Goal: Task Accomplishment & Management: Manage account settings

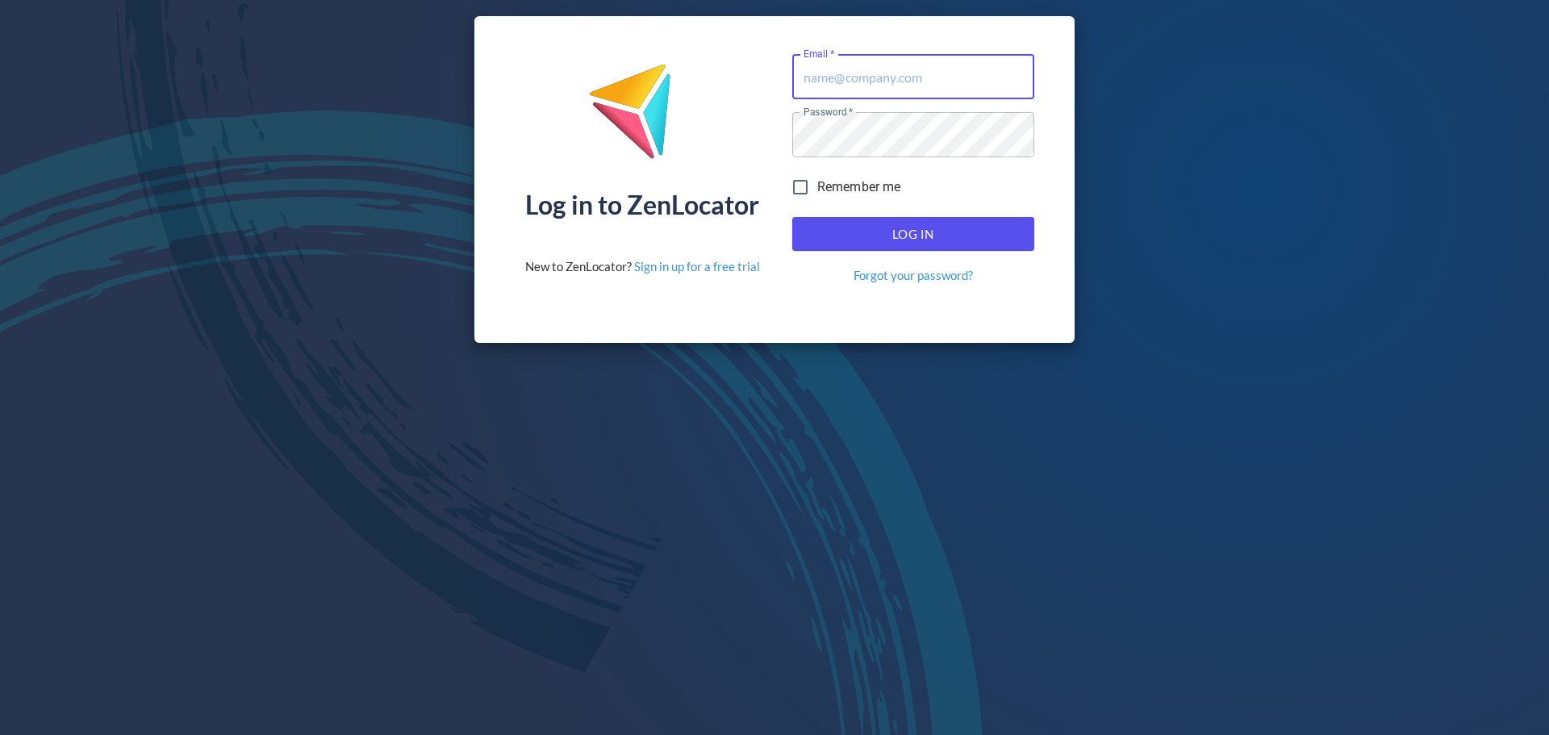
type input "donald.mckay@hemaalliance.com"
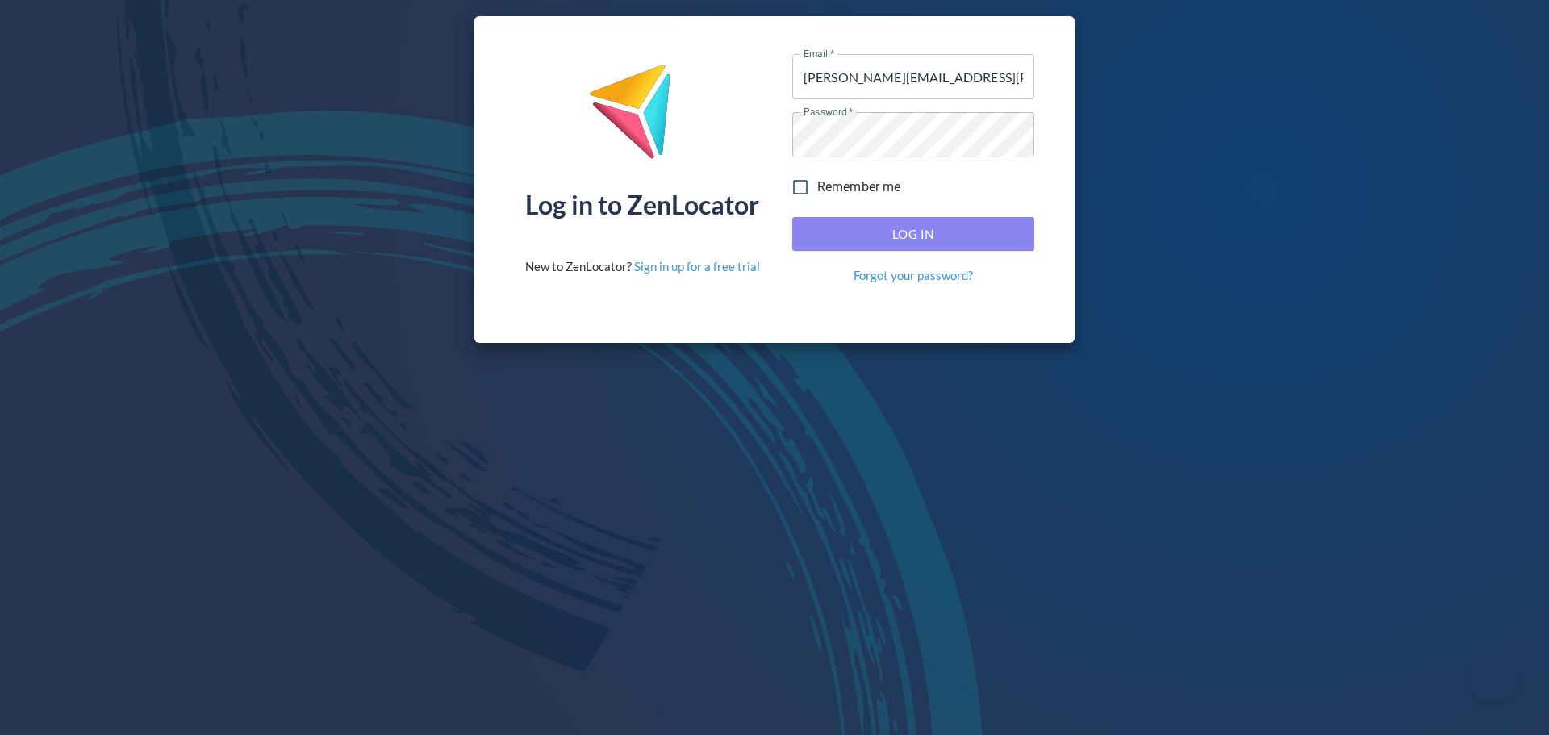
click at [889, 238] on span "Log In" at bounding box center [913, 234] width 207 height 21
click at [833, 224] on span "Log In" at bounding box center [913, 234] width 207 height 21
click at [825, 250] on button "Log In" at bounding box center [913, 234] width 242 height 34
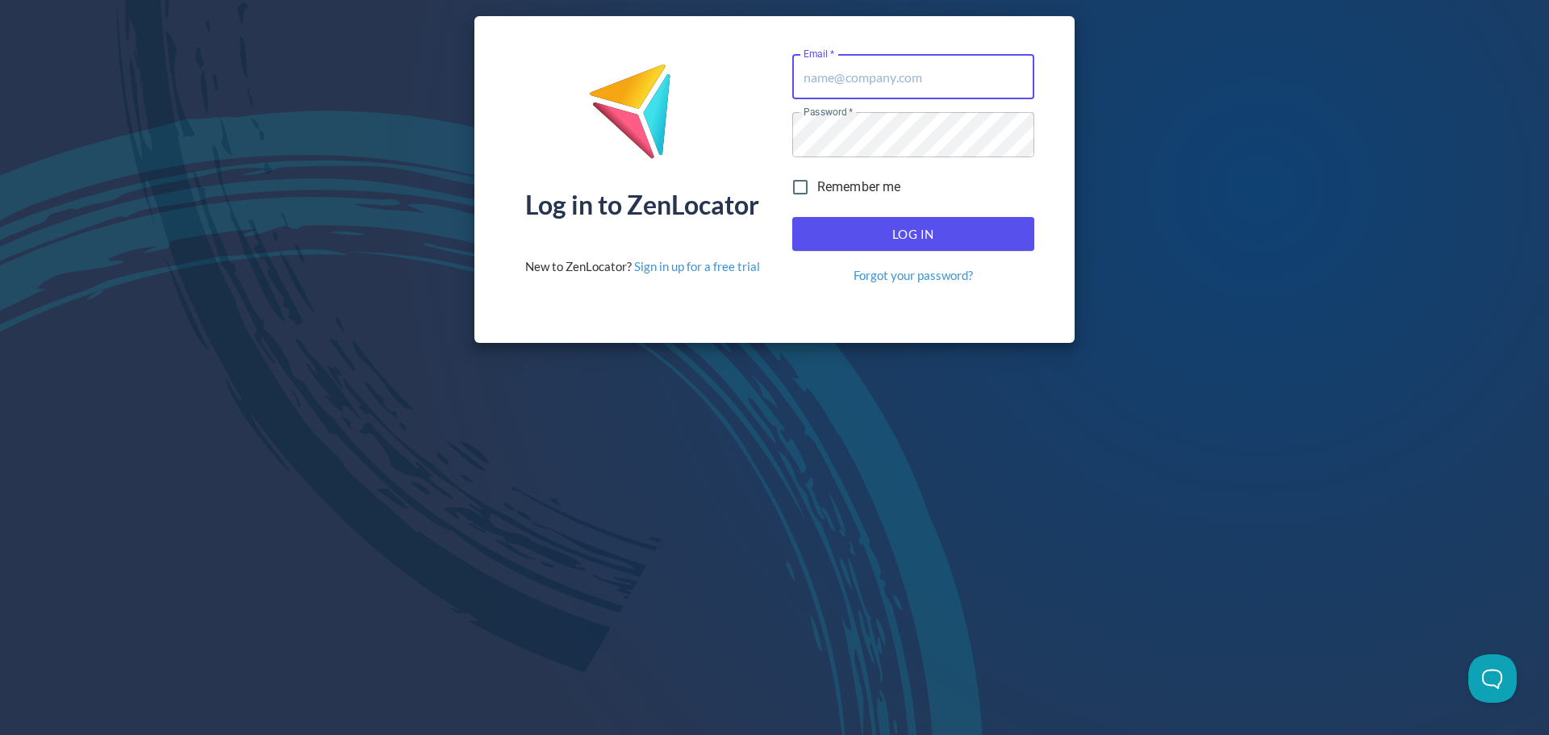
type input "donald.mckay@hemaalliance.com"
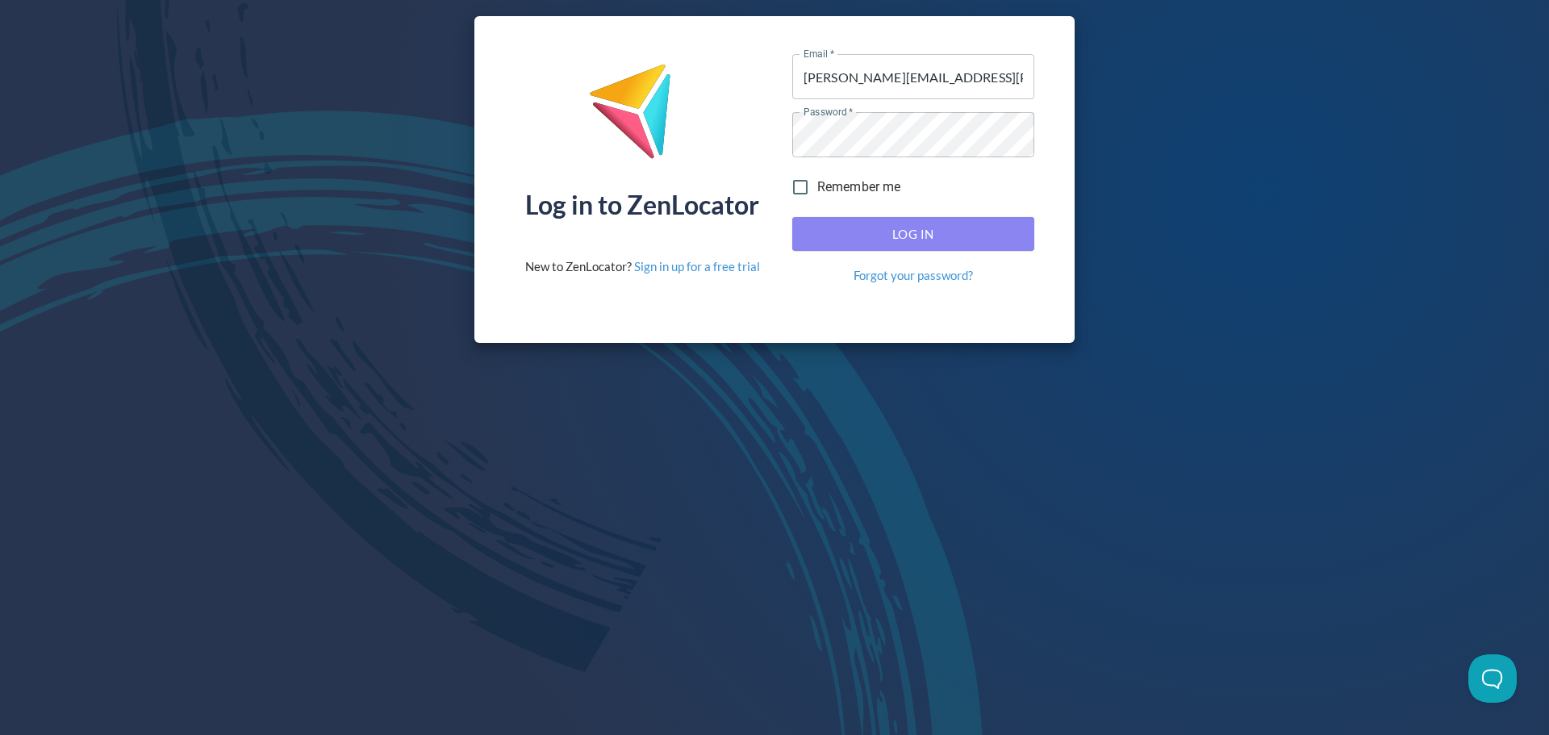
click at [880, 243] on span "Log In" at bounding box center [913, 234] width 207 height 21
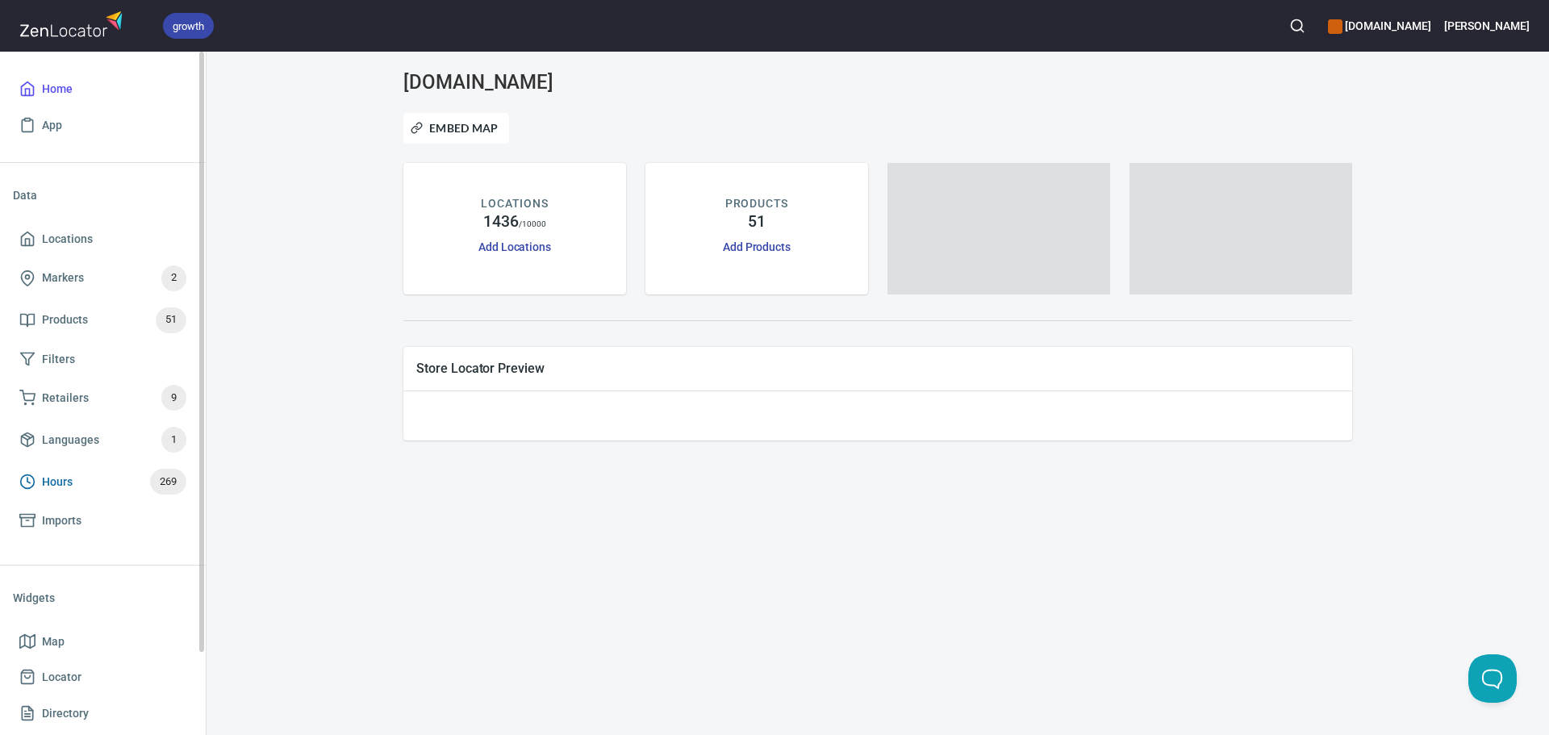
click at [85, 478] on span "Hours 269" at bounding box center [102, 482] width 167 height 26
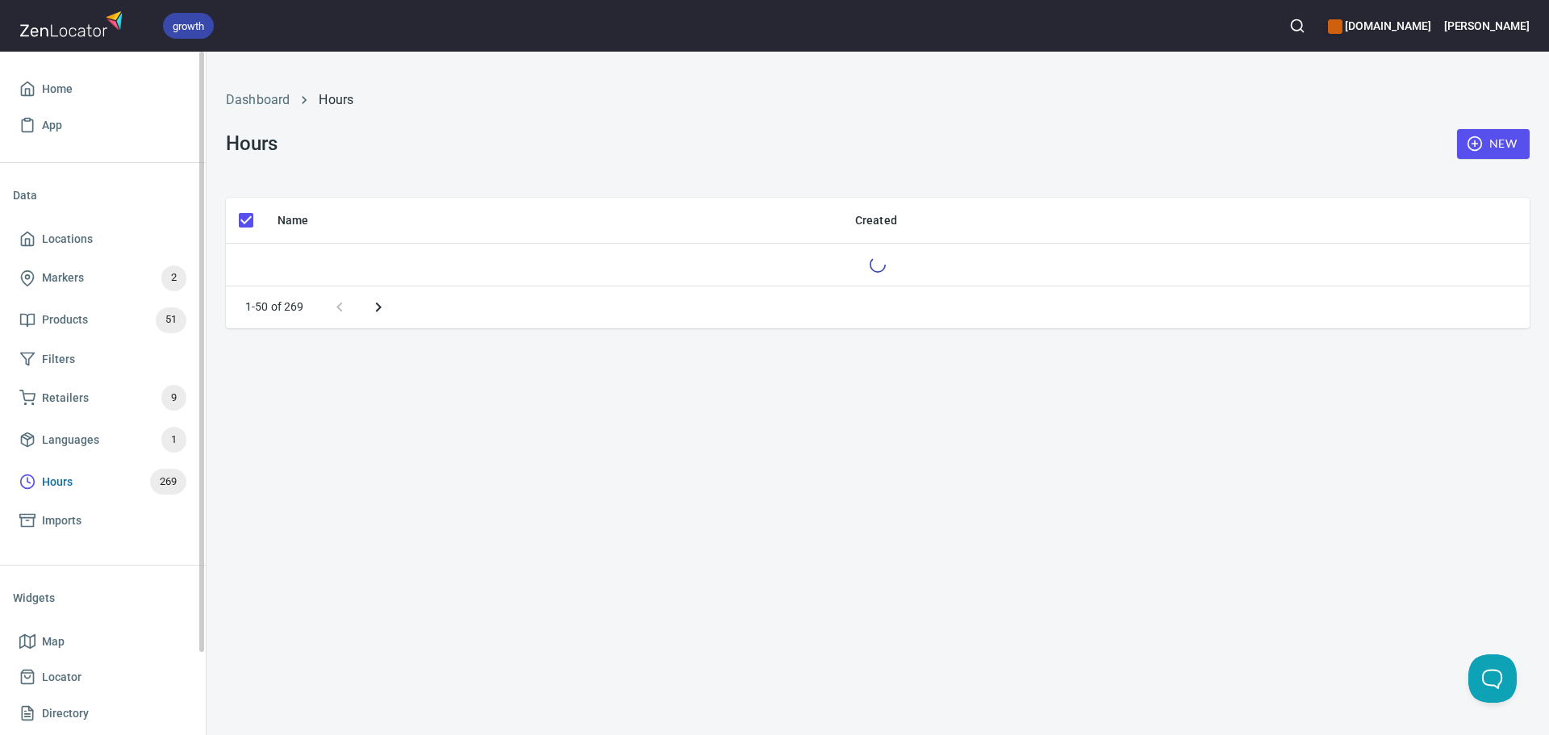
checkbox input "false"
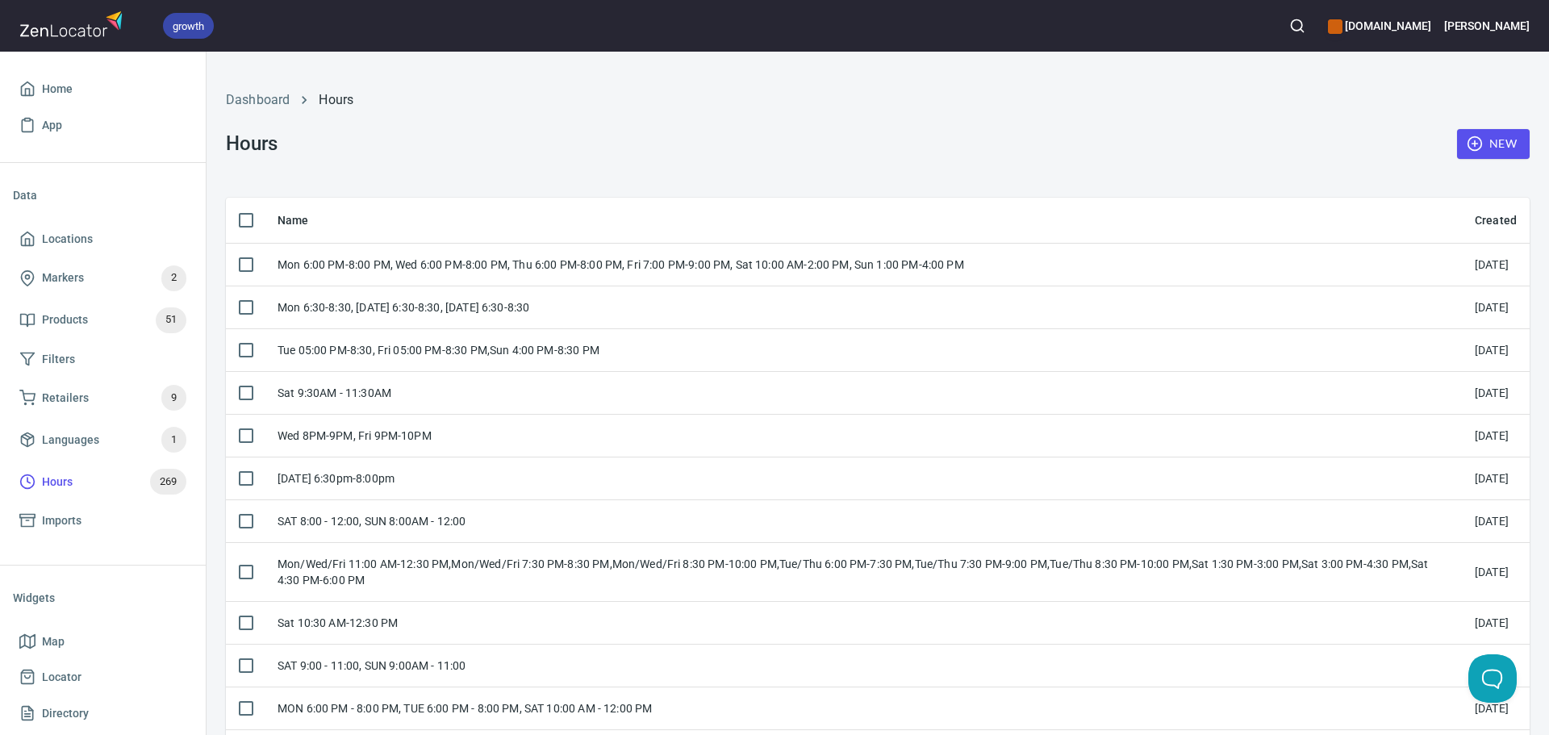
click at [1472, 156] on button "New" at bounding box center [1493, 144] width 73 height 30
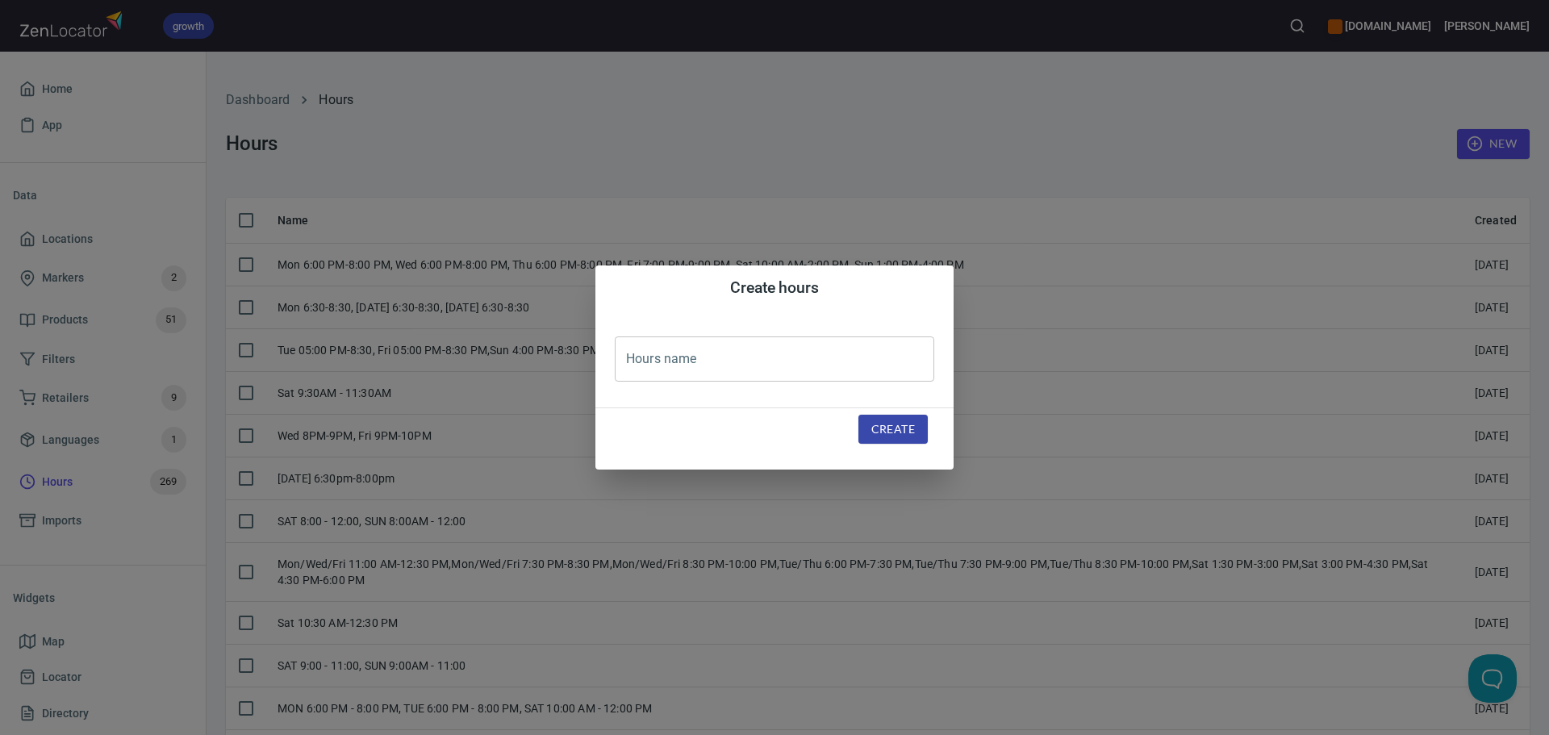
click at [758, 380] on input "text" at bounding box center [775, 358] width 320 height 45
paste input "SUN 2:00 PM-6:00 PM"
type input "SUN 2:00 PM-6:00 PM"
click at [888, 433] on span "Create" at bounding box center [893, 430] width 44 height 20
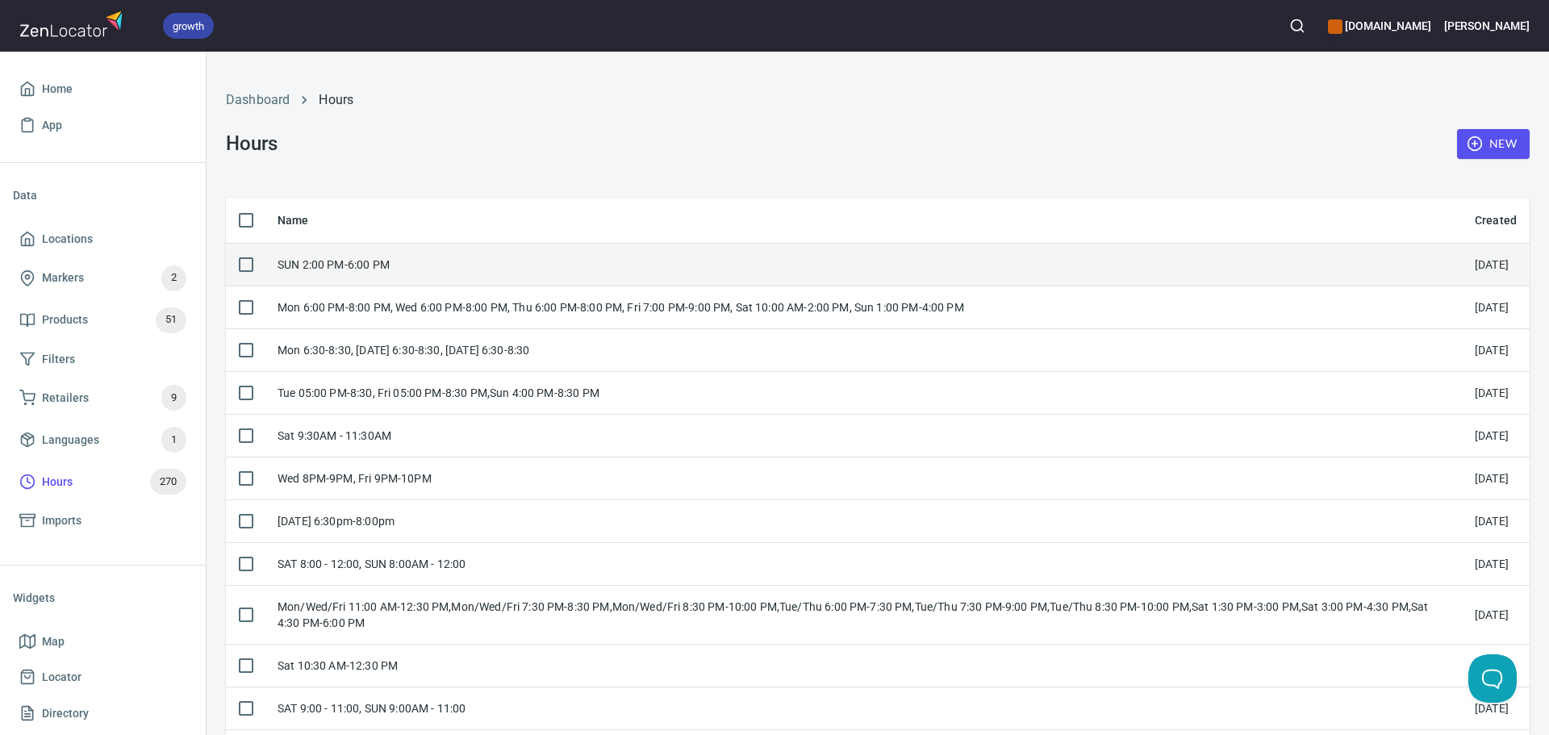
click at [498, 263] on td "SUN 2:00 PM-6:00 PM" at bounding box center [863, 264] width 1197 height 43
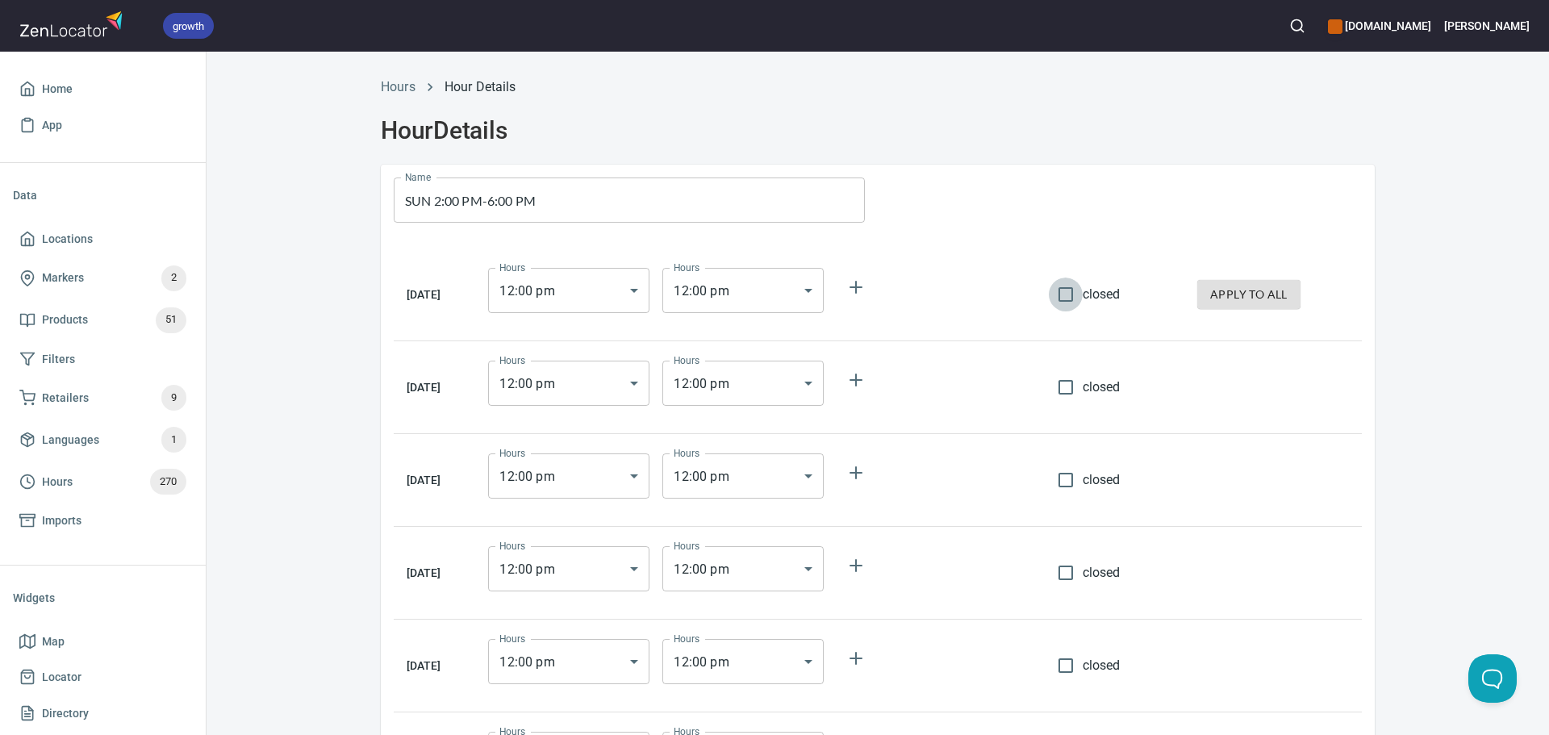
click at [1059, 290] on input "closed" at bounding box center [1066, 295] width 34 height 34
checkbox input "true"
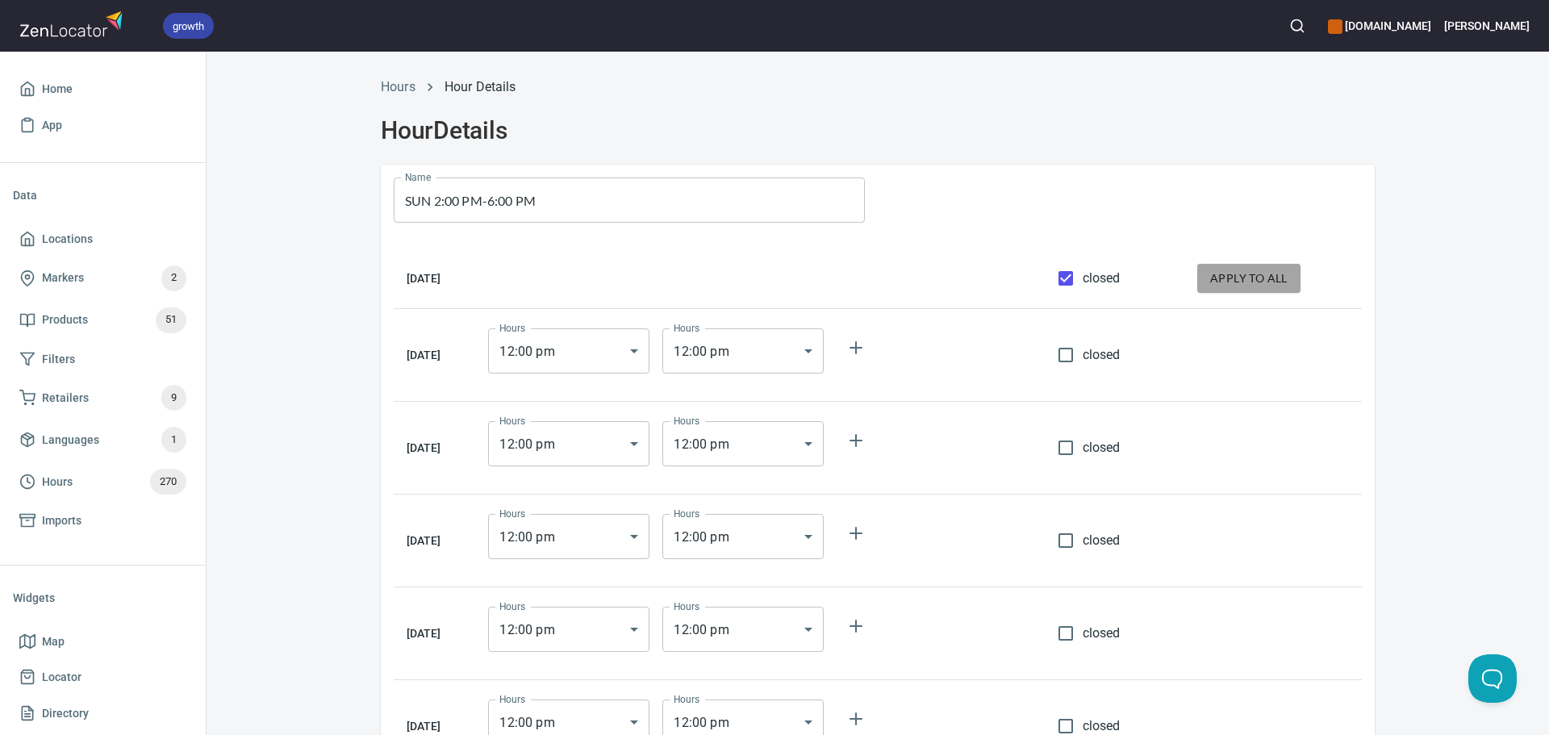
click at [1243, 284] on span "apply to all" at bounding box center [1248, 279] width 77 height 20
checkbox input "true"
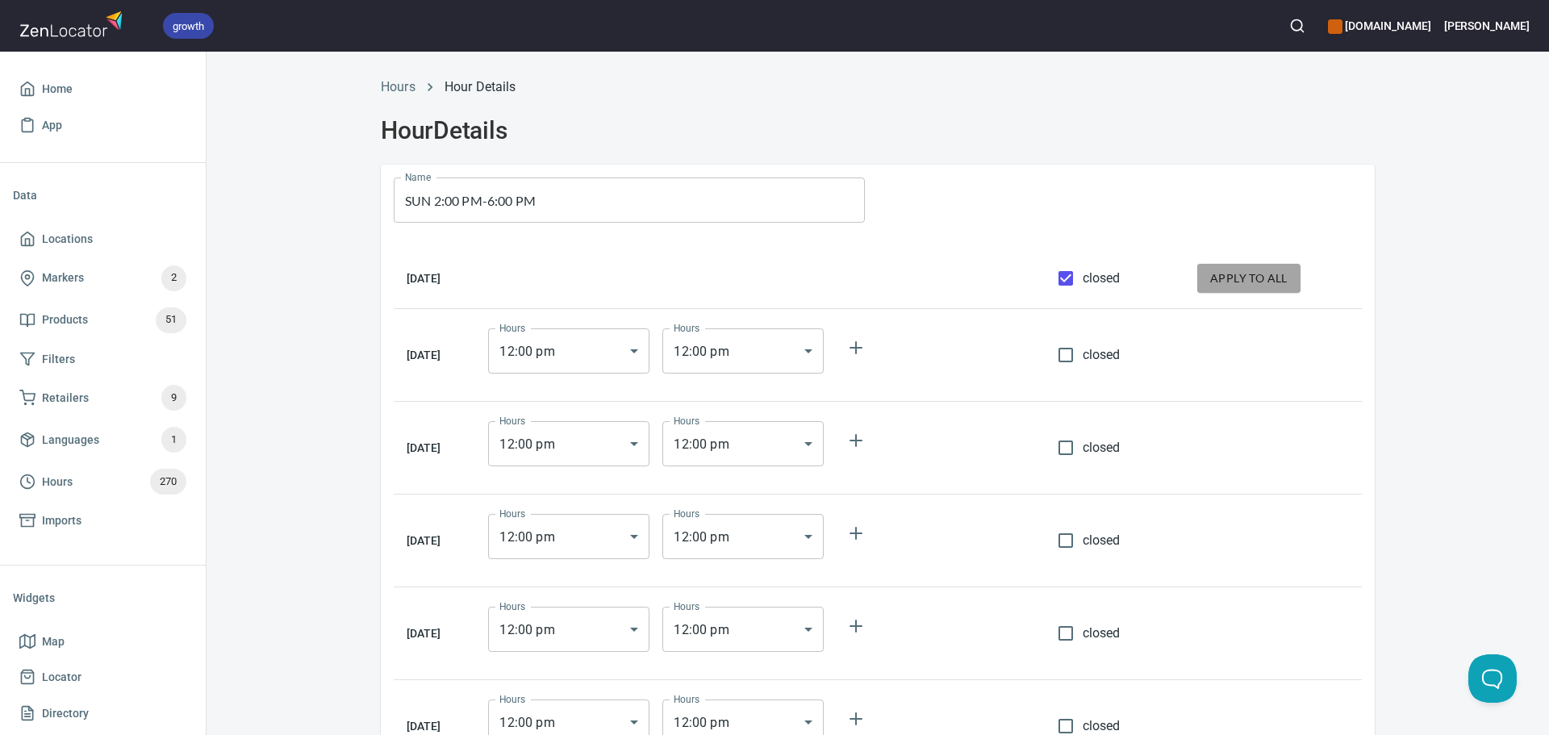
checkbox input "true"
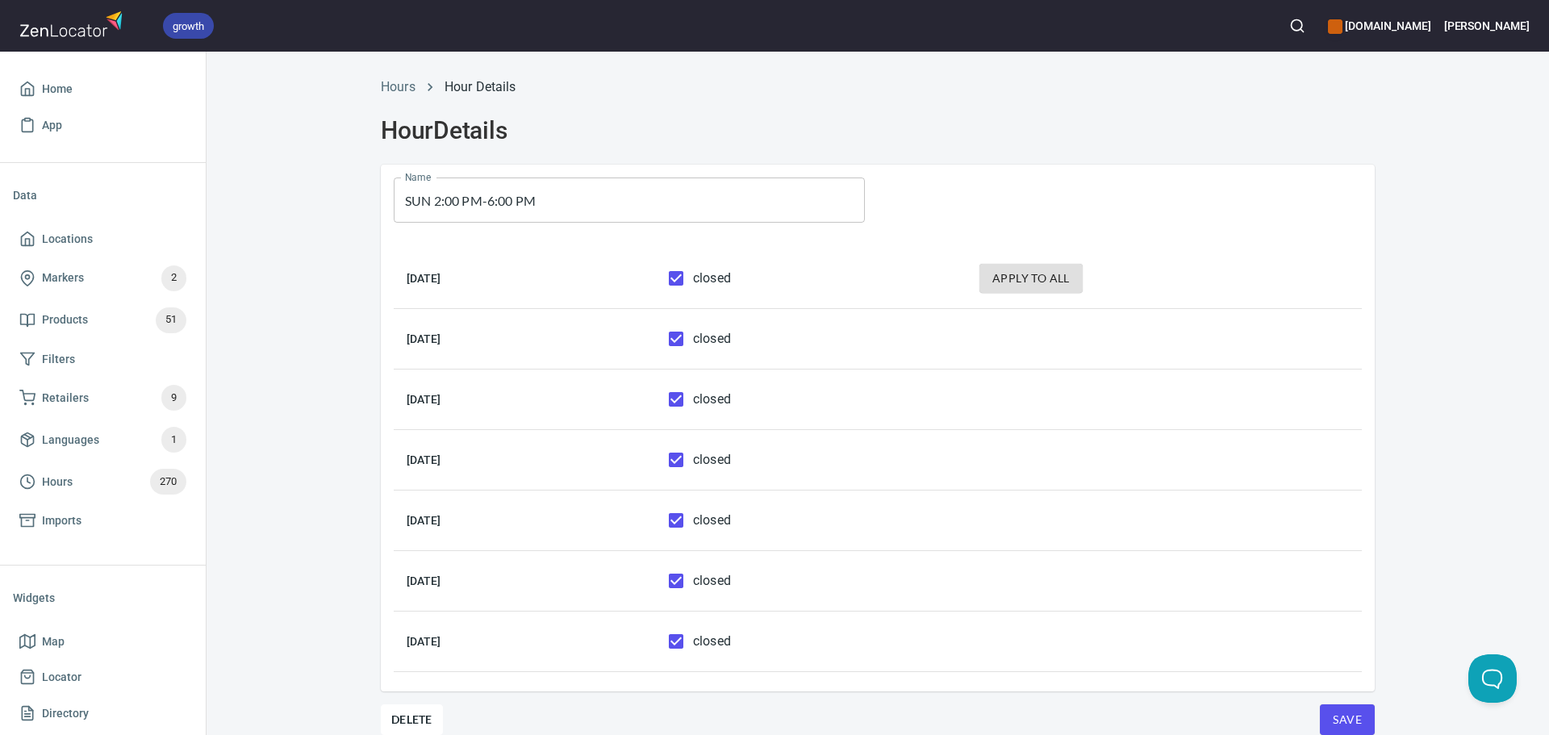
click at [731, 639] on span "closed" at bounding box center [712, 641] width 38 height 19
click at [693, 639] on input "closed" at bounding box center [676, 642] width 34 height 34
checkbox input "false"
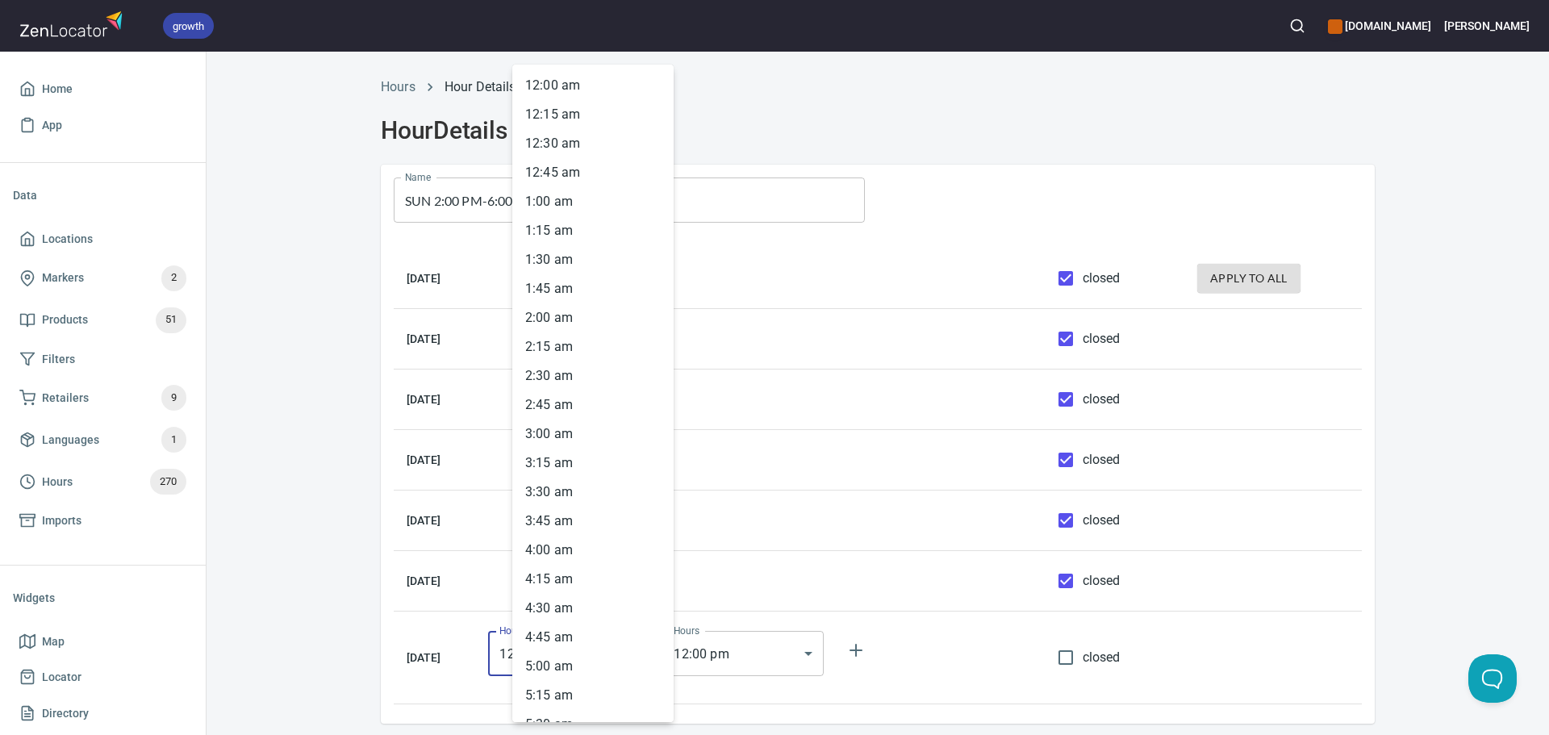
click at [653, 654] on body "growth hemaalliance.com Donald Home App Data Locations Markers 2 Products 51 Fi…" at bounding box center [774, 367] width 1549 height 735
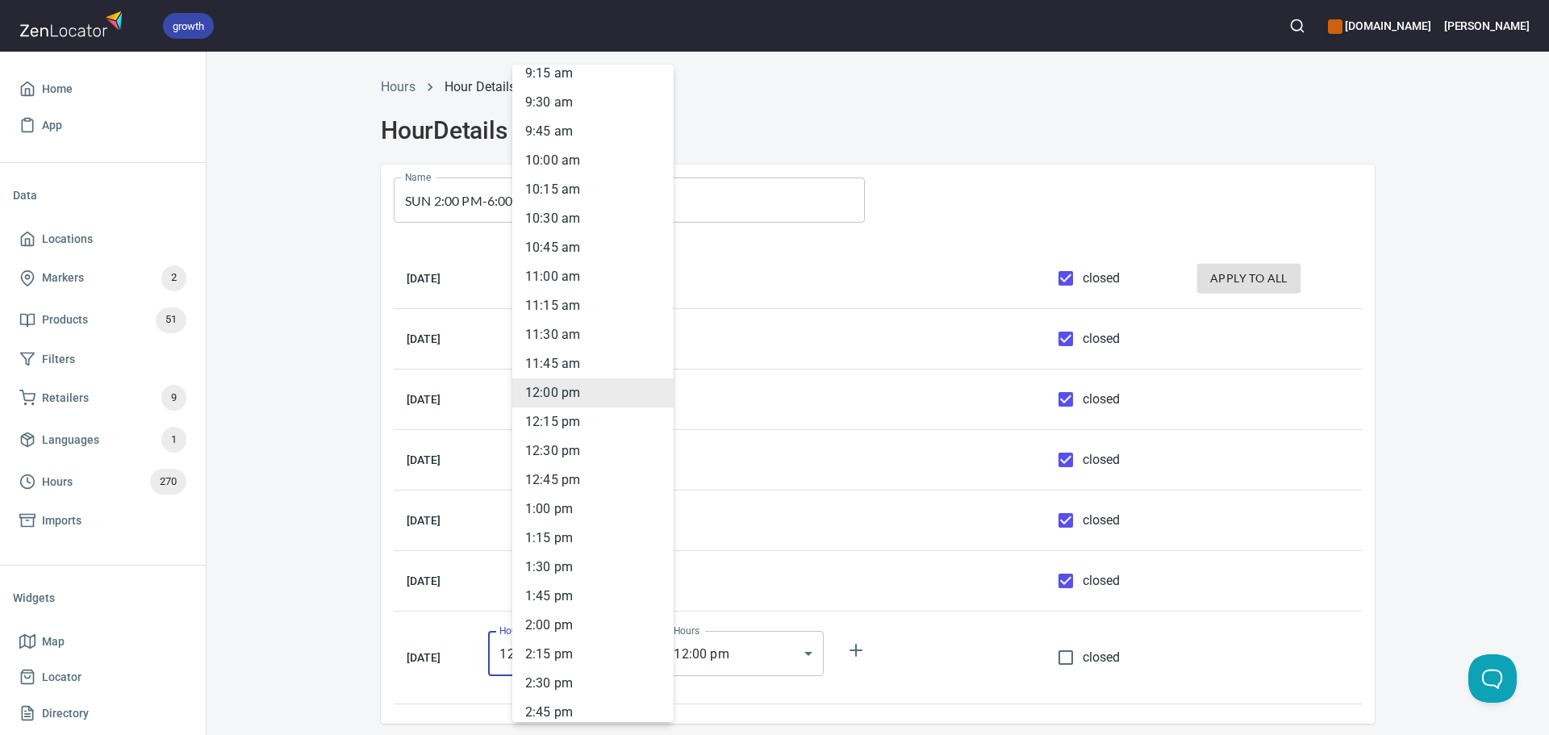
click at [571, 614] on li "2 : 00 pm" at bounding box center [592, 625] width 161 height 29
type input "14:00"
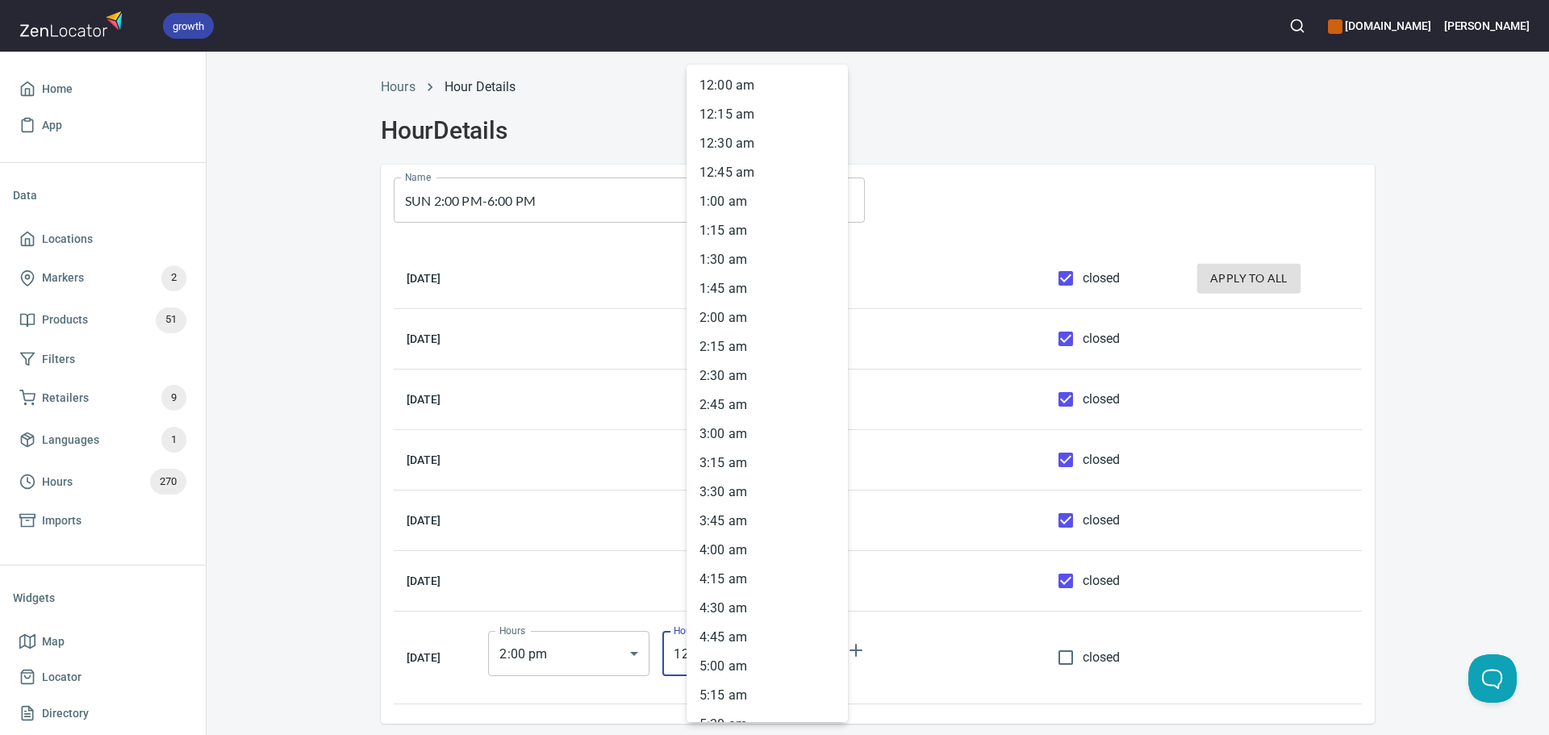
click at [765, 670] on body "growth hemaalliance.com Donald Home App Data Locations Markers 2 Products 51 Fi…" at bounding box center [774, 367] width 1549 height 735
click at [744, 596] on li "6 : 00 pm" at bounding box center [767, 605] width 161 height 29
type input "18:00"
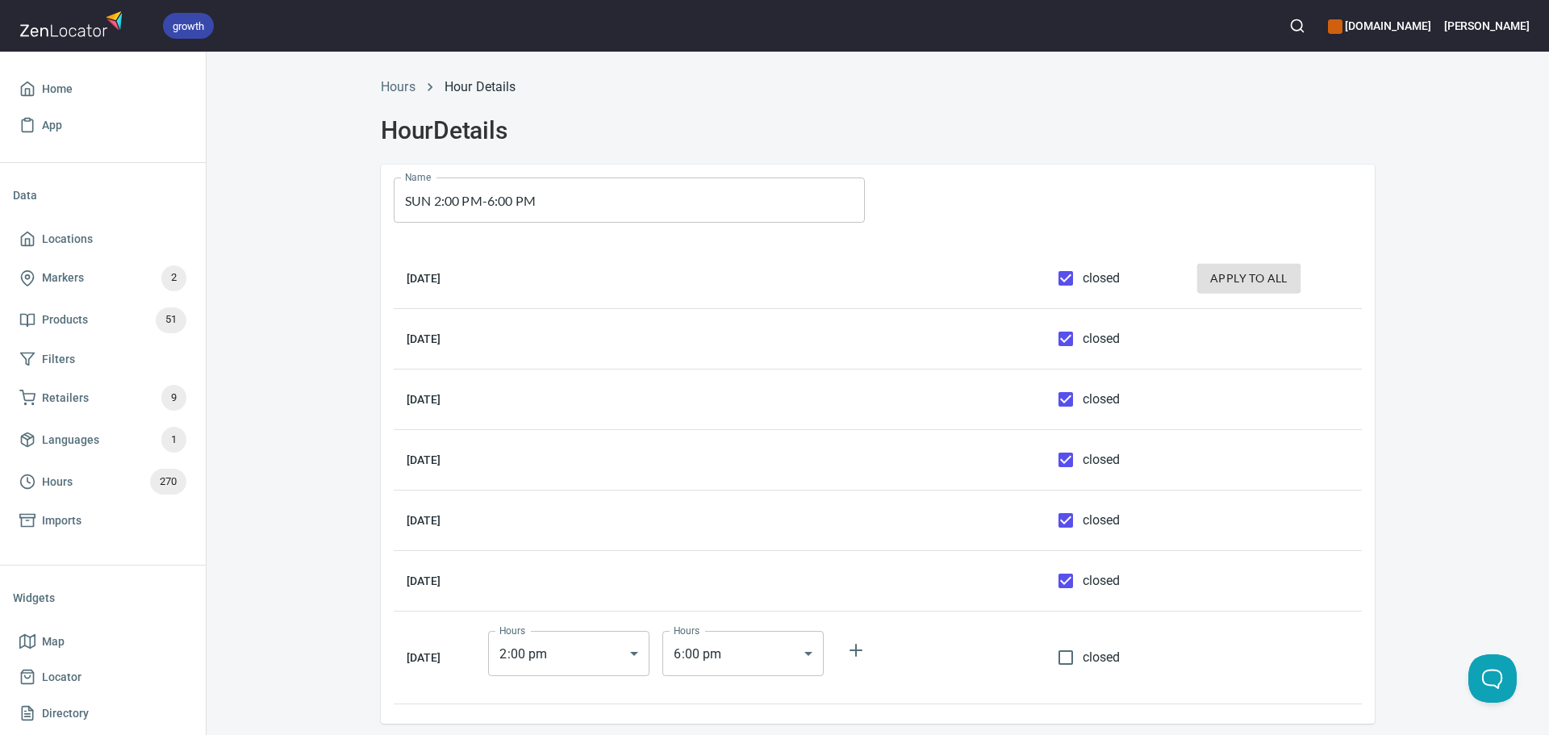
click at [1388, 481] on div "Hours Hour Details Hour Details Name SUN 2:00 PM-6:00 PM Name Monday closed app…" at bounding box center [877, 418] width 1033 height 700
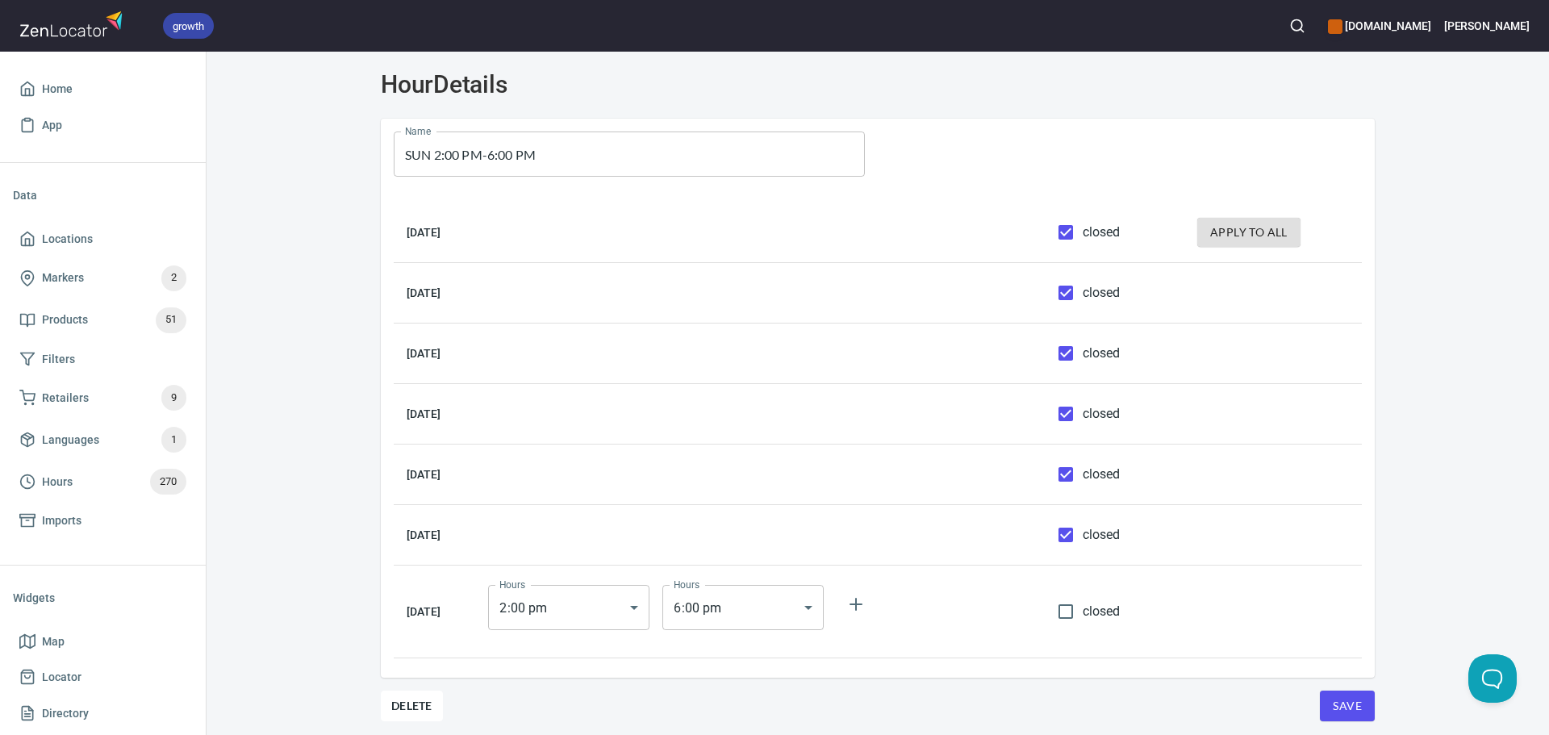
scroll to position [71, 0]
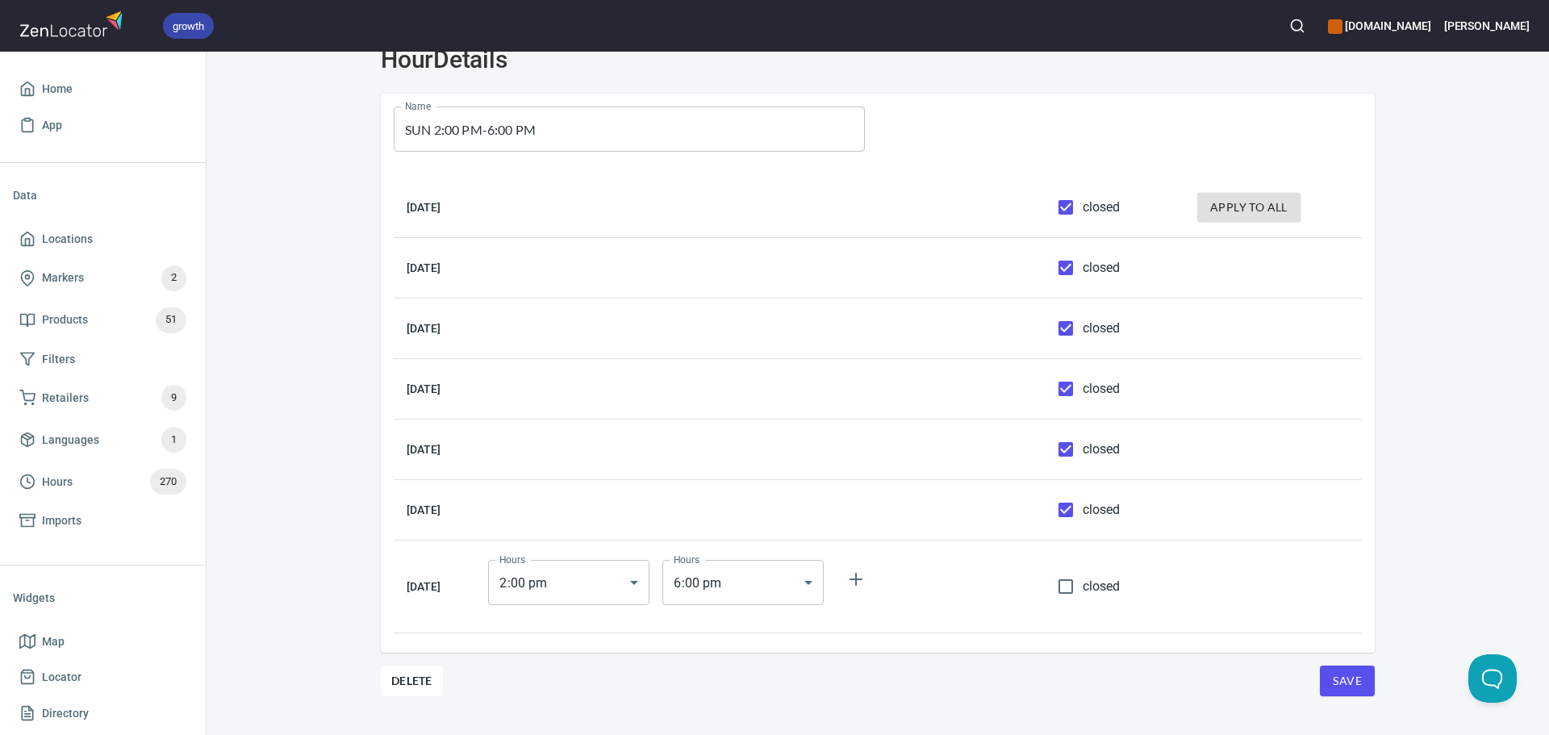
click at [1339, 672] on span "Save" at bounding box center [1347, 681] width 29 height 20
click at [77, 491] on span "Hours 270" at bounding box center [102, 482] width 167 height 26
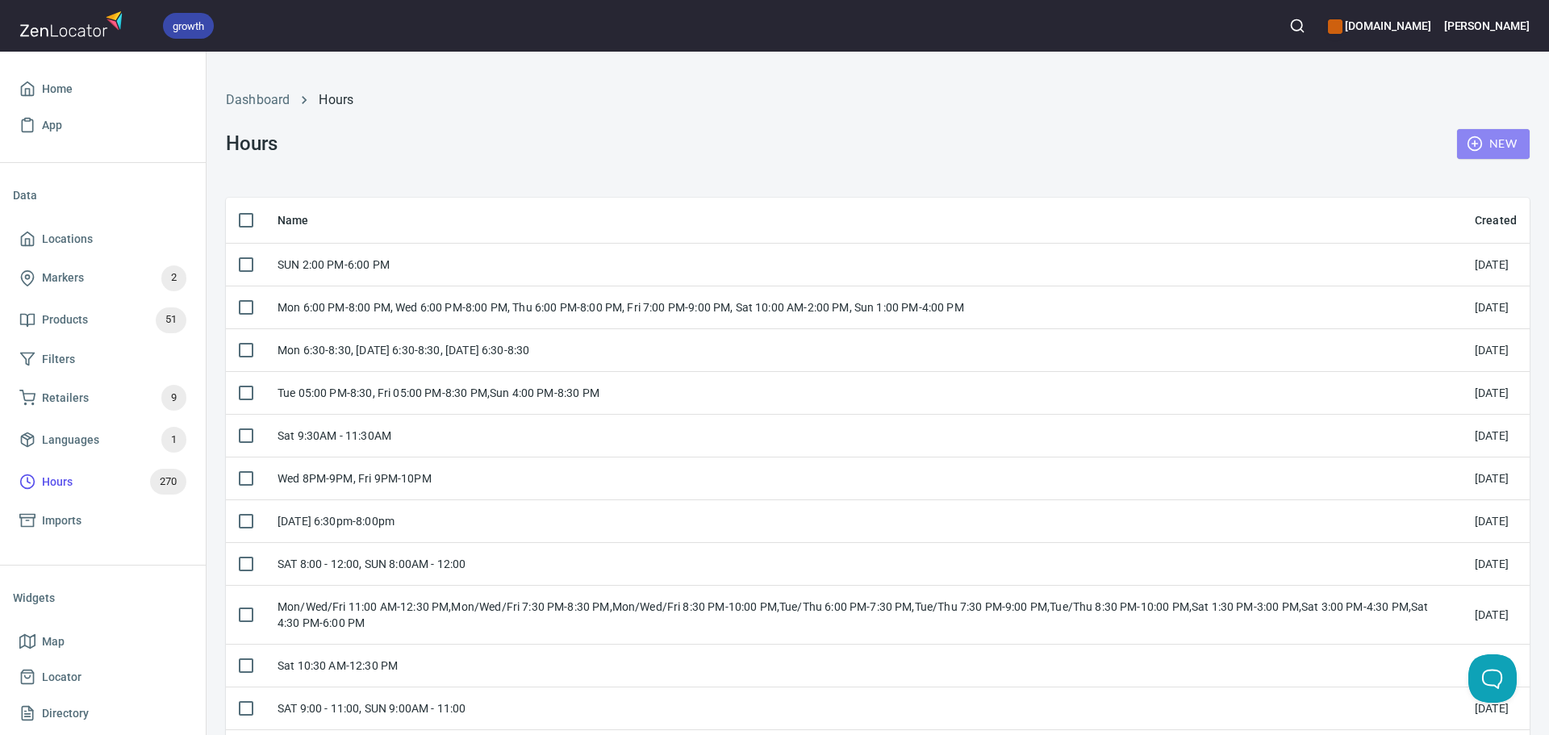
click at [1477, 145] on span "New" at bounding box center [1493, 144] width 47 height 20
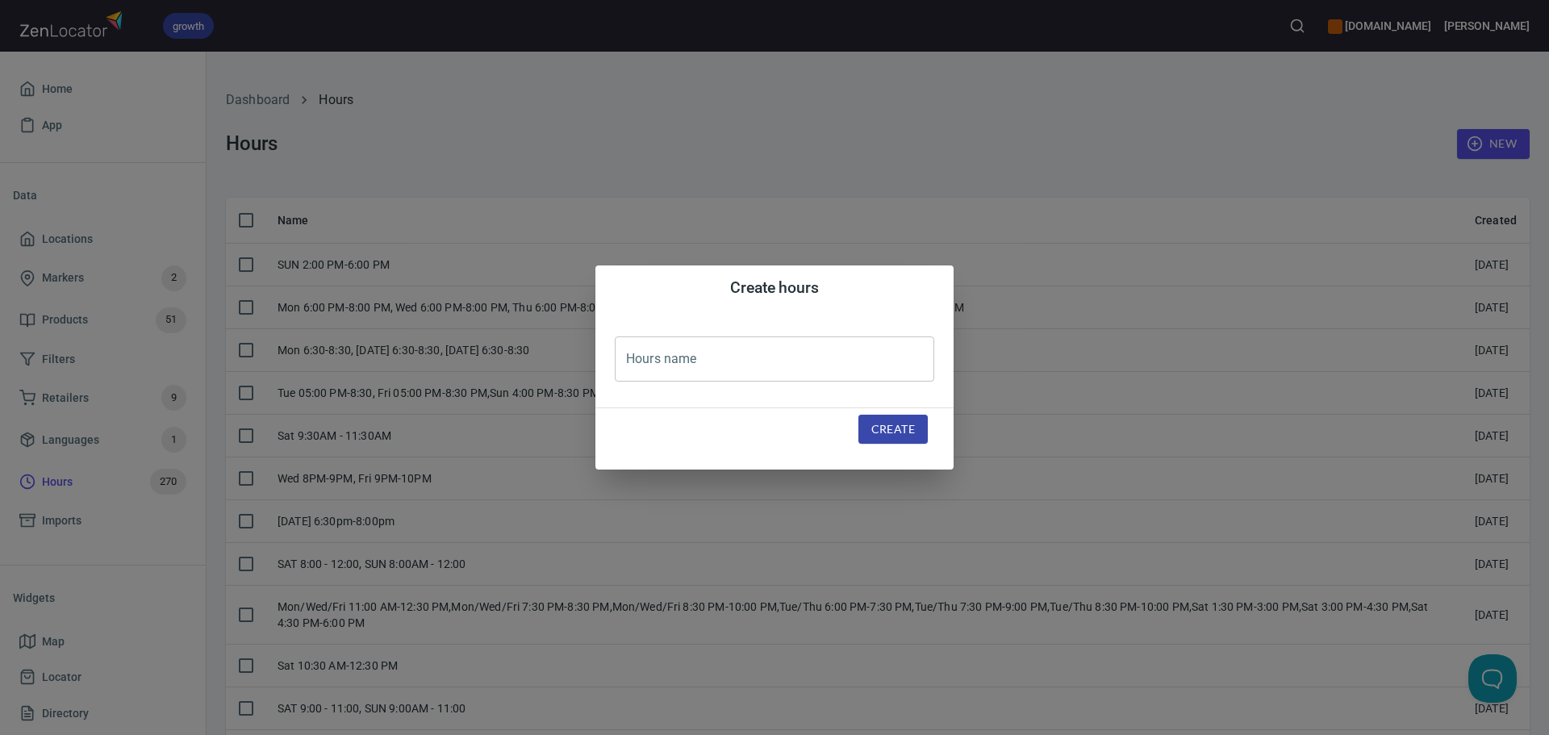
click at [820, 343] on input "text" at bounding box center [775, 358] width 320 height 45
paste input "[PERSON_NAME] 9:00 AM - 12:00 PM"
type input "[PERSON_NAME] 9:00 AM - 12:00 PM"
click at [896, 423] on span "Create" at bounding box center [893, 430] width 44 height 20
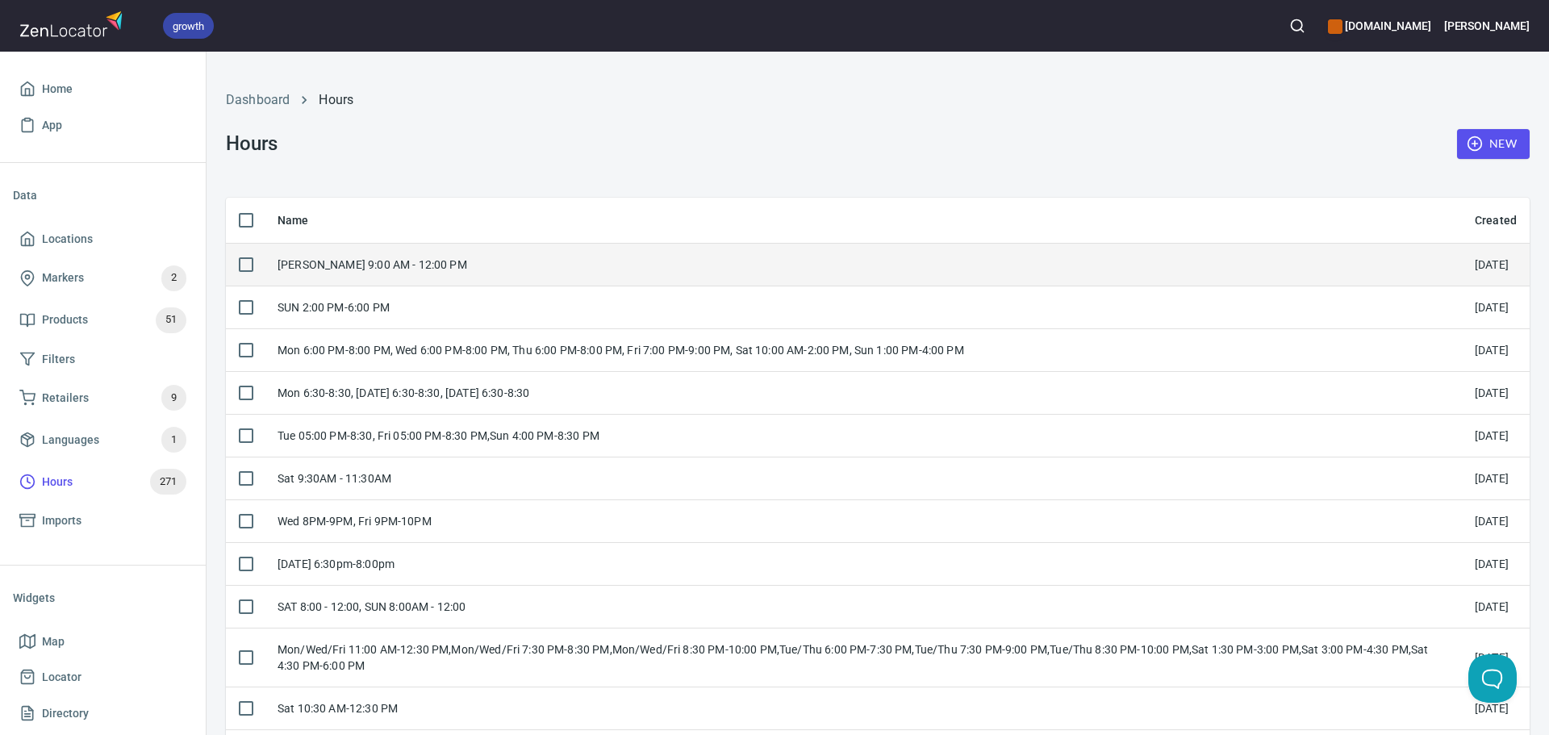
click at [637, 263] on td "[PERSON_NAME] 9:00 AM - 12:00 PM" at bounding box center [863, 264] width 1197 height 43
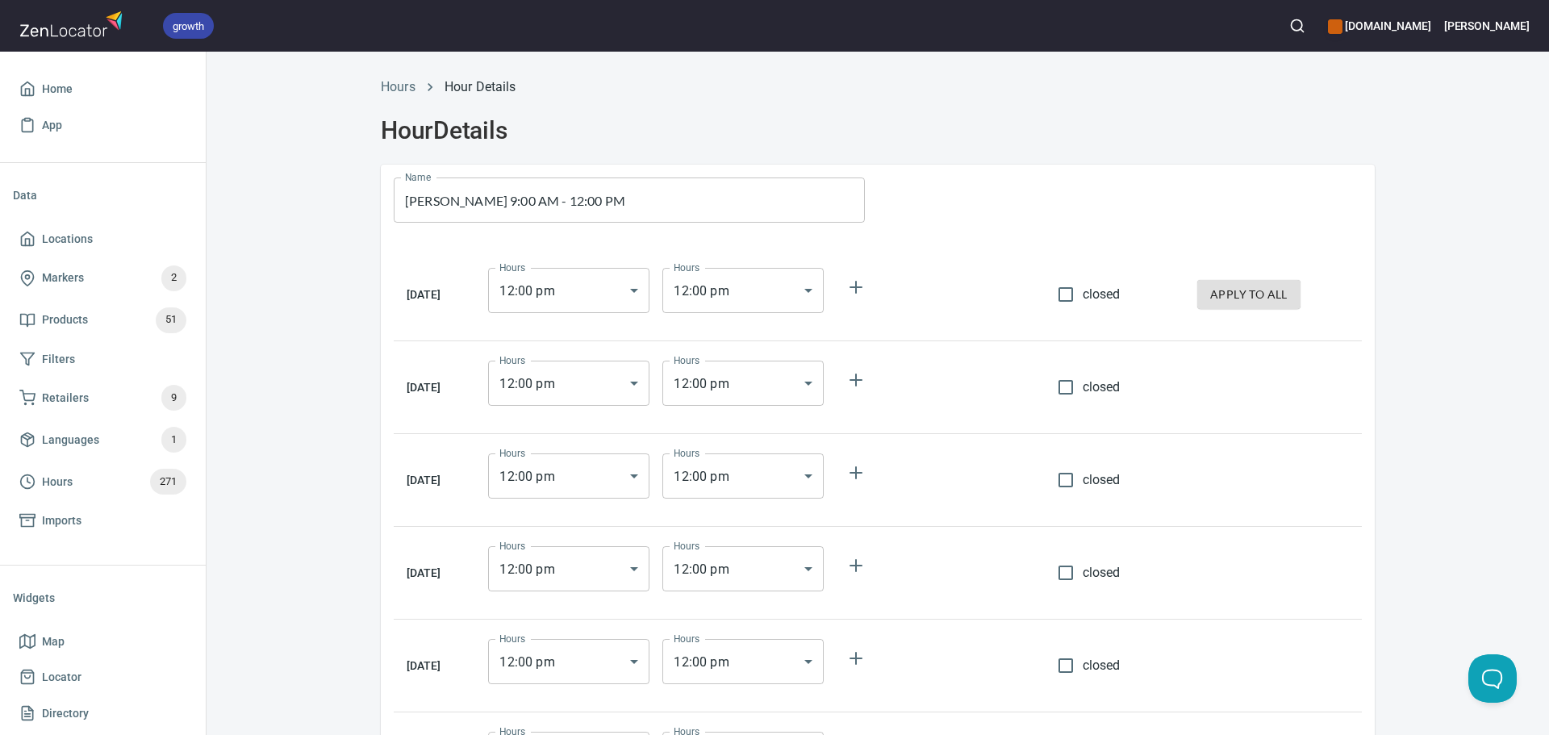
click at [1114, 299] on span "closed" at bounding box center [1102, 294] width 38 height 19
click at [1083, 299] on input "closed" at bounding box center [1066, 295] width 34 height 34
checkbox input "true"
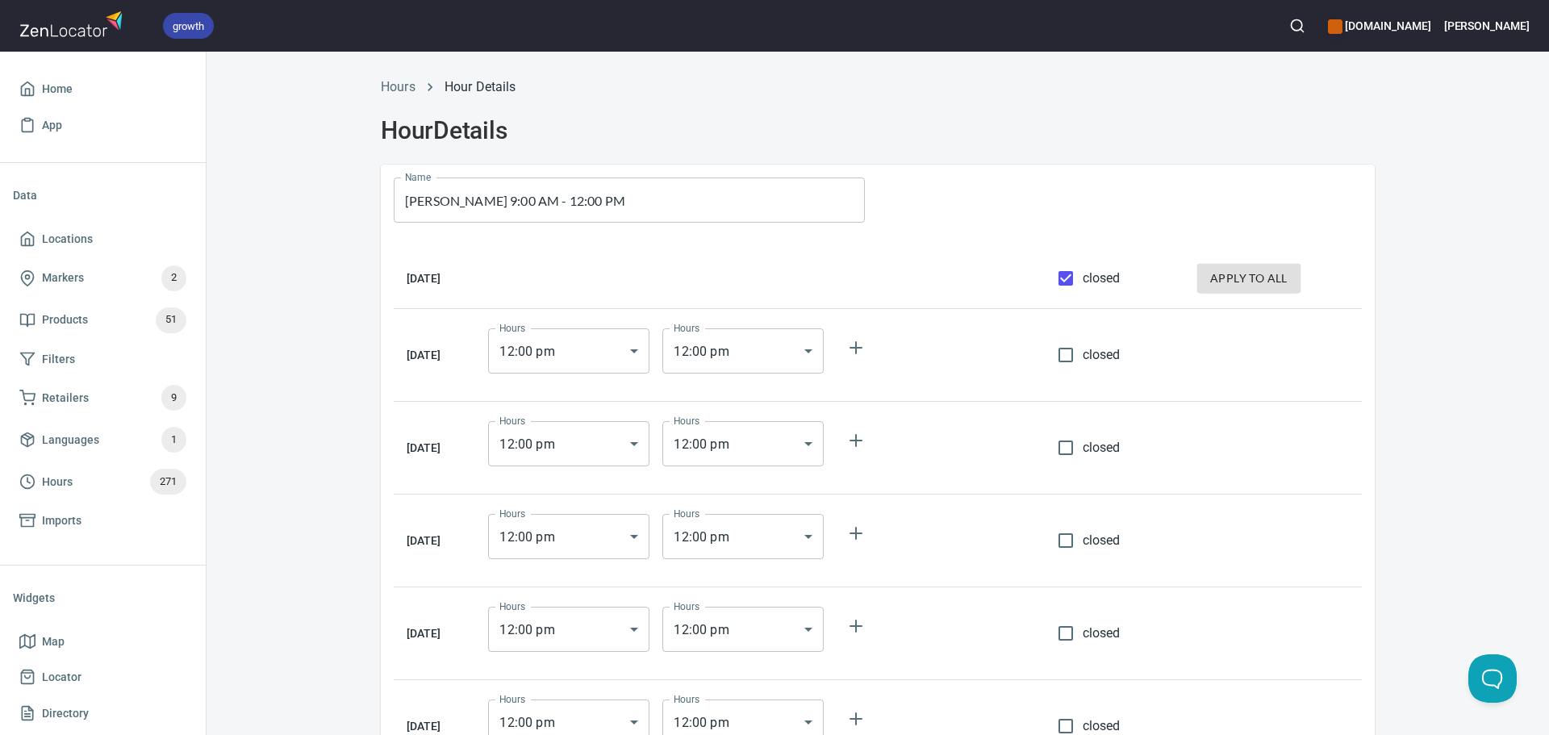
click at [1235, 292] on button "apply to all" at bounding box center [1248, 279] width 103 height 30
checkbox input "true"
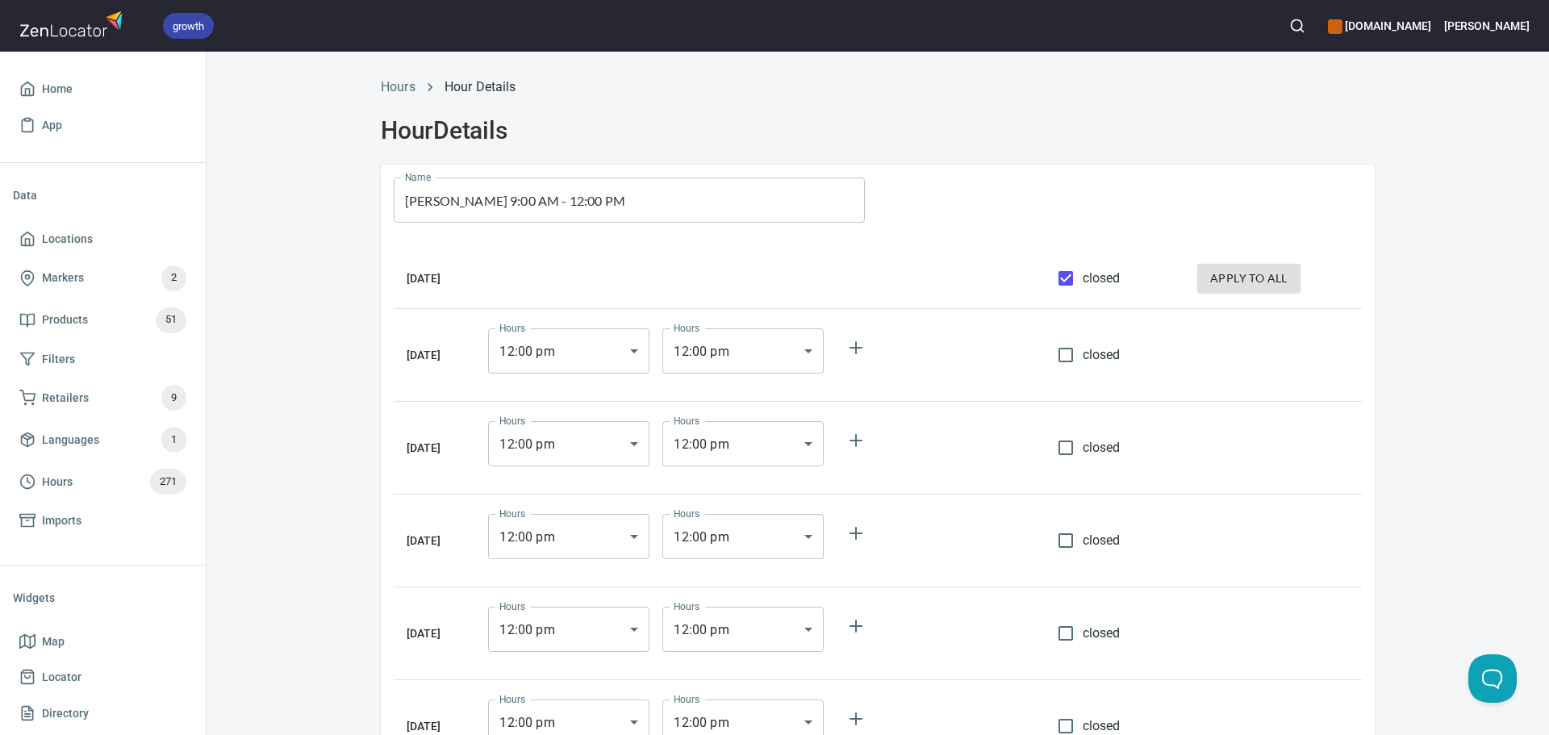
checkbox input "true"
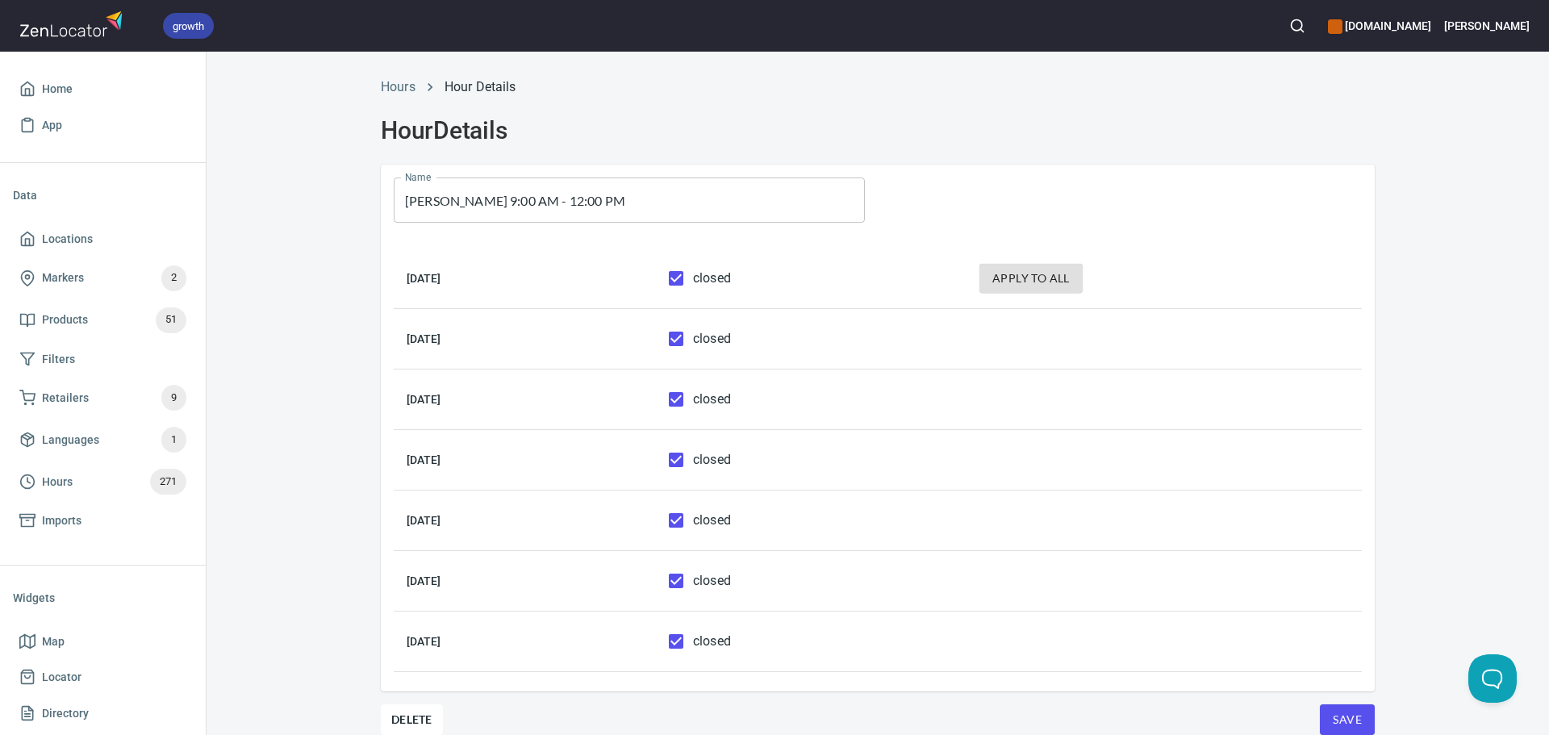
click at [731, 570] on label "closed" at bounding box center [695, 581] width 72 height 34
click at [693, 570] on input "closed" at bounding box center [676, 581] width 34 height 34
checkbox input "false"
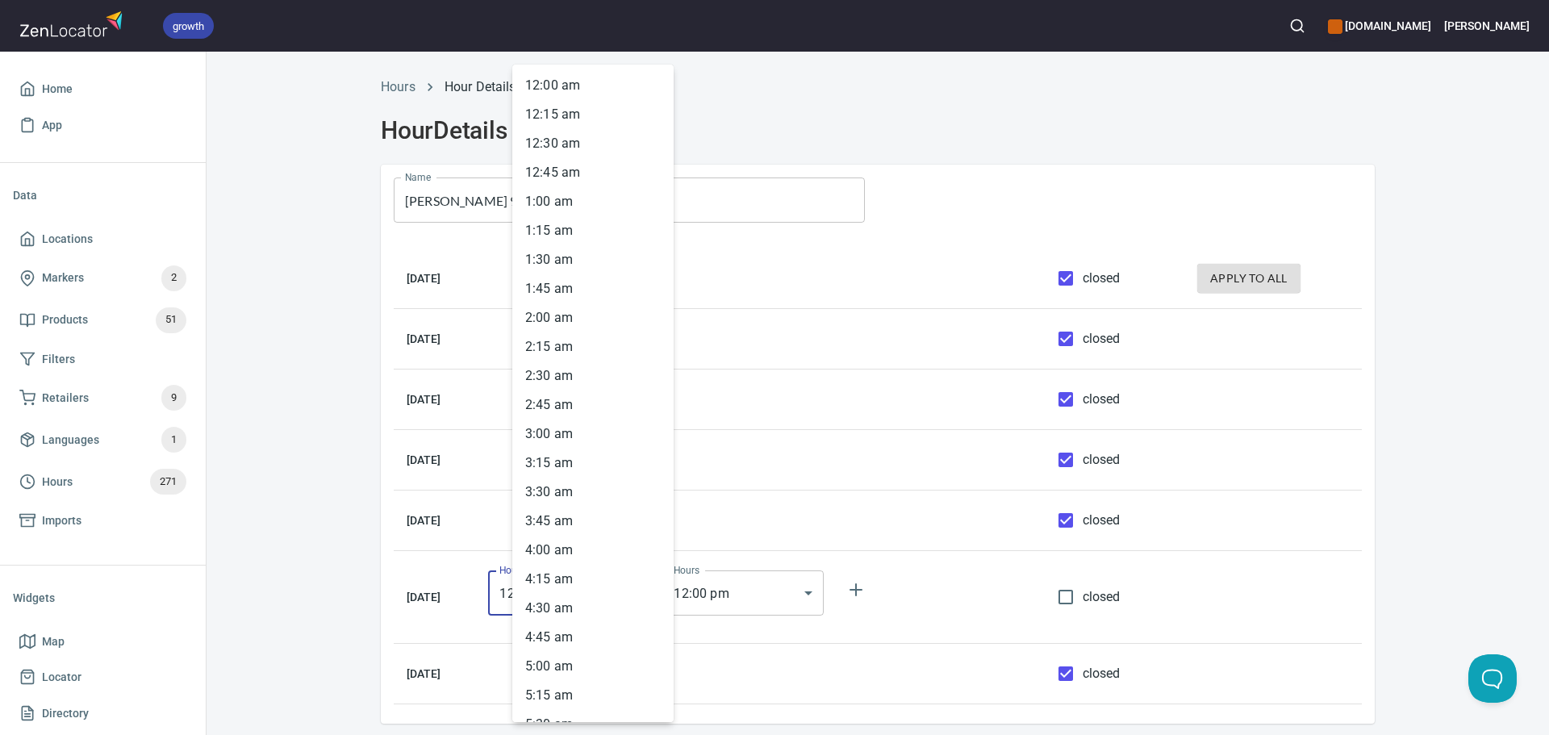
drag, startPoint x: 631, startPoint y: 601, endPoint x: 620, endPoint y: 570, distance: 33.2
click at [630, 602] on body "growth hemaalliance.com Donald Home App Data Locations Markers 2 Products 51 Fi…" at bounding box center [774, 367] width 1549 height 735
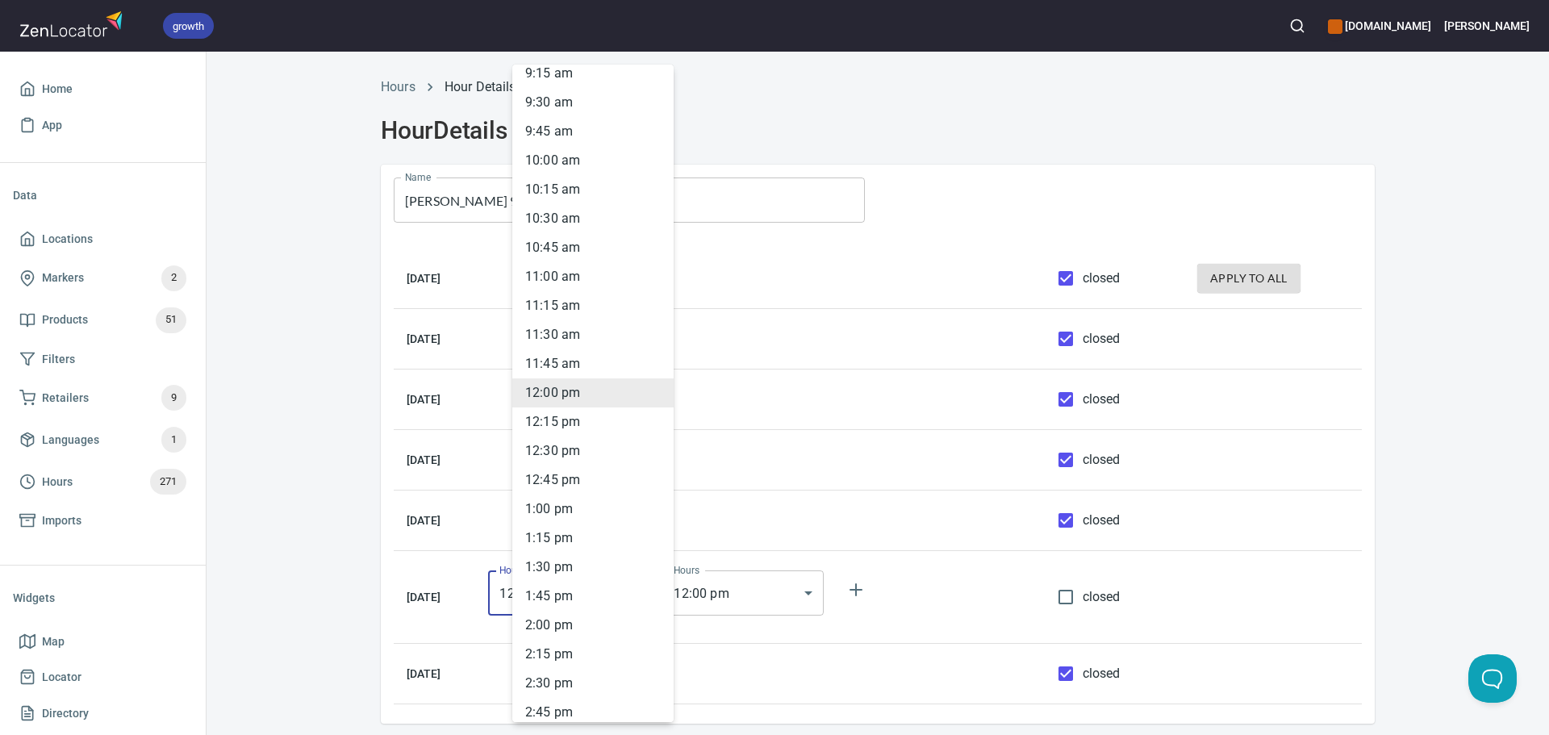
scroll to position [1006, 0]
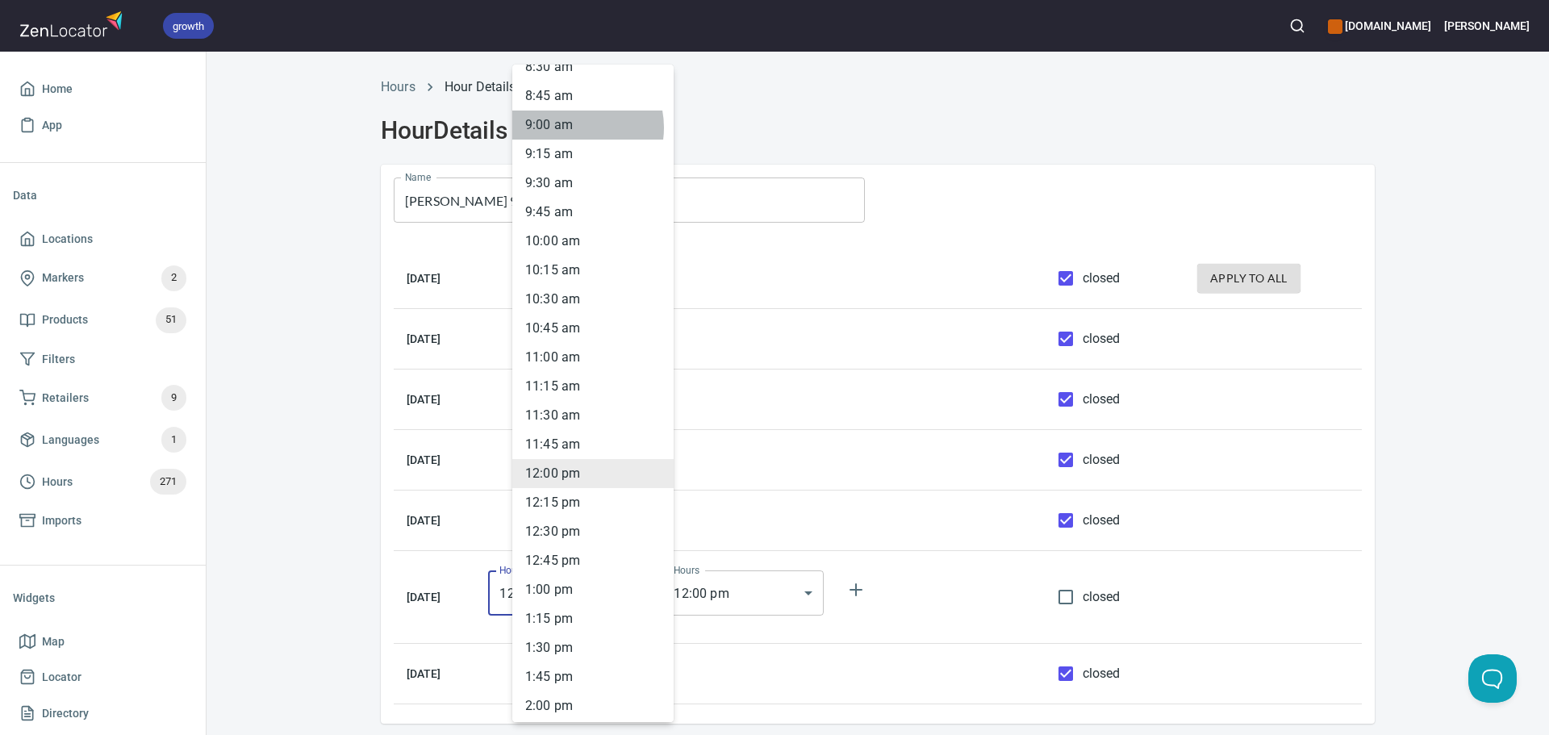
click at [572, 127] on li "9 : 00 am" at bounding box center [592, 125] width 161 height 29
type input "09:00"
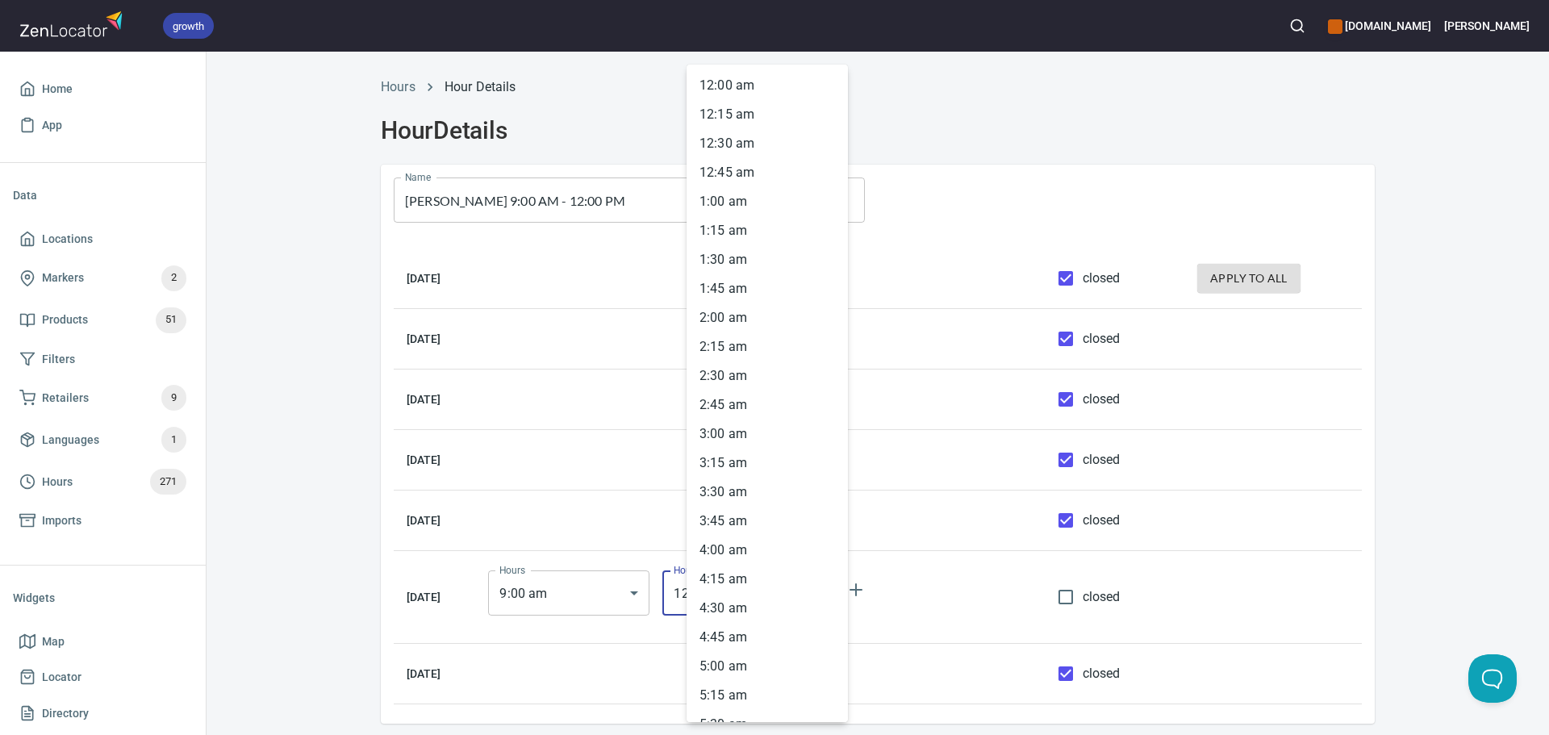
click at [733, 605] on body "growth hemaalliance.com Donald Home App Data Locations Markers 2 Products 51 Fi…" at bounding box center [774, 367] width 1549 height 735
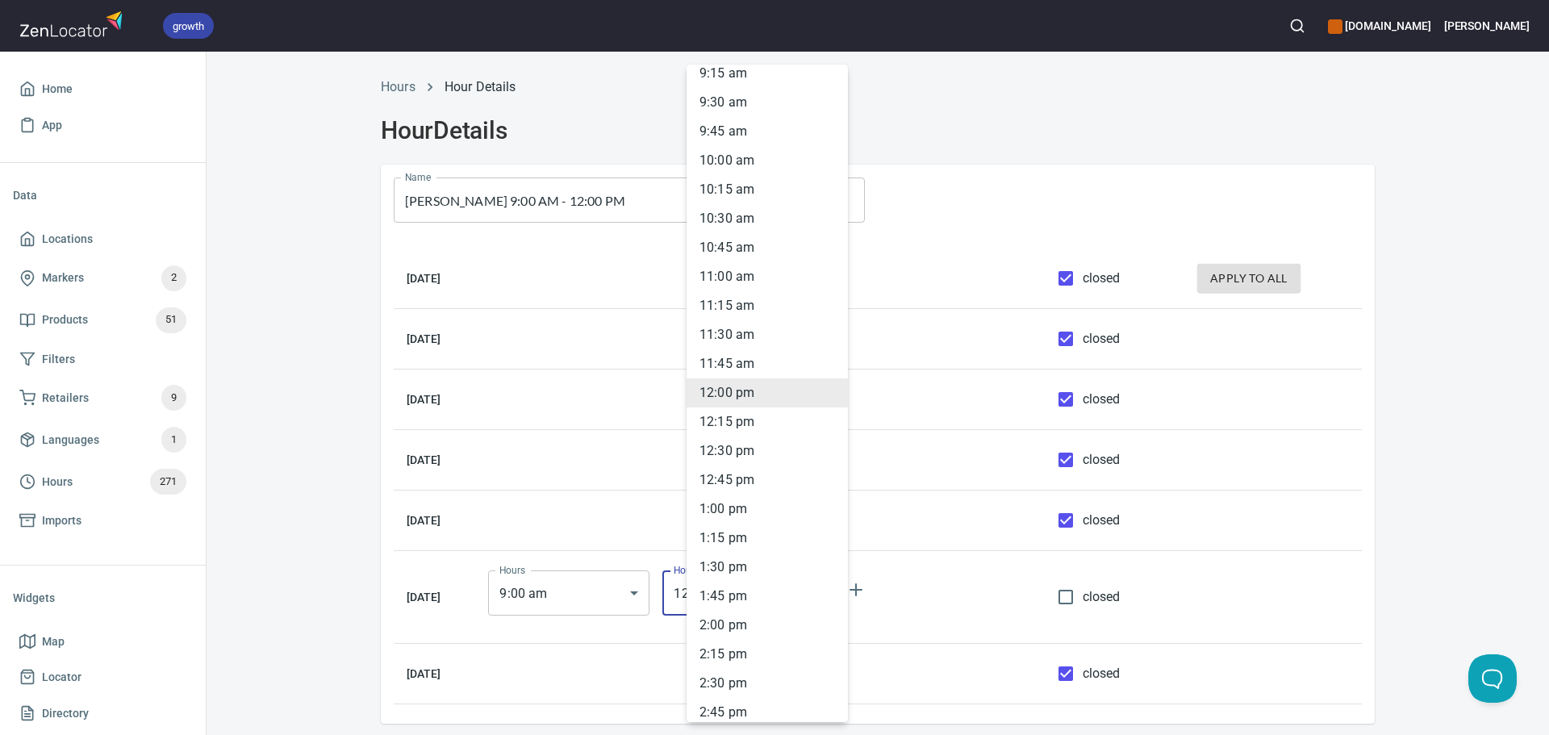
click at [1405, 478] on div at bounding box center [774, 367] width 1549 height 735
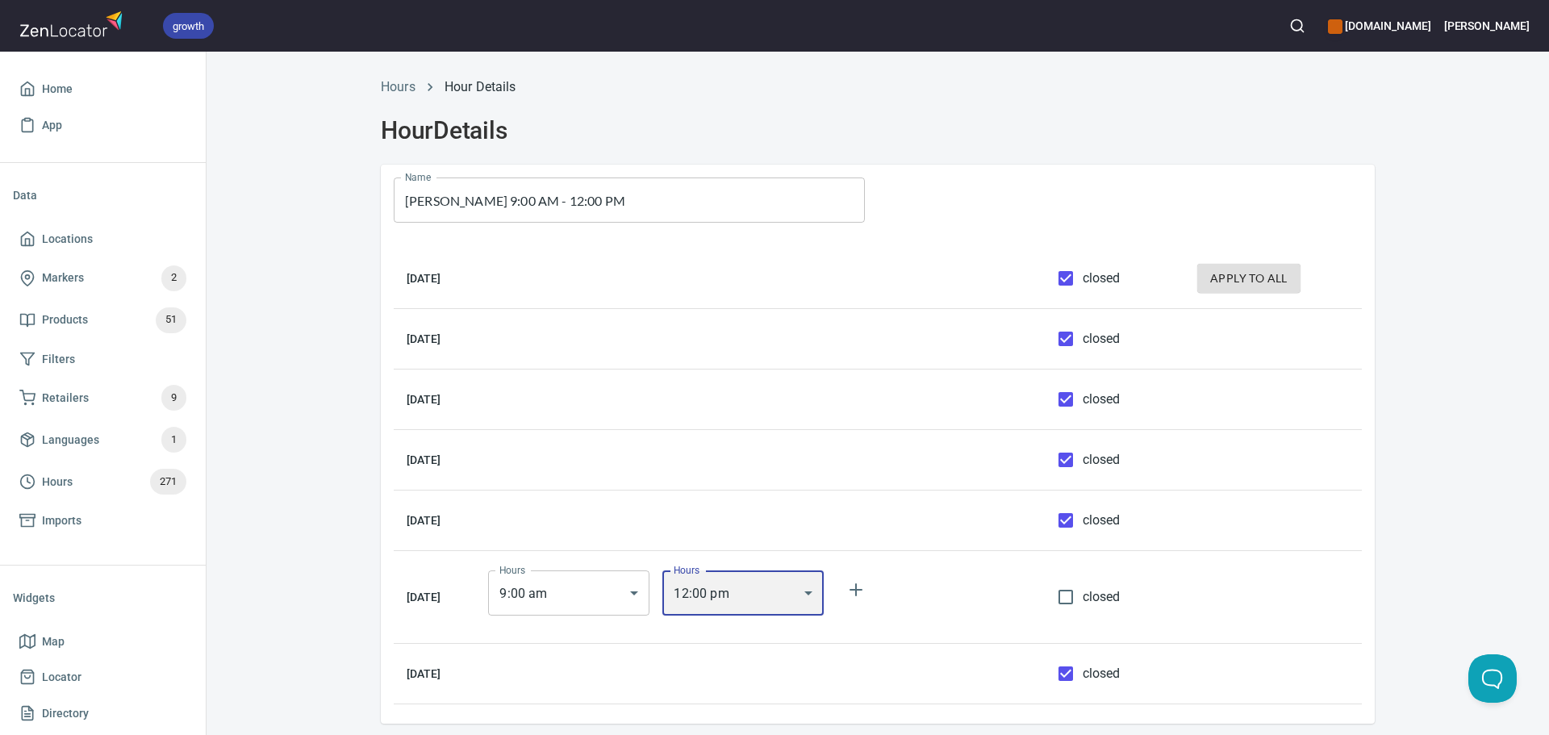
scroll to position [71, 0]
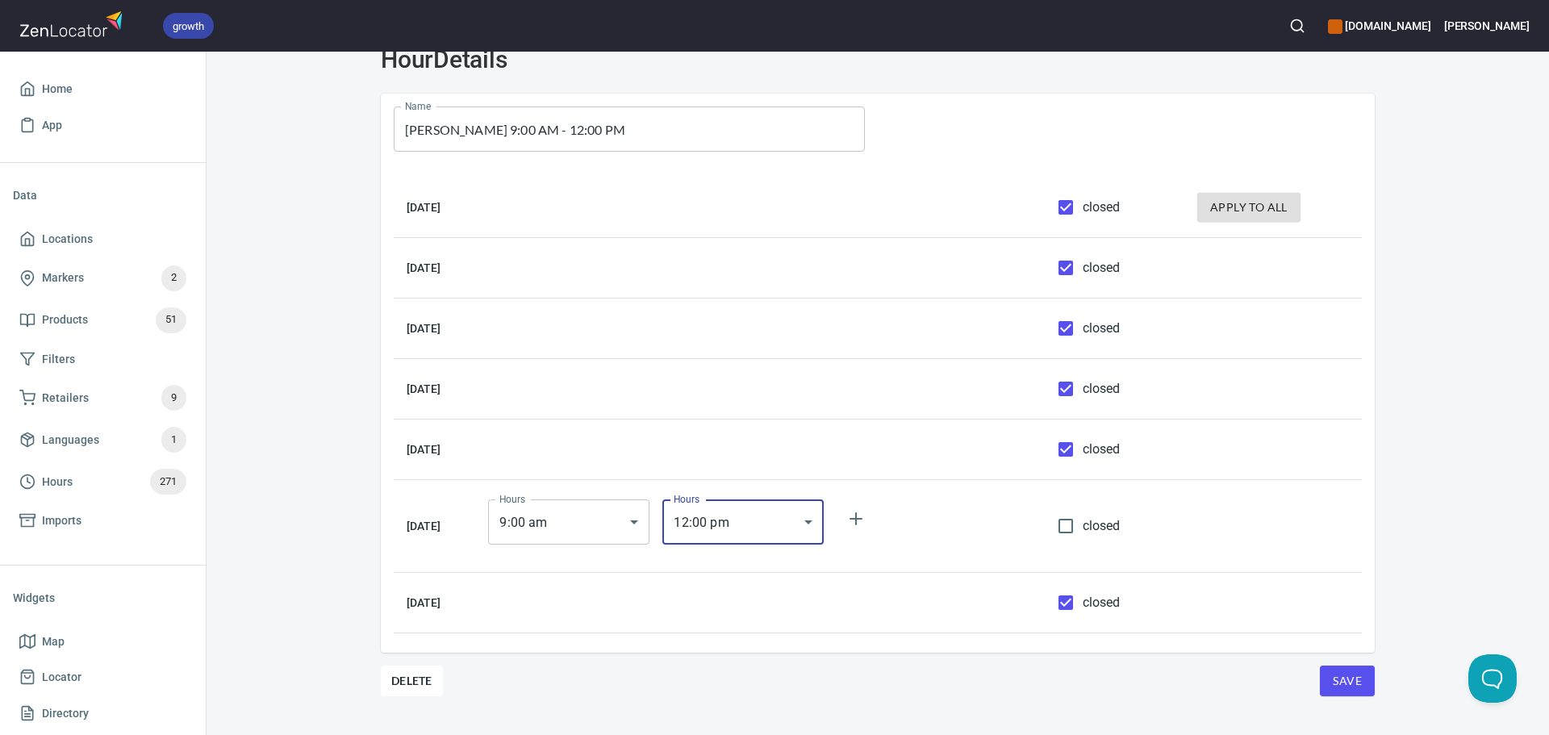
click at [1324, 689] on button "Save" at bounding box center [1347, 681] width 55 height 31
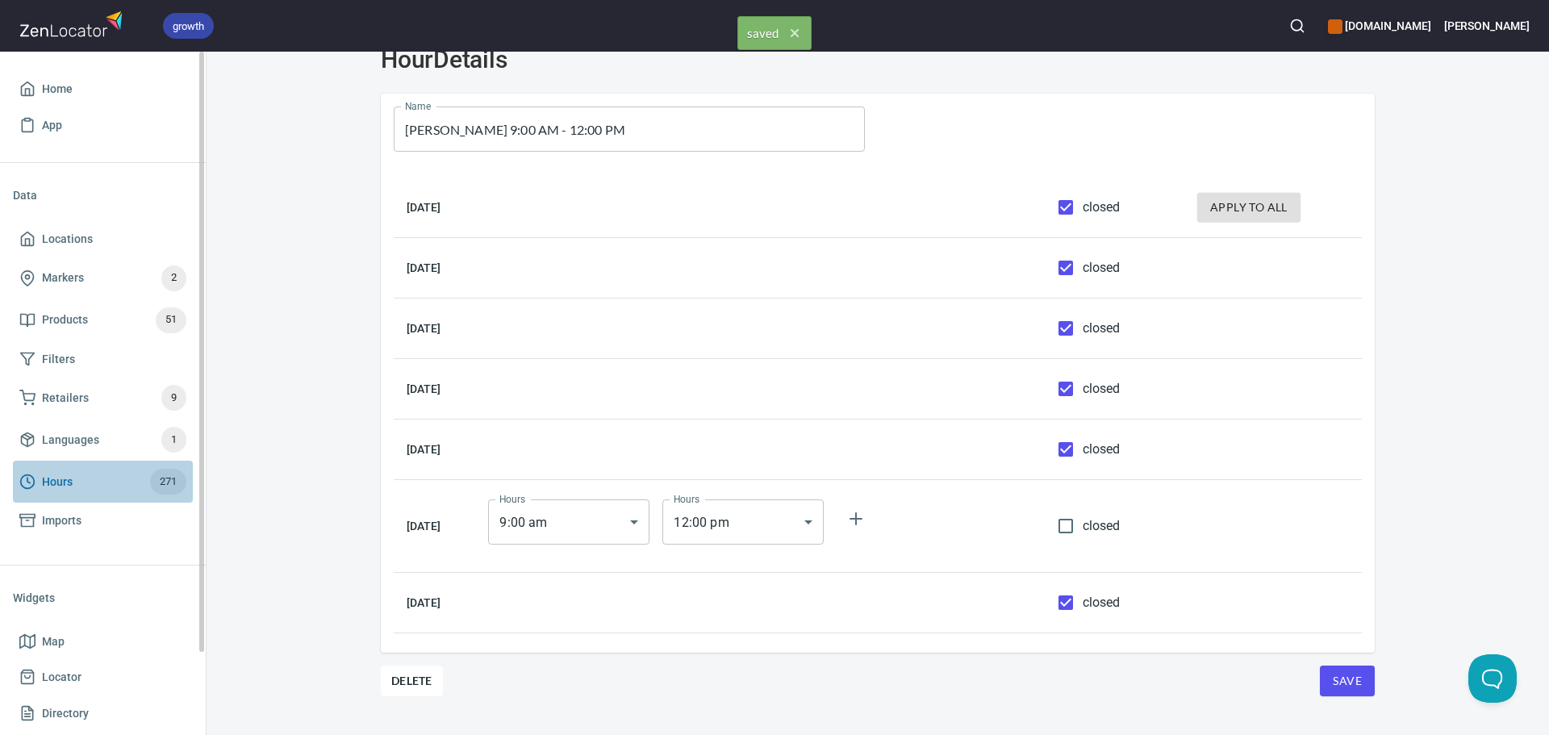
click at [123, 471] on span "Hours 271" at bounding box center [102, 482] width 167 height 26
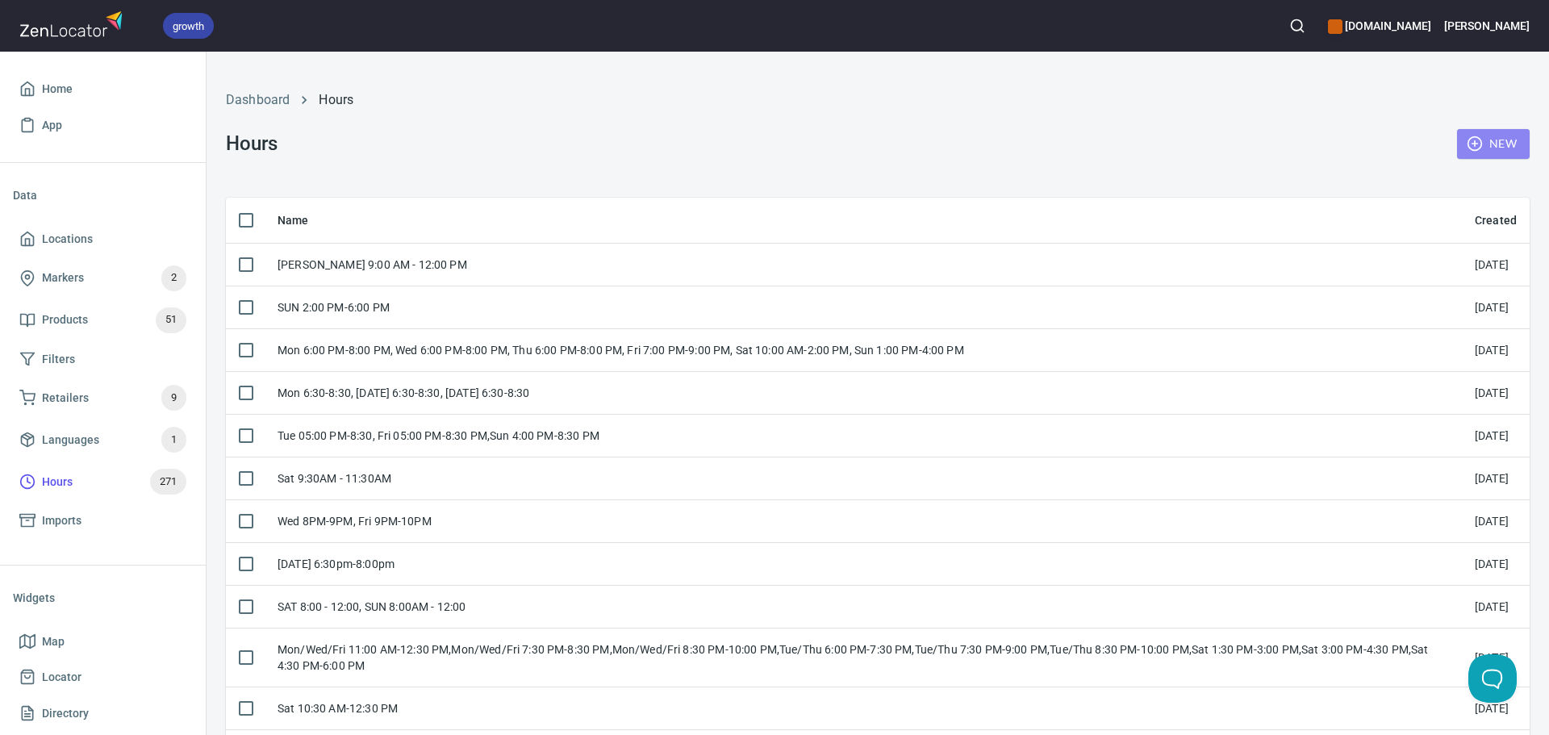
click at [1463, 133] on button "New" at bounding box center [1493, 144] width 73 height 30
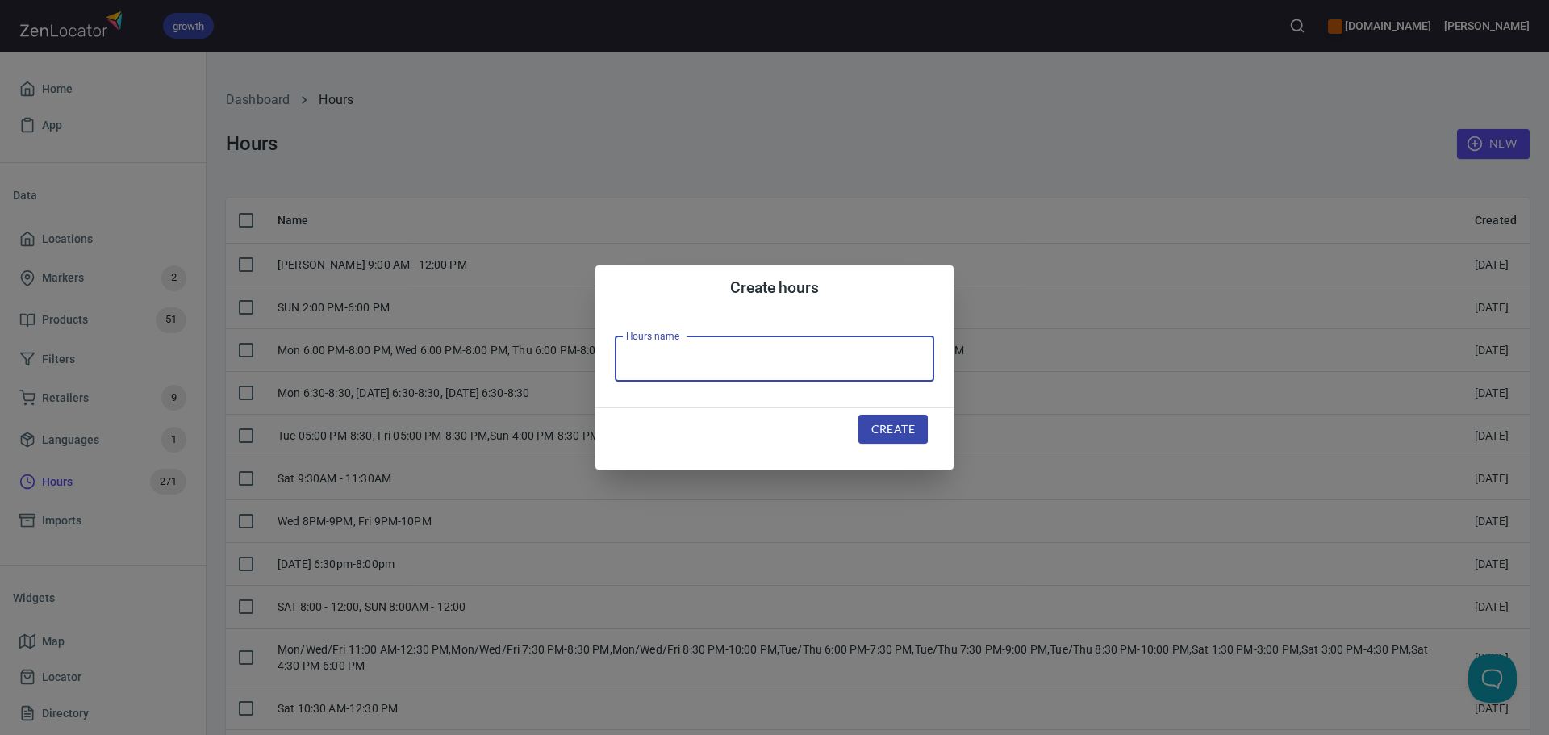
click at [825, 349] on input "text" at bounding box center [775, 358] width 320 height 45
paste input "Sat 10:00am-1:00pm,Wed 8:00pm-9:00pm,Sun 12:00pm-2:00pm"
type input "Sat 10:00am-1:00pm,Wed 8:00pm-9:00pm,Sun 12:00pm-2:00pm"
click at [878, 418] on button "Create" at bounding box center [893, 430] width 69 height 30
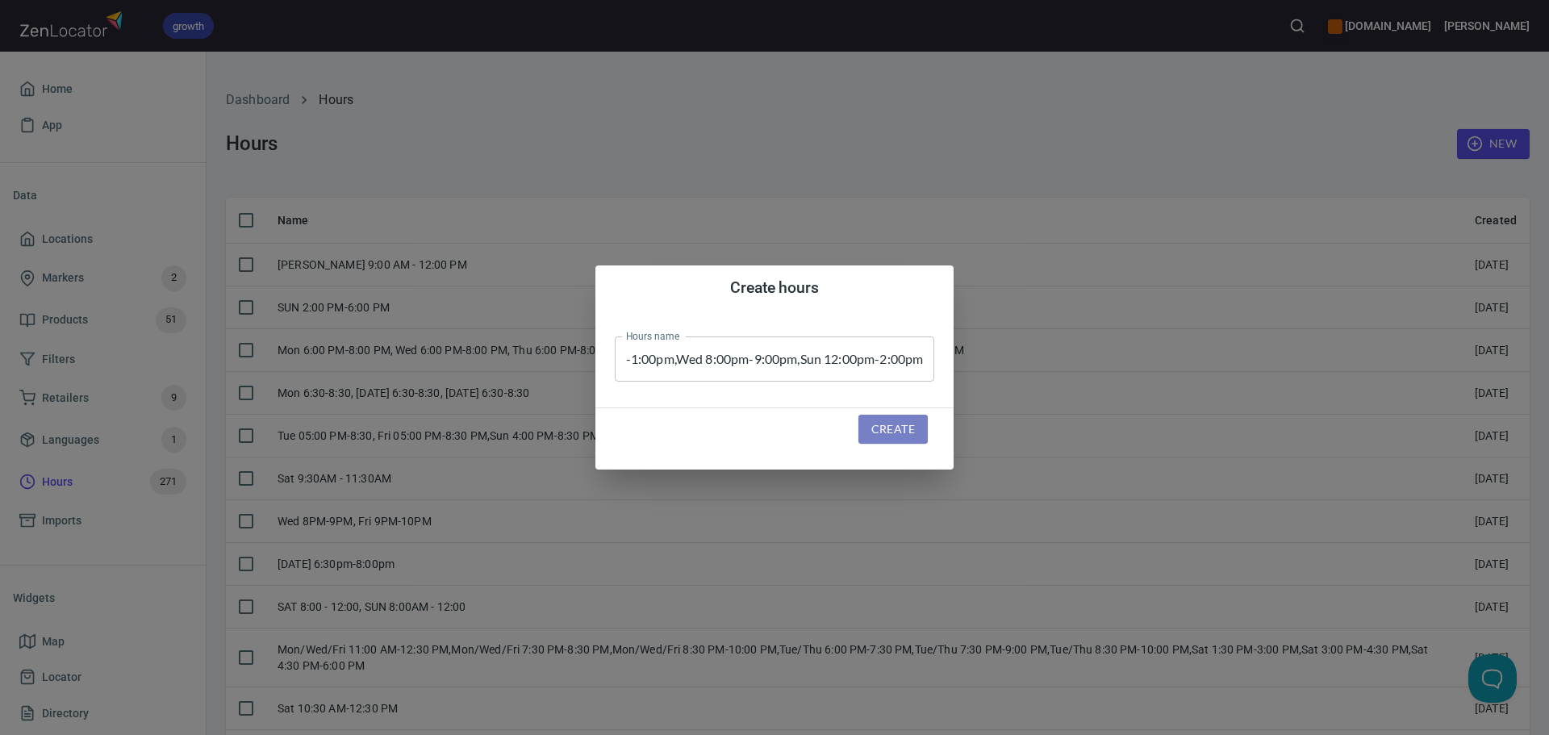
scroll to position [0, 0]
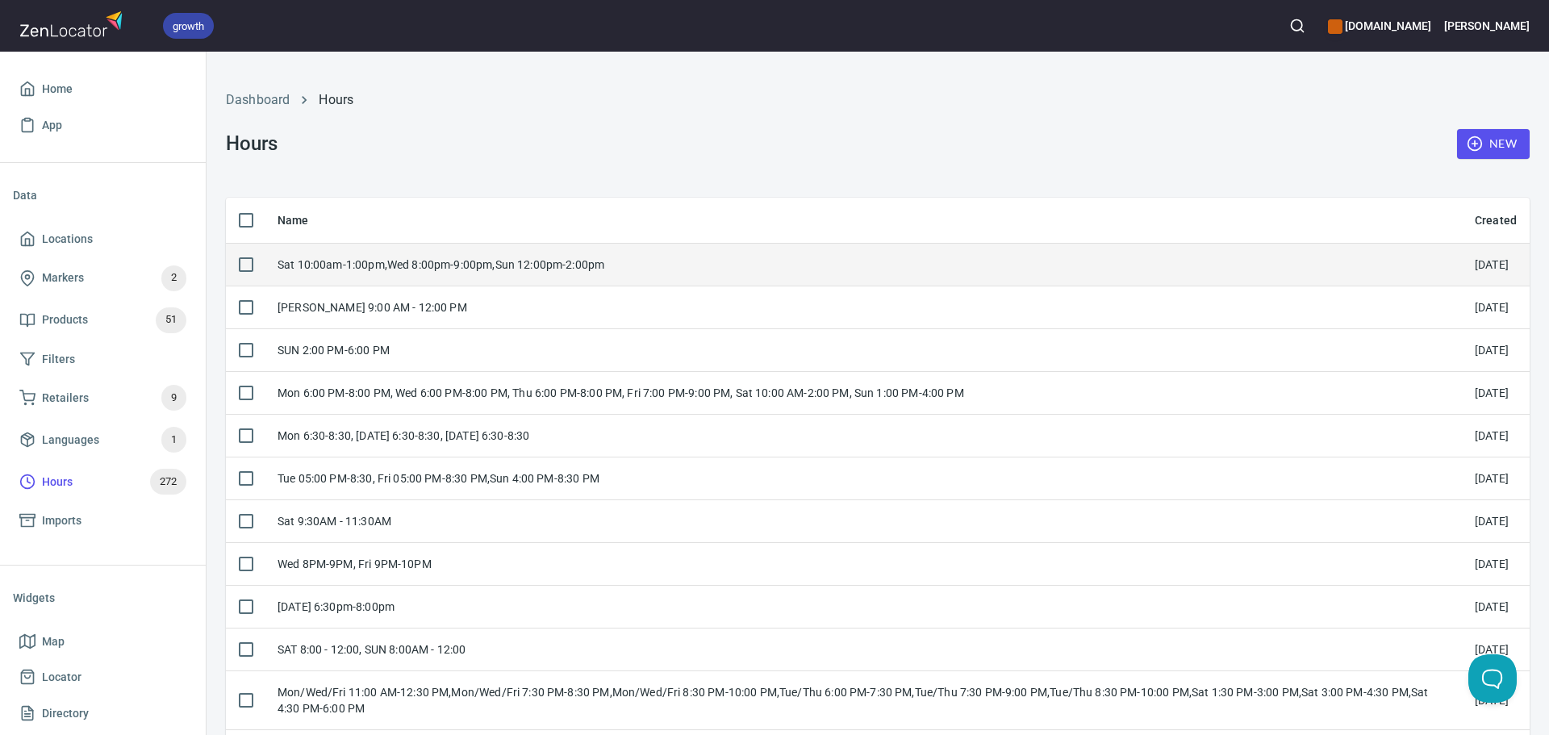
click at [629, 255] on td "Sat 10:00am-1:00pm,Wed 8:00pm-9:00pm,Sun 12:00pm-2:00pm" at bounding box center [863, 264] width 1197 height 43
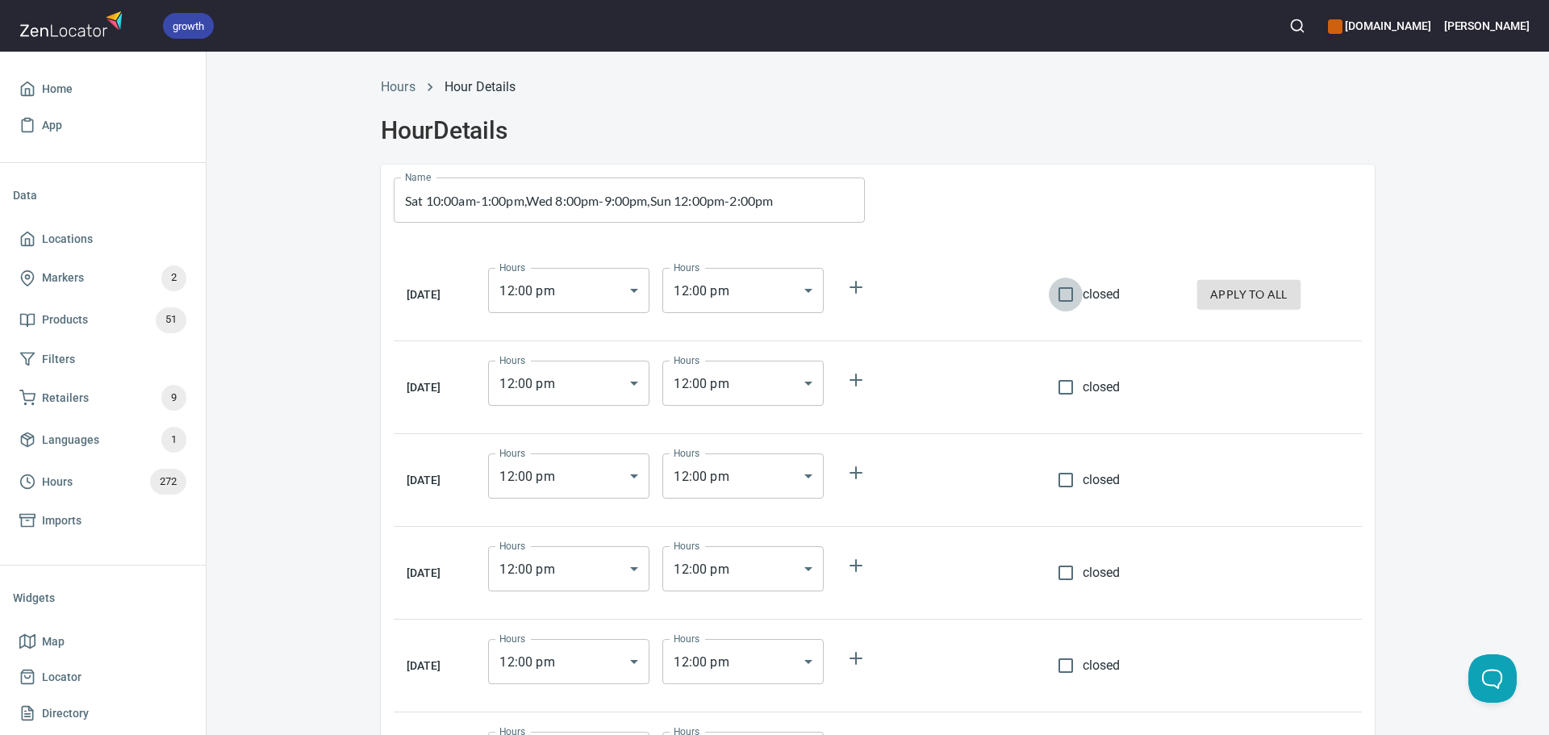
click at [1083, 289] on input "closed" at bounding box center [1066, 295] width 34 height 34
checkbox input "true"
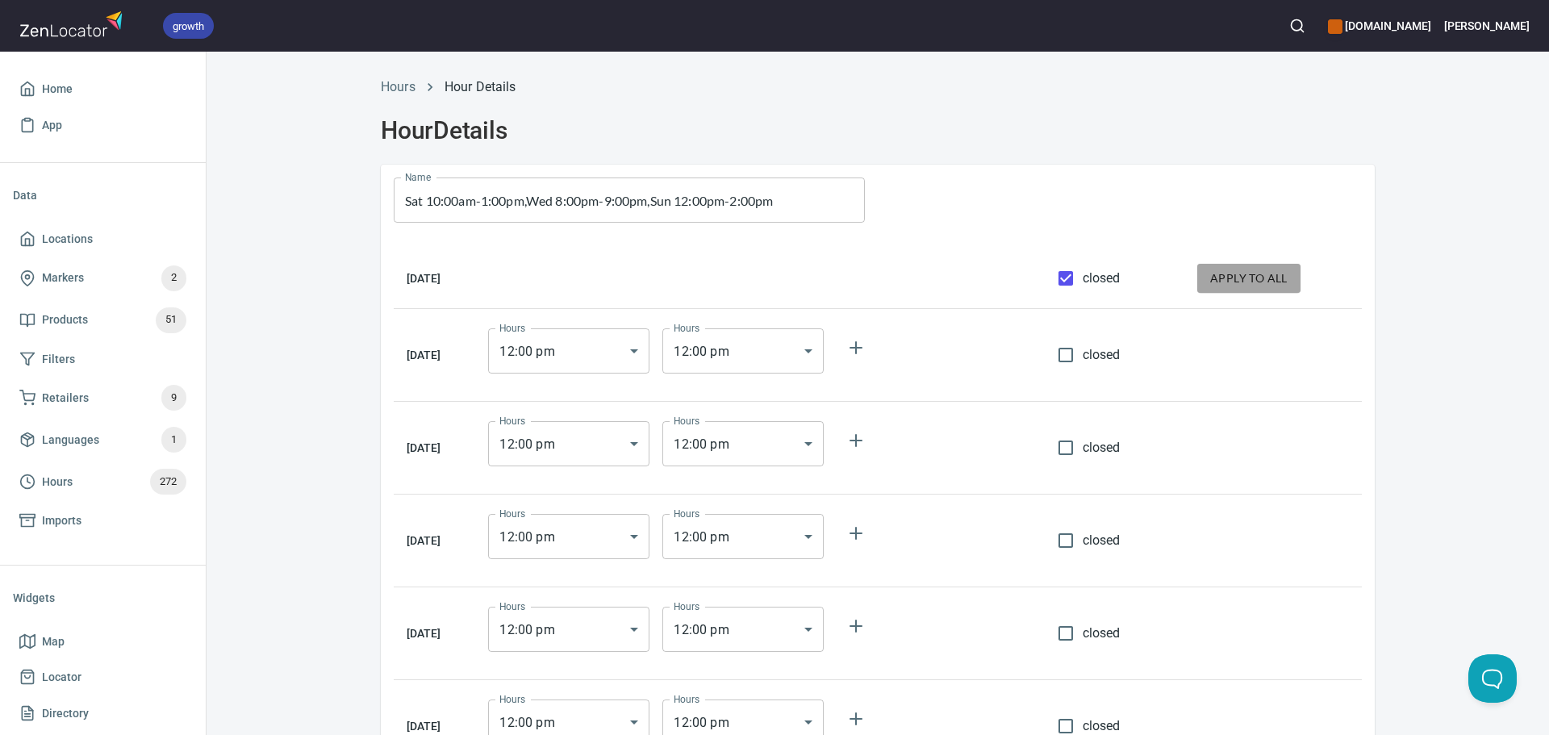
click at [1259, 274] on span "apply to all" at bounding box center [1248, 279] width 77 height 20
checkbox input "true"
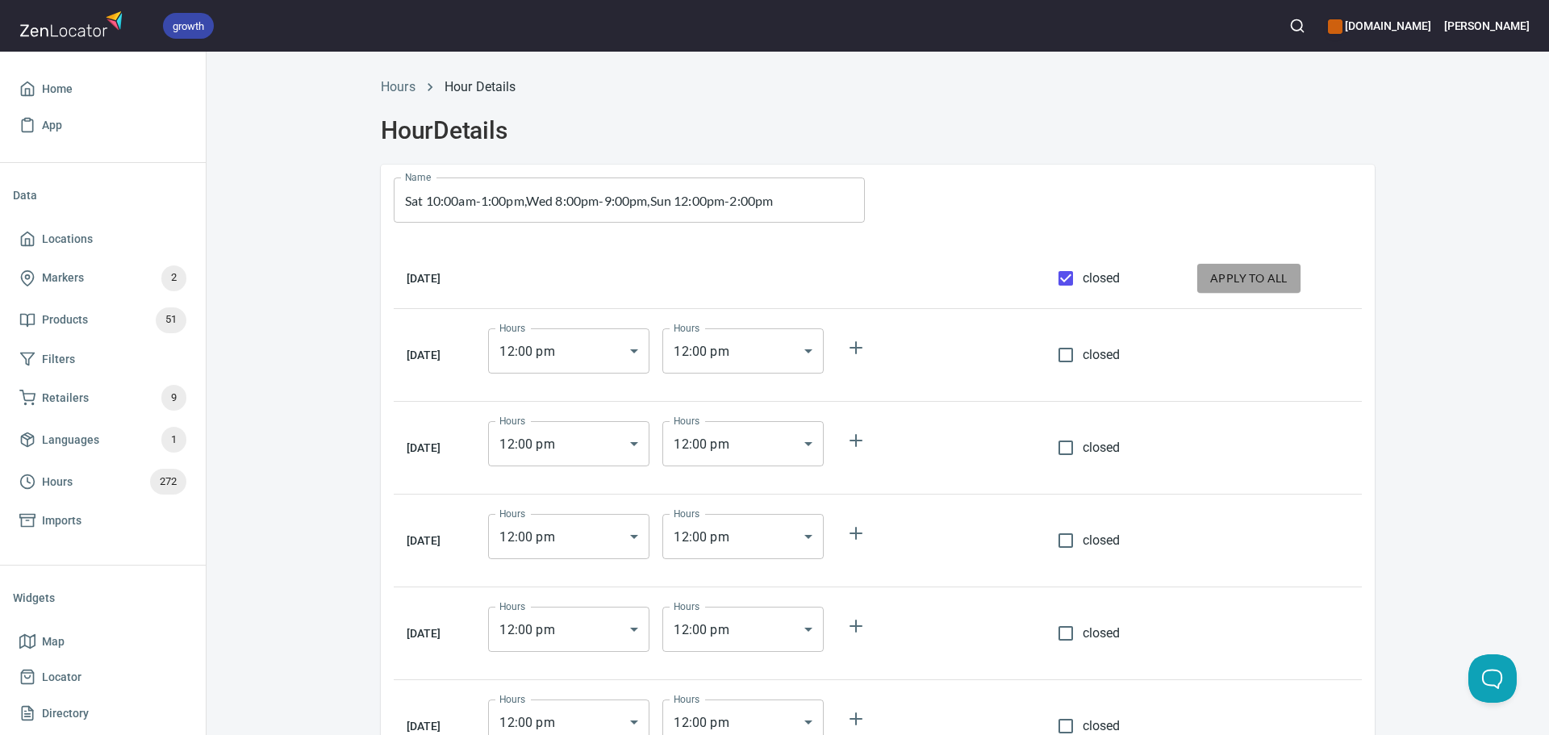
checkbox input "true"
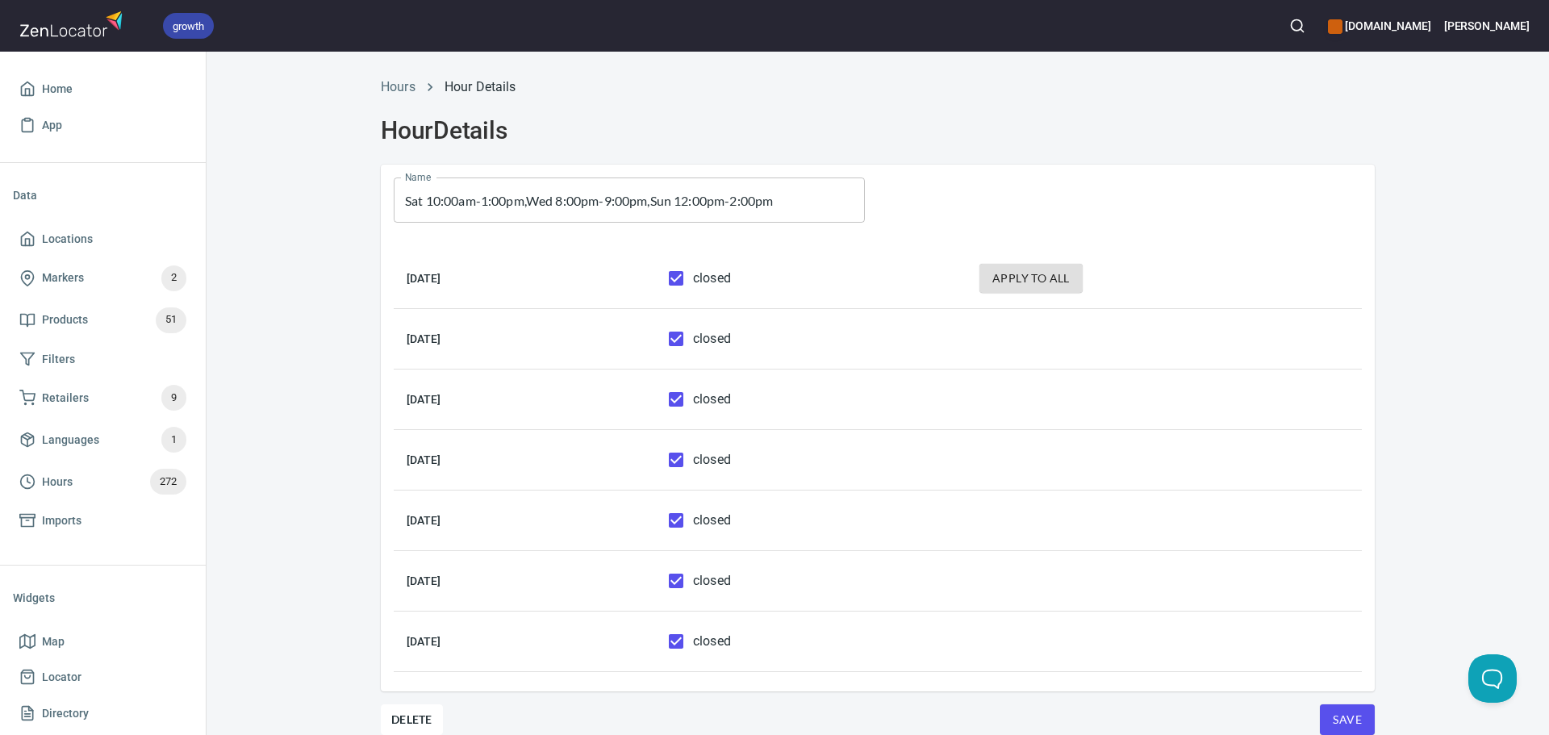
click at [731, 570] on label "closed" at bounding box center [695, 581] width 72 height 34
click at [693, 570] on input "closed" at bounding box center [676, 581] width 34 height 34
checkbox input "false"
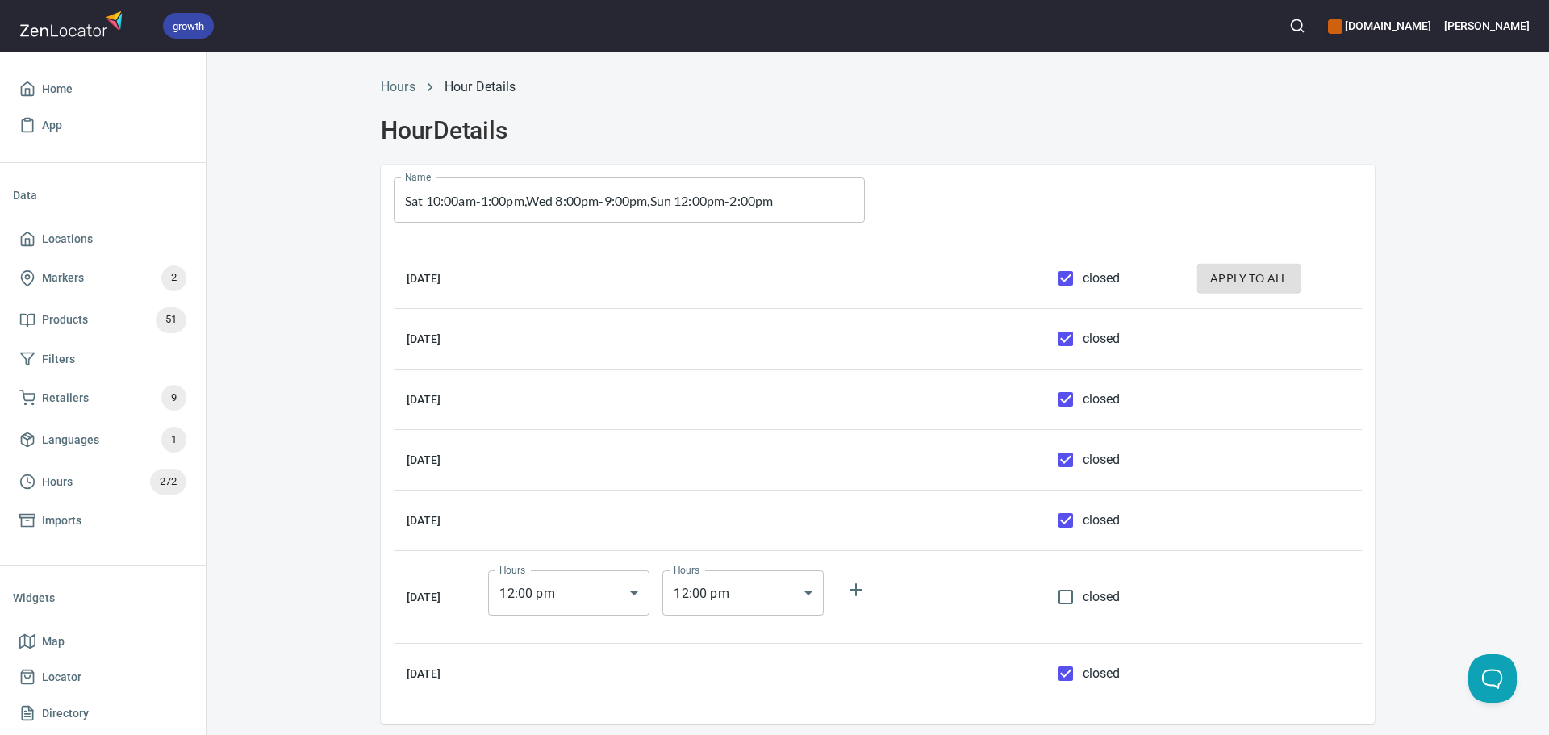
click at [654, 590] on body "growth hemaalliance.com Donald Home App Data Locations Markers 2 Products 51 Fi…" at bounding box center [774, 367] width 1549 height 735
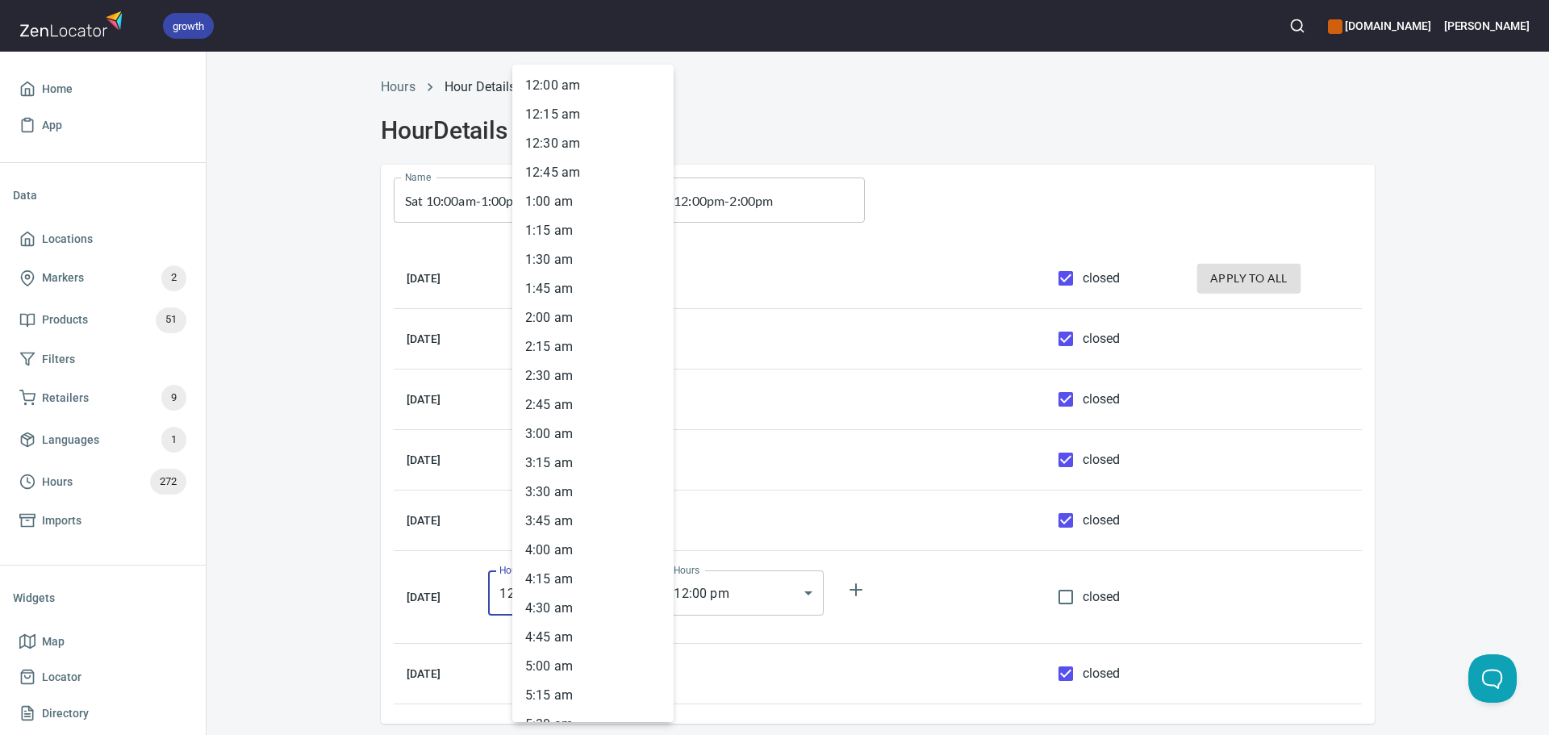
scroll to position [1087, 0]
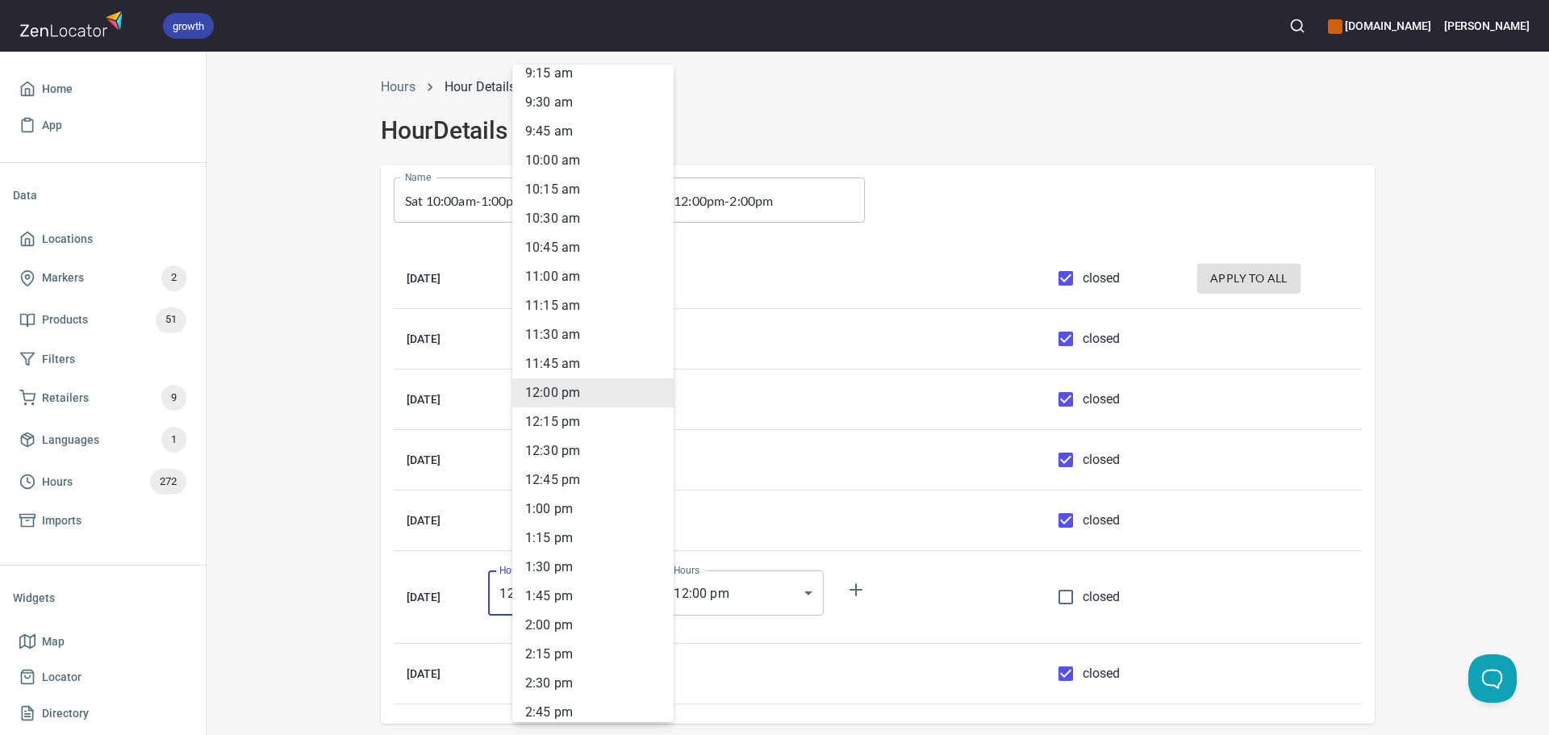
click at [542, 154] on li "10 : 00 am" at bounding box center [592, 160] width 161 height 29
type input "10:00"
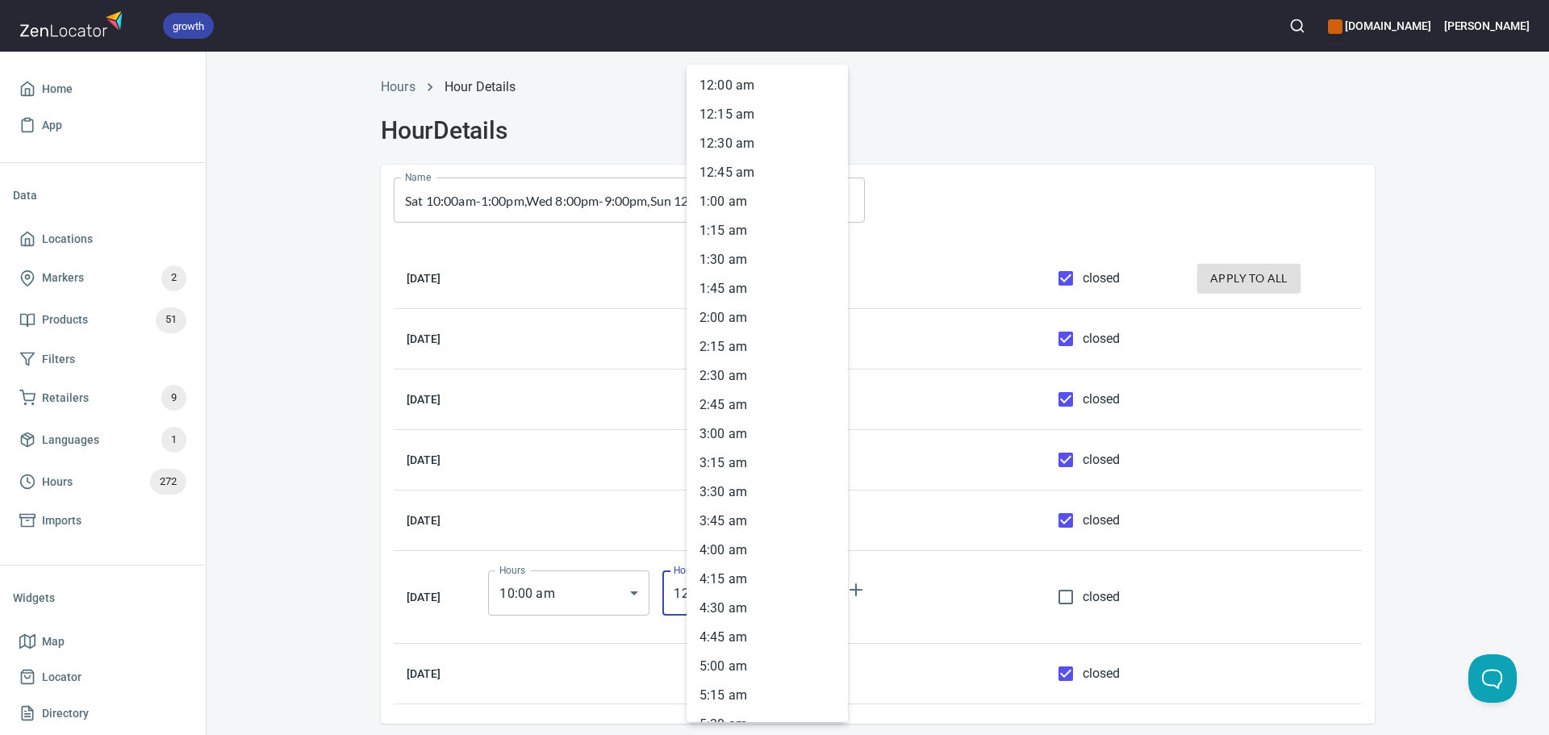
click at [737, 598] on body "growth hemaalliance.com Donald Home App Data Locations Markers 2 Products 51 Fi…" at bounding box center [774, 367] width 1549 height 735
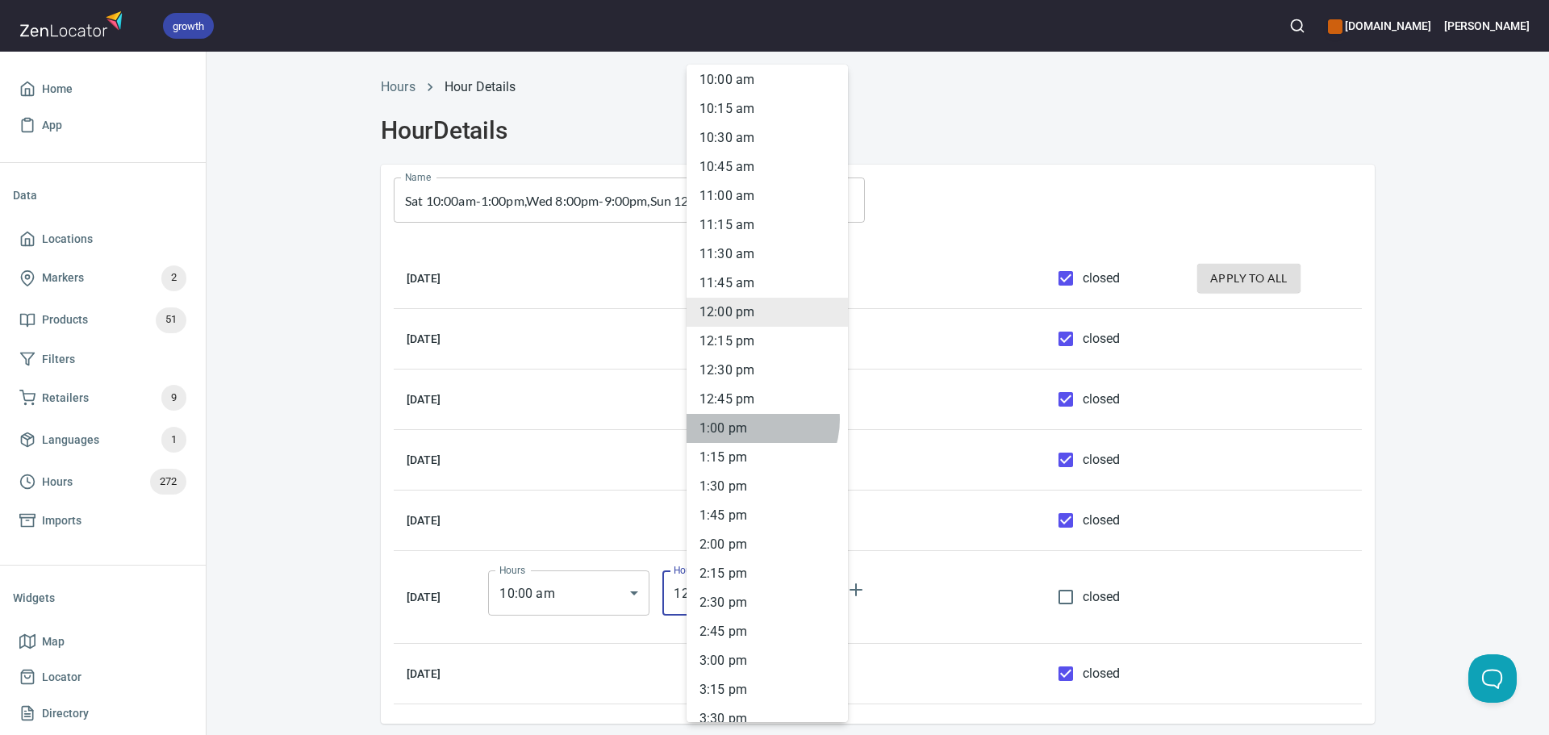
click at [746, 420] on li "1 : 00 pm" at bounding box center [767, 428] width 161 height 29
type input "13:00"
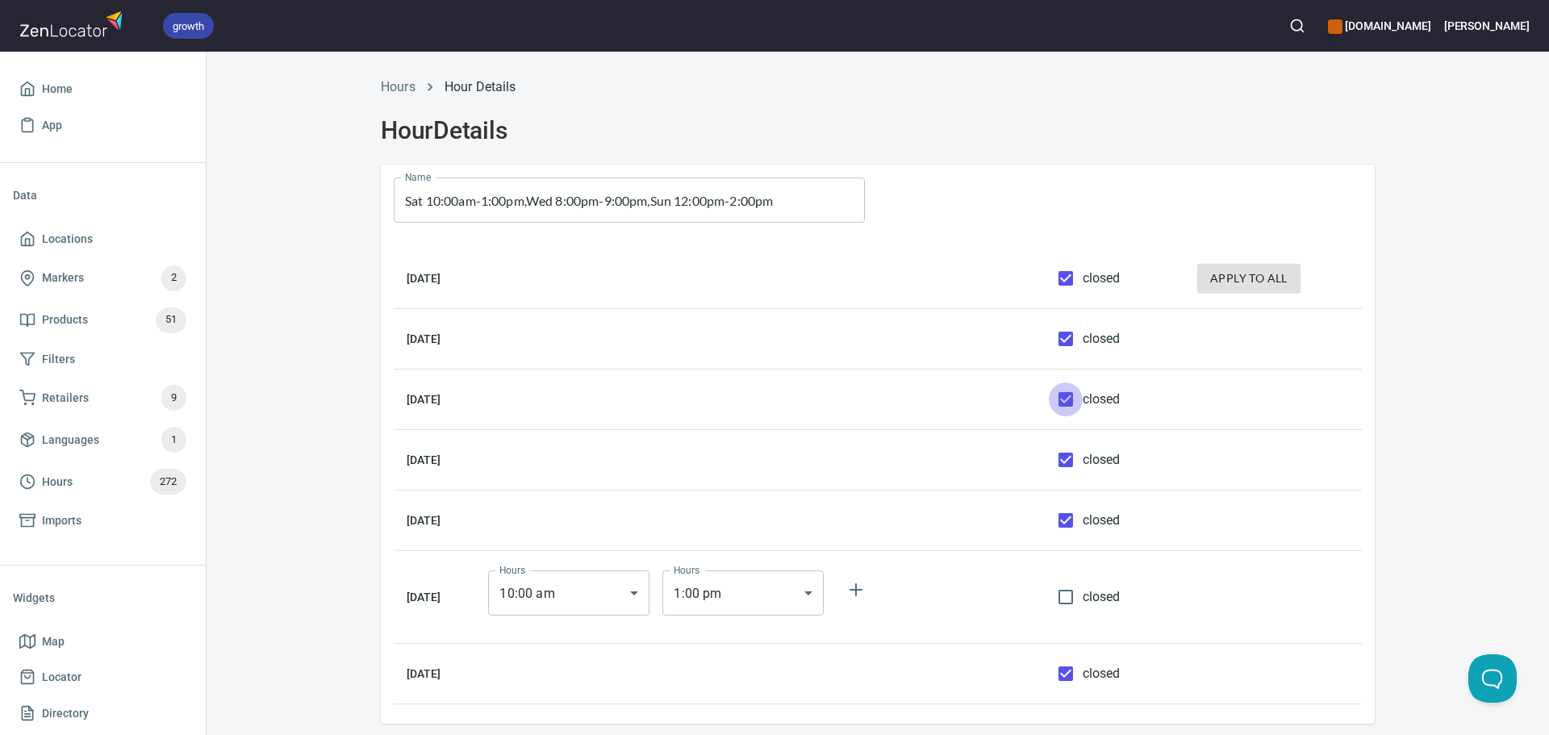
click at [1069, 399] on input "closed" at bounding box center [1066, 399] width 34 height 34
checkbox input "false"
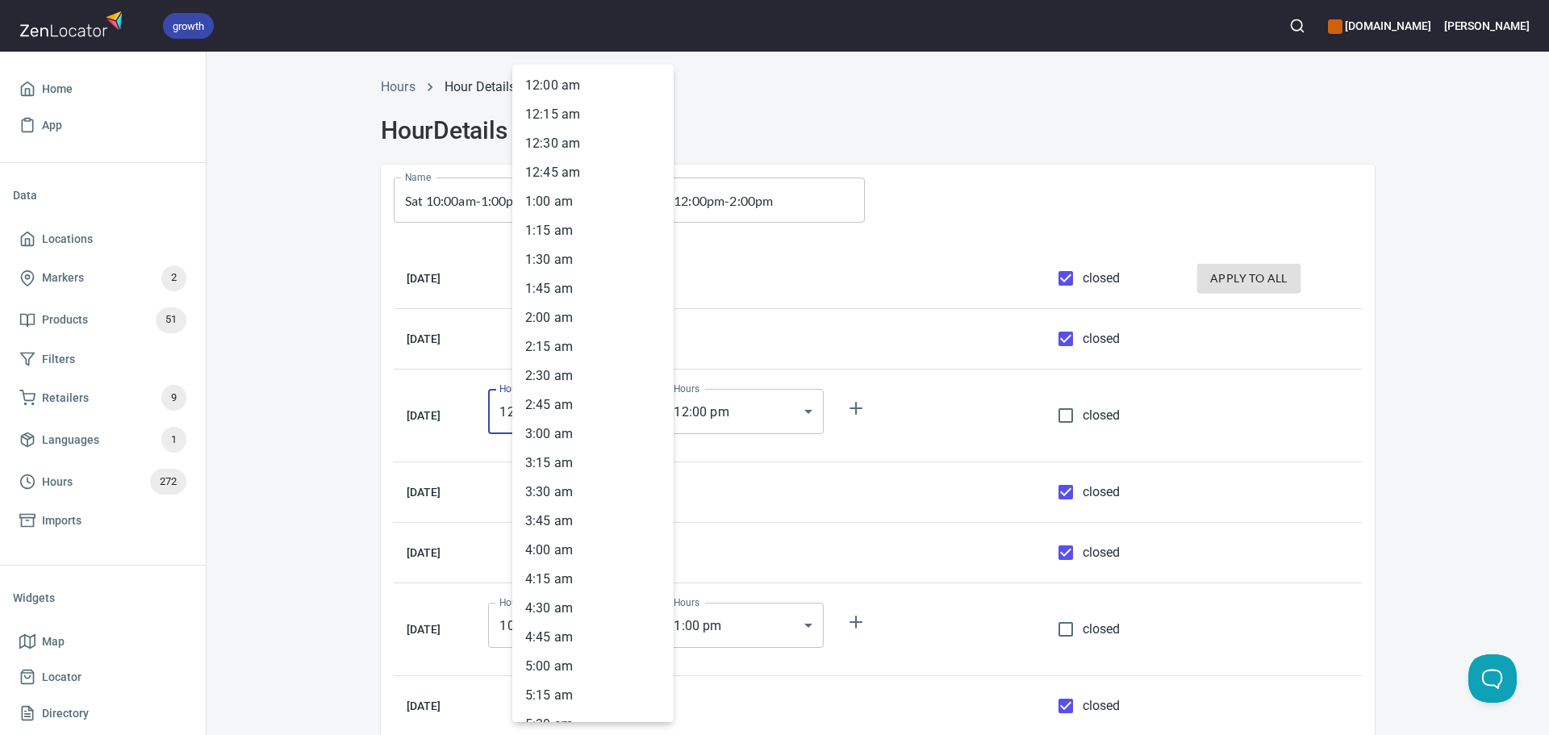
click at [636, 413] on body "growth hemaalliance.com Donald Home App Data Locations Markers 2 Products 51 Fi…" at bounding box center [774, 367] width 1549 height 735
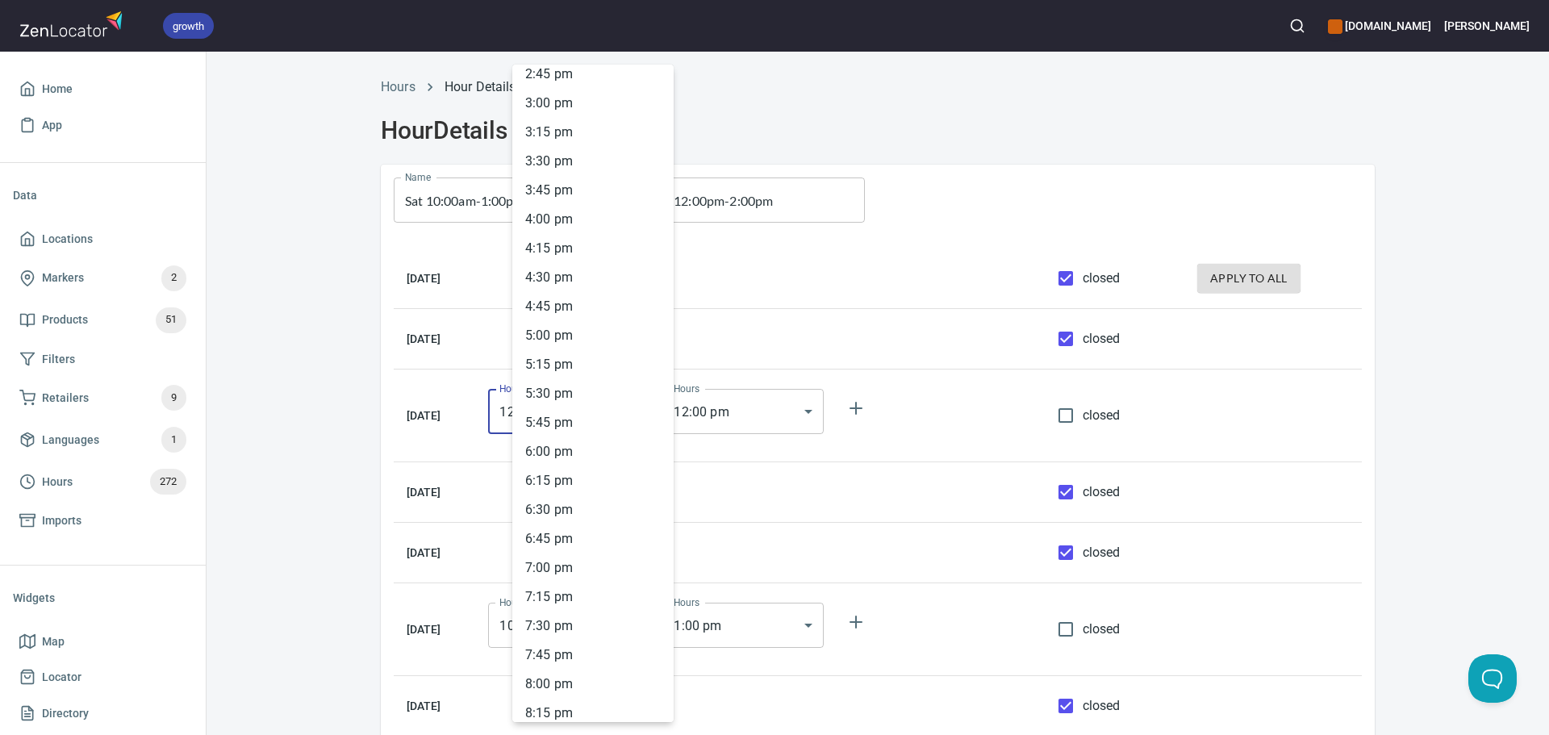
scroll to position [1732, 0]
click at [562, 683] on li "8 : 00 pm" at bounding box center [592, 676] width 161 height 29
type input "20:00"
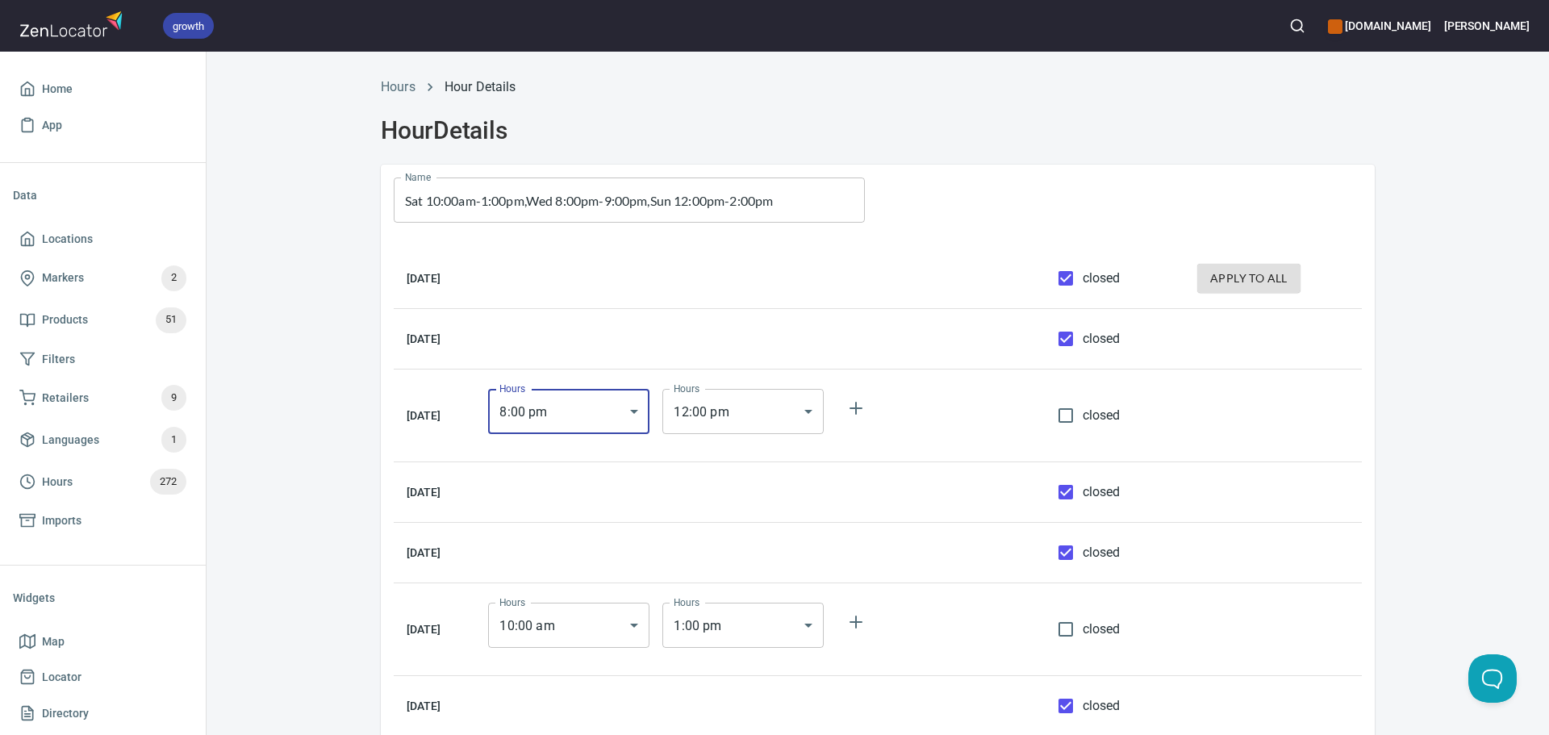
click at [734, 416] on body "growth hemaalliance.com Donald Home App Data Locations Markers 2 Products 51 Fi…" at bounding box center [774, 367] width 1549 height 735
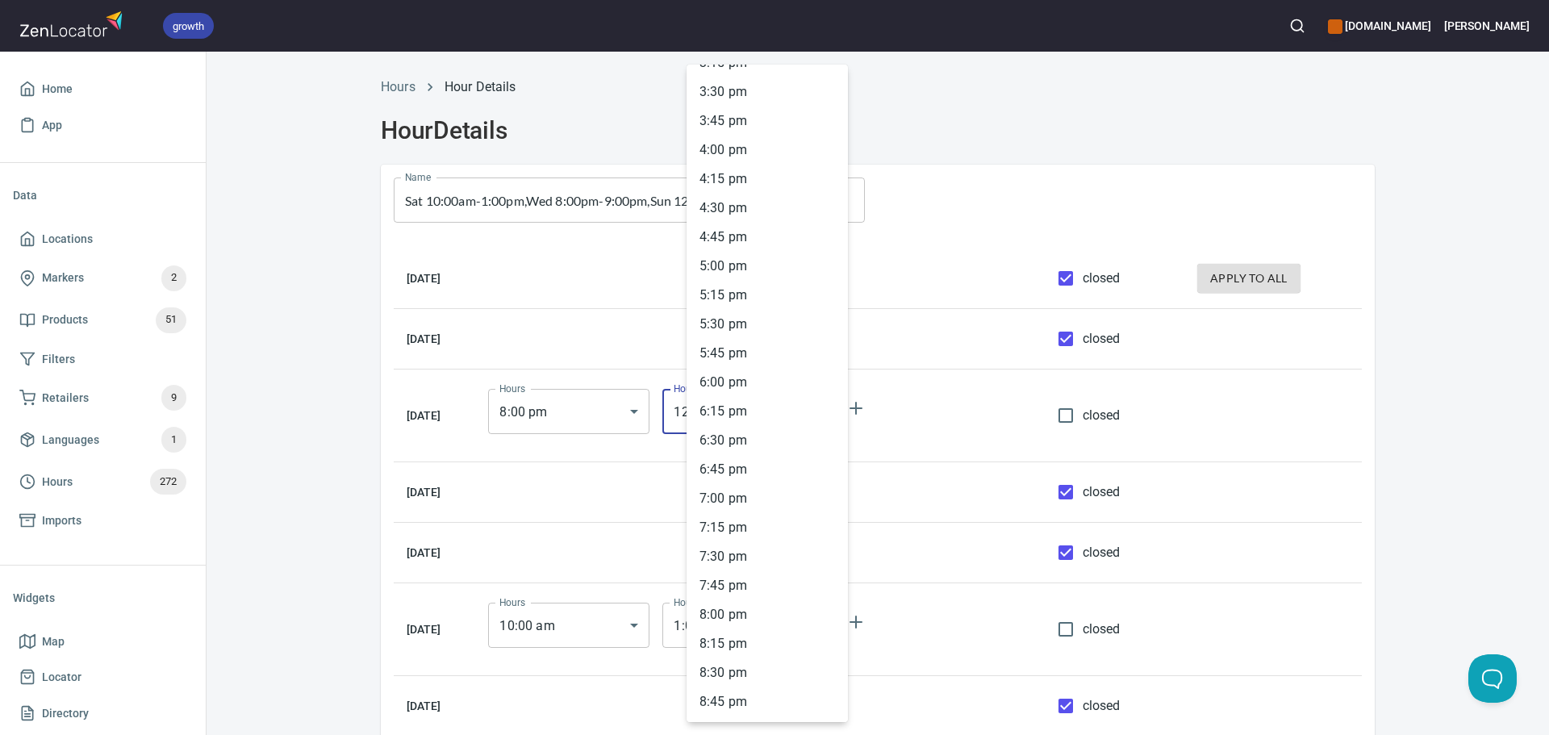
scroll to position [1894, 0]
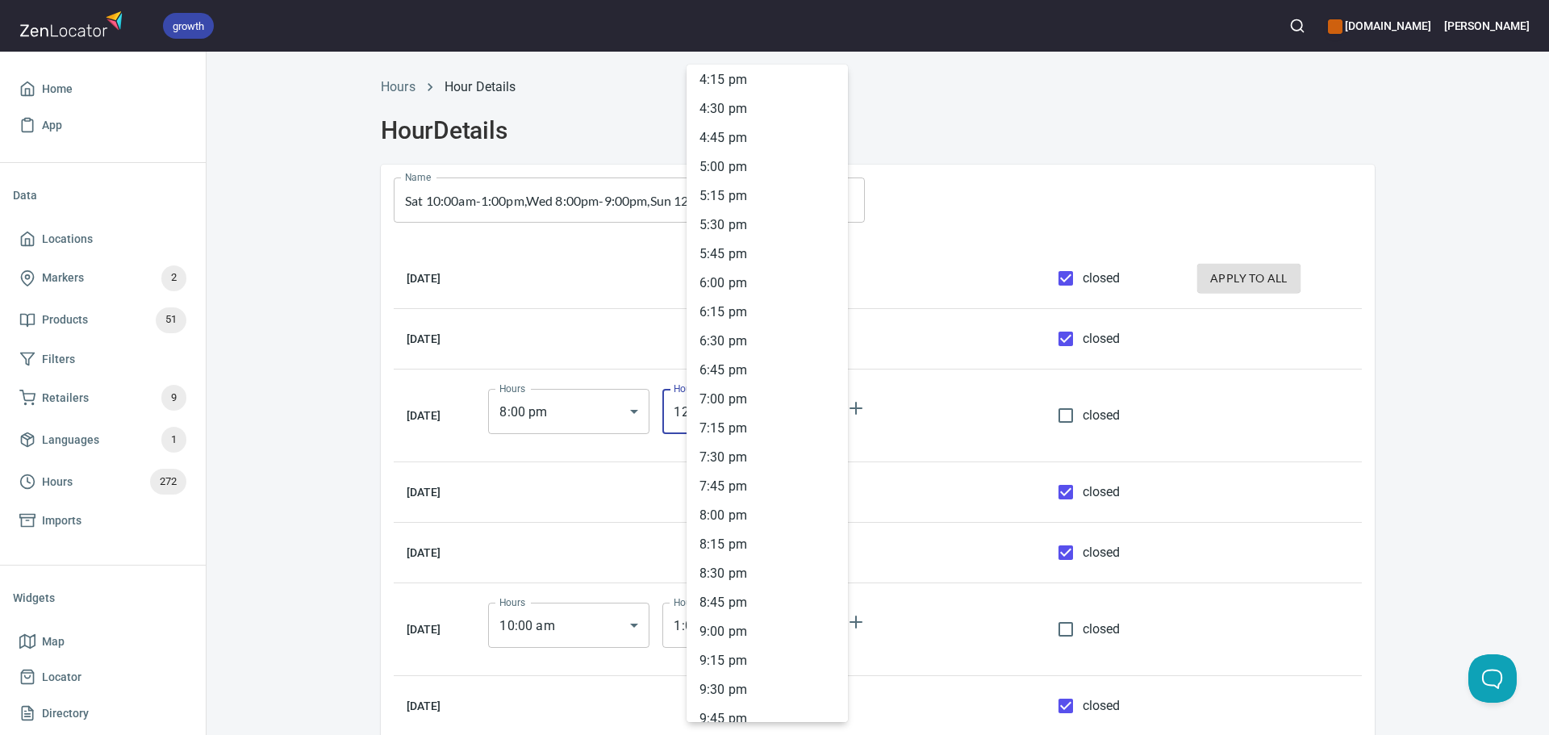
click at [737, 633] on li "9 : 00 pm" at bounding box center [767, 631] width 161 height 29
type input "21:00"
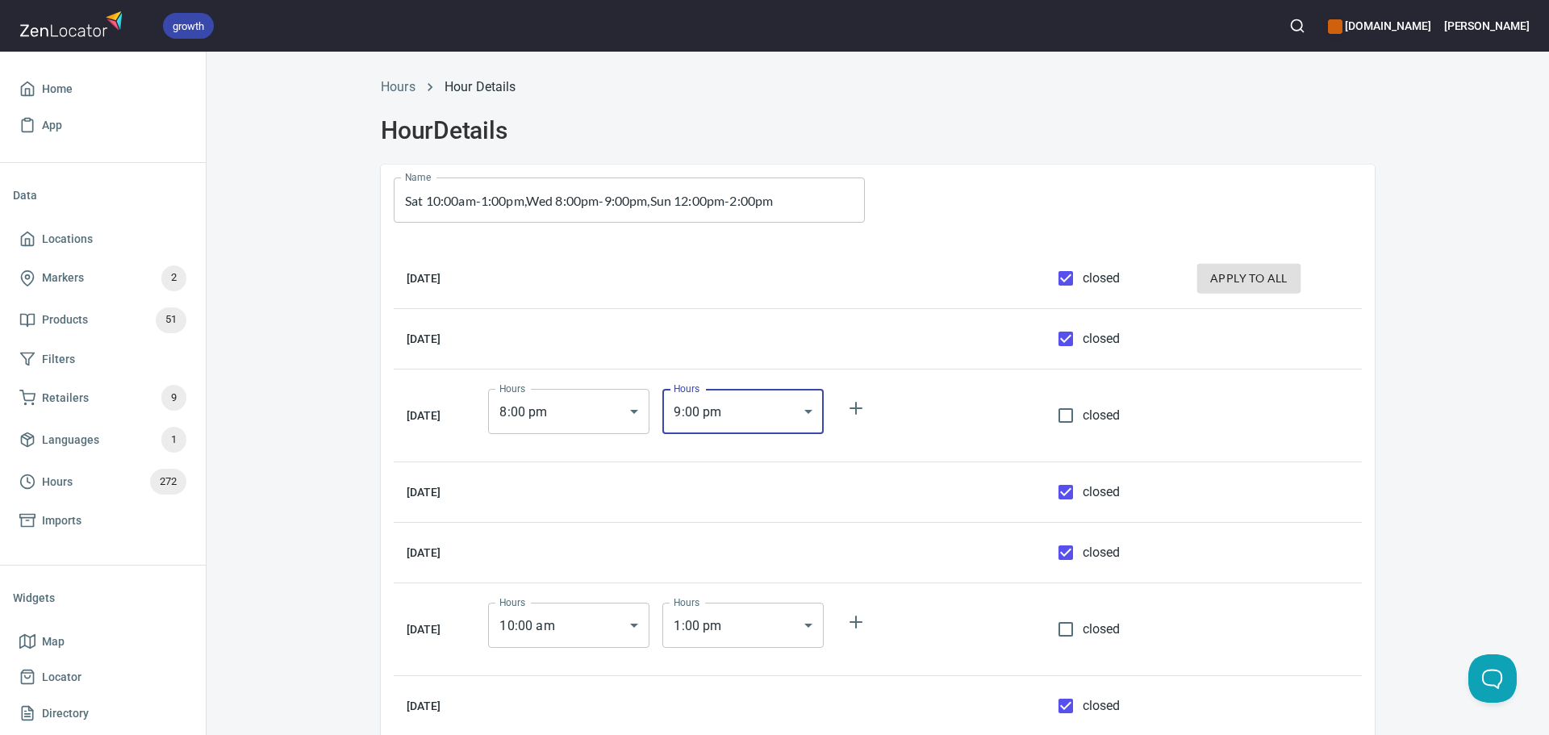
click at [977, 199] on div at bounding box center [1126, 200] width 497 height 71
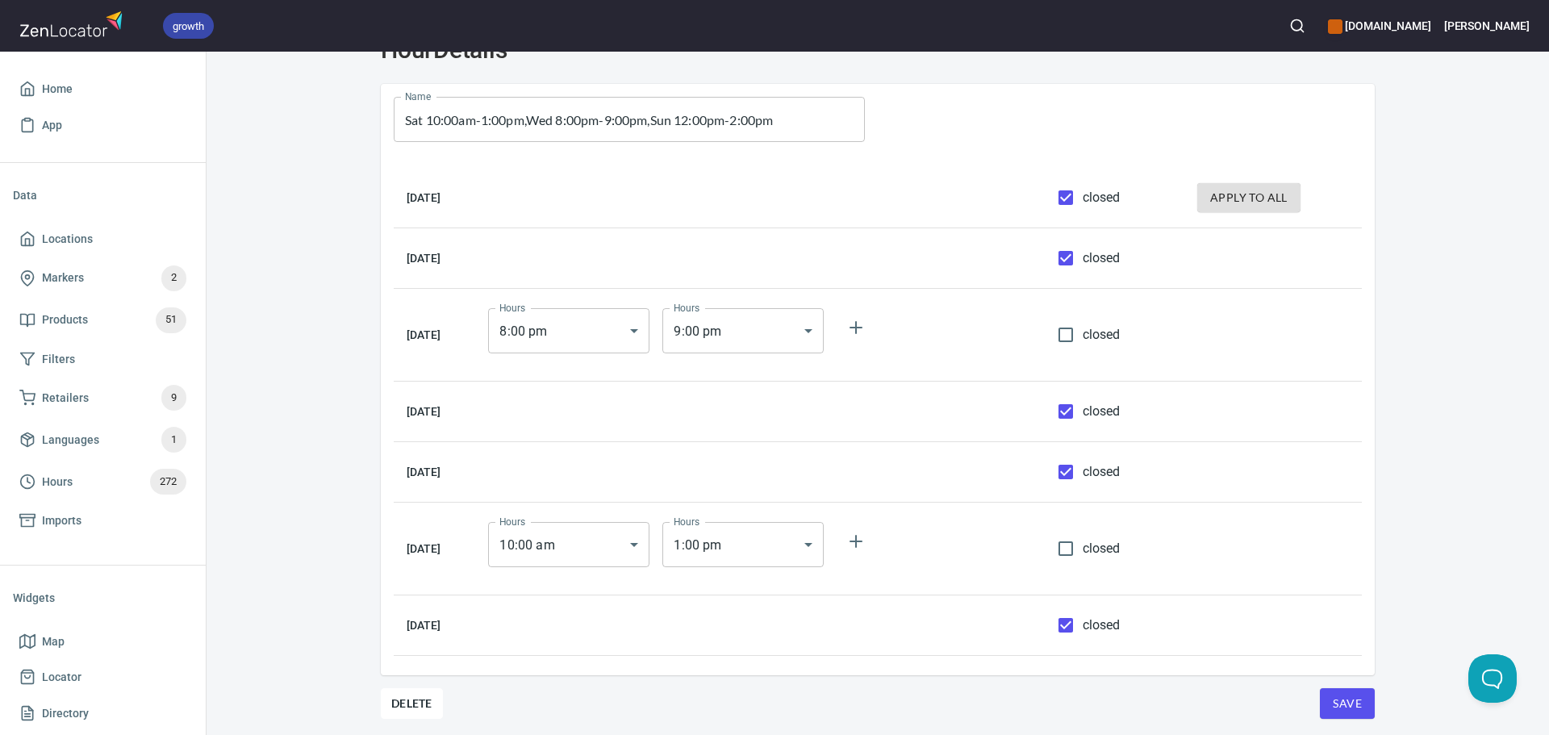
click at [1076, 623] on input "closed" at bounding box center [1066, 625] width 34 height 34
checkbox input "false"
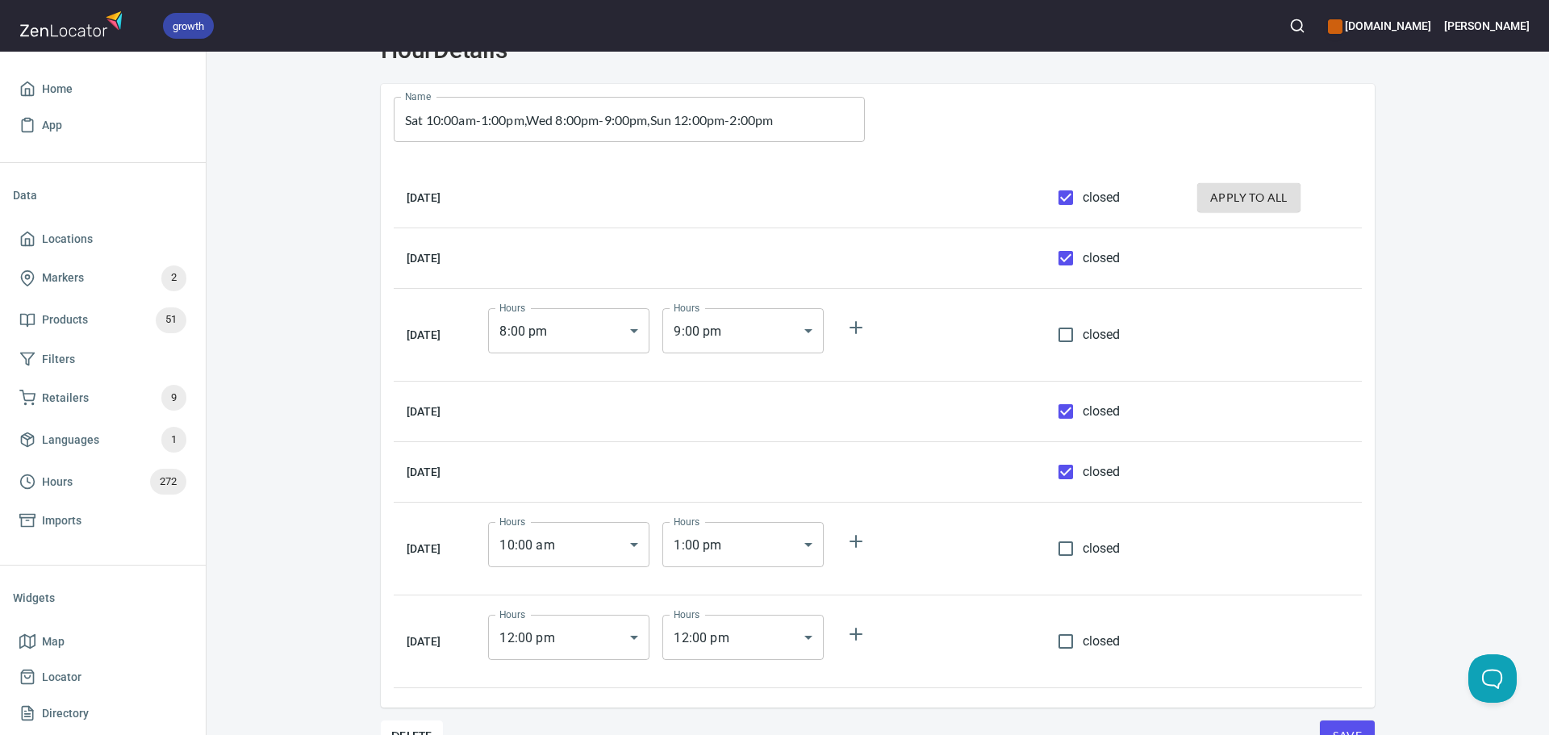
click at [828, 633] on body "growth hemaalliance.com Donald Home App Data Locations Markers 2 Products 51 Fi…" at bounding box center [774, 367] width 1549 height 735
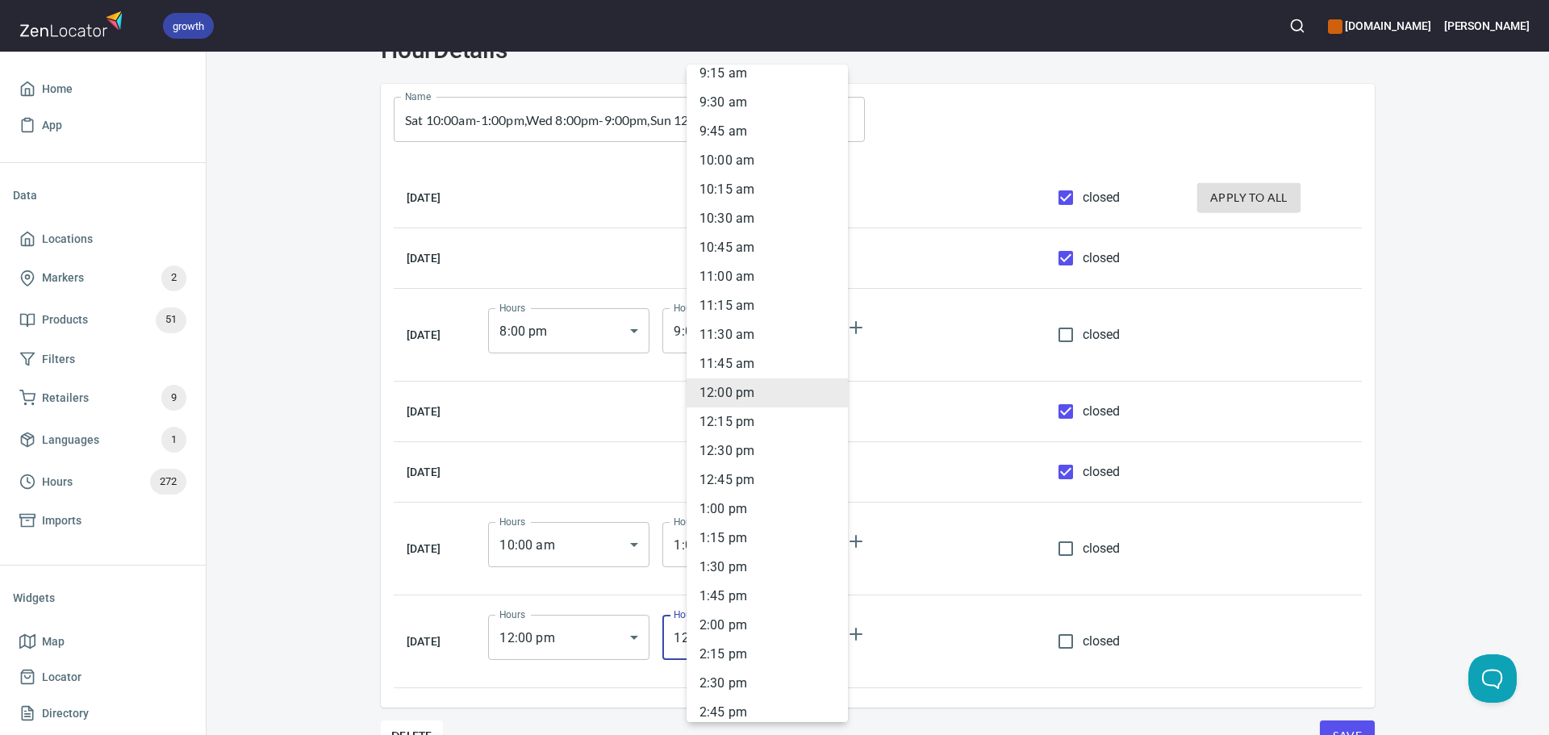
scroll to position [1329, 0]
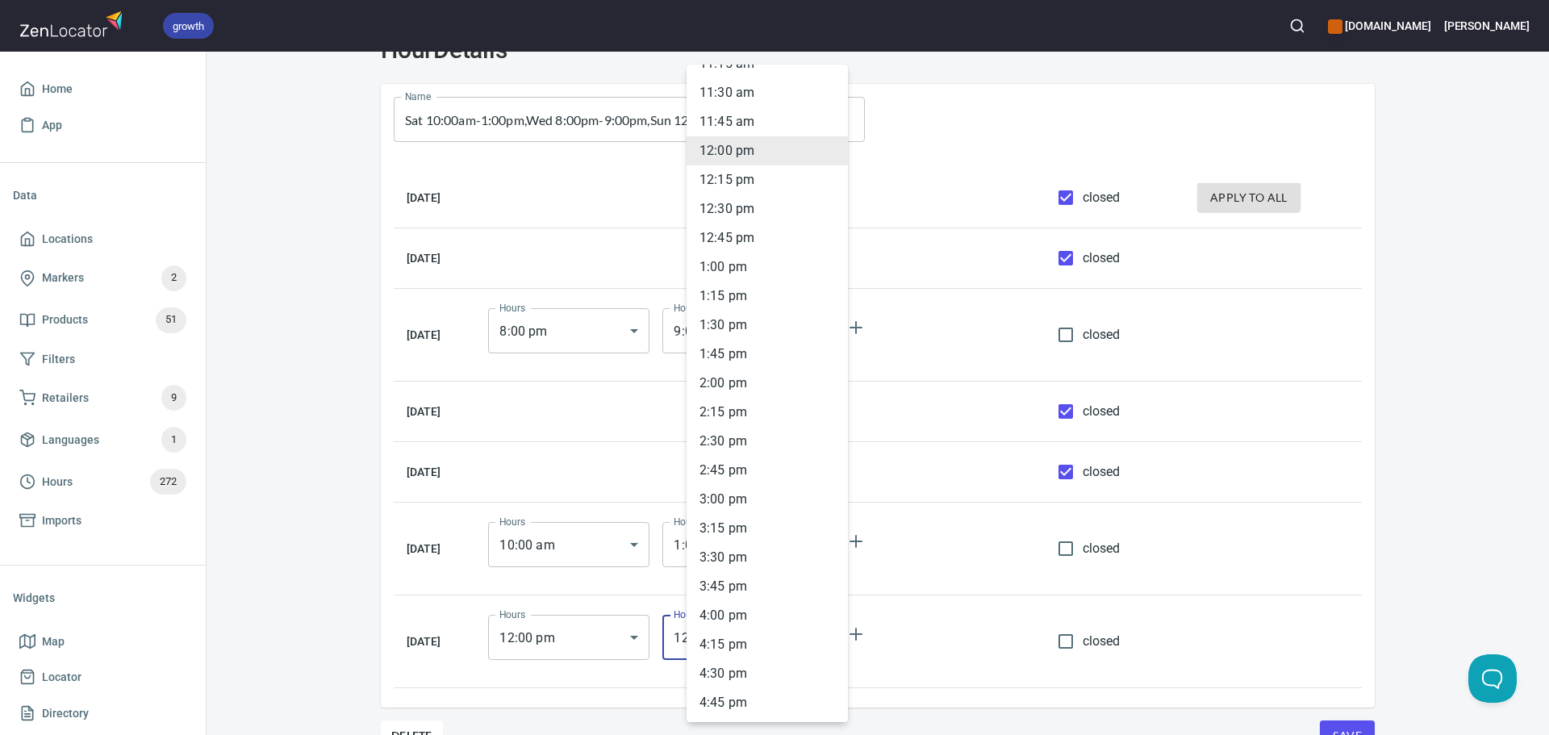
click at [725, 377] on li "2 : 00 pm" at bounding box center [767, 383] width 161 height 29
type input "14:00"
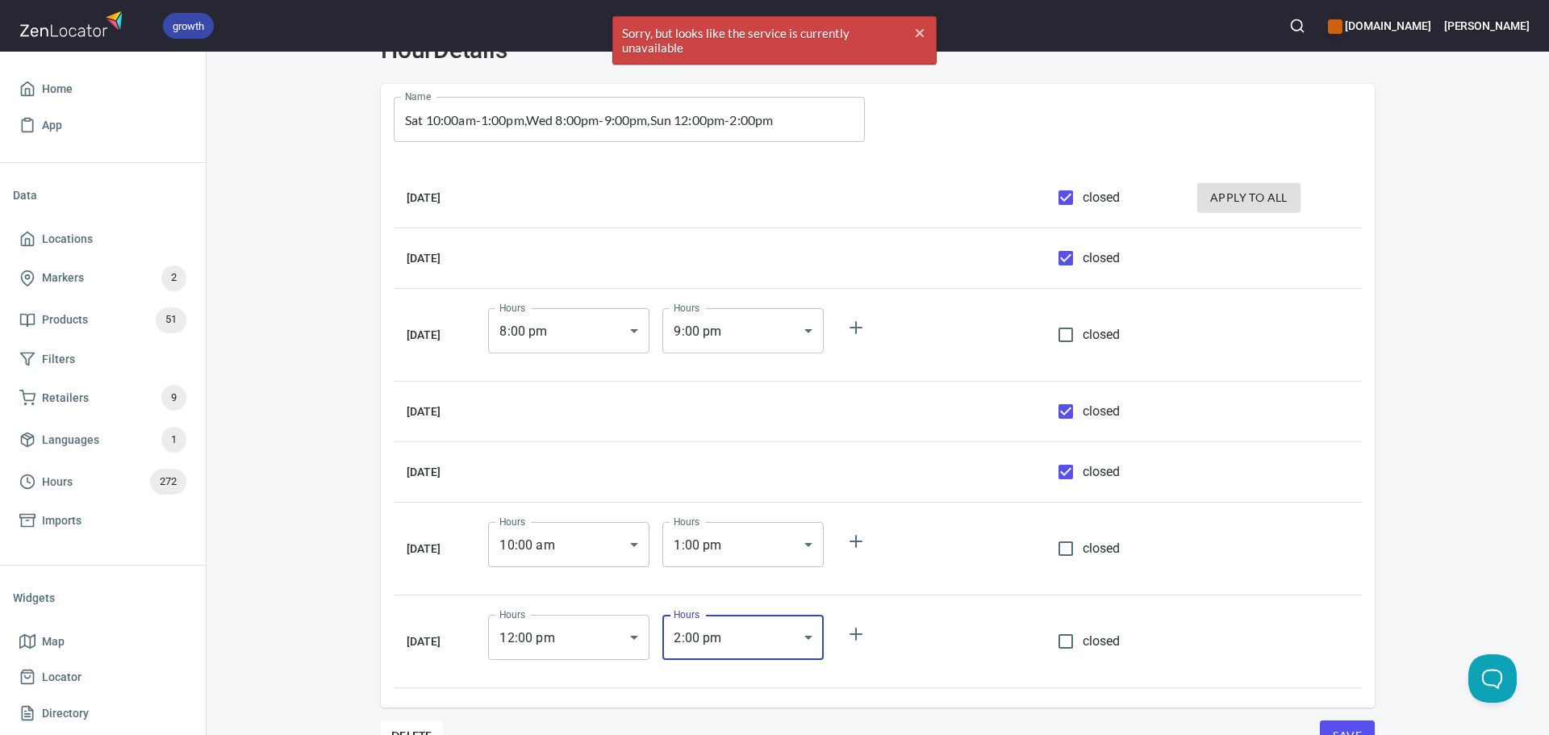
click at [1353, 728] on span "Save" at bounding box center [1347, 736] width 29 height 20
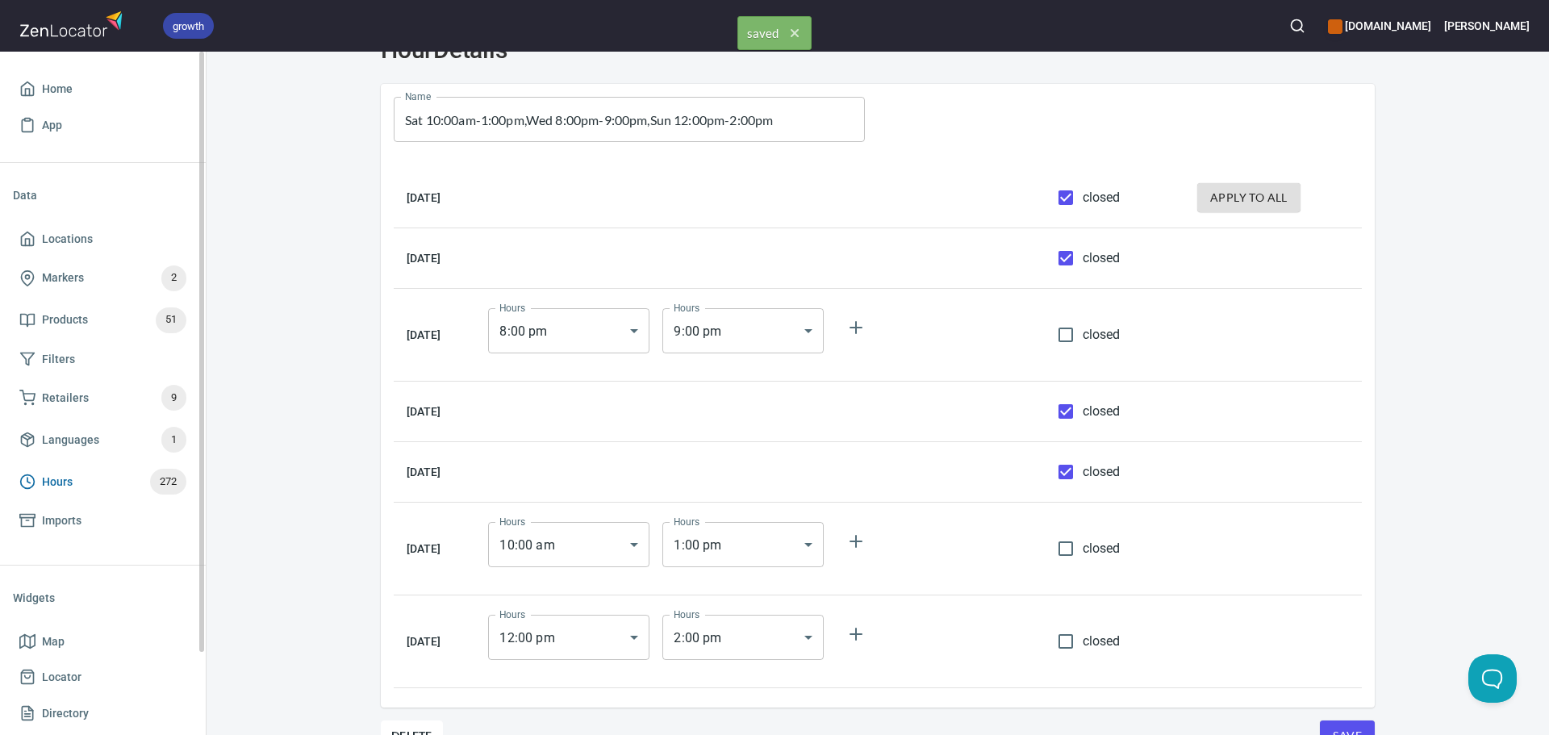
click at [86, 469] on span "Hours 272" at bounding box center [102, 482] width 167 height 26
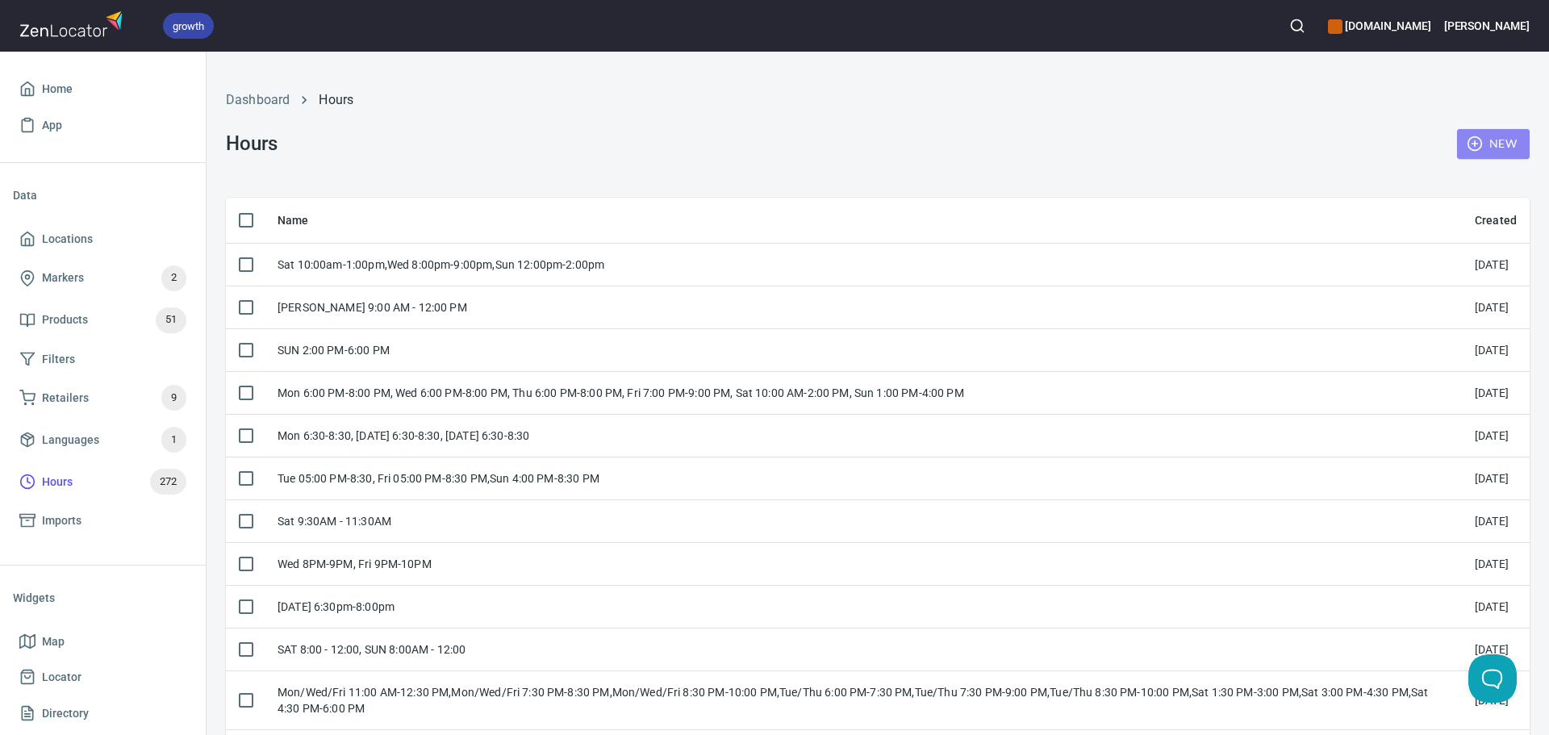
click at [1478, 144] on span "New" at bounding box center [1493, 144] width 47 height 20
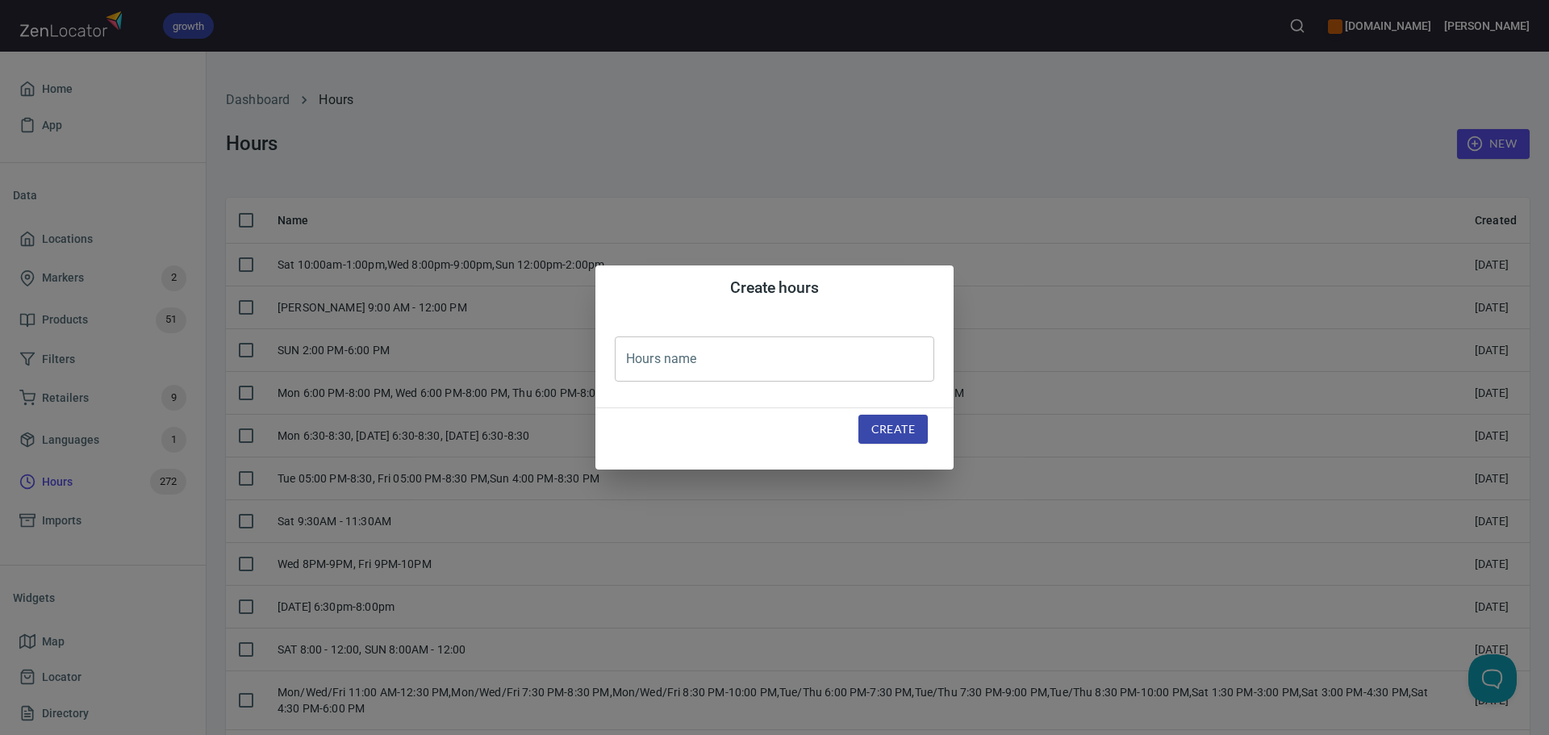
click at [758, 340] on input "text" at bounding box center [775, 358] width 320 height 45
paste input "[DATE], [DATE] 19:00-22:00"
type input "[DATE], [DATE] 19:00-22:00"
click at [905, 422] on span "Create" at bounding box center [893, 430] width 44 height 20
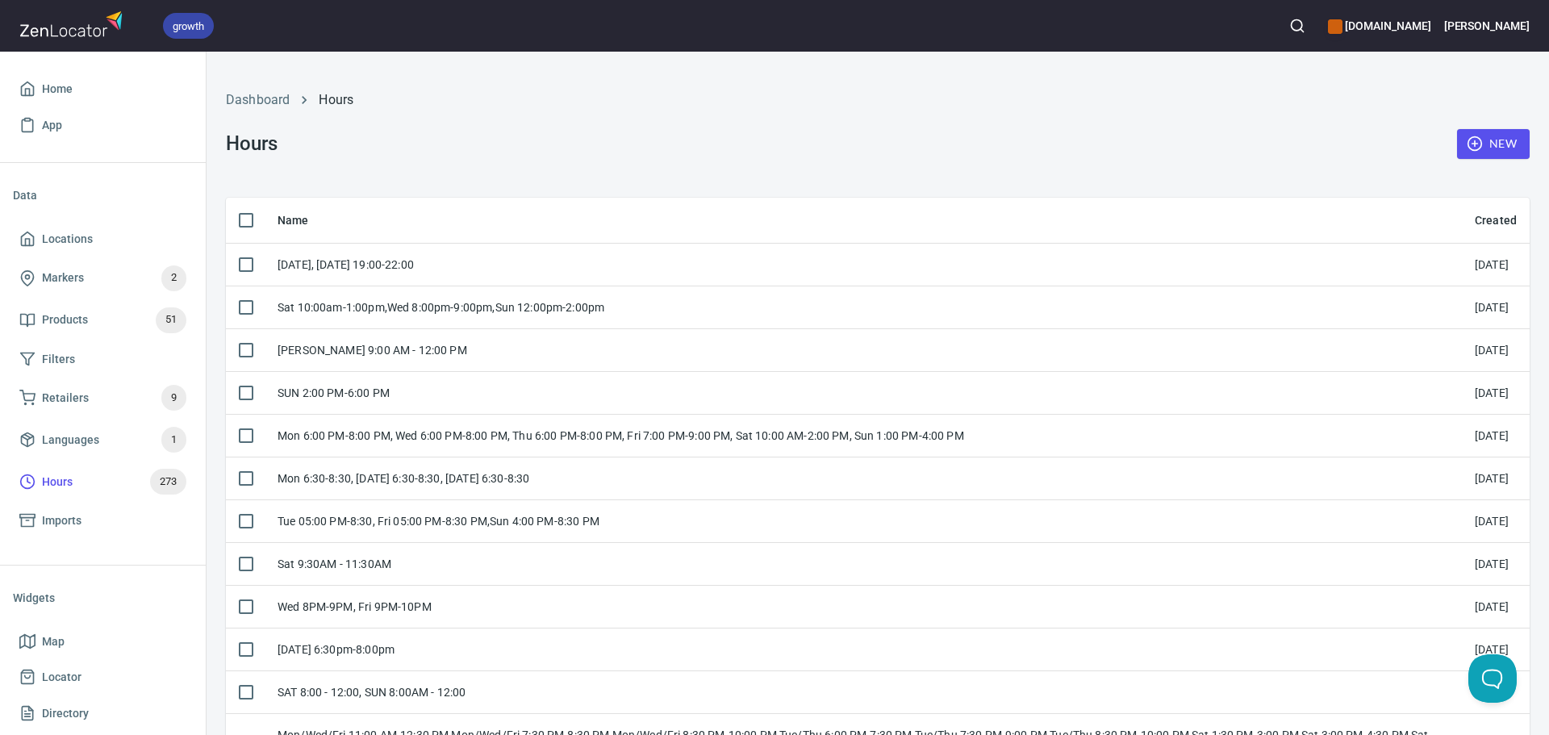
click at [655, 285] on td "[DATE], [DATE] 19:00-22:00" at bounding box center [863, 264] width 1197 height 43
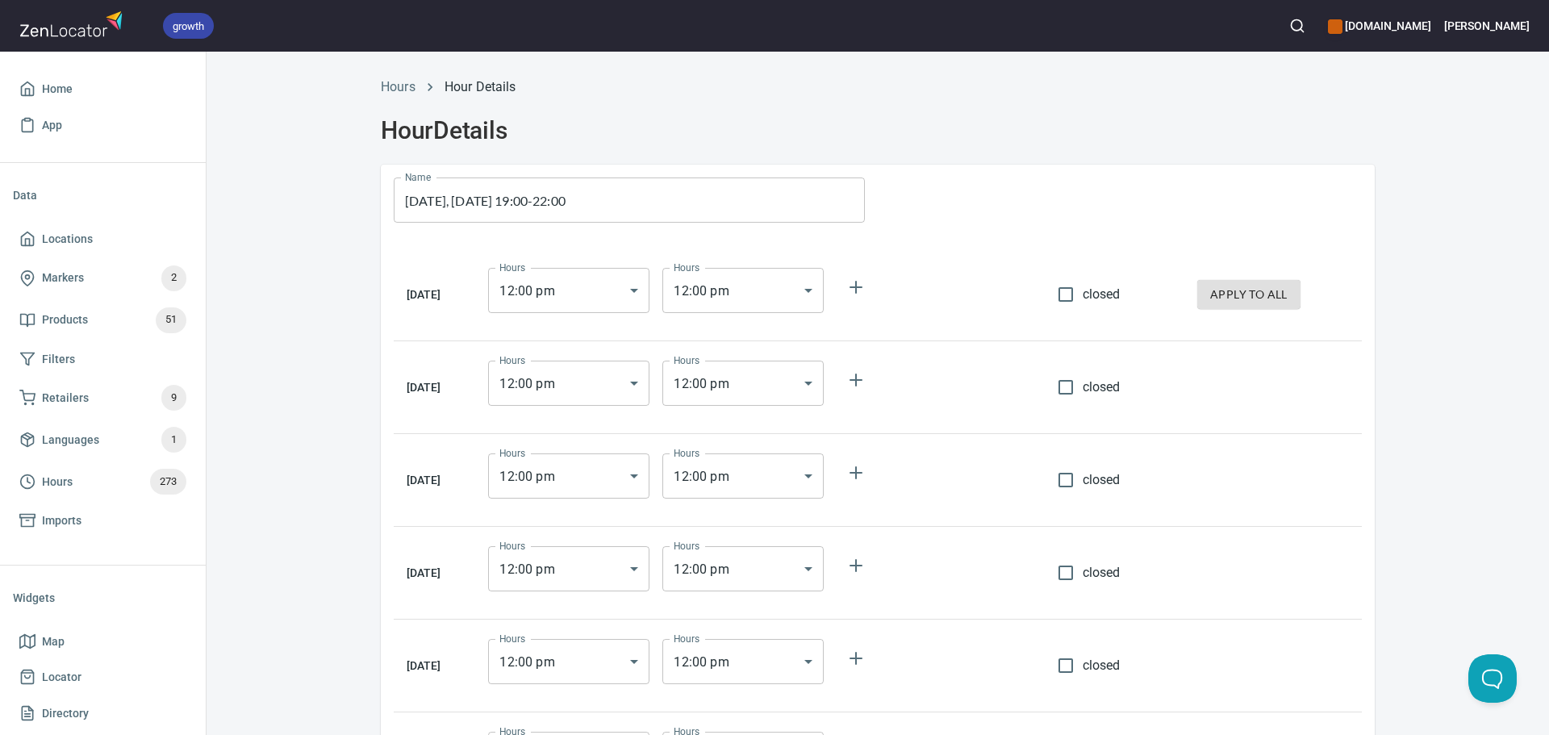
click at [1071, 285] on input "closed" at bounding box center [1066, 295] width 34 height 34
checkbox input "true"
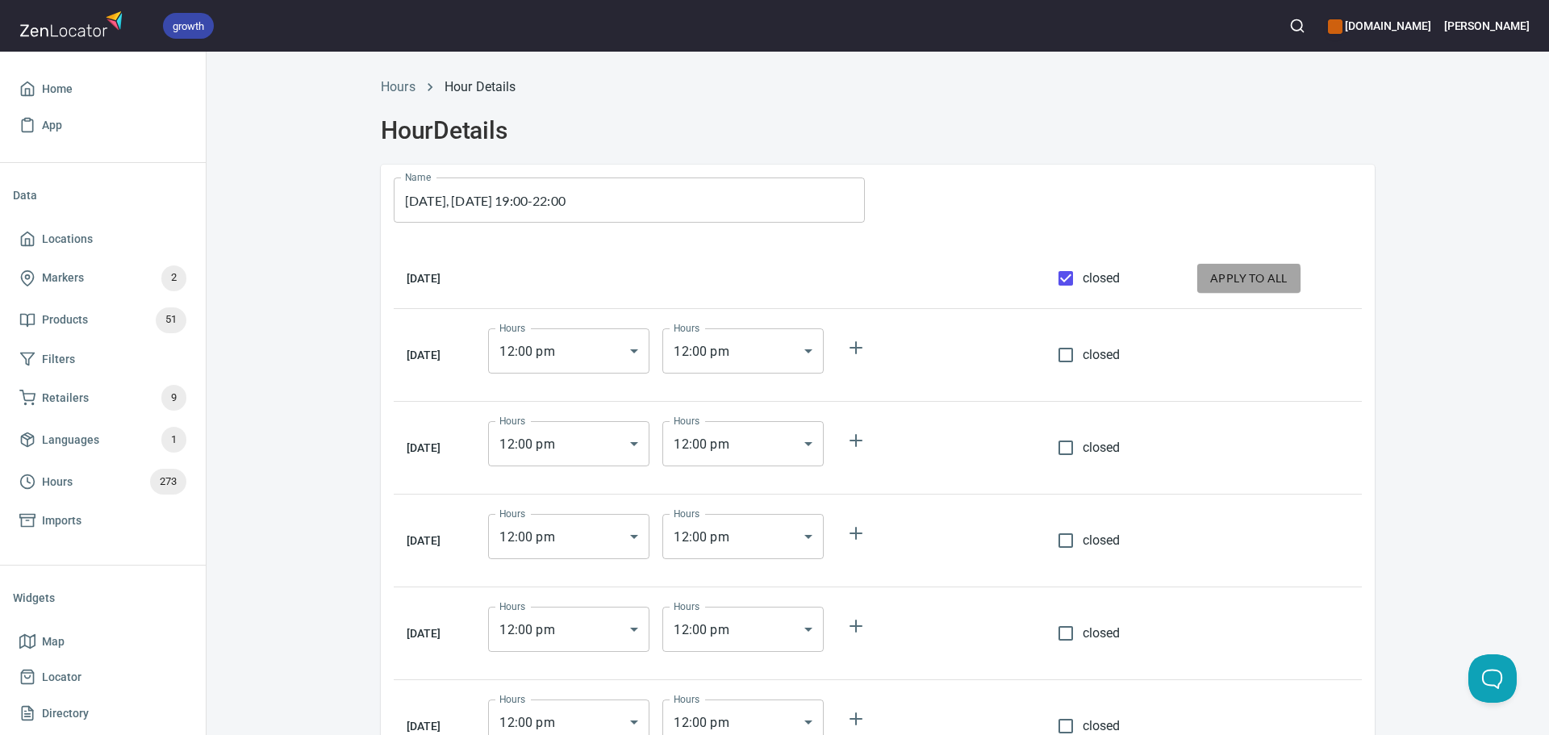
click at [1210, 281] on button "apply to all" at bounding box center [1248, 279] width 103 height 30
checkbox input "true"
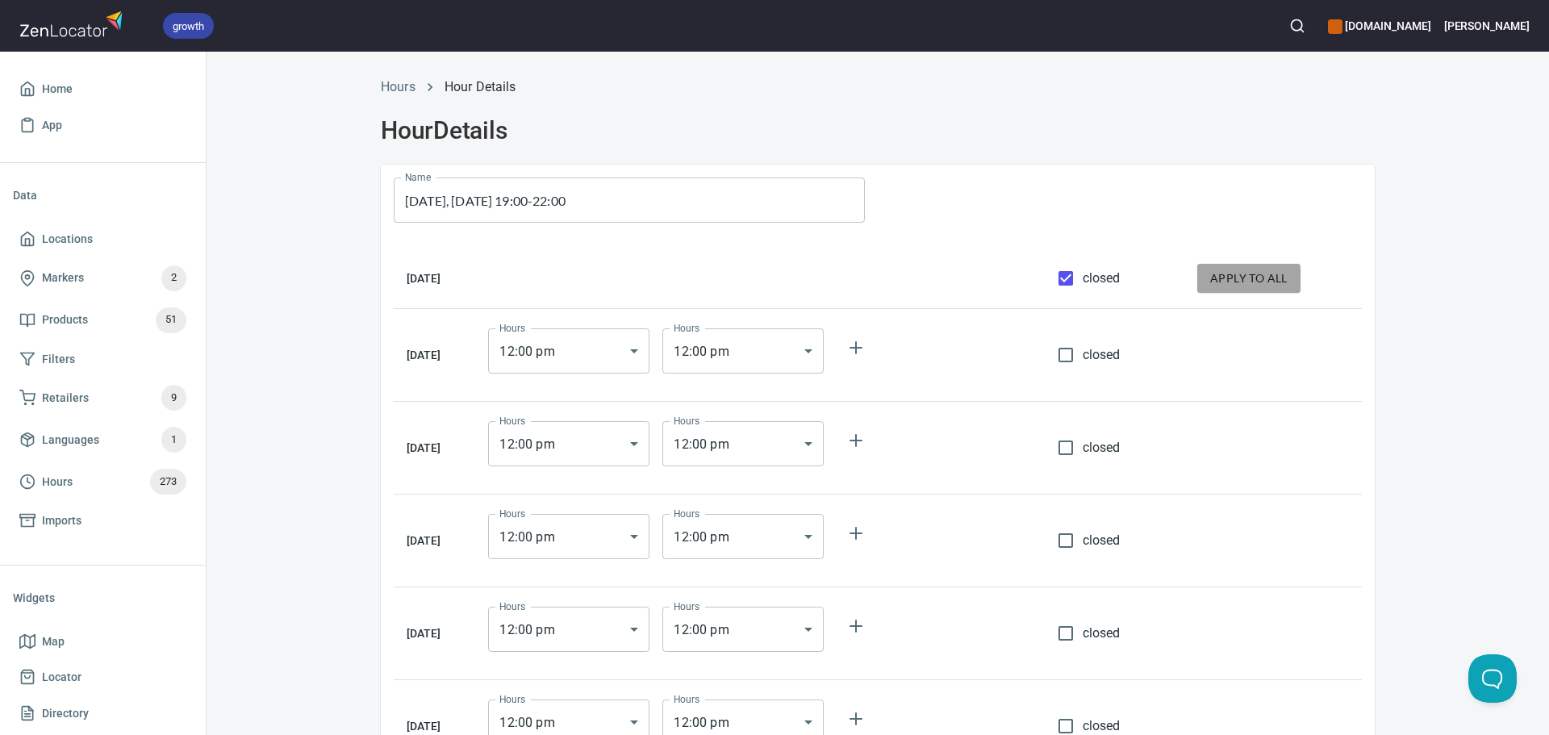
checkbox input "true"
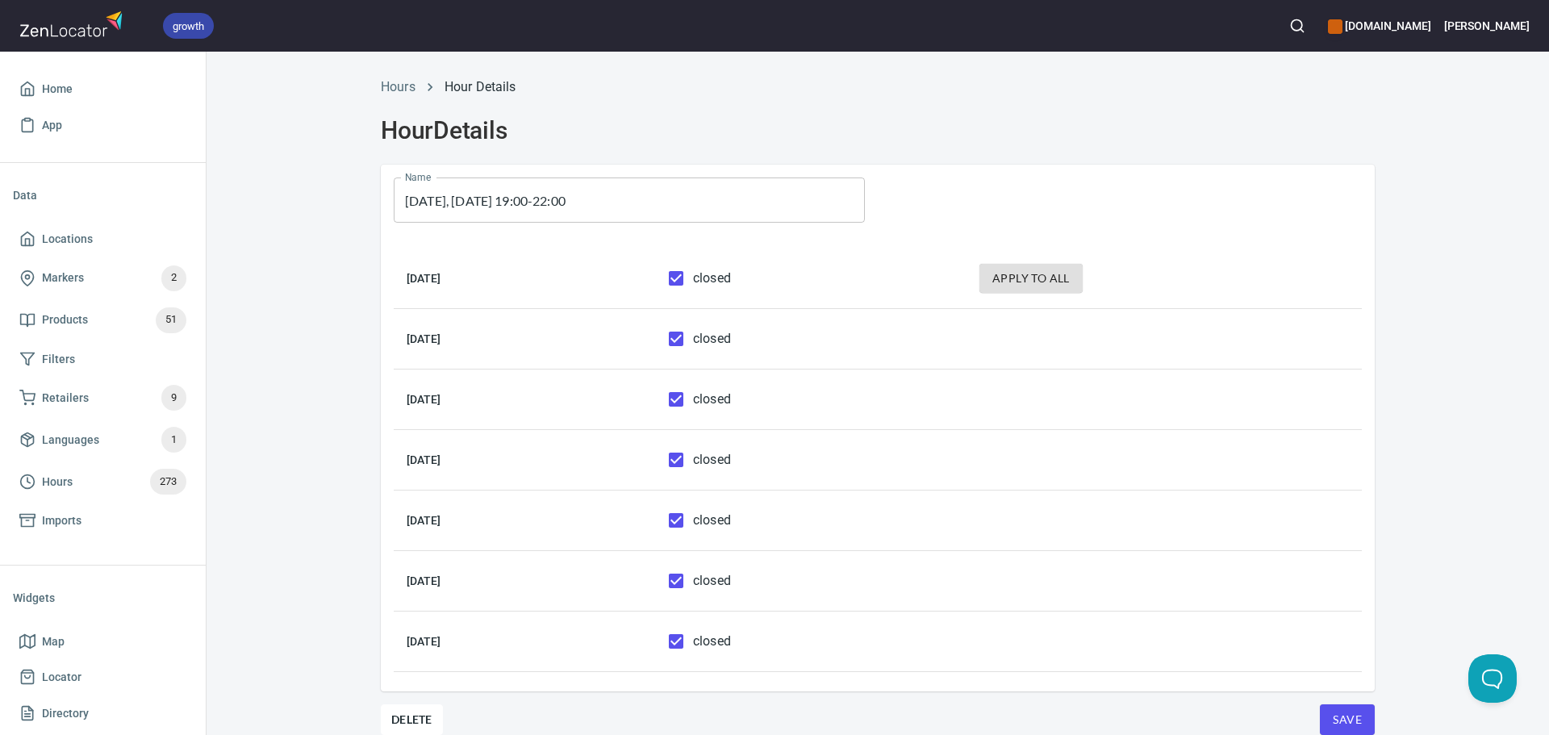
click at [731, 339] on span "closed" at bounding box center [712, 338] width 38 height 19
click at [693, 339] on input "closed" at bounding box center [676, 339] width 34 height 34
checkbox input "false"
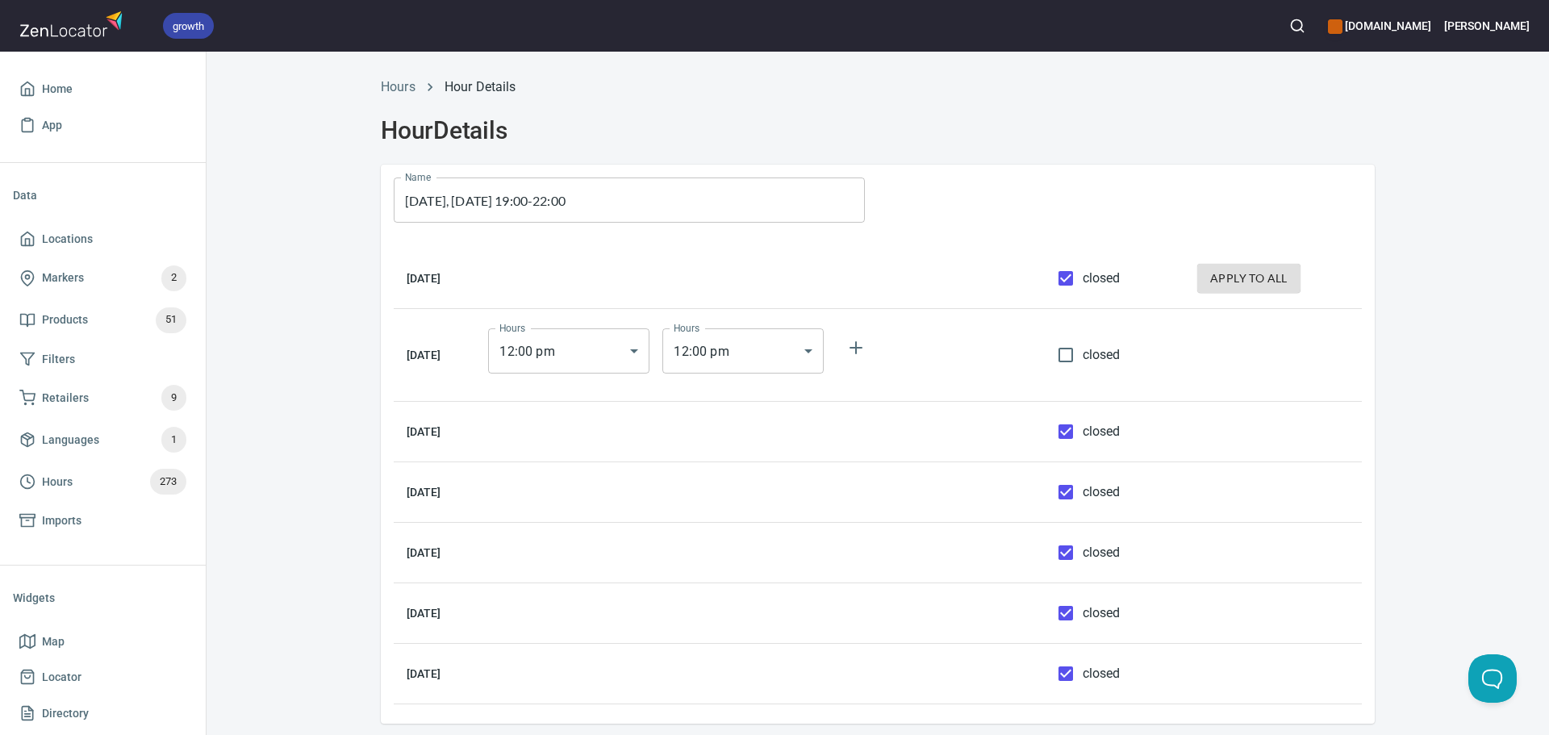
click at [628, 340] on body "growth hemaalliance.com Donald Home App Data Locations Markers 2 Products 51 Fi…" at bounding box center [774, 367] width 1549 height 735
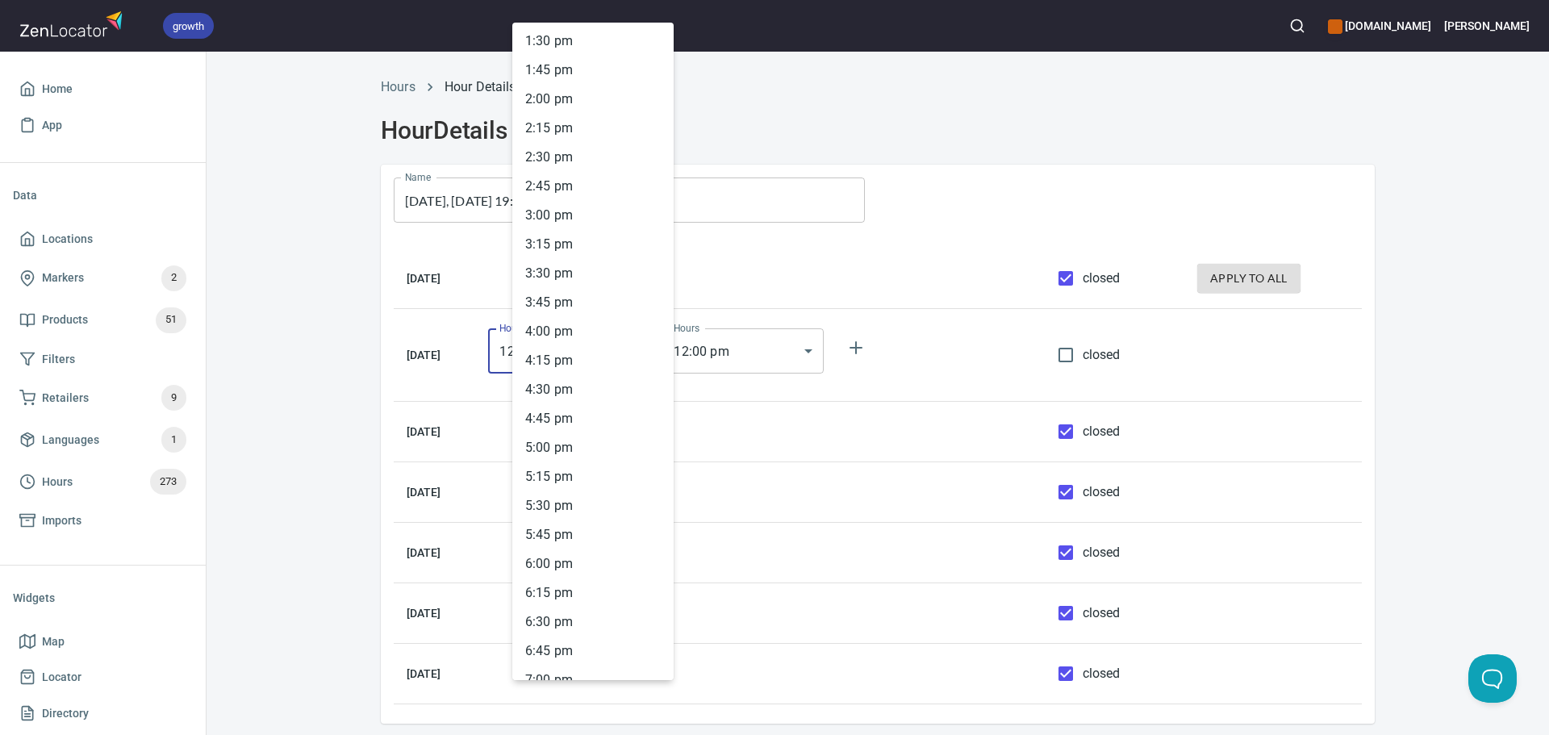
scroll to position [1652, 0]
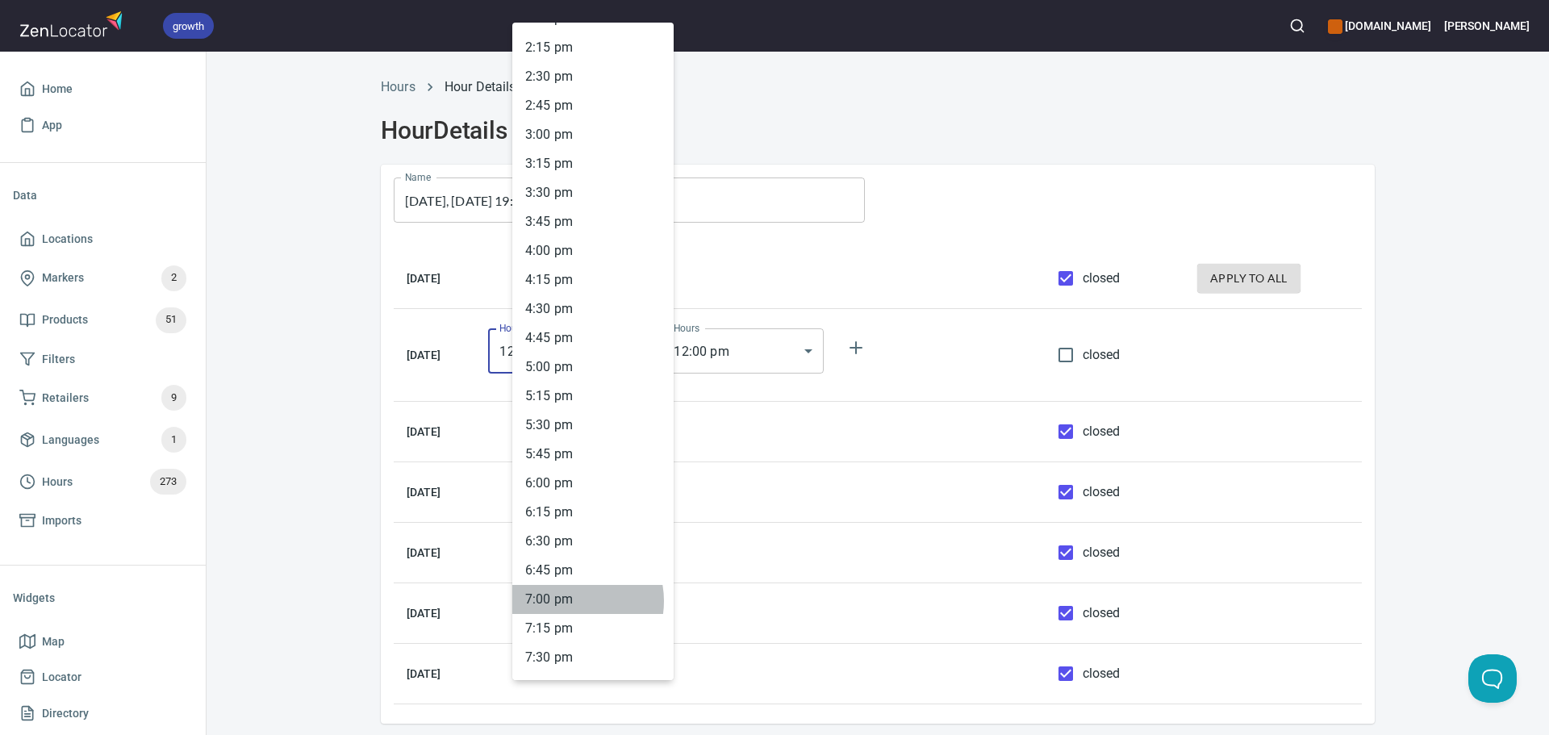
click at [570, 601] on li "7 : 00 pm" at bounding box center [592, 599] width 161 height 29
type input "19:00"
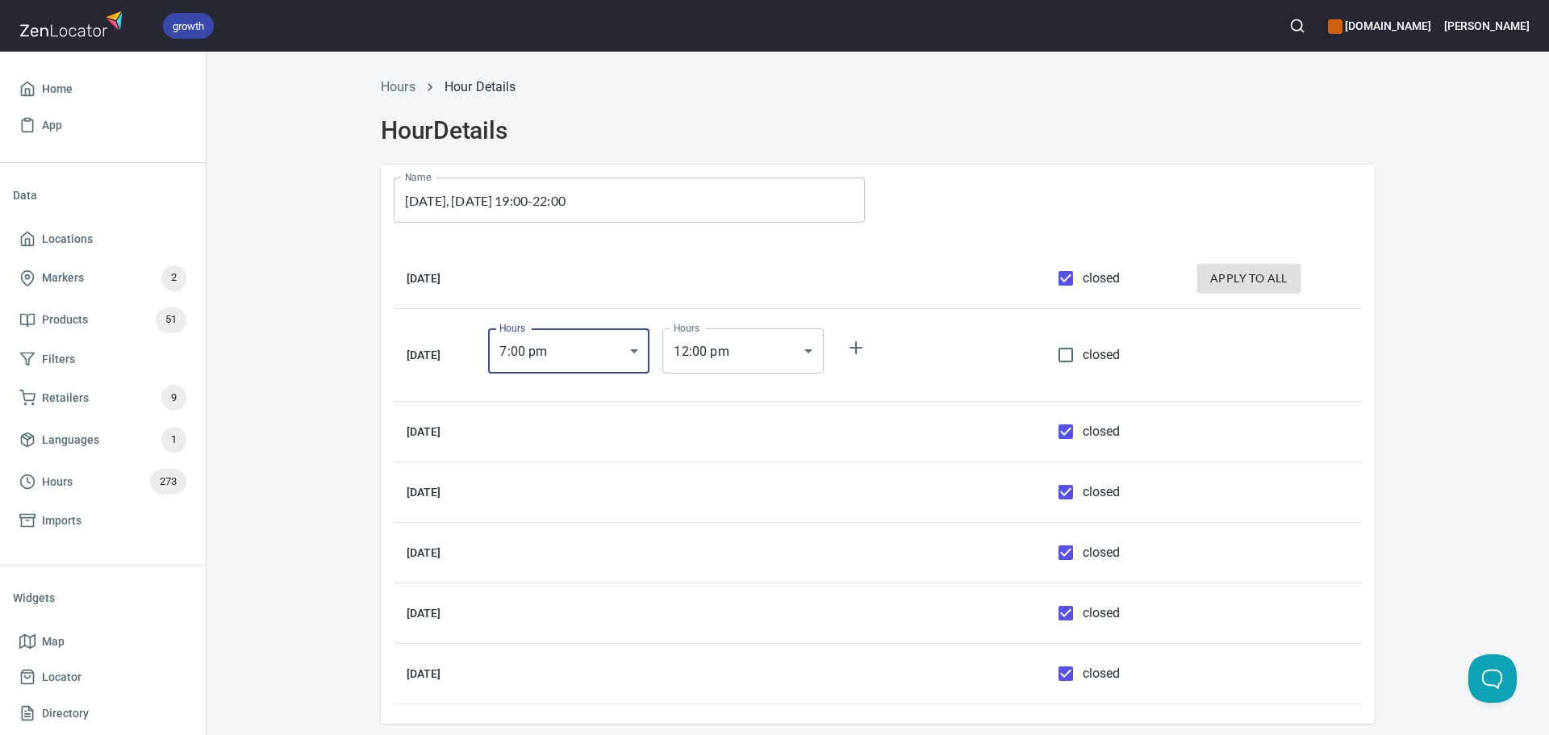
click at [758, 358] on body "growth hemaalliance.com Donald Home App Data Locations Markers 2 Products 51 Fi…" at bounding box center [774, 367] width 1549 height 735
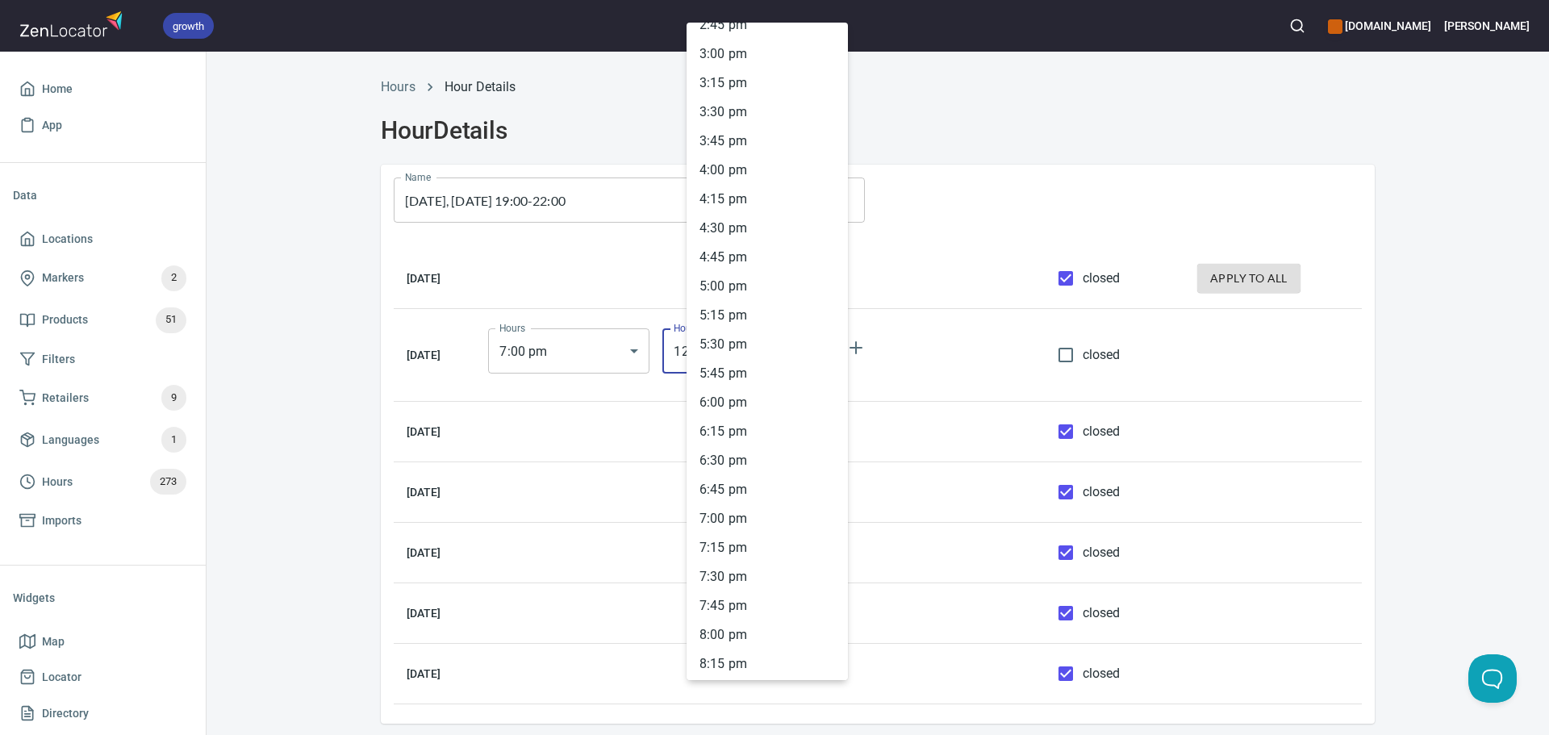
scroll to position [2144, 0]
click at [717, 455] on li "10 : 00 pm" at bounding box center [767, 455] width 161 height 29
type input "22:00"
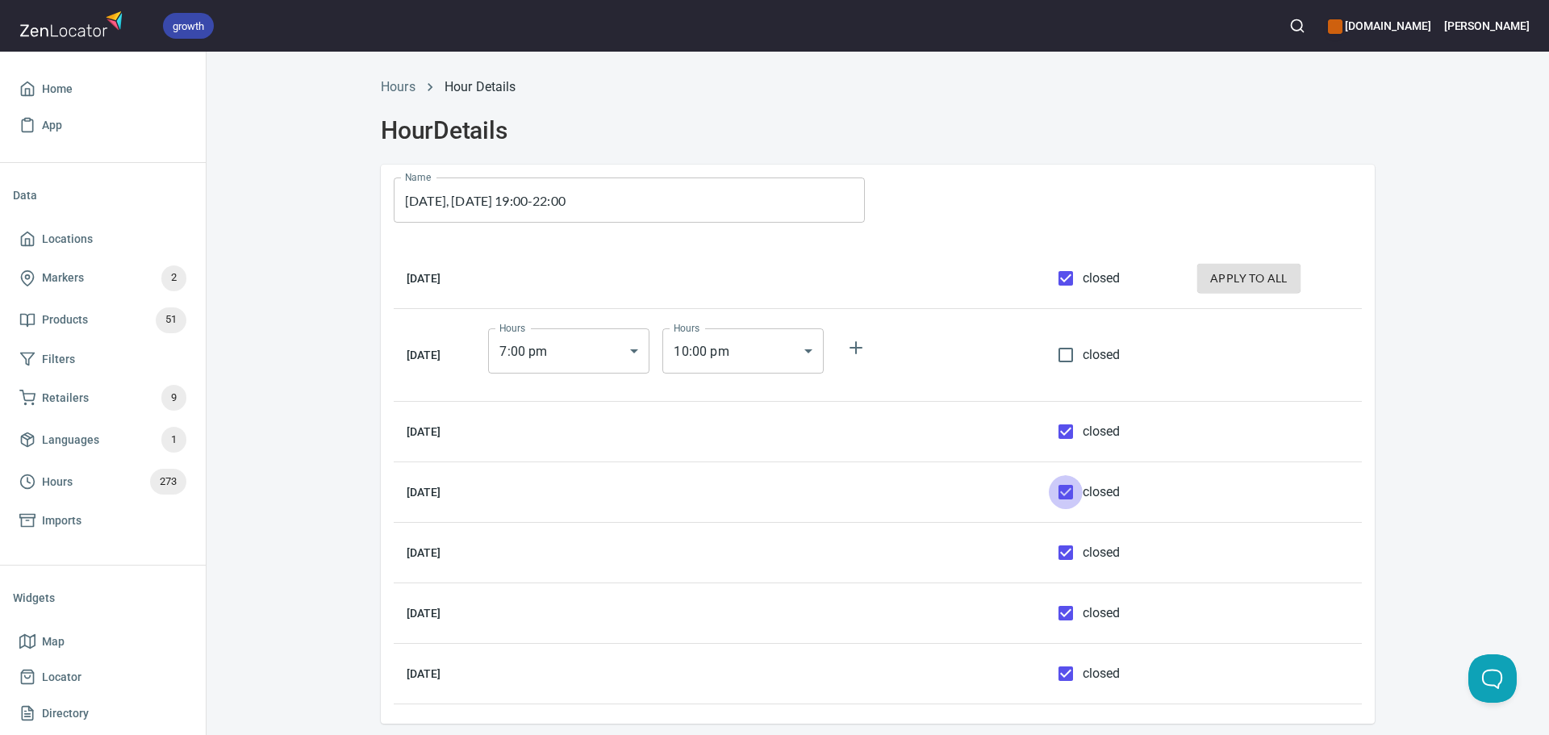
click at [1062, 490] on input "closed" at bounding box center [1066, 492] width 34 height 34
checkbox input "false"
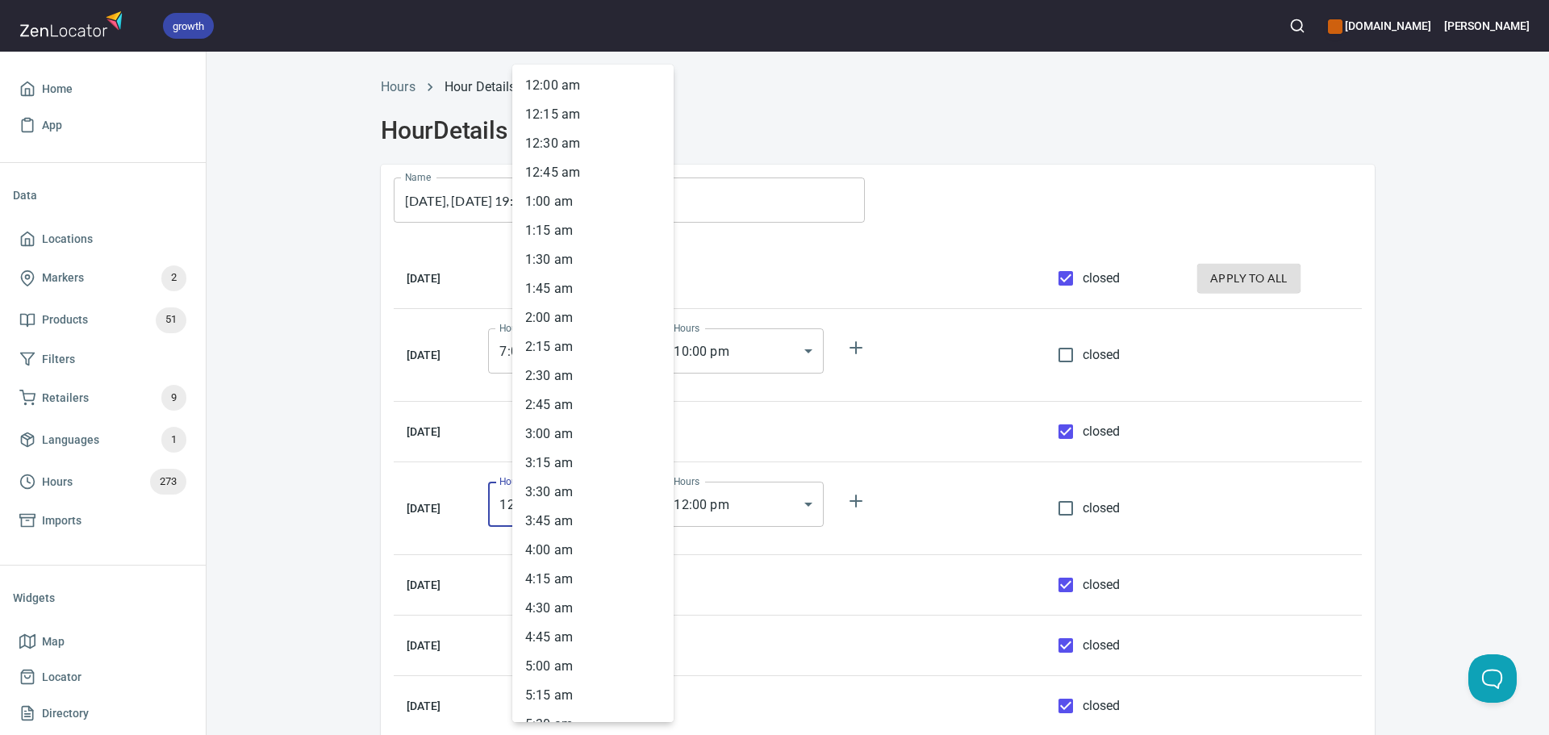
click at [552, 503] on body "growth hemaalliance.com Donald Home App Data Locations Markers 2 Products 51 Fi…" at bounding box center [774, 367] width 1549 height 735
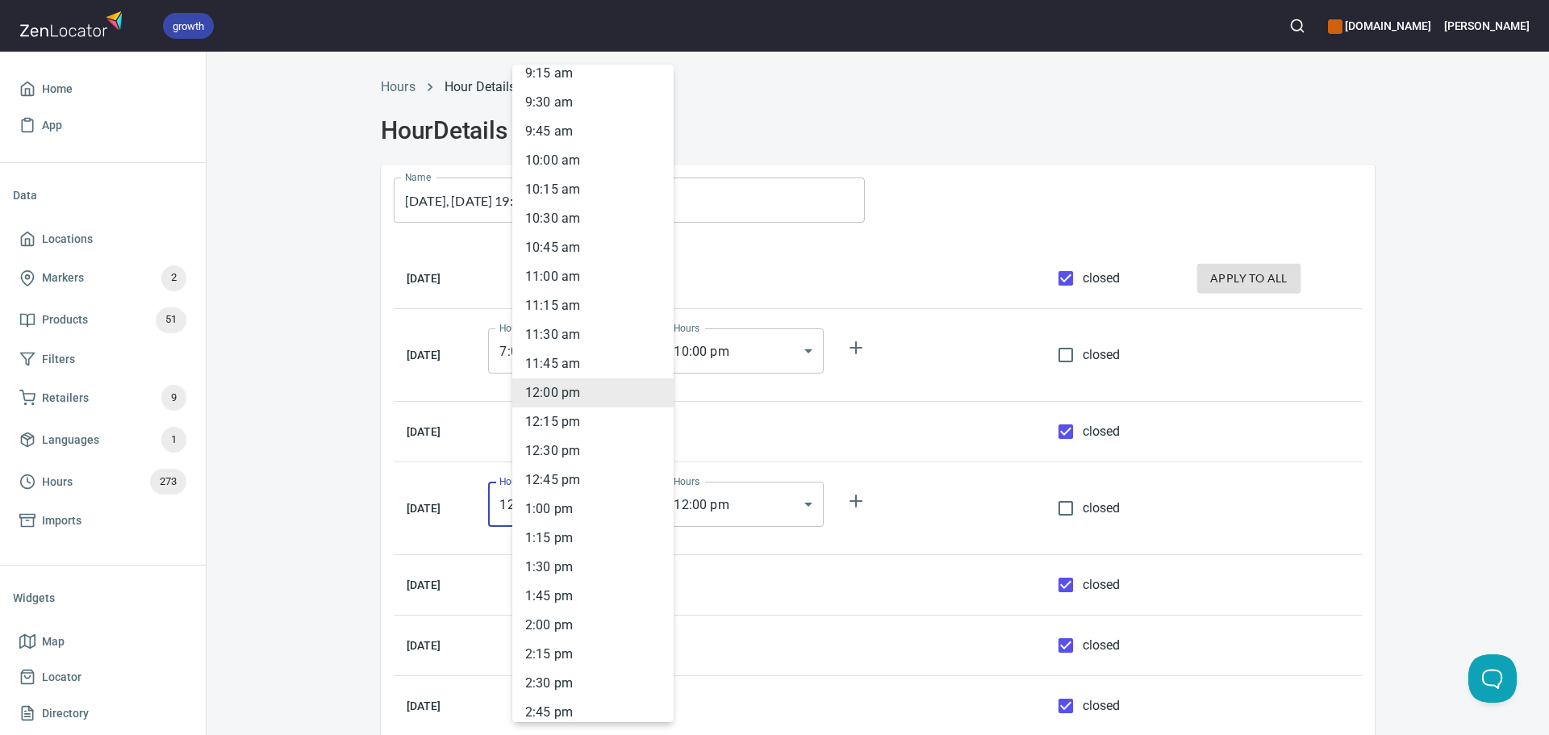
click at [344, 408] on div at bounding box center [774, 367] width 1549 height 735
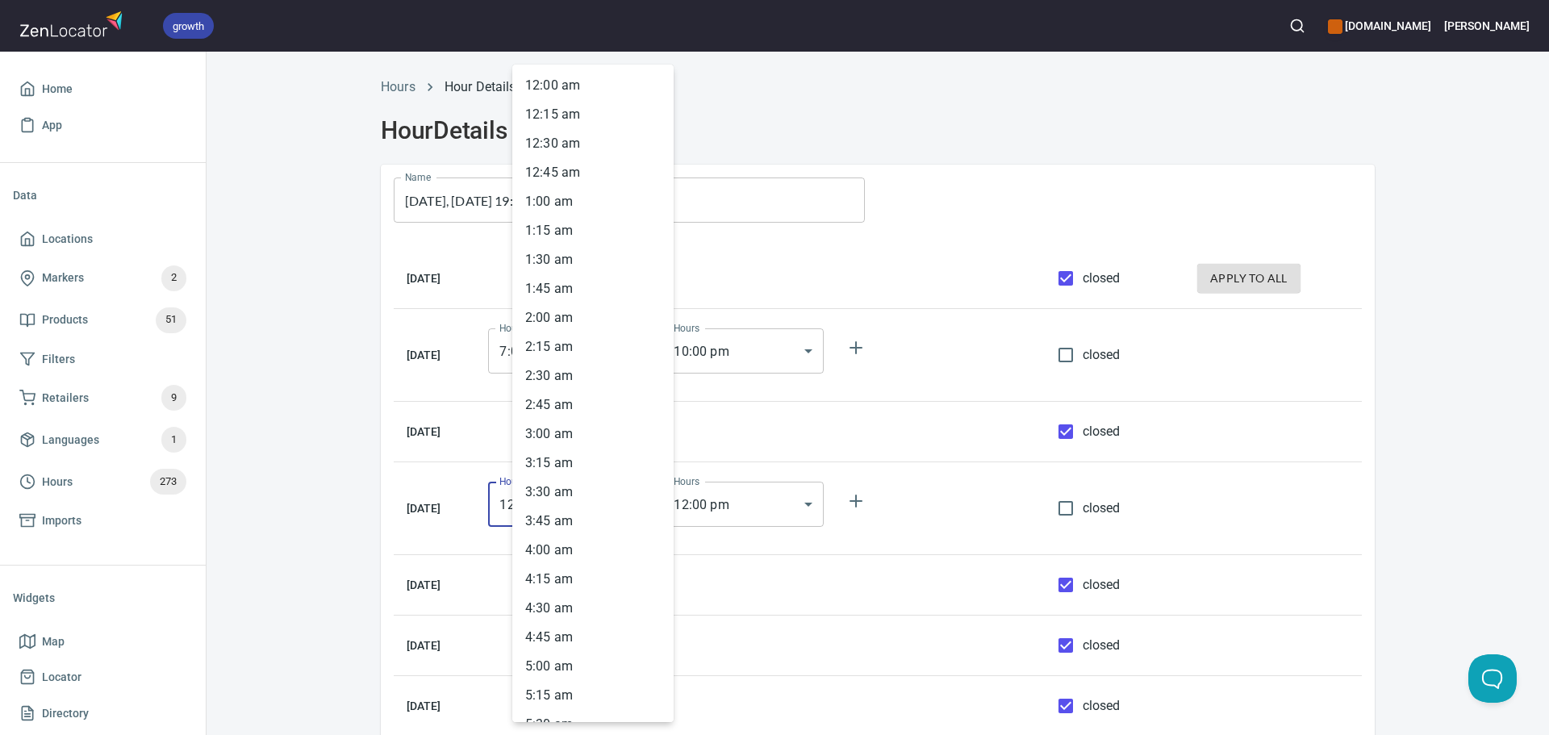
click at [565, 523] on body "growth hemaalliance.com Donald Home App Data Locations Markers 2 Products 51 Fi…" at bounding box center [774, 367] width 1549 height 735
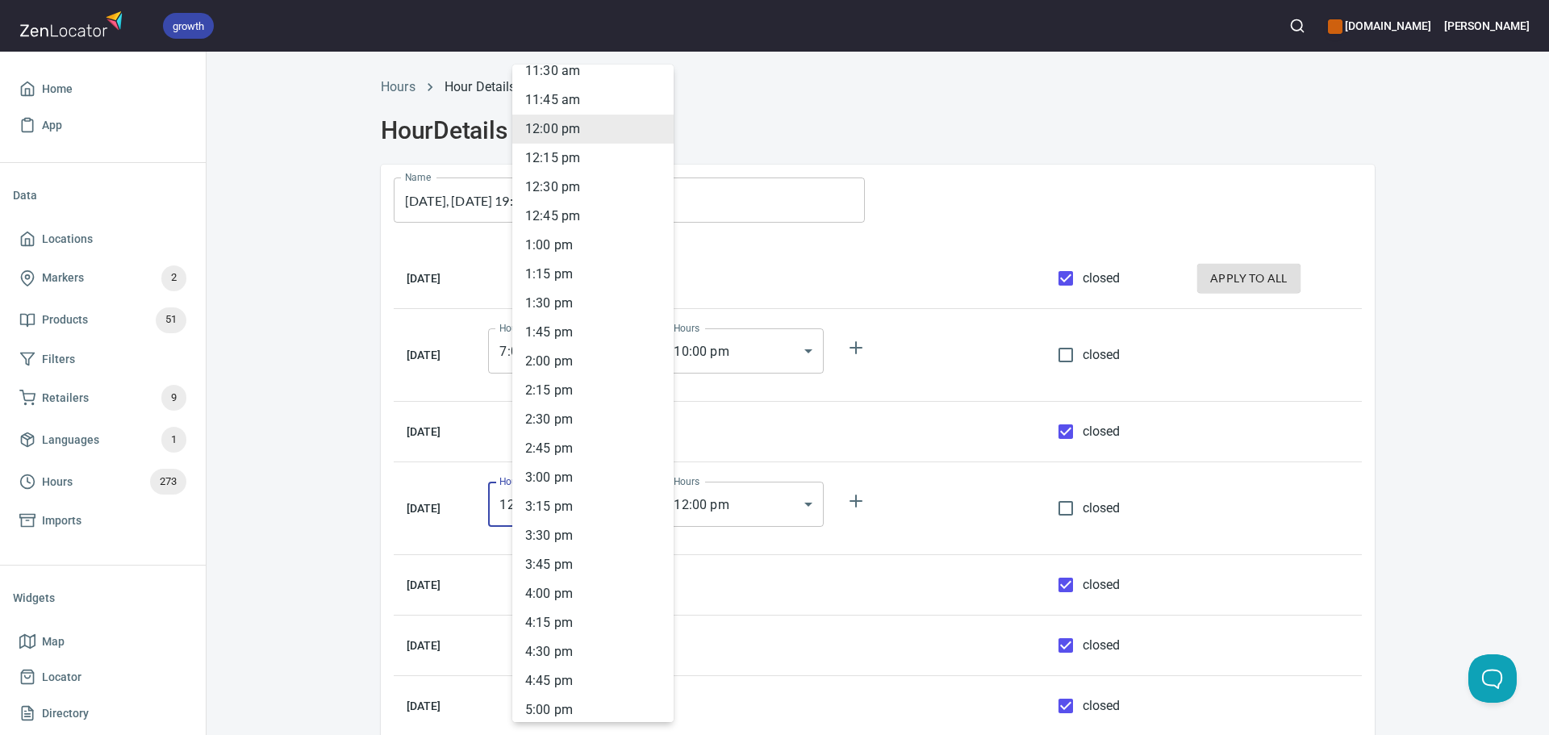
scroll to position [1652, 0]
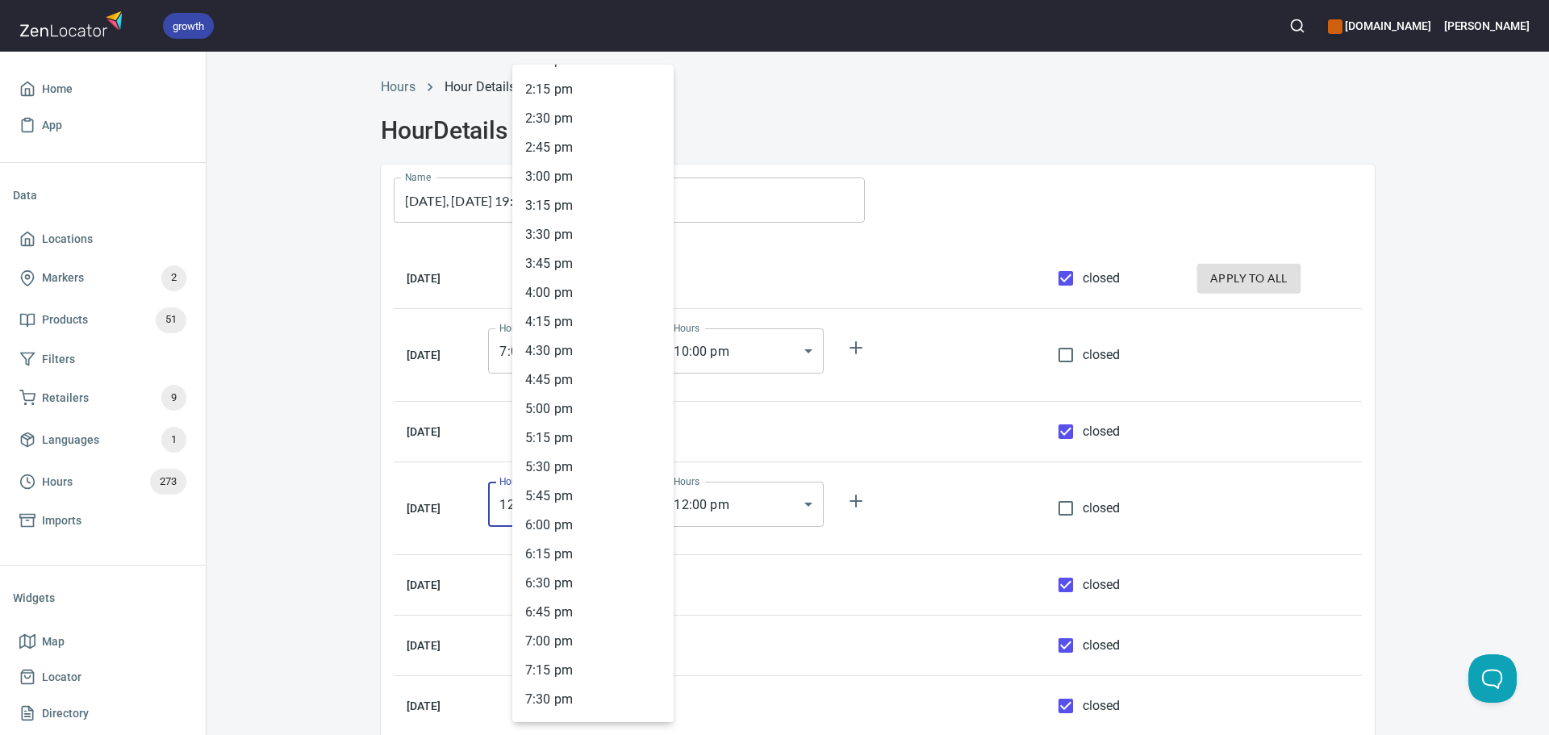
click at [571, 633] on li "7 : 00 pm" at bounding box center [592, 641] width 161 height 29
type input "19:00"
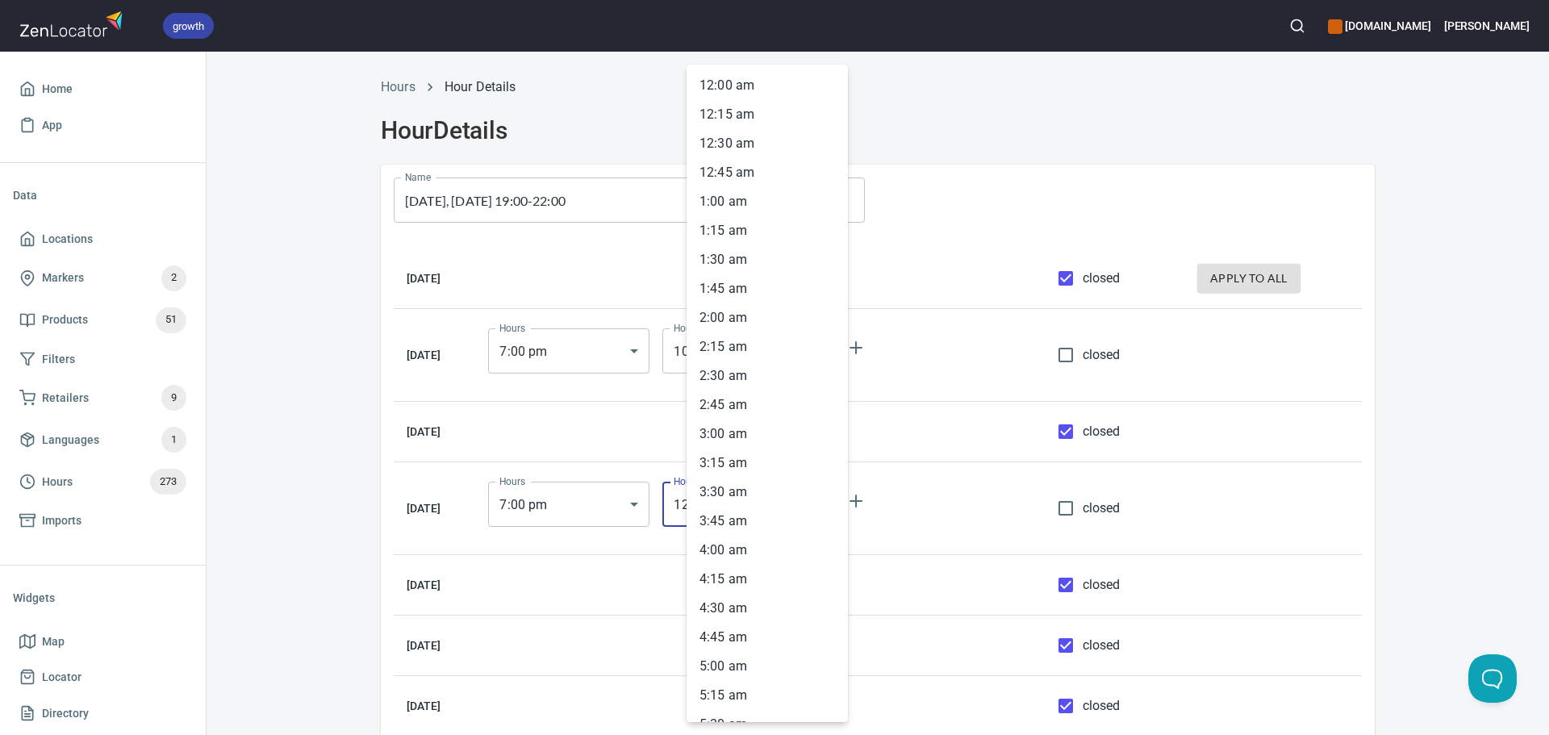
click at [747, 500] on body "growth hemaalliance.com Donald Home App Data Locations Markers 2 Products 51 Fi…" at bounding box center [774, 367] width 1549 height 735
click at [744, 506] on li "10 : 00 pm" at bounding box center [767, 497] width 161 height 29
type input "22:00"
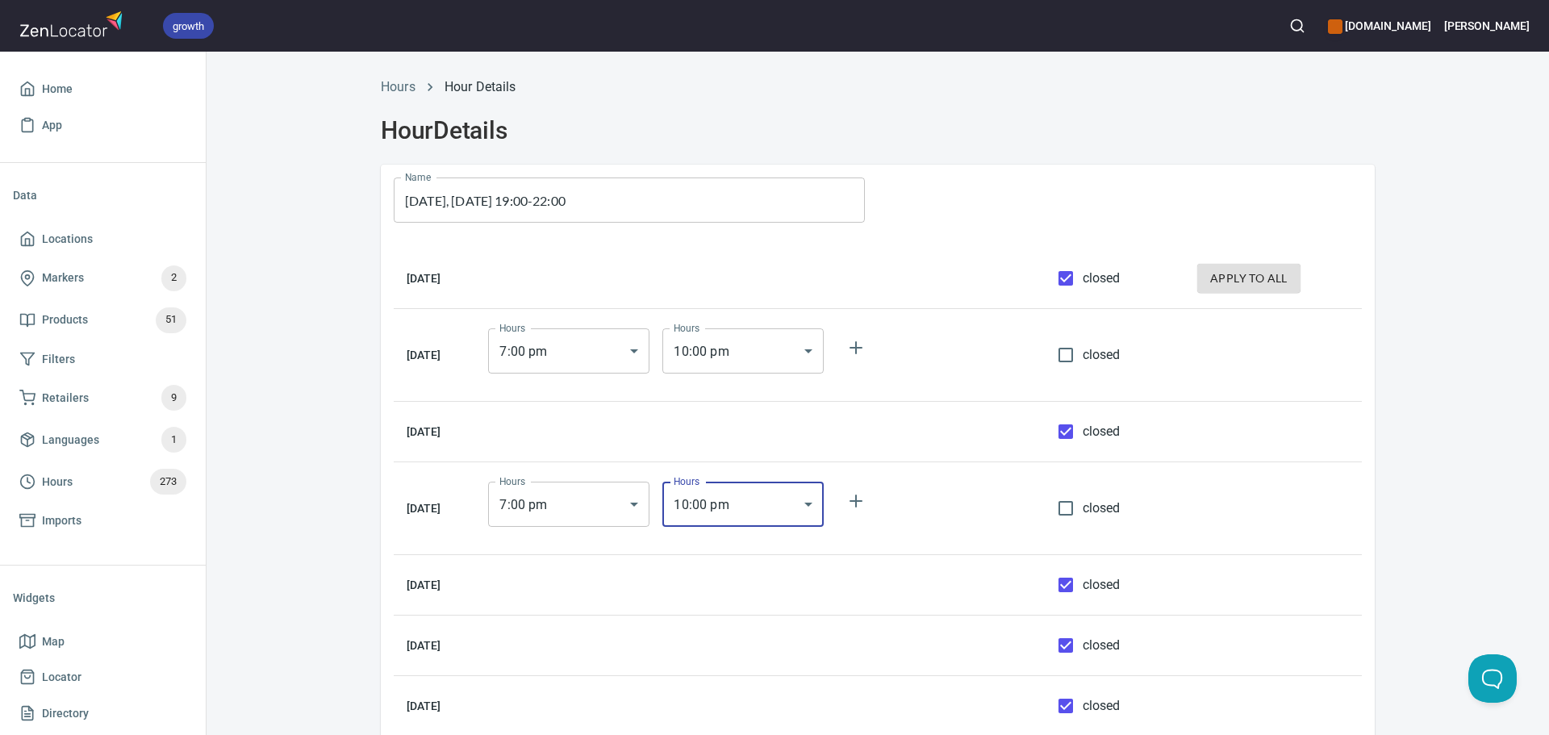
click at [1372, 491] on div "Hours Hour Details Hour Details Name TUESDAY, THURSDAY 19:00-22:00 Name Monday …" at bounding box center [877, 434] width 1033 height 732
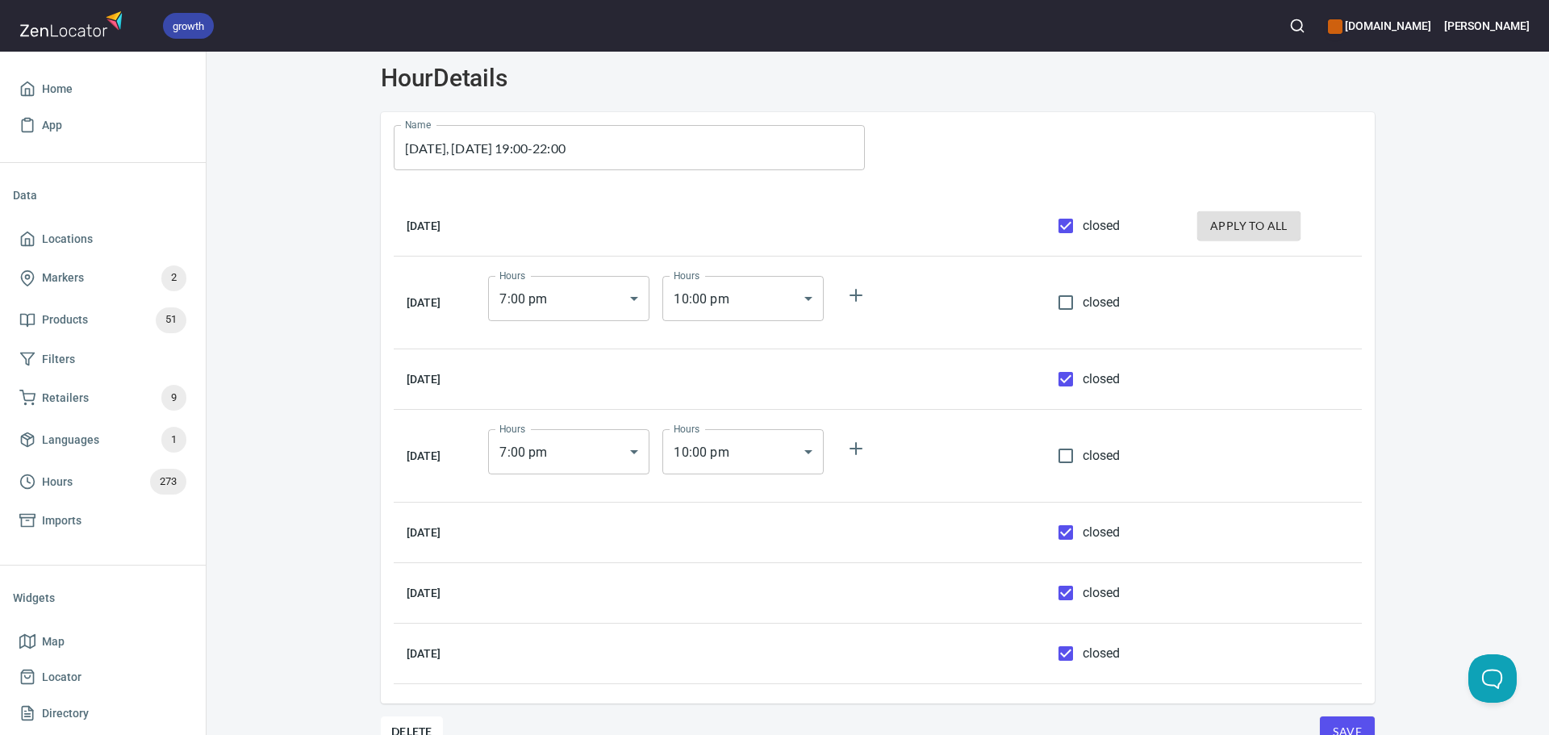
scroll to position [103, 0]
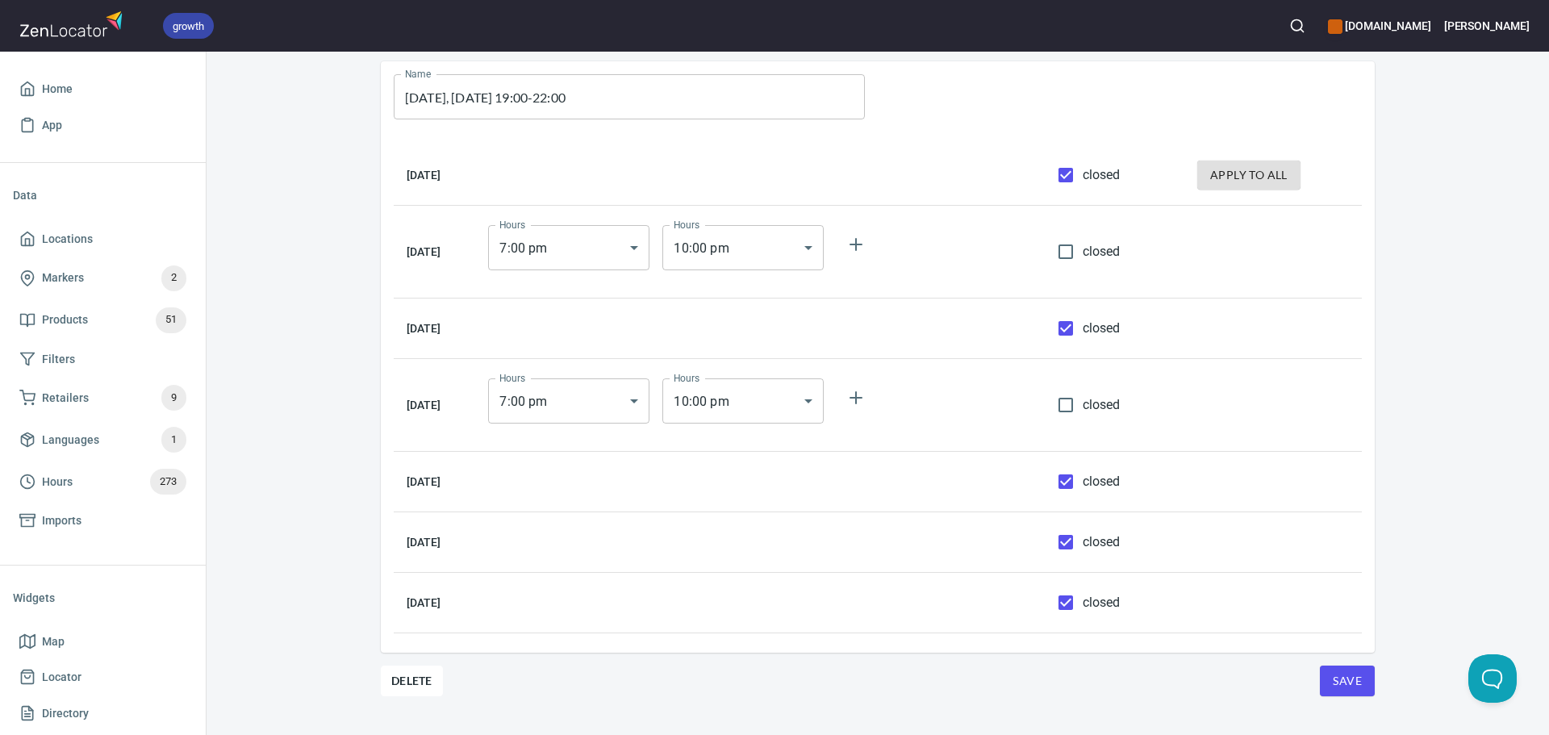
click at [1351, 684] on span "Save" at bounding box center [1347, 681] width 29 height 20
click at [115, 470] on span "Hours 273" at bounding box center [102, 482] width 167 height 26
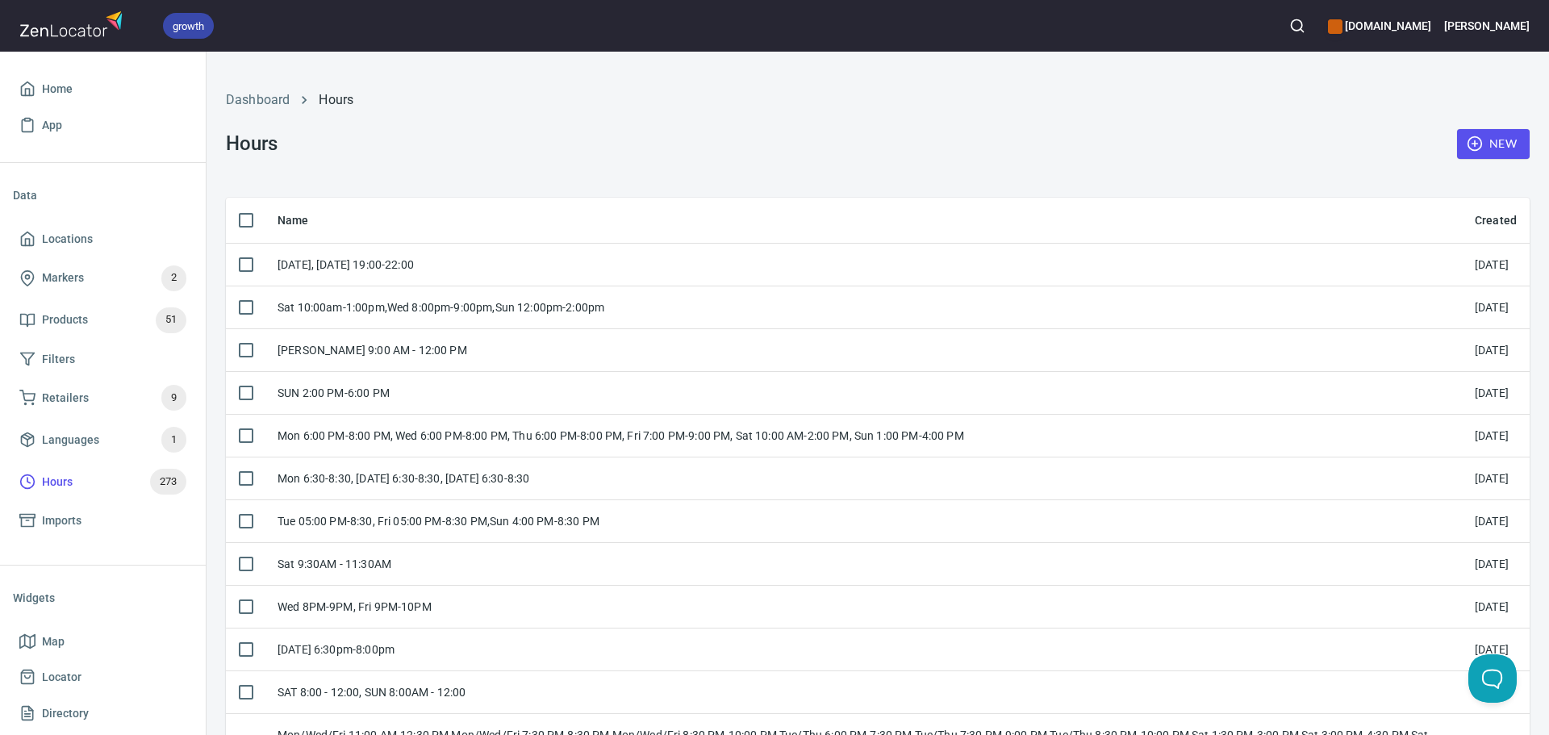
click at [1506, 138] on button "New" at bounding box center [1493, 144] width 73 height 30
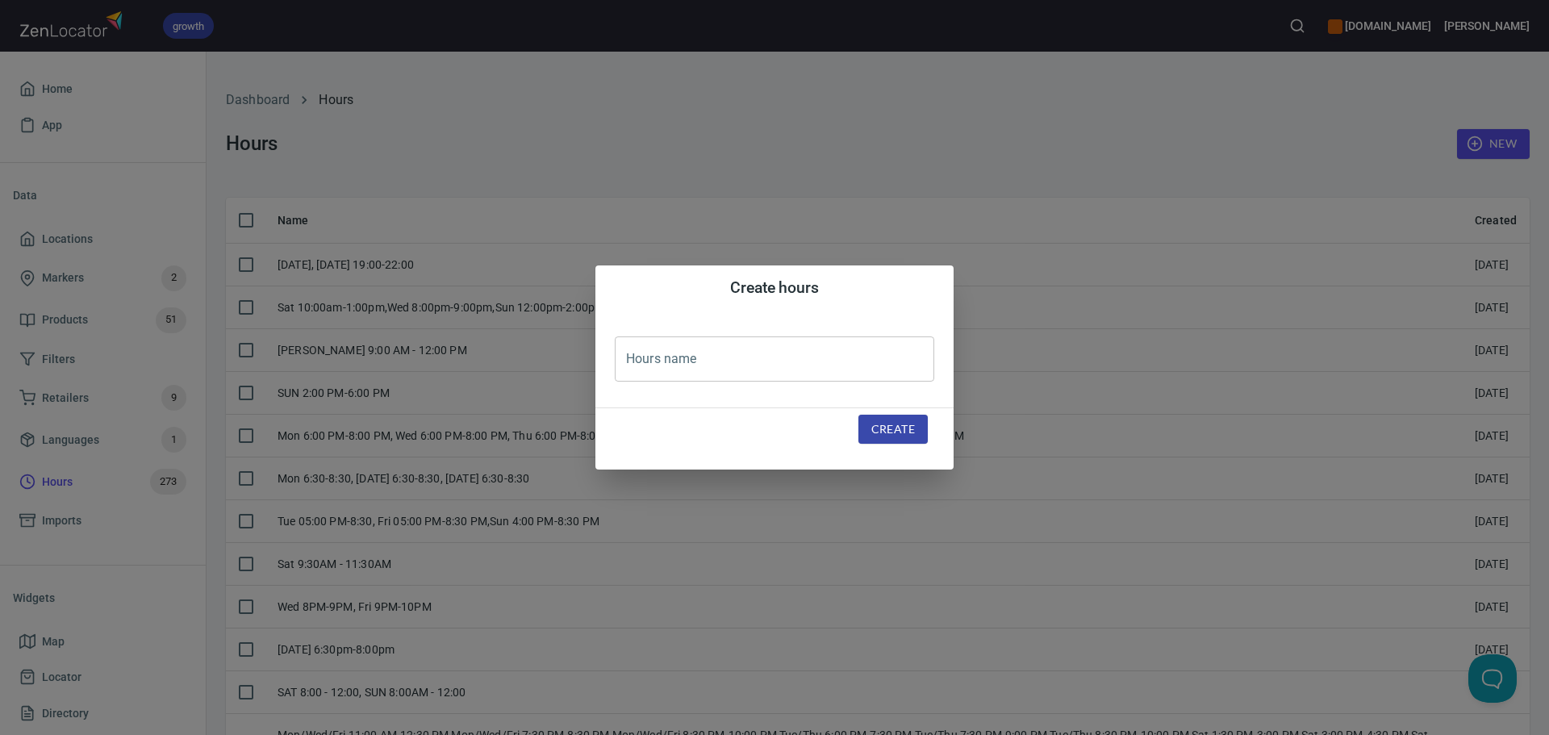
drag, startPoint x: 651, startPoint y: 346, endPoint x: 716, endPoint y: 382, distance: 73.7
click at [653, 348] on input "text" at bounding box center [775, 358] width 320 height 45
paste input "Mon 6:00 PM-8:00 PM"
type input "Mon 6:00 PM-8:00 PM"
click at [902, 436] on span "Create" at bounding box center [893, 430] width 44 height 20
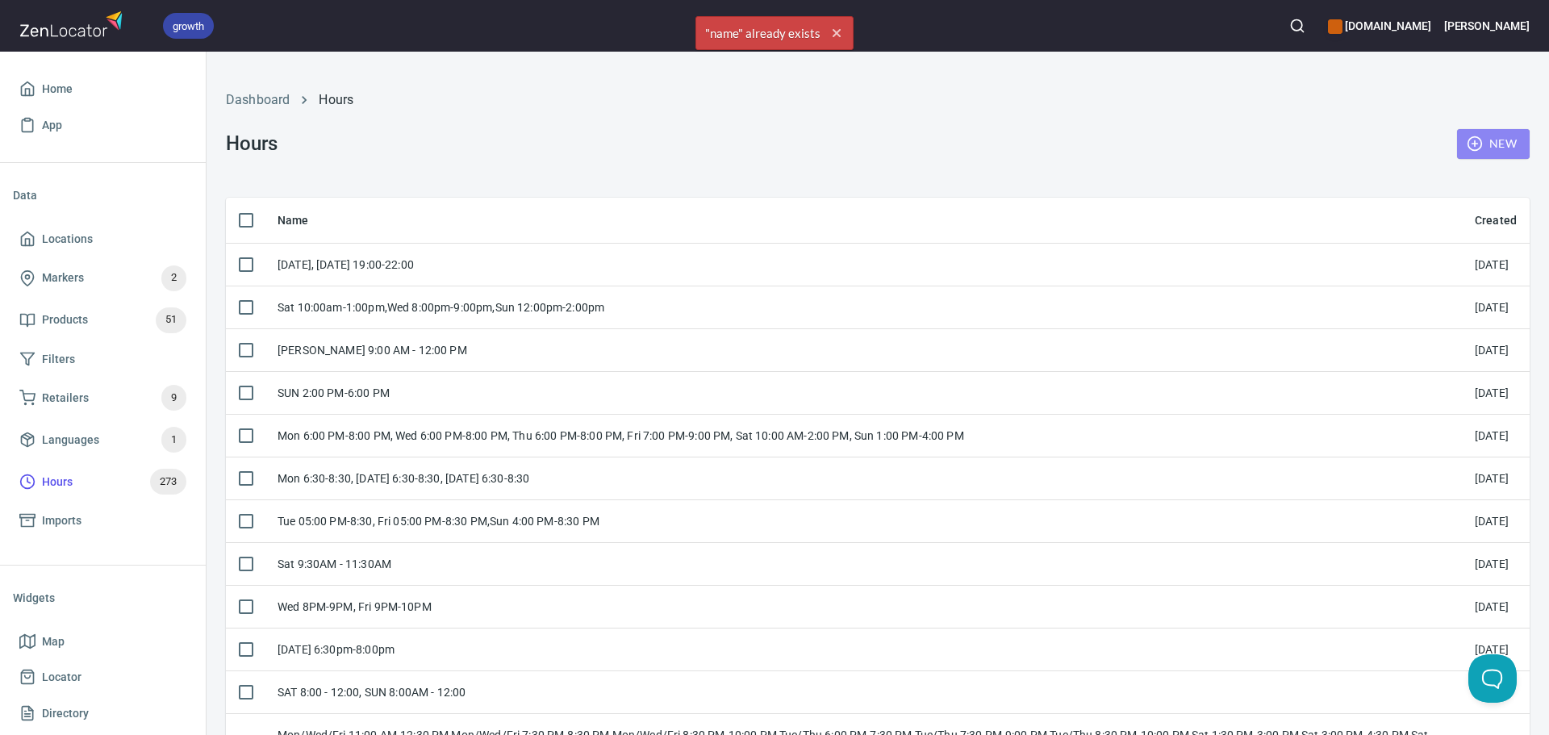
click at [1487, 151] on span "New" at bounding box center [1493, 144] width 47 height 20
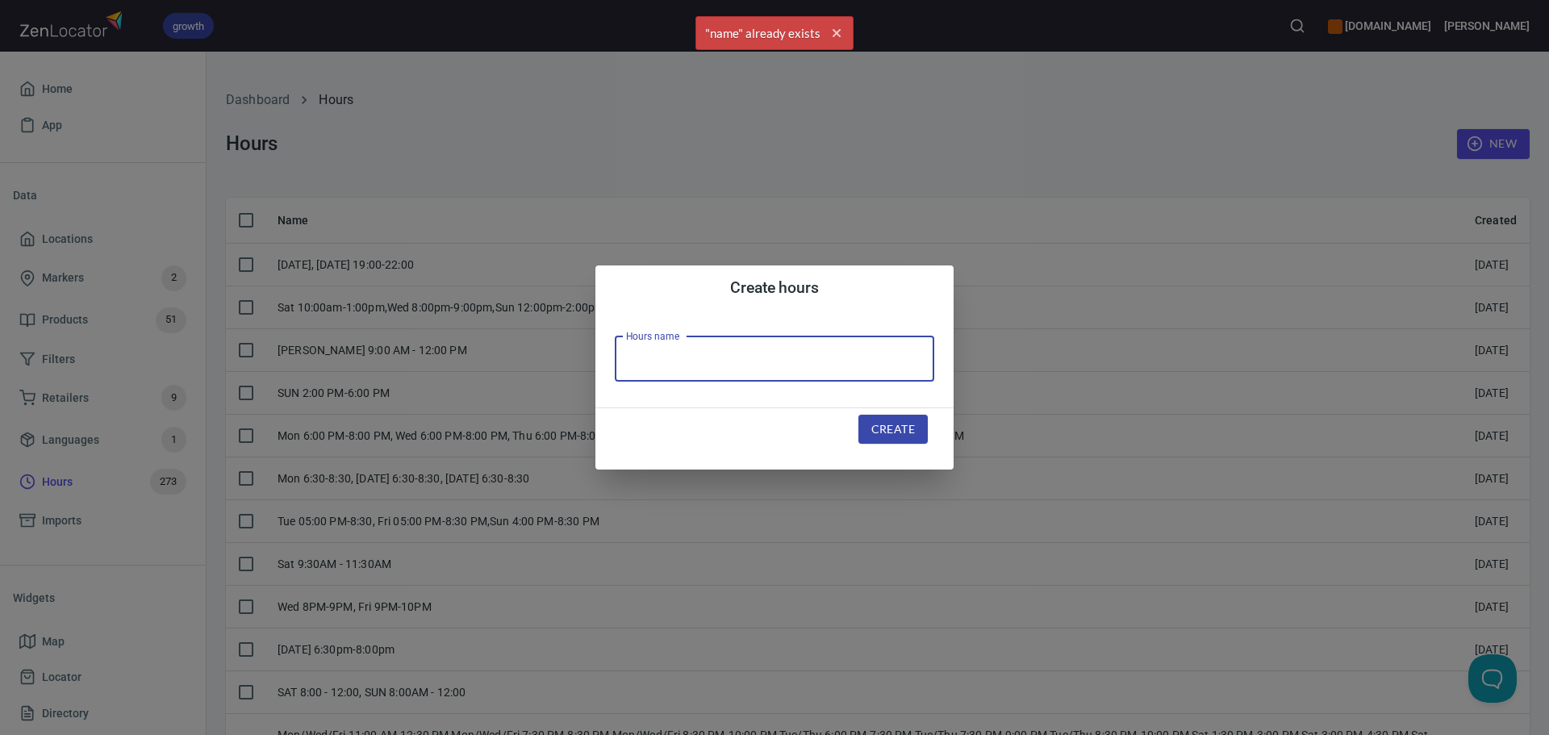
click at [736, 361] on input "text" at bounding box center [775, 358] width 320 height 45
paste input "Mon 6:00 PM-8:00 PM"
click at [652, 355] on input "Mon 6:00 PM-8:00 PM" at bounding box center [775, 358] width 320 height 45
type input "Mond 6:00 PM-8:00 PM"
click at [879, 416] on button "Create" at bounding box center [893, 430] width 69 height 30
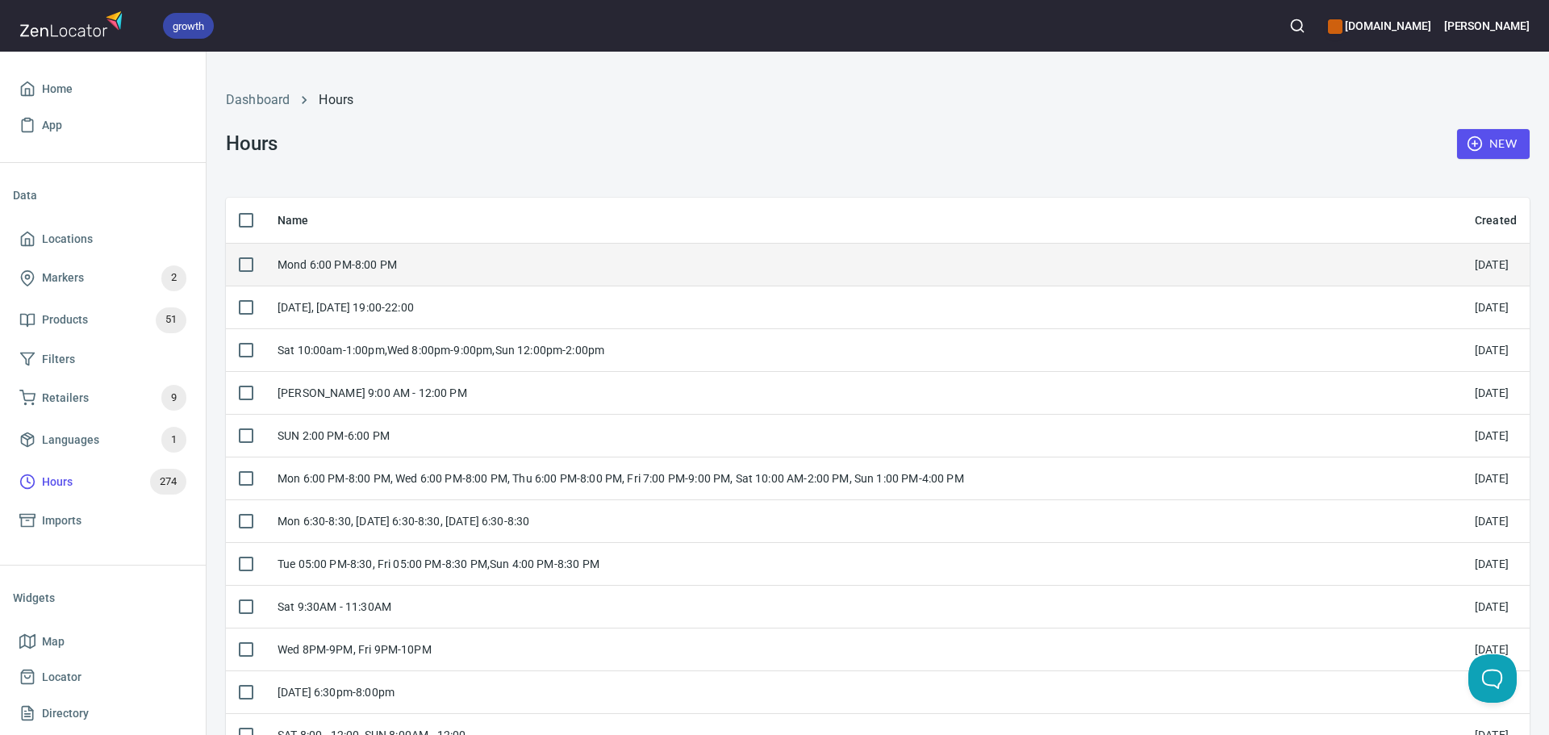
click at [498, 281] on td "Mond 6:00 PM-8:00 PM" at bounding box center [863, 264] width 1197 height 43
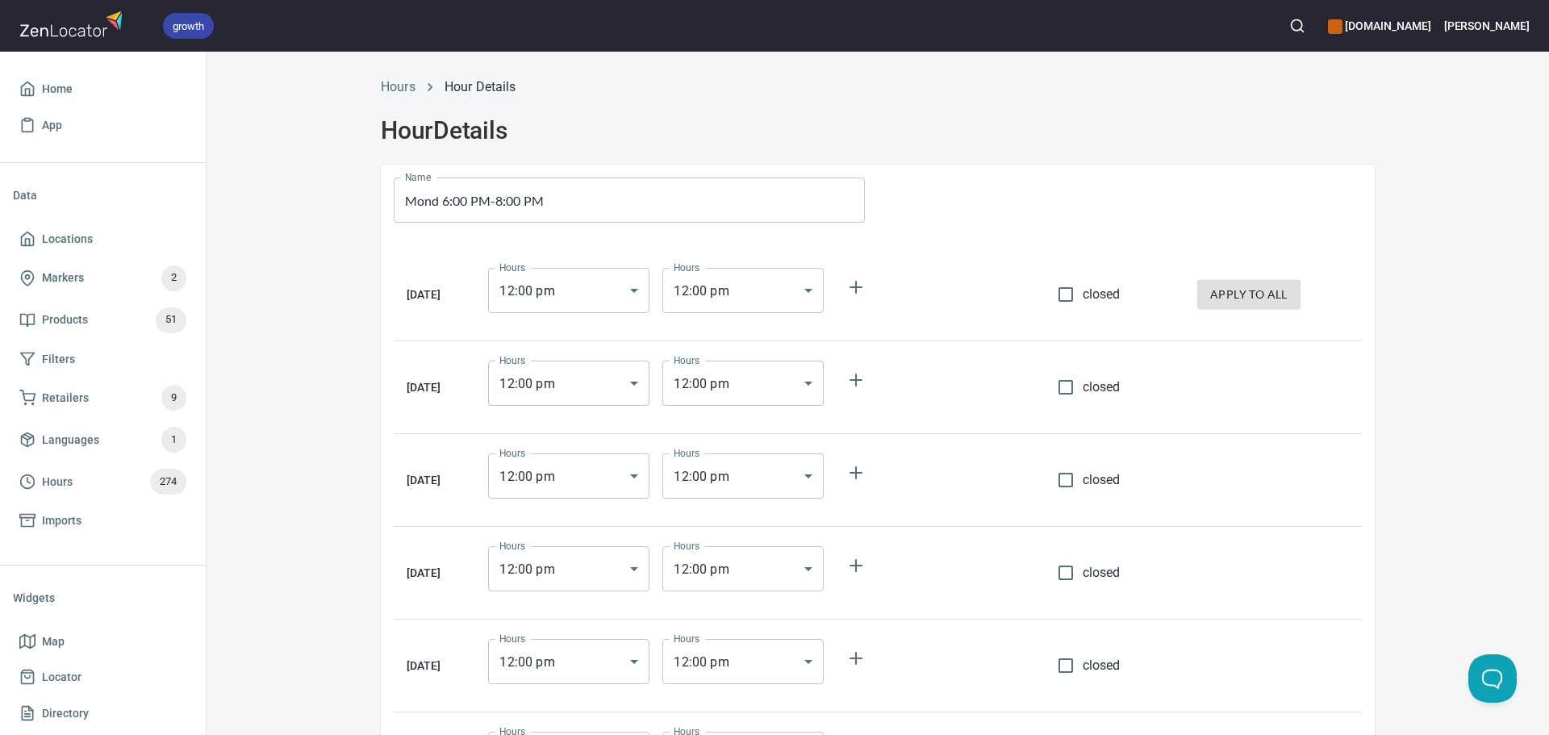
click at [1083, 308] on input "closed" at bounding box center [1066, 295] width 34 height 34
checkbox input "true"
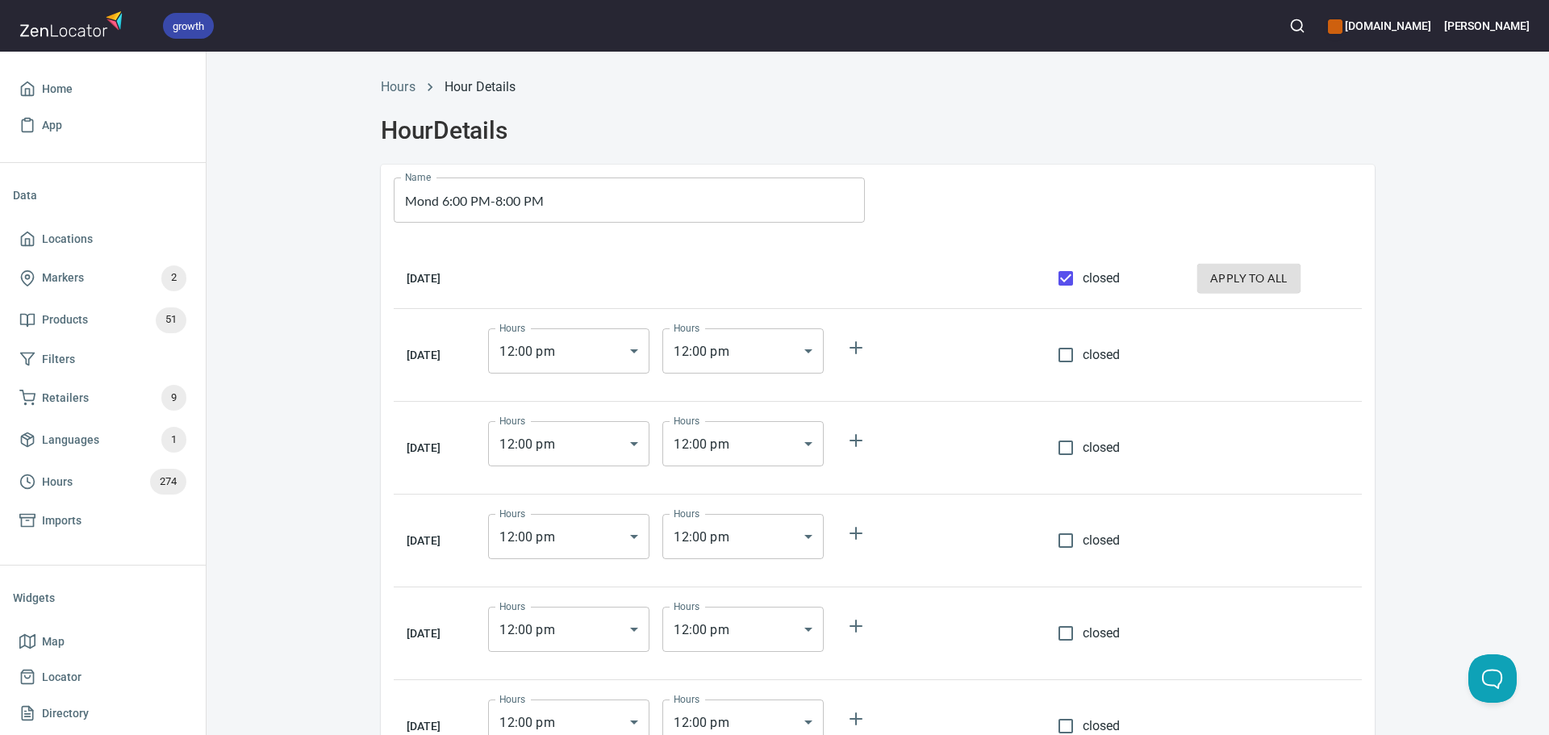
click at [1238, 278] on span "apply to all" at bounding box center [1248, 279] width 77 height 20
checkbox input "true"
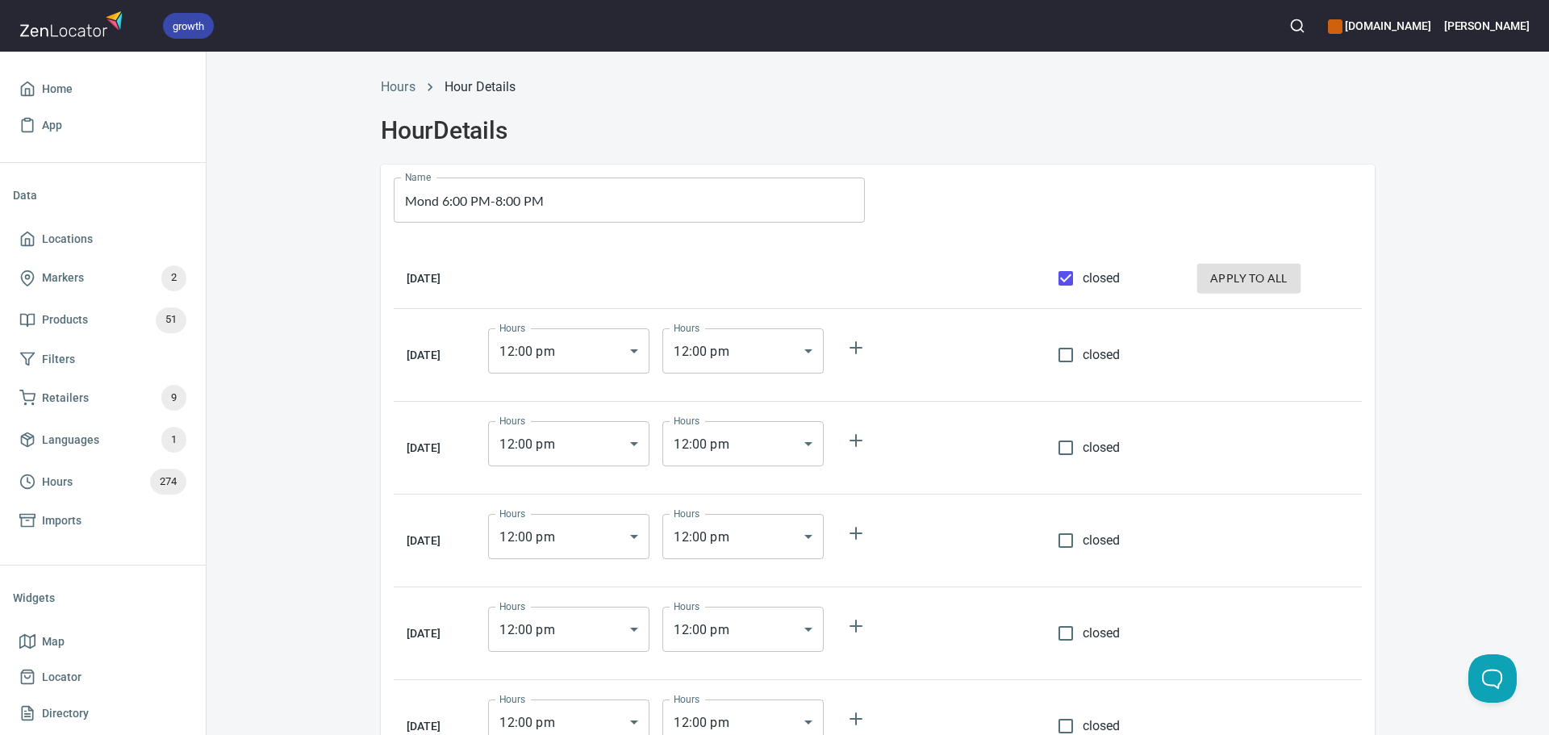
checkbox input "true"
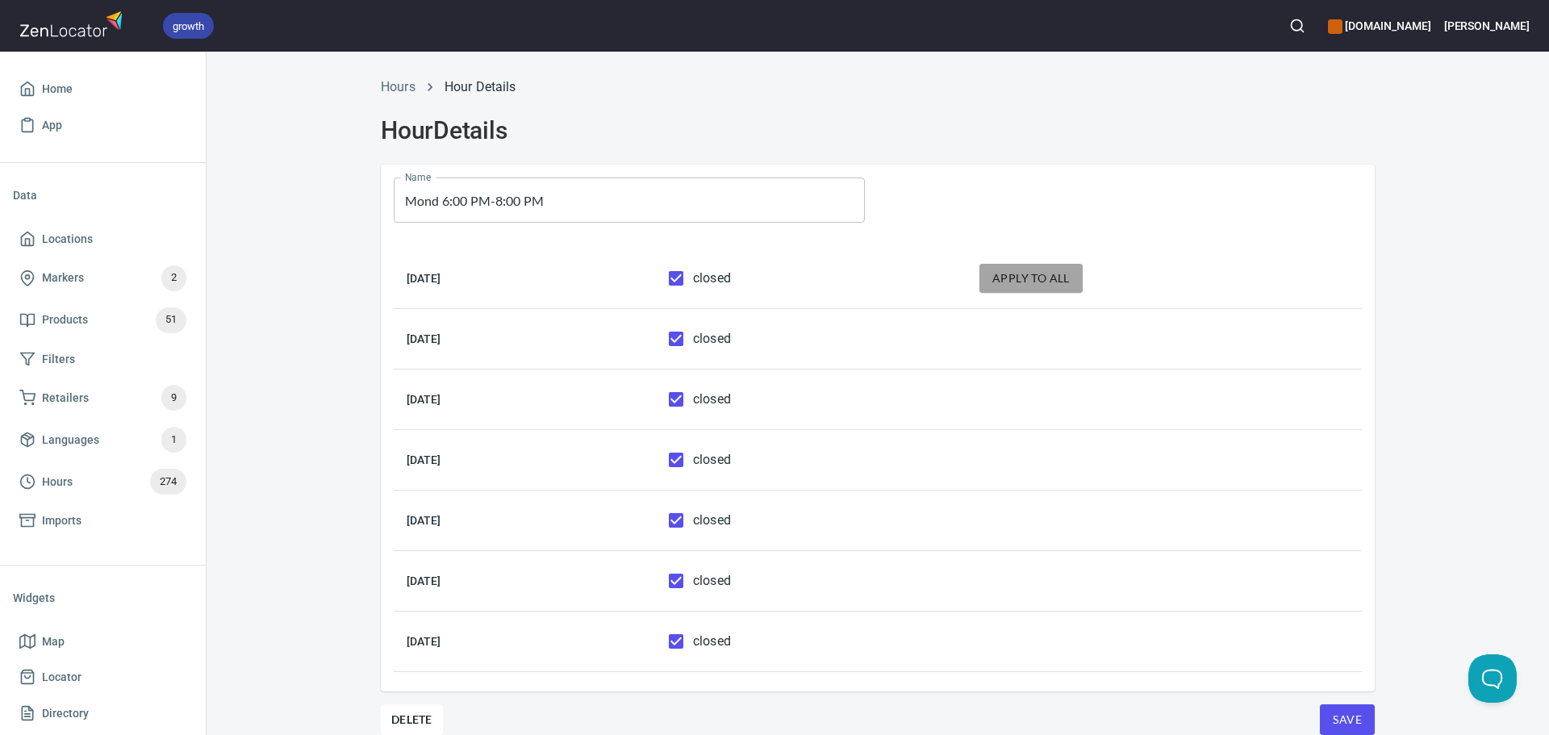
click at [1083, 277] on button "apply to all" at bounding box center [1031, 279] width 103 height 30
click at [731, 275] on span "closed" at bounding box center [712, 278] width 38 height 19
click at [731, 278] on span "closed" at bounding box center [712, 278] width 38 height 19
click at [693, 278] on input "closed" at bounding box center [676, 278] width 34 height 34
checkbox input "false"
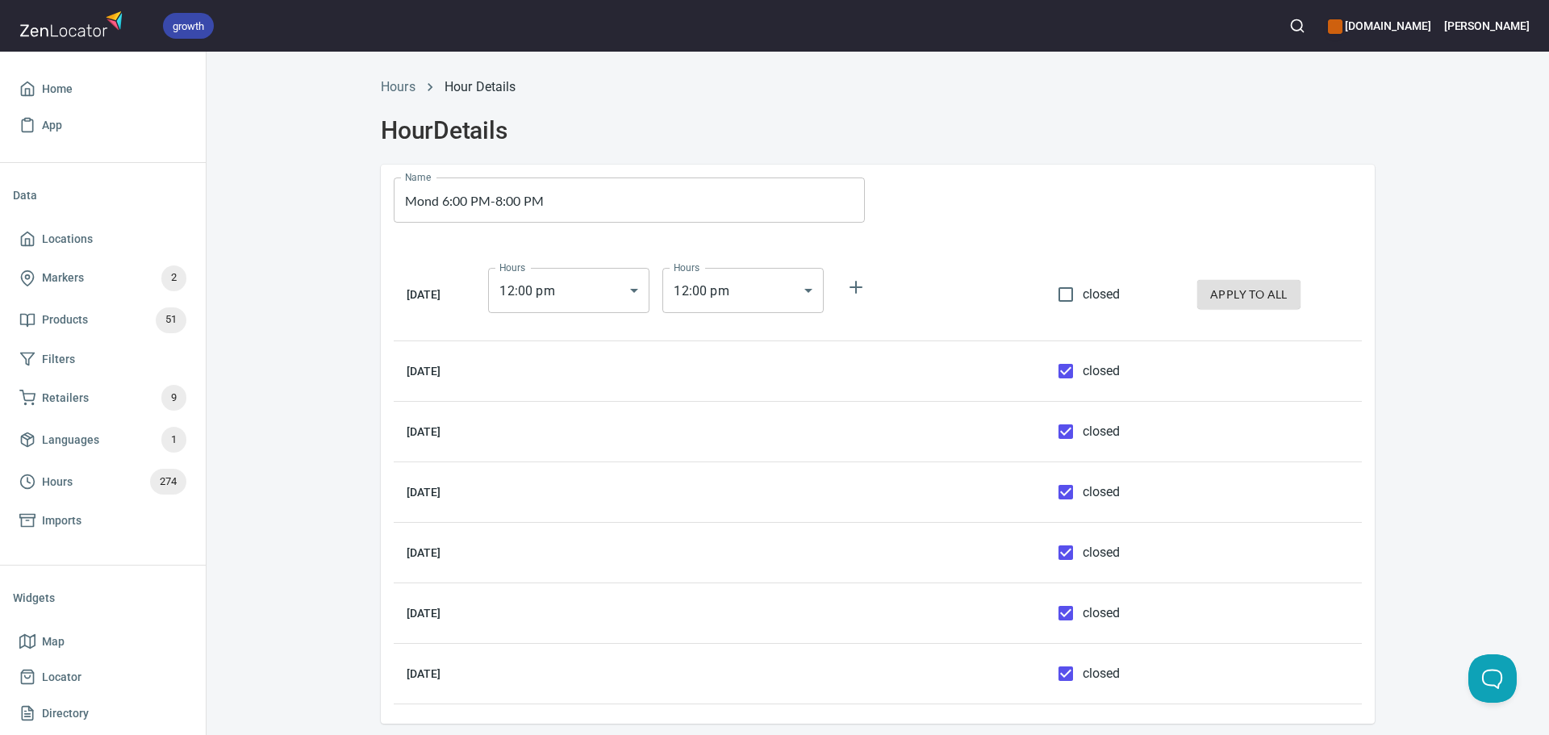
click at [617, 289] on body "growth hemaalliance.com Donald Home App Data Locations Markers 2 Products 51 Fi…" at bounding box center [774, 367] width 1549 height 735
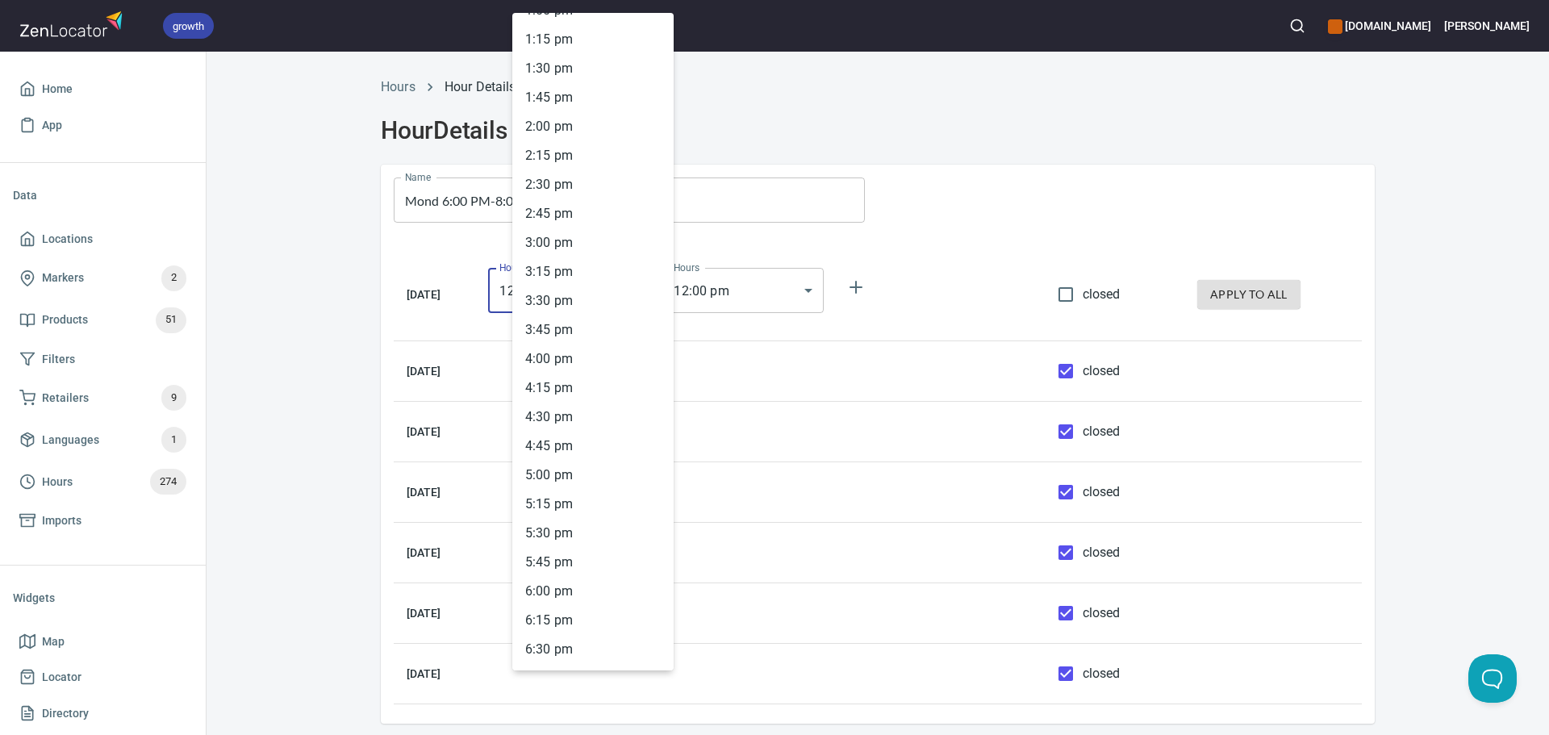
scroll to position [1571, 0]
click at [573, 559] on li "6 : 00 pm" at bounding box center [592, 554] width 161 height 29
type input "18:00"
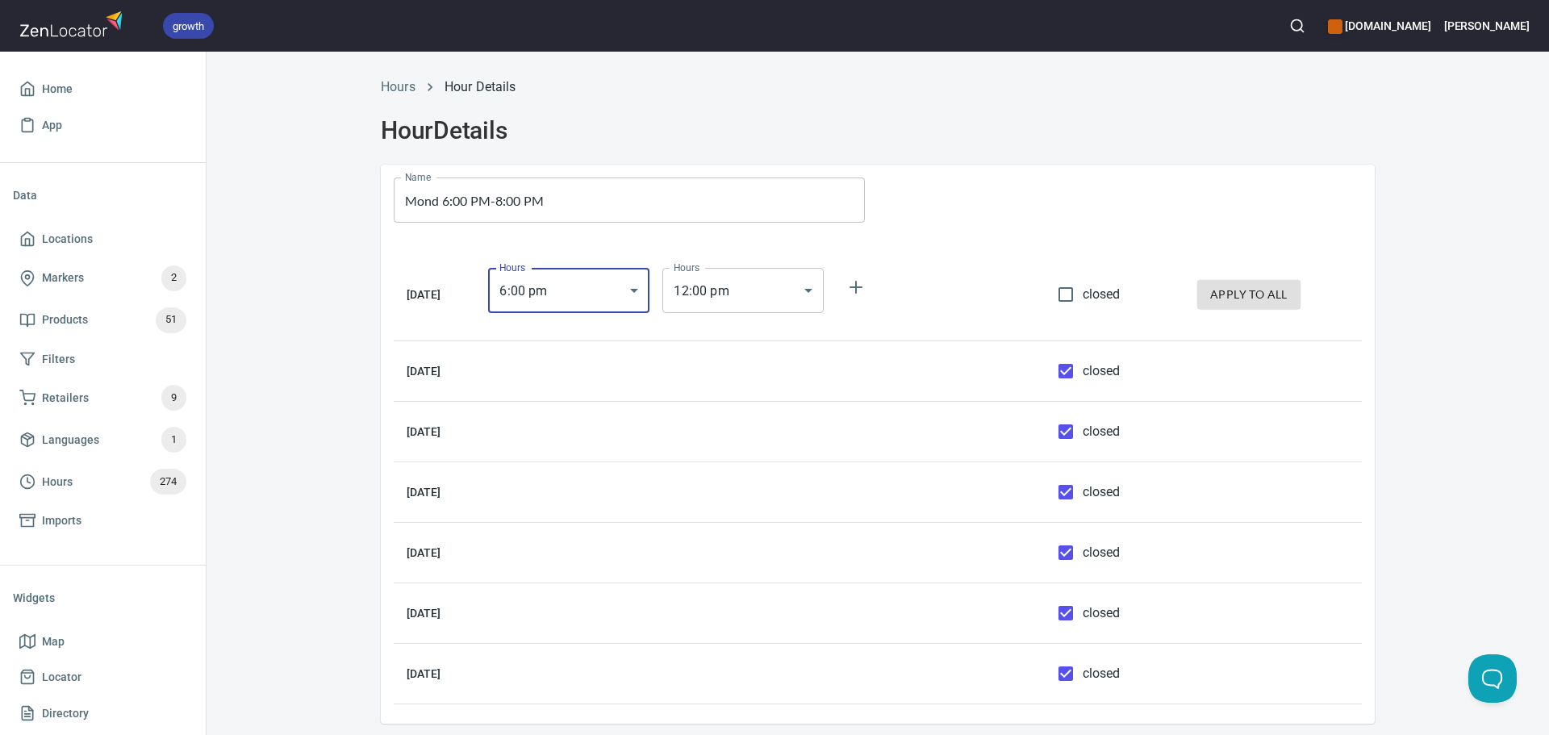
click at [730, 285] on body "growth hemaalliance.com Donald Home App Data Locations Markers 2 Products 51 Fi…" at bounding box center [774, 367] width 1549 height 735
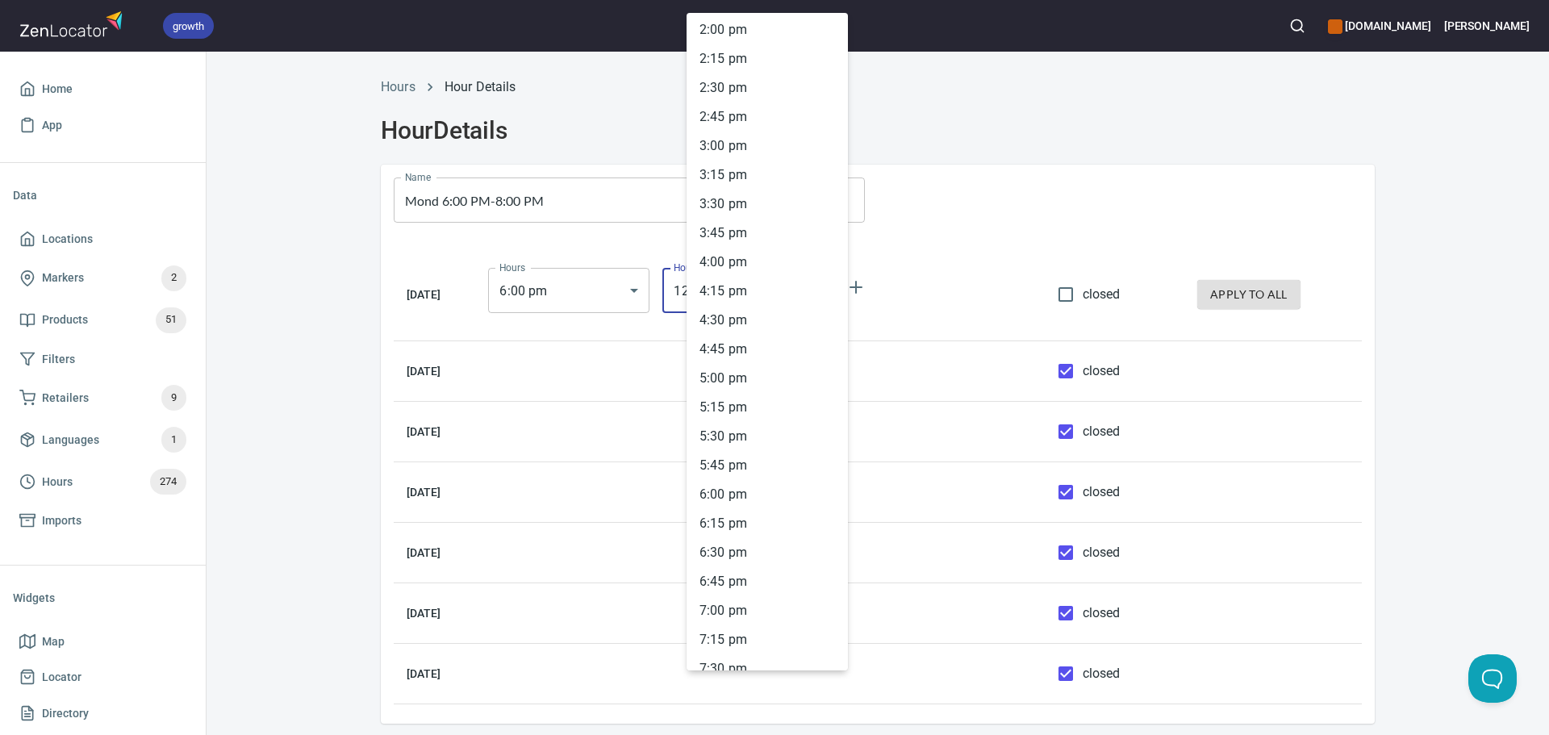
scroll to position [1974, 0]
click at [721, 395] on li "8 : 00 pm" at bounding box center [767, 383] width 161 height 29
type input "20:00"
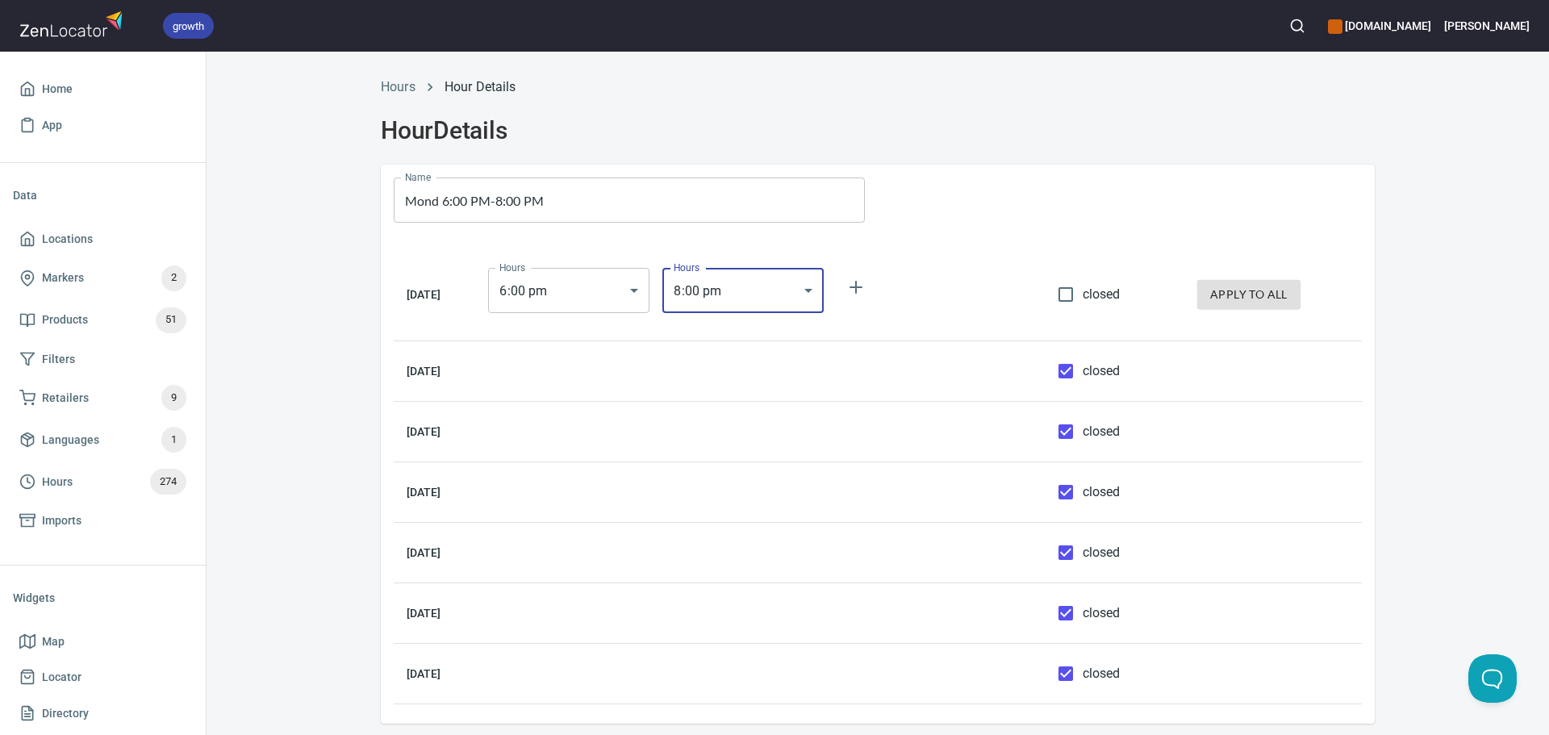
click at [1370, 366] on div "Hours Hour Details Hour Details Name Mond 6:00 PM-8:00 PM Name Monday Hours 6 :…" at bounding box center [877, 418] width 1033 height 700
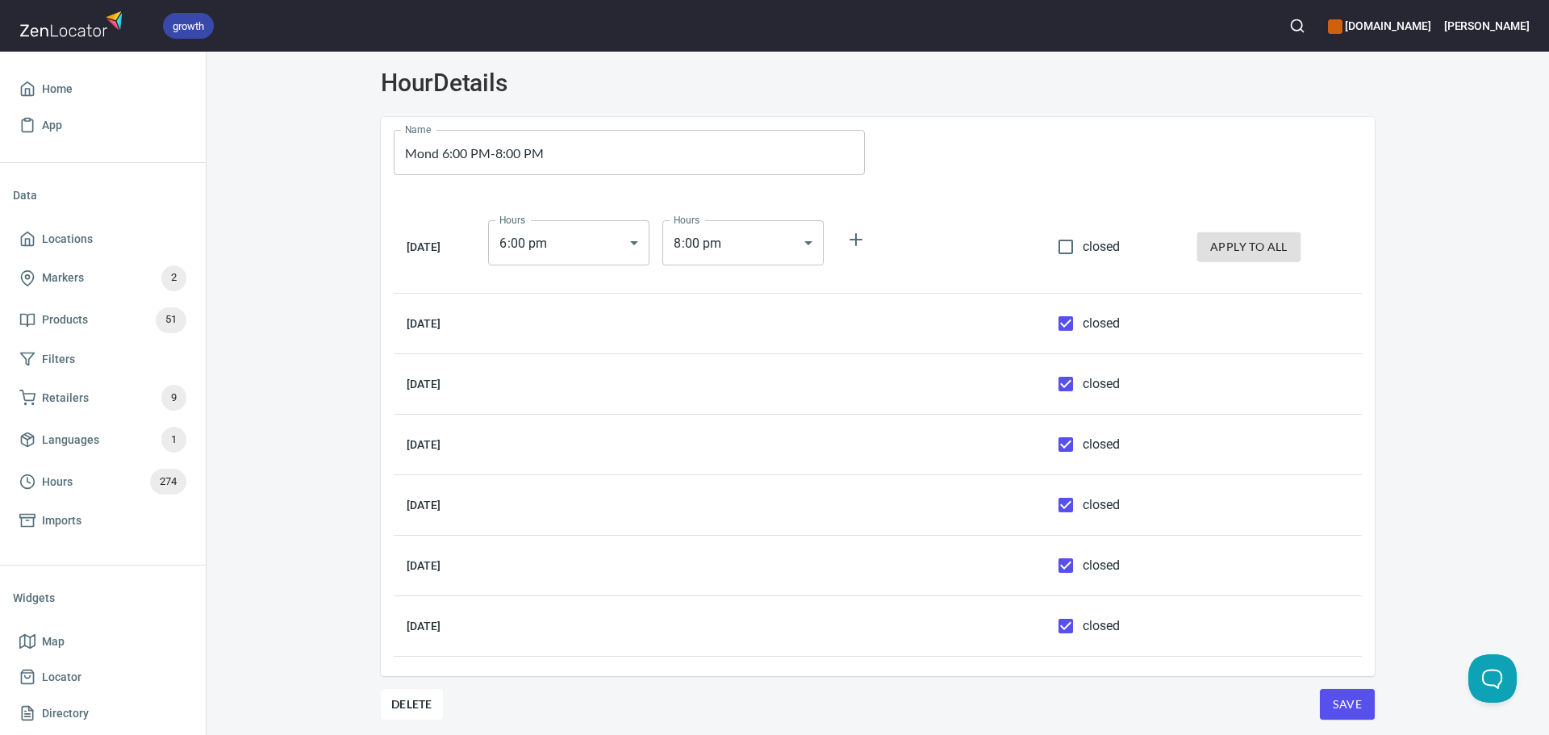
scroll to position [71, 0]
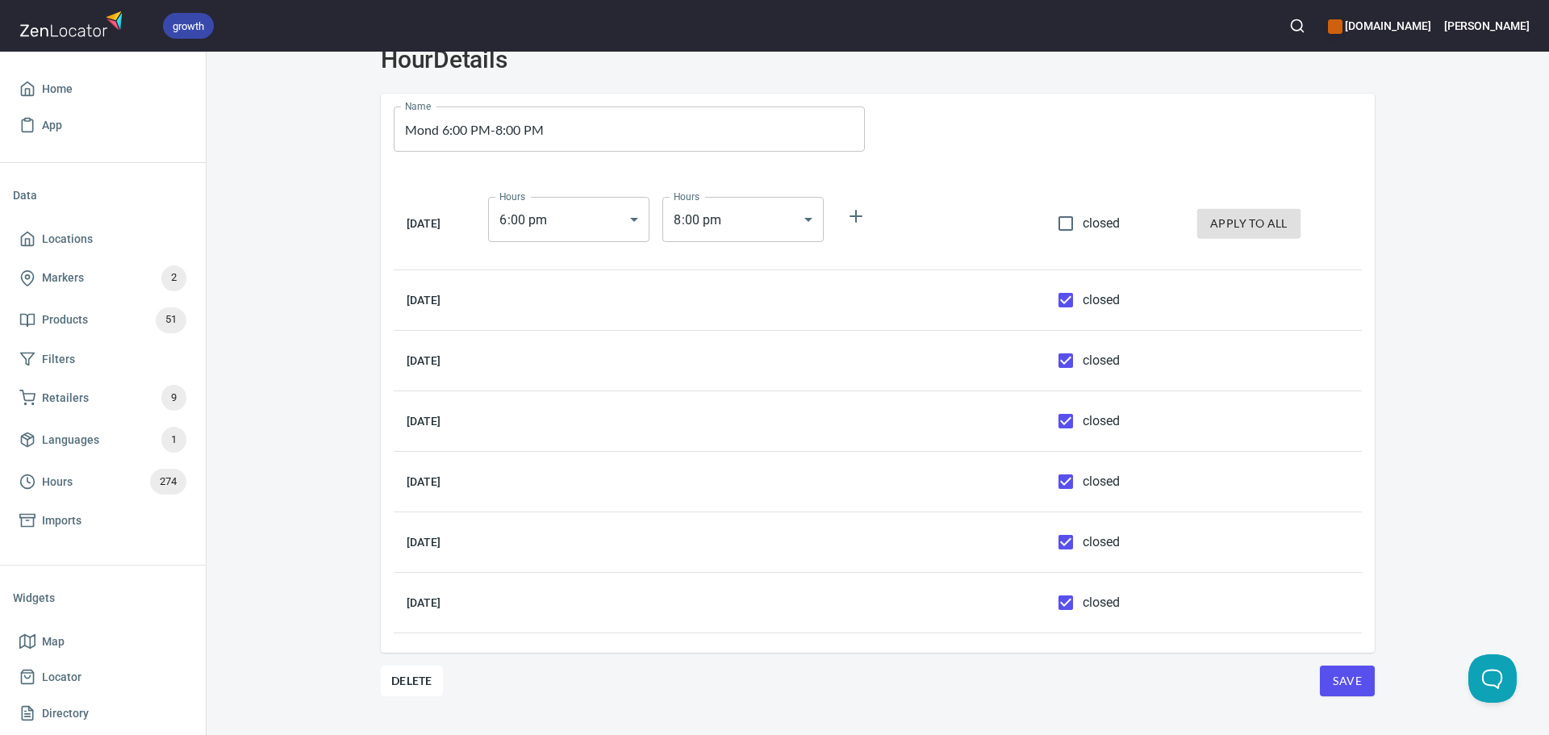
click at [1340, 675] on span "Save" at bounding box center [1347, 681] width 29 height 20
click at [102, 477] on span "Hours 274" at bounding box center [102, 482] width 167 height 26
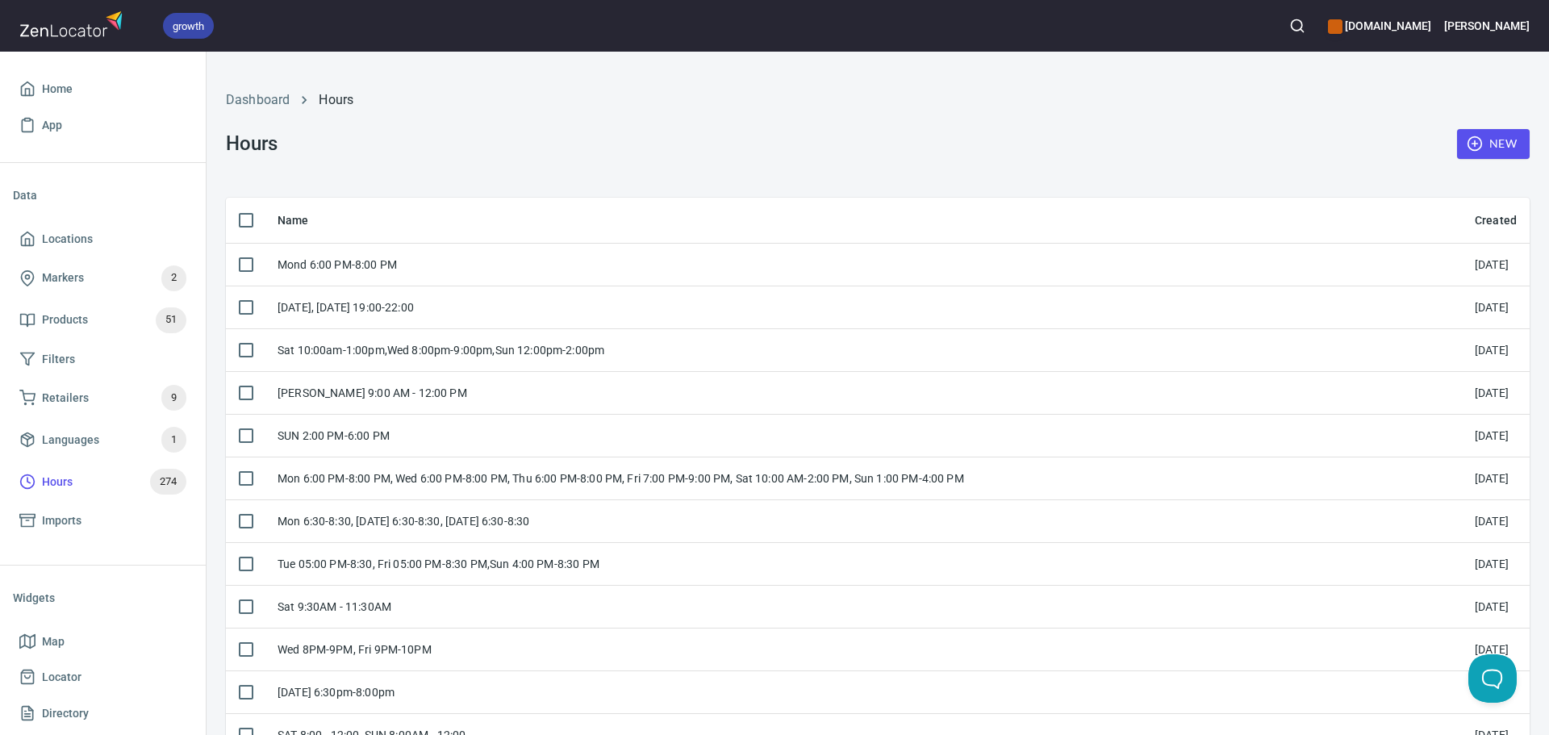
click at [1490, 147] on span "New" at bounding box center [1493, 144] width 47 height 20
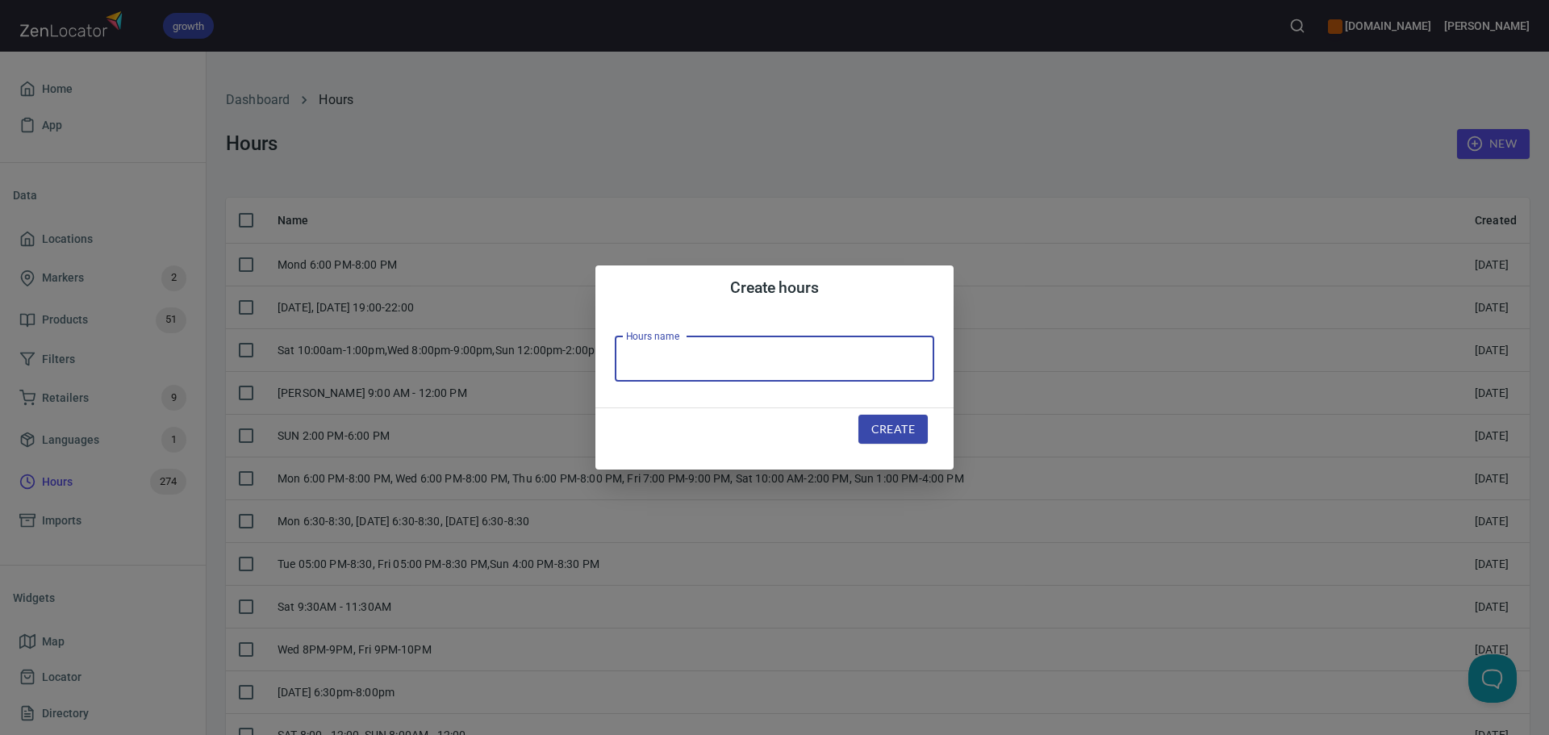
click at [764, 355] on input "text" at bounding box center [775, 358] width 320 height 45
paste input "Sun 4:00 PM-6:00PM"
type input "Sun 4:00 PM-6:00PM"
click at [898, 443] on button "Create" at bounding box center [893, 430] width 69 height 30
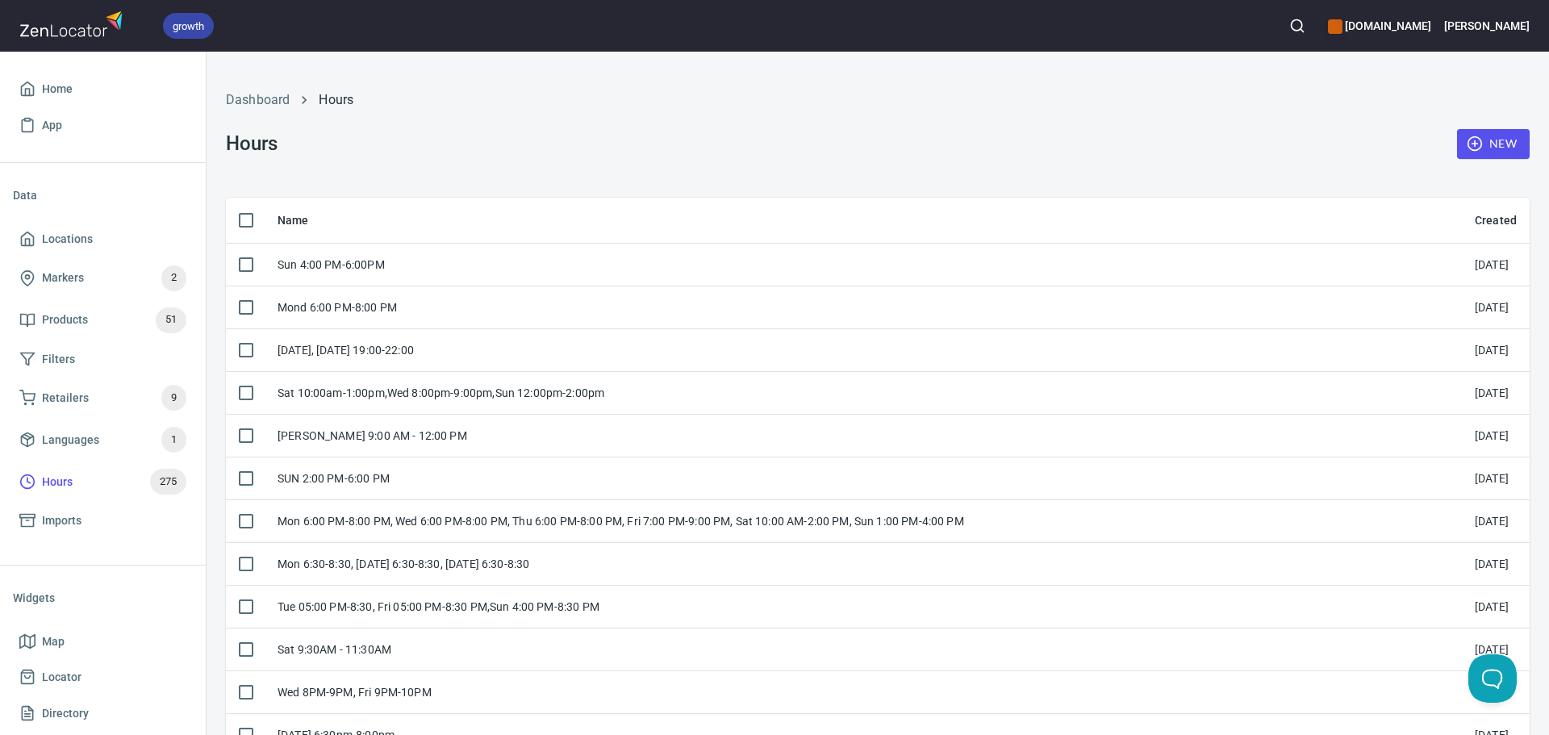
click at [648, 273] on div "Sun 4:00 PM-6:00PM" at bounding box center [864, 265] width 1172 height 16
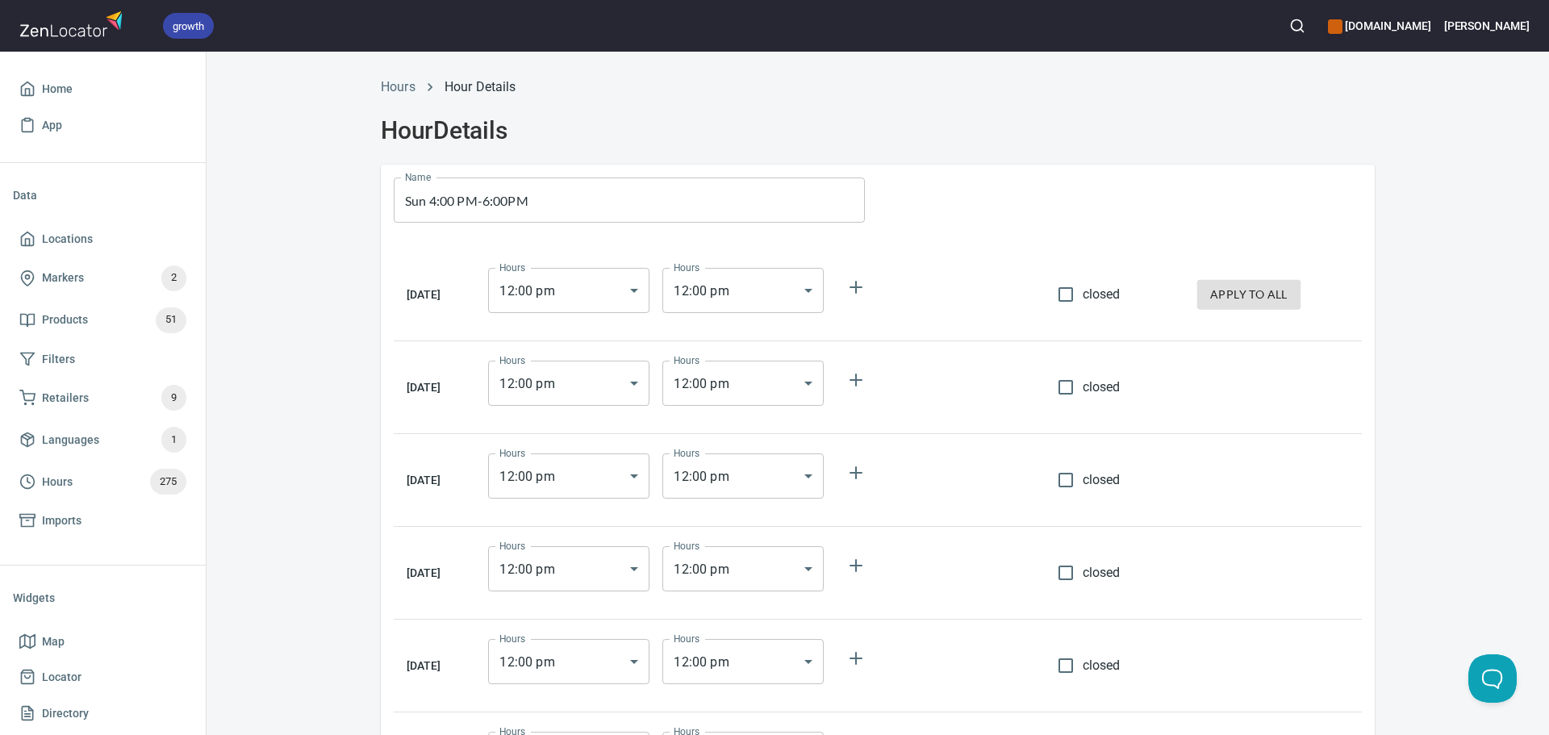
click at [1064, 283] on input "closed" at bounding box center [1066, 295] width 34 height 34
checkbox input "true"
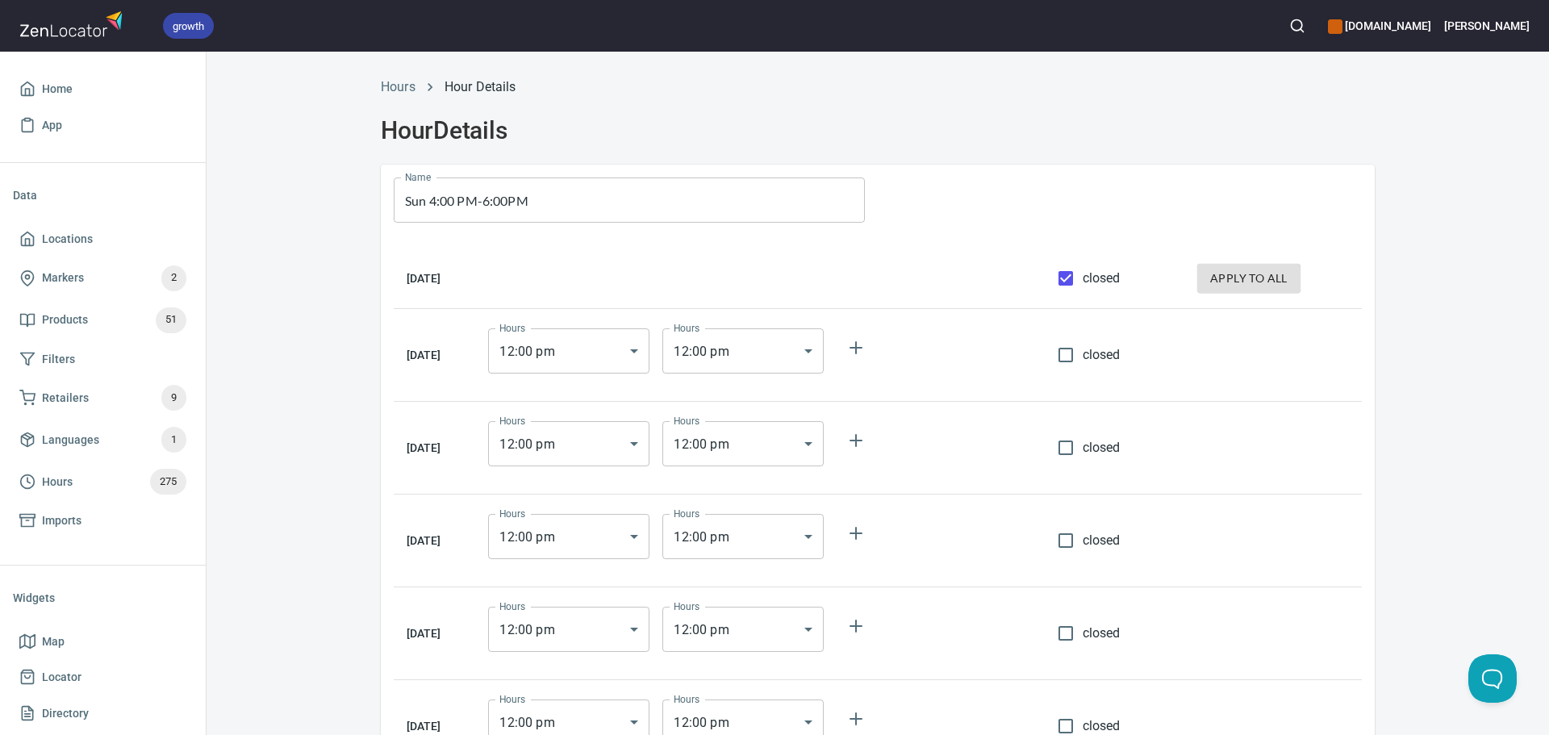
click at [1227, 265] on button "apply to all" at bounding box center [1248, 279] width 103 height 30
checkbox input "true"
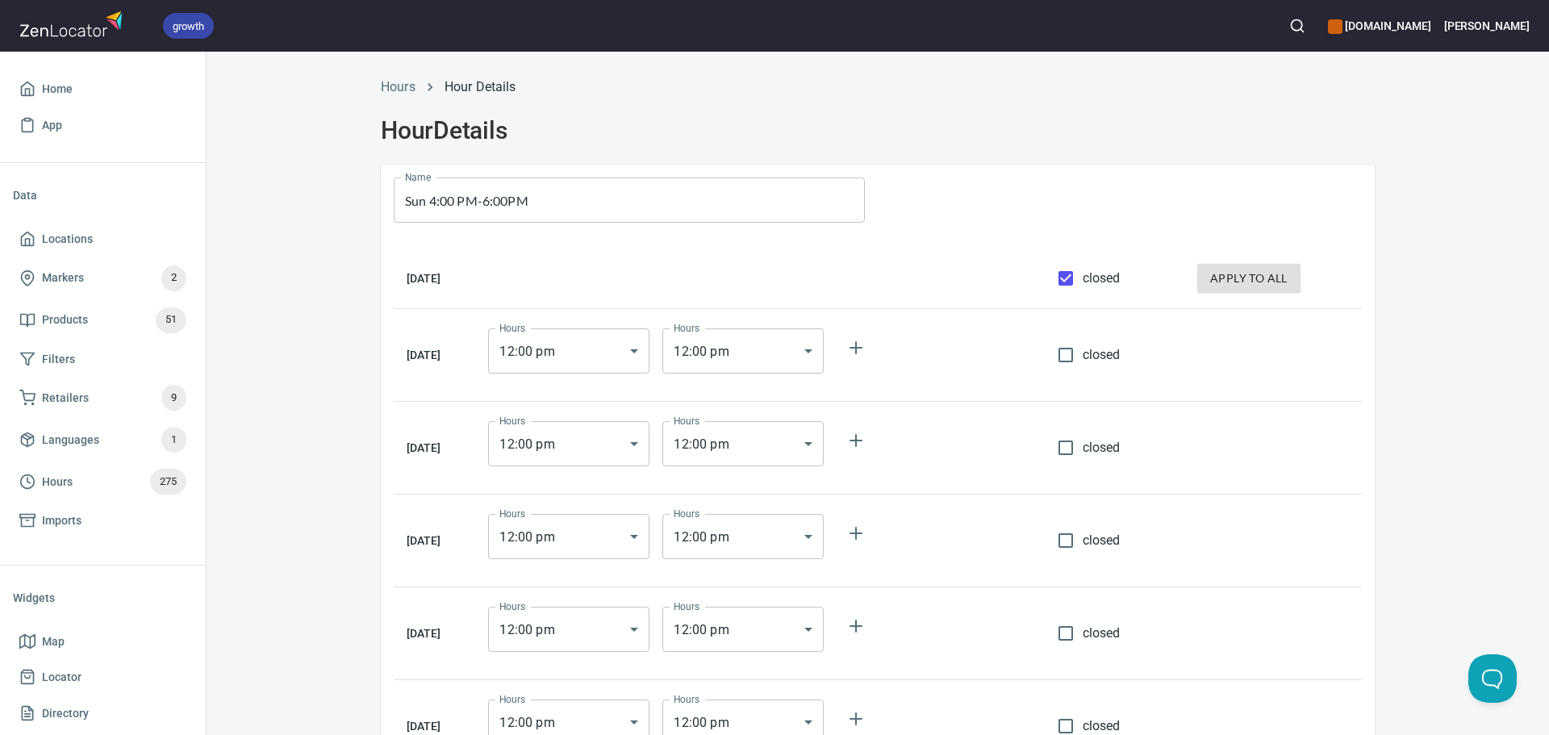
checkbox input "true"
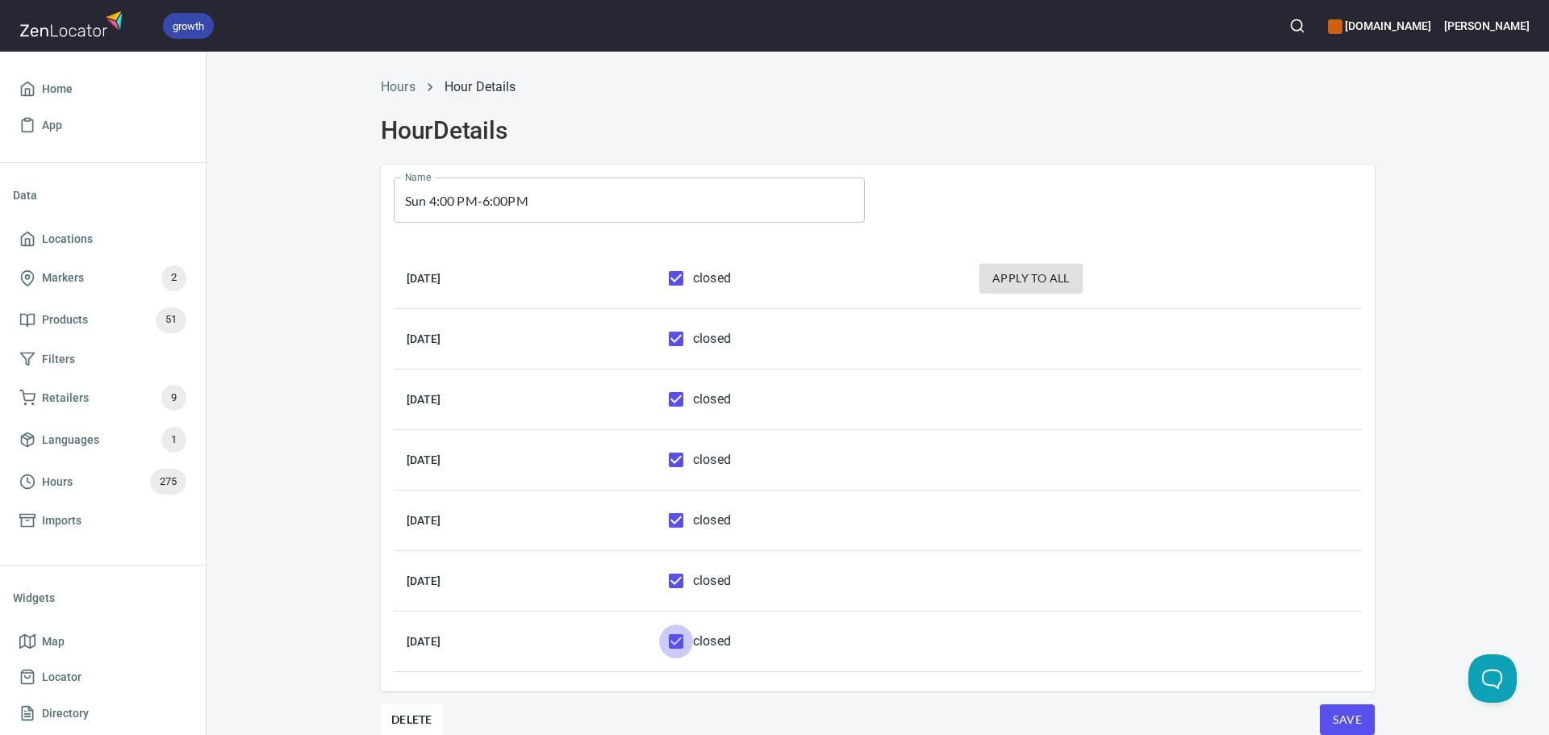
click at [693, 646] on input "closed" at bounding box center [676, 642] width 34 height 34
checkbox input "false"
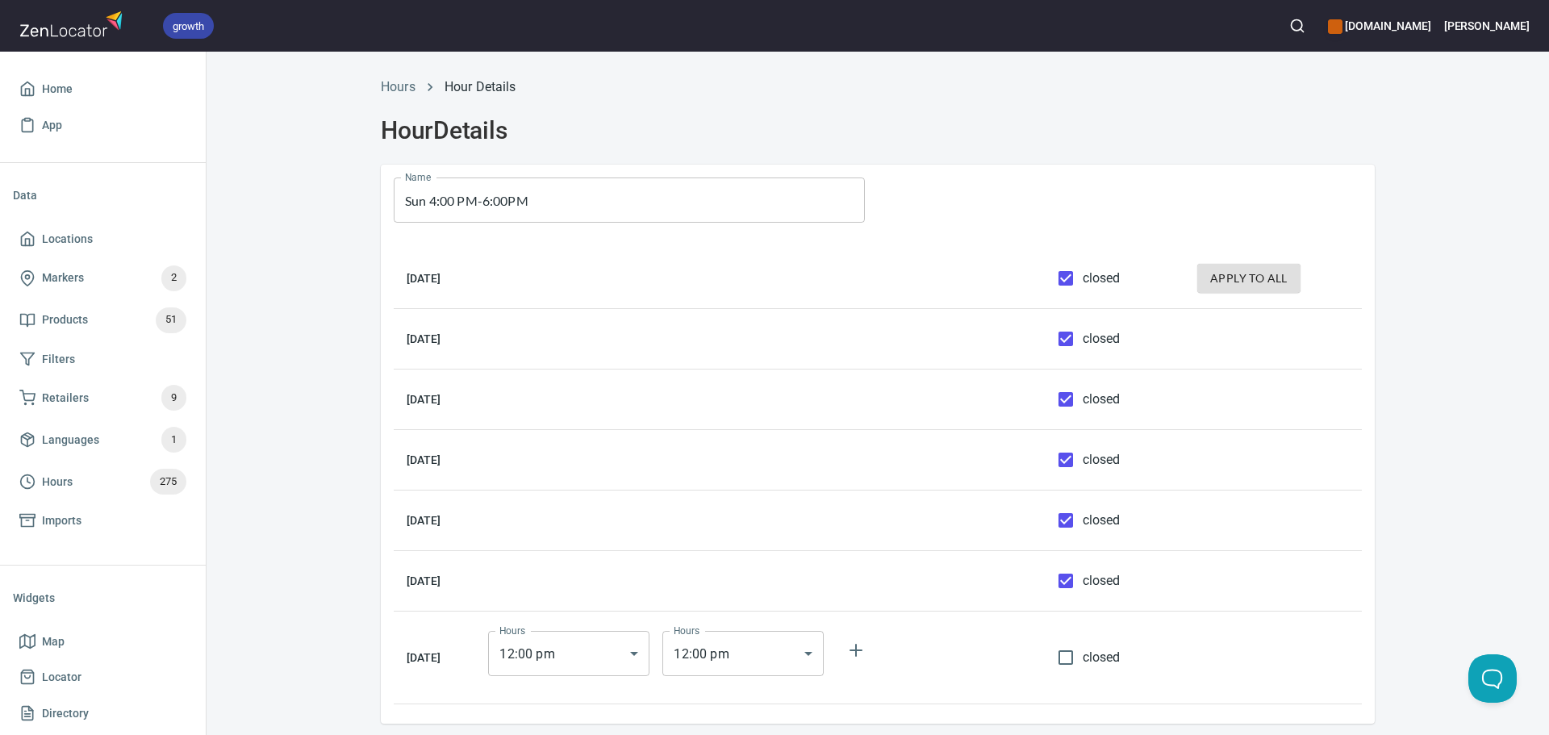
click at [620, 658] on body "growth hemaalliance.com Donald Home App Data Locations Markers 2 Products 51 Fi…" at bounding box center [774, 367] width 1549 height 735
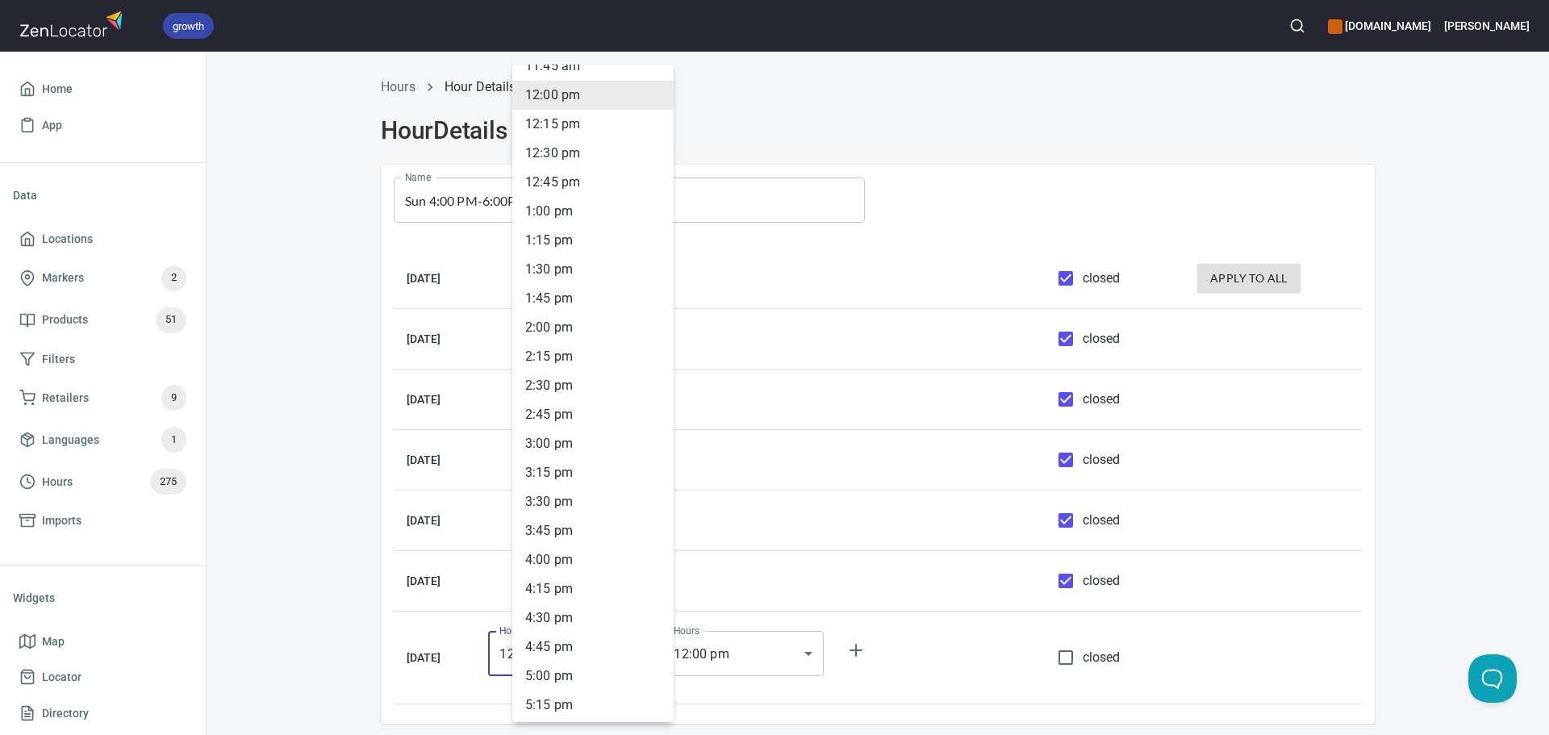
scroll to position [1490, 0]
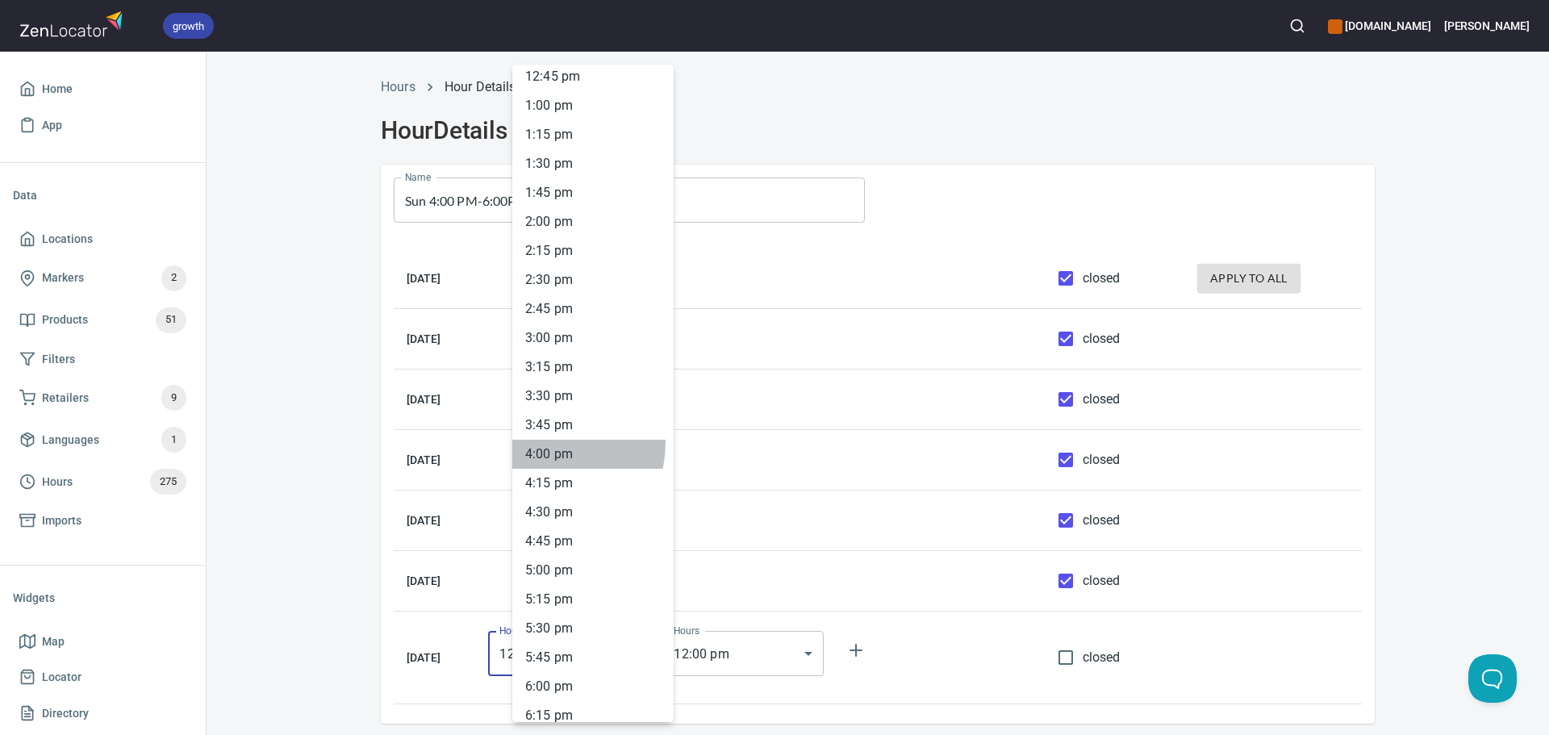
click at [550, 443] on li "4 : 00 pm" at bounding box center [592, 454] width 161 height 29
type input "16:00"
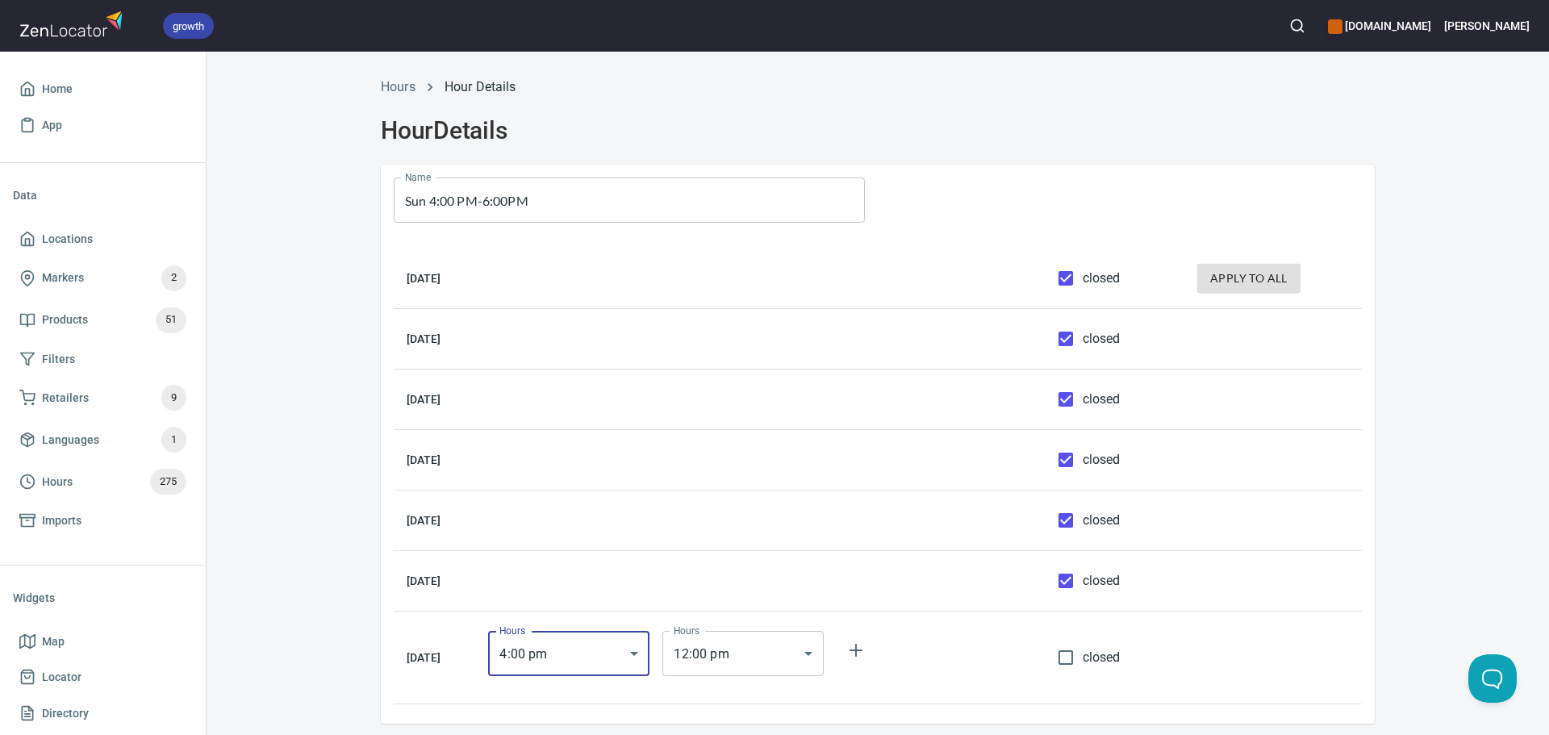
click at [747, 641] on body "growth hemaalliance.com Donald Home App Data Locations Markers 2 Products 51 Fi…" at bounding box center [774, 367] width 1549 height 735
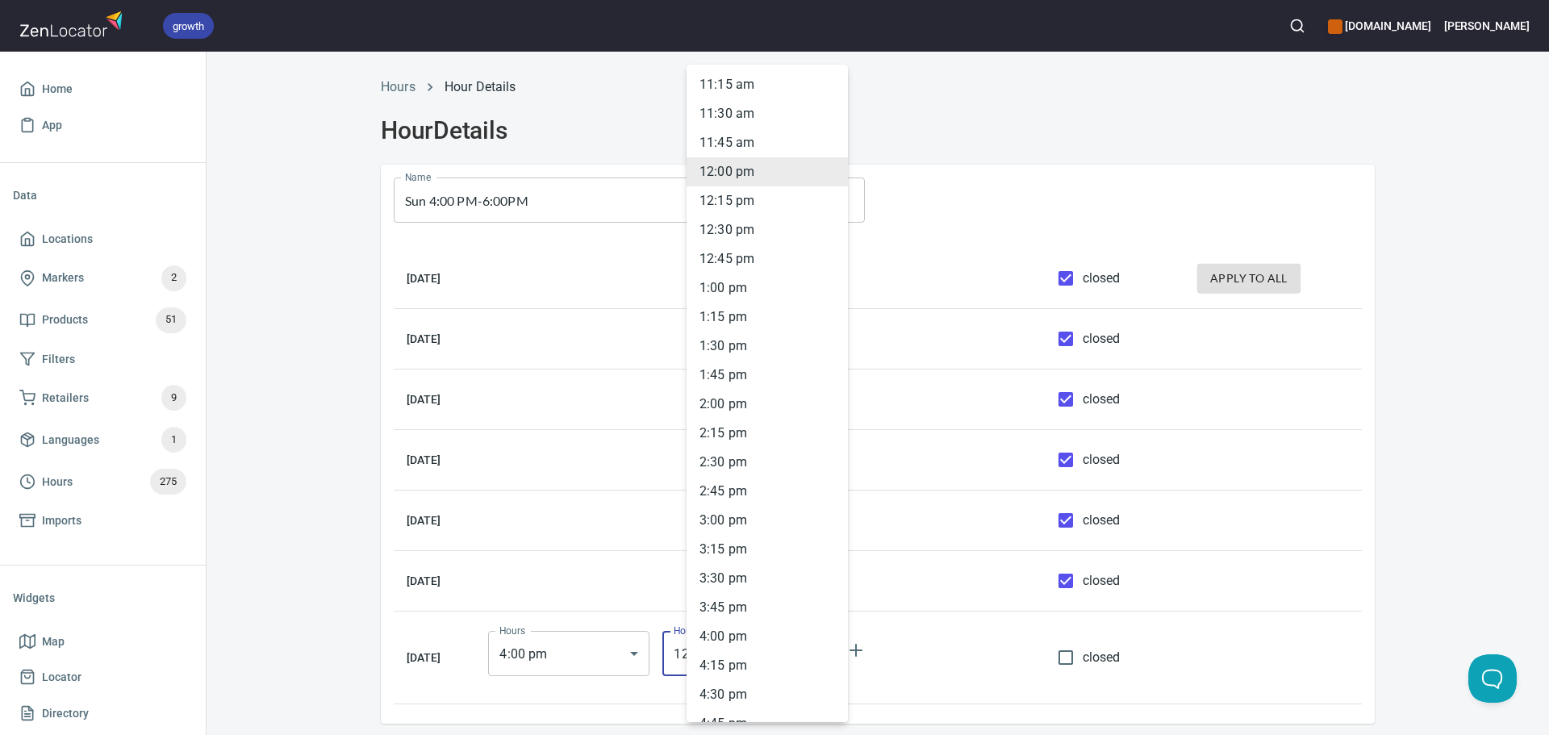
scroll to position [1732, 0]
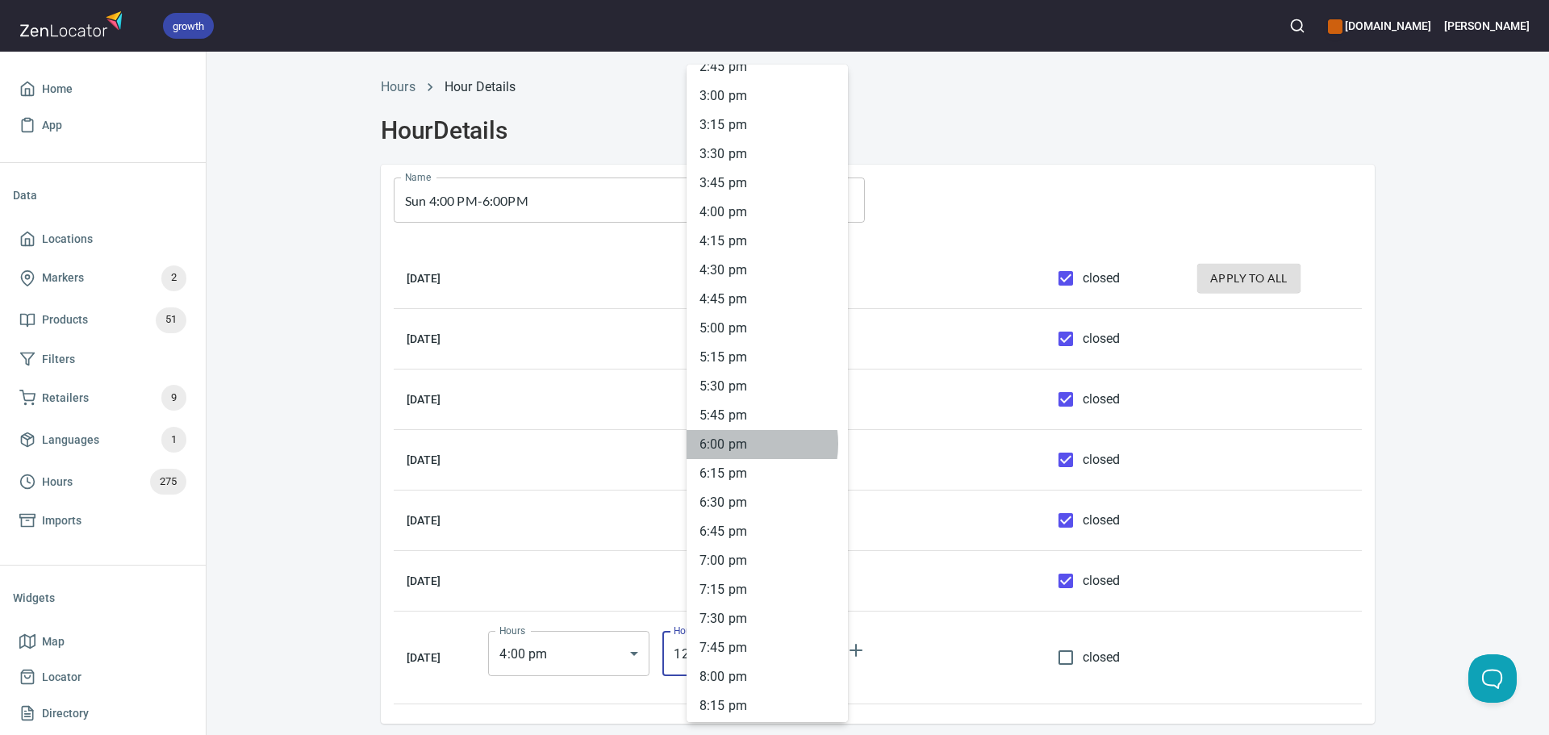
click at [737, 444] on li "6 : 00 pm" at bounding box center [767, 444] width 161 height 29
type input "18:00"
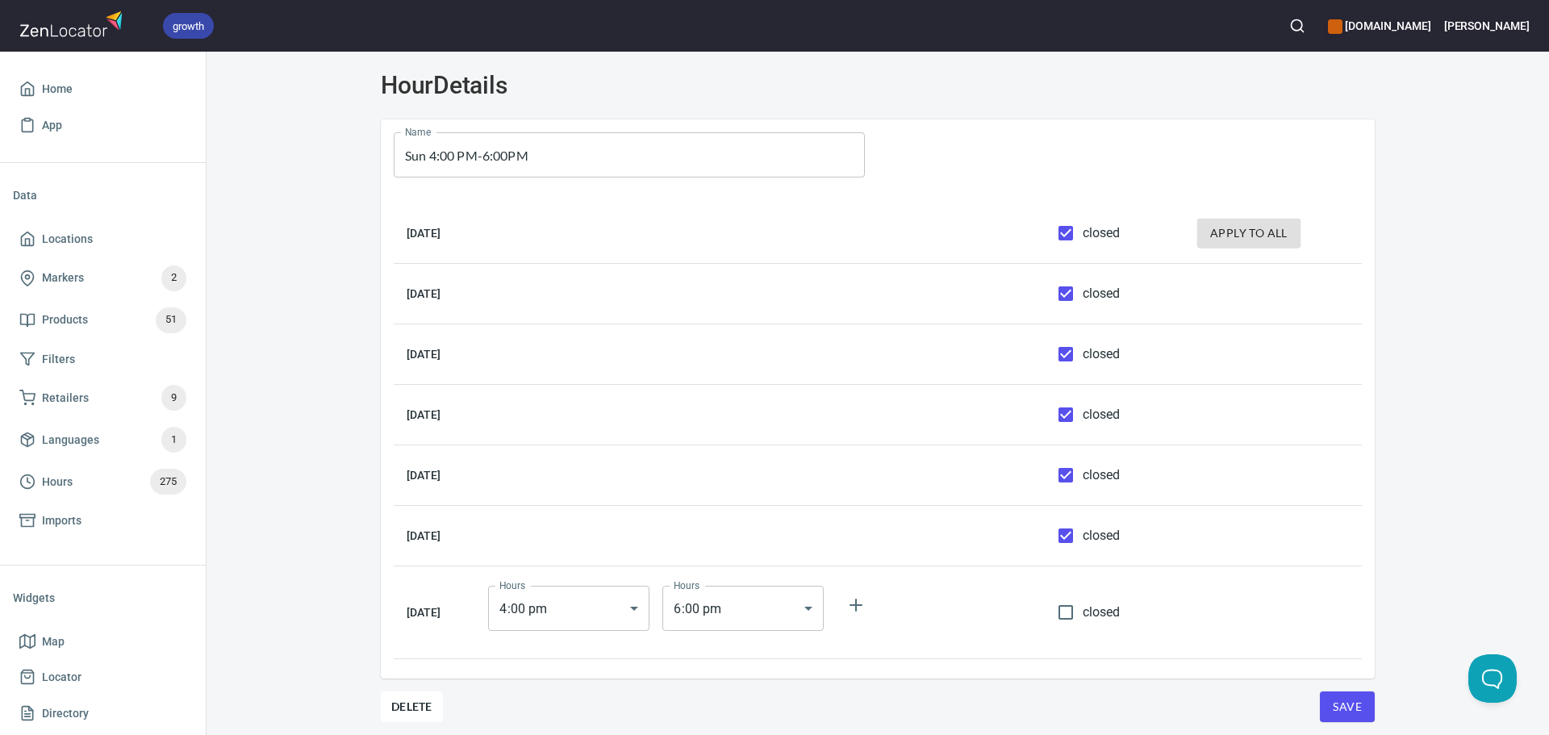
scroll to position [71, 0]
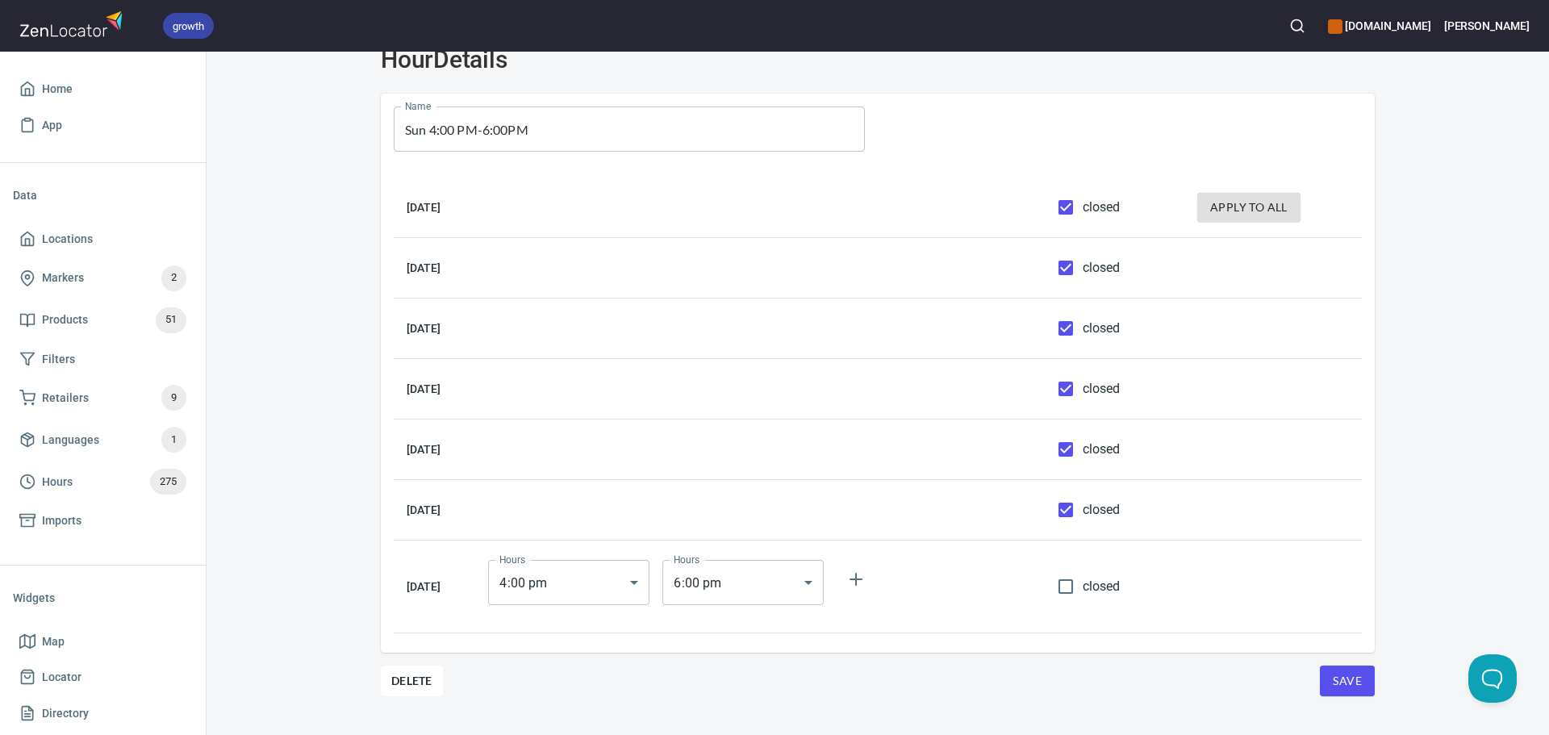
click at [1342, 671] on span "Save" at bounding box center [1347, 681] width 29 height 20
drag, startPoint x: 90, startPoint y: 484, endPoint x: 98, endPoint y: 478, distance: 9.8
click at [90, 484] on span "Hours 275" at bounding box center [102, 482] width 167 height 26
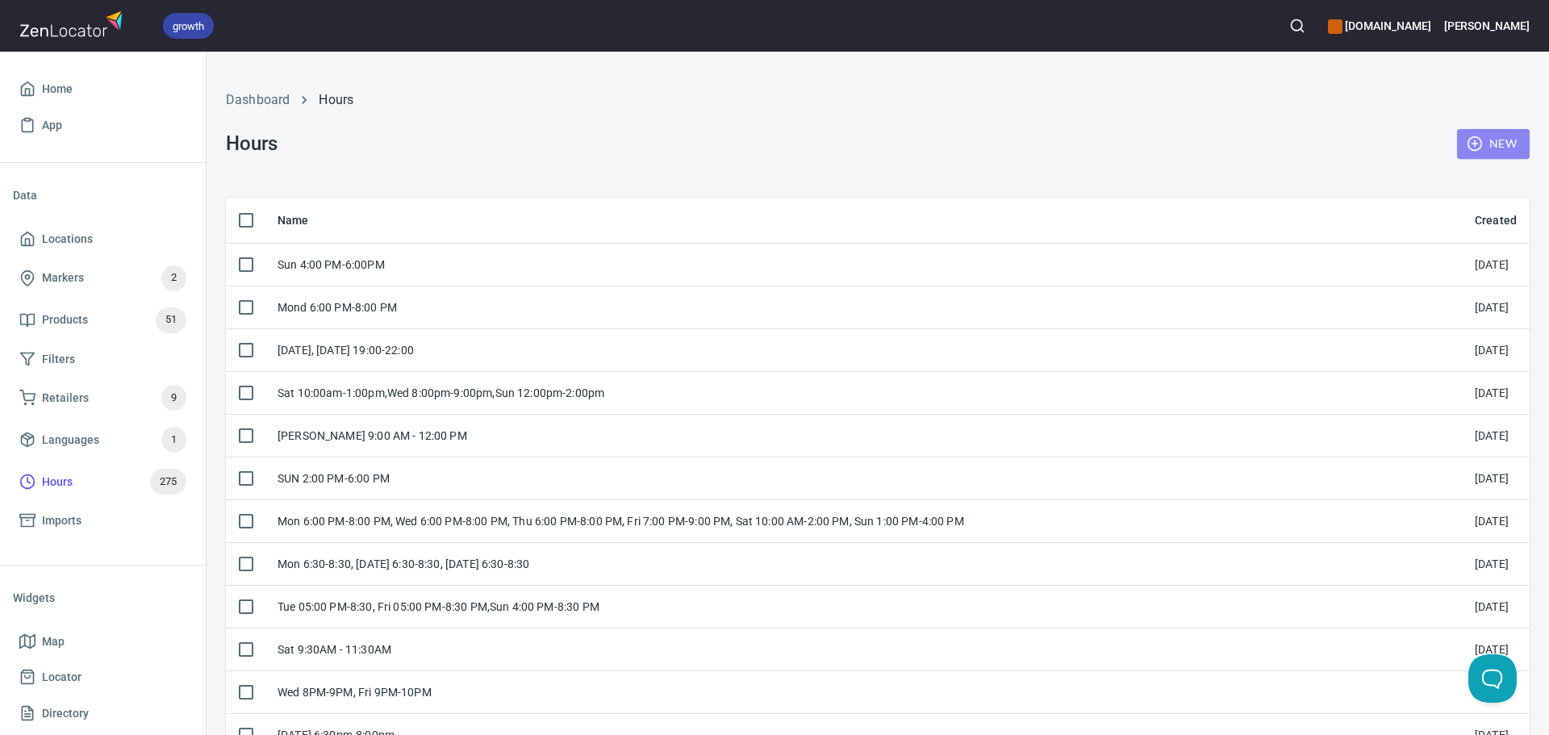
click at [1469, 157] on button "New" at bounding box center [1493, 144] width 73 height 30
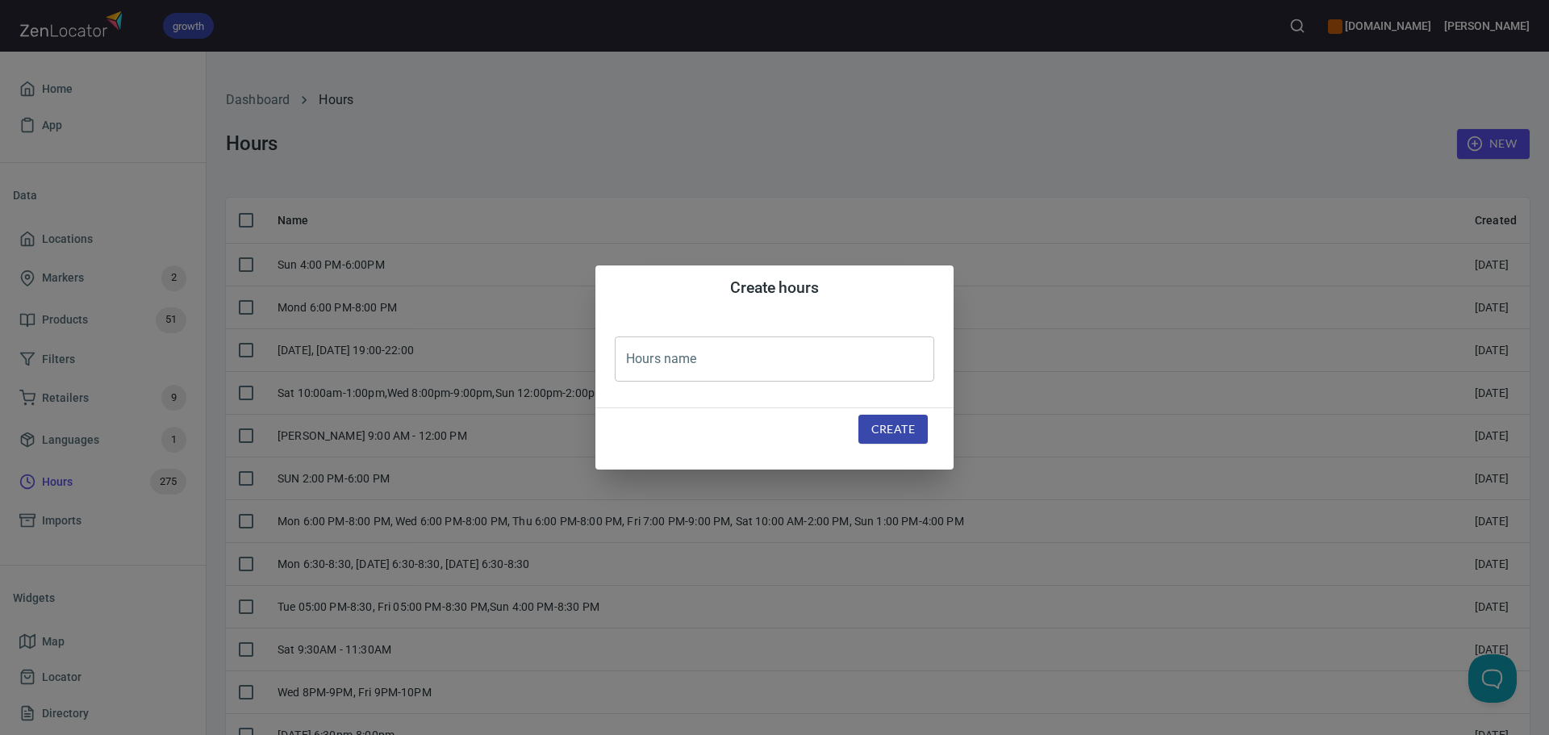
click at [668, 371] on input "text" at bounding box center [775, 358] width 320 height 45
paste input "SAT 6:00 PM-8:00 PM, TUE 8:00 PM-10:00 PM"
type input "SAT 6:00 PM-8:00 PM, TUE 8:00 PM-10:00 PM"
click at [915, 438] on button "Create" at bounding box center [893, 430] width 69 height 30
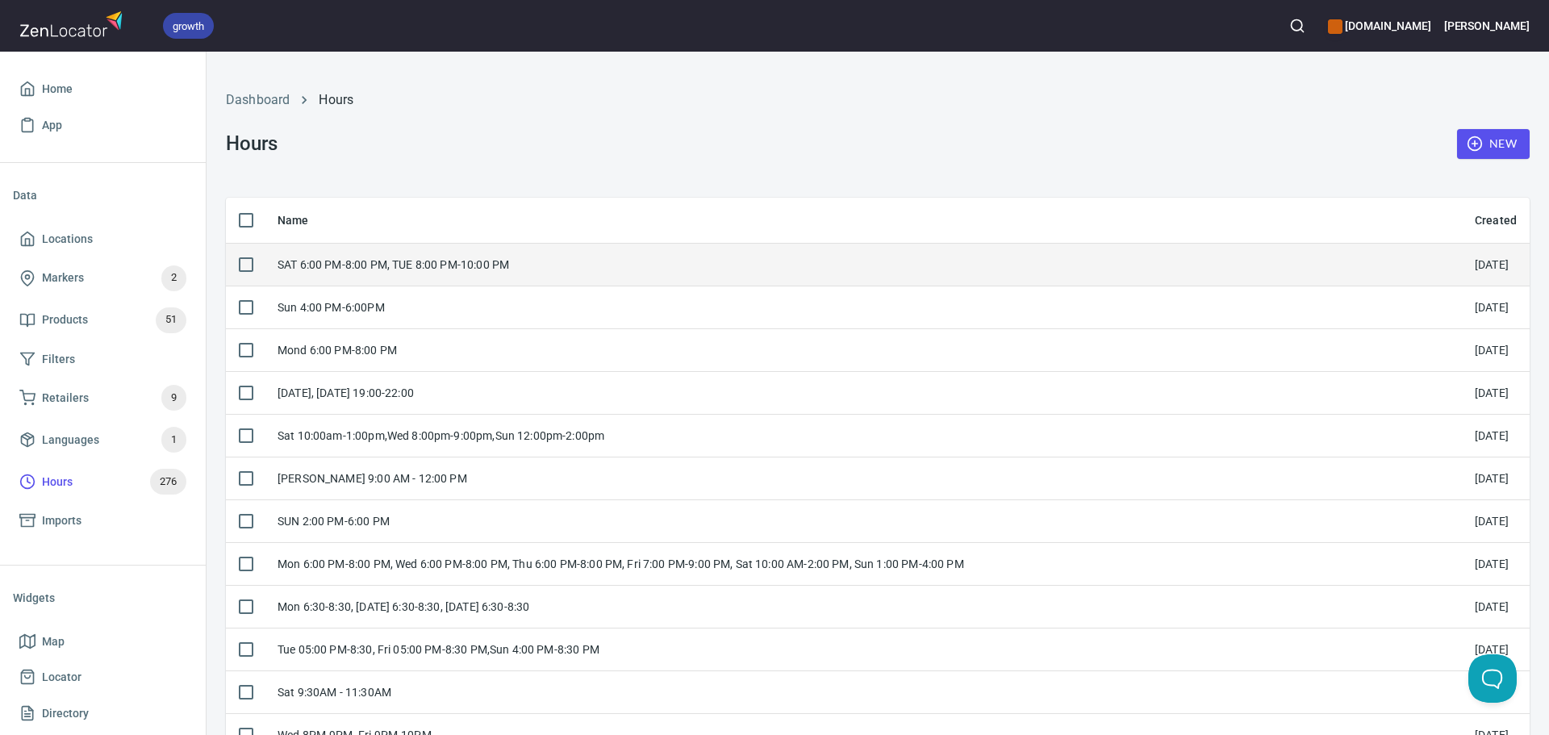
click at [603, 282] on td "SAT 6:00 PM-8:00 PM, TUE 8:00 PM-10:00 PM" at bounding box center [863, 264] width 1197 height 43
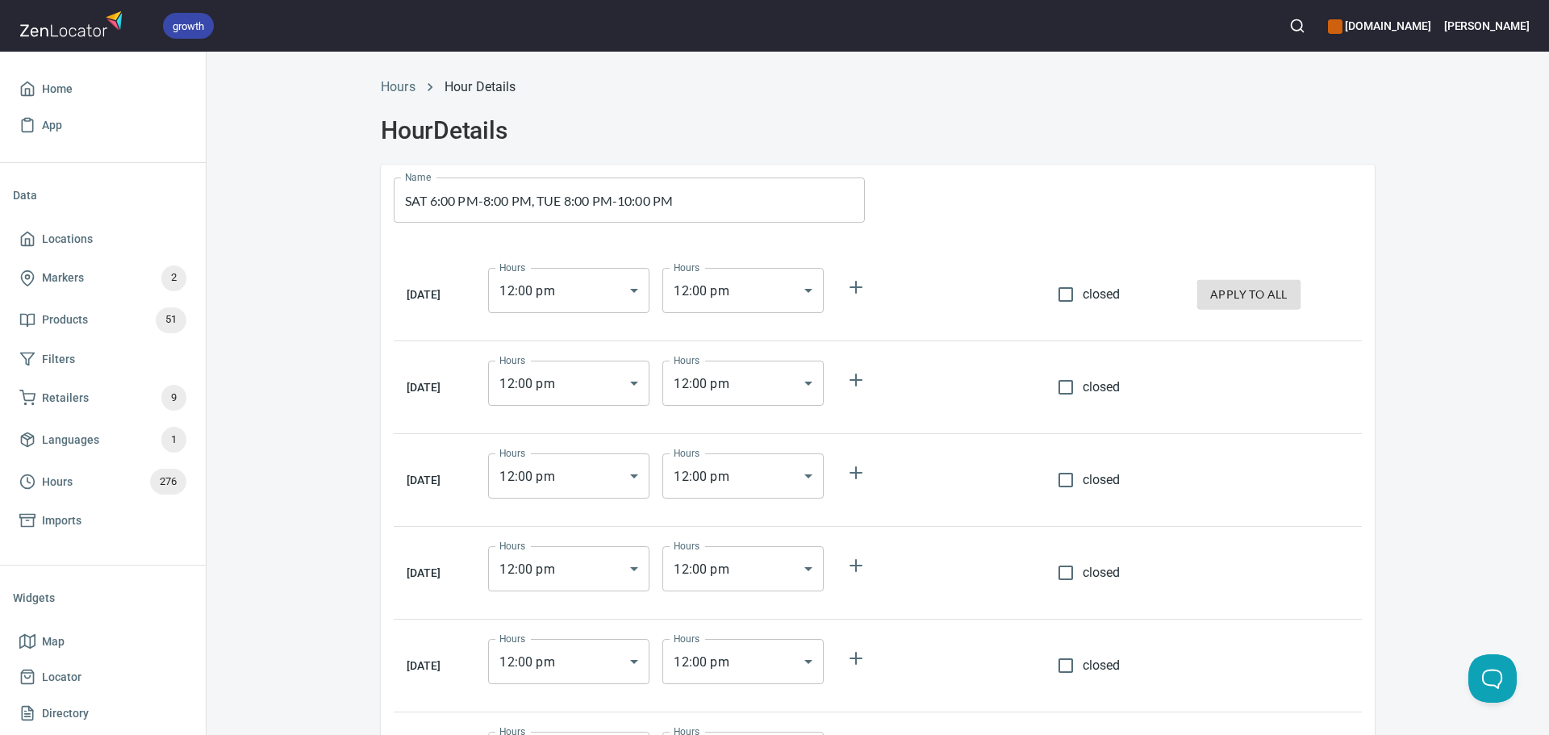
click at [1107, 292] on span "closed" at bounding box center [1102, 294] width 38 height 19
click at [1083, 292] on input "closed" at bounding box center [1066, 295] width 34 height 34
checkbox input "true"
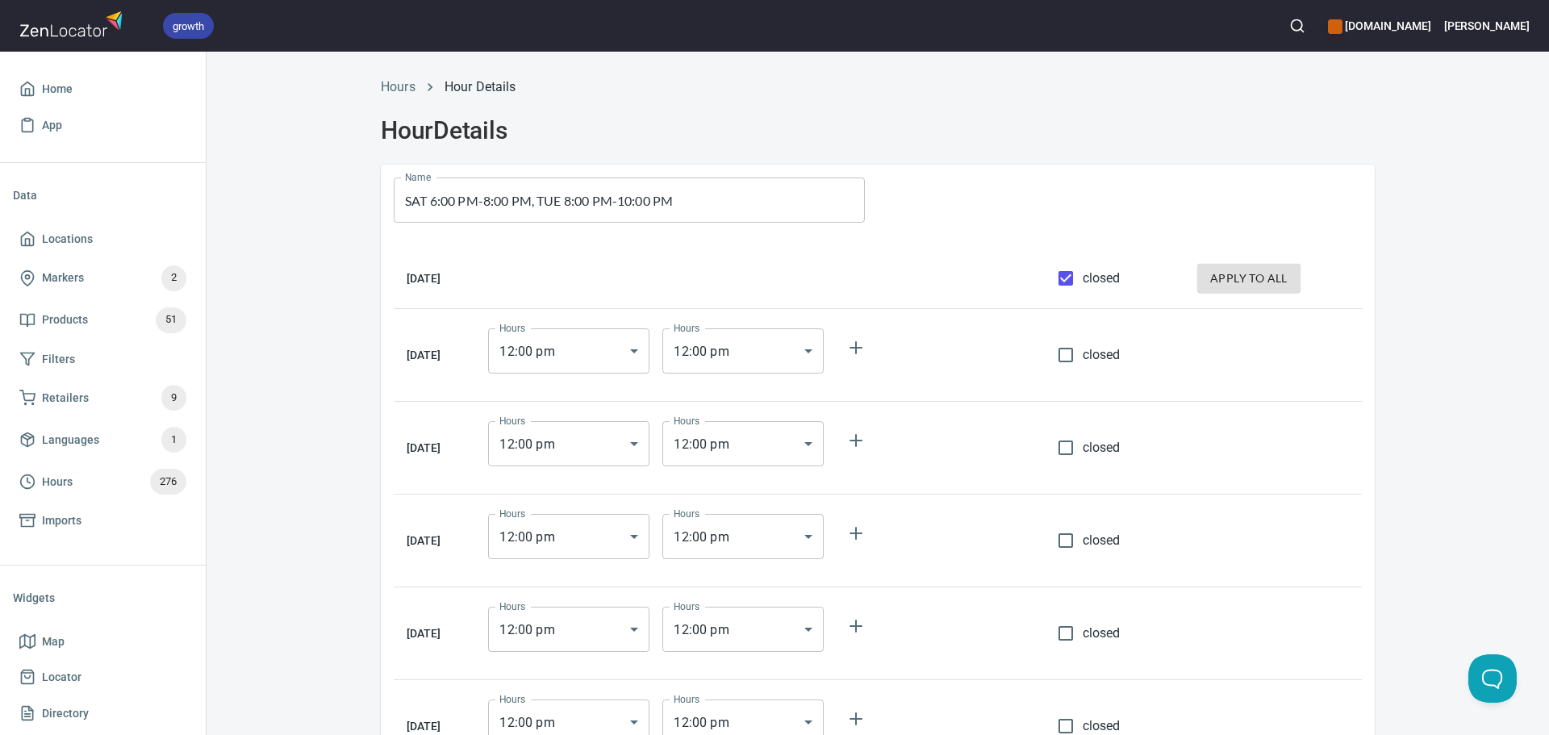
click at [1302, 290] on td "apply to all" at bounding box center [1274, 279] width 178 height 61
click at [1245, 275] on span "apply to all" at bounding box center [1248, 279] width 77 height 20
checkbox input "true"
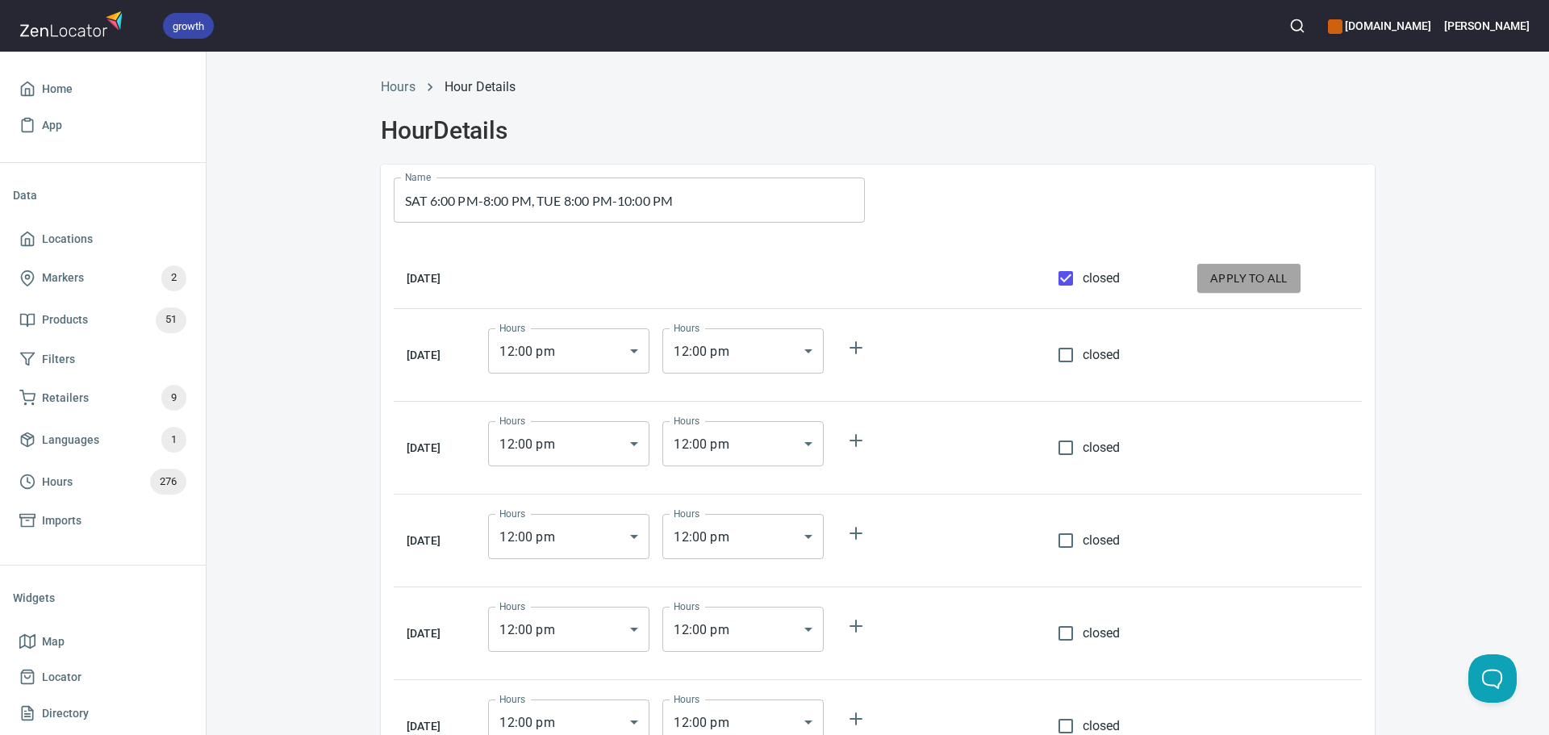
checkbox input "true"
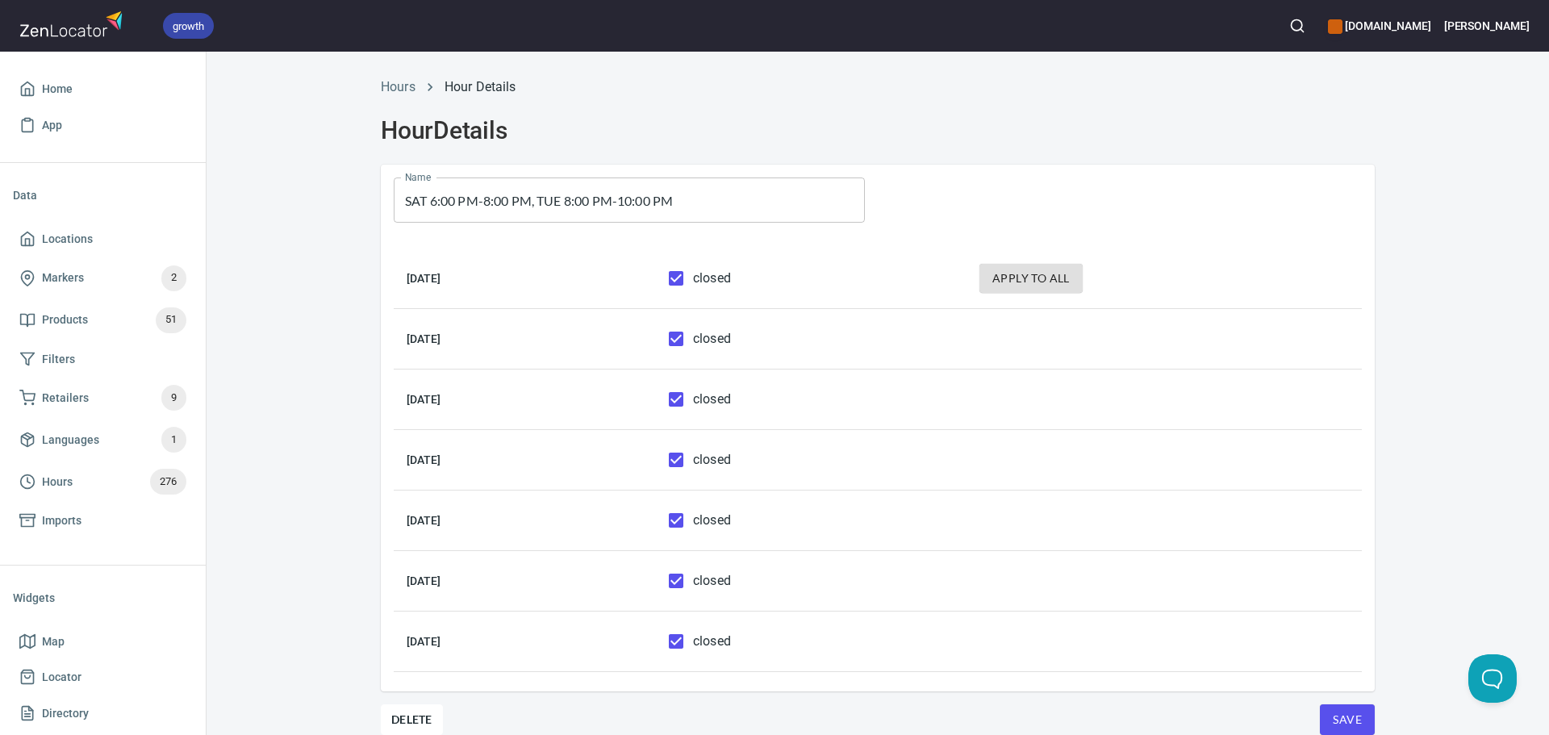
click at [693, 578] on input "closed" at bounding box center [676, 581] width 34 height 34
checkbox input "false"
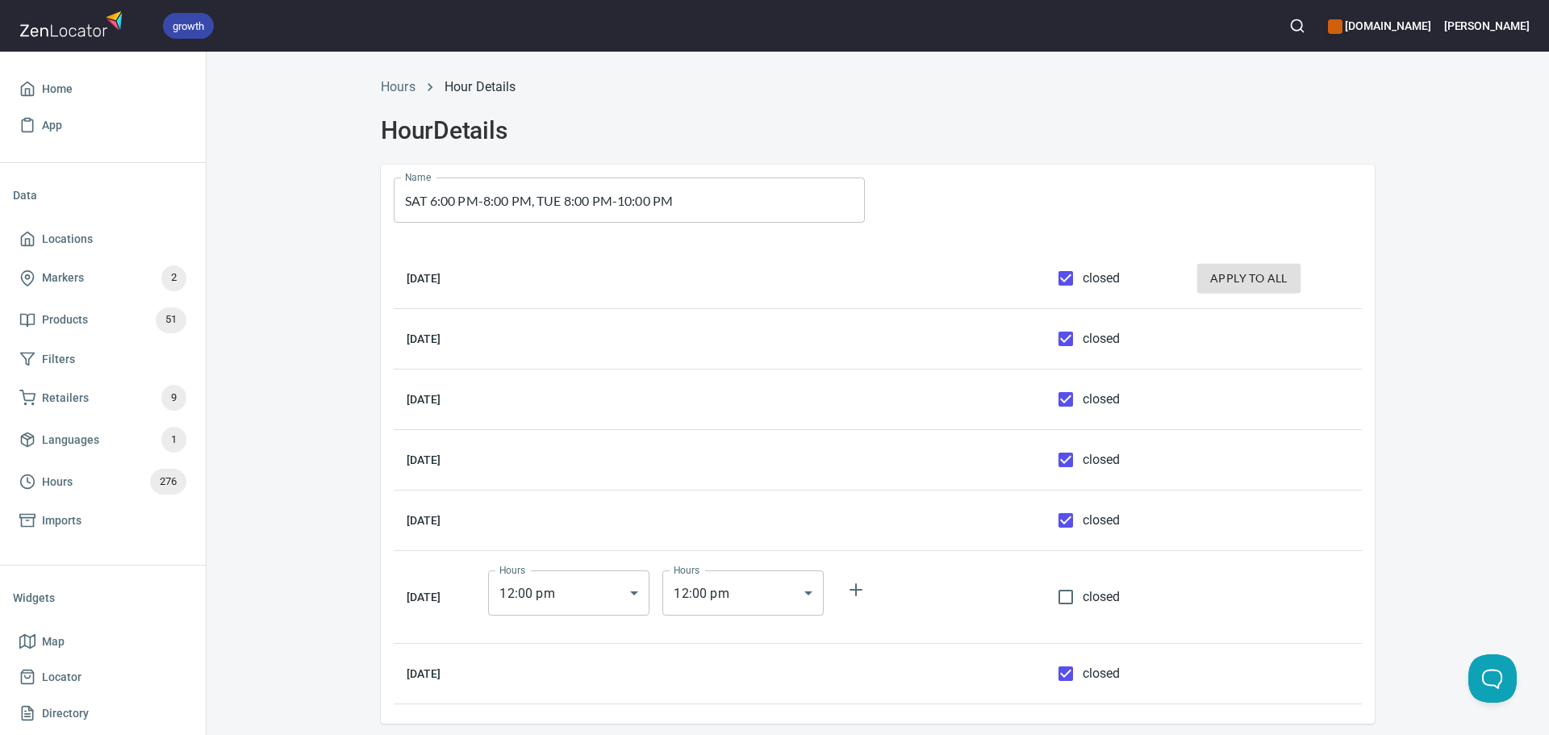
click at [619, 587] on body "growth hemaalliance.com Donald Home App Data Locations Markers 2 Products 51 Fi…" at bounding box center [774, 367] width 1549 height 735
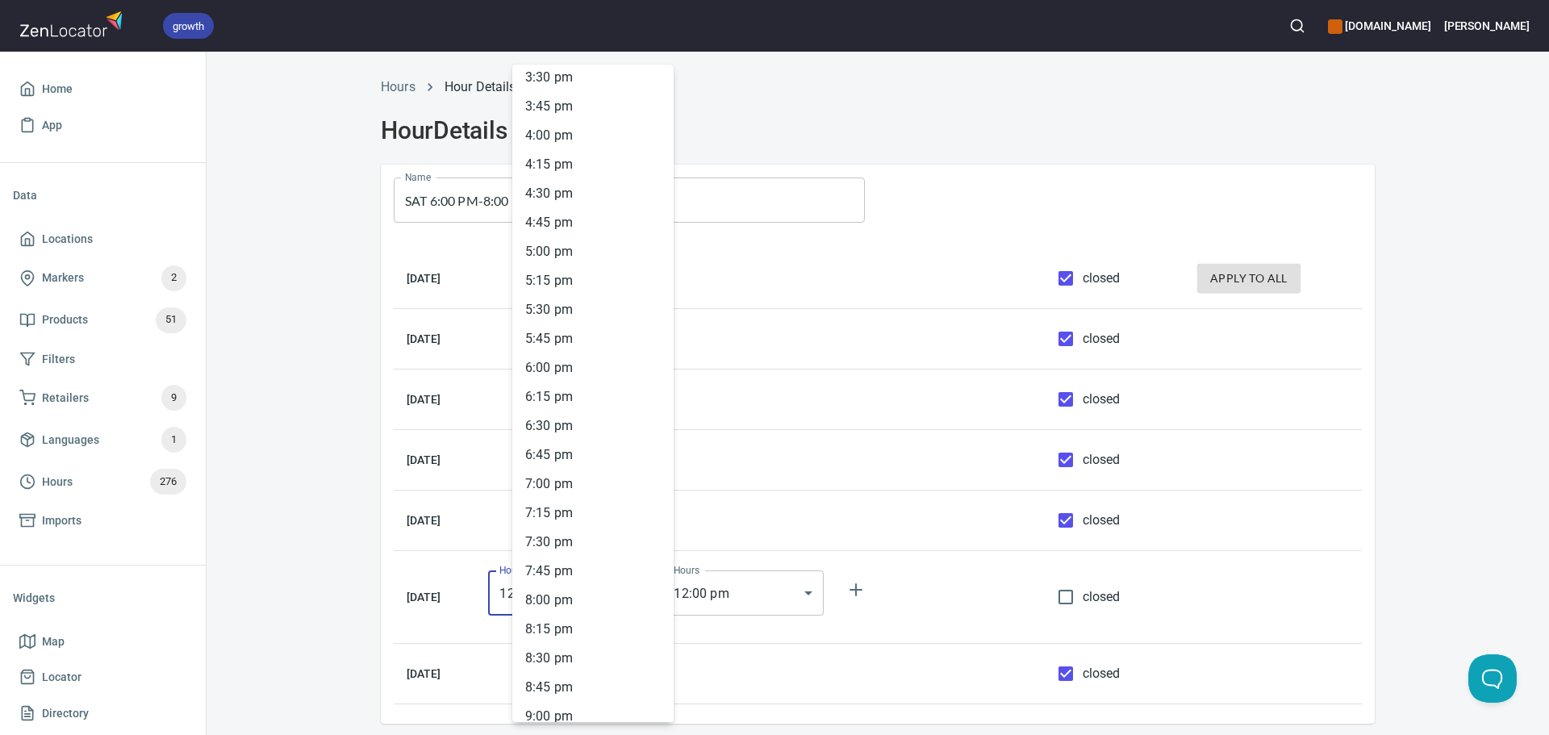
scroll to position [1813, 0]
click at [559, 353] on li "6 : 00 pm" at bounding box center [592, 363] width 161 height 29
type input "18:00"
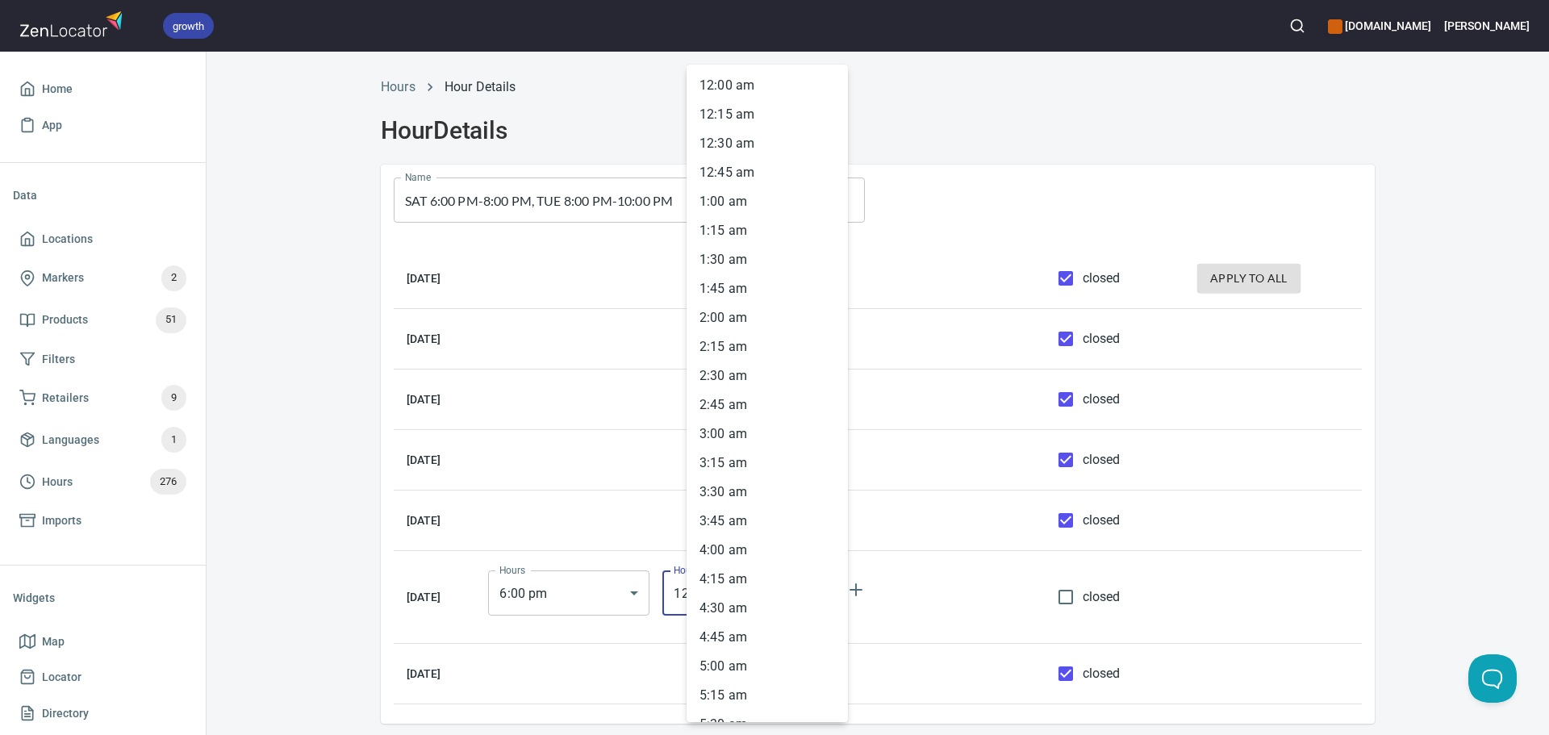
click at [771, 570] on body "growth hemaalliance.com Donald Home App Data Locations Markers 2 Products 51 Fi…" at bounding box center [774, 367] width 1549 height 735
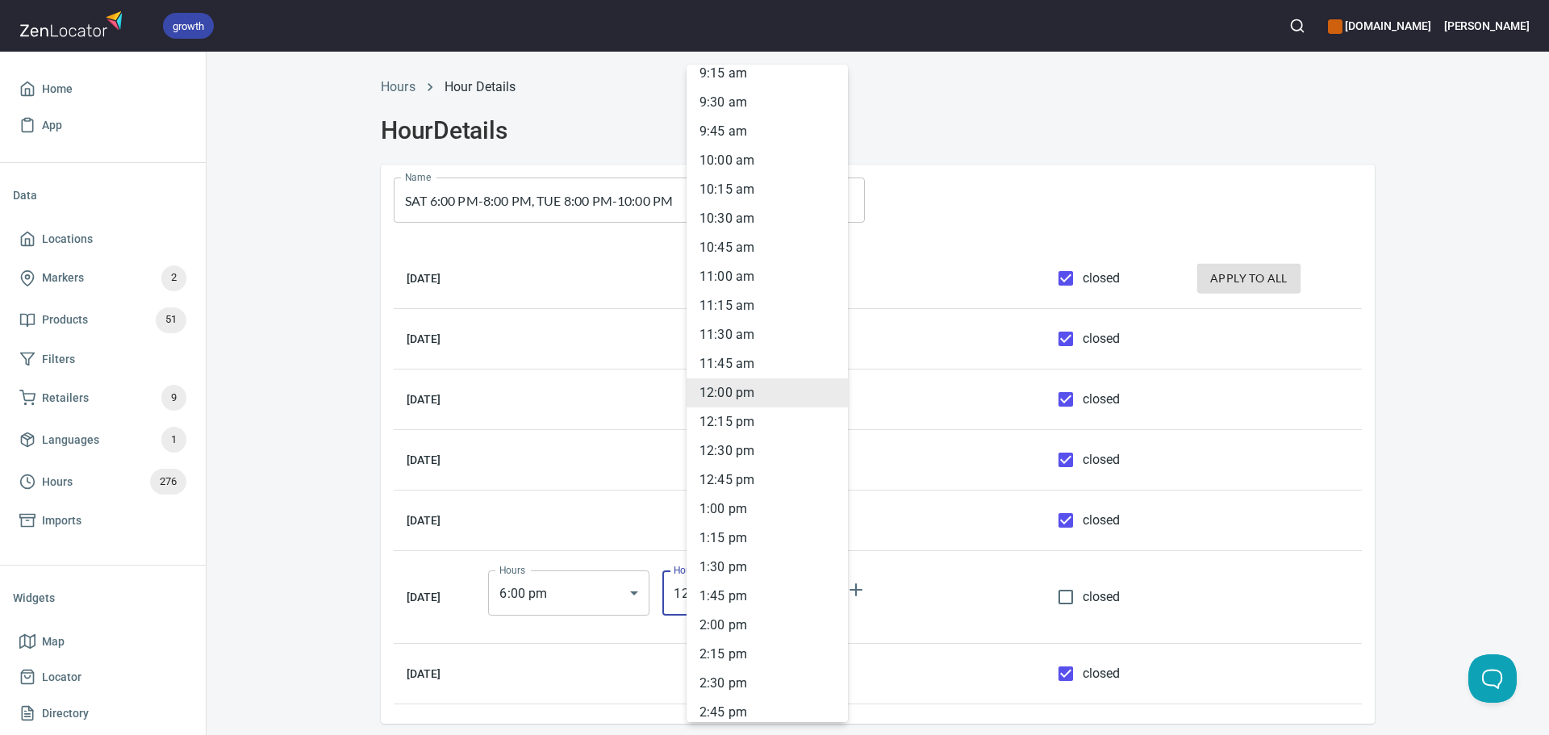
scroll to position [1732, 0]
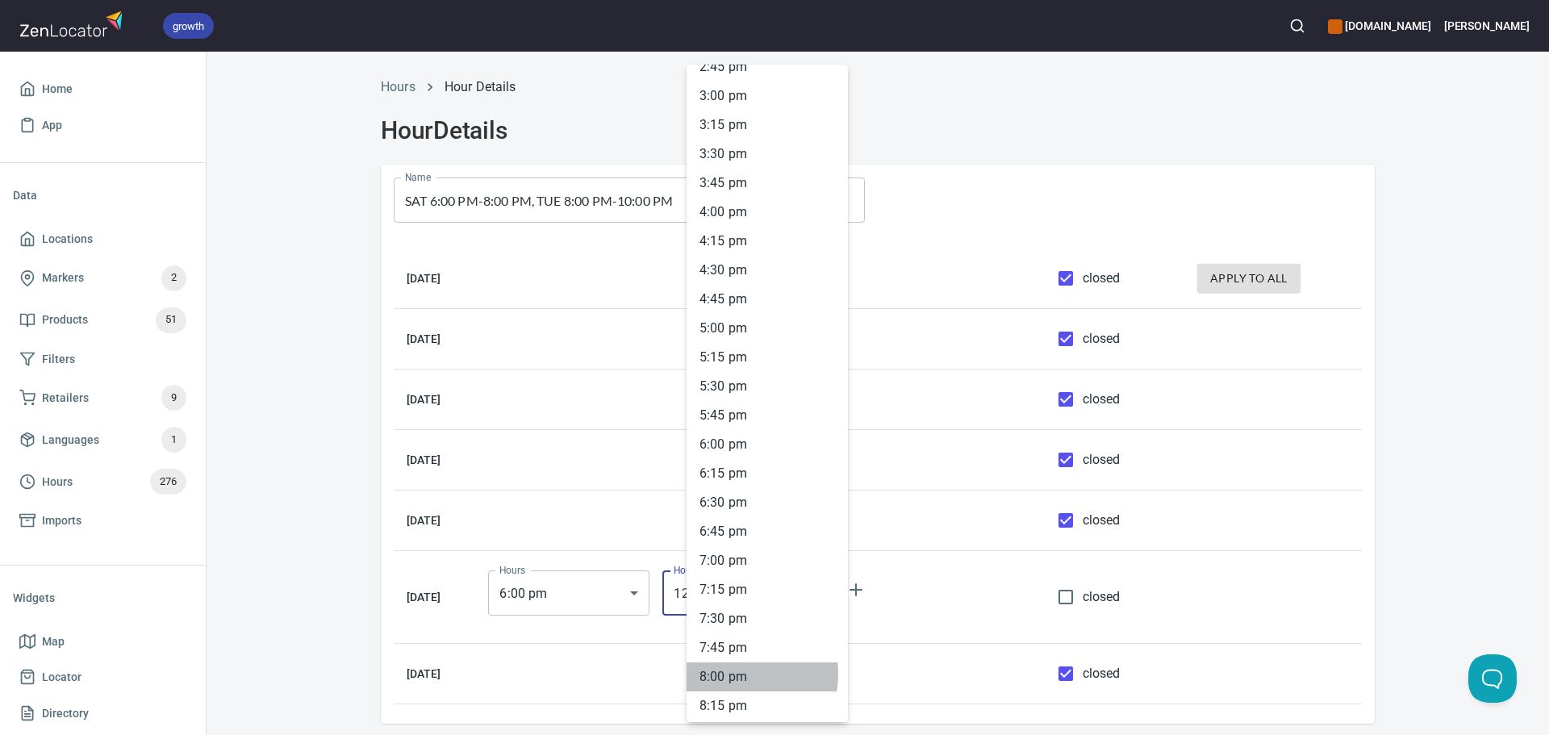
click at [728, 675] on li "8 : 00 pm" at bounding box center [767, 676] width 161 height 29
type input "20:00"
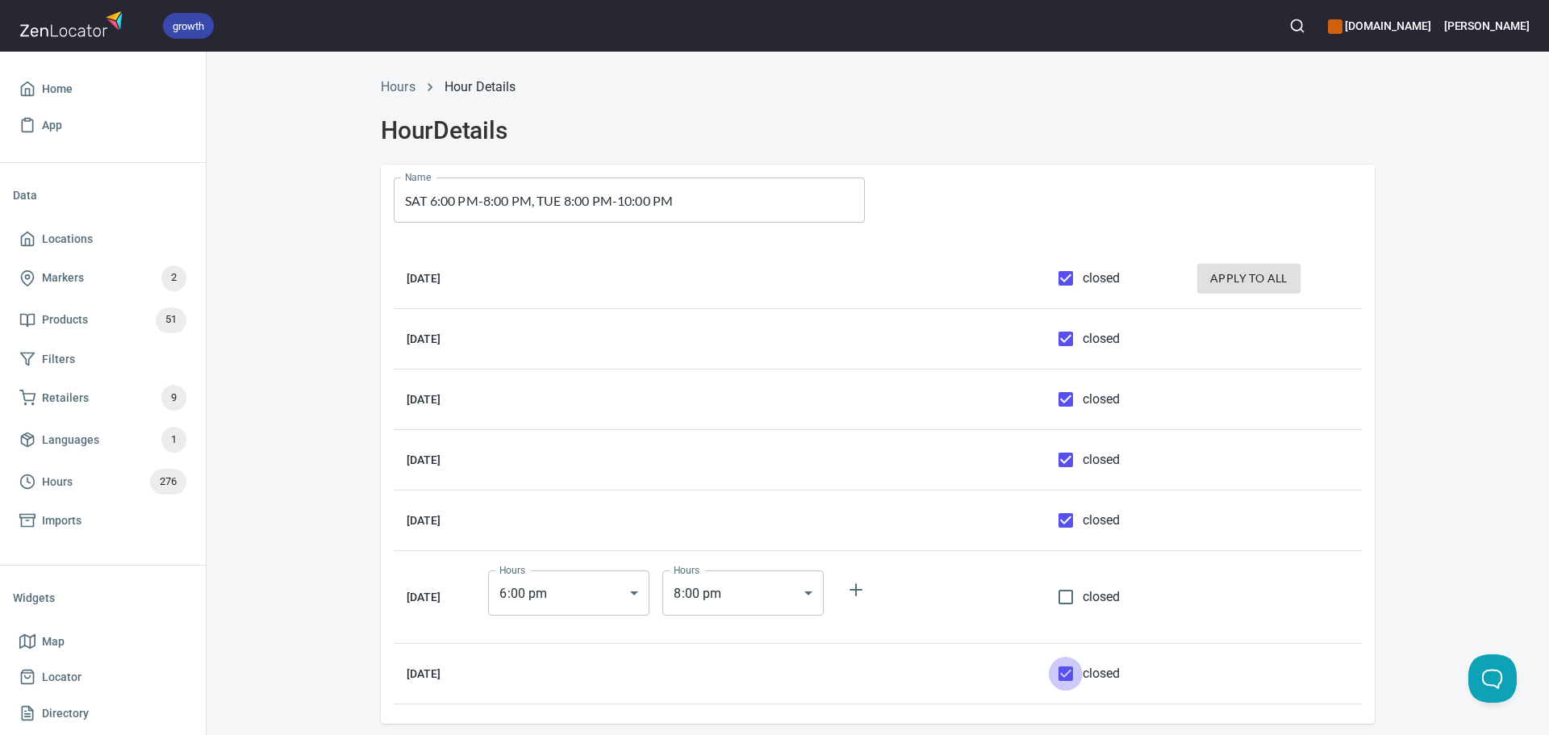
click at [1082, 673] on input "closed" at bounding box center [1066, 674] width 34 height 34
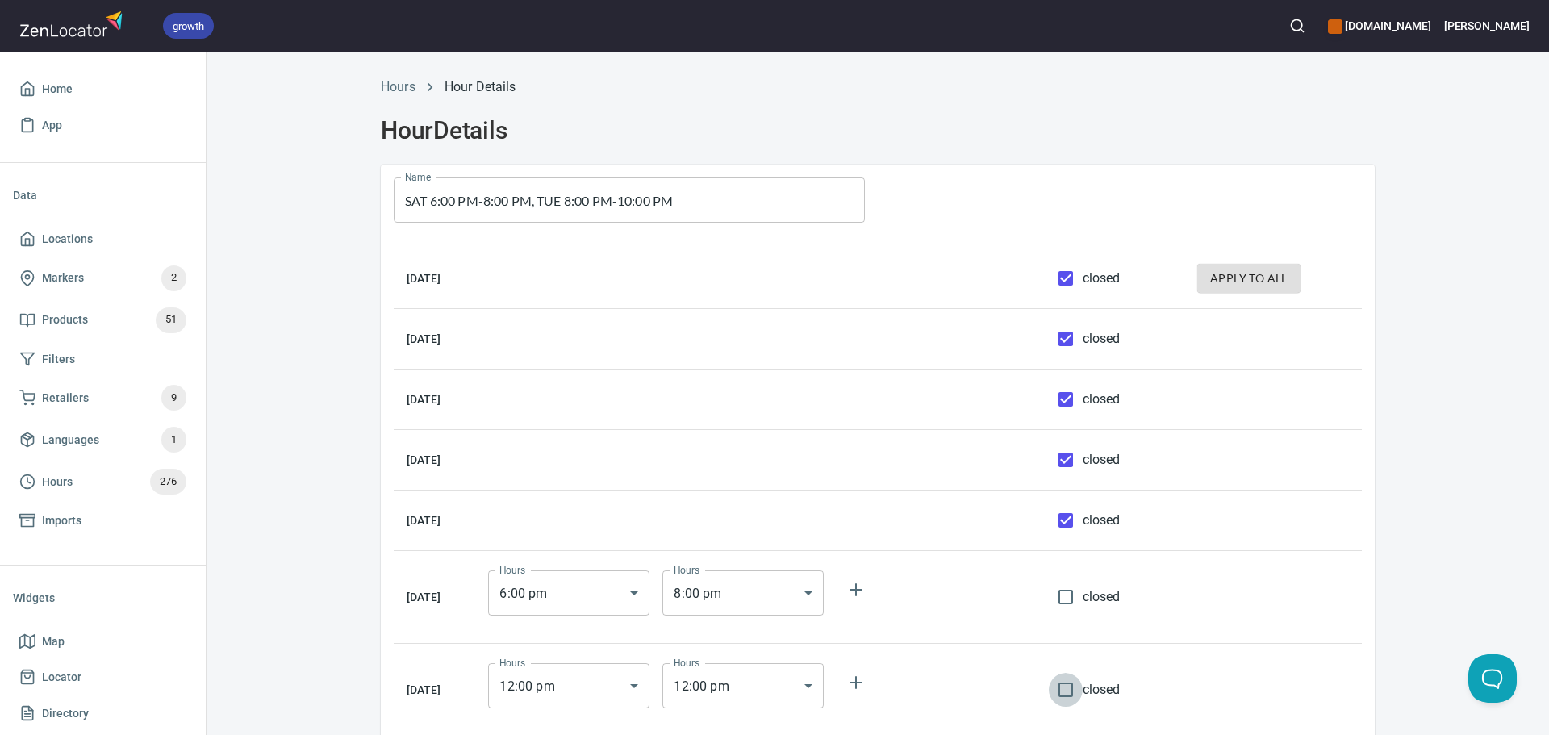
click at [1083, 698] on input "closed" at bounding box center [1066, 690] width 34 height 34
checkbox input "true"
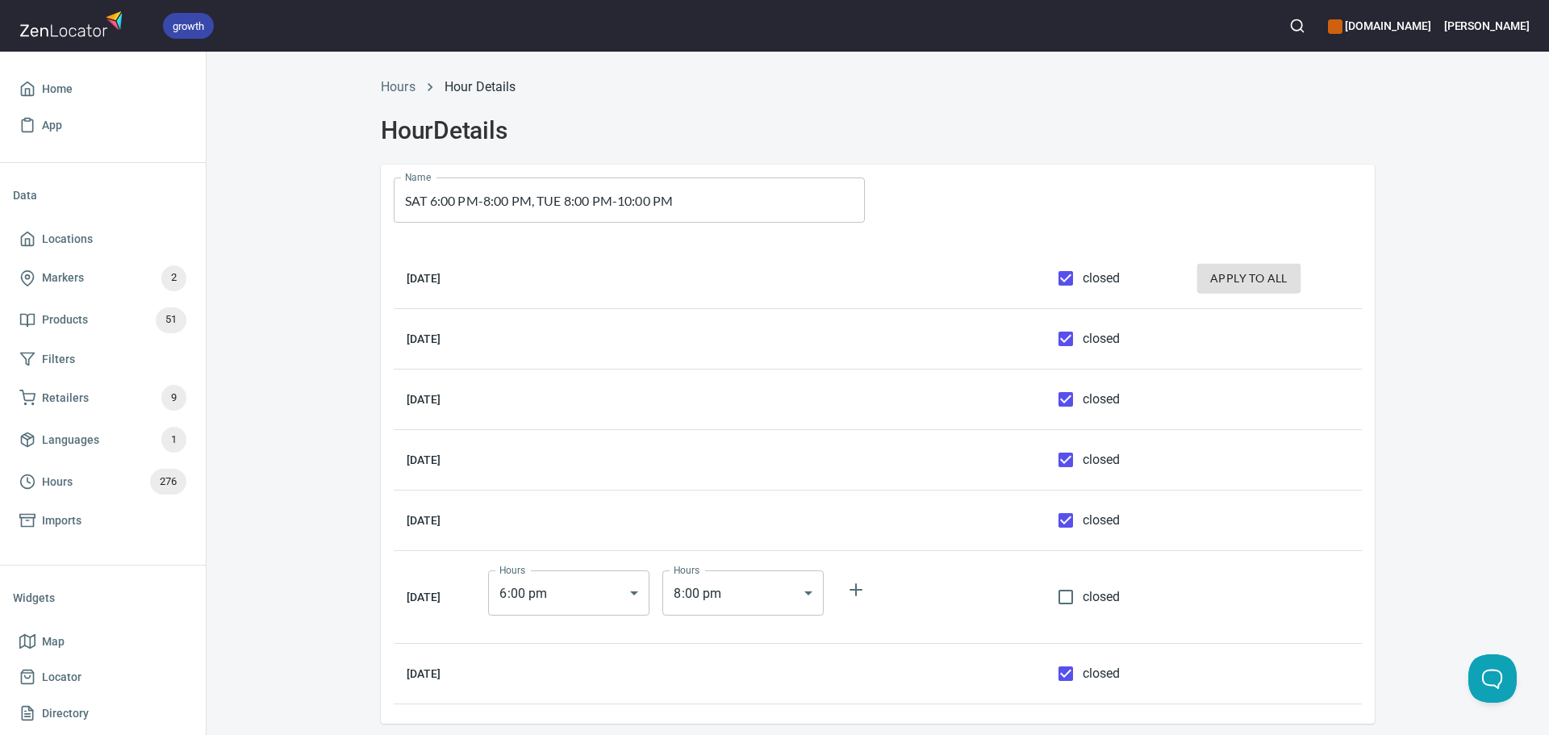
click at [1088, 338] on span "closed" at bounding box center [1102, 338] width 38 height 19
click at [1083, 338] on input "closed" at bounding box center [1066, 339] width 34 height 34
checkbox input "false"
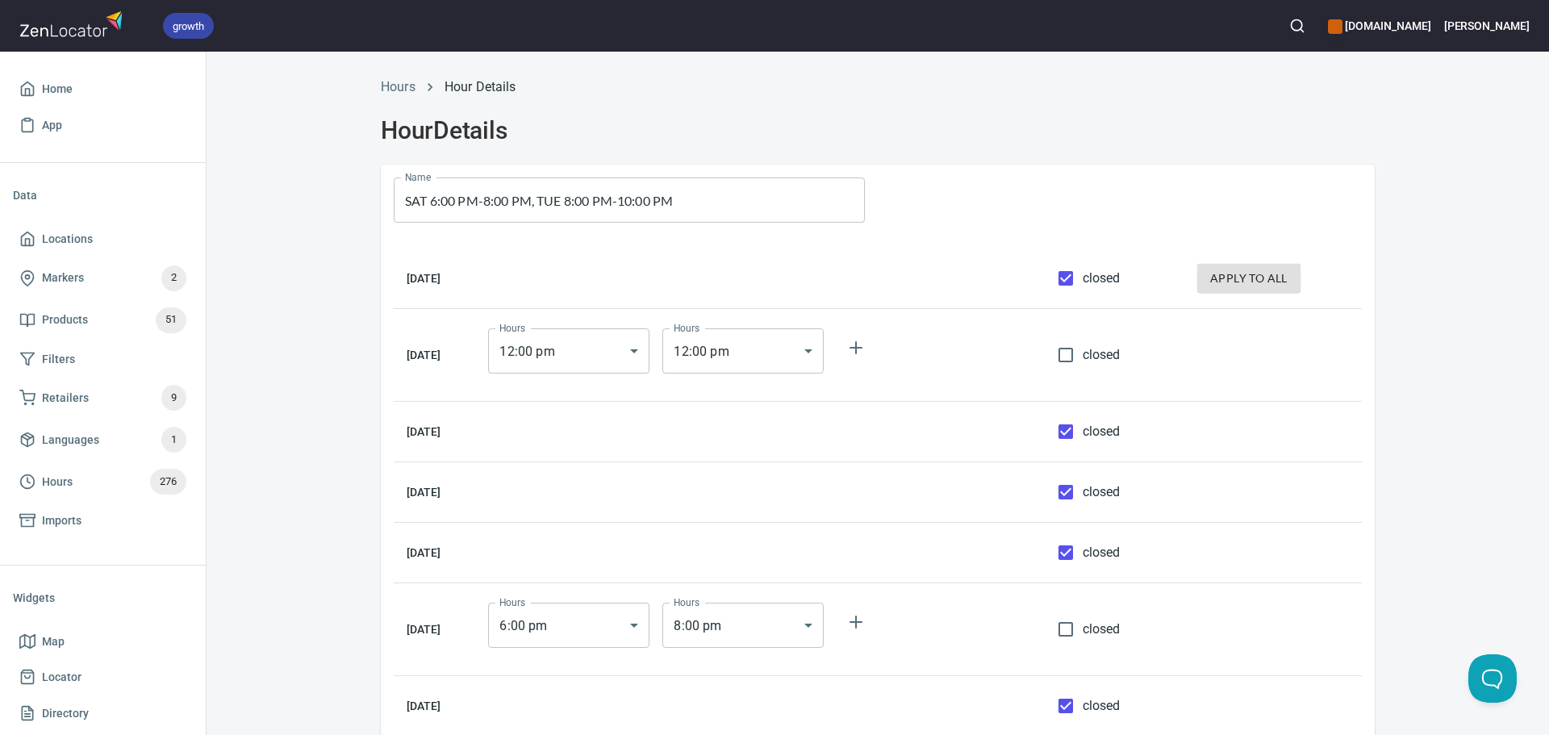
click at [620, 361] on body "growth hemaalliance.com Donald Home App Data Locations Markers 2 Products 51 Fi…" at bounding box center [774, 367] width 1549 height 735
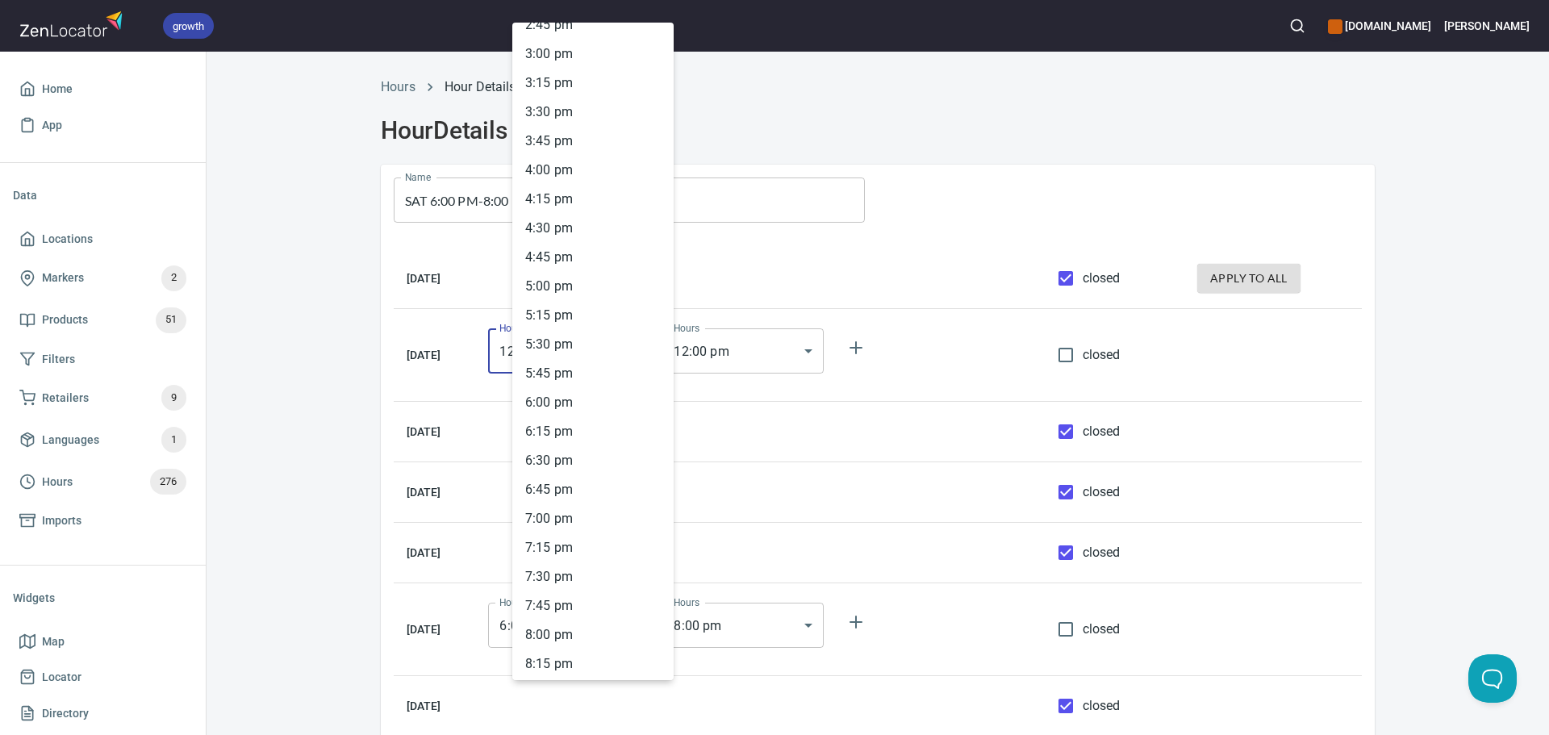
click at [572, 625] on li "8 : 00 pm" at bounding box center [592, 634] width 161 height 29
type input "20:00"
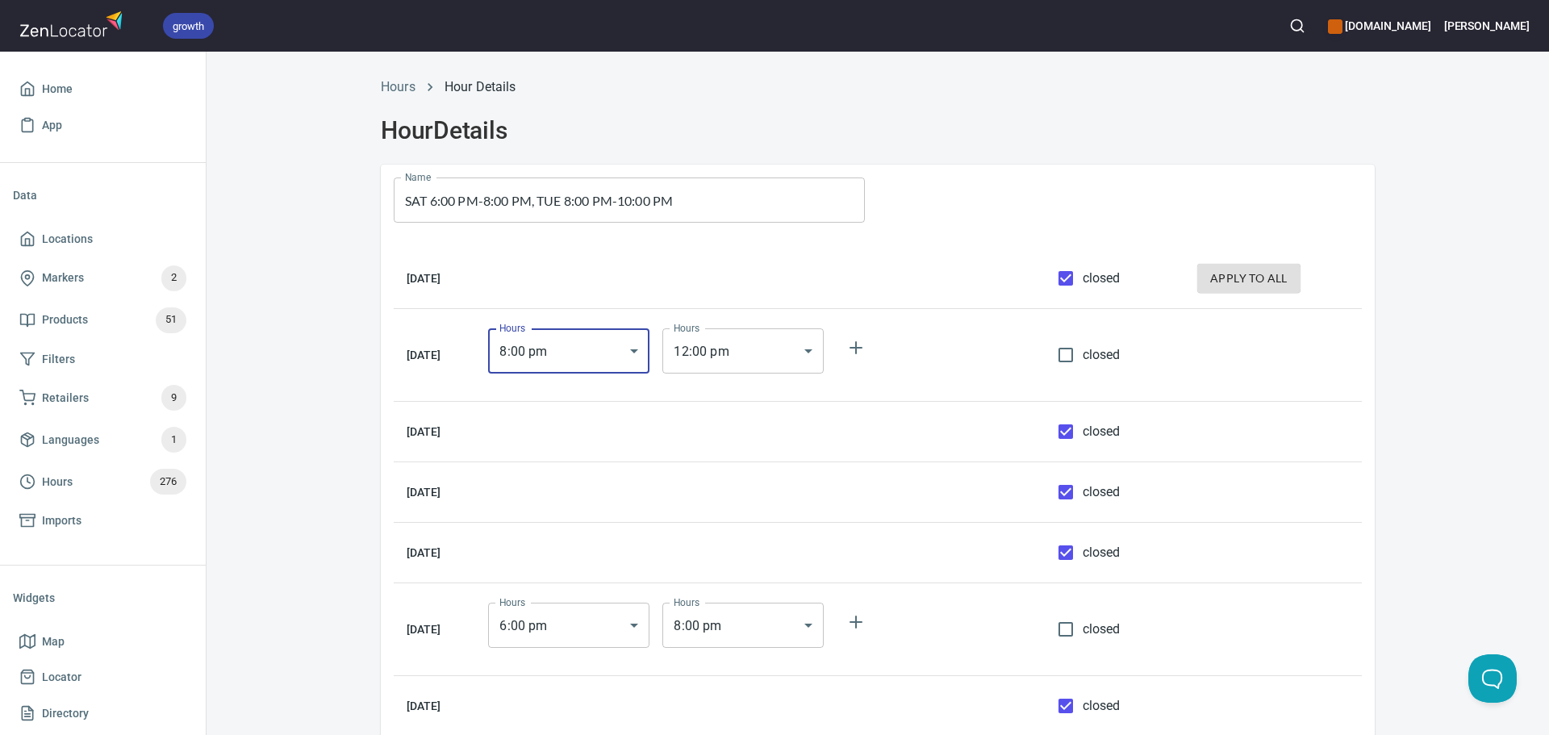
click at [748, 359] on body "growth hemaalliance.com Donald Home App Data Locations Markers 2 Products 51 Fi…" at bounding box center [774, 367] width 1549 height 735
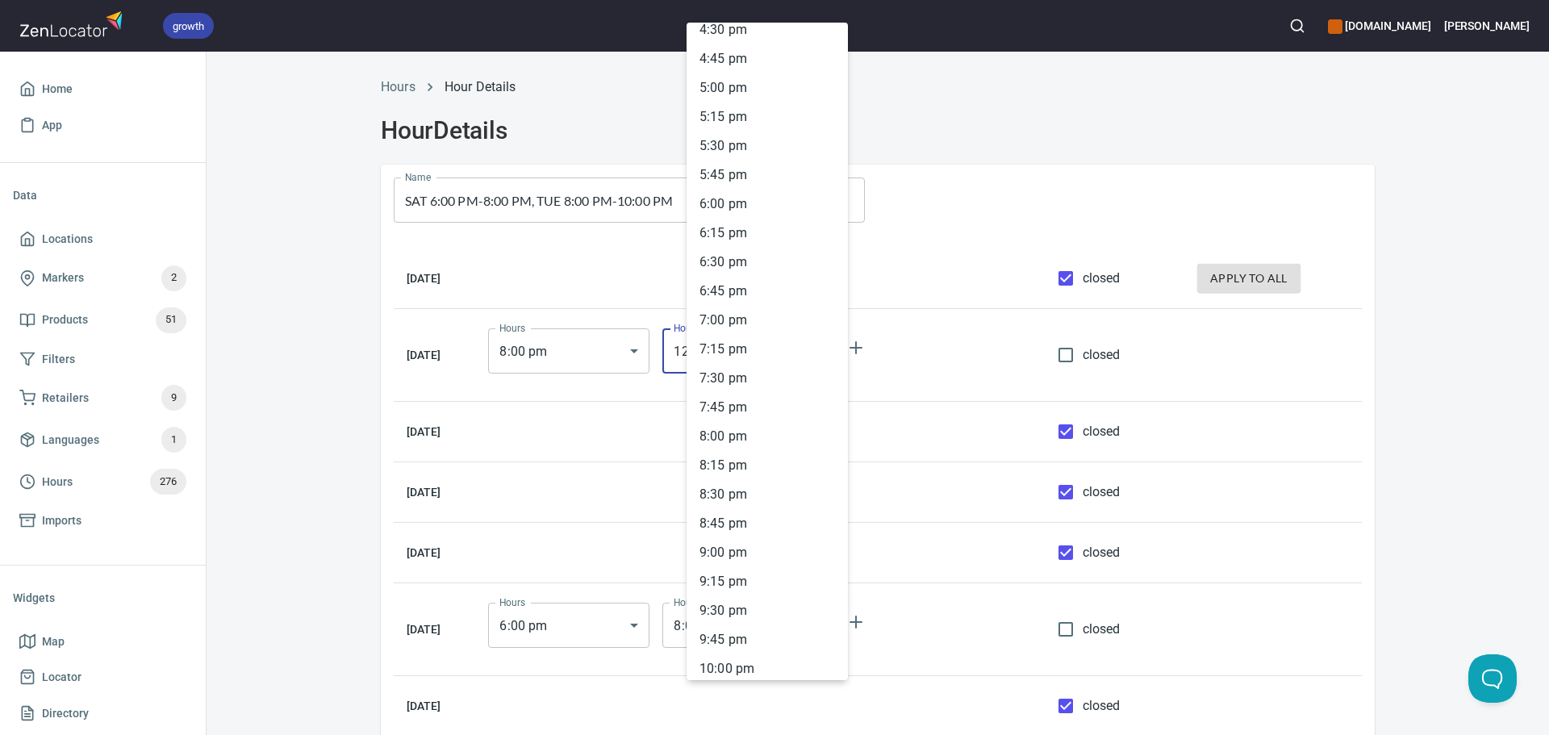
scroll to position [2144, 0]
click at [733, 453] on li "10 : 00 pm" at bounding box center [767, 455] width 161 height 29
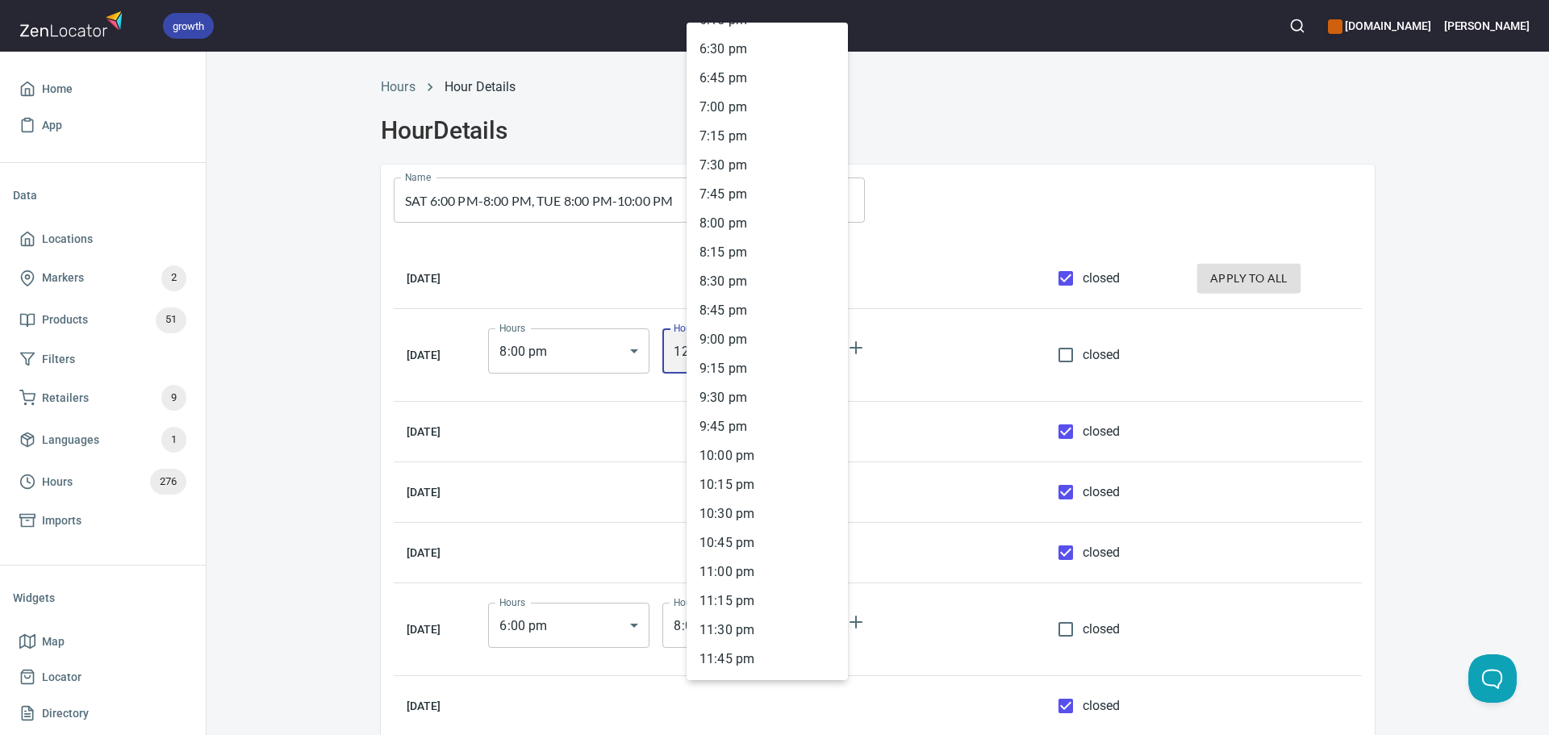
type input "22:00"
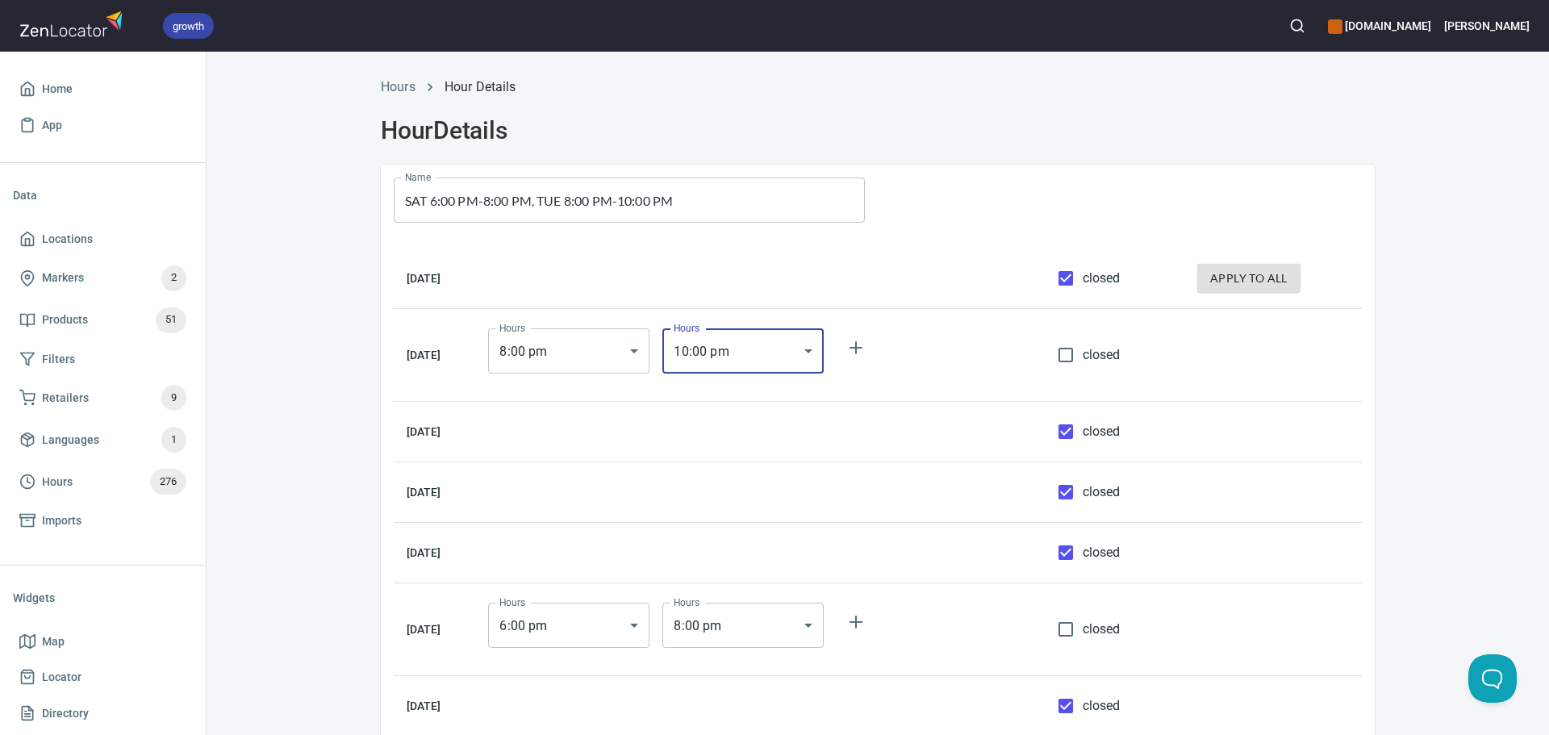
click at [1382, 412] on div "Hours Hour Details Hour Details Name SAT 6:00 PM-8:00 PM, TUE 8:00 PM-10:00 PM …" at bounding box center [877, 434] width 1033 height 732
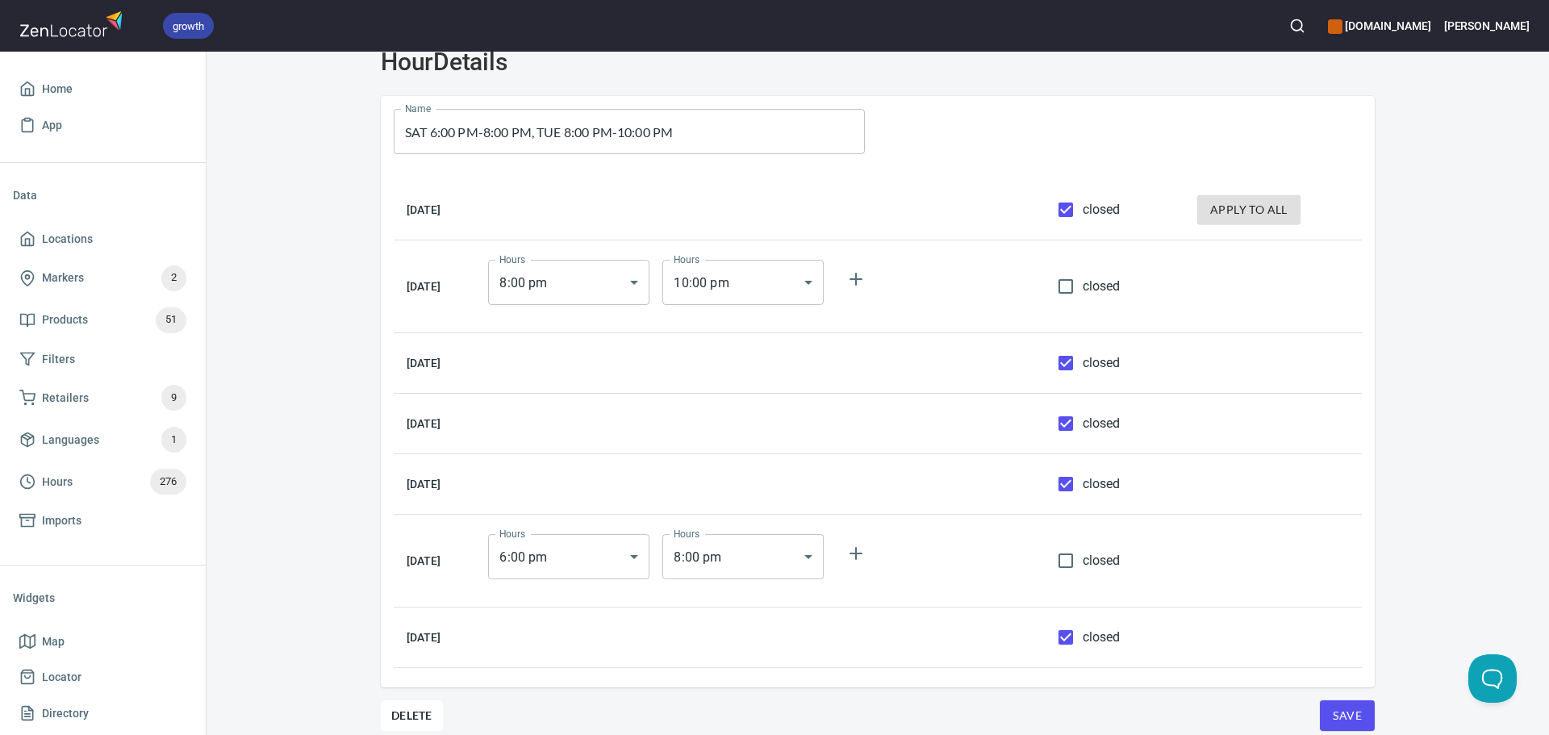
scroll to position [103, 0]
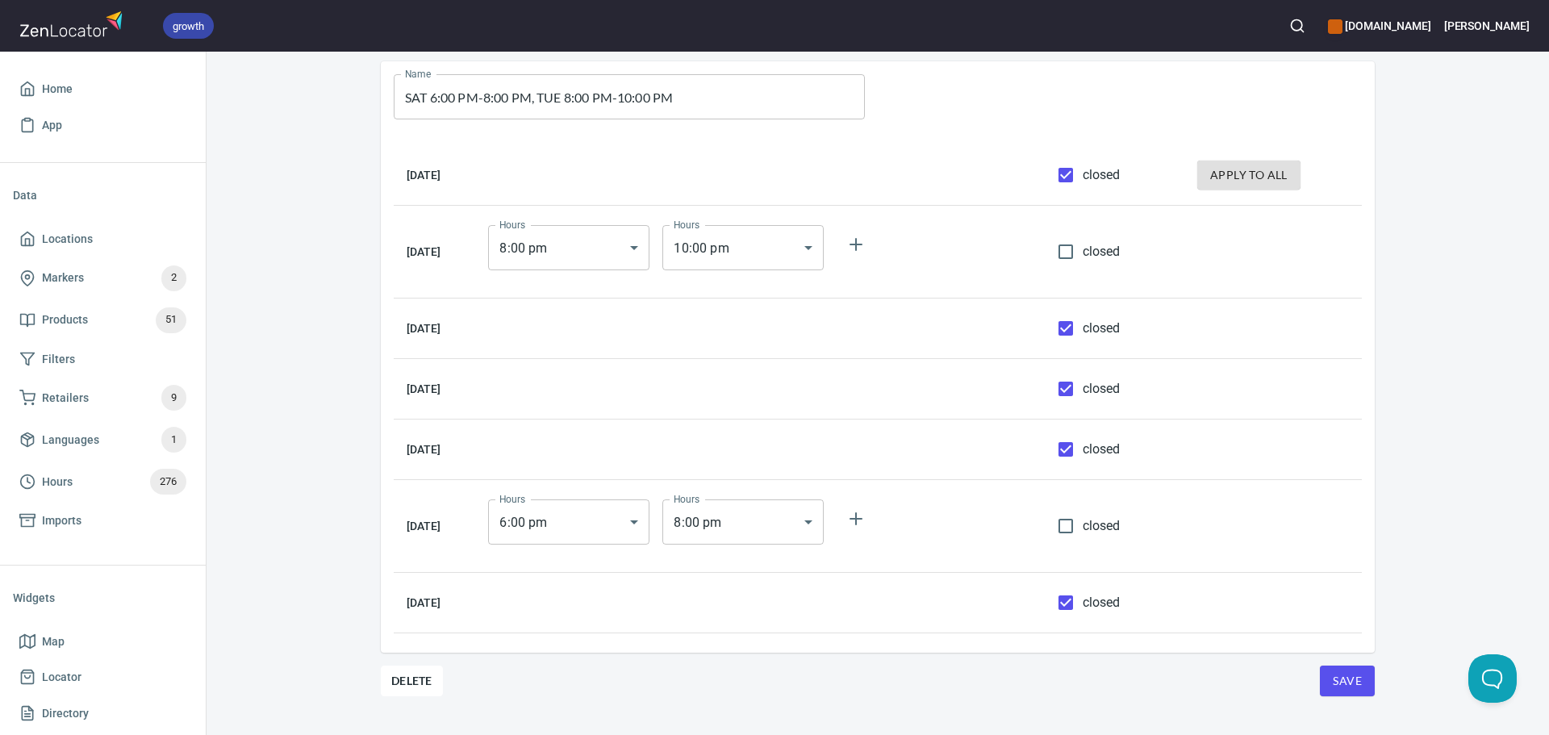
click at [1356, 679] on span "Save" at bounding box center [1347, 681] width 29 height 20
click at [66, 240] on span "Locations" at bounding box center [67, 239] width 51 height 20
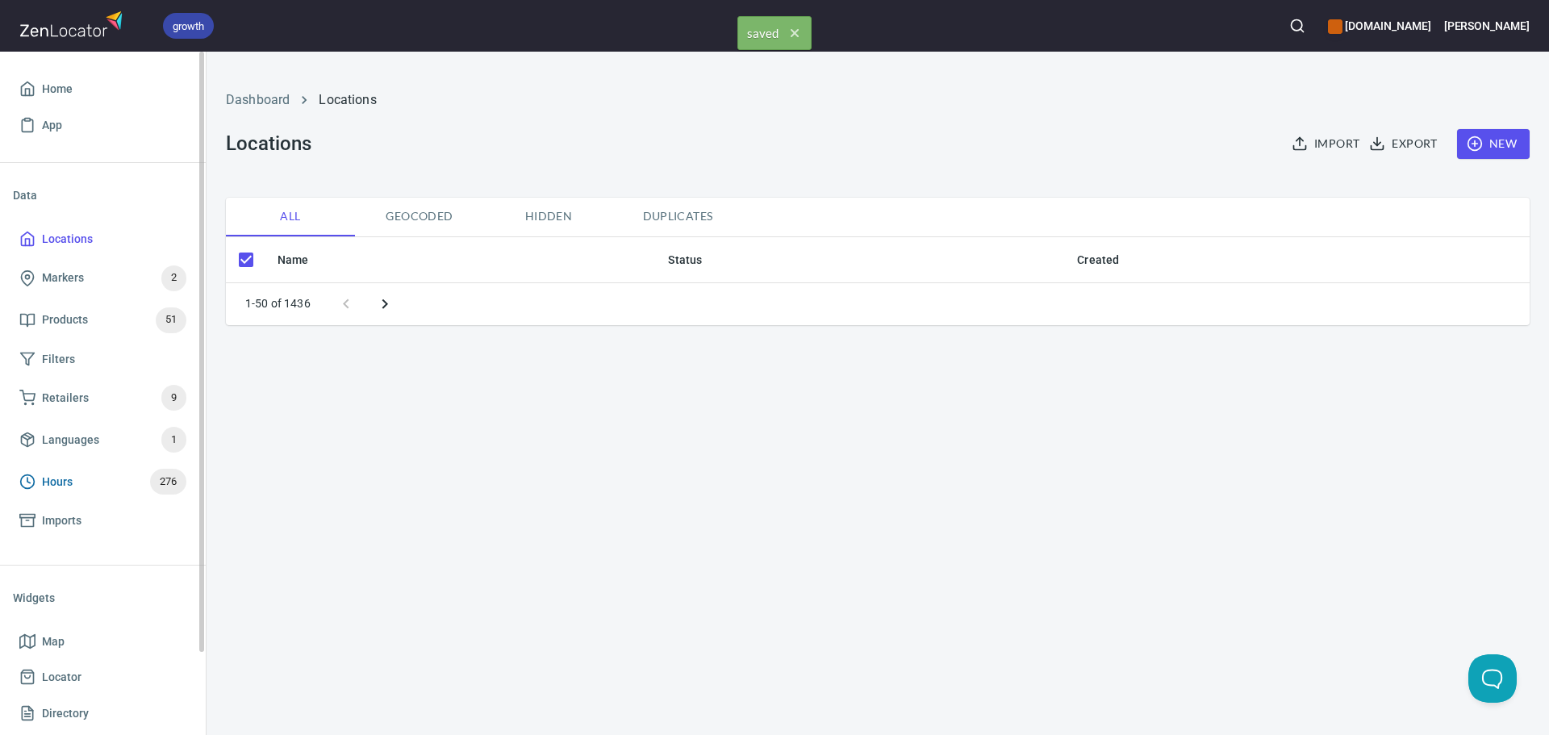
click at [73, 471] on span "Hours 276" at bounding box center [102, 482] width 167 height 26
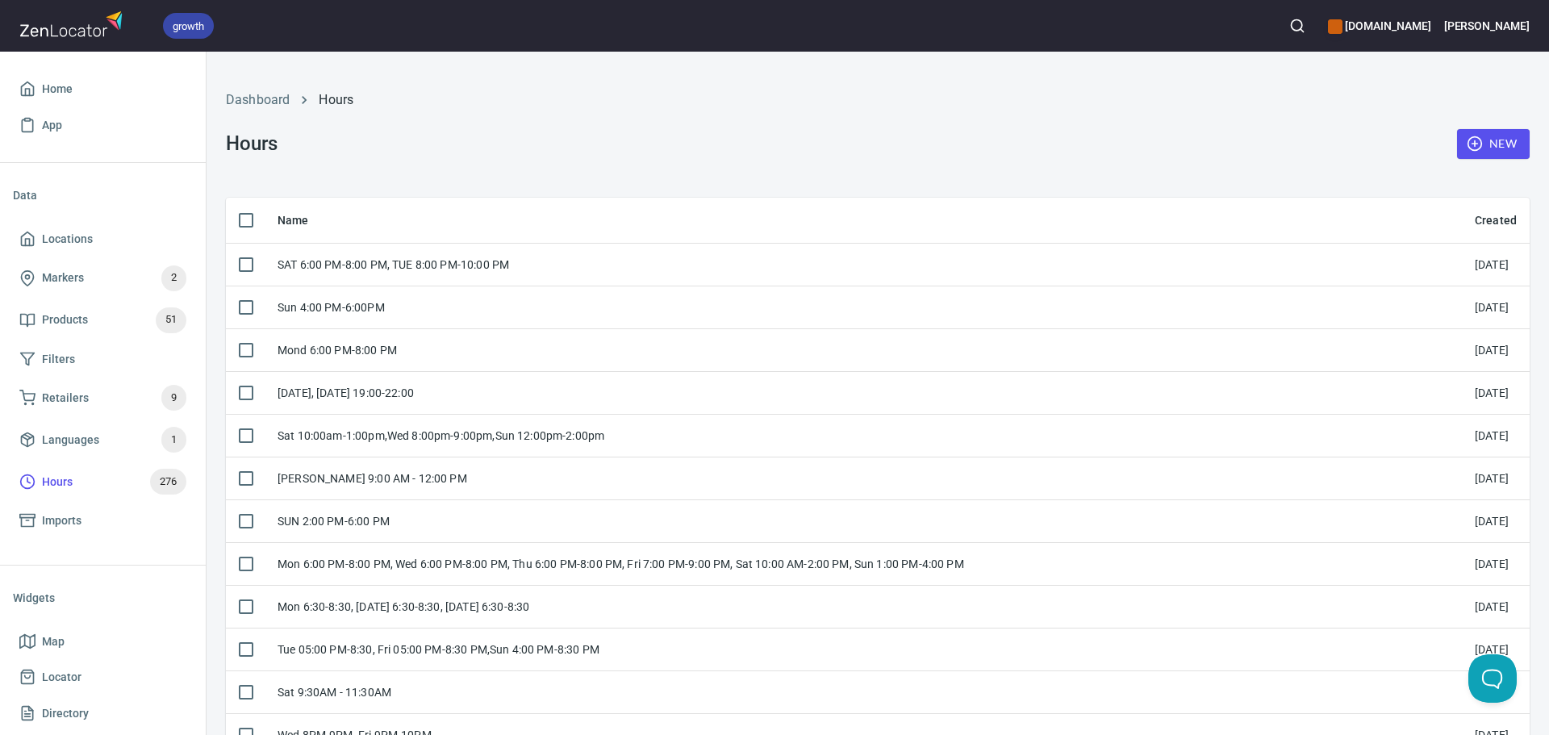
click at [1481, 160] on div "New" at bounding box center [1494, 143] width 92 height 49
click at [1474, 148] on span "New" at bounding box center [1493, 144] width 47 height 20
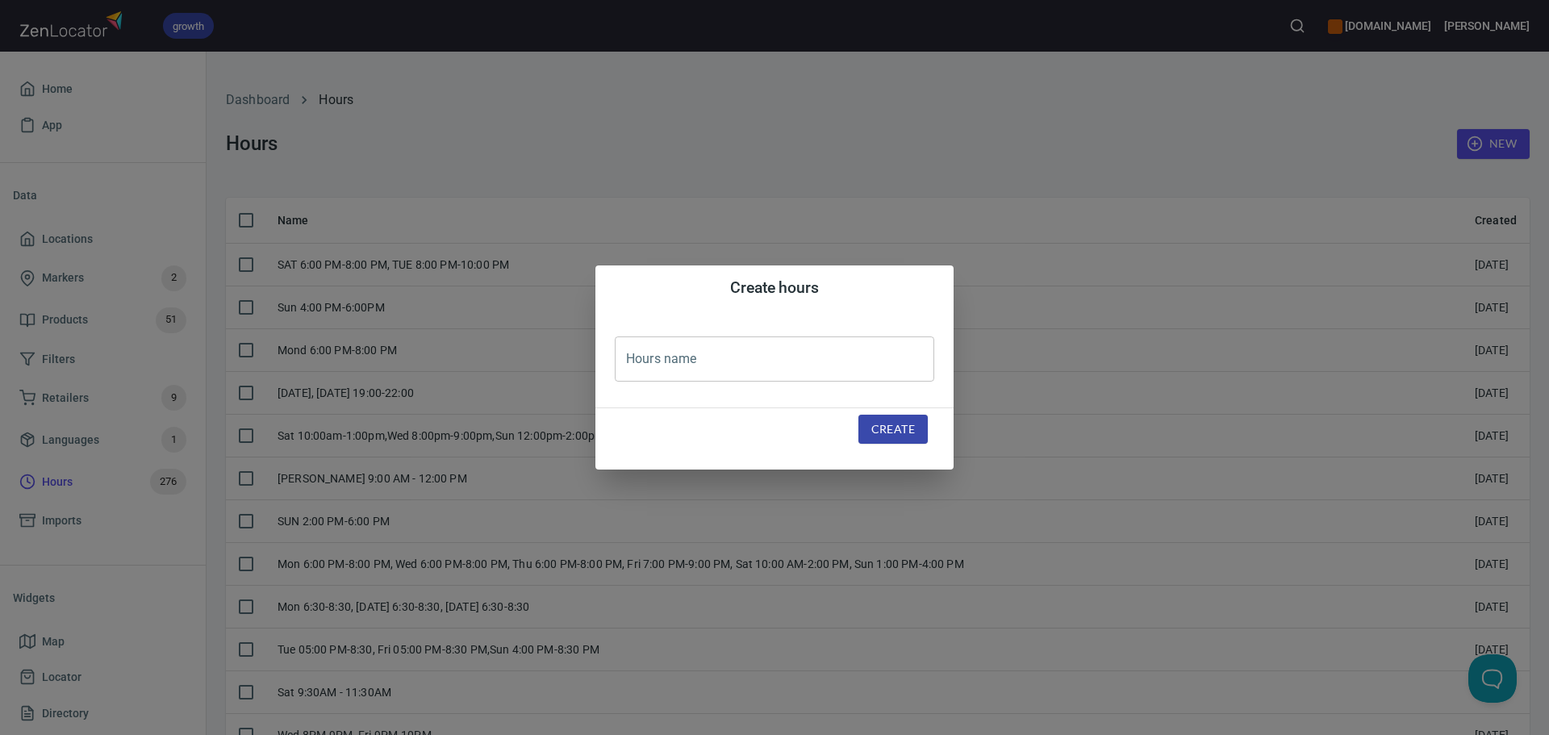
click at [758, 359] on input "text" at bounding box center [775, 358] width 320 height 45
paste input "Fri 6:30pm-10pm"
type input "Fri 6:30pm-10pm"
click at [903, 428] on span "Create" at bounding box center [893, 430] width 44 height 20
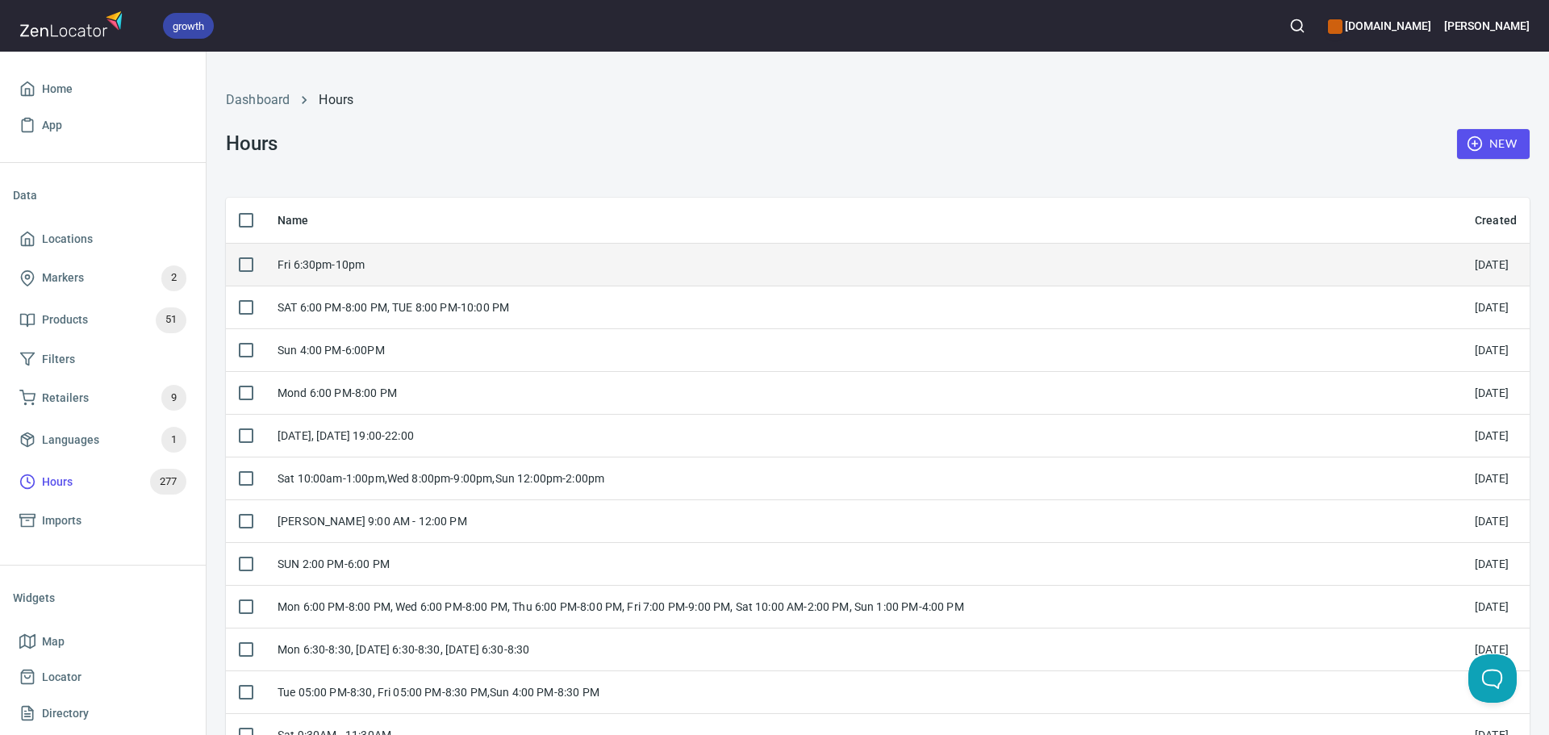
click at [470, 257] on td "Fri 6:30pm-10pm" at bounding box center [863, 264] width 1197 height 43
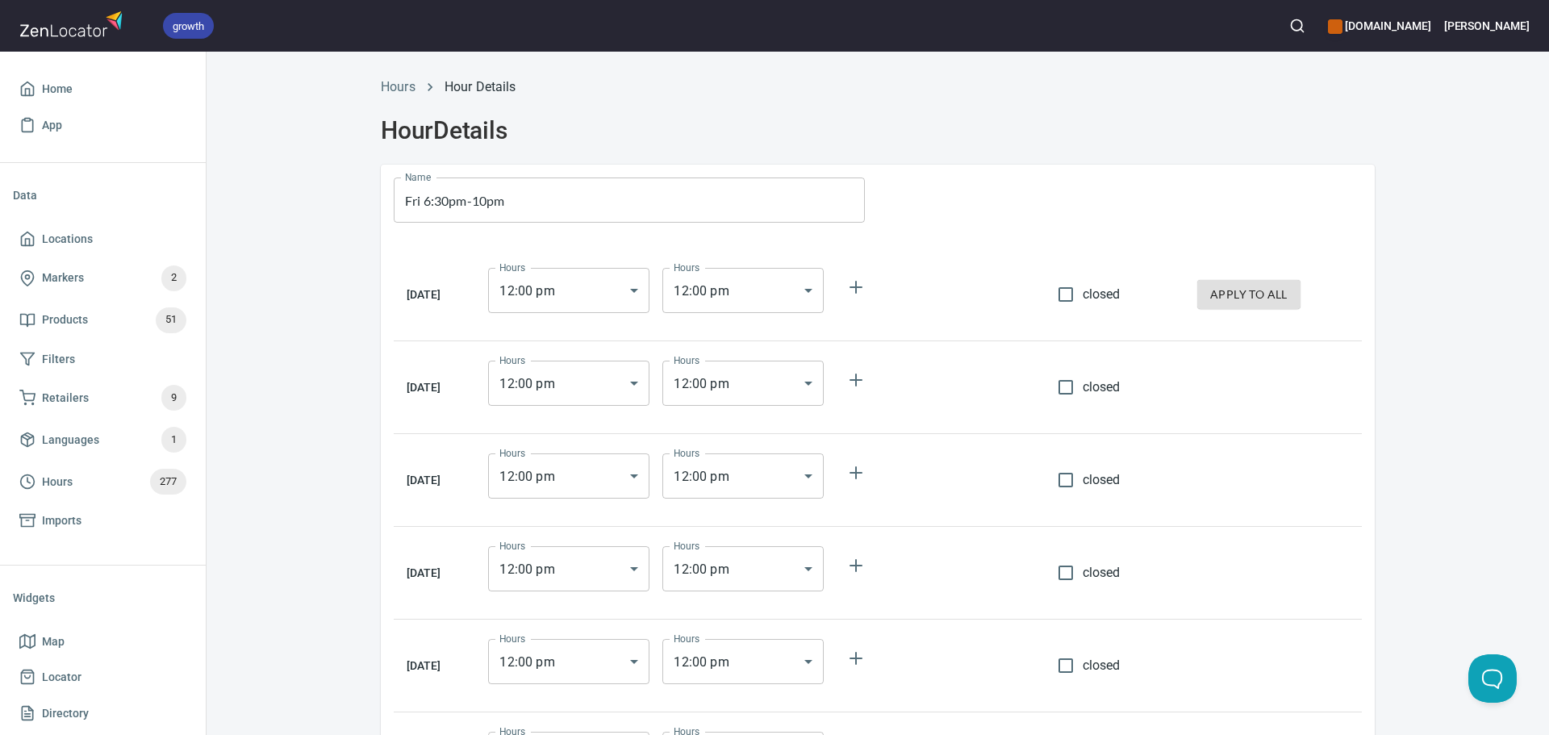
click at [1126, 288] on td "closed" at bounding box center [1115, 295] width 140 height 93
click at [1099, 284] on label "closed" at bounding box center [1085, 295] width 72 height 34
click at [1083, 284] on input "closed" at bounding box center [1066, 295] width 34 height 34
checkbox input "true"
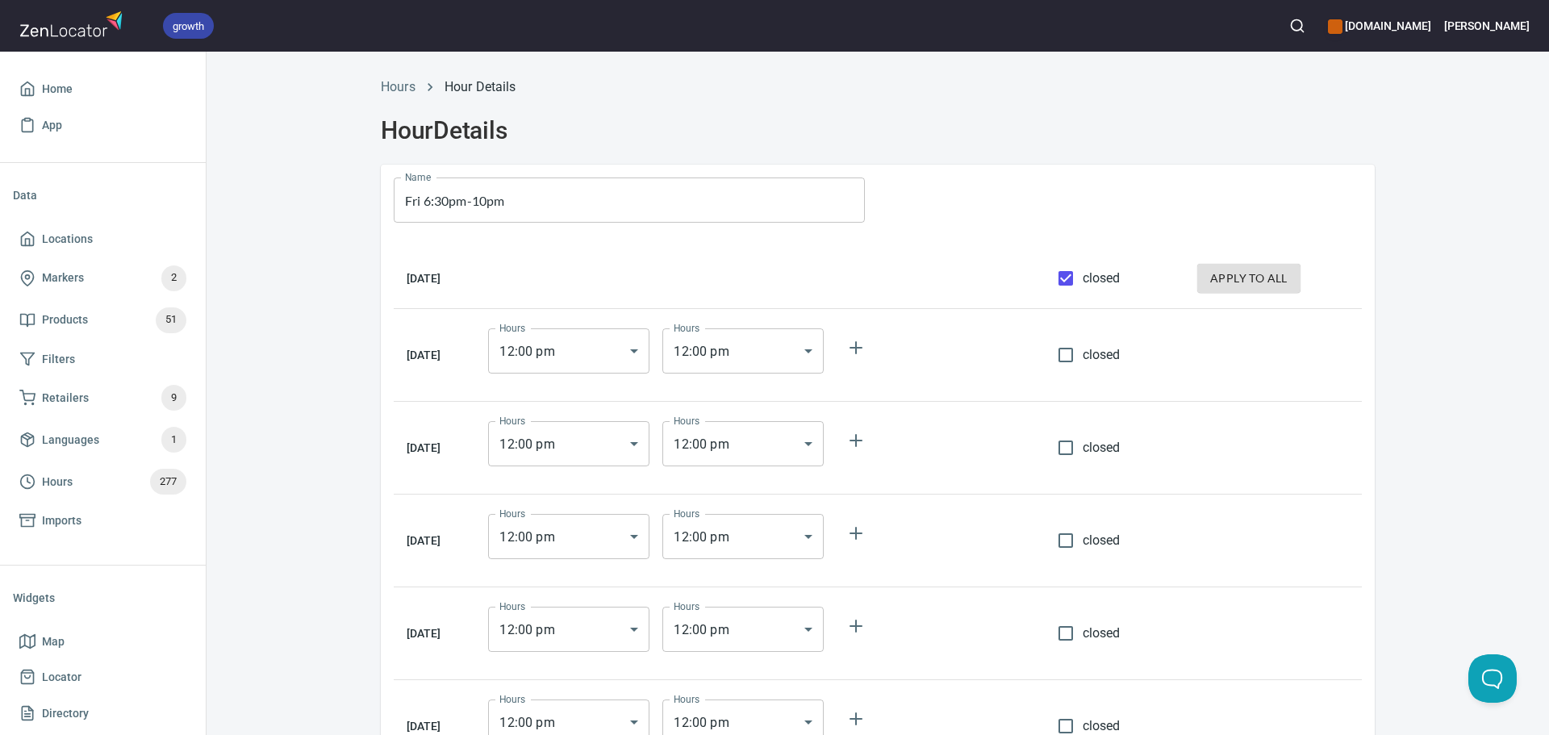
click at [1263, 272] on span "apply to all" at bounding box center [1248, 279] width 77 height 20
checkbox input "true"
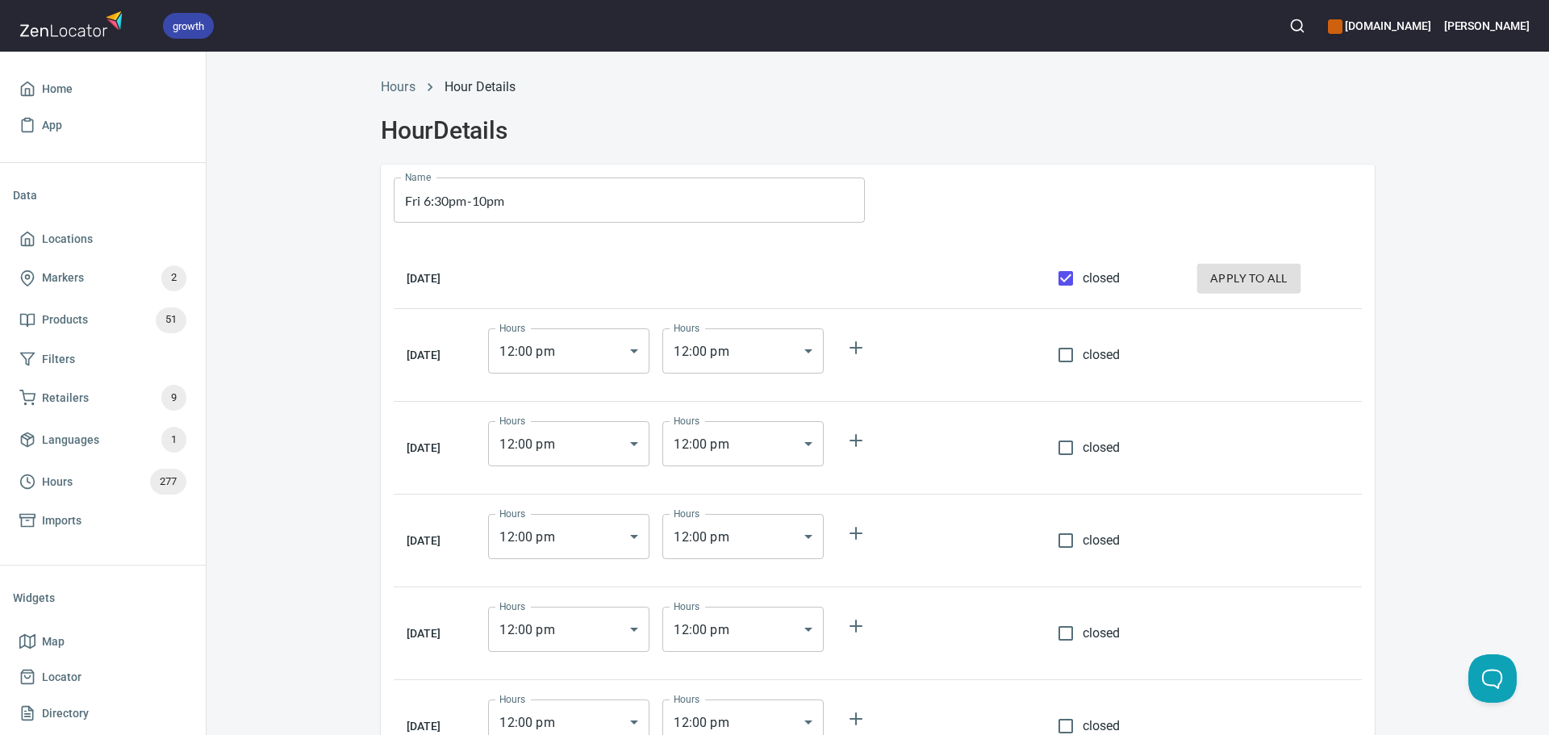
checkbox input "true"
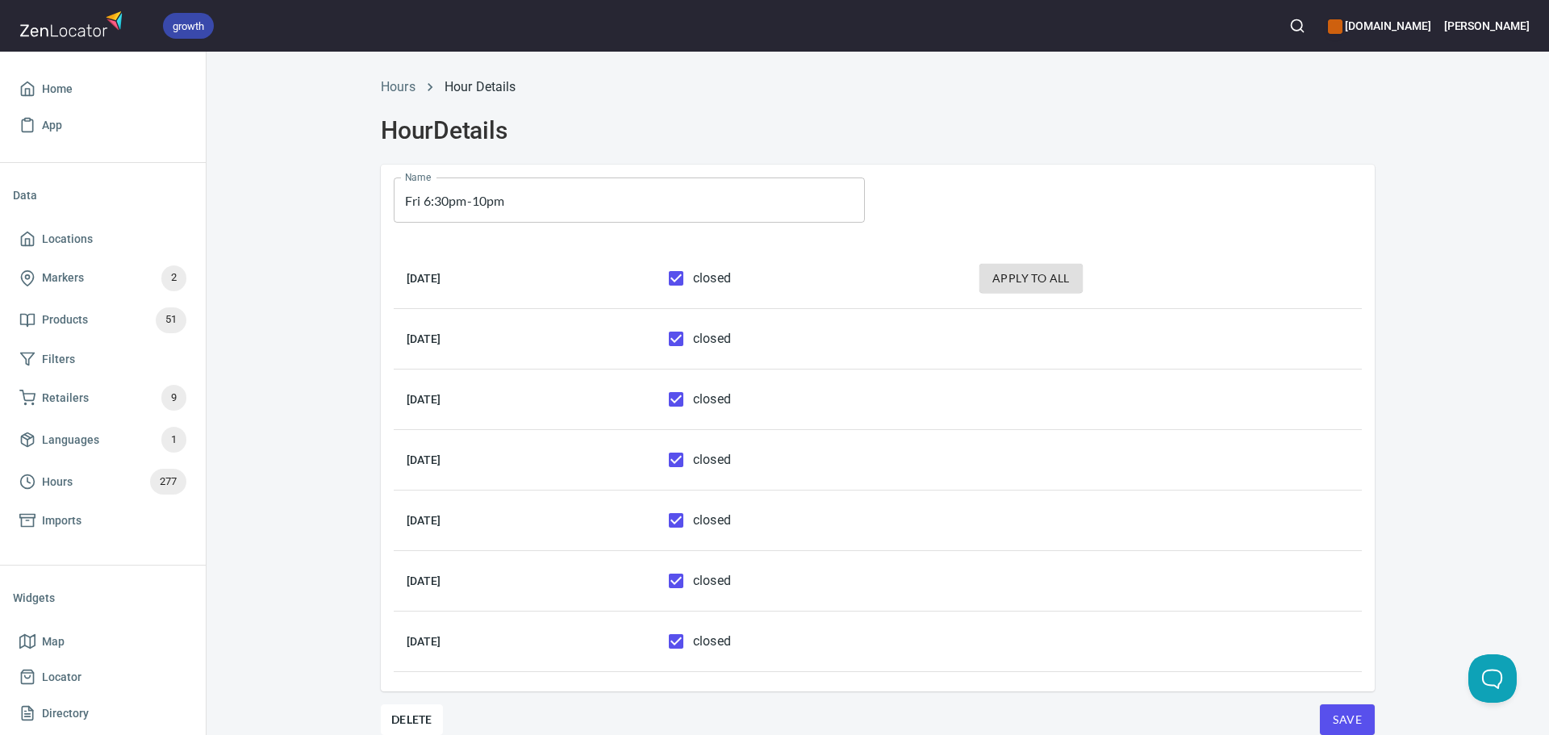
click at [693, 528] on input "closed" at bounding box center [676, 520] width 34 height 34
checkbox input "false"
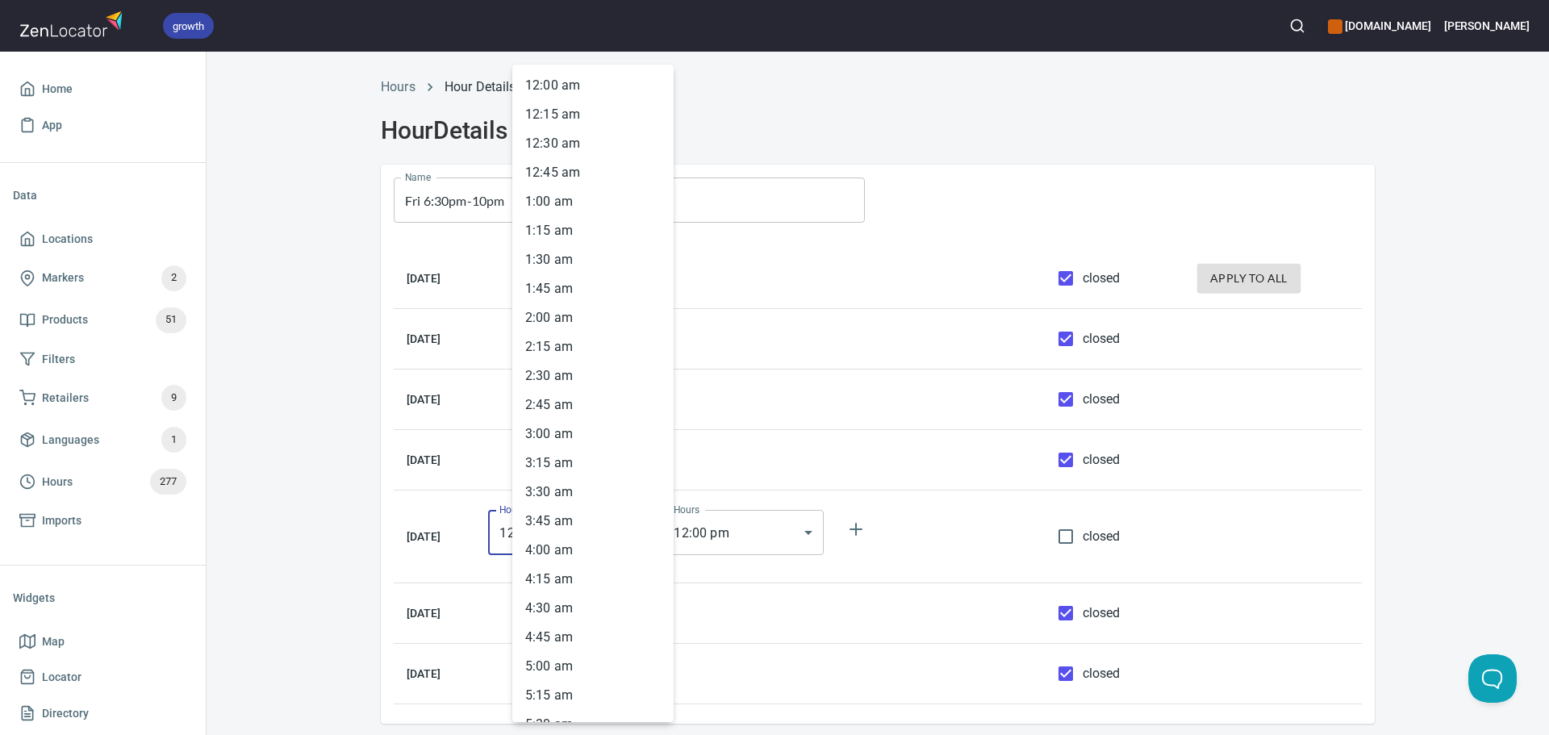
click at [632, 537] on body "growth hemaalliance.com Donald Home App Data Locations Markers 2 Products 51 Fi…" at bounding box center [774, 367] width 1549 height 735
click at [562, 575] on li "6 : 30 pm" at bounding box center [592, 583] width 161 height 29
type input "18:30"
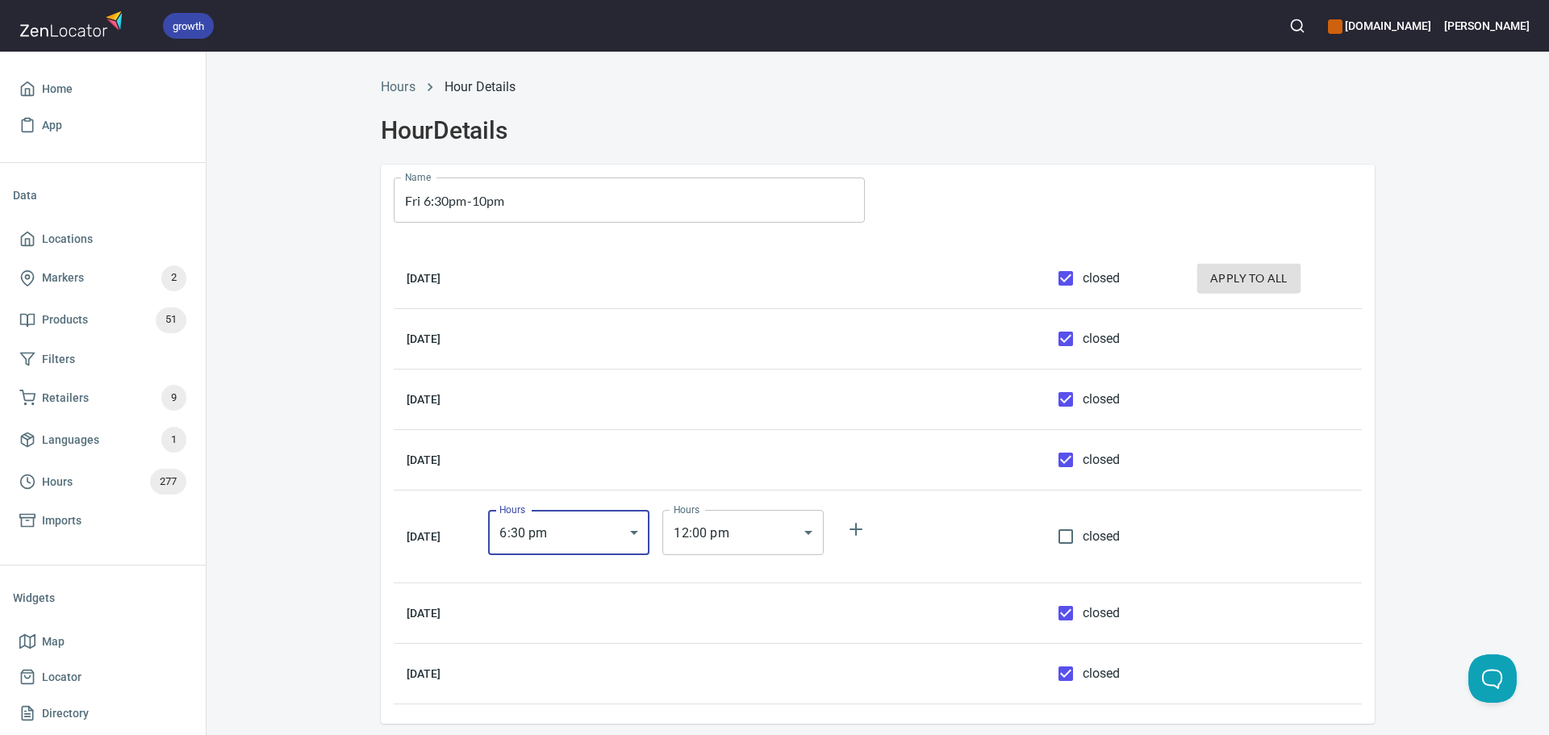
click at [723, 550] on body "growth hemaalliance.com Donald Home App Data Locations Markers 2 Products 51 Fi…" at bounding box center [774, 367] width 1549 height 735
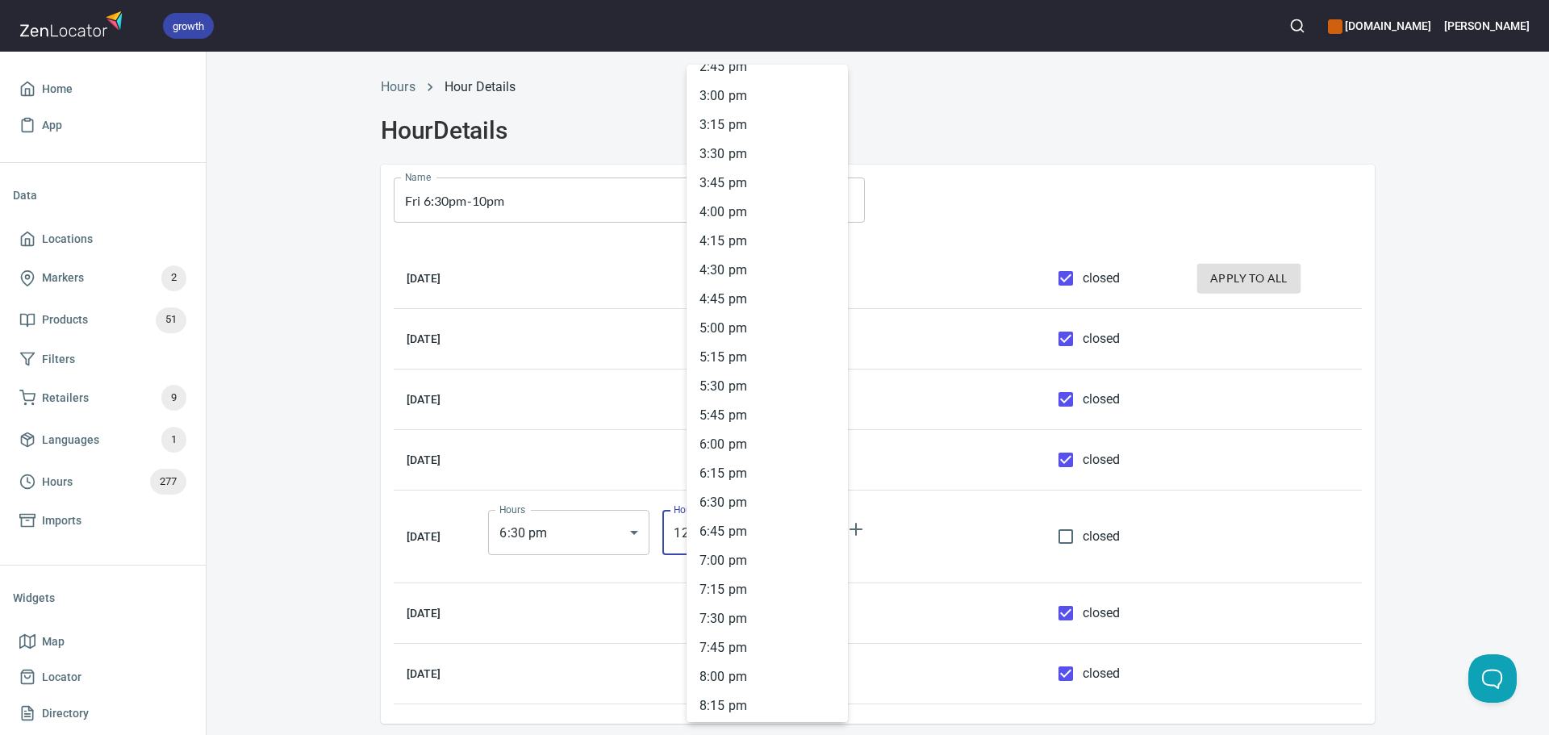
scroll to position [2144, 0]
click at [746, 486] on li "10 : 00 pm" at bounding box center [767, 497] width 161 height 29
type input "22:00"
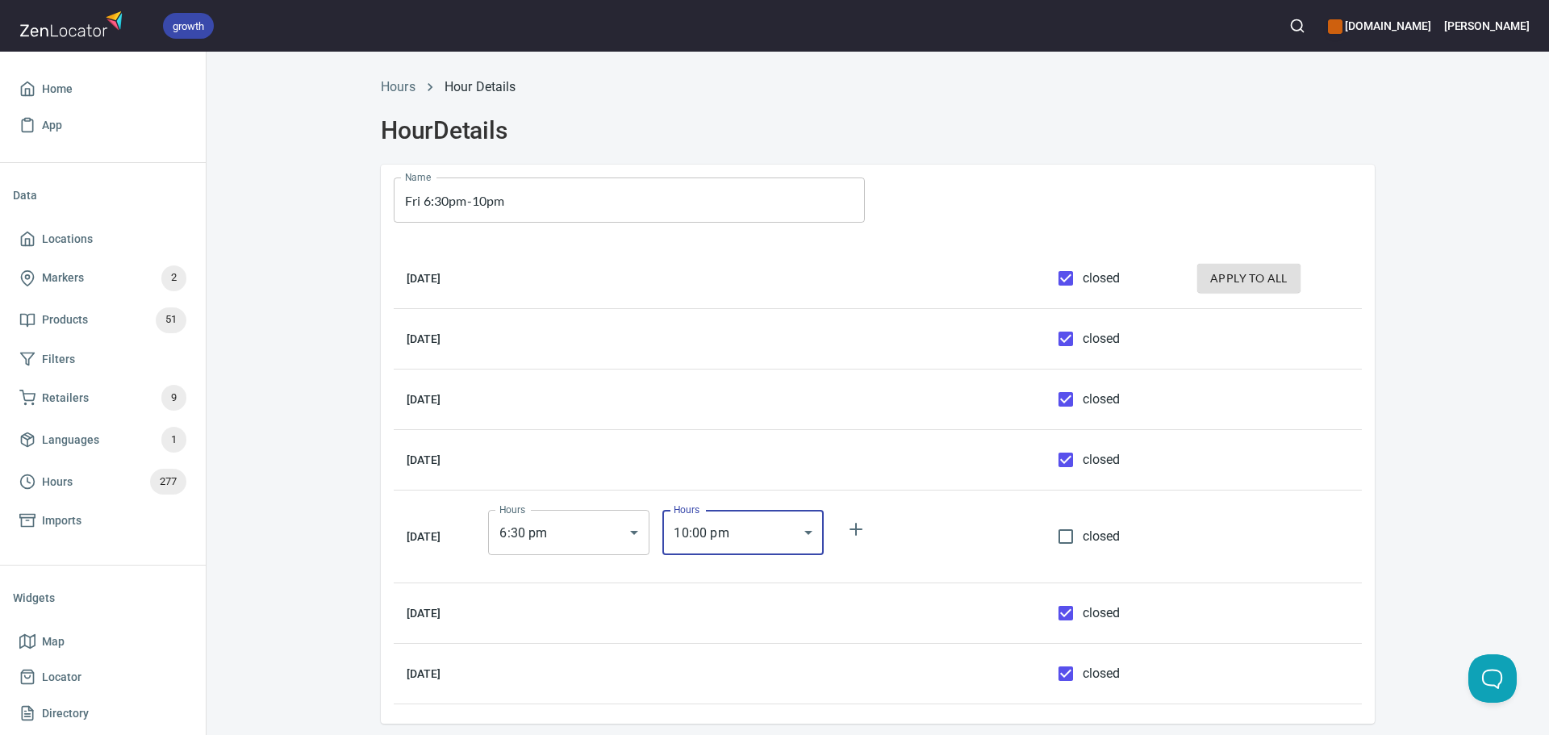
click at [1329, 508] on td at bounding box center [1274, 537] width 178 height 93
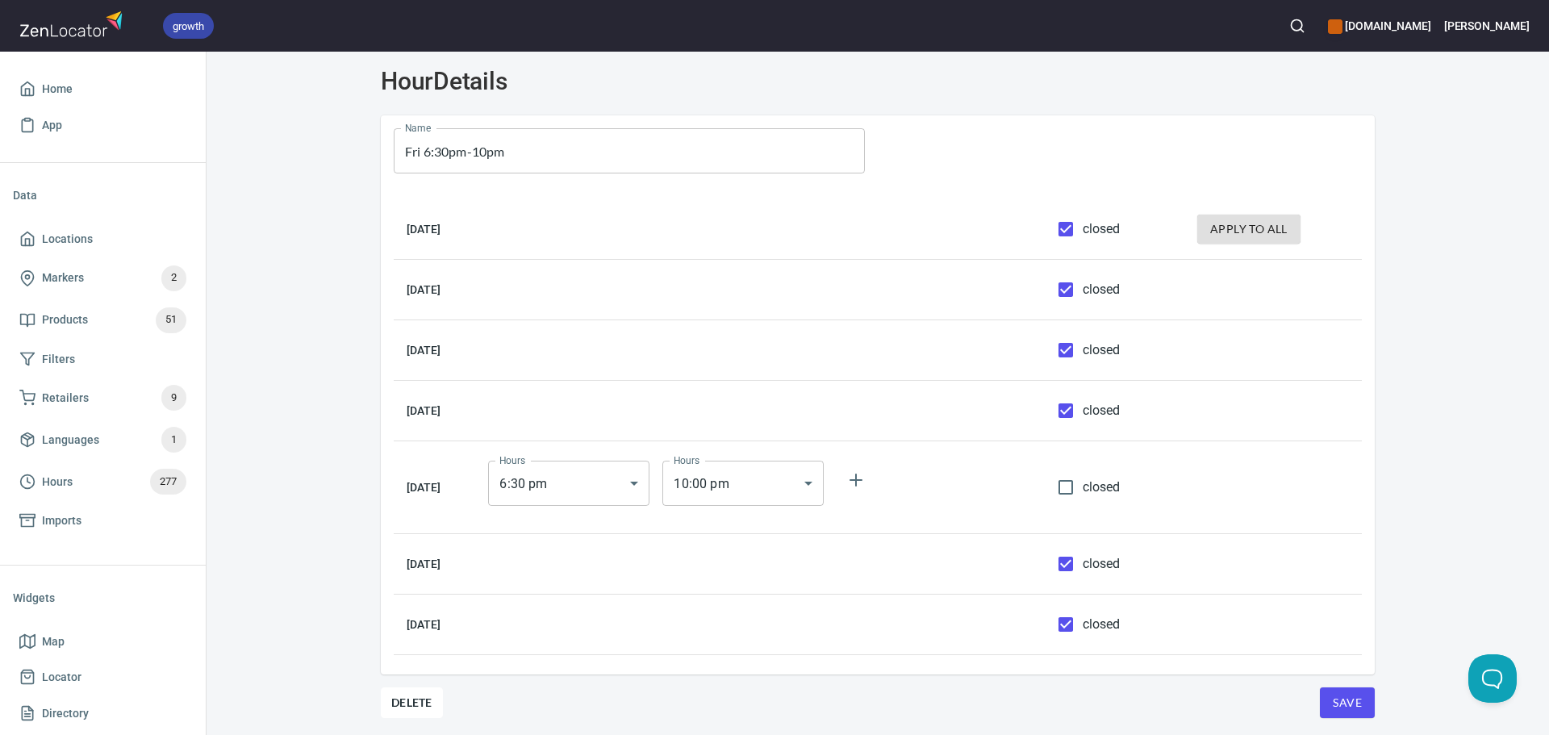
scroll to position [71, 0]
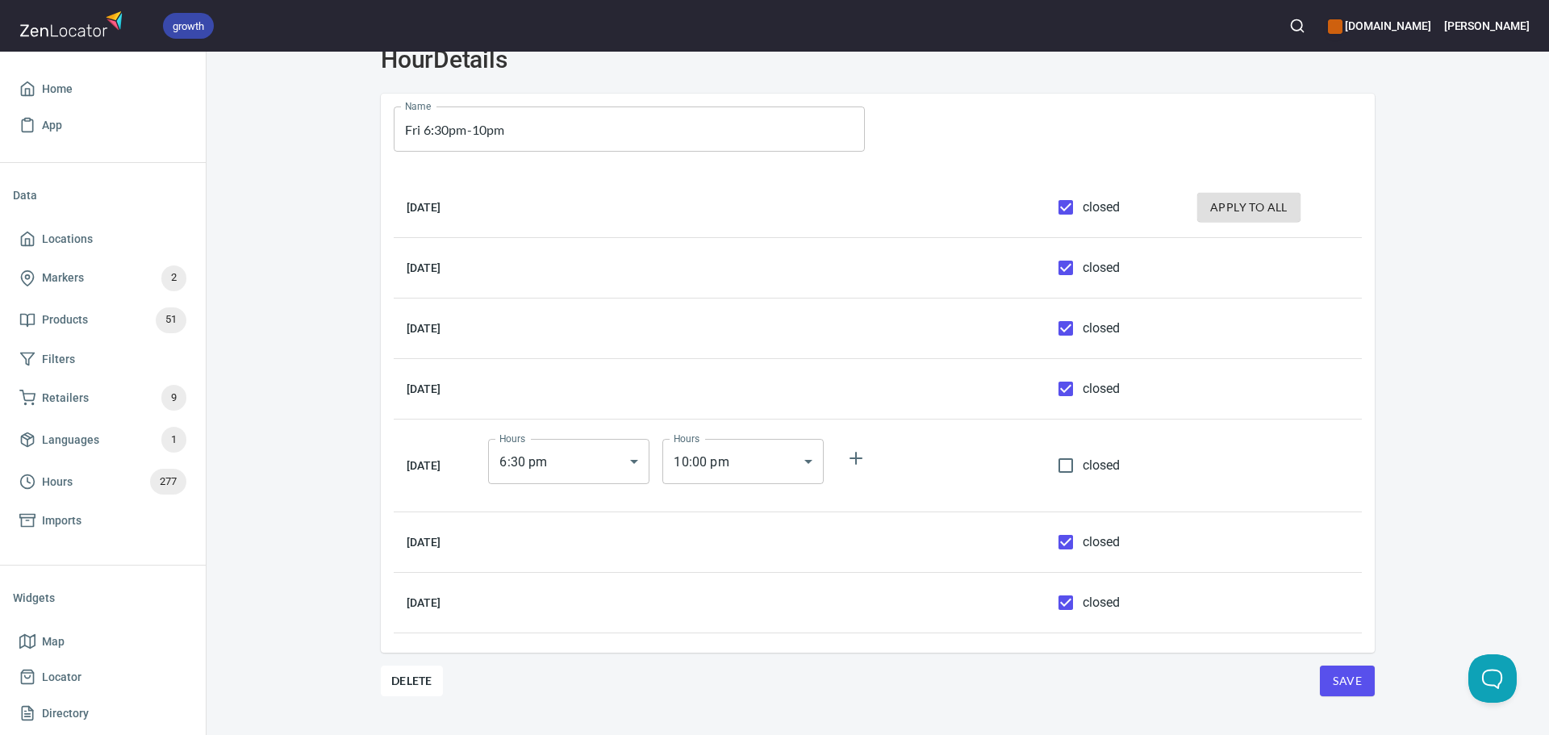
click at [1343, 670] on button "Save" at bounding box center [1347, 681] width 55 height 31
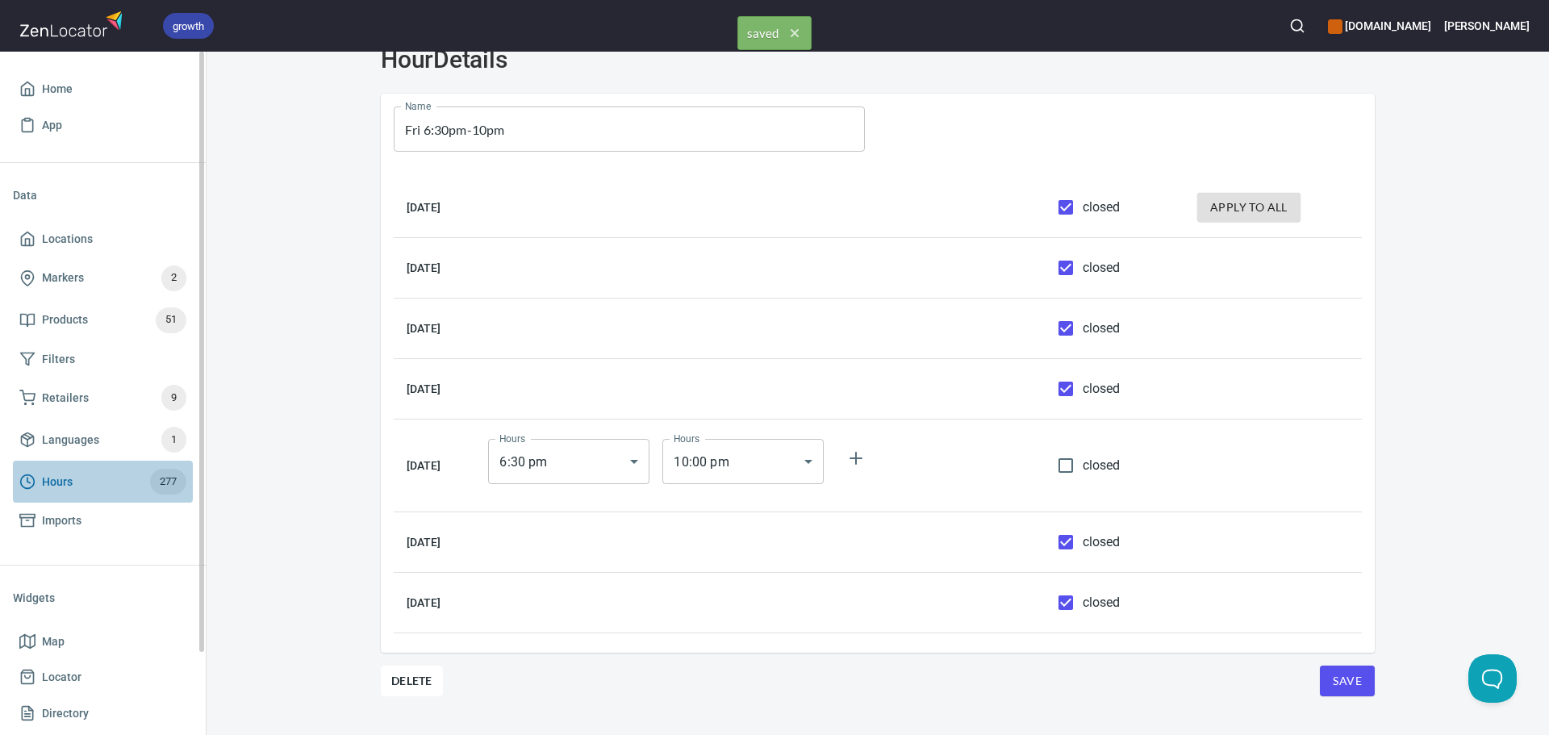
click at [49, 470] on span "Hours 277" at bounding box center [102, 482] width 167 height 26
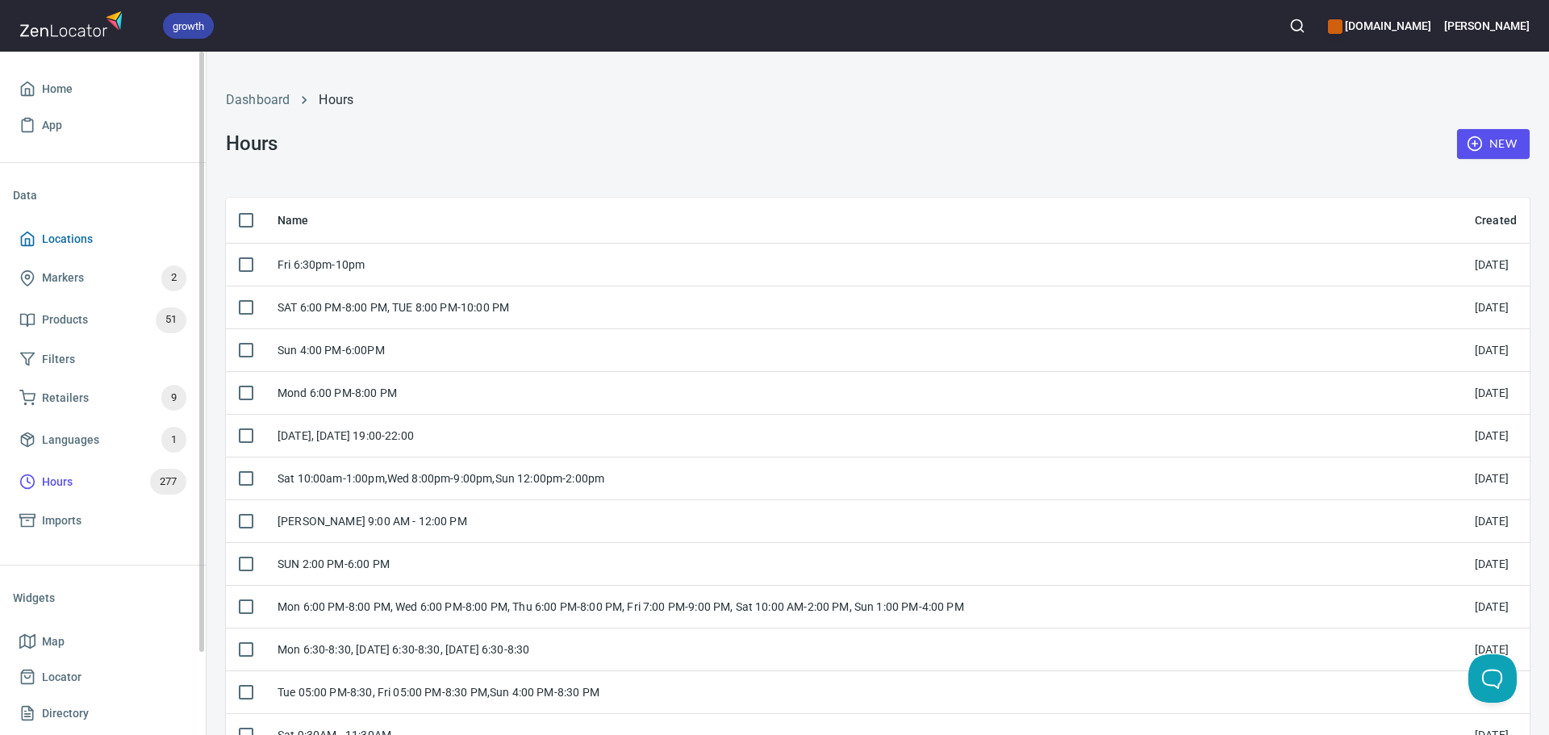
click at [83, 248] on span "Locations" at bounding box center [67, 239] width 51 height 20
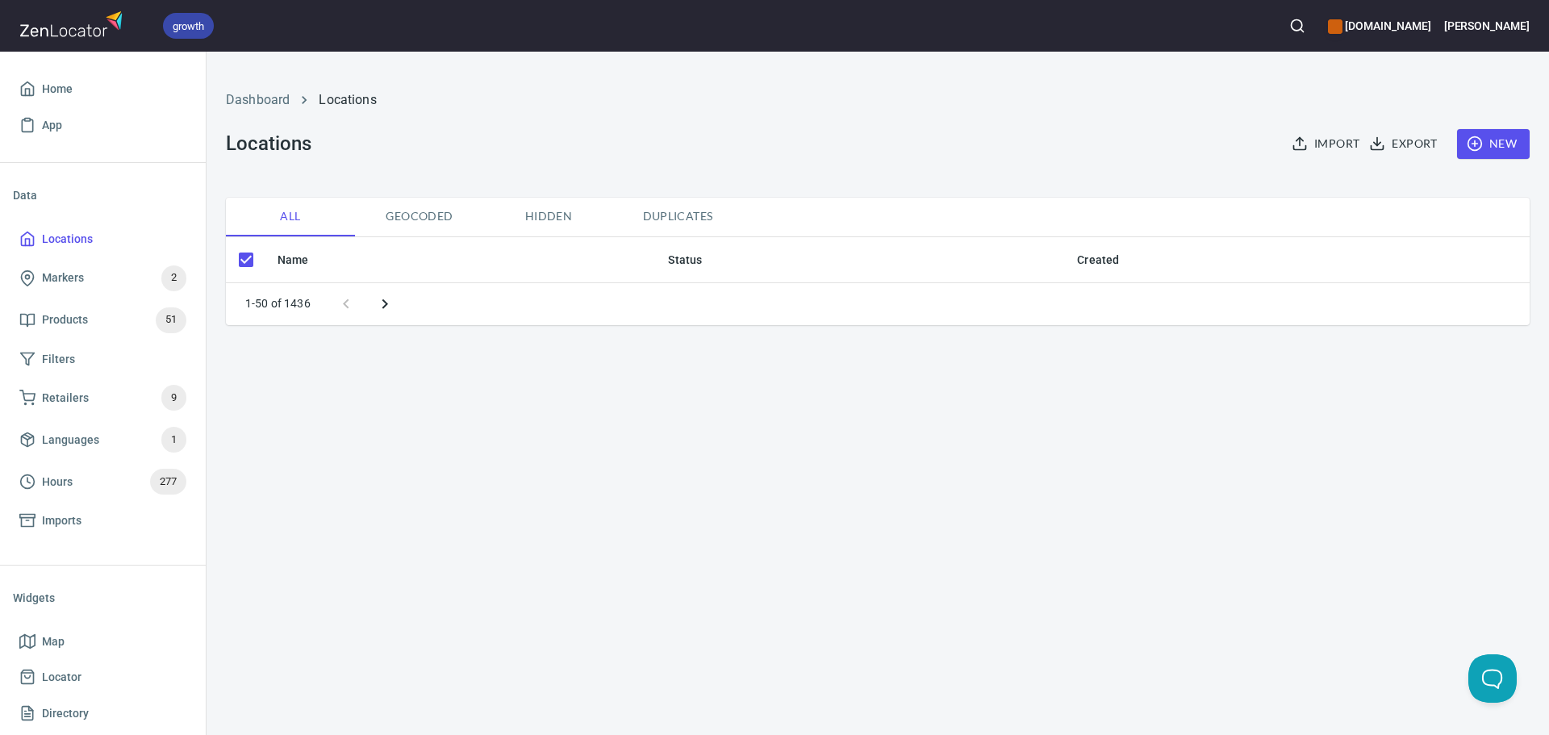
checkbox input "false"
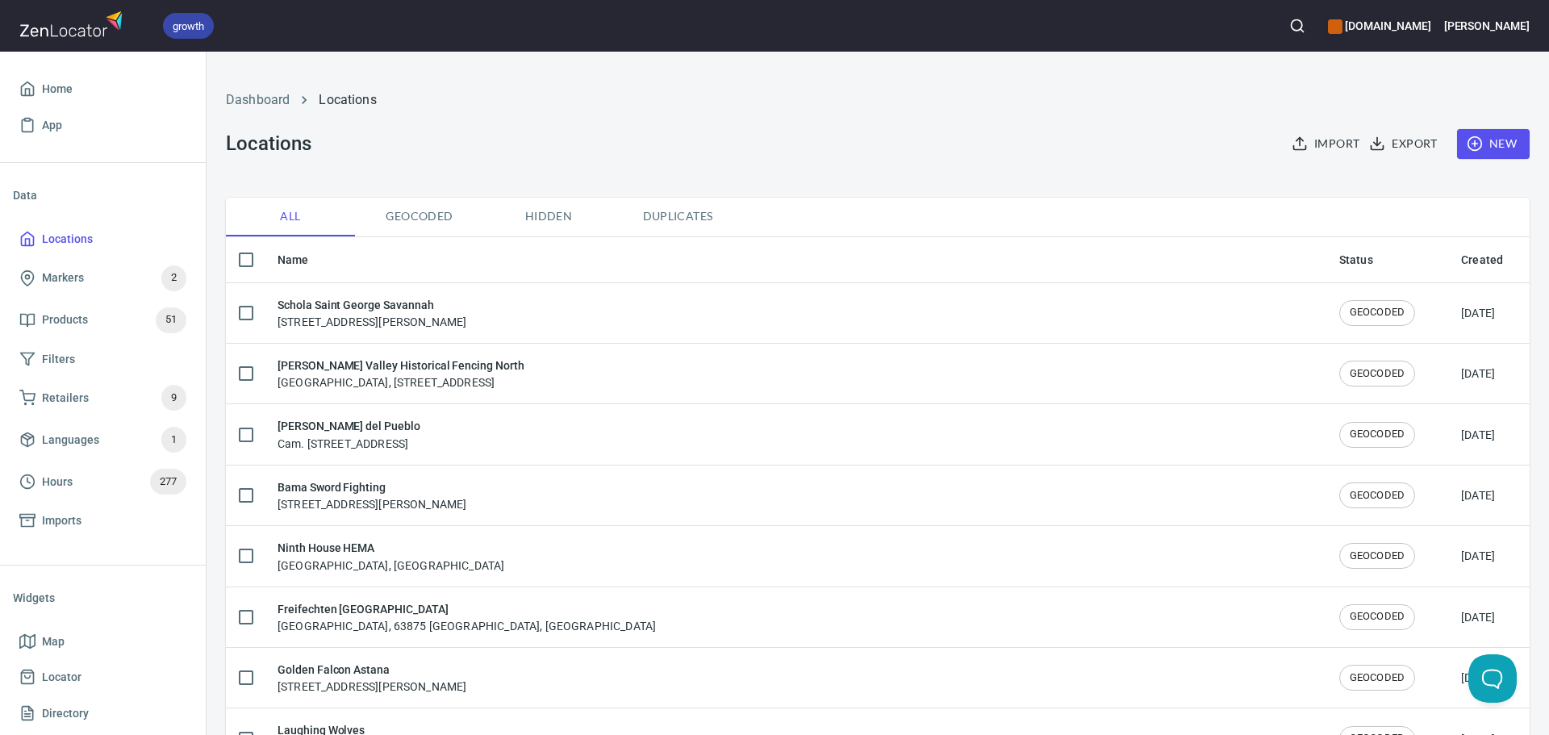
click at [1484, 142] on span "New" at bounding box center [1493, 144] width 47 height 20
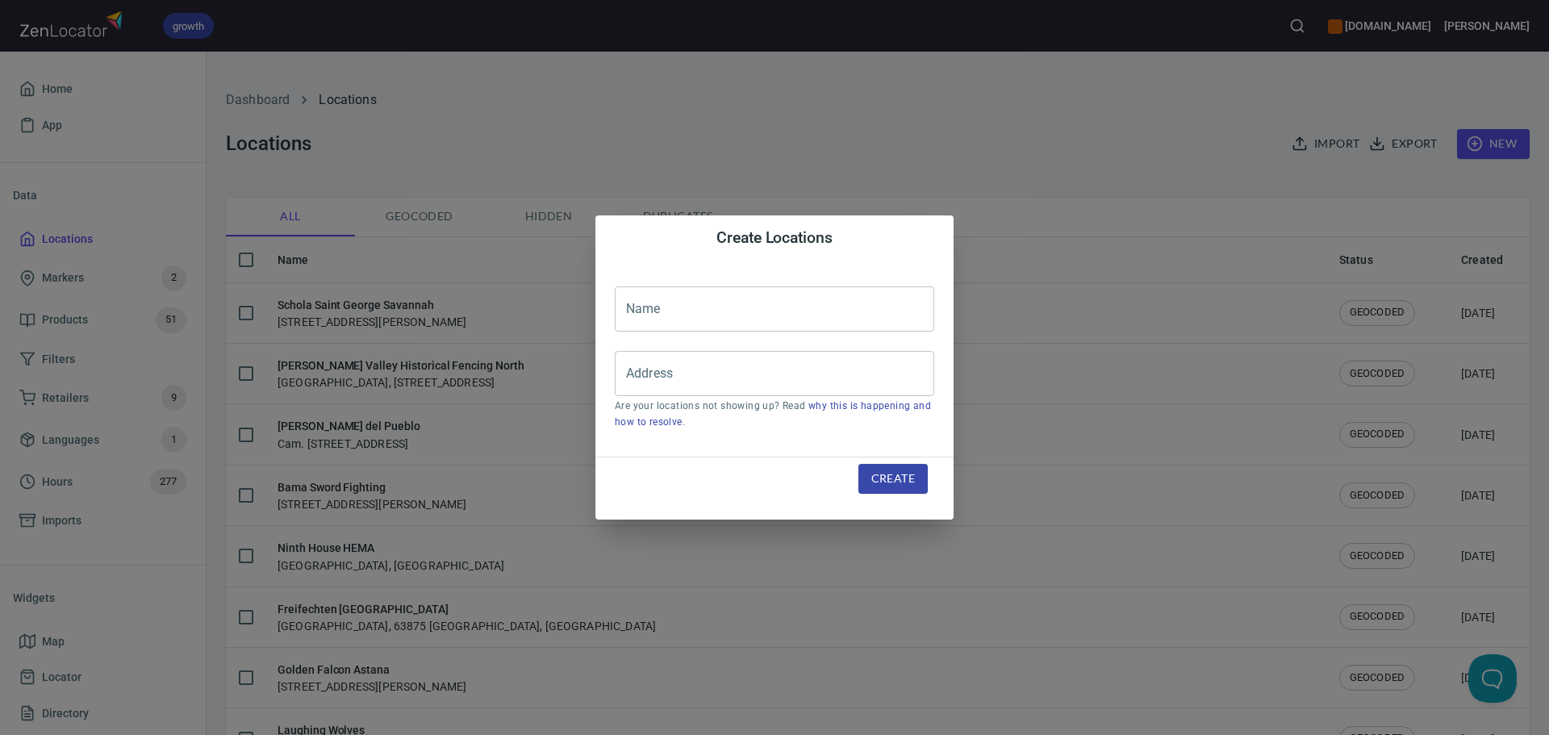
click at [692, 322] on input "text" at bounding box center [775, 308] width 320 height 45
paste input "Oblivion Knights Combate Histórico"
type input "Oblivion Knights Combate Histórico"
click at [708, 362] on input "Address" at bounding box center [762, 373] width 281 height 31
paste input "Av. [PERSON_NAME][STREET_ADDRESS][PERSON_NAME][PERSON_NAME][PERSON_NAME]"
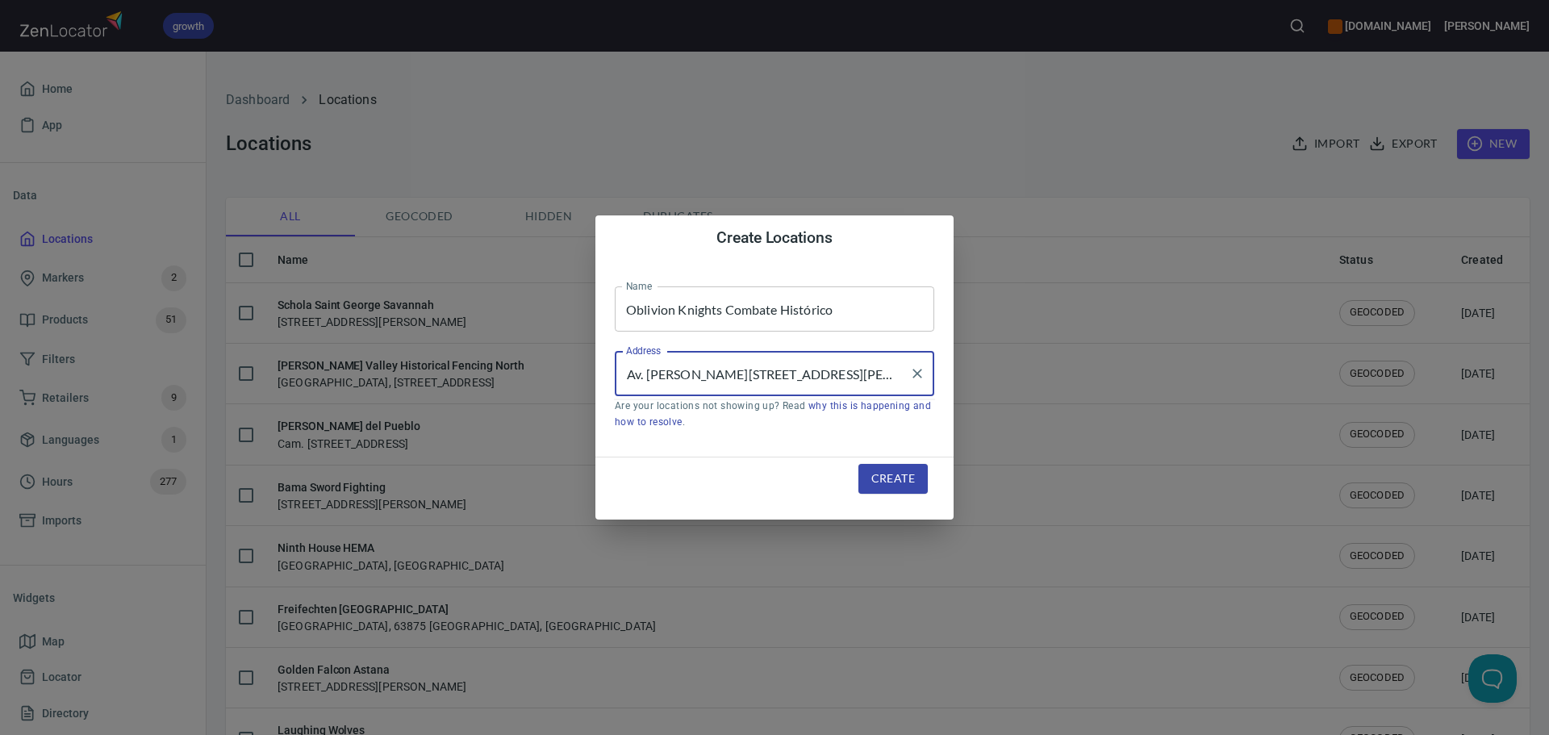
scroll to position [0, 332]
type input "Av. [PERSON_NAME][STREET_ADDRESS][PERSON_NAME][PERSON_NAME][PERSON_NAME]"
click at [900, 466] on button "Create" at bounding box center [893, 479] width 69 height 30
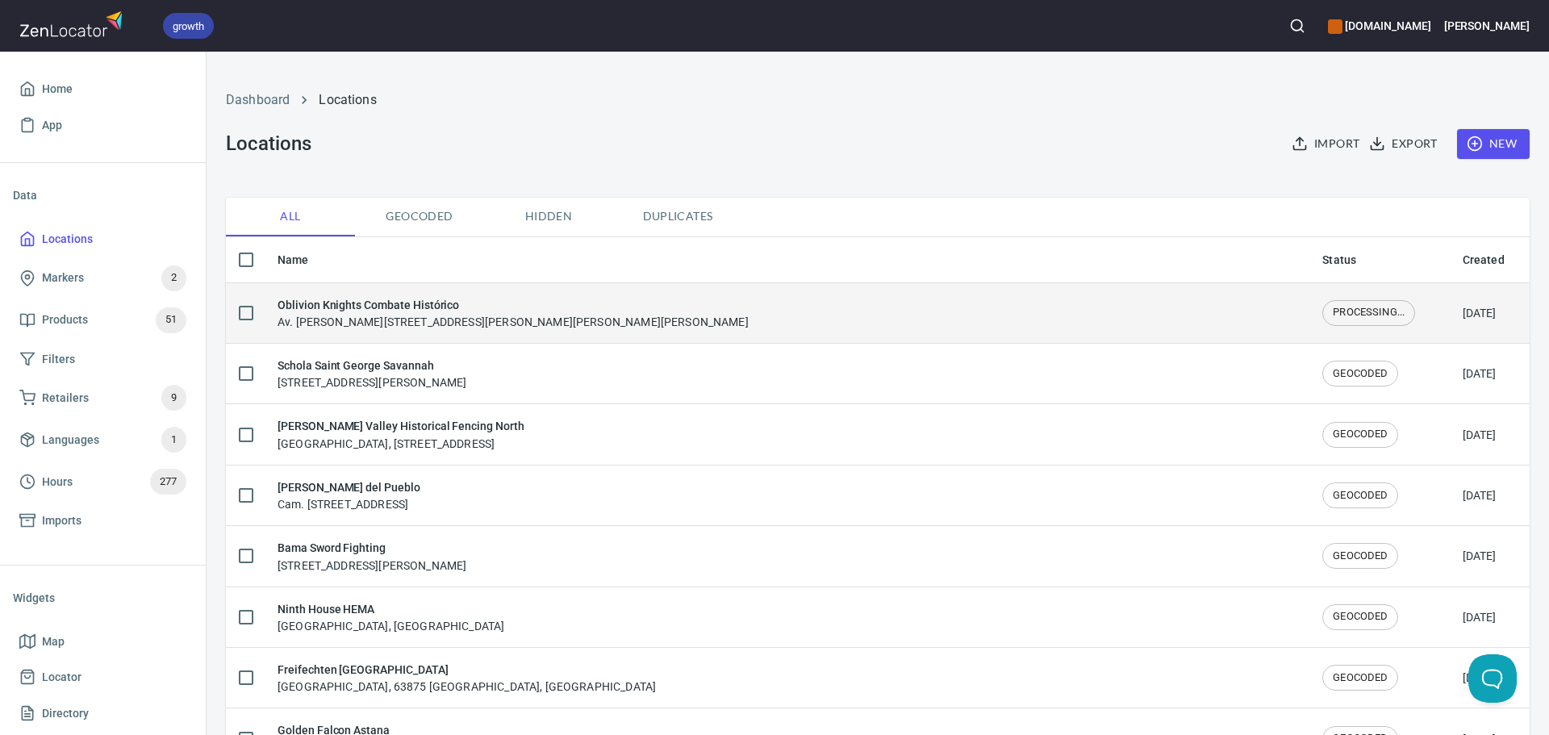
click at [530, 319] on div "Oblivion Knights Combate Histórico Av. Manuel L. Barragán 4850a, Niños Héroes, …" at bounding box center [513, 313] width 471 height 34
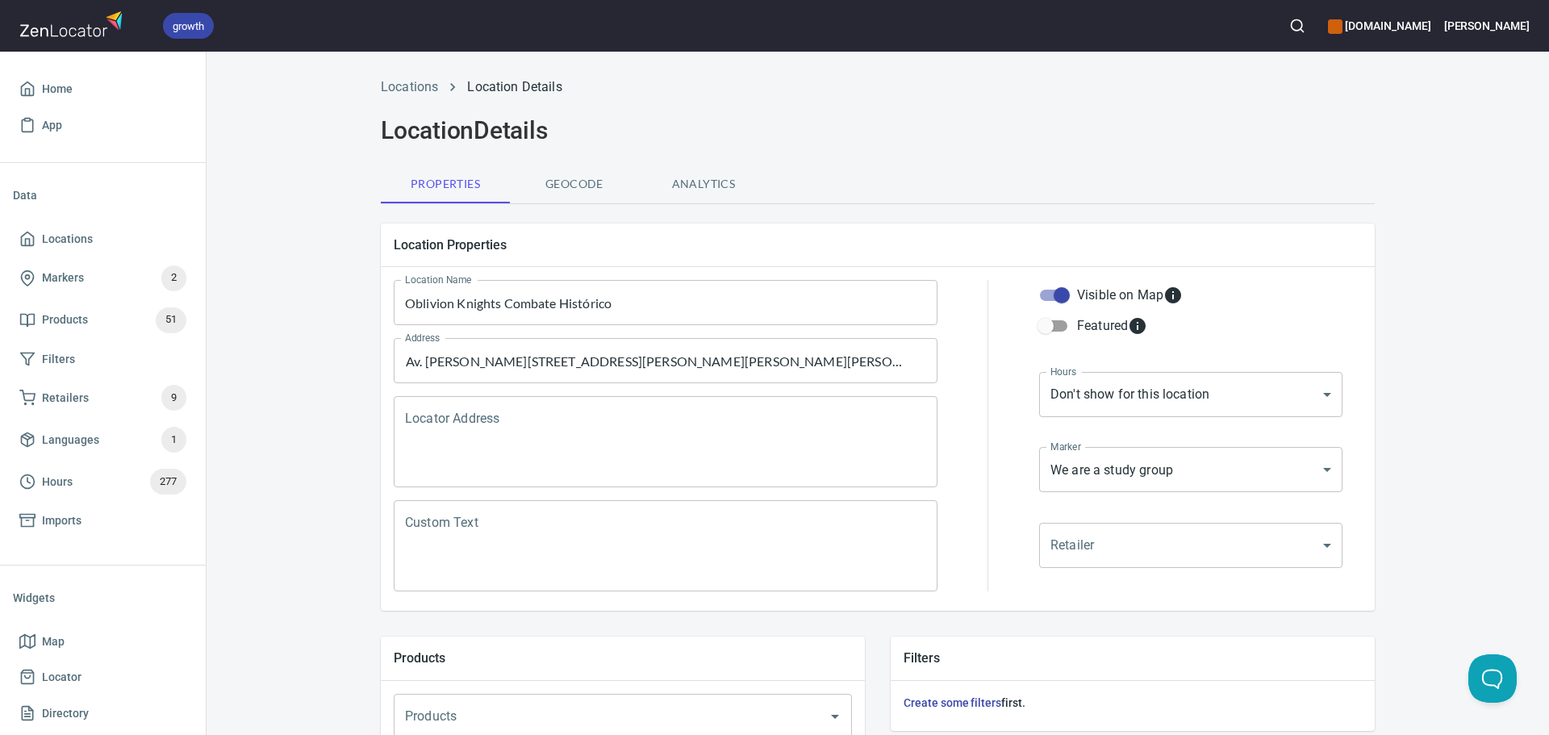
click at [522, 425] on textarea "Locator Address" at bounding box center [665, 442] width 521 height 61
paste textarea "Av. [PERSON_NAME][STREET_ADDRESS][PERSON_NAME][PERSON_NAME][PERSON_NAME]"
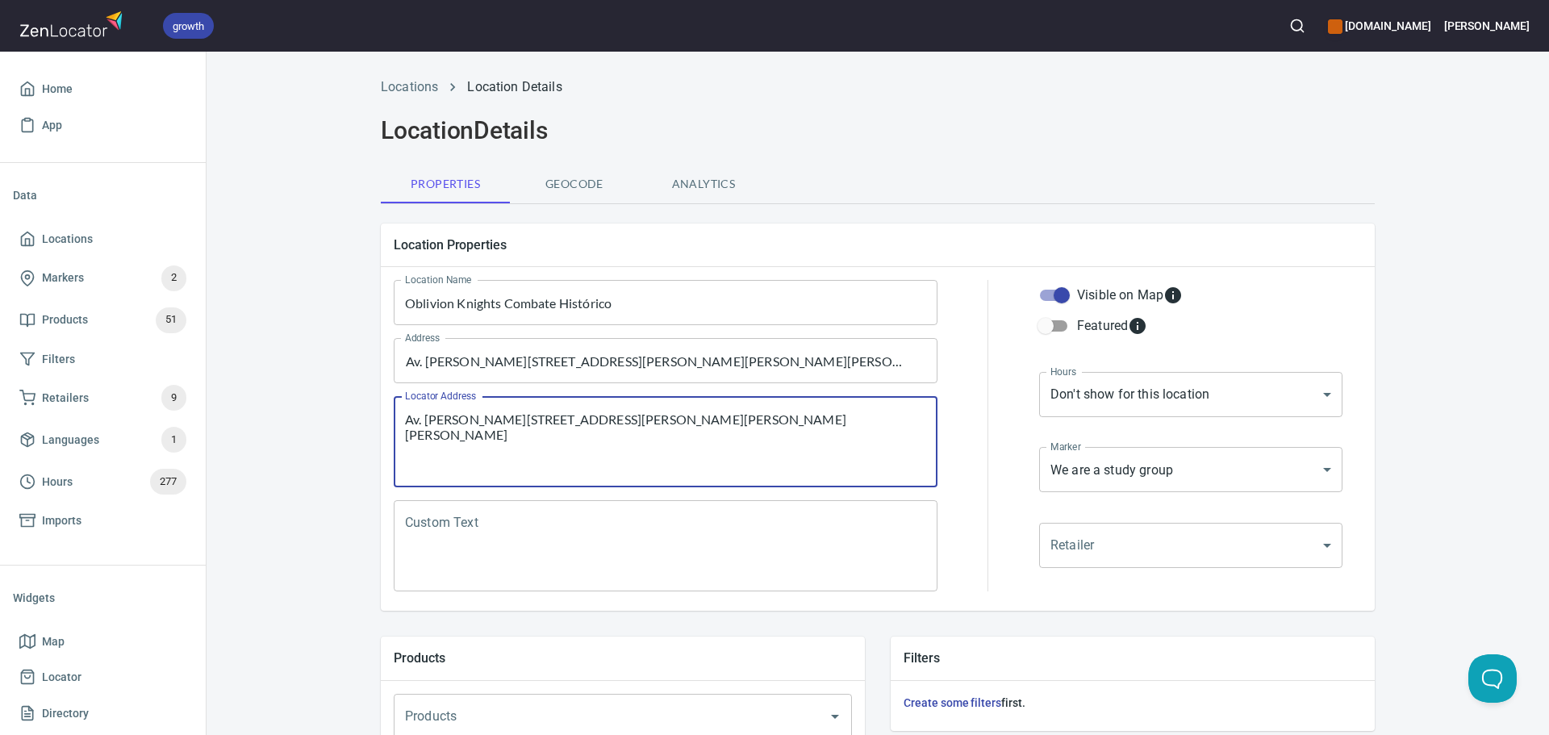
type textarea "Av. [PERSON_NAME][STREET_ADDRESS][PERSON_NAME][PERSON_NAME][PERSON_NAME]"
click at [633, 533] on textarea "Custom Text" at bounding box center [665, 546] width 521 height 61
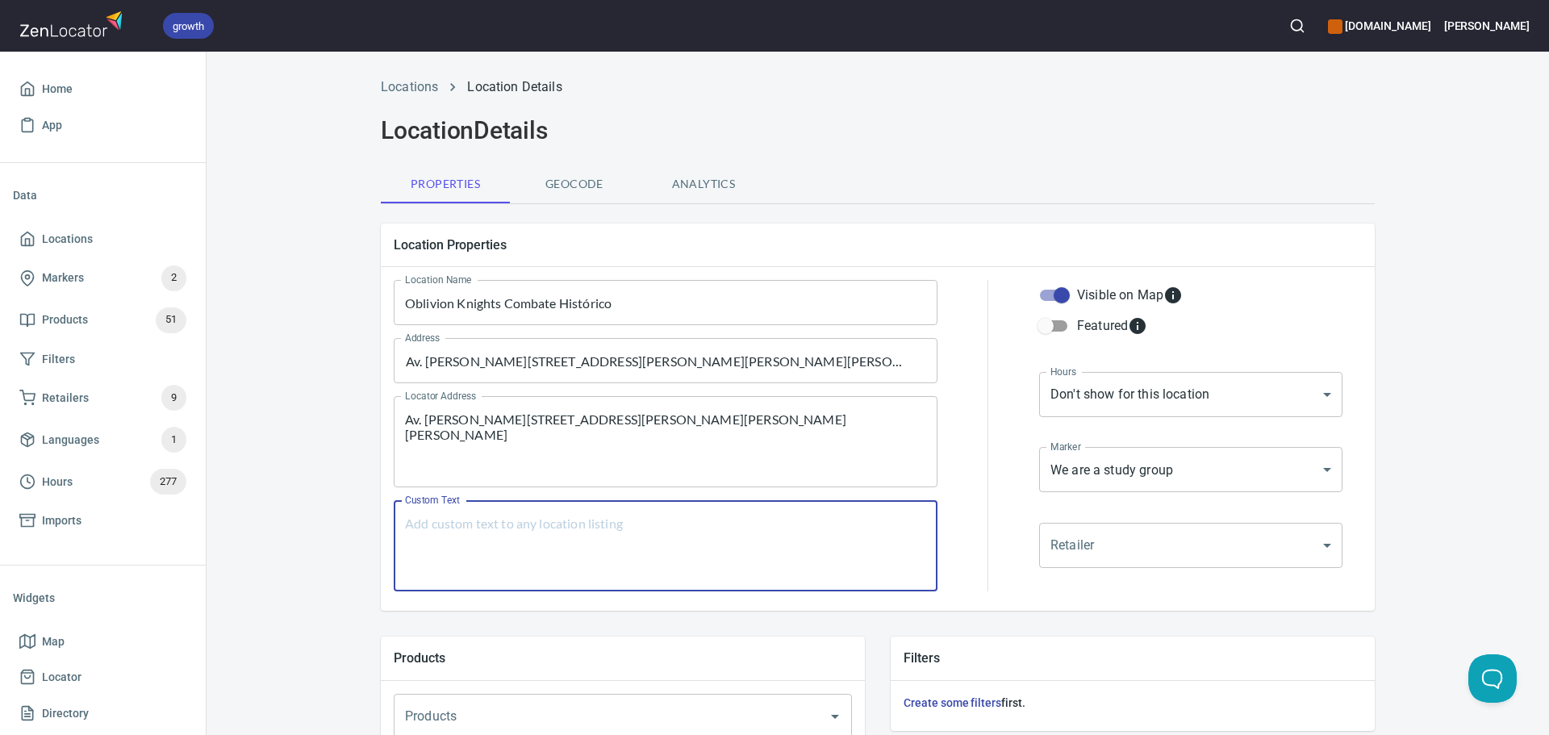
paste textarea "Página del EQUIPO OFICIAL DE N.L. que coordina y organiza las actividades de So…"
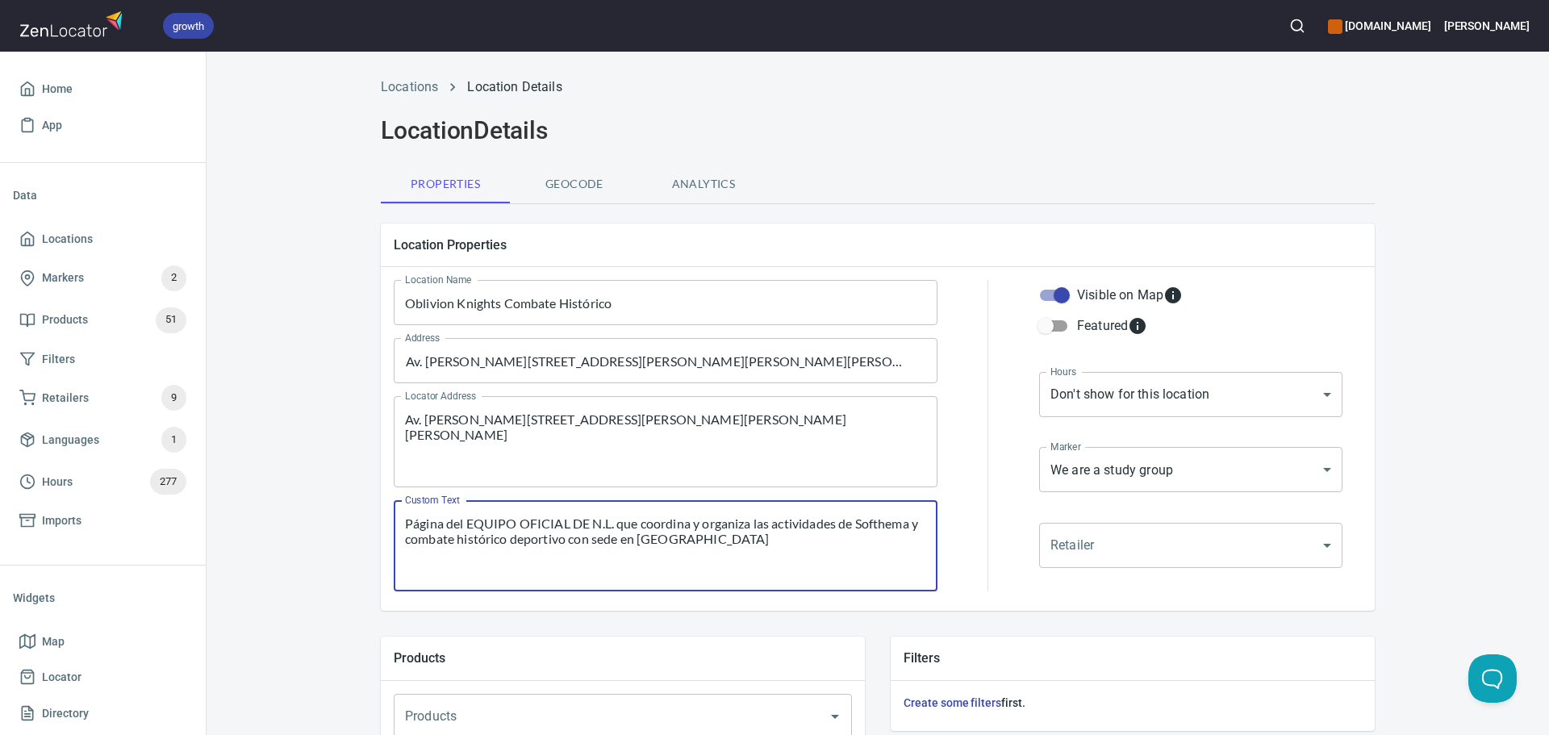
type textarea "Página del EQUIPO OFICIAL DE N.L. que coordina y organiza las actividades de So…"
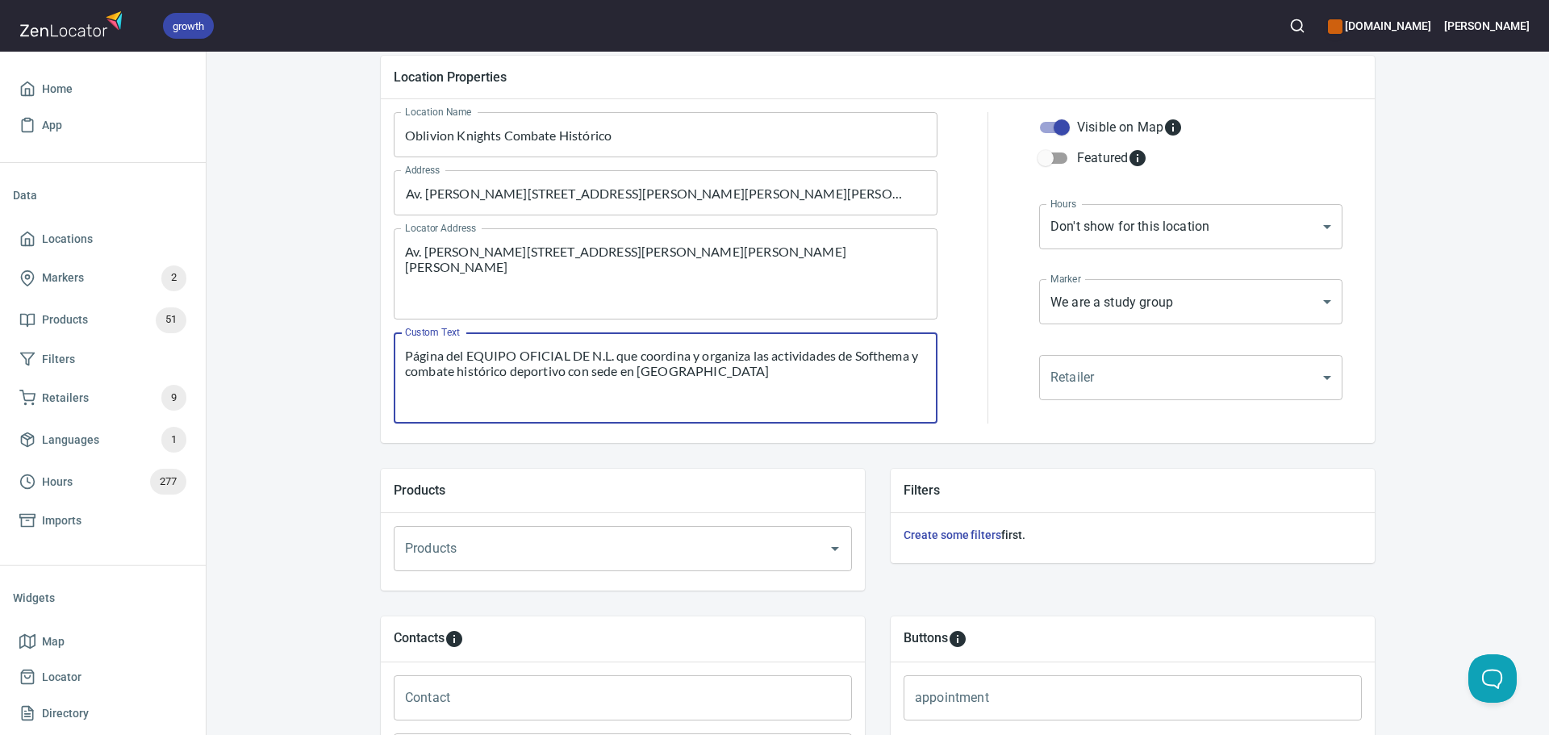
scroll to position [551, 0]
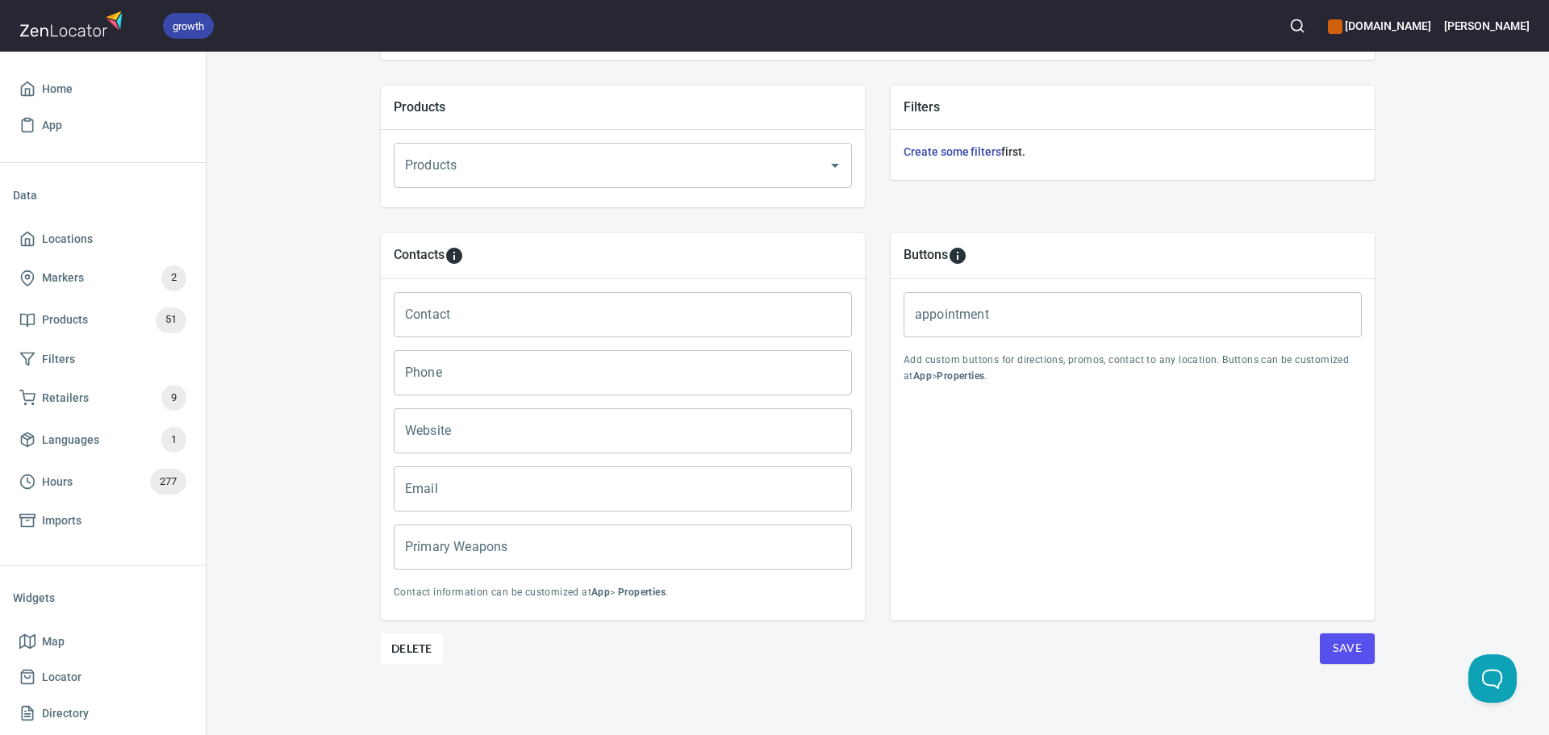
click at [641, 535] on input "Primary Weapons" at bounding box center [623, 546] width 458 height 45
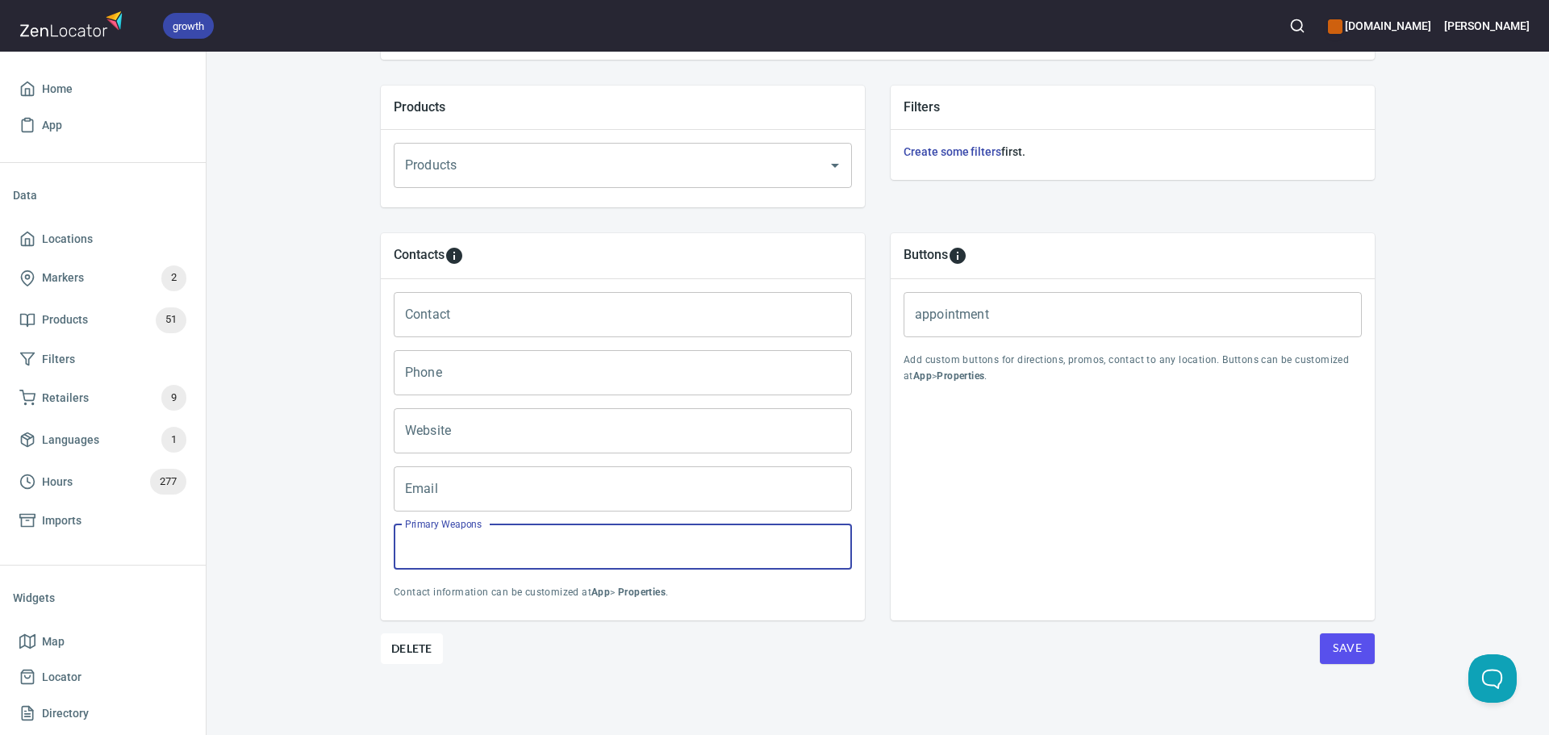
paste input "espada larga alemana de Joaquim Meyer y Sigmund Ringeck, así como el estilo de …"
type input "espada larga alemana de Joaquim Meyer y Sigmund Ringeck, así como el estilo de …"
click at [985, 508] on div "Buttons appointment appointment Add custom buttons for directions, promos, cont…" at bounding box center [1133, 426] width 484 height 387
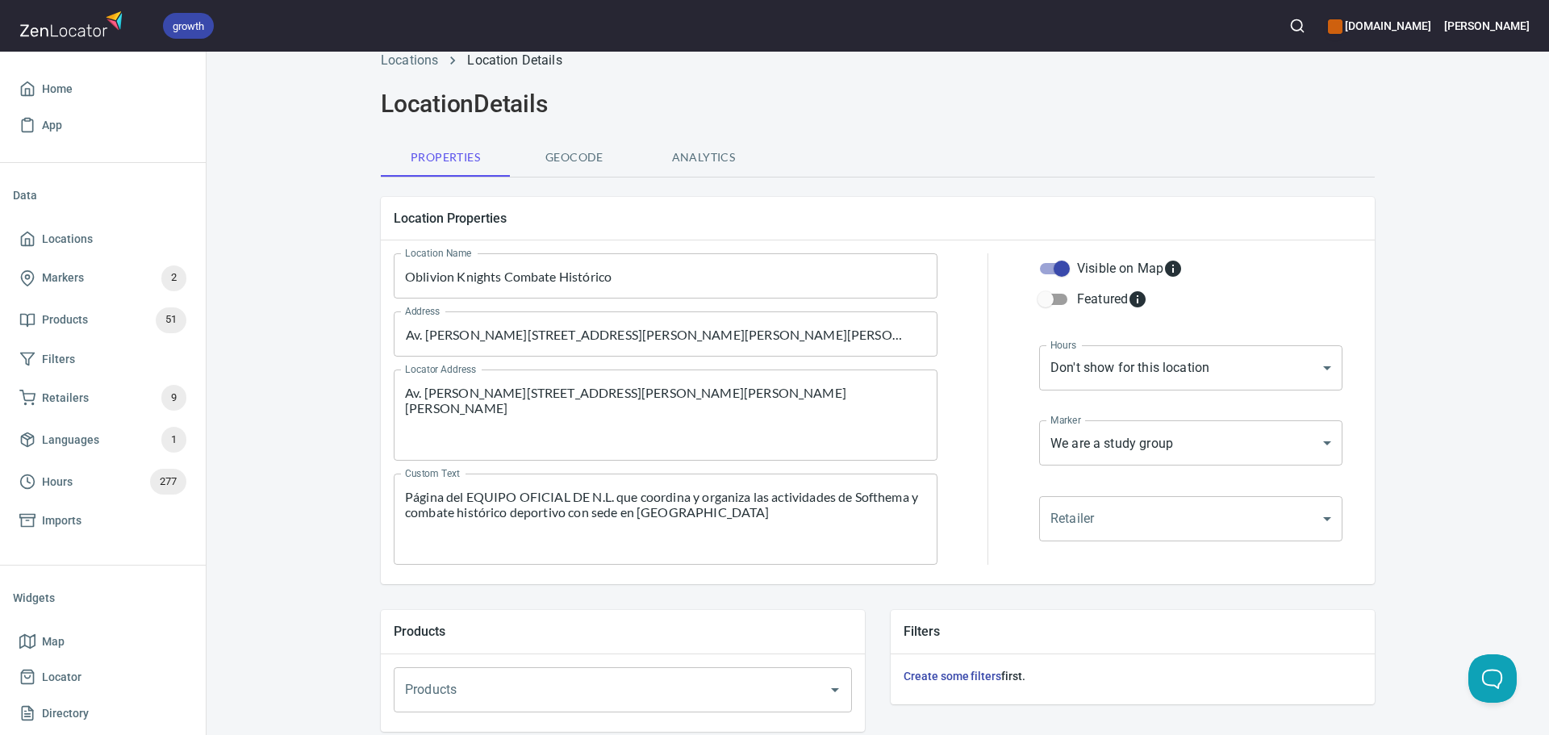
scroll to position [0, 0]
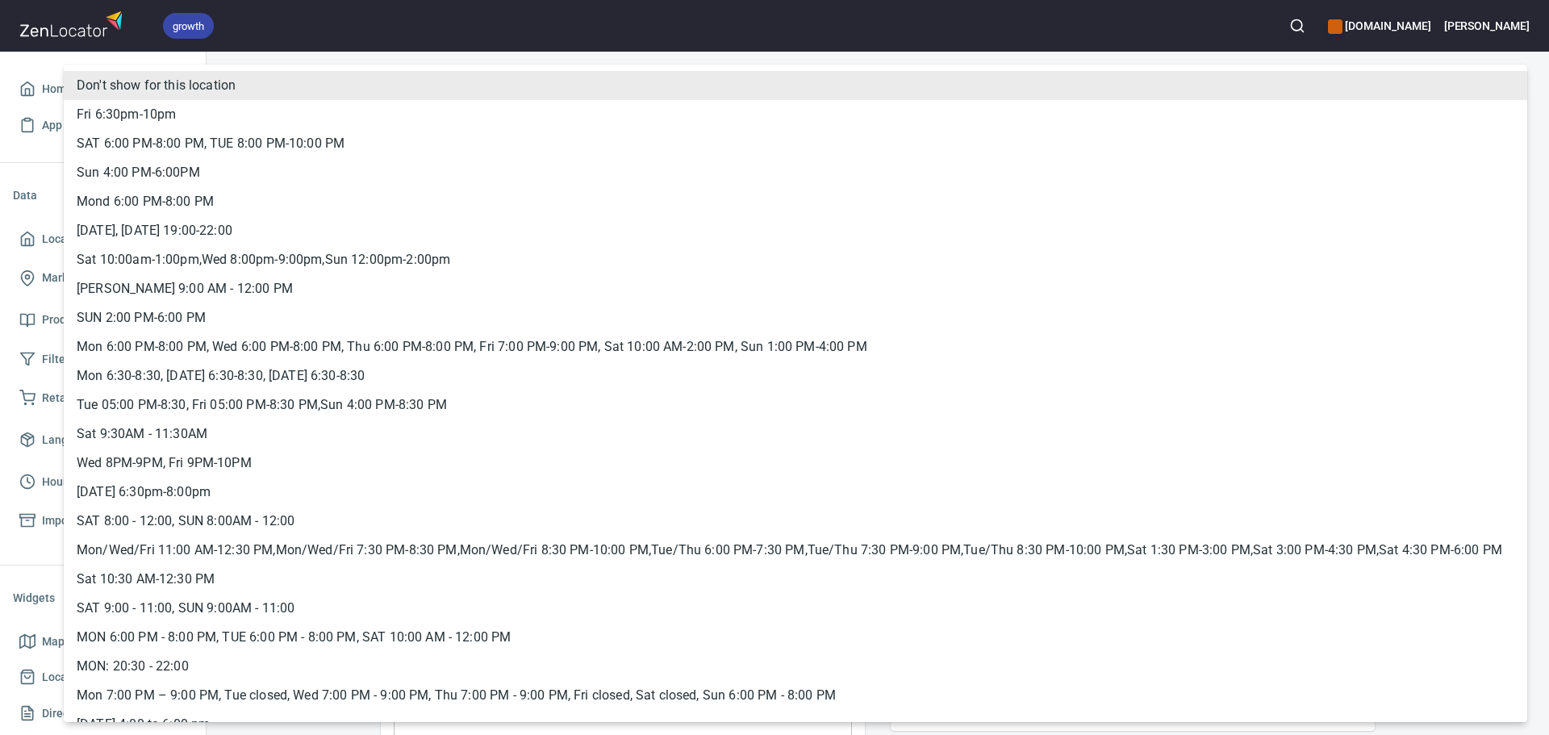
click at [1198, 411] on body "growth hemaalliance.com Donald Home App Data Locations Markers 2 Products 51 Fi…" at bounding box center [774, 367] width 1549 height 735
click at [191, 320] on li "SUN 2:00 PM-6:00 PM" at bounding box center [796, 317] width 1464 height 29
type input "hrs_29ace7pe"
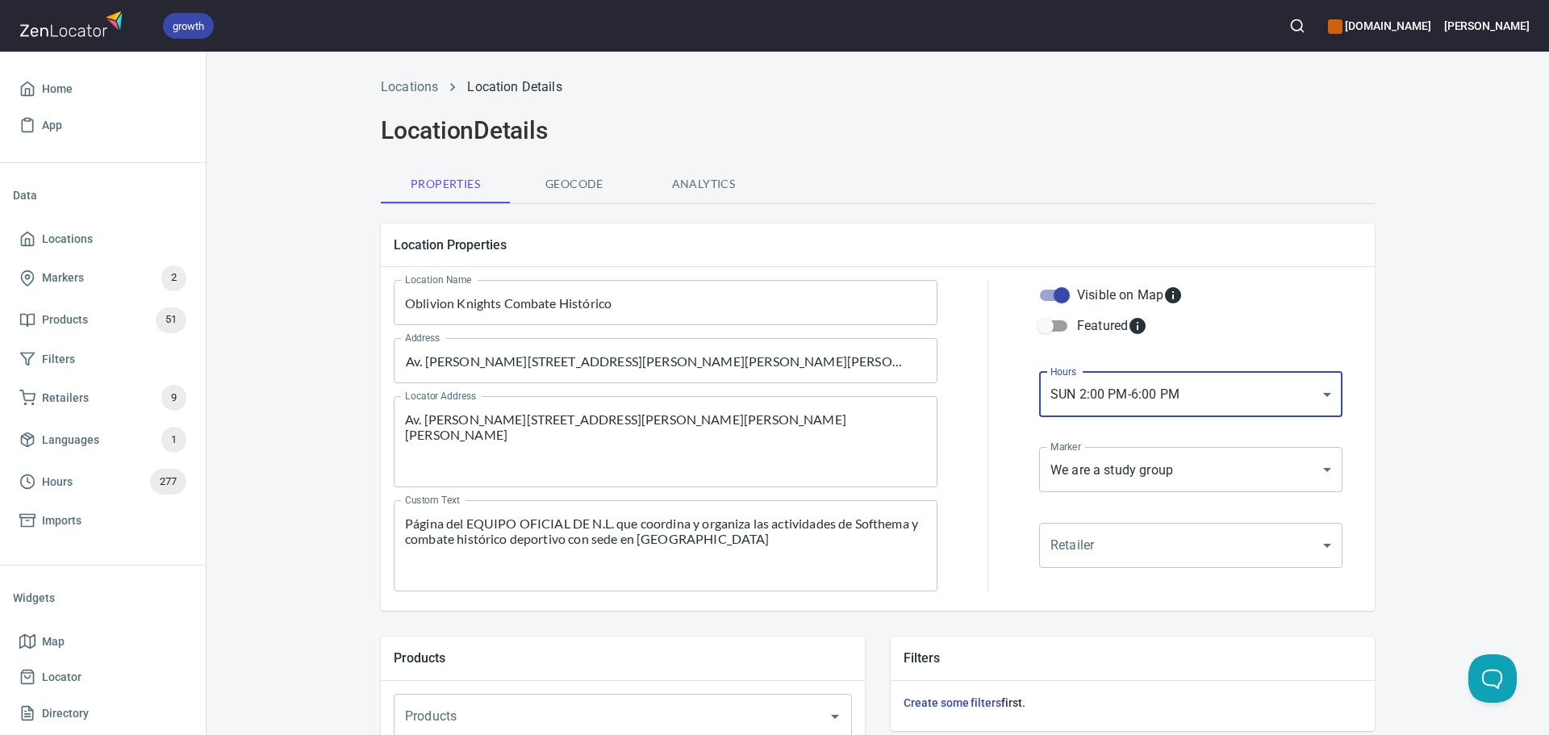
click at [1127, 447] on body "growth hemaalliance.com Donald Home App Data Locations Markers 2 Products 51 Fi…" at bounding box center [774, 367] width 1549 height 735
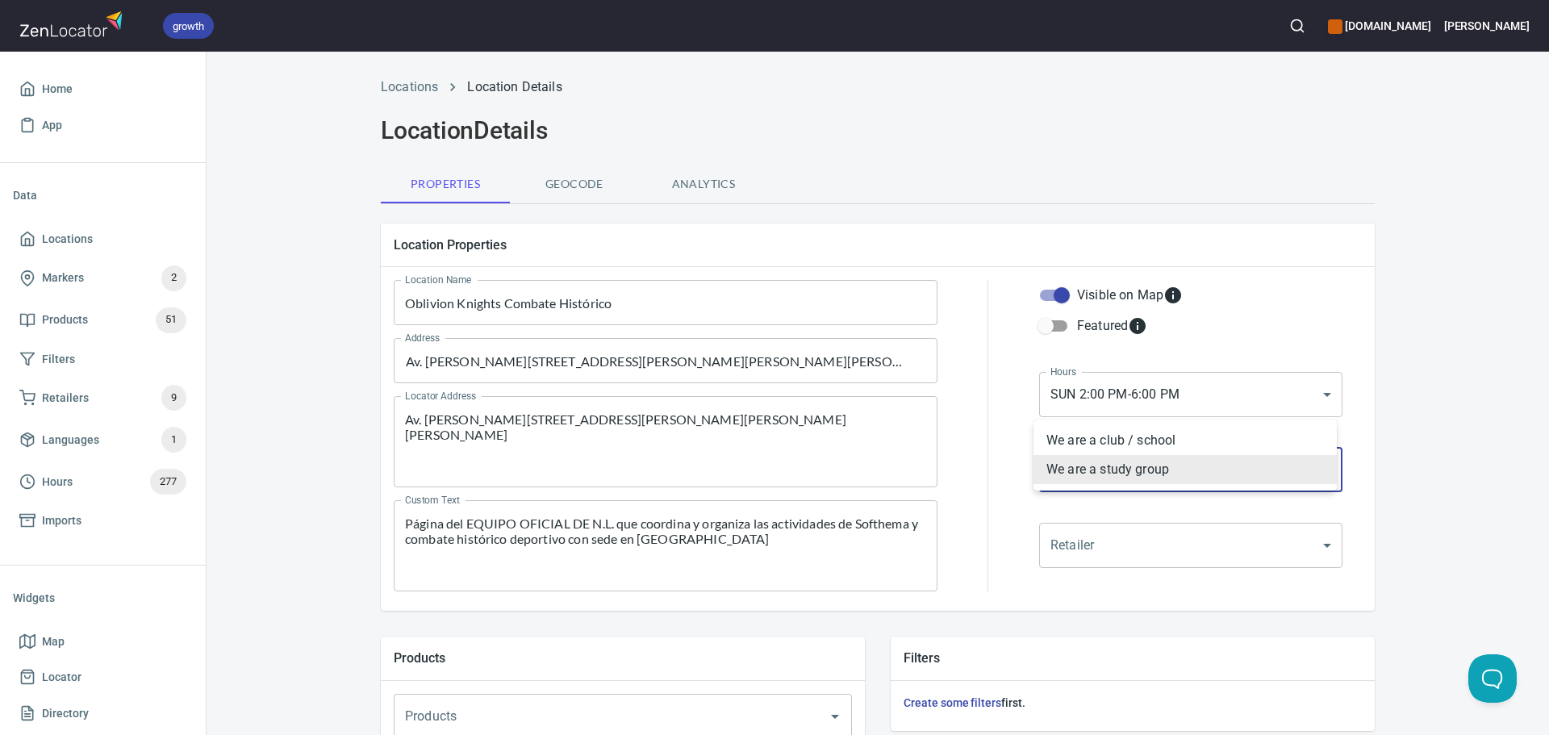
click at [1091, 438] on li "We are a club / school" at bounding box center [1185, 440] width 303 height 29
type input "mrk_k5vbpvas"
click at [1002, 441] on div at bounding box center [988, 435] width 82 height 331
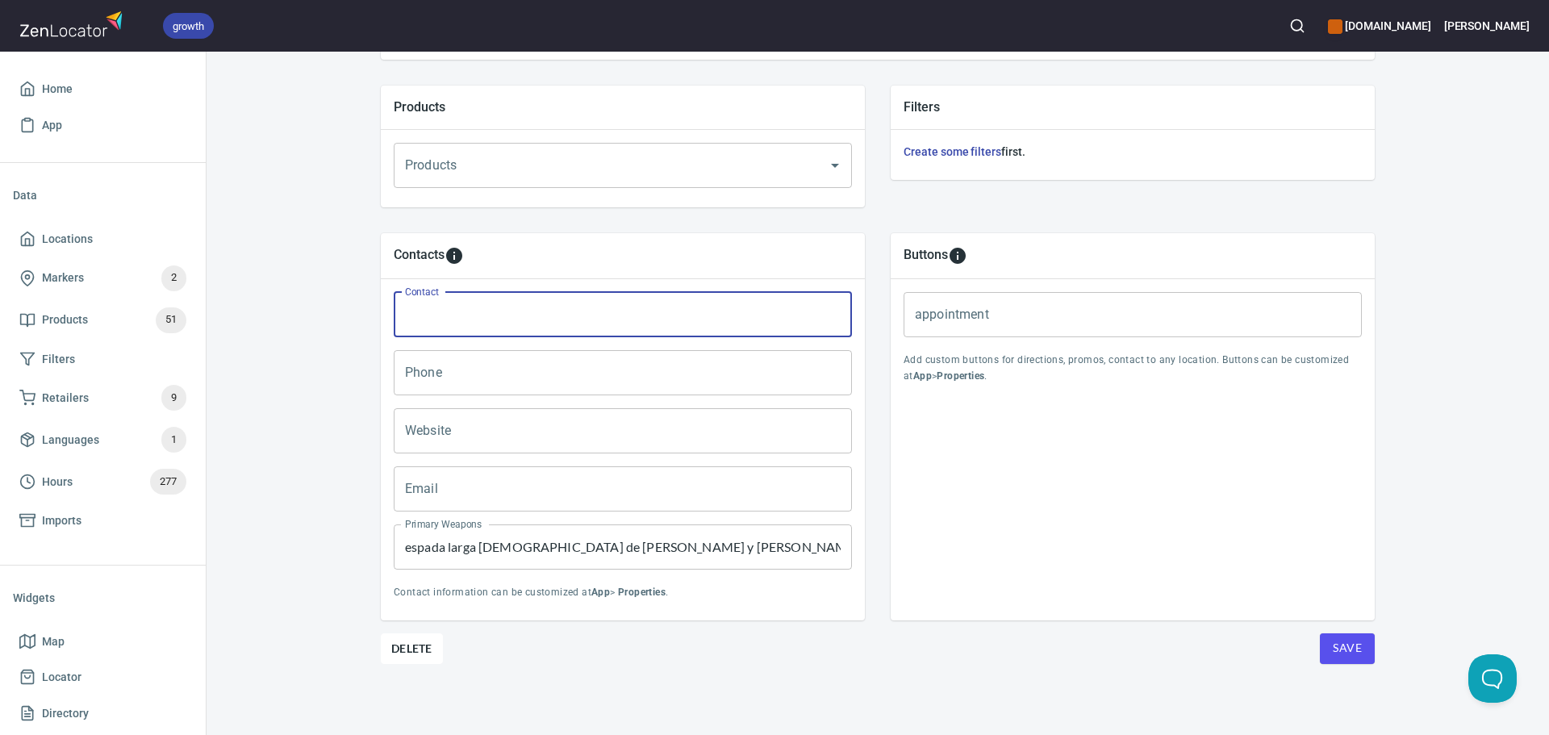
click at [474, 328] on input "Contact" at bounding box center [623, 314] width 458 height 45
paste input "María Silva espada larga alemana de Joaquim Meyer y Sigmund Ringeck, así como e…"
type input "María Silva espada larga alemana de Joaquim Meyer y Sigmund Ringeck, así como e…"
paste input "María Silva"
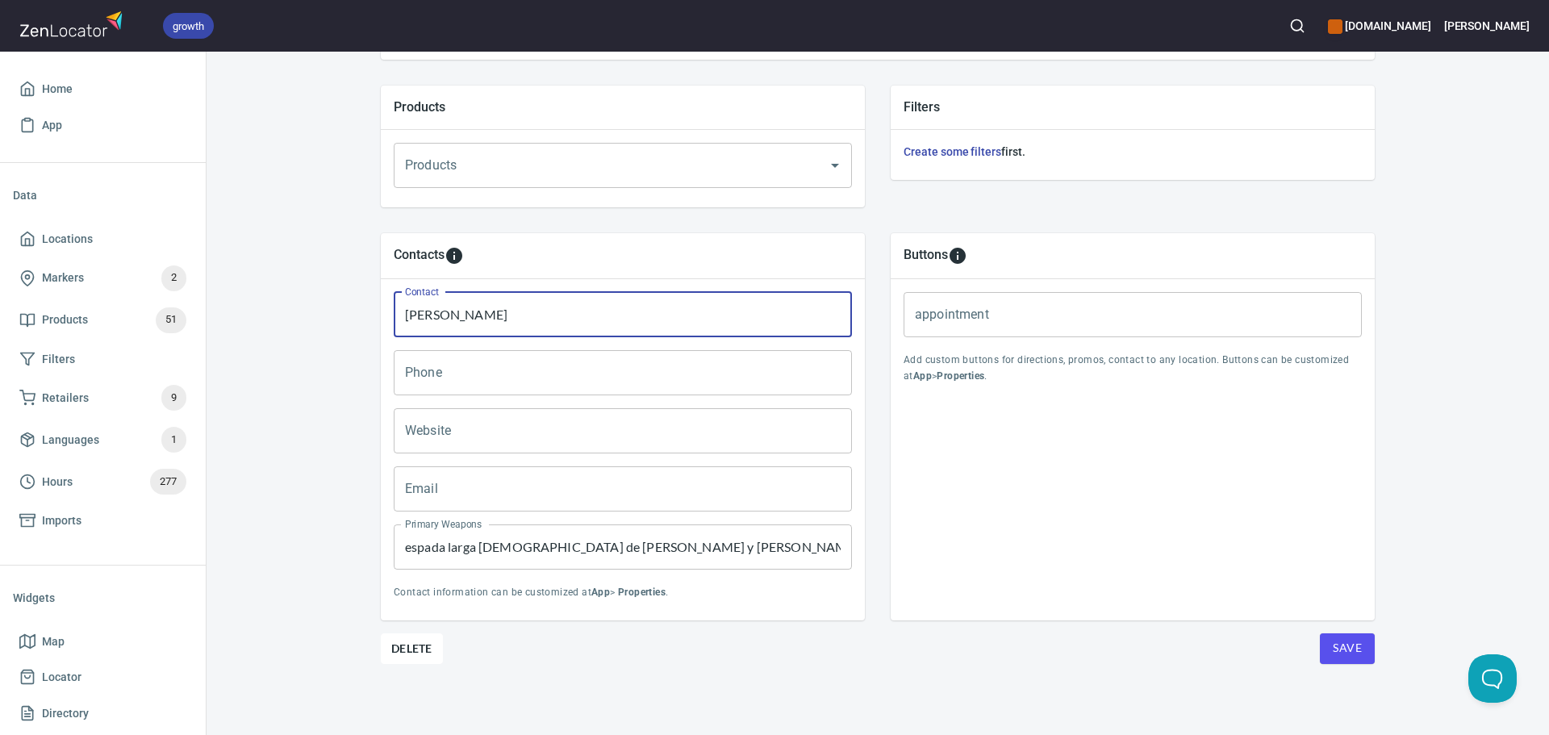
type input "María Silva"
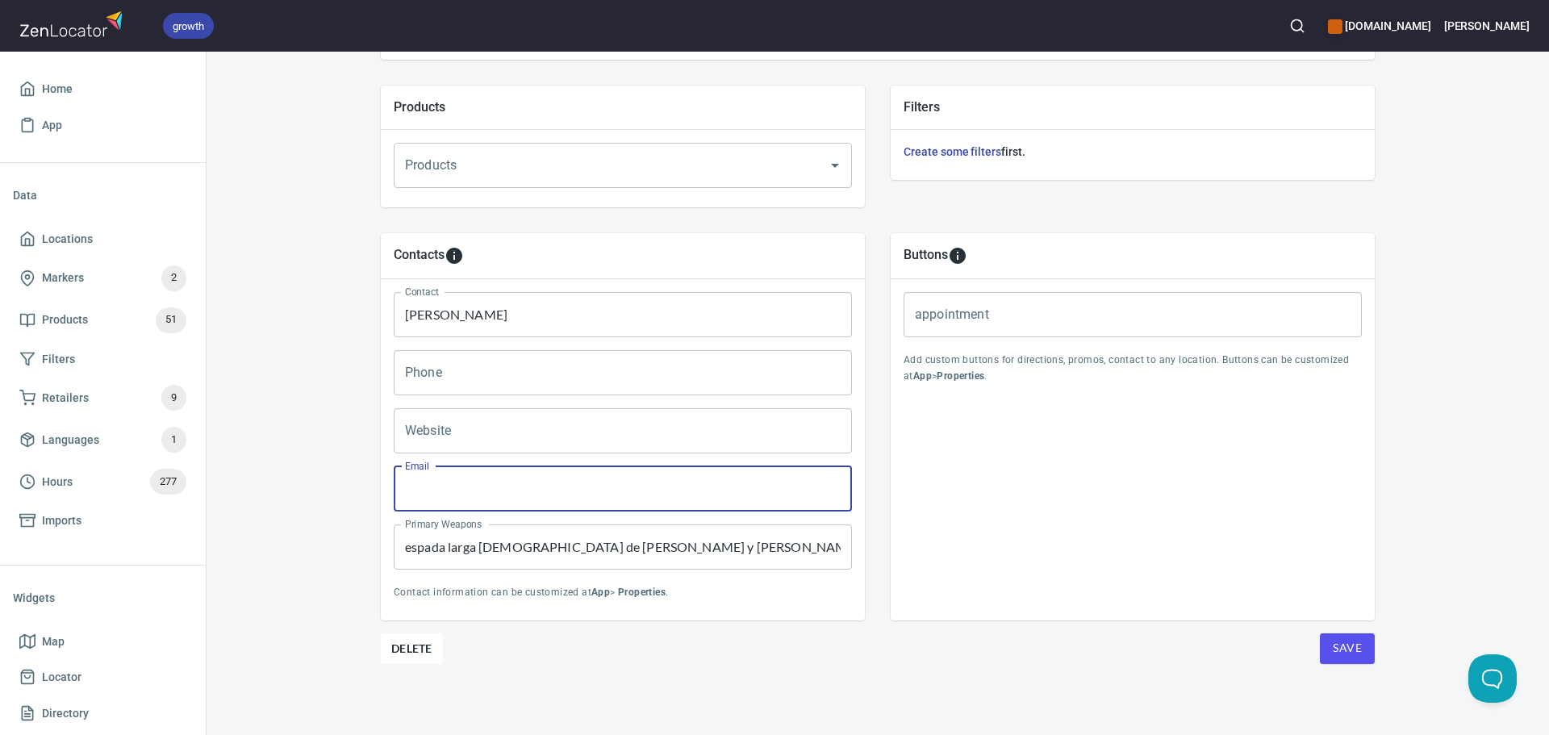
click at [484, 477] on input "Email" at bounding box center [623, 488] width 458 height 45
paste input "amexcombahd@gmail.com"
type input "amexcombahd@gmail.com"
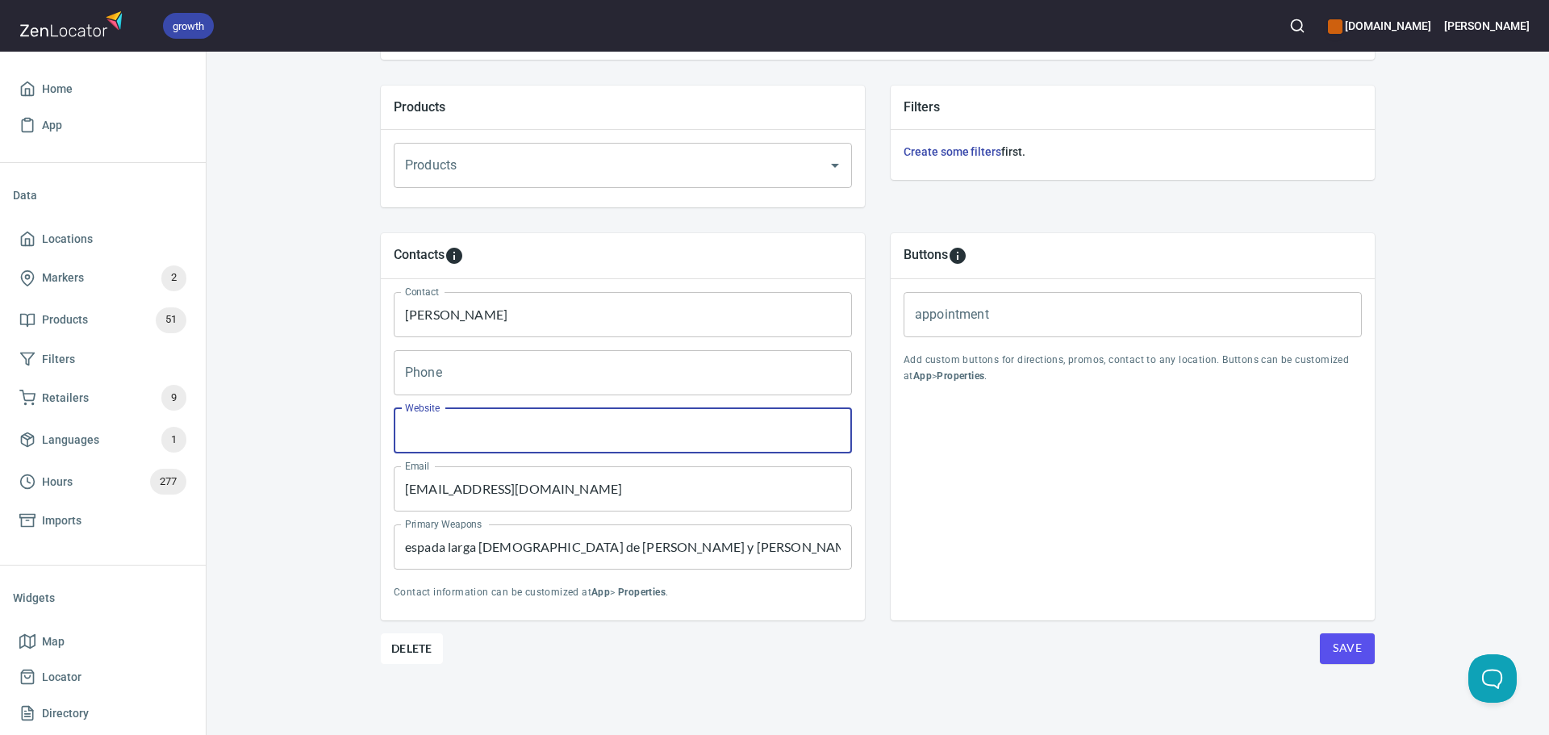
click at [474, 428] on input "Website" at bounding box center [623, 430] width 458 height 45
paste input "http://www.facebook.com/OblivionKnightsSoftcombatMty"
type input "http://www.facebook.com/OblivionKnightsSoftcombatMty"
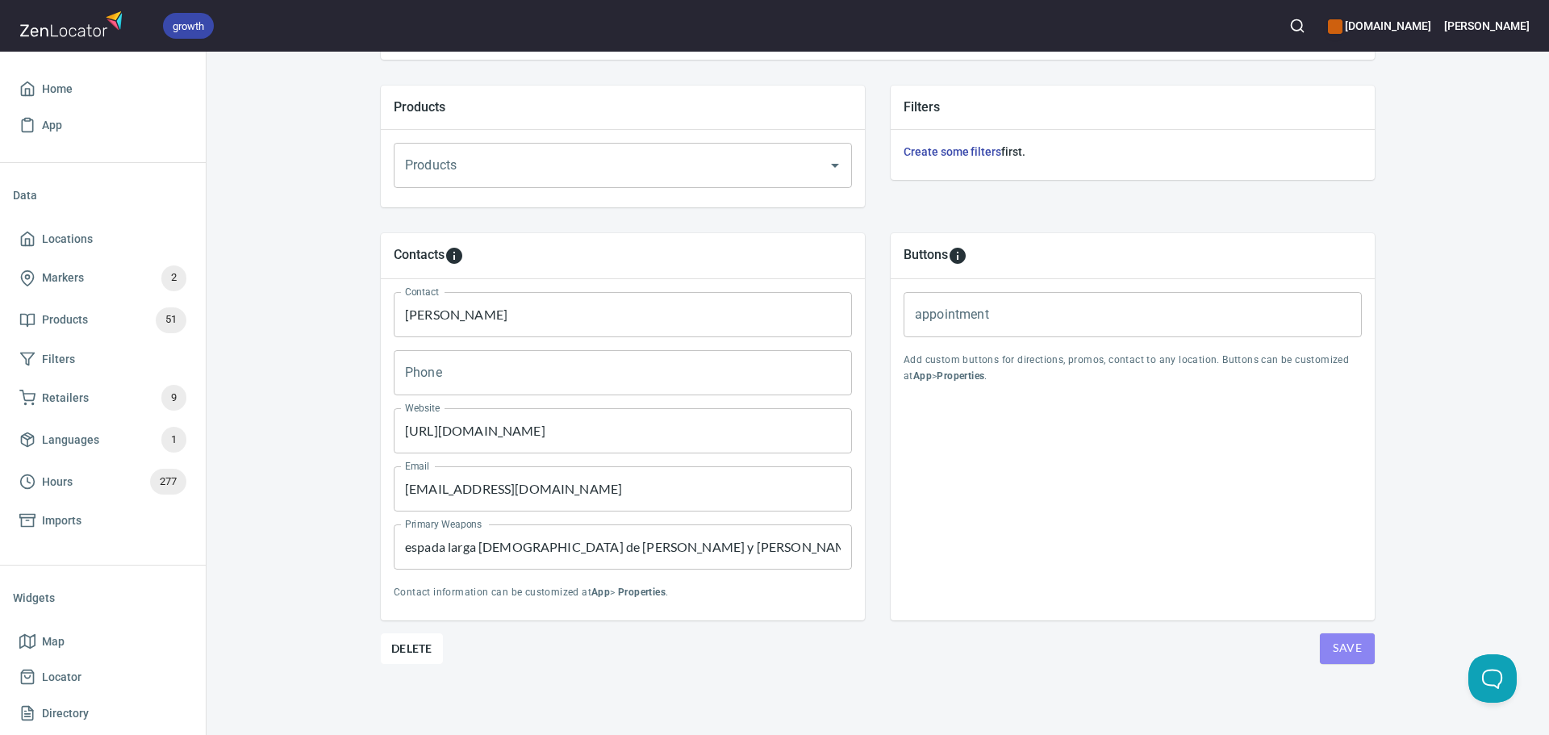
click at [1339, 654] on span "Save" at bounding box center [1347, 648] width 29 height 20
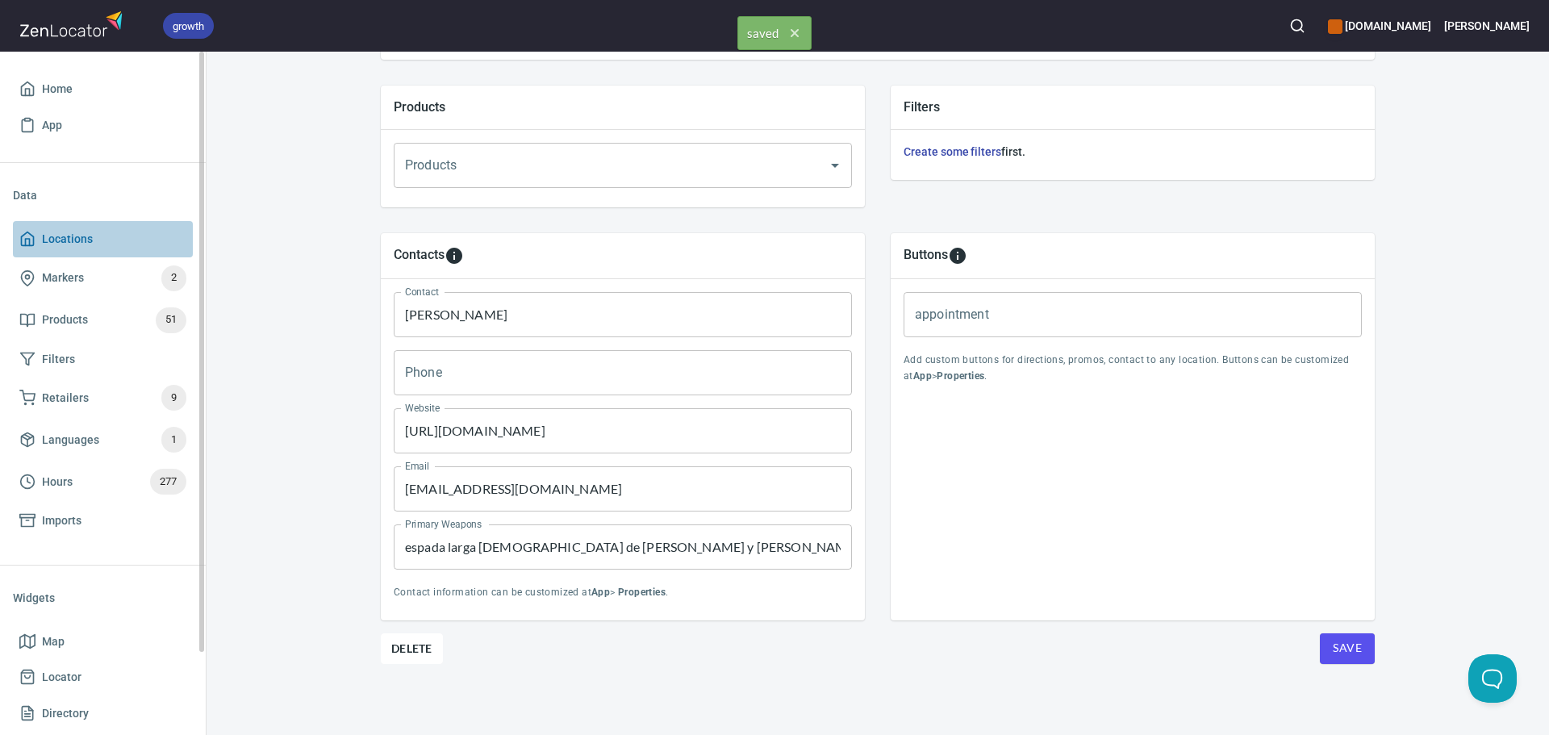
click at [87, 250] on link "Locations" at bounding box center [103, 239] width 180 height 36
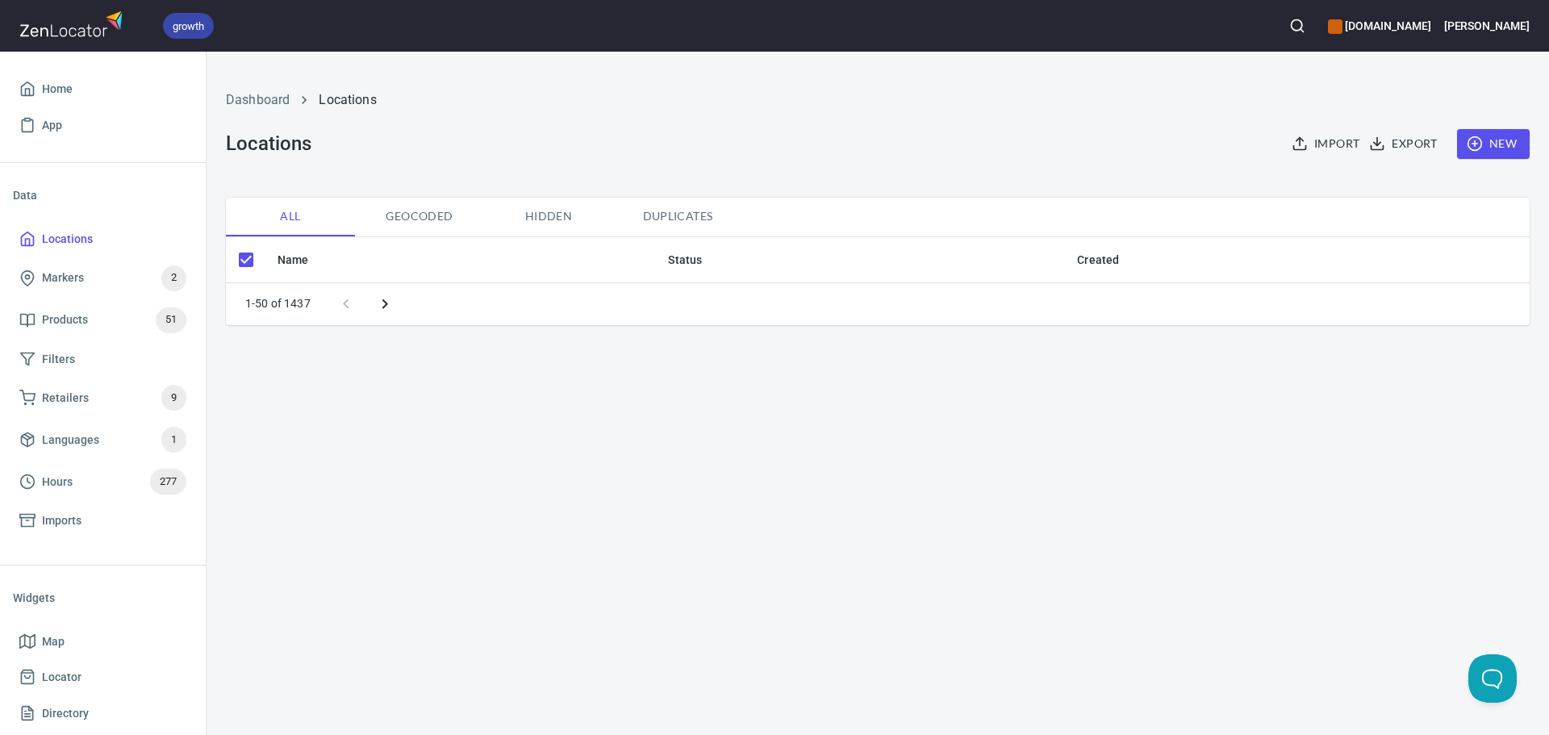
checkbox input "false"
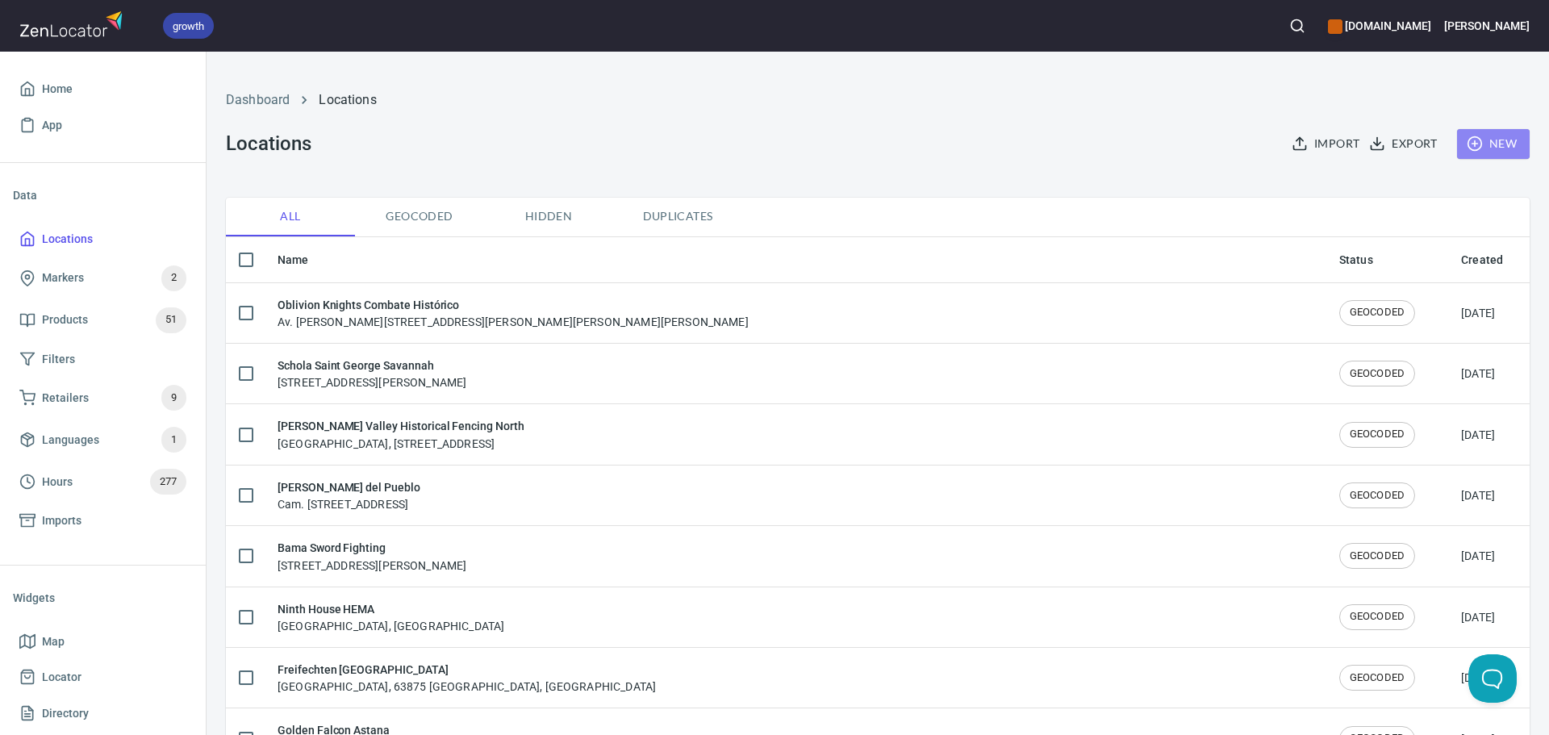
click at [1483, 143] on span "New" at bounding box center [1493, 144] width 47 height 20
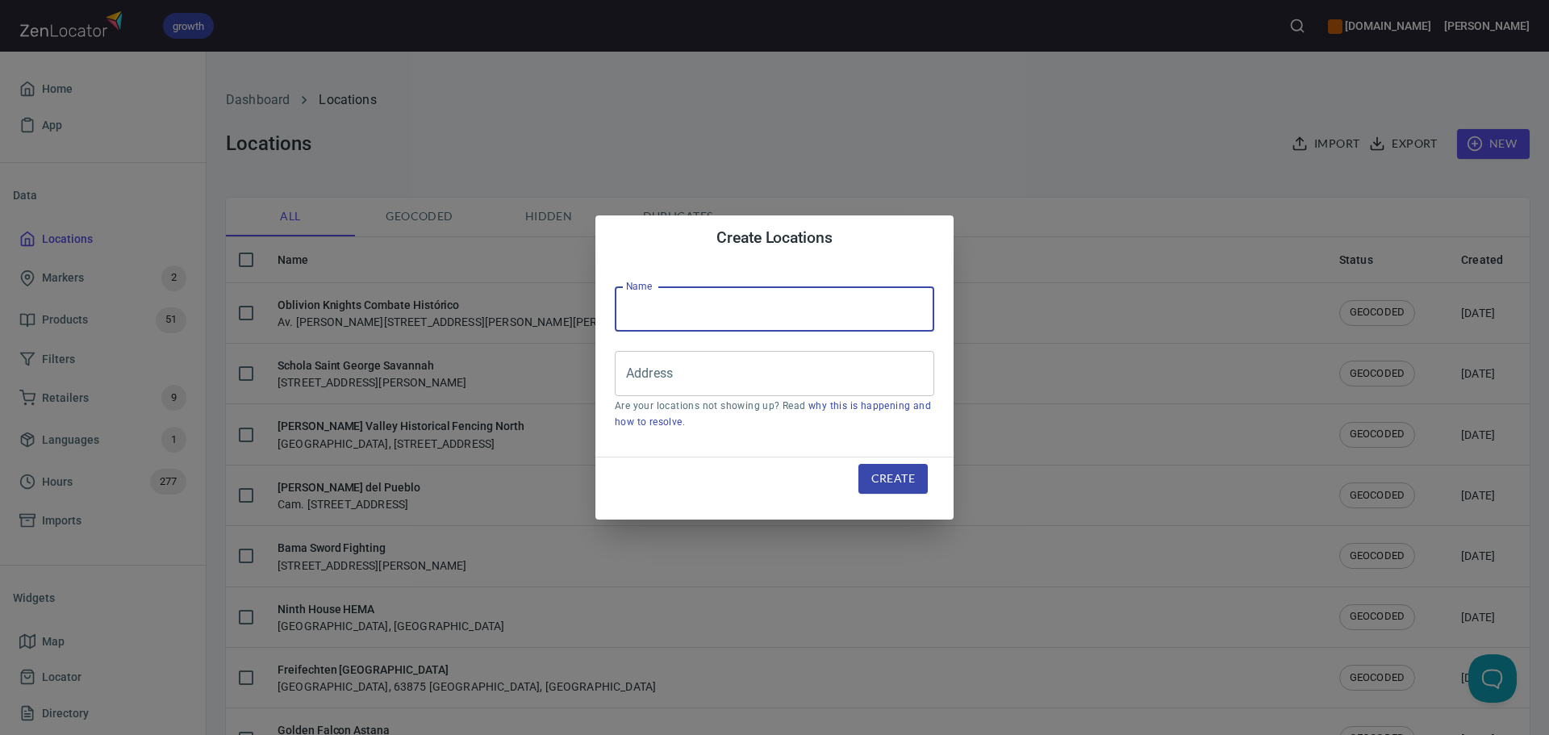
click at [693, 332] on input "text" at bounding box center [775, 308] width 320 height 45
paste input "Ordo Fidei Gladii"
type input "Ordo Fidei Gladii"
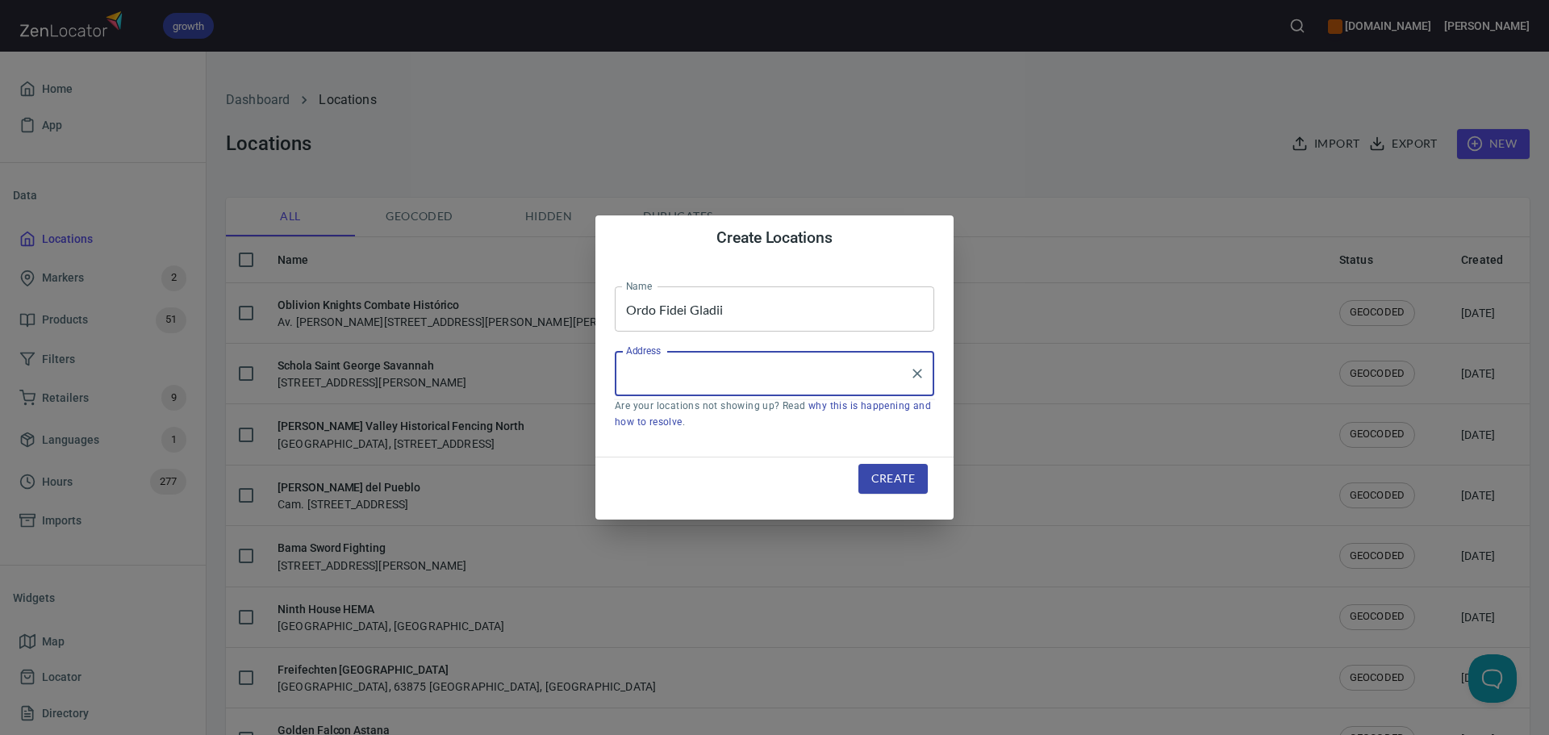
click at [654, 367] on input "Address" at bounding box center [762, 373] width 281 height 31
paste input "Av Independencia y avenida Libertadores de America, Fraccionamiento las América…"
type input "Av Independencia y avenida Libertadores de America, Fraccionamiento las América…"
click at [882, 462] on div "Create" at bounding box center [893, 479] width 108 height 69
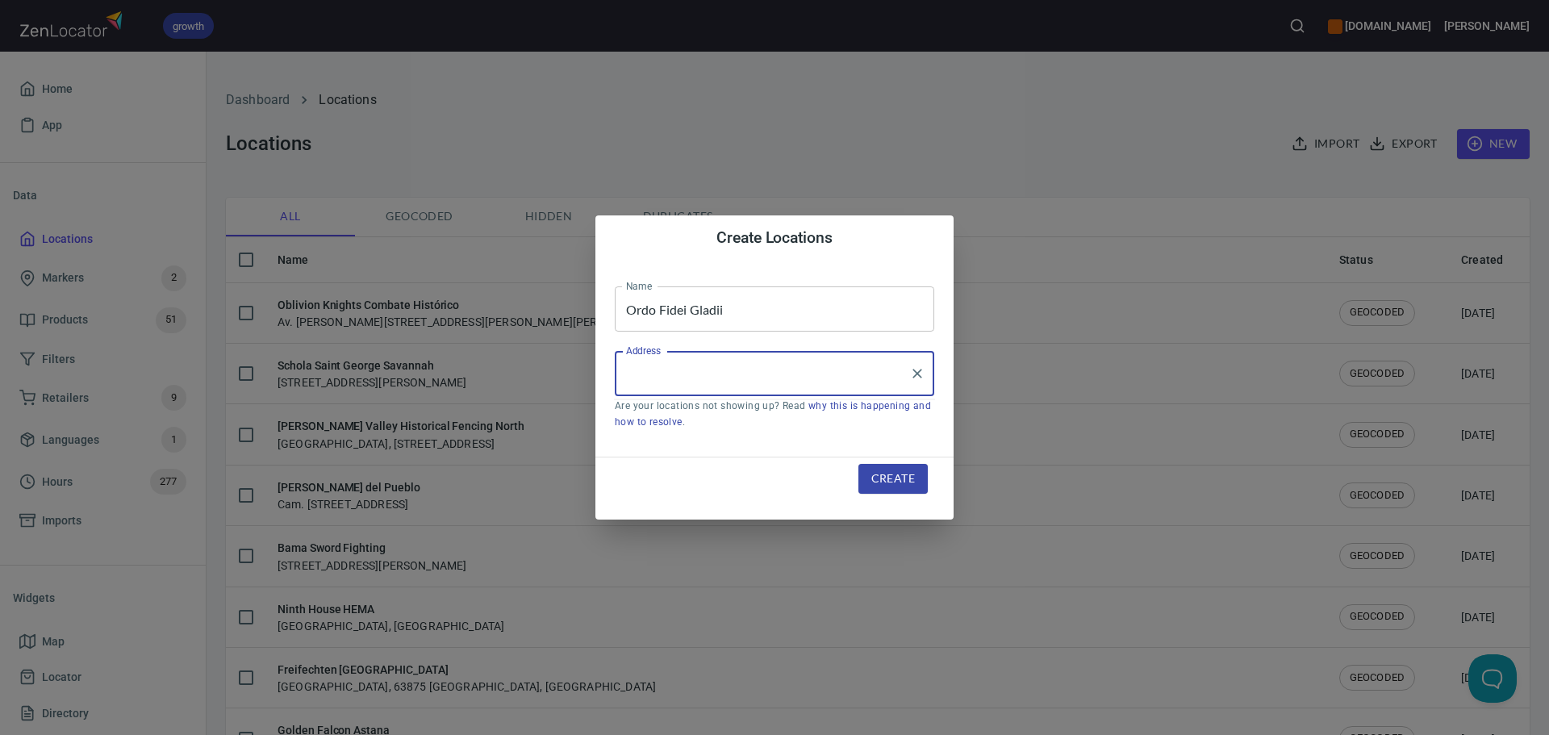
scroll to position [0, 0]
click at [883, 472] on span "Create" at bounding box center [893, 479] width 44 height 20
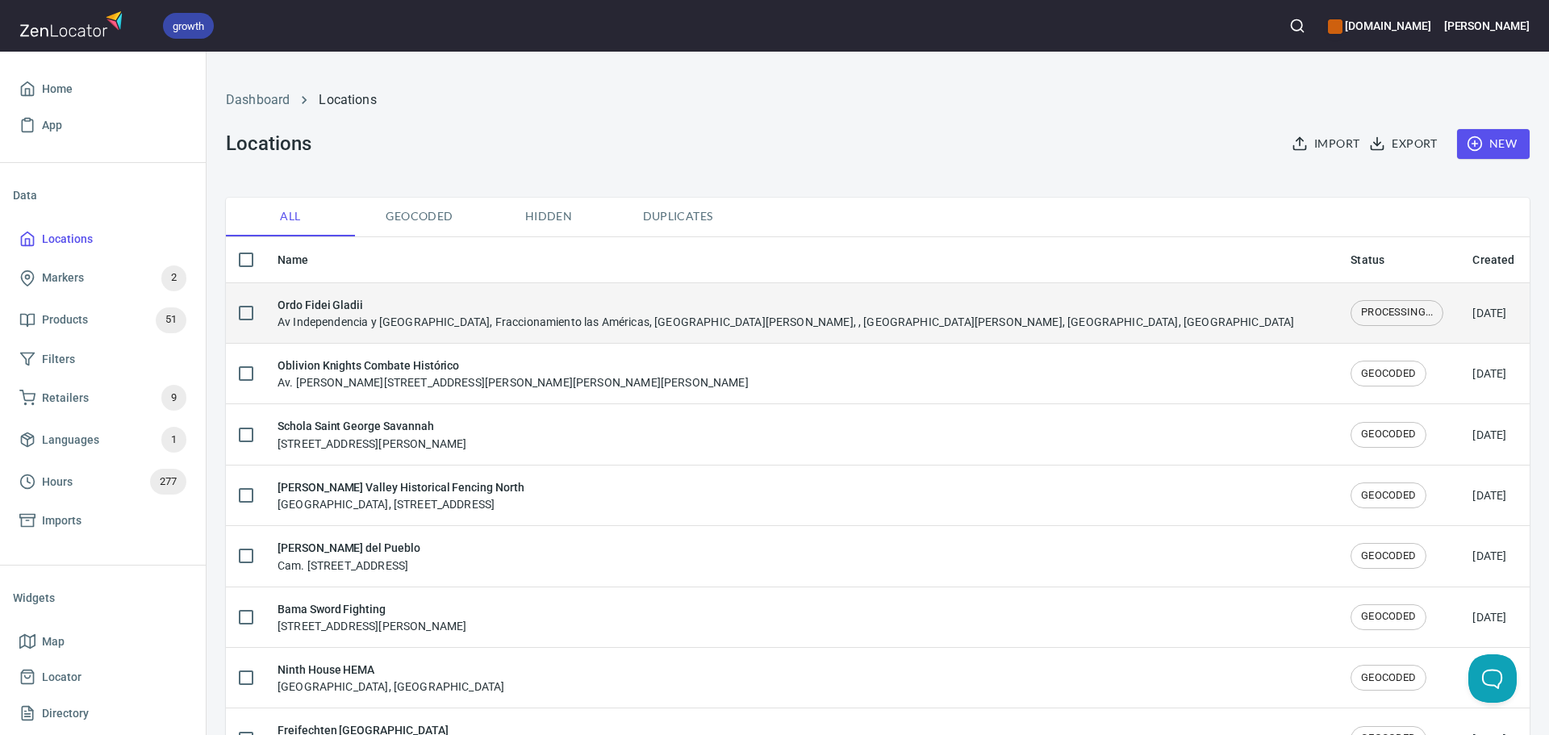
click at [378, 296] on h6 "Ordo Fidei Gladii" at bounding box center [786, 305] width 1017 height 18
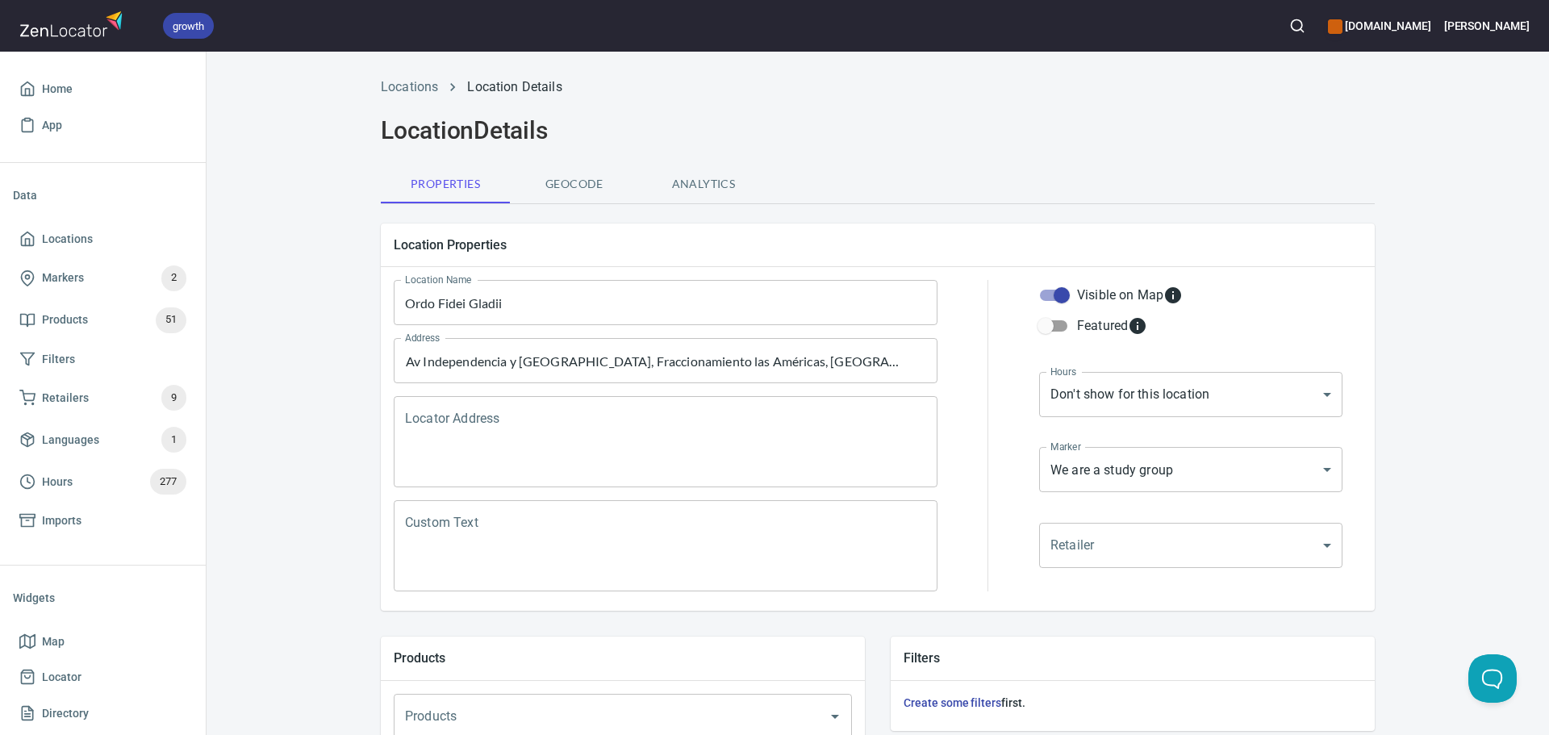
click at [609, 420] on textarea "Locator Address" at bounding box center [665, 442] width 521 height 61
paste textarea "Av Independencia y [GEOGRAPHIC_DATA], Fraccionamiento las Américas, [GEOGRAPHIC…"
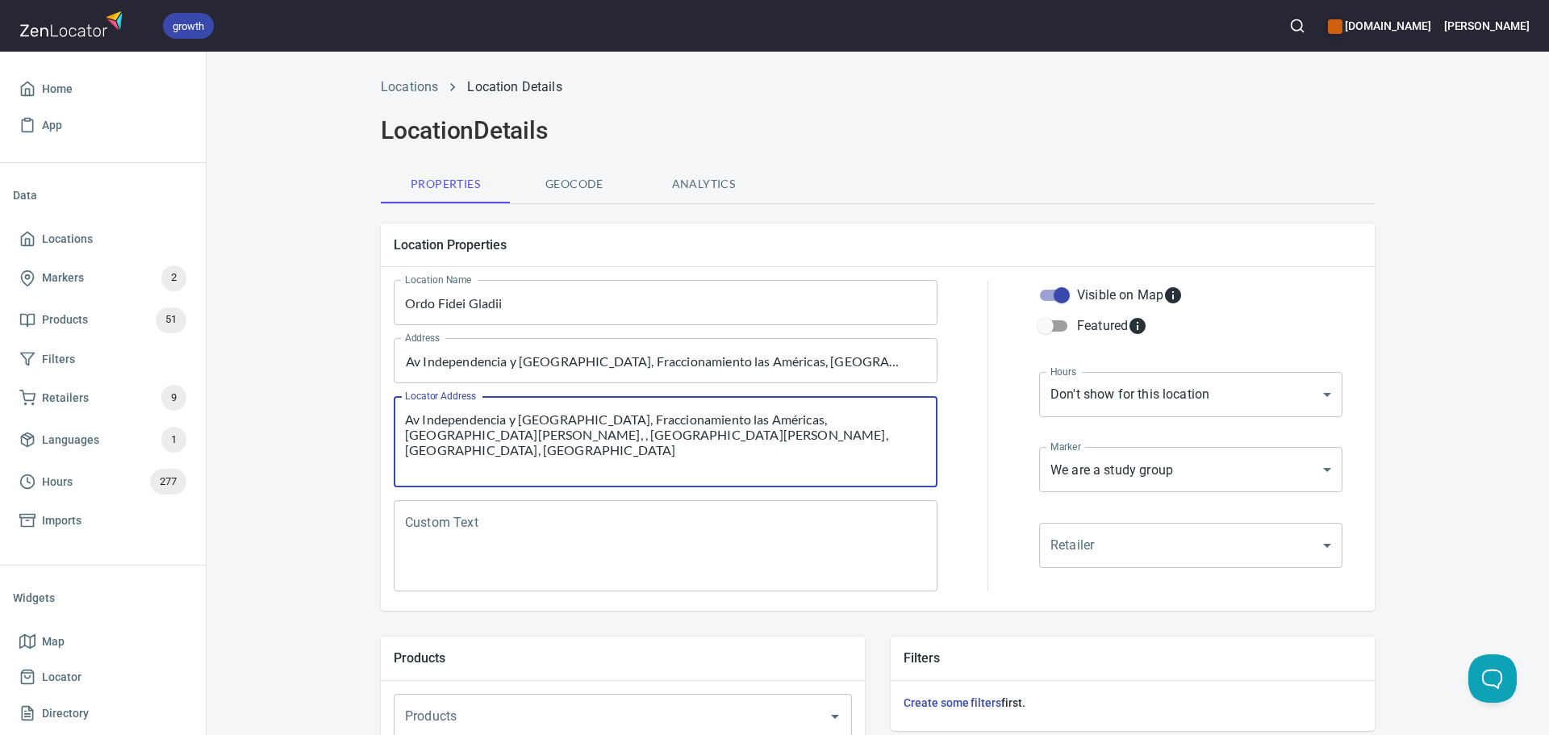
type textarea "Av Independencia y [GEOGRAPHIC_DATA], Fraccionamiento las Américas, [GEOGRAPHIC…"
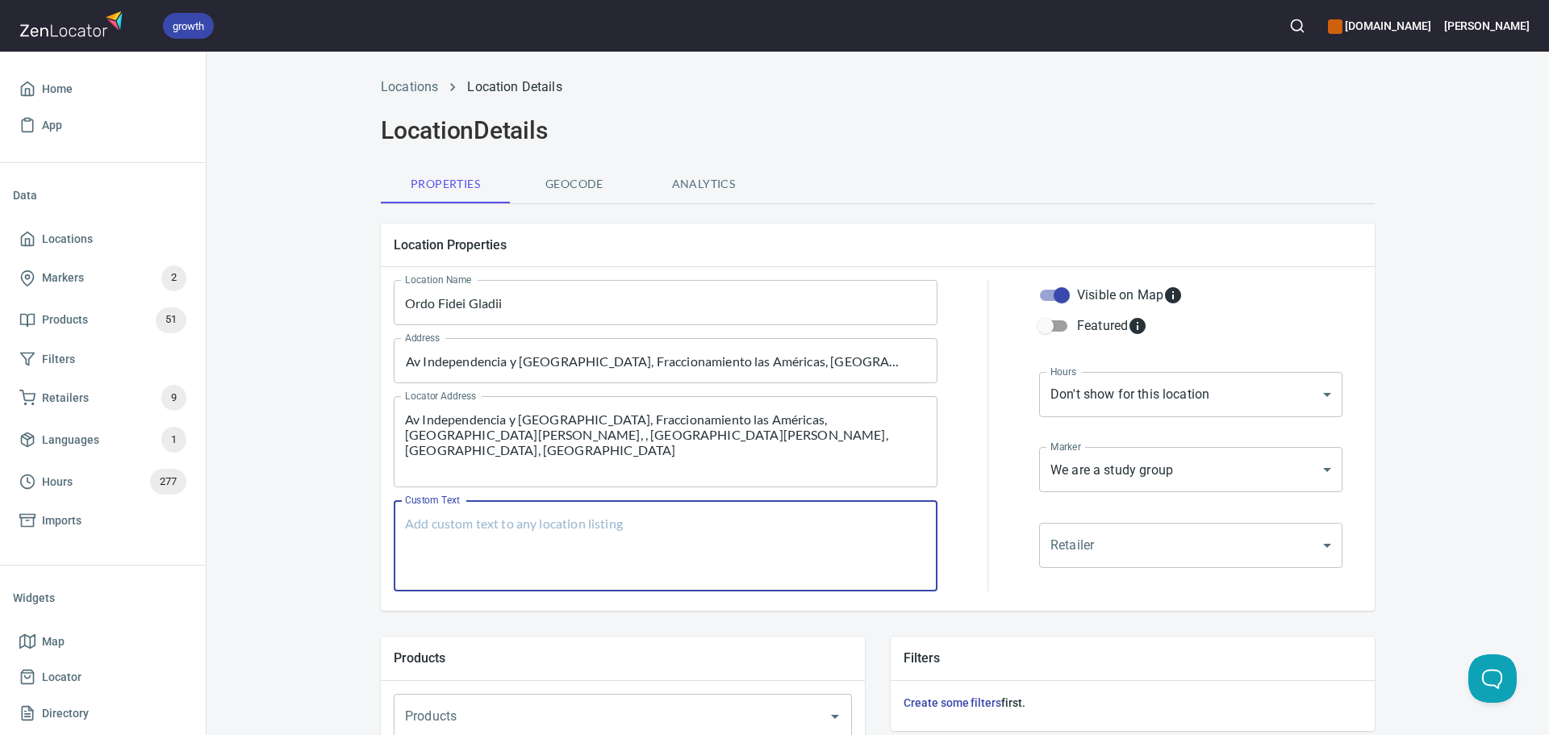
click at [515, 545] on textarea "Custom Text" at bounding box center [665, 546] width 521 height 61
paste textarea "Nos enfocamos en el estudio y reinterpretacion de antiguos manuales, atraves de…"
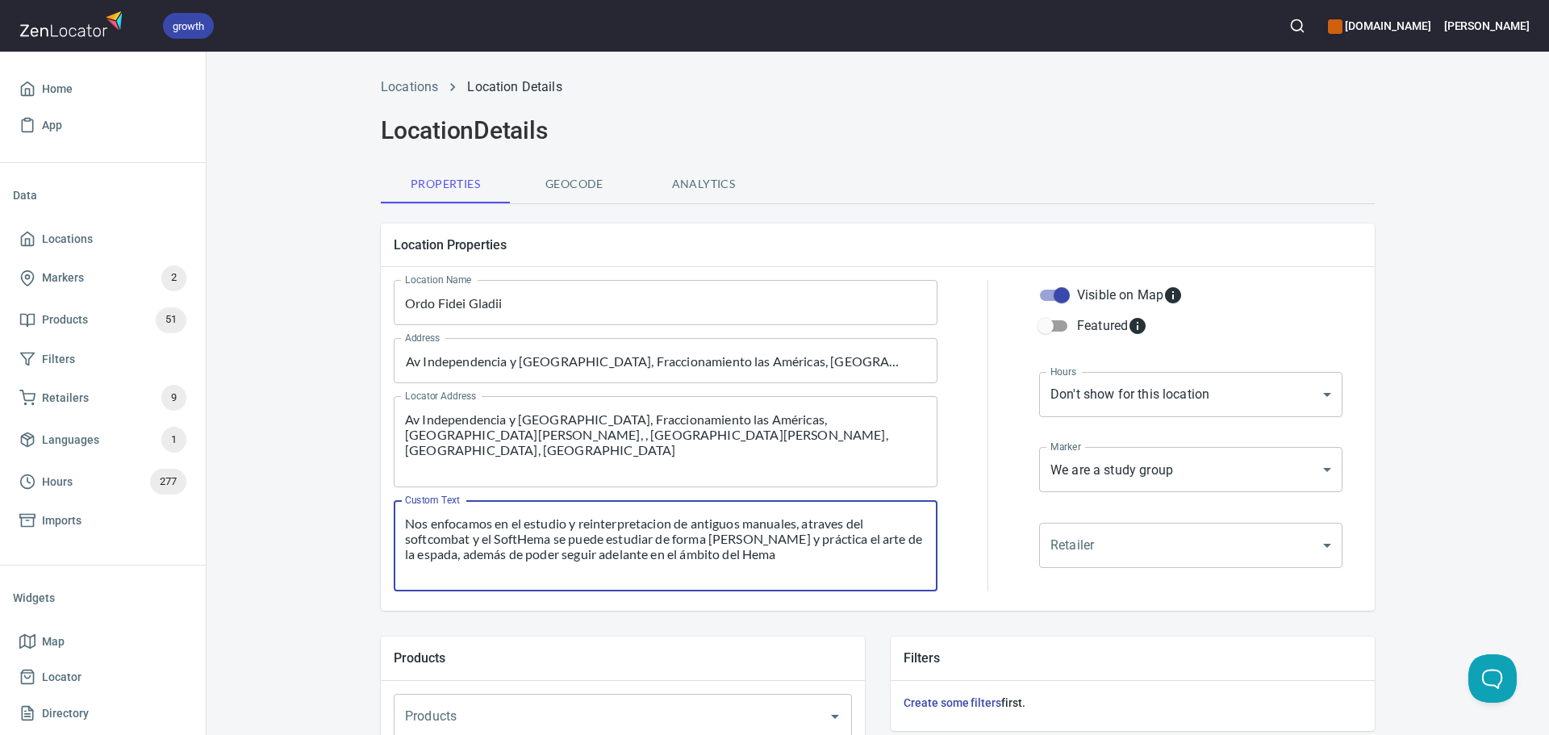
type textarea "Nos enfocamos en el estudio y reinterpretacion de antiguos manuales, atraves de…"
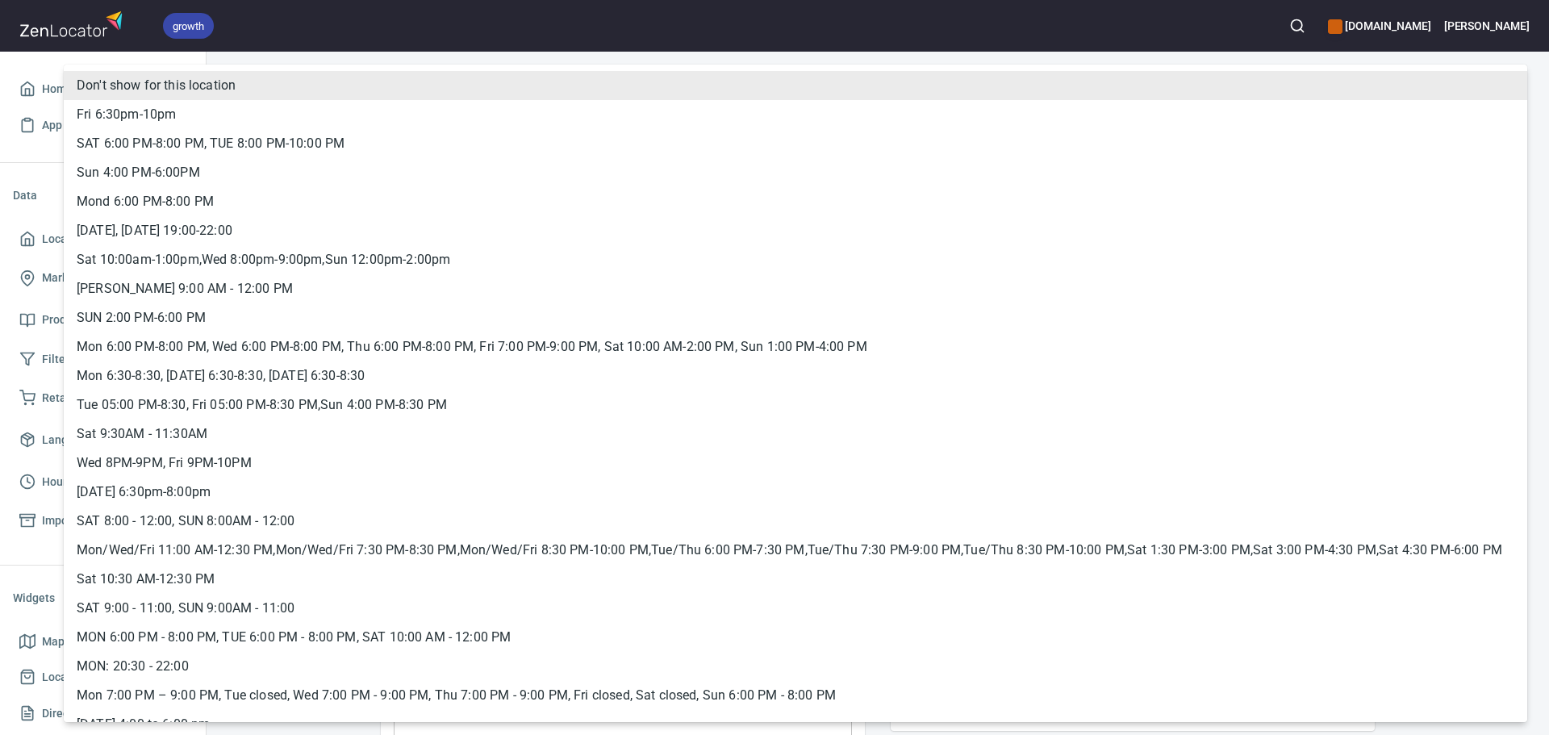
click at [1150, 402] on body "growth hemaalliance.com Donald Home App Data Locations Markers 2 Products 51 Fi…" at bounding box center [774, 367] width 1549 height 735
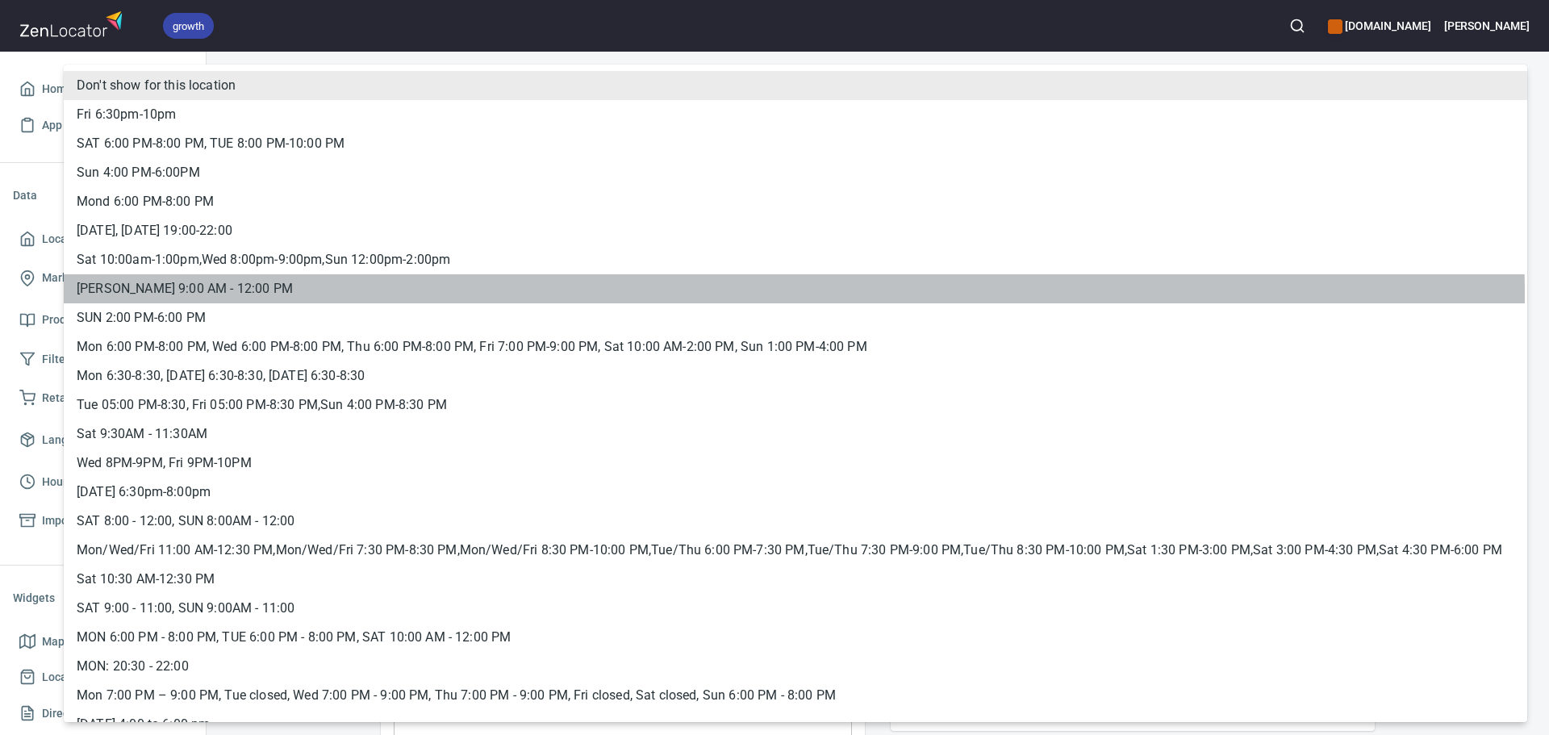
click at [287, 297] on li "Sábados 9:00 AM - 12:00 PM" at bounding box center [796, 288] width 1464 height 29
type input "hrs_9jwmbaqx"
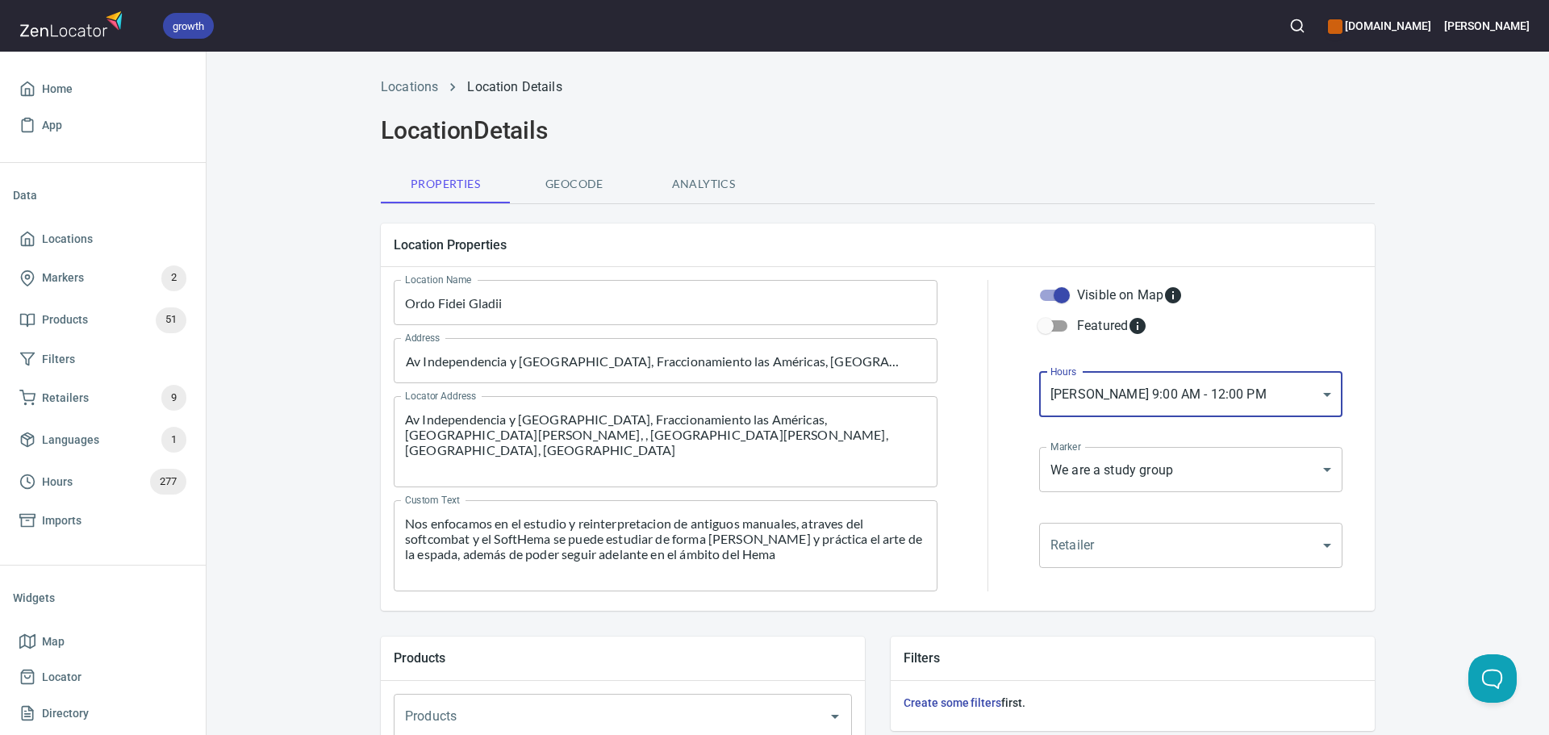
click at [1156, 476] on body "growth hemaalliance.com Donald Home App Data Locations Markers 2 Products 51 Fi…" at bounding box center [774, 367] width 1549 height 735
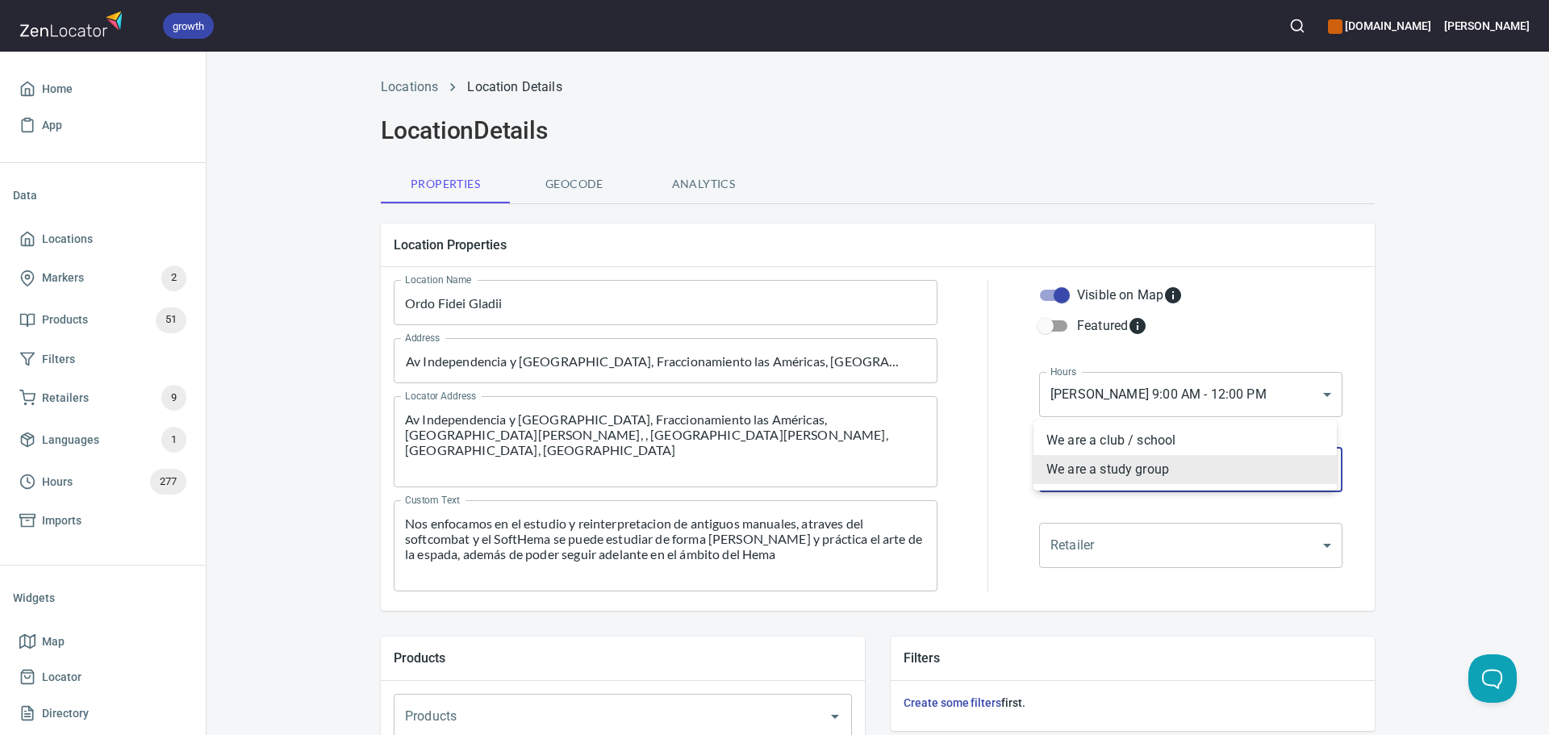
click at [1101, 441] on li "We are a club / school" at bounding box center [1185, 440] width 303 height 29
type input "mrk_k5vbpvas"
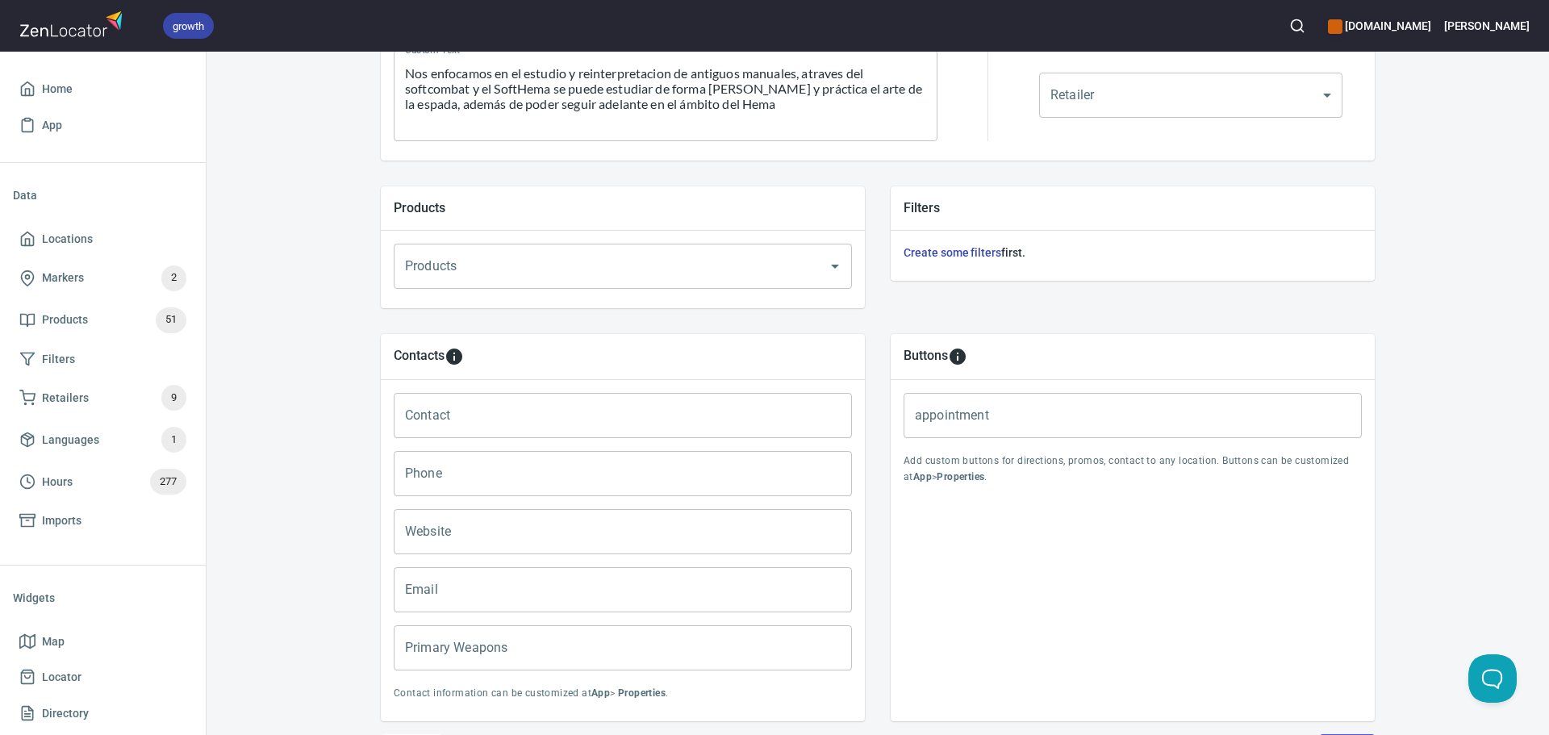
scroll to position [484, 0]
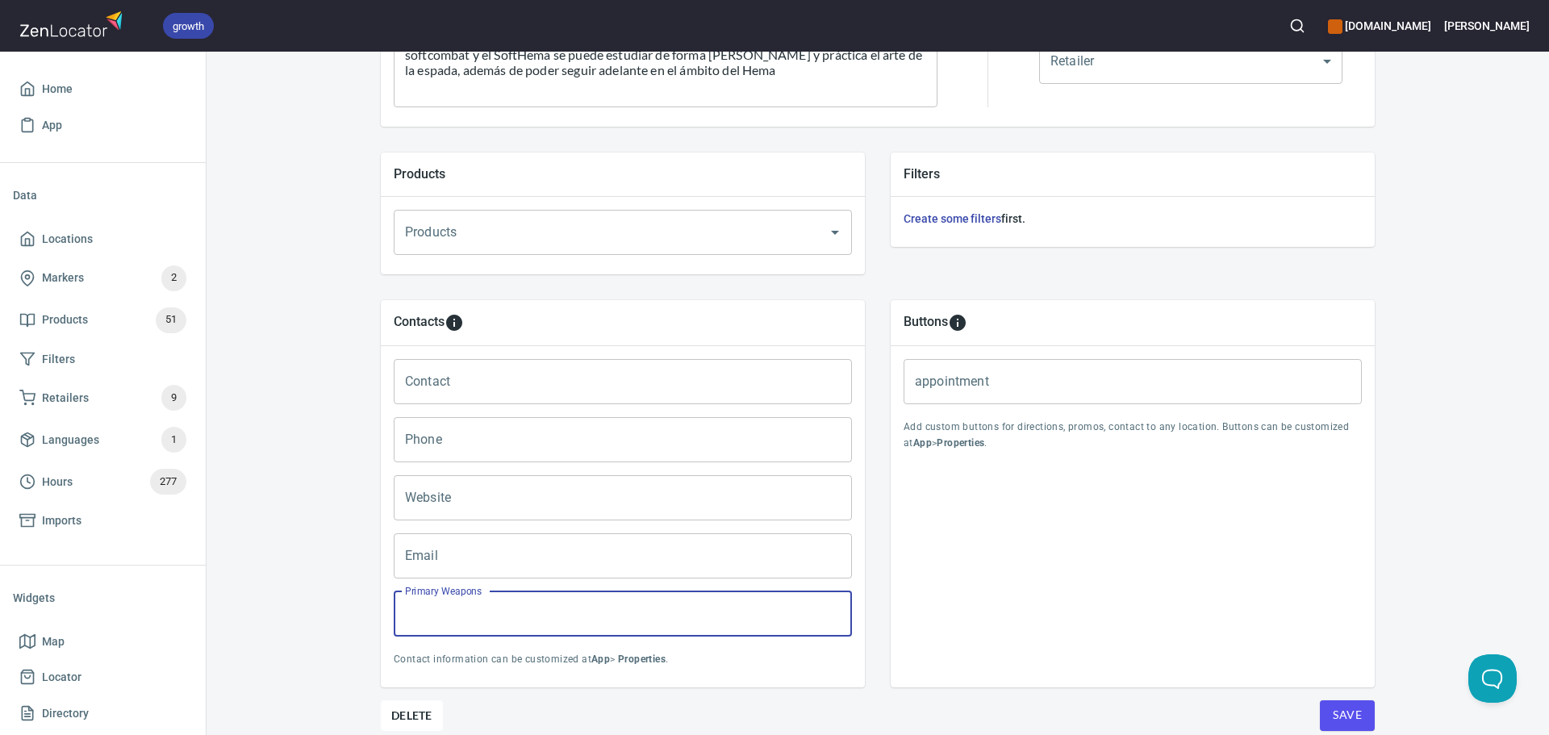
click at [451, 609] on input "Primary Weapons" at bounding box center [623, 613] width 458 height 45
paste input "Espada corta, Espada larga, espadas dos manos, Dagas, lanzas, mazas, escudos"
type input "Espada corta, Espada larga, espadas dos manos, Dagas, lanzas, mazas, escudos"
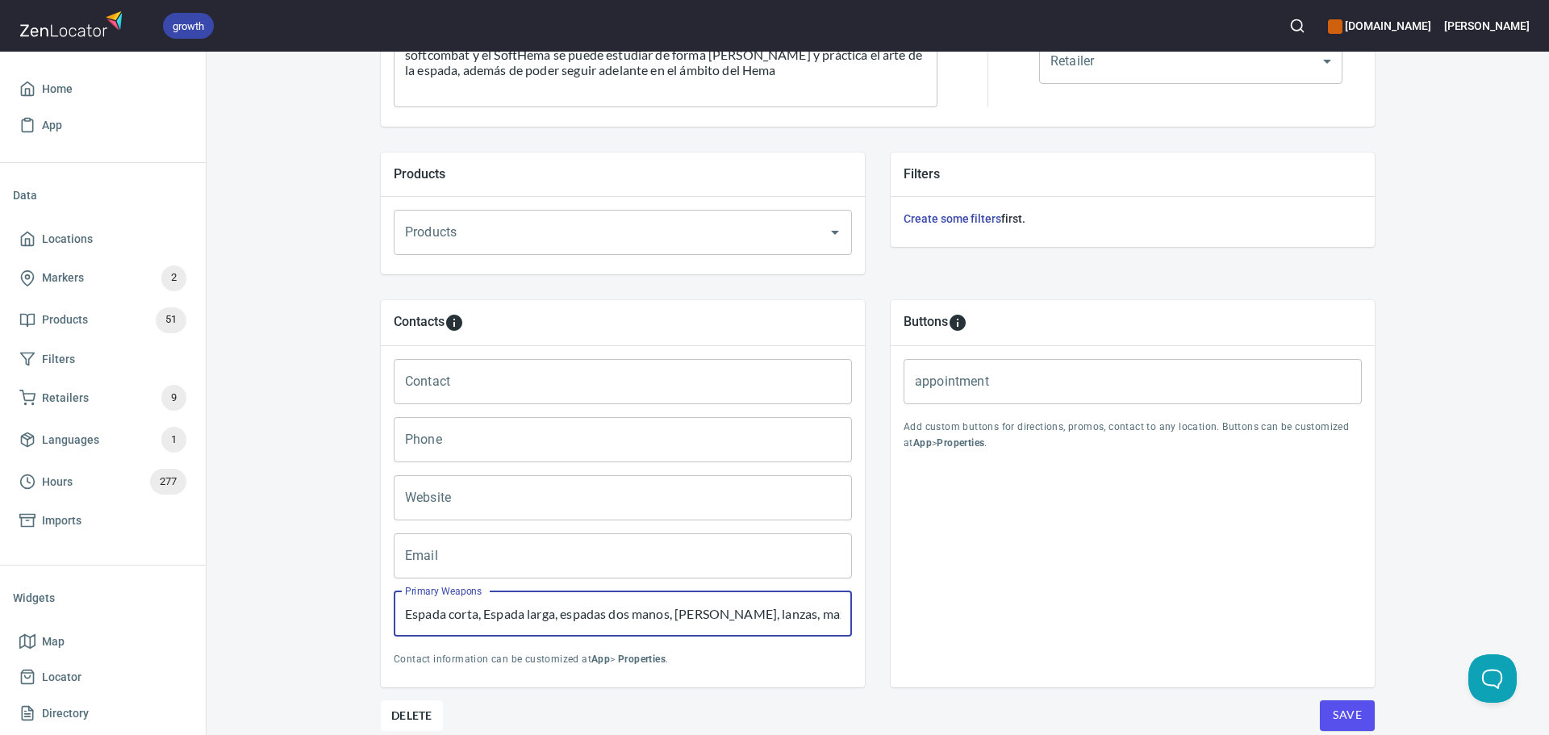
click at [465, 371] on input "Contact" at bounding box center [623, 381] width 458 height 45
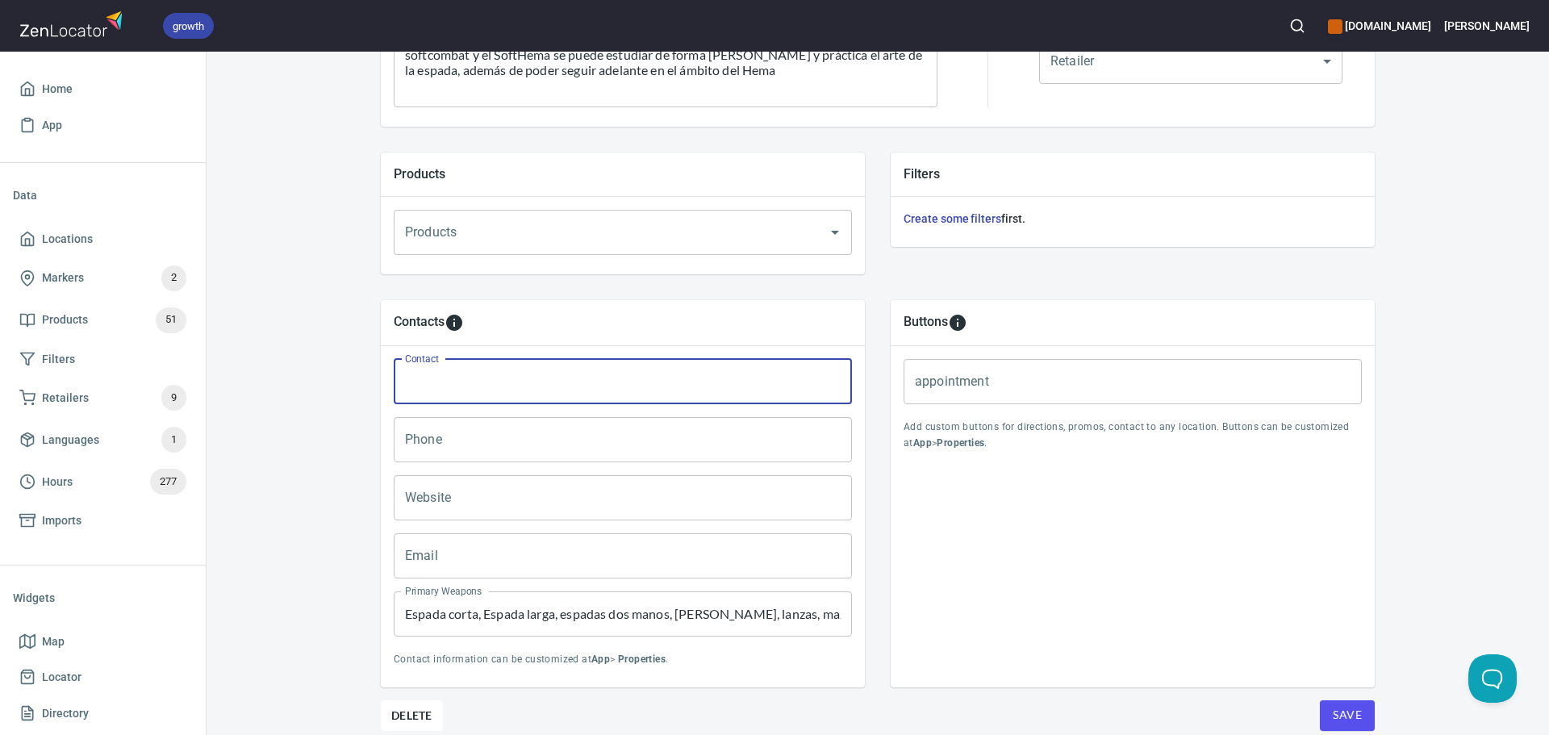
paste input "Carlos De la cruz"
type input "Carlos De la cruz"
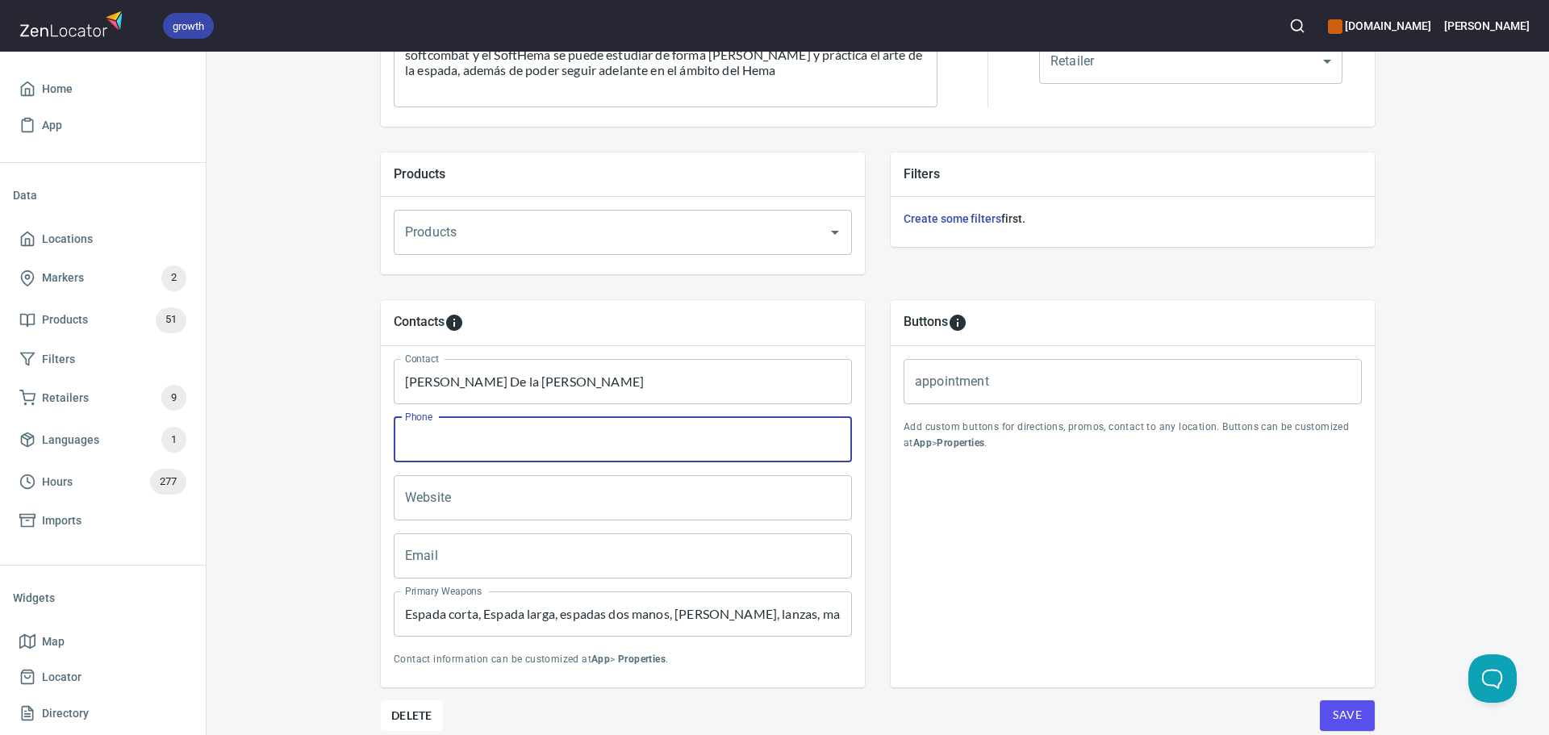
click at [456, 450] on input "Phone" at bounding box center [623, 439] width 458 height 45
paste input "+52 558 388 7476"
type input "+52 558 388 7476"
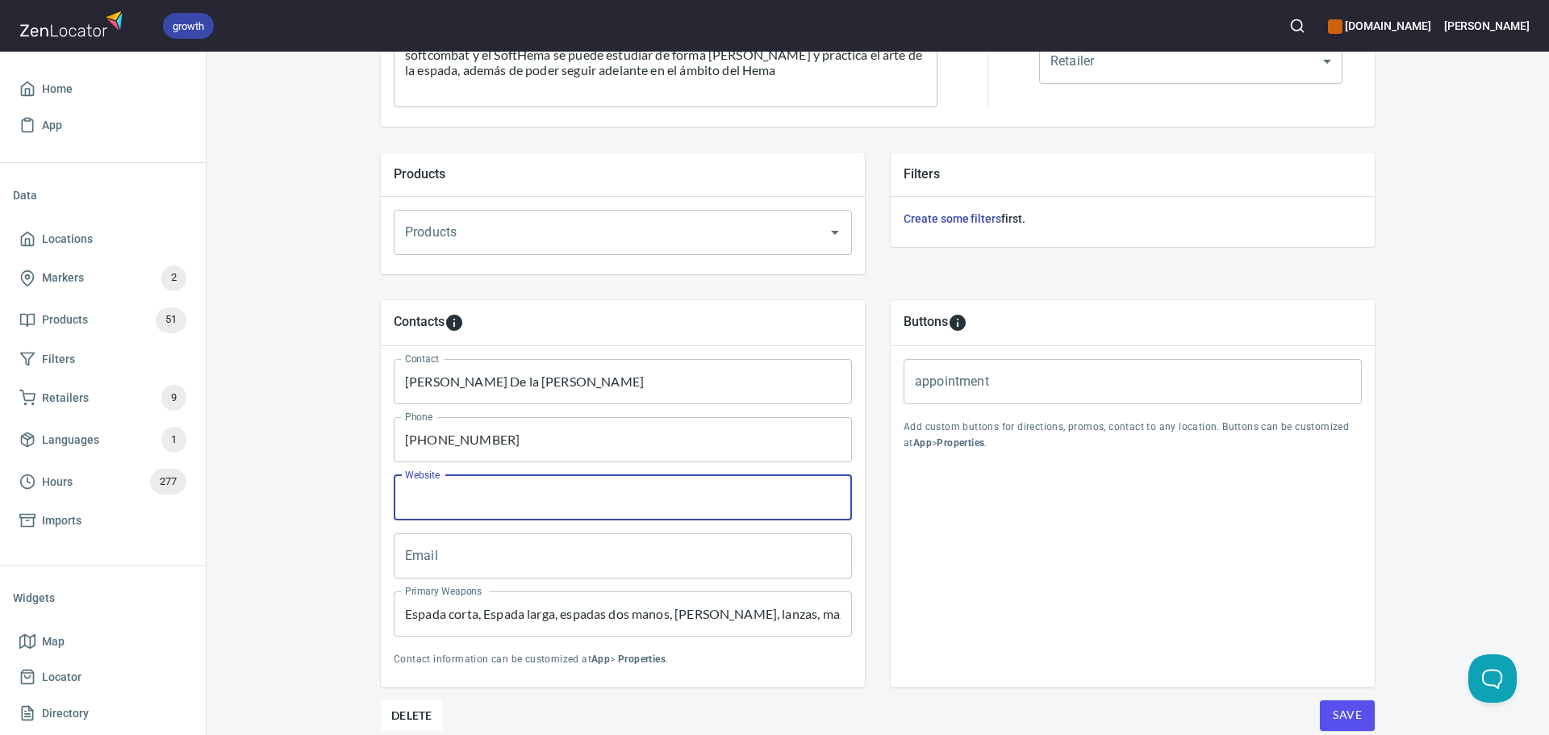
click at [555, 498] on input "Website" at bounding box center [623, 497] width 458 height 45
paste input "https://www.facebook.com/share/14MpXdC8Frw/"
type input "https://www.facebook.com/share/14MpXdC8Frw/"
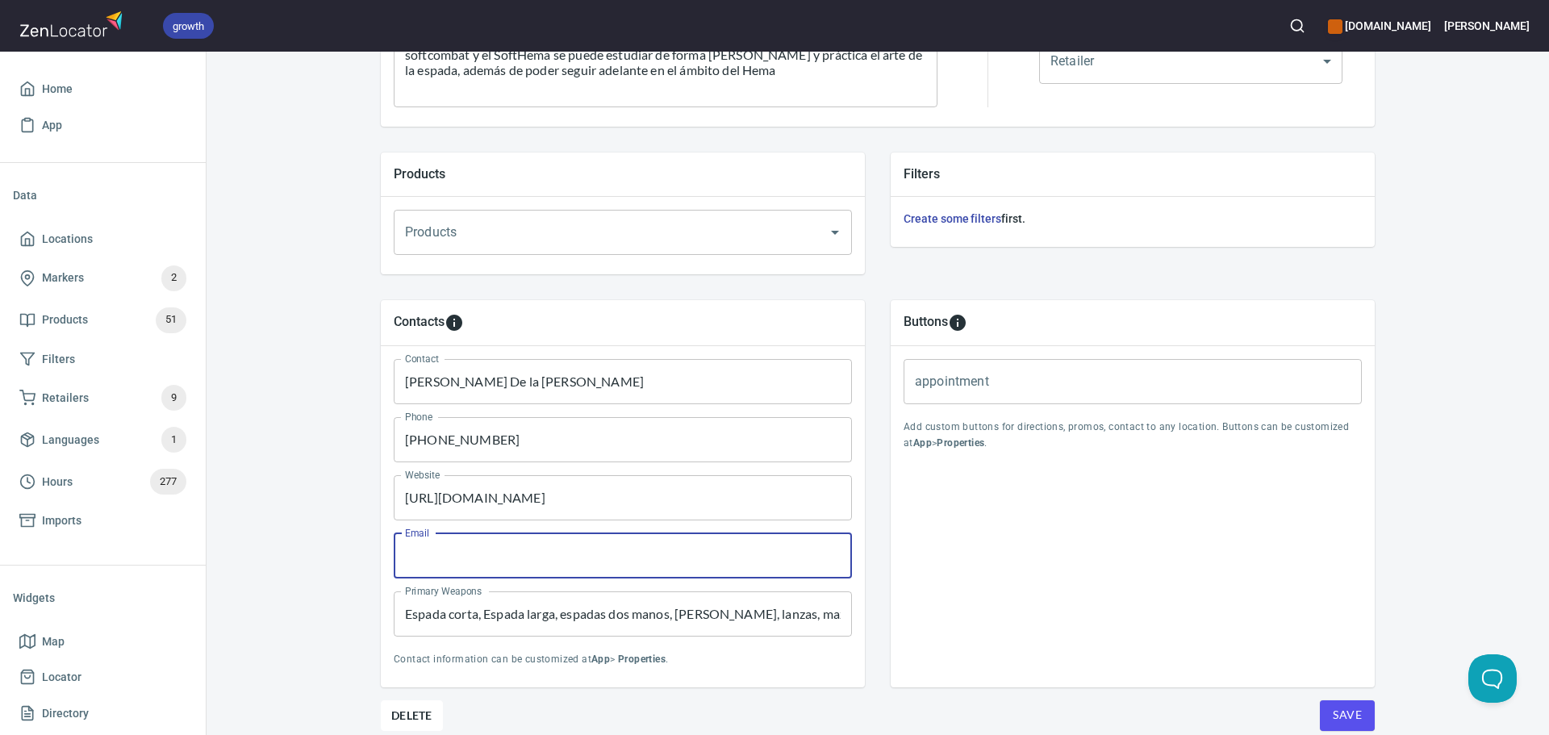
click at [520, 578] on input "Email" at bounding box center [623, 555] width 458 height 45
paste input "darkstriderzero@gmail.com"
type input "darkstriderzero@gmail.com"
click at [1104, 620] on div "Buttons appointment appointment Add custom buttons for directions, promos, cont…" at bounding box center [1133, 493] width 484 height 387
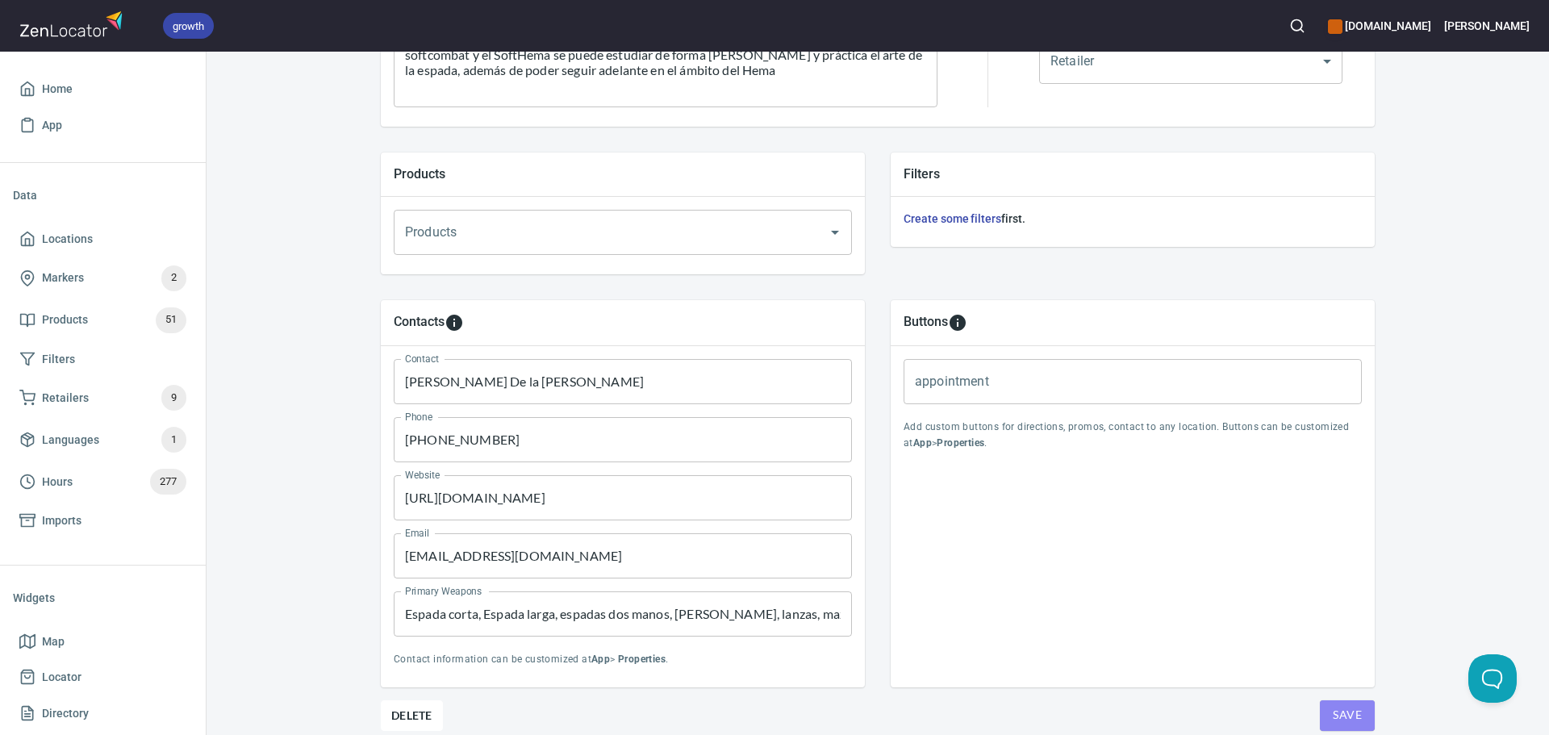
click at [1327, 708] on button "Save" at bounding box center [1347, 715] width 55 height 31
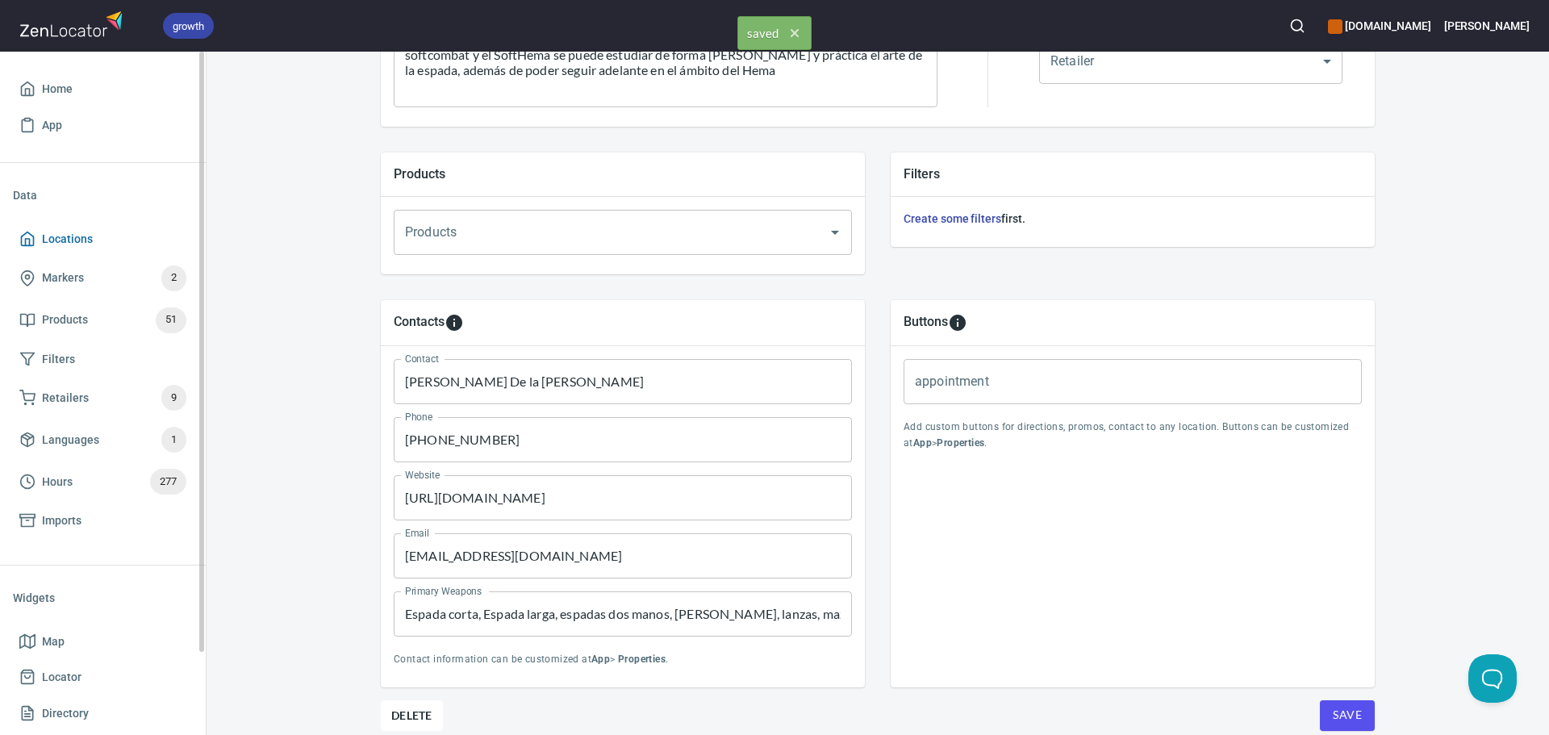
click at [35, 232] on icon at bounding box center [27, 239] width 16 height 16
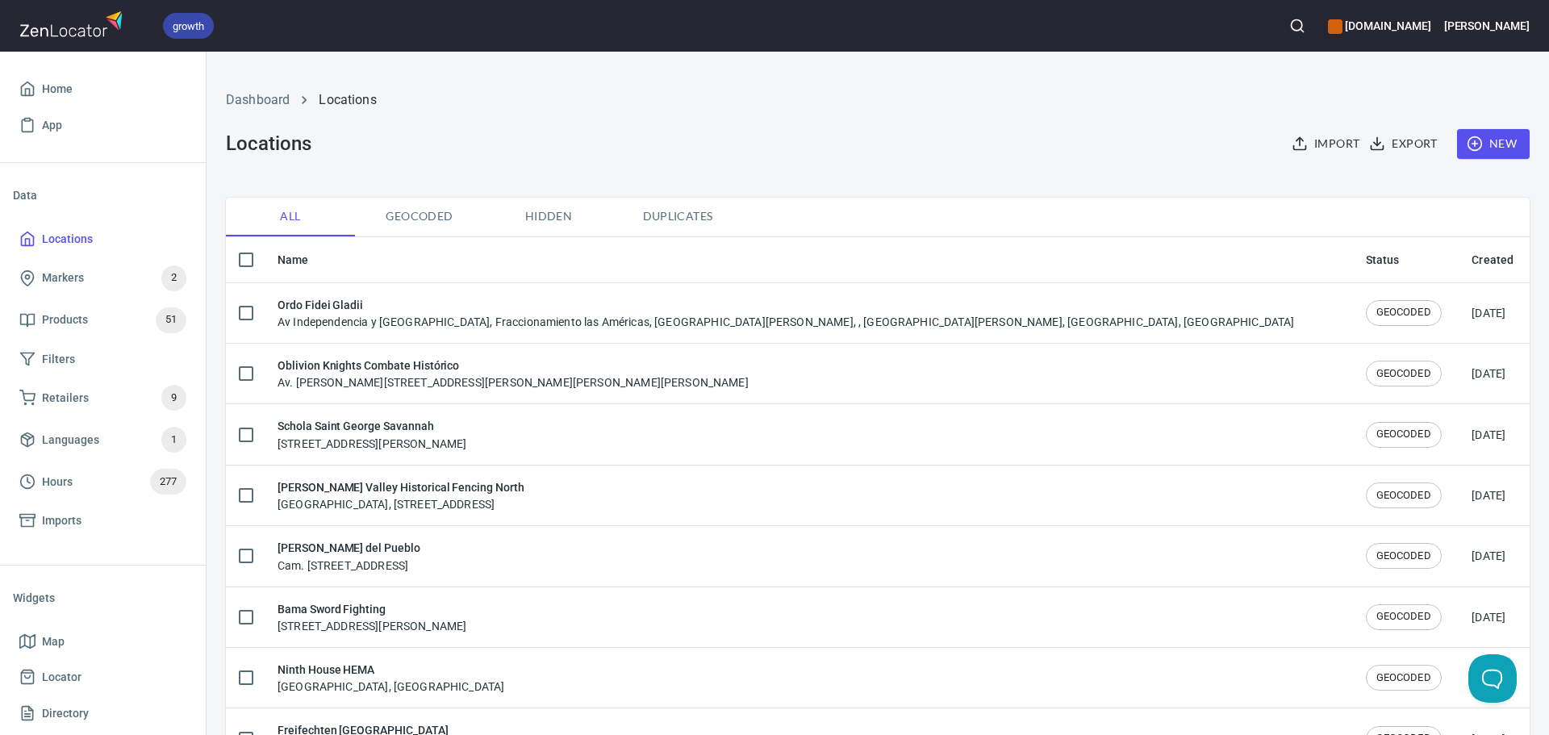
checkbox input "false"
click at [1476, 136] on span "New" at bounding box center [1493, 144] width 47 height 20
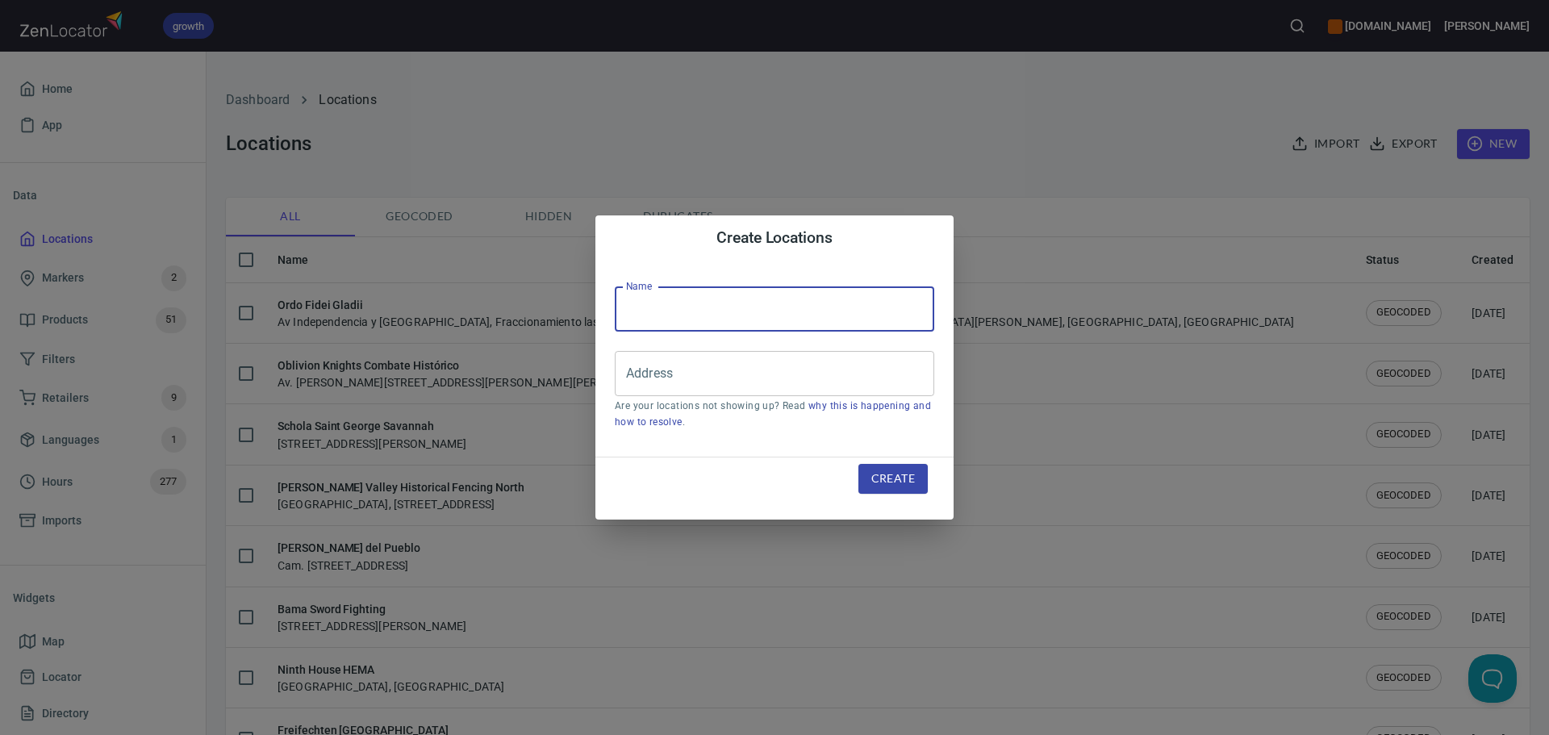
drag, startPoint x: 670, startPoint y: 312, endPoint x: 681, endPoint y: 314, distance: 11.4
click at [670, 312] on input "text" at bounding box center [775, 308] width 320 height 45
paste input "[PERSON_NAME]"
type input "[PERSON_NAME]"
click at [712, 395] on div "Address" at bounding box center [775, 373] width 320 height 45
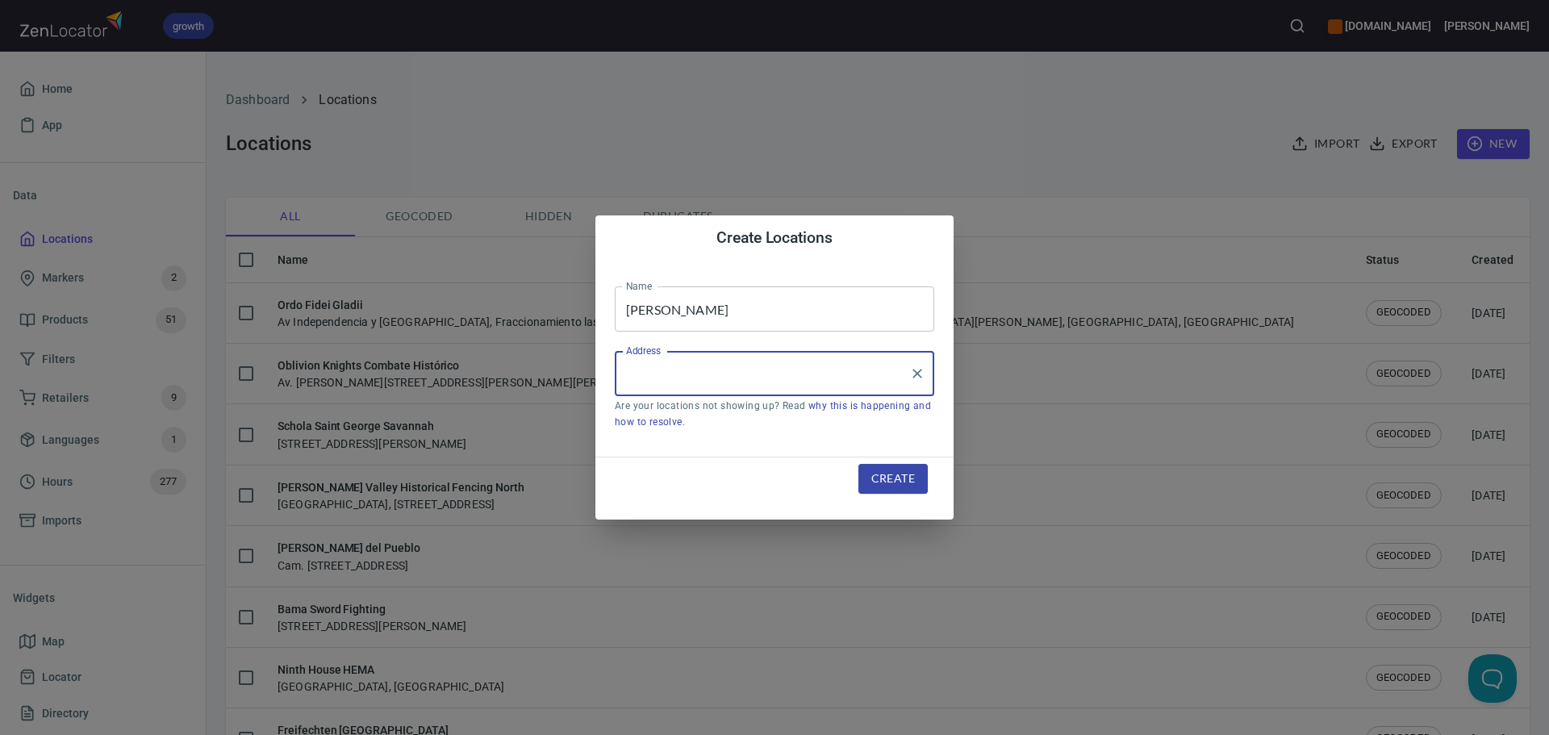
paste input "29 Western Avenue, Greensburg, PA 15601, United States"
type input "29 Western Avenue, Greensburg, PA 15601, United States"
click at [904, 474] on span "Create" at bounding box center [893, 479] width 44 height 20
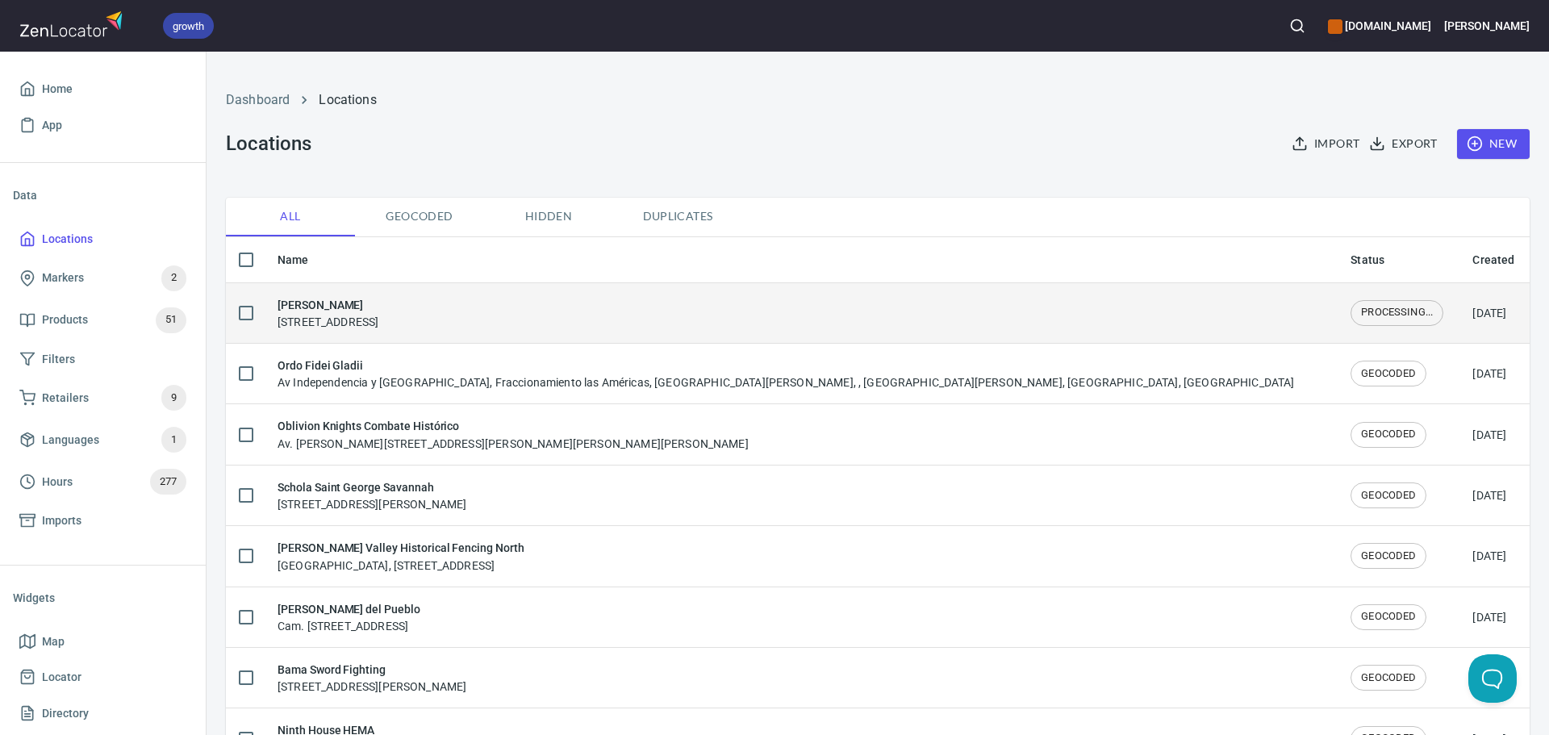
click at [378, 311] on h6 "[PERSON_NAME]" at bounding box center [328, 305] width 101 height 18
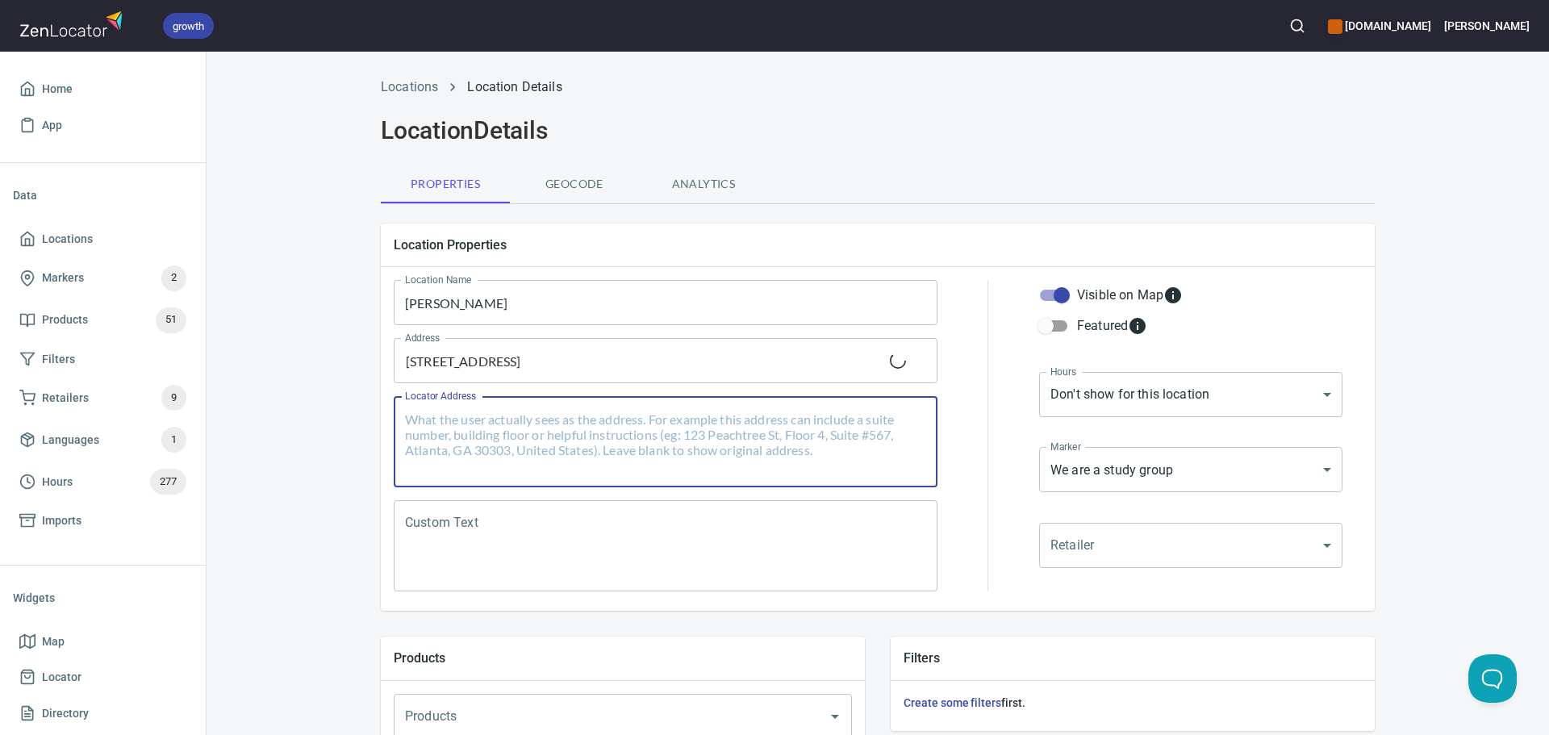
click at [625, 417] on textarea "Locator Address" at bounding box center [665, 442] width 521 height 61
paste textarea "29 Western Avenue, Greensburg, PA 15601, United States"
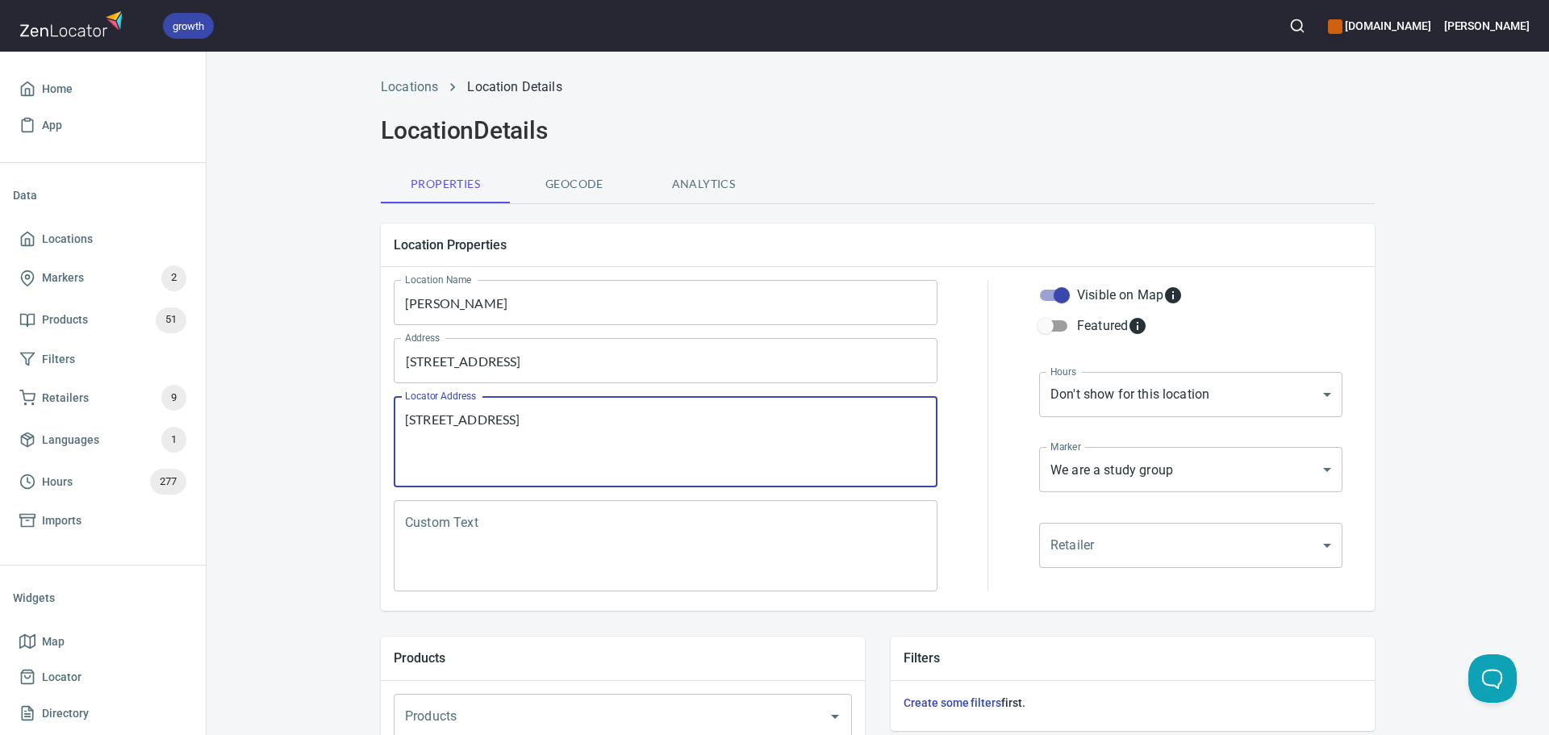
type textarea "29 Western Avenue, Greensburg, PA 15601, United States"
click at [608, 528] on textarea "Custom Text" at bounding box center [665, 546] width 521 height 61
paste textarea "We are focused on Military sabre and smallsword from the Napoleonic Era. And st…"
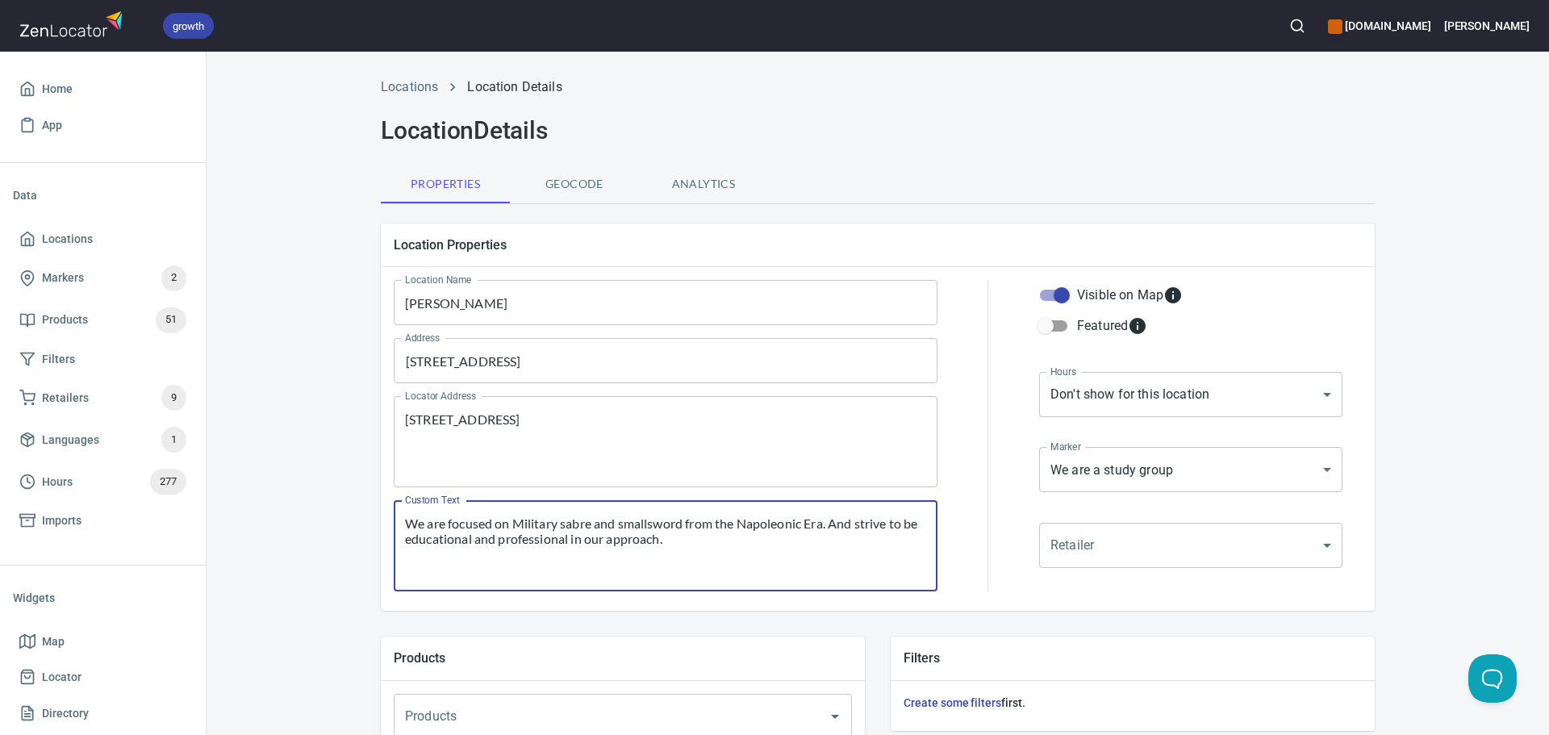
type textarea "We are focused on Military sabre and smallsword from the Napoleonic Era. And st…"
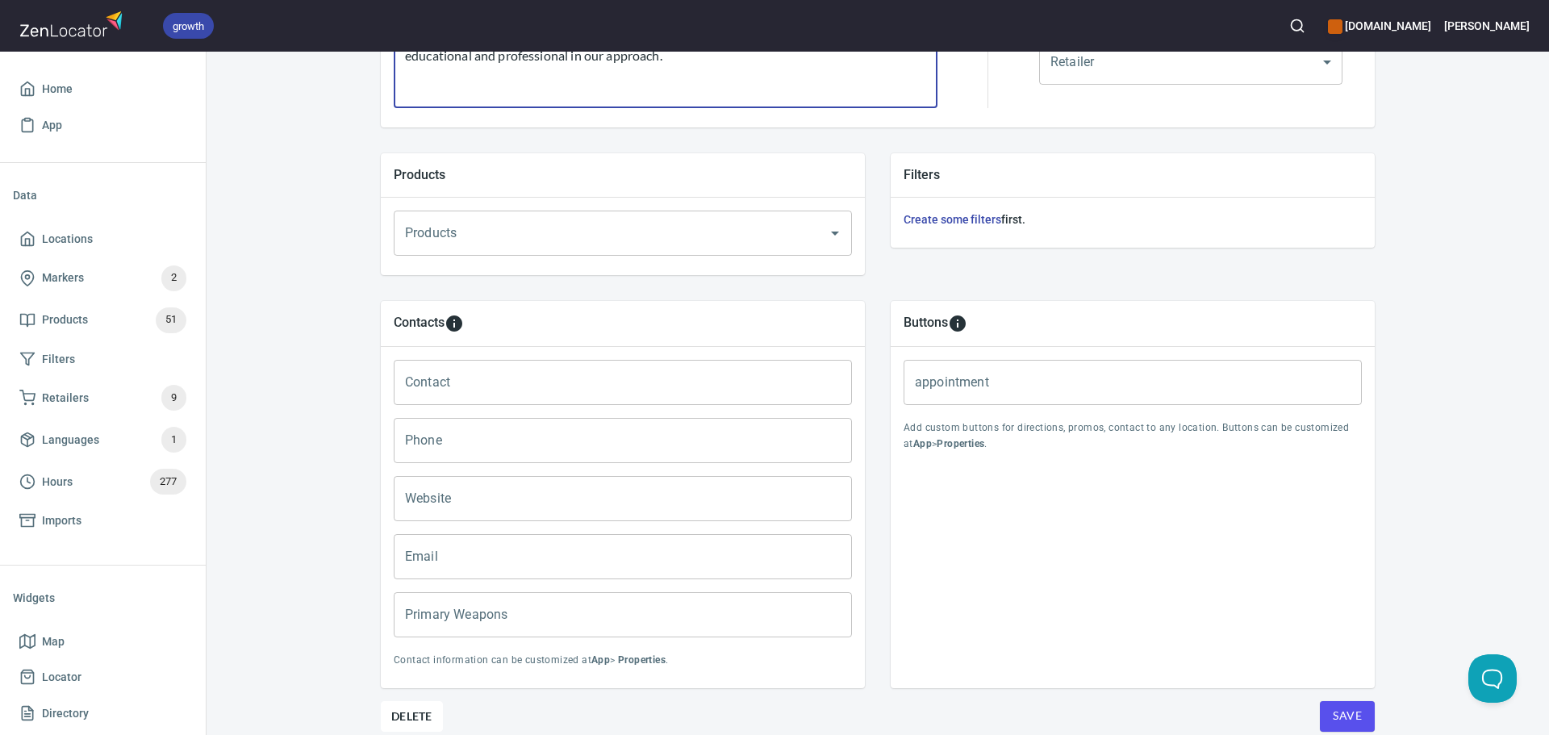
scroll to position [484, 0]
click at [453, 629] on input "Primary Weapons" at bounding box center [623, 613] width 458 height 45
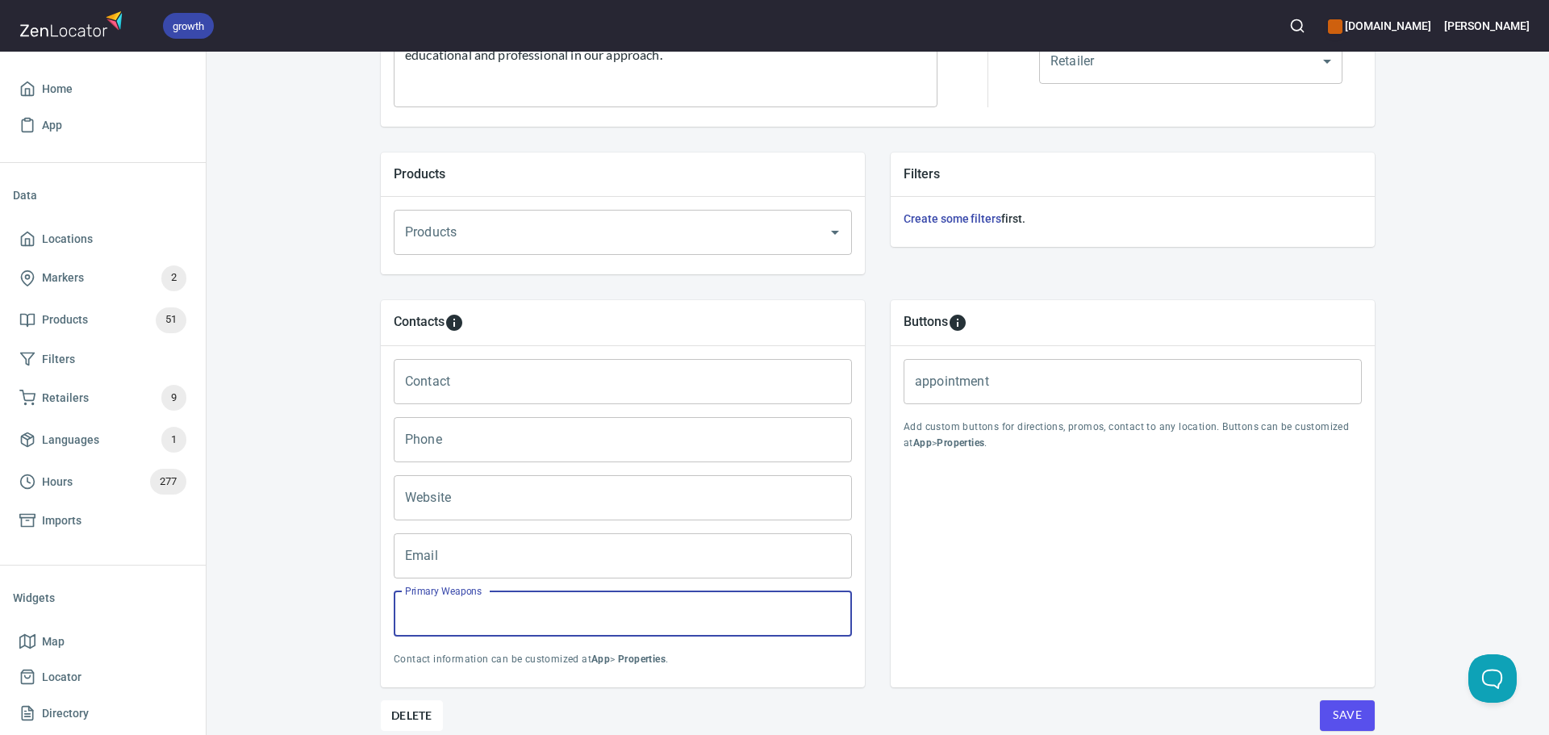
paste input "Sabre, Smallsword, Spadroon, Baskethilt"
type input "Sabre, Smallsword, Spadroon, Baskethilt"
click at [968, 579] on div "Buttons appointment appointment Add custom buttons for directions, promos, cont…" at bounding box center [1133, 493] width 484 height 387
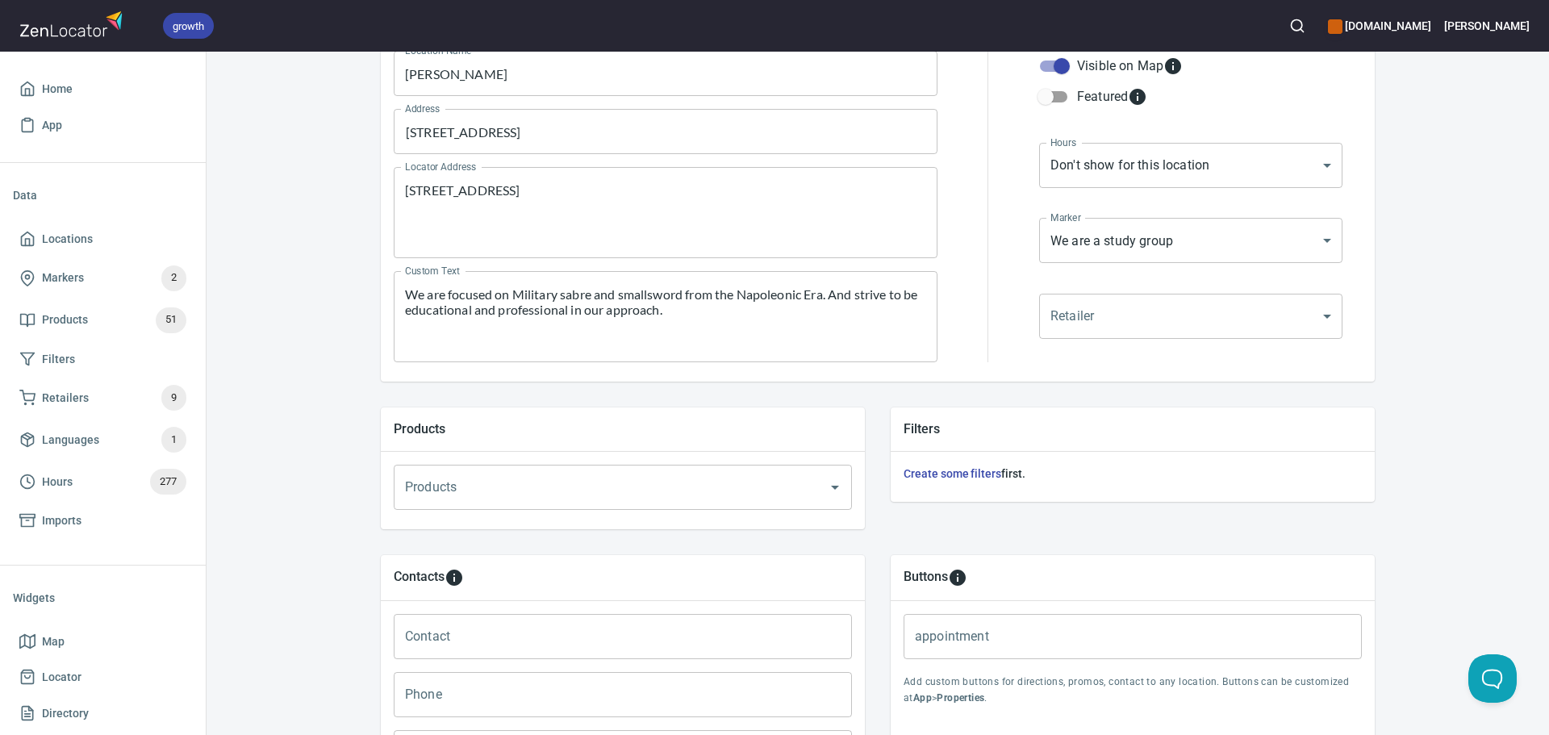
scroll to position [0, 0]
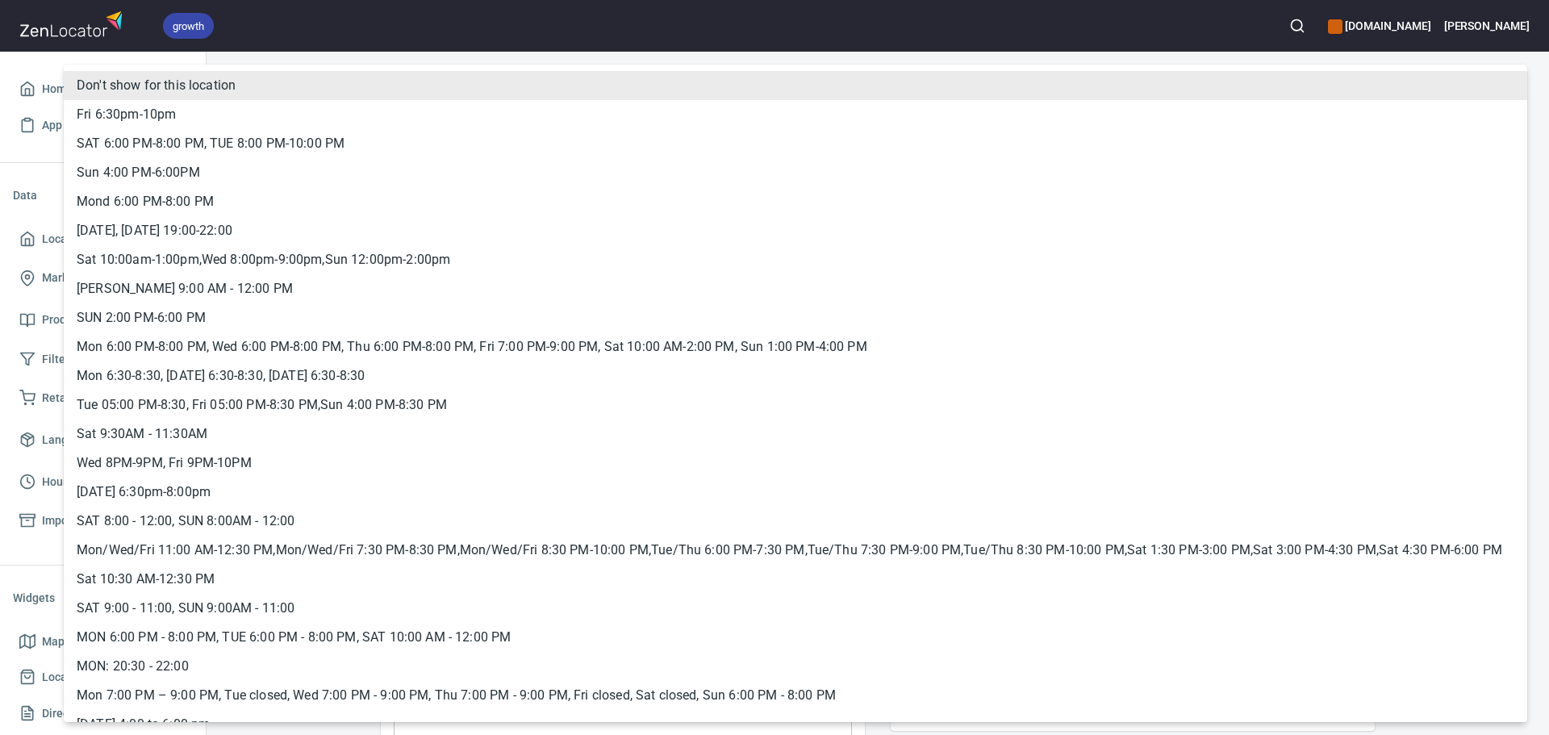
click at [1110, 393] on body "growth hemaalliance.com Donald Home App Data Locations Markers 2 Products 51 Fi…" at bounding box center [774, 367] width 1549 height 735
click at [1110, 393] on li "Tue 05:00 PM-8:30, Fri 05:00 PM-8:30 PM,Sun 4:00 PM-8:30 PM" at bounding box center [796, 405] width 1464 height 29
type input "hrs_grgy6x7j"
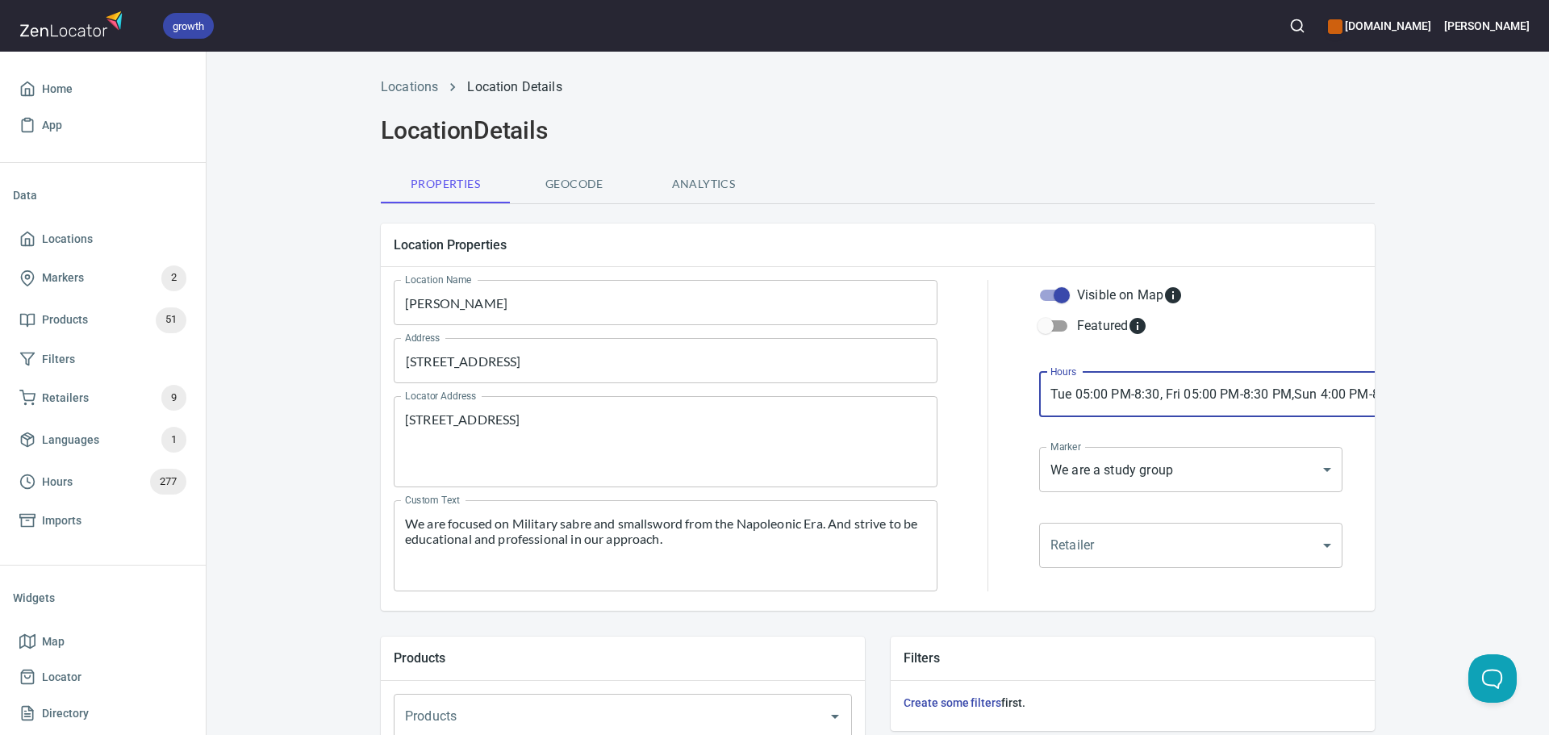
click at [1097, 475] on body "growth hemaalliance.com Donald Home App Data Locations Markers 2 Products 51 Fi…" at bounding box center [774, 367] width 1549 height 735
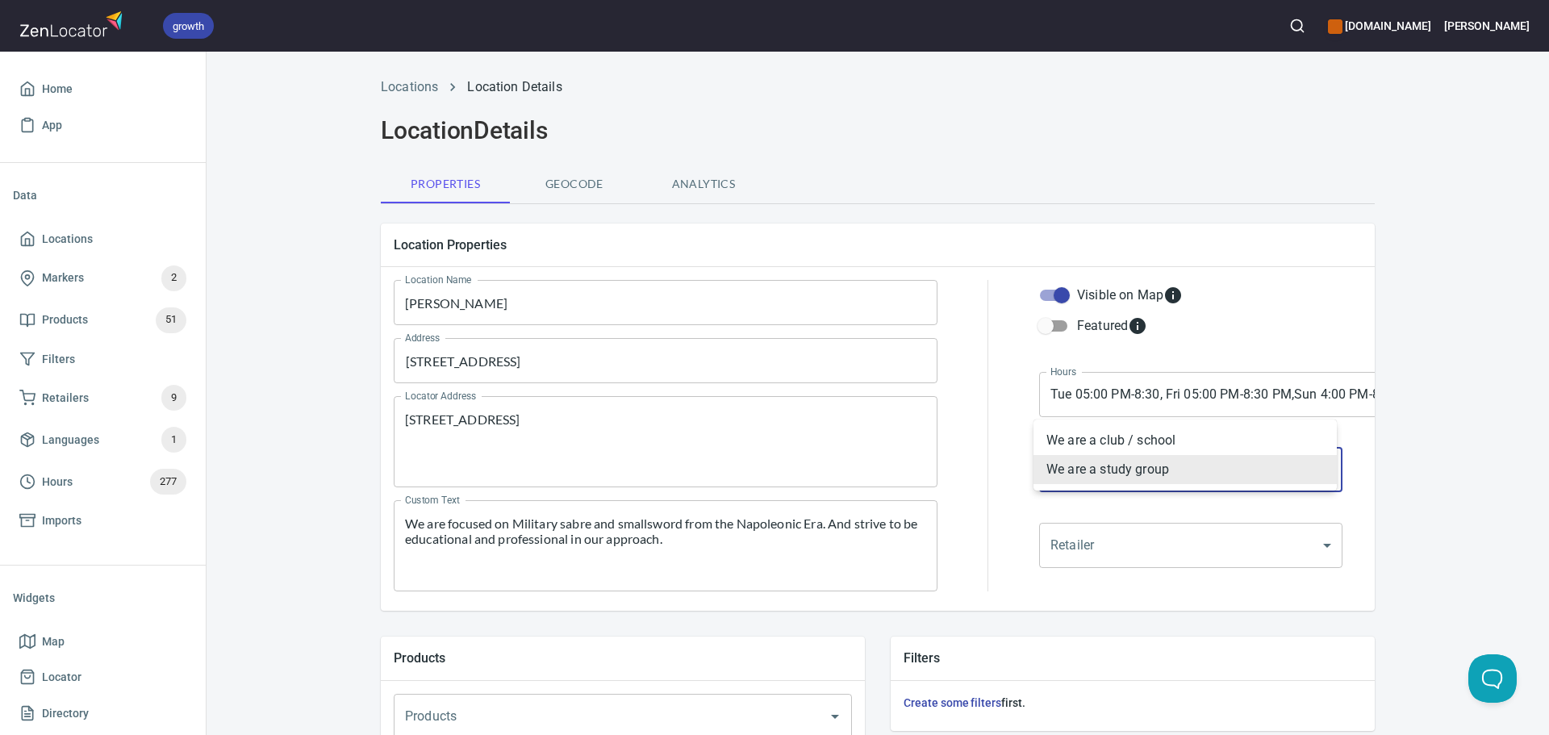
click at [1072, 448] on li "We are a club / school" at bounding box center [1185, 440] width 303 height 29
type input "mrk_k5vbpvas"
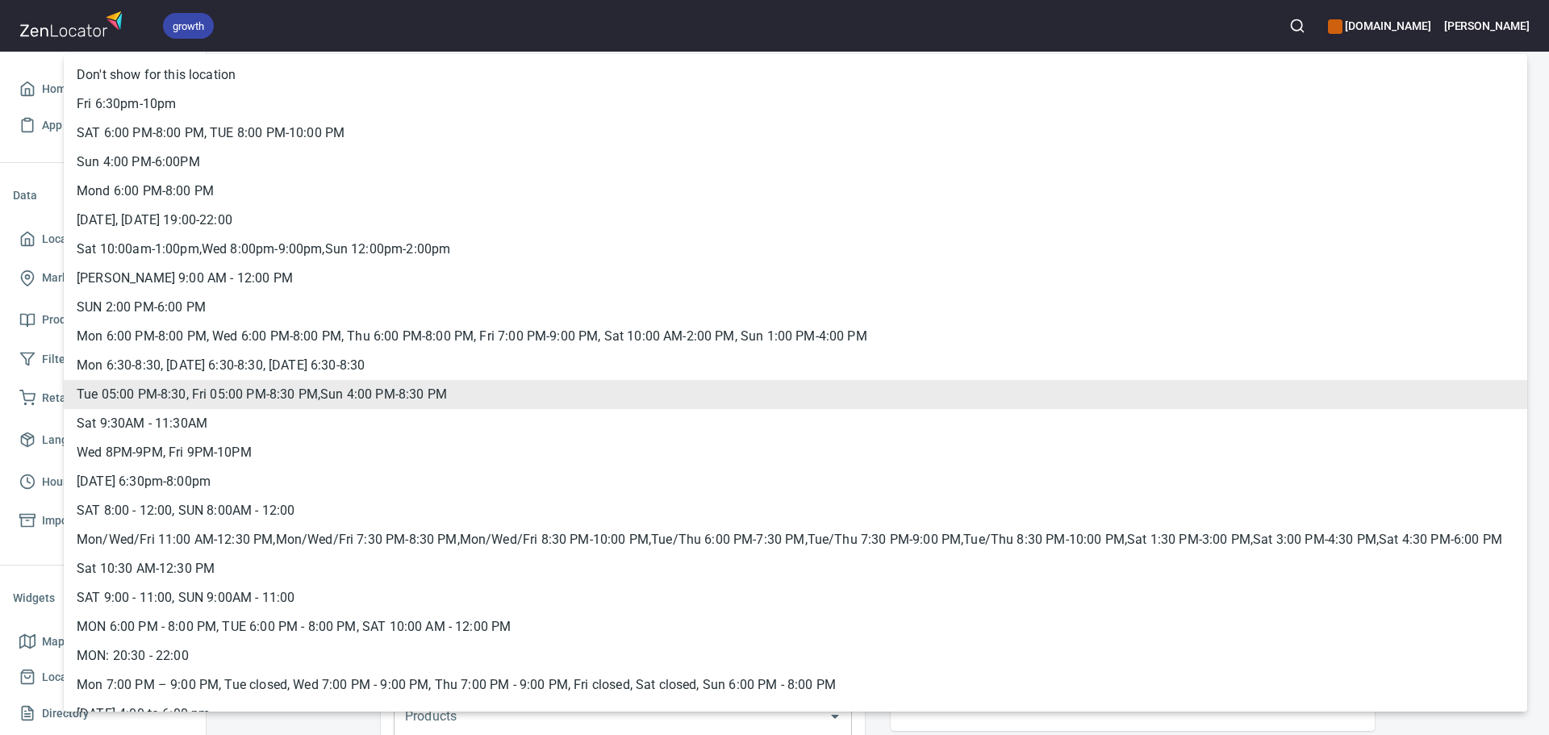
click at [1088, 401] on body "growth hemaalliance.com Donald Home App Data Locations Markers 2 Products 51 Fi…" at bounding box center [774, 367] width 1549 height 735
click at [249, 245] on li "Sat 10:00am-1:00pm,Wed 8:00pm-9:00pm,Sun 12:00pm-2:00pm" at bounding box center [796, 249] width 1464 height 29
type input "hrs_2rjdryx2"
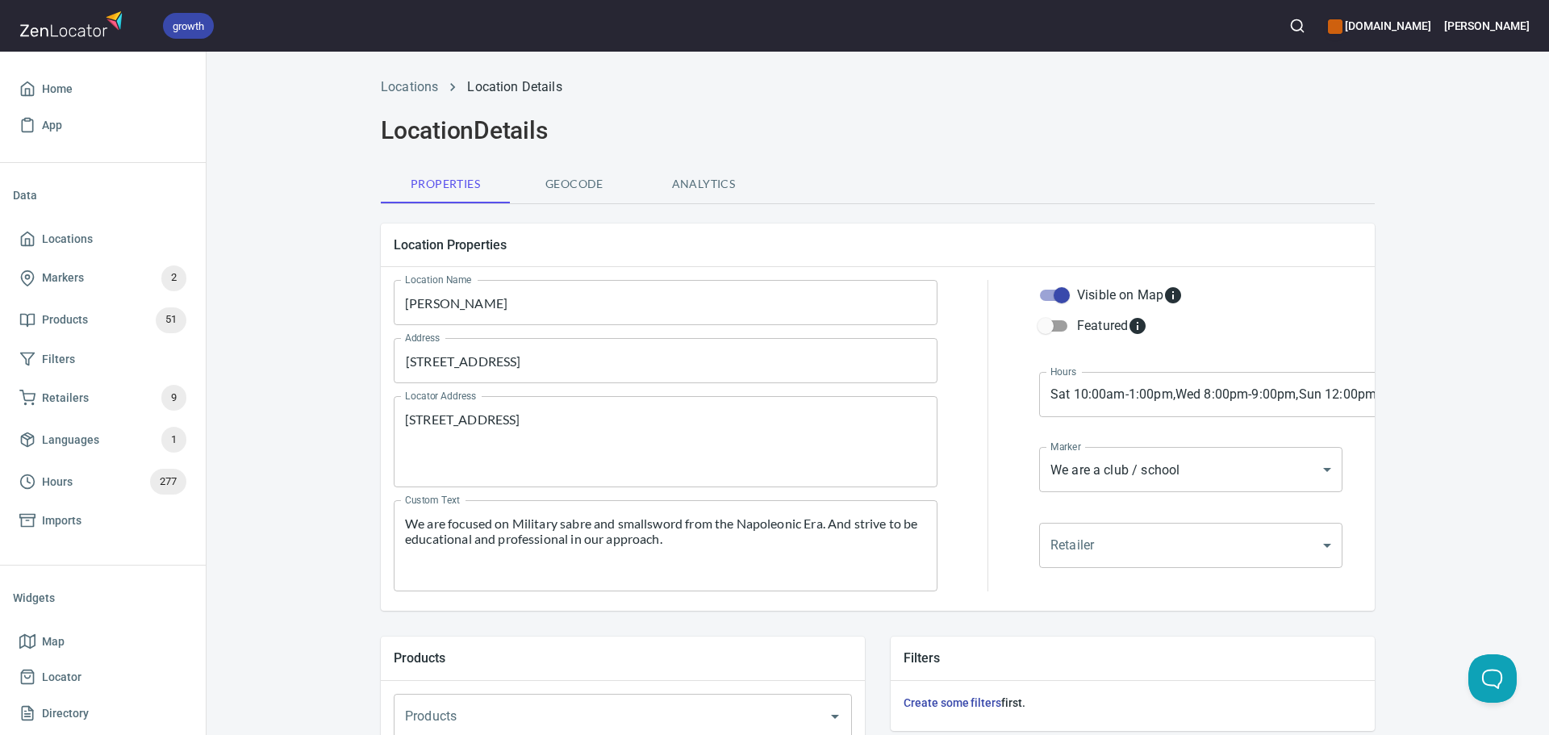
click at [1009, 440] on div at bounding box center [988, 435] width 82 height 331
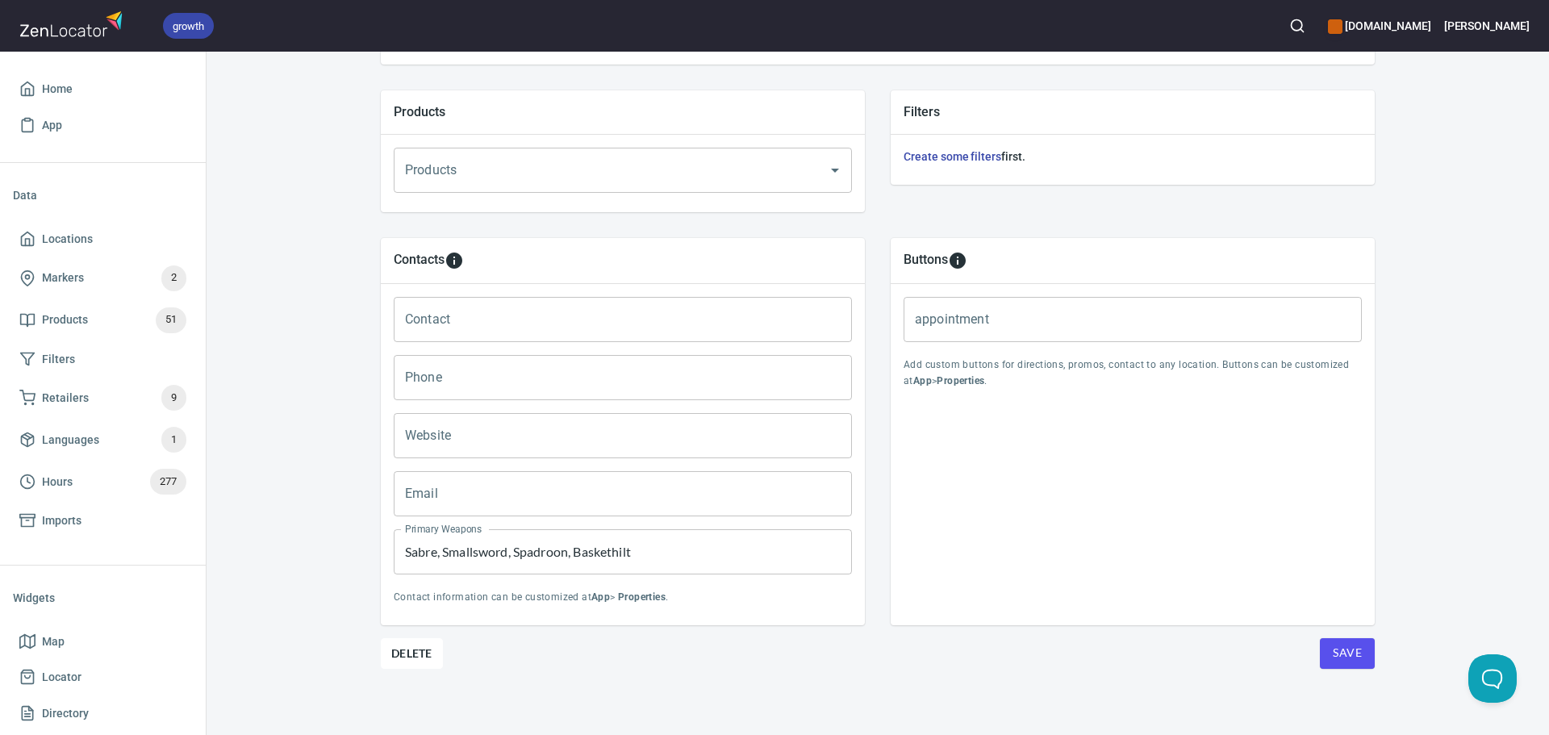
scroll to position [551, 0]
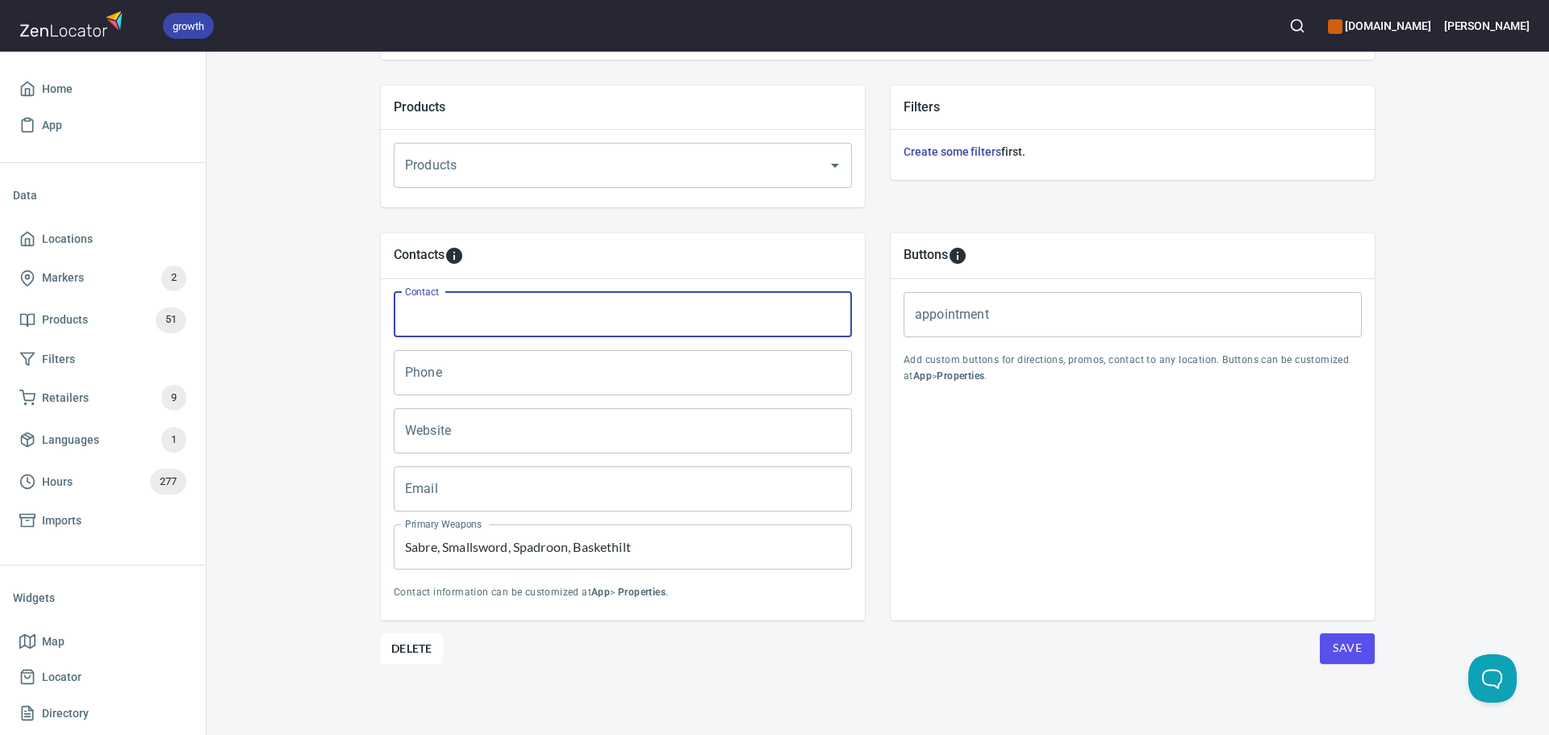
click at [426, 314] on input "Contact" at bounding box center [623, 314] width 458 height 45
paste input "Noah Harbor"
type input "Noah Harbor"
click at [474, 467] on input "Email" at bounding box center [623, 488] width 458 height 45
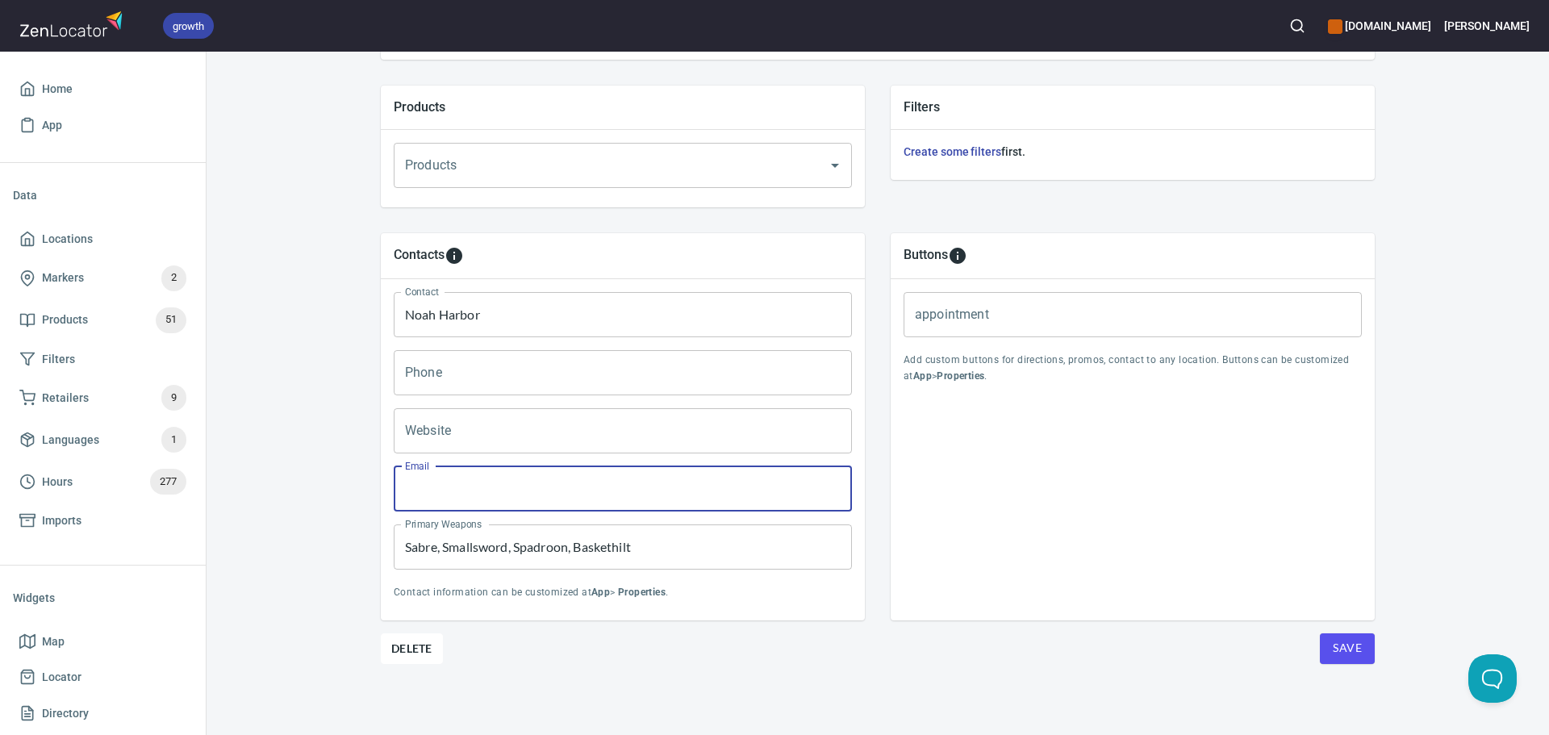
paste input "noah.r.harbor@gmail.com"
type input "noah.r.harbor@gmail.com"
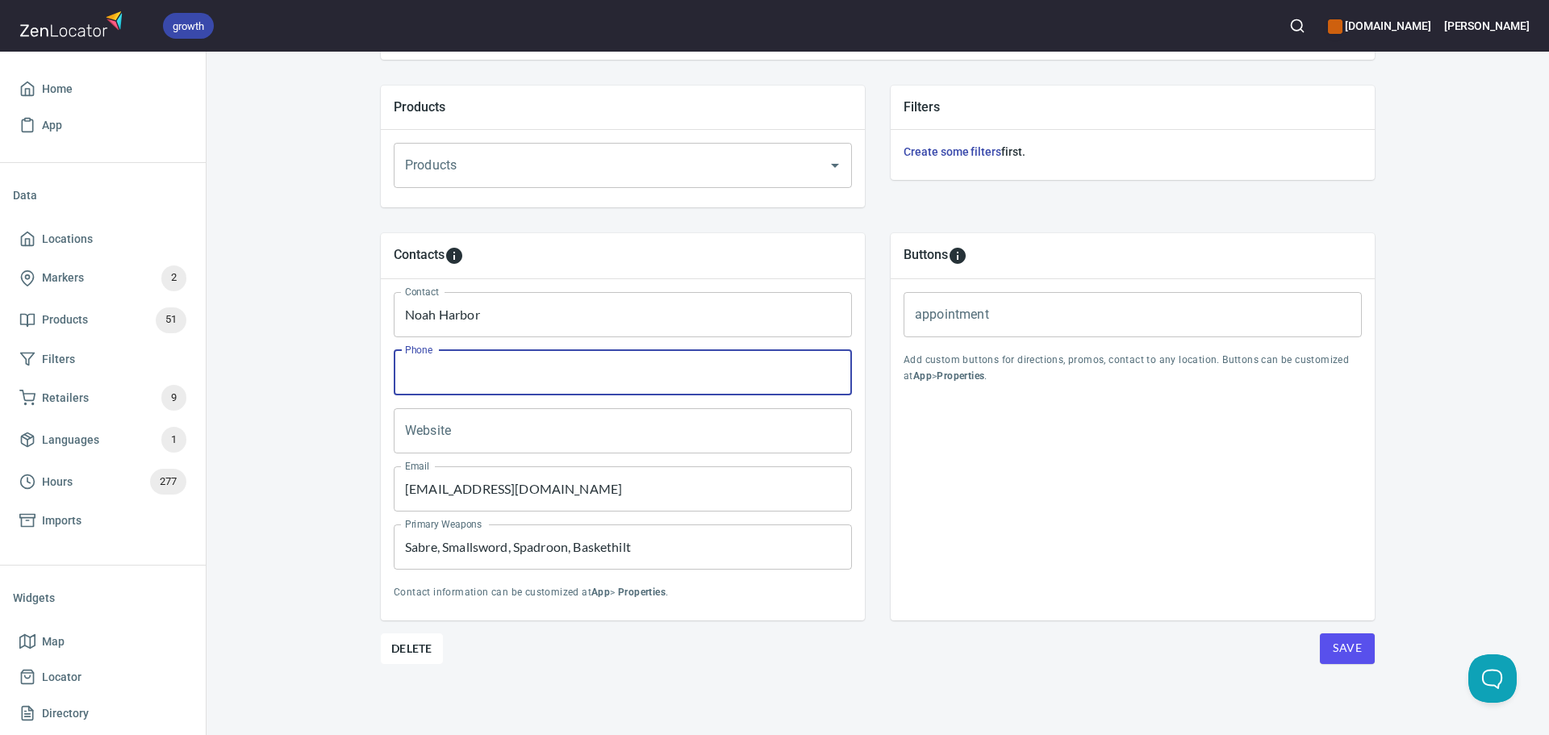
click at [549, 377] on input "Phone" at bounding box center [623, 372] width 458 height 45
click at [426, 426] on input "Website" at bounding box center [623, 430] width 458 height 45
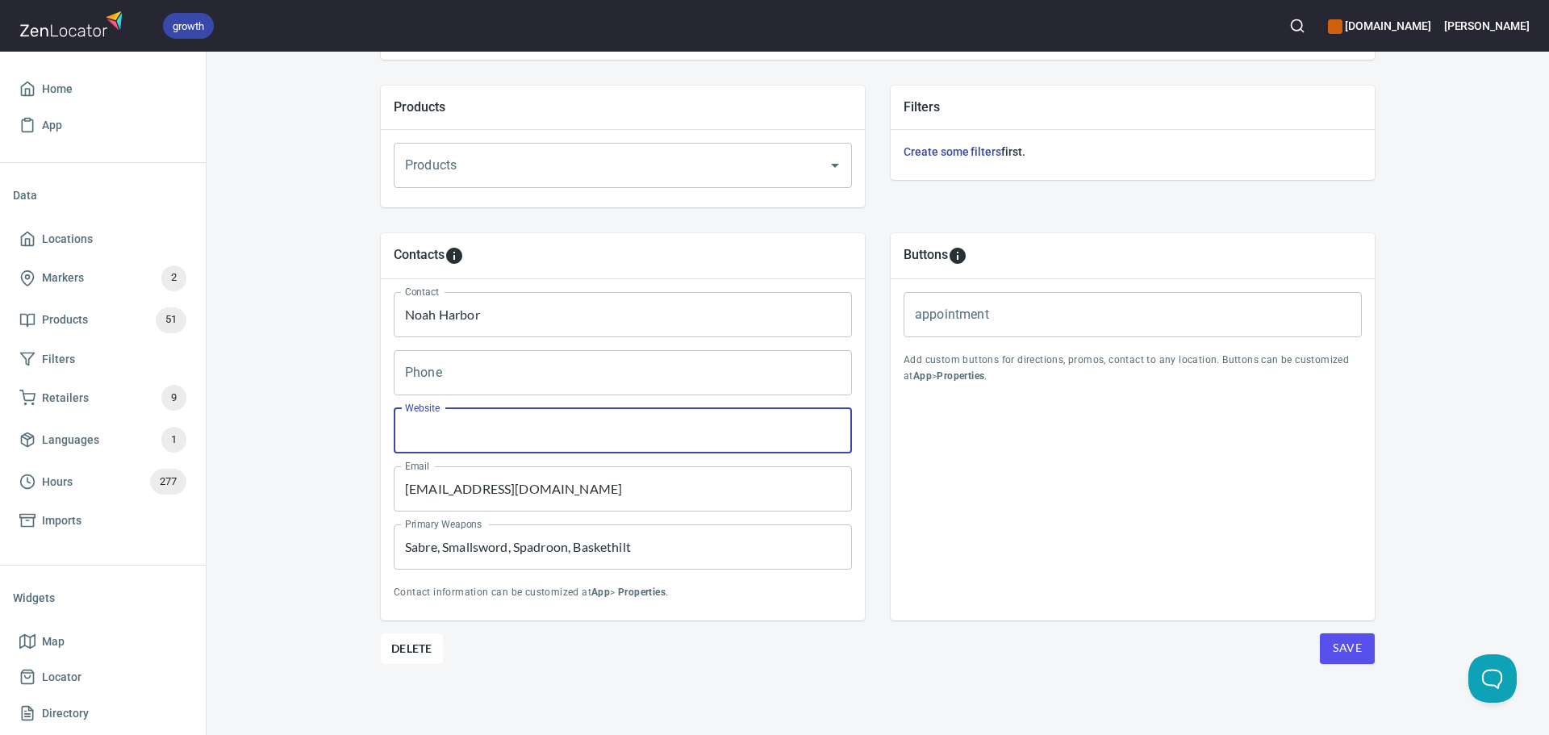
paste input "http://raleroad.xyz"
type input "http://raleroad.xyz"
click at [1333, 655] on span "Save" at bounding box center [1347, 648] width 29 height 20
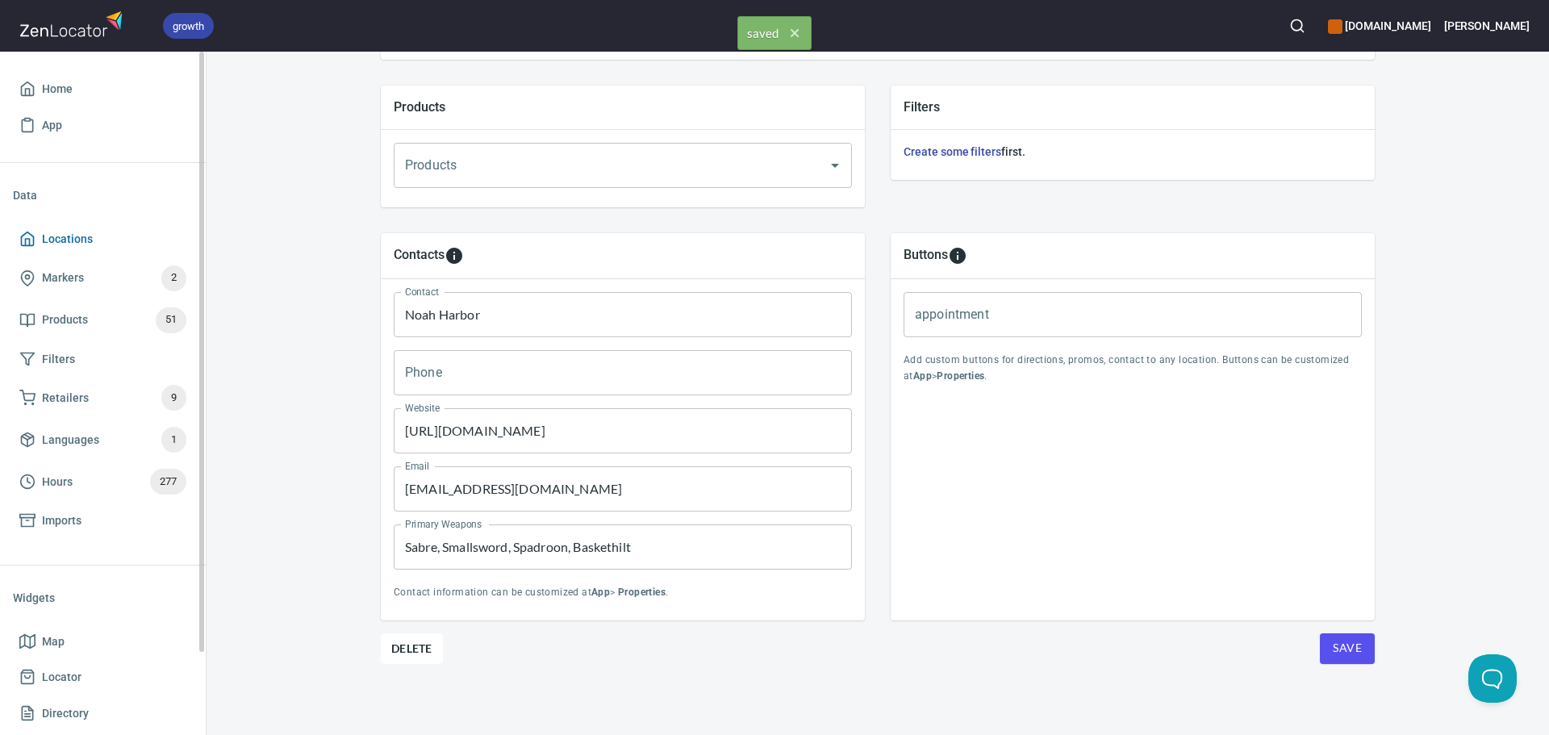
click at [65, 242] on span "Locations" at bounding box center [67, 239] width 51 height 20
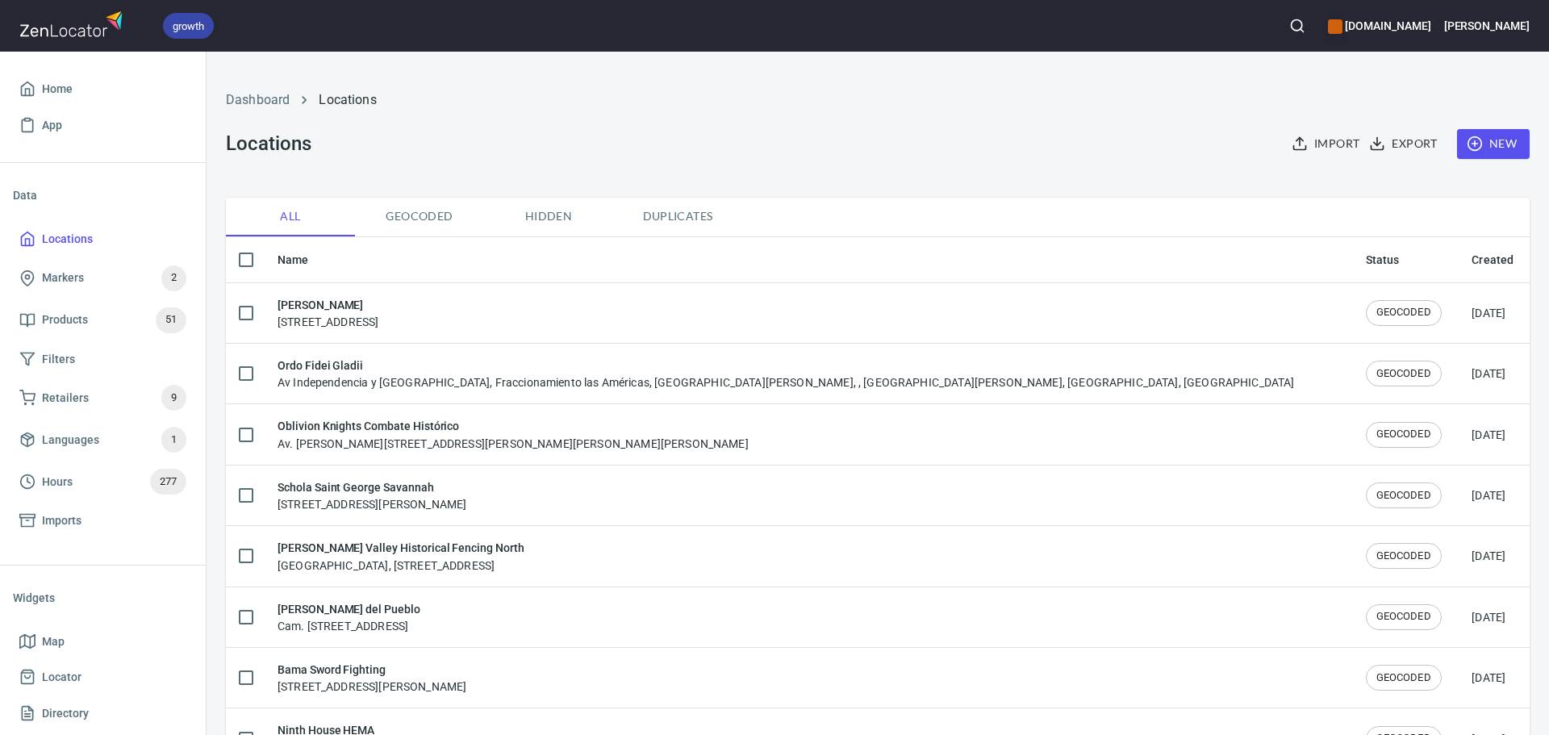
checkbox input "false"
click at [1306, 31] on icon "button" at bounding box center [1297, 26] width 16 height 16
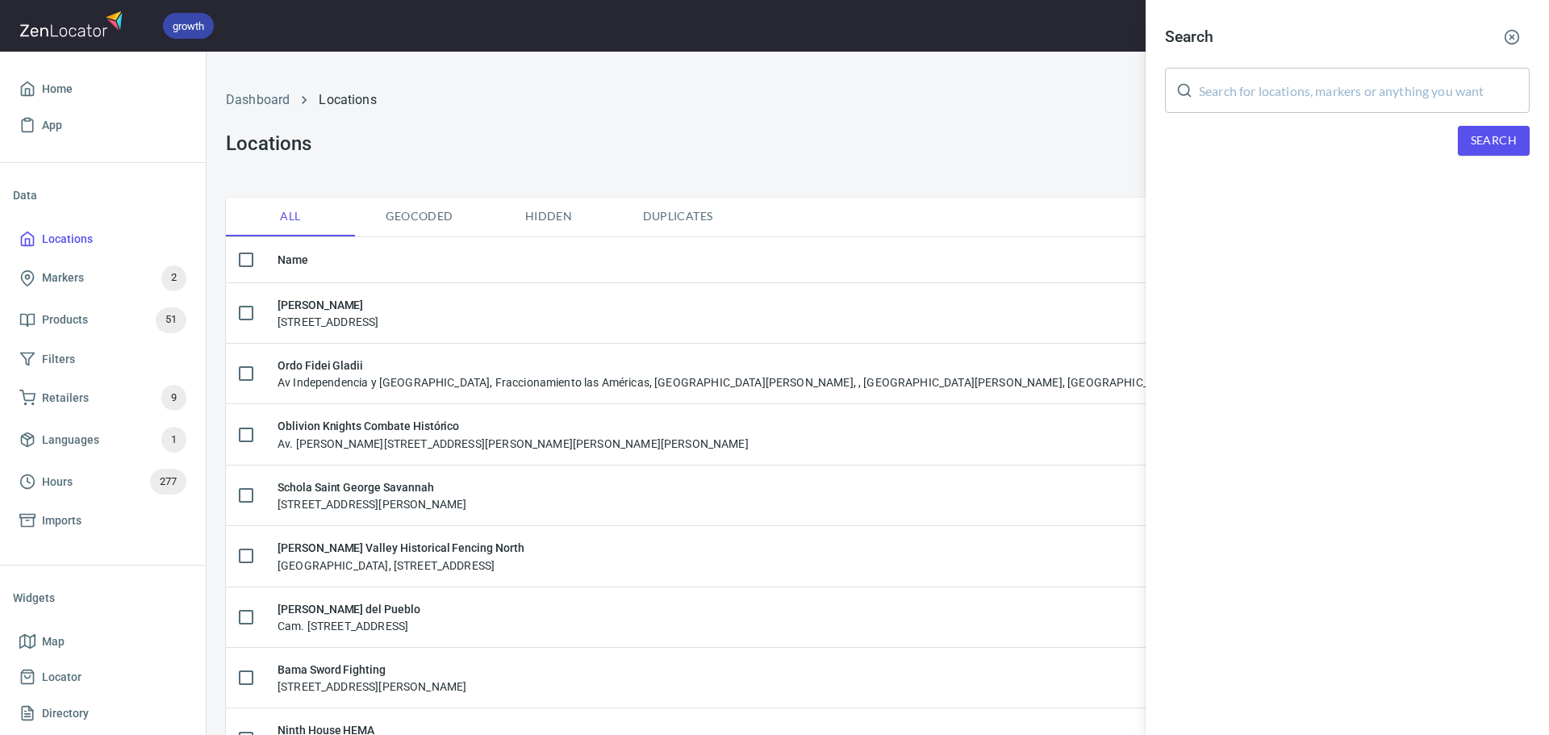
click at [1303, 77] on input "text" at bounding box center [1364, 90] width 331 height 45
paste input "Blue [PERSON_NAME] Classical Fencing"
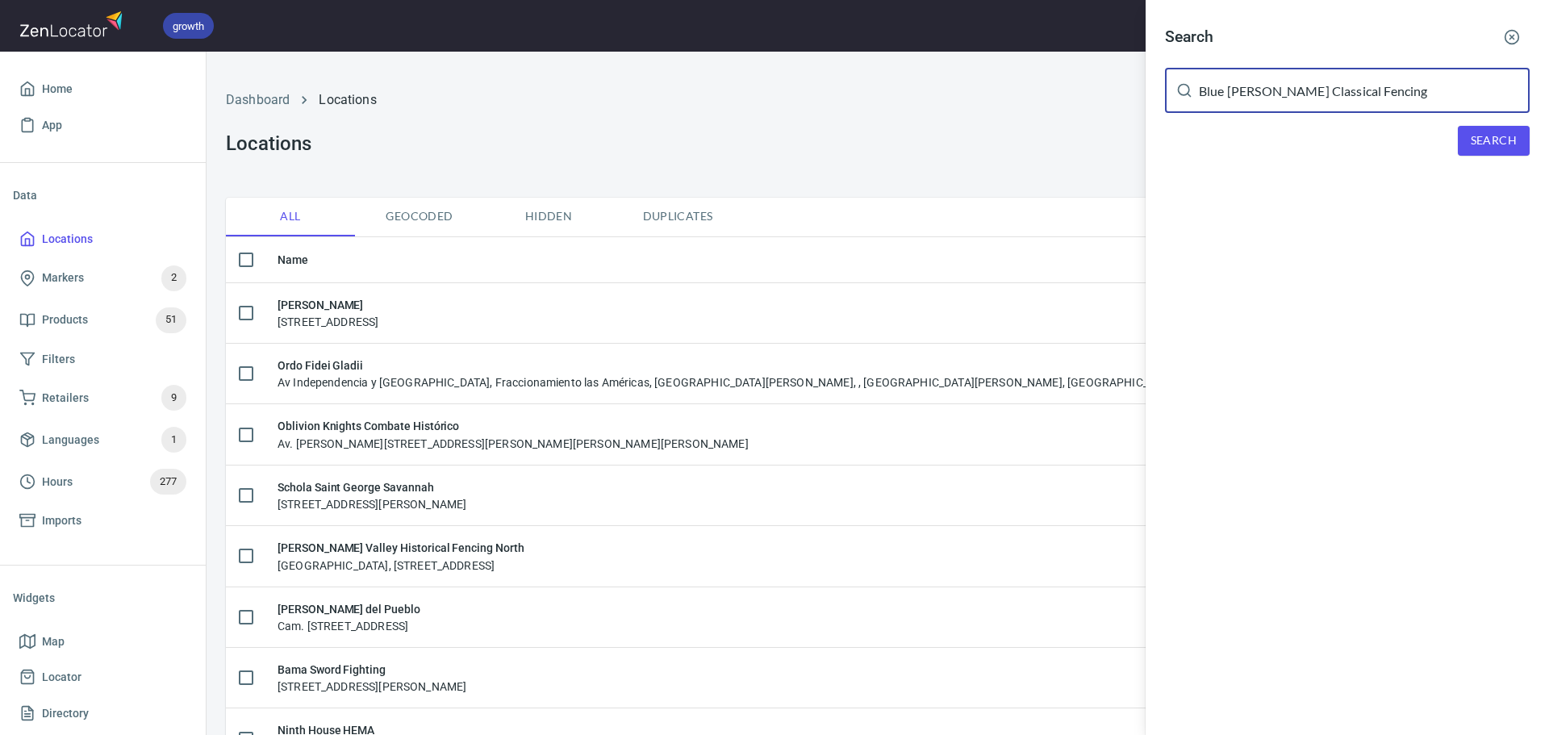
type input "Blue [PERSON_NAME] Classical Fencing"
click at [1515, 136] on span "Search" at bounding box center [1494, 141] width 46 height 20
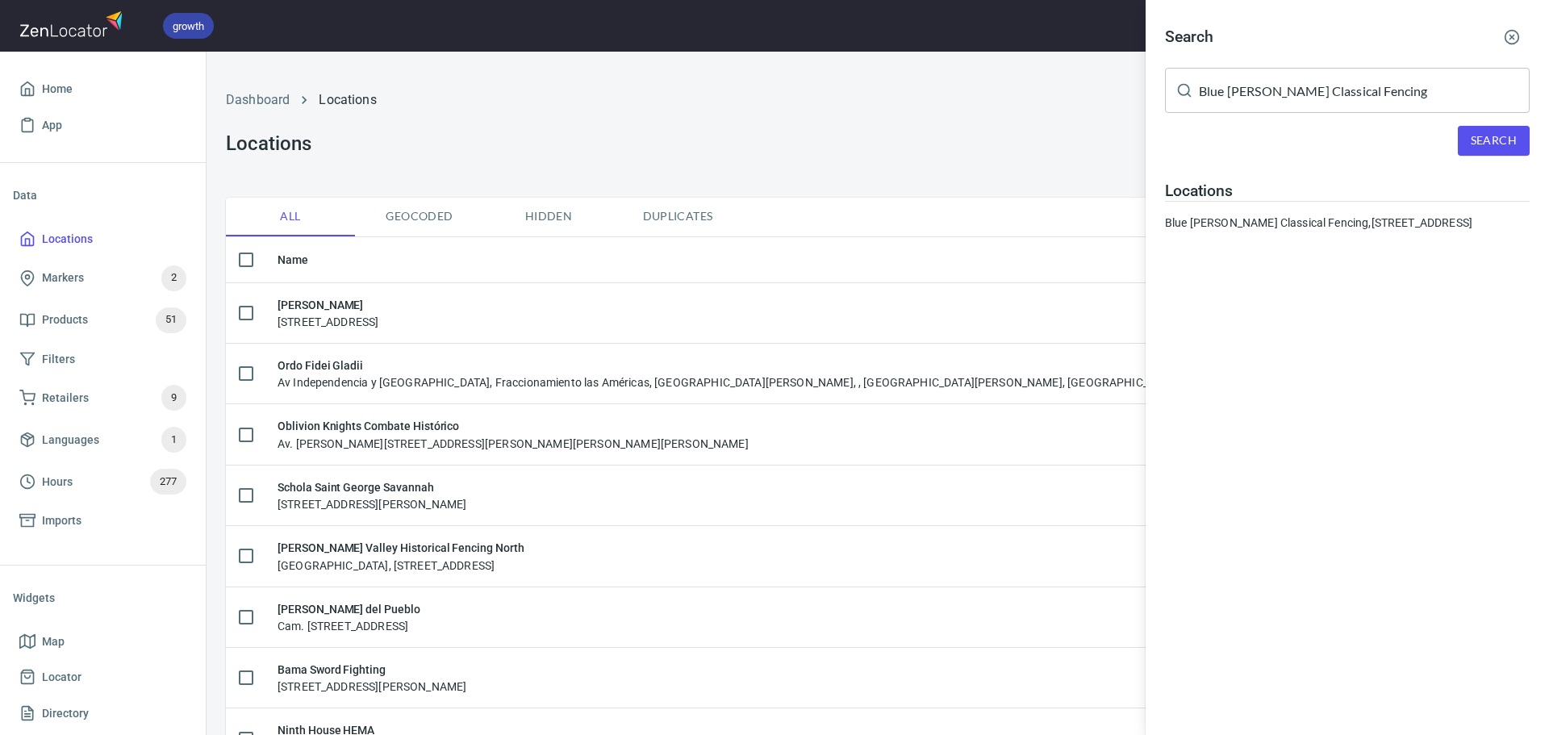
click at [1327, 213] on div "Locations Blue [PERSON_NAME] Classical Fencing, [STREET_ADDRESS]" at bounding box center [1347, 206] width 365 height 49
click at [1320, 221] on div "Blue [PERSON_NAME] Classical Fencing, [STREET_ADDRESS]" at bounding box center [1347, 223] width 365 height 16
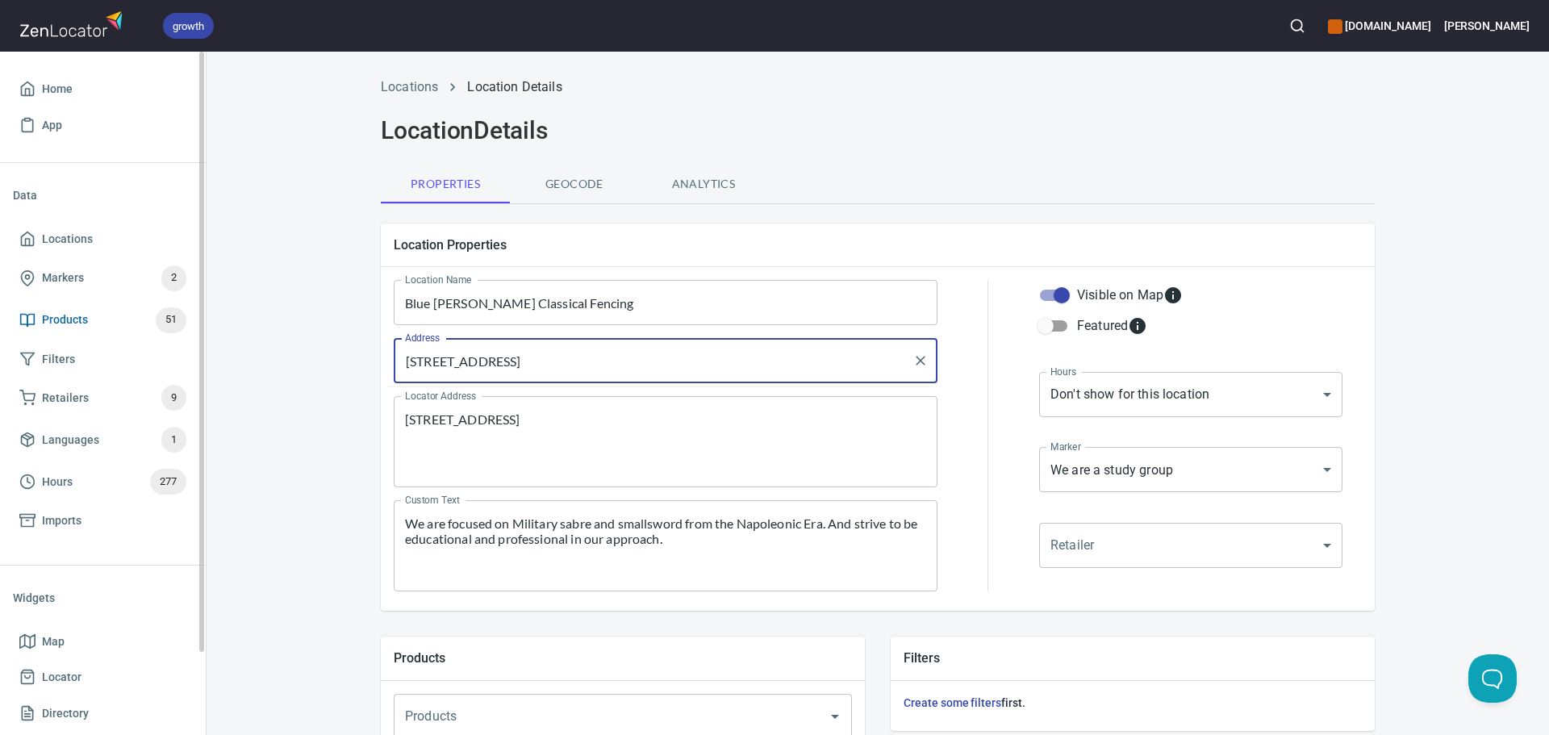
drag, startPoint x: 809, startPoint y: 362, endPoint x: 190, endPoint y: 336, distance: 619.4
click at [191, 336] on div "growth [DOMAIN_NAME] [PERSON_NAME] Home App Data Locations Markers 2 Products 5…" at bounding box center [774, 367] width 1549 height 735
paste input "[STREET_ADDRESS]"
type input "[STREET_ADDRESS]"
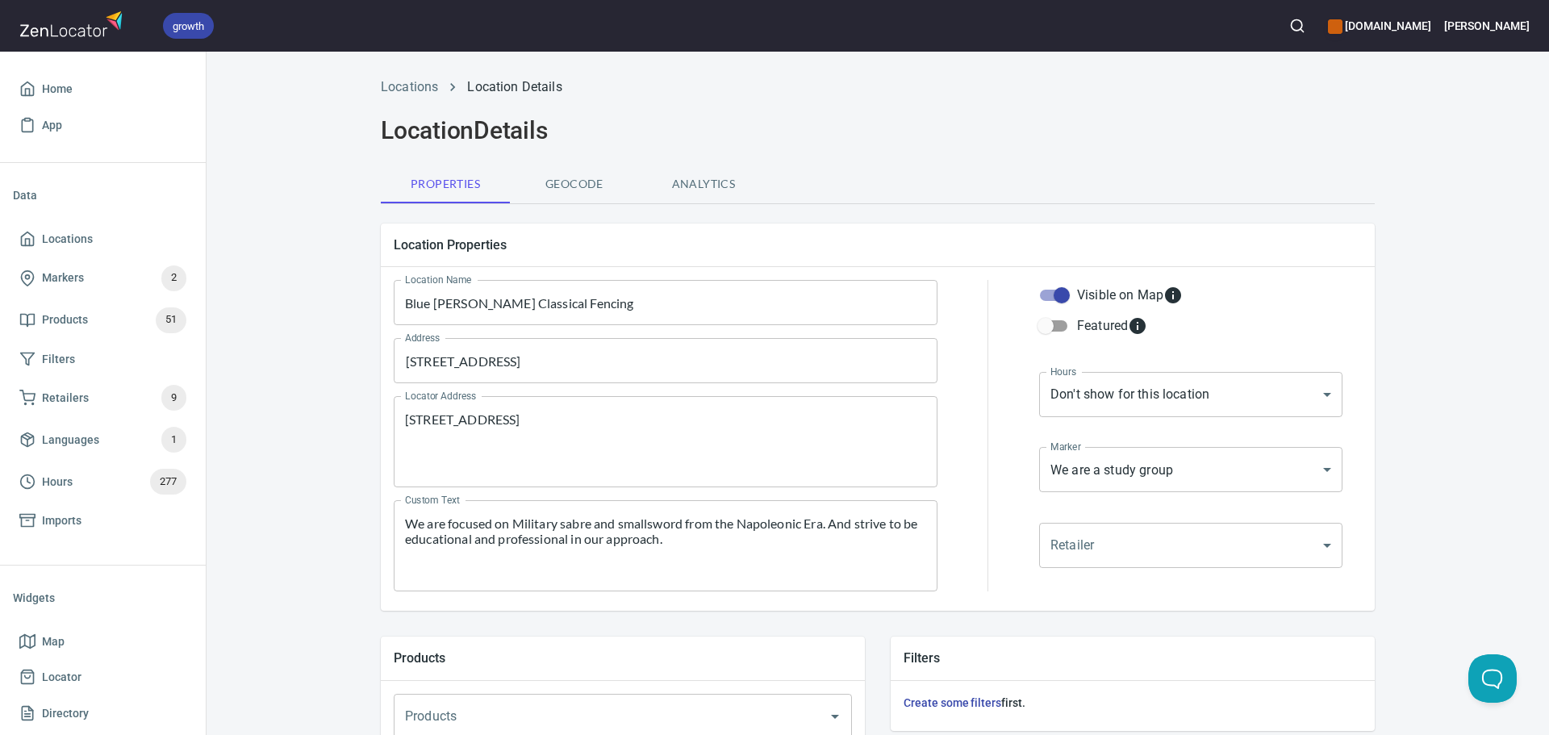
drag, startPoint x: 774, startPoint y: 424, endPoint x: 298, endPoint y: 432, distance: 476.1
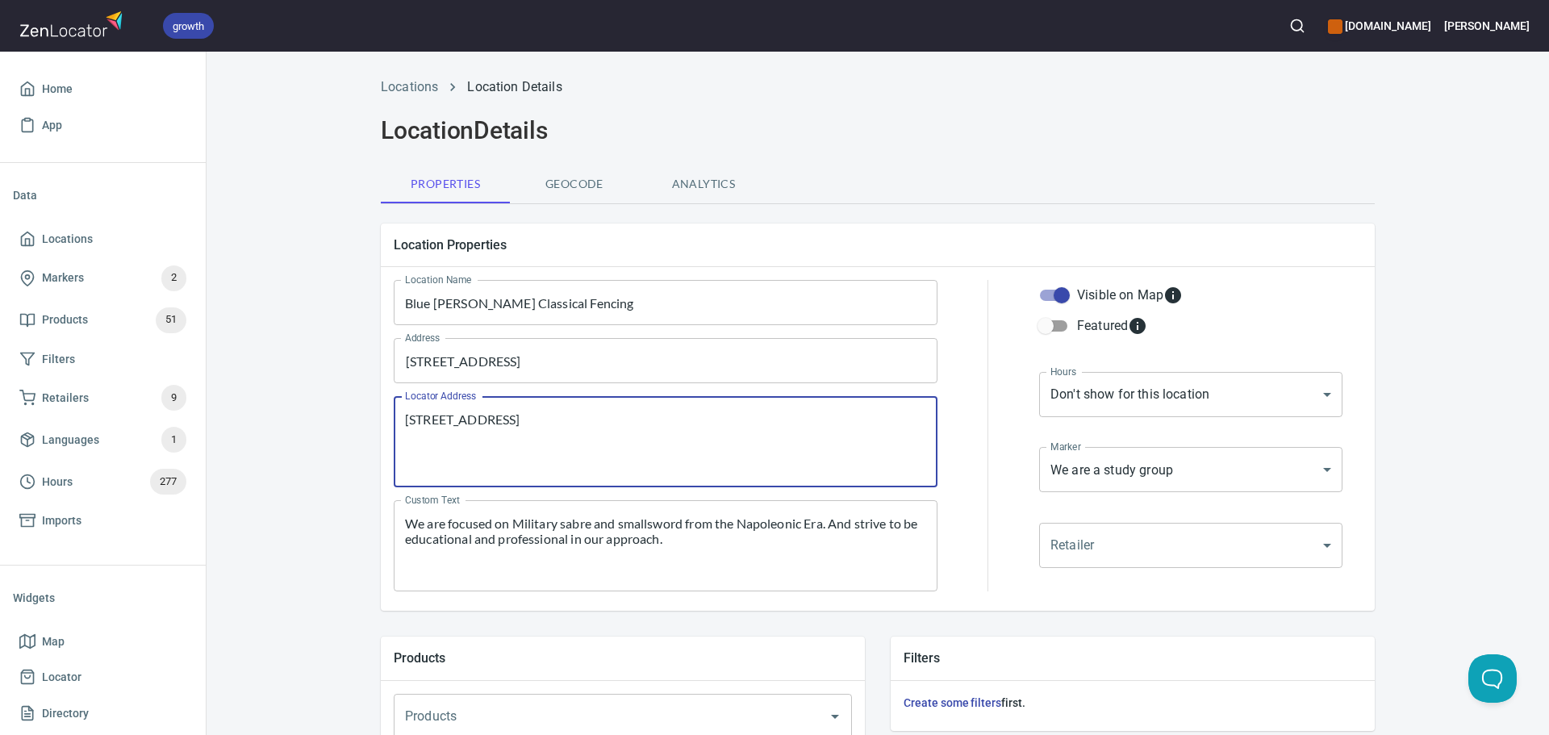
drag, startPoint x: 781, startPoint y: 424, endPoint x: 219, endPoint y: 430, distance: 562.4
click at [219, 430] on div "Locations Location Details Location Details Properties Geocode Analytics Locati…" at bounding box center [878, 677] width 1343 height 1218
paste textarea "[STREET_ADDRESS]"
type textarea "[STREET_ADDRESS]"
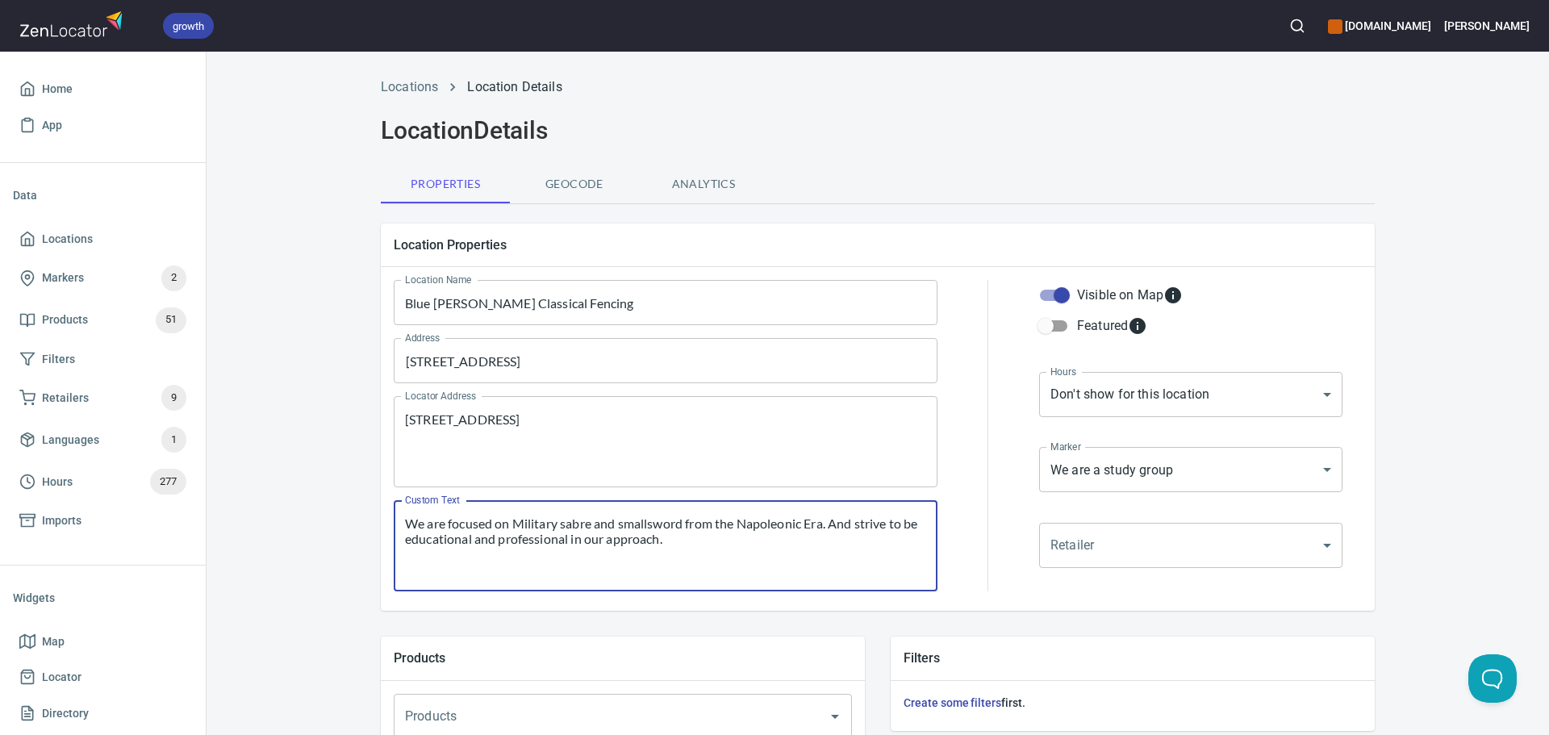
drag, startPoint x: 776, startPoint y: 544, endPoint x: 264, endPoint y: 494, distance: 514.8
click at [264, 494] on div "Locations Location Details Location Details Properties Geocode Analytics Locati…" at bounding box center [878, 677] width 1343 height 1218
click at [1113, 420] on div "Hours Don't show for this location NONE Hours" at bounding box center [1191, 407] width 310 height 76
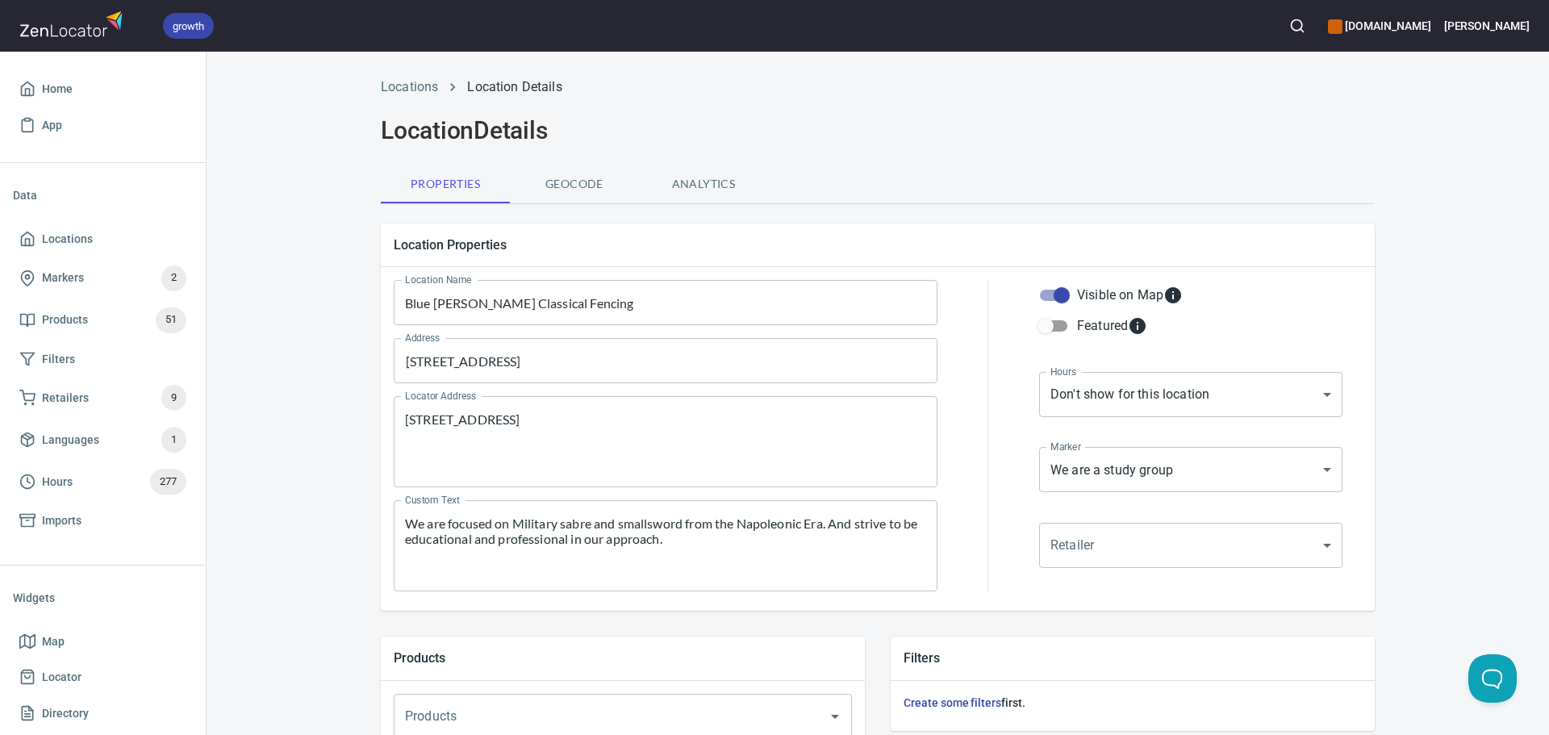
click at [1097, 397] on body "growth [DOMAIN_NAME] [PERSON_NAME] Home App Data Locations Markers 2 Products 5…" at bounding box center [774, 367] width 1549 height 735
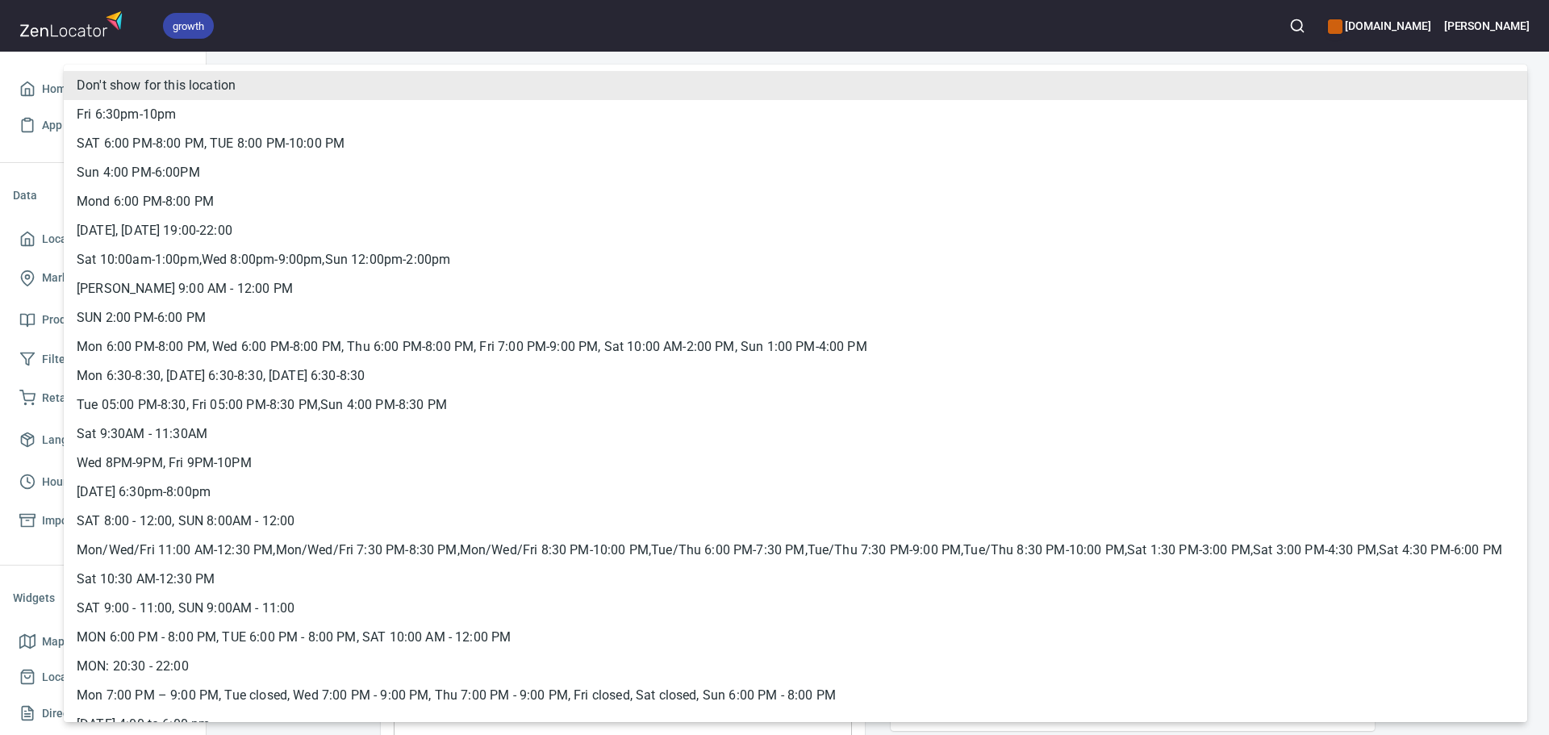
click at [242, 265] on li "Sat 10:00am-1:00pm,Wed 8:00pm-9:00pm,Sun 12:00pm-2:00pm" at bounding box center [796, 259] width 1464 height 29
type input "hrs_2rjdryx2"
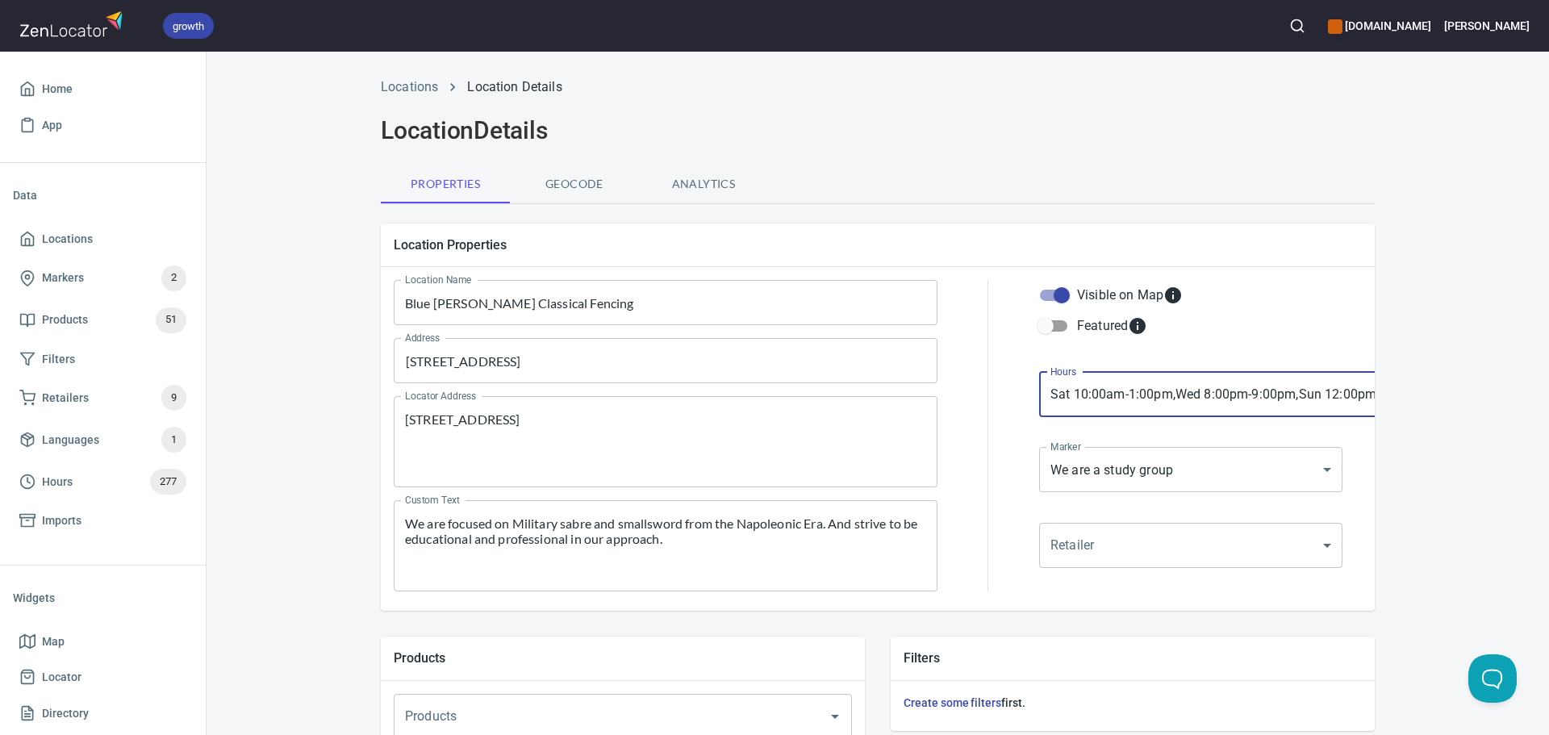
click at [978, 396] on div at bounding box center [988, 435] width 82 height 331
click at [1074, 479] on body "growth [DOMAIN_NAME] [PERSON_NAME] Home App Data Locations Markers 2 Products 5…" at bounding box center [774, 367] width 1549 height 735
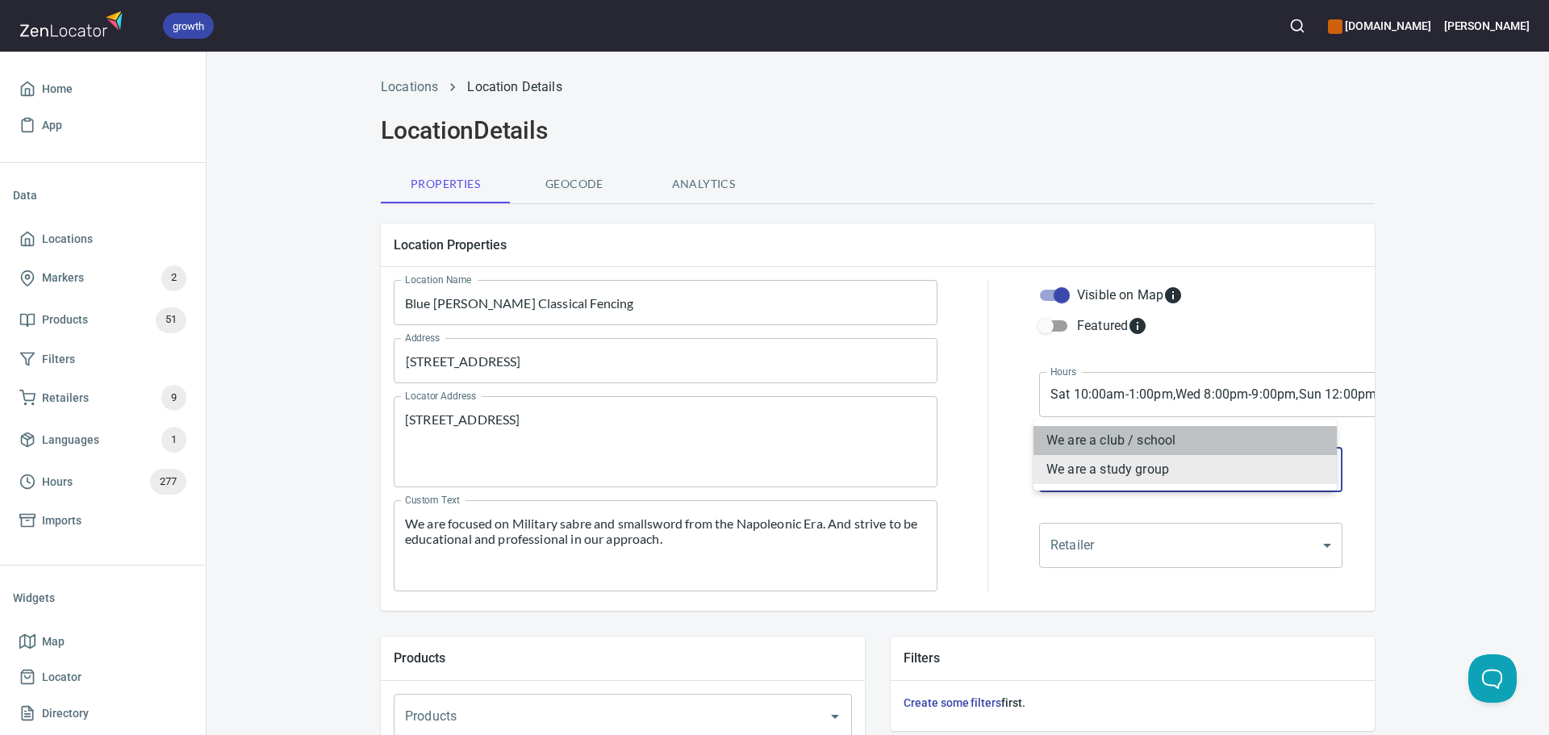
click at [1057, 447] on li "We are a club / school" at bounding box center [1185, 440] width 303 height 29
type input "mrk_k5vbpvas"
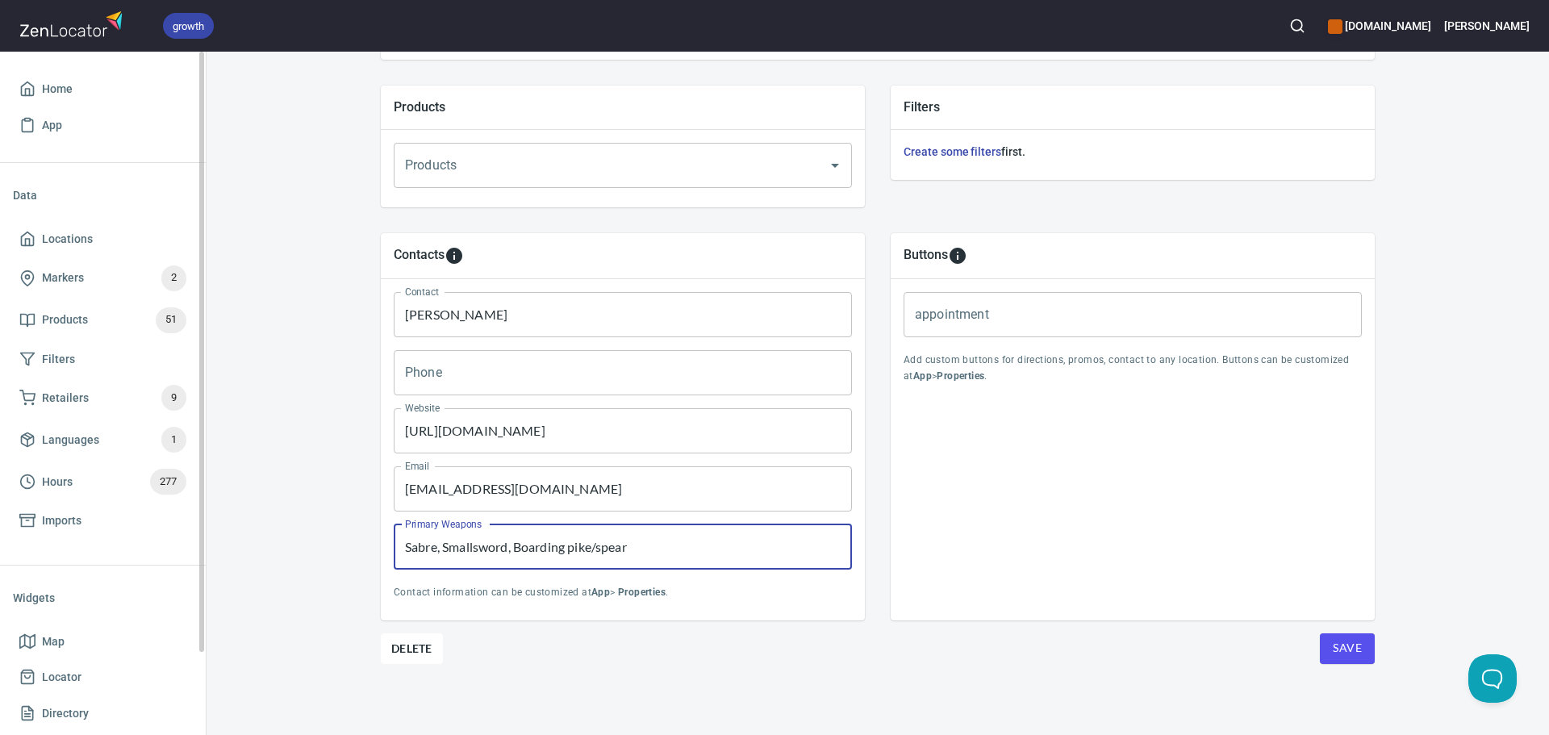
drag, startPoint x: 675, startPoint y: 538, endPoint x: 178, endPoint y: 559, distance: 497.5
click at [182, 559] on div "growth [DOMAIN_NAME] [PERSON_NAME] Home App Data Locations Markers 2 Products 5…" at bounding box center [774, 367] width 1549 height 735
paste input "Spadroon, Baskethilt"
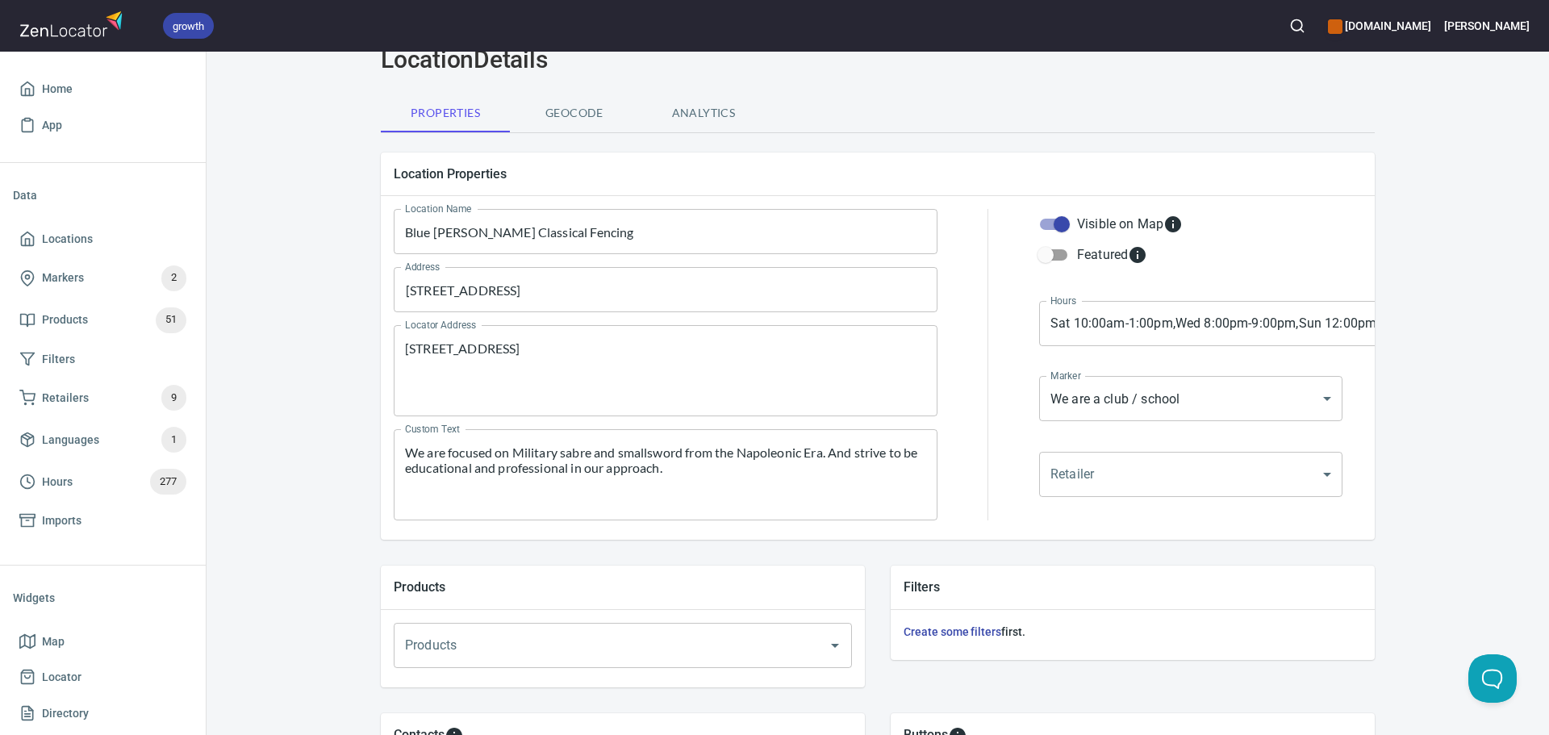
scroll to position [67, 0]
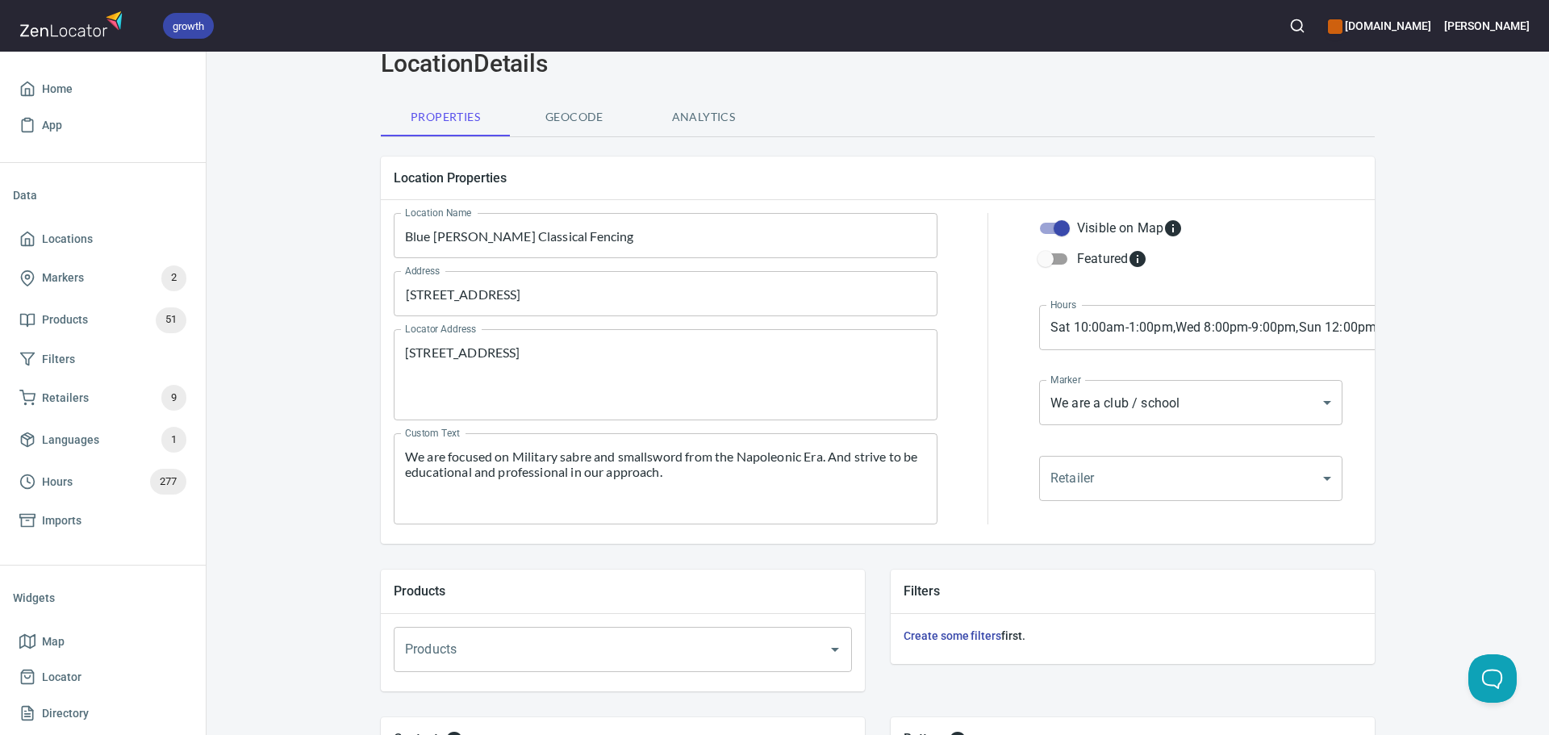
type input "Sabre, Smallsword, Spadroon, Baskethilt"
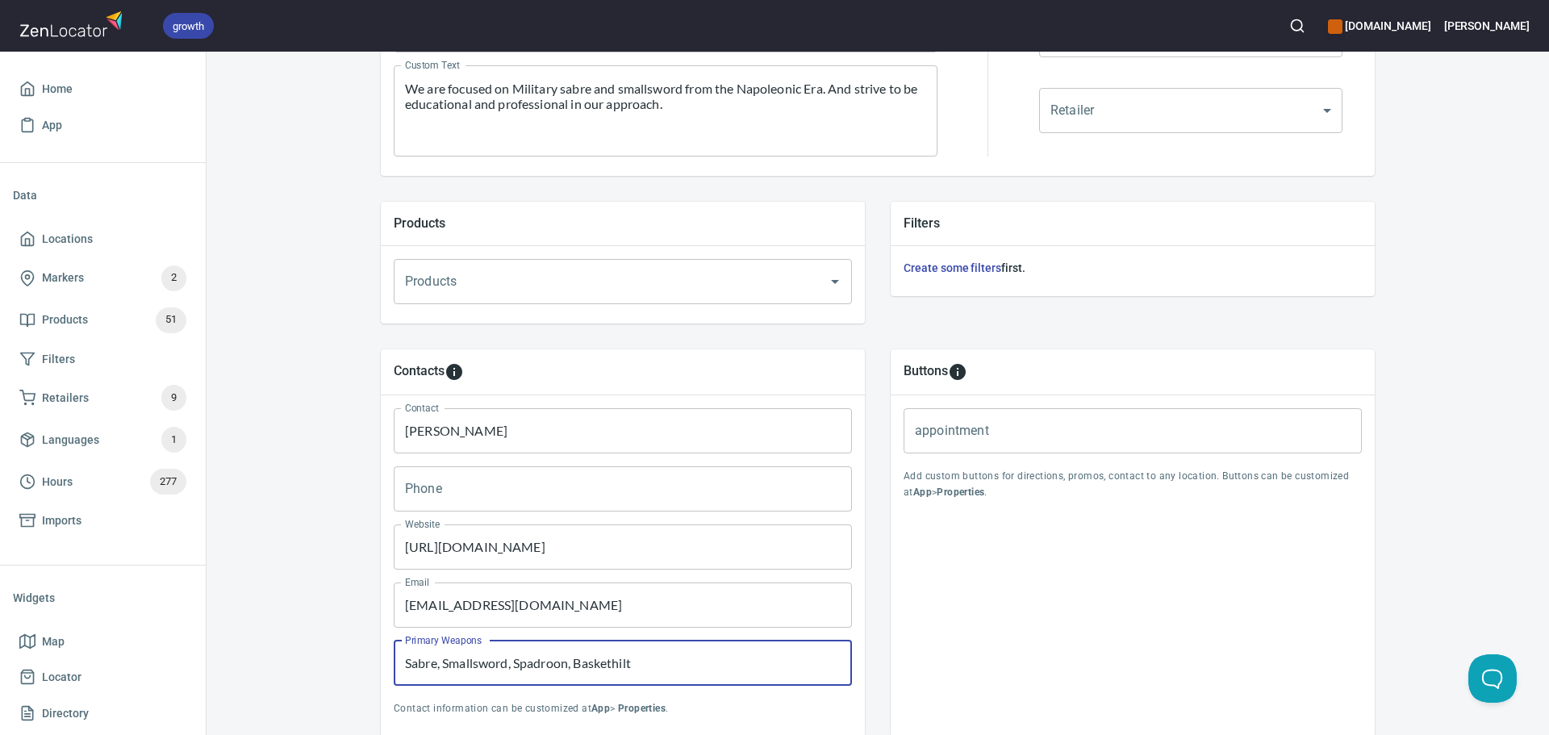
scroll to position [551, 0]
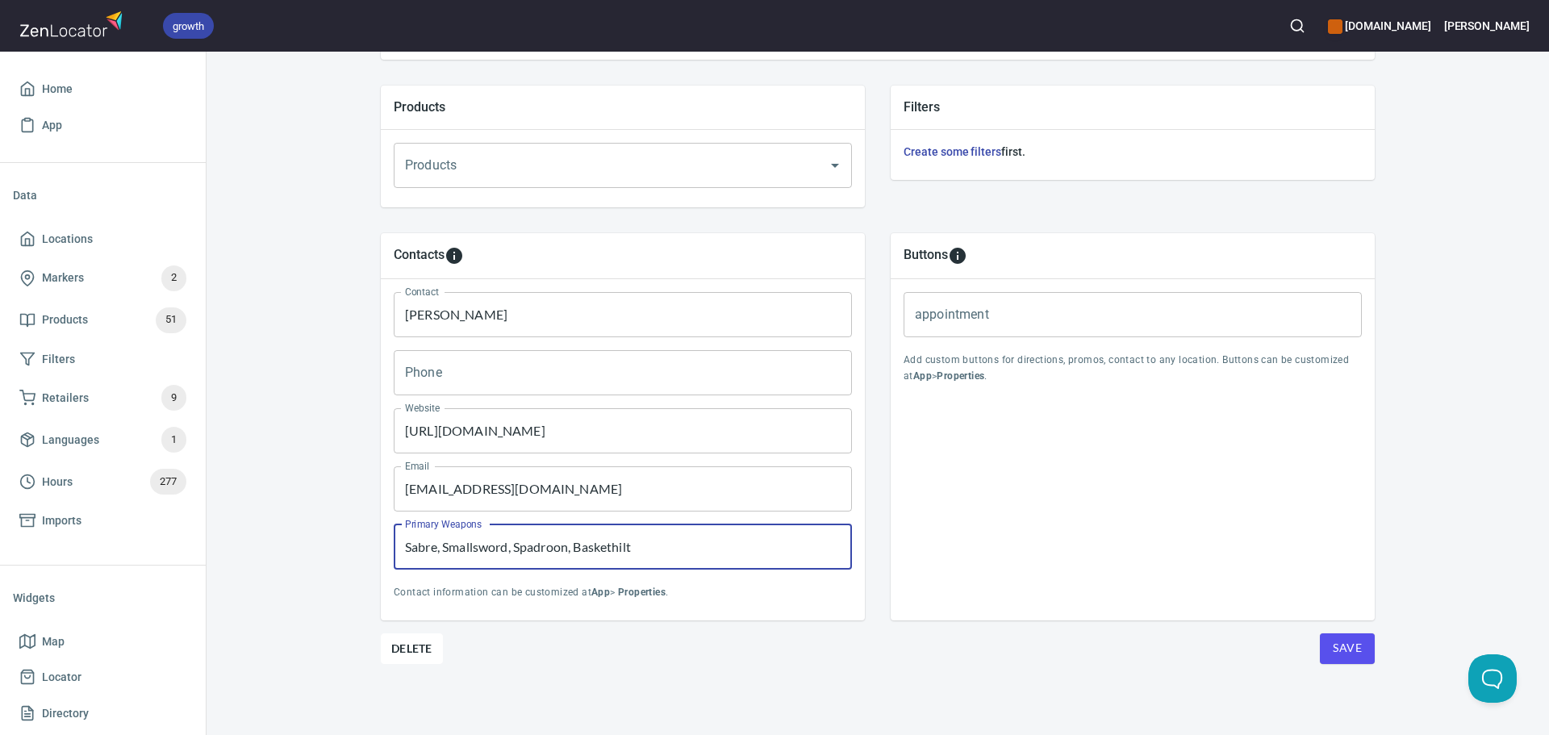
click at [1333, 646] on span "Save" at bounding box center [1347, 648] width 29 height 20
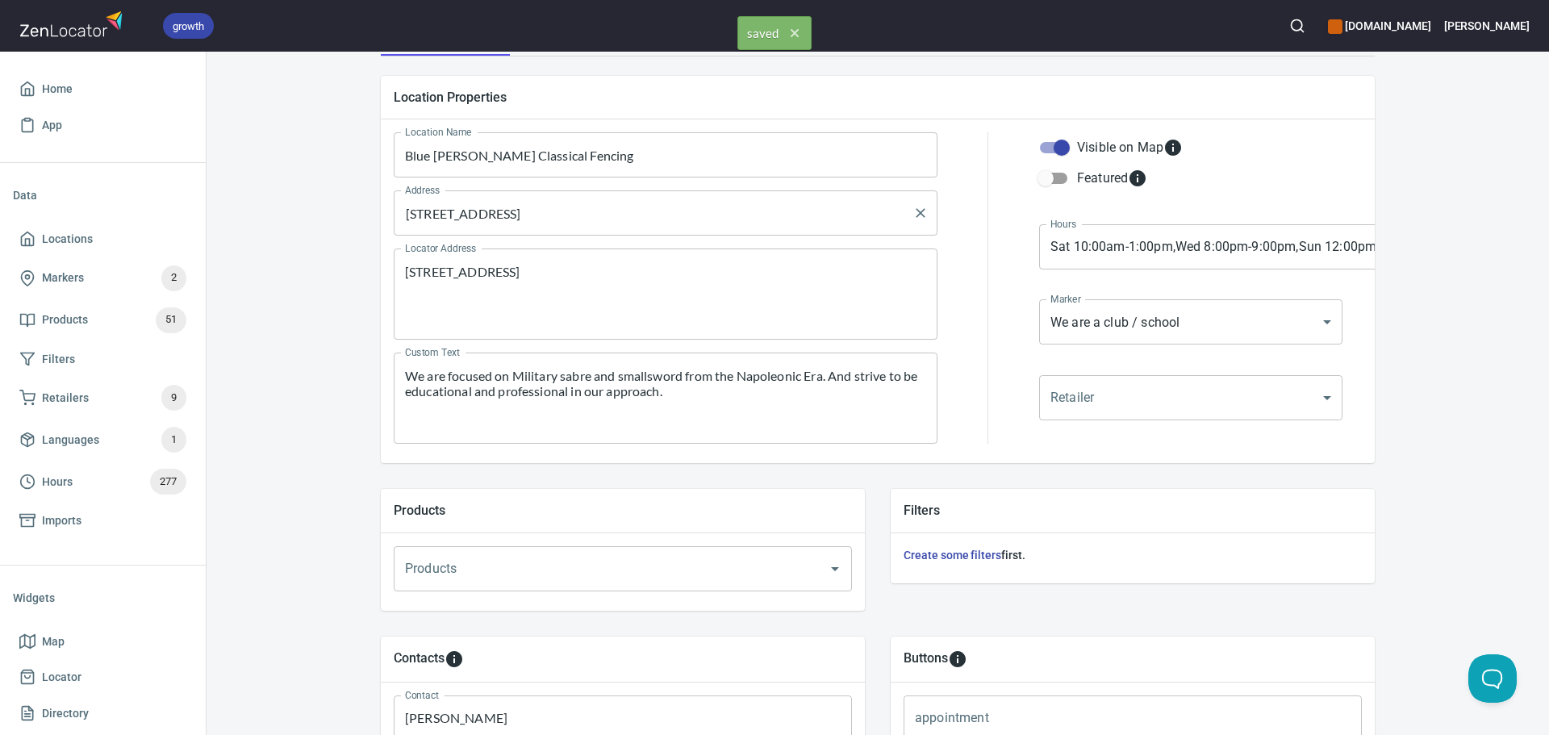
scroll to position [0, 0]
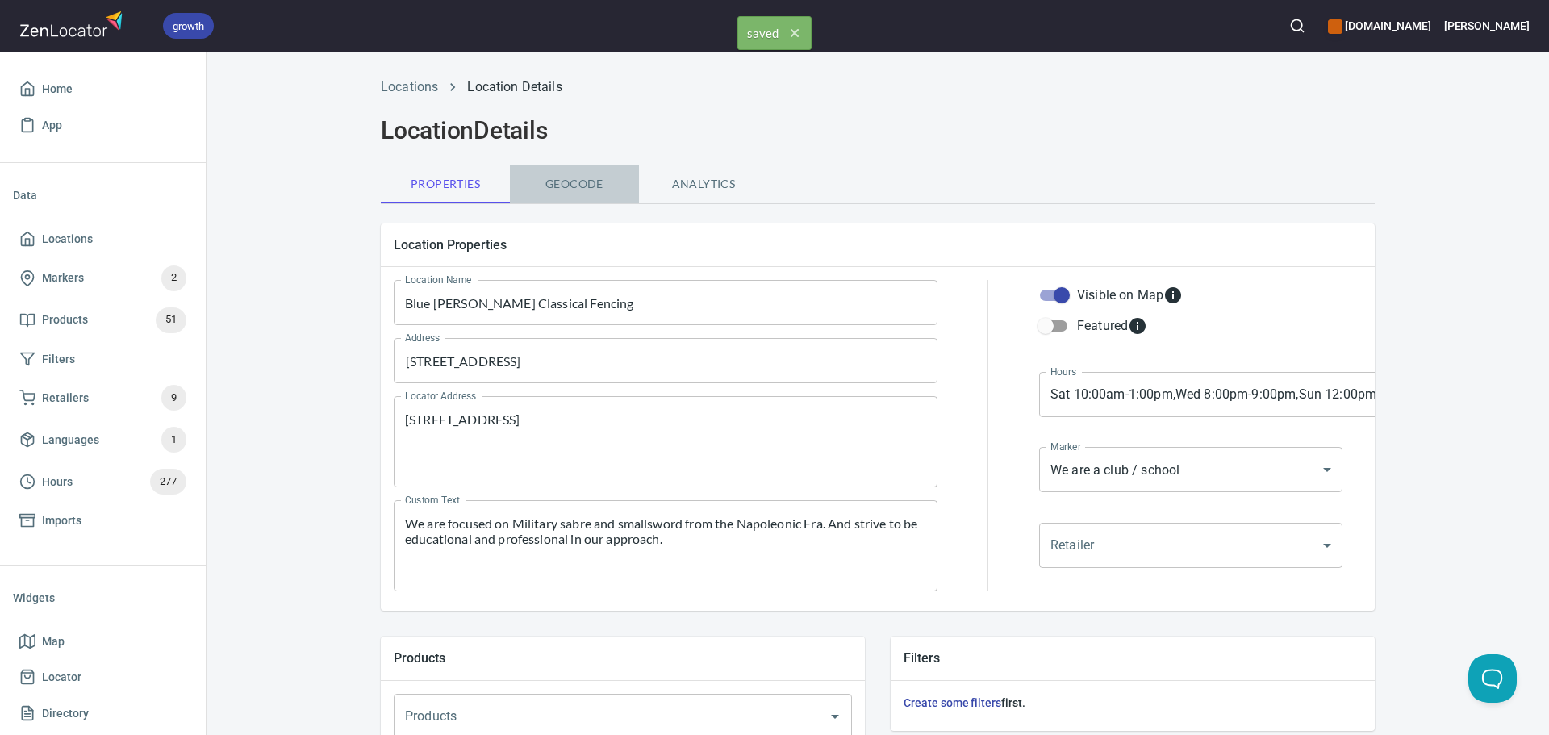
click at [549, 198] on button "Geocode" at bounding box center [574, 184] width 129 height 39
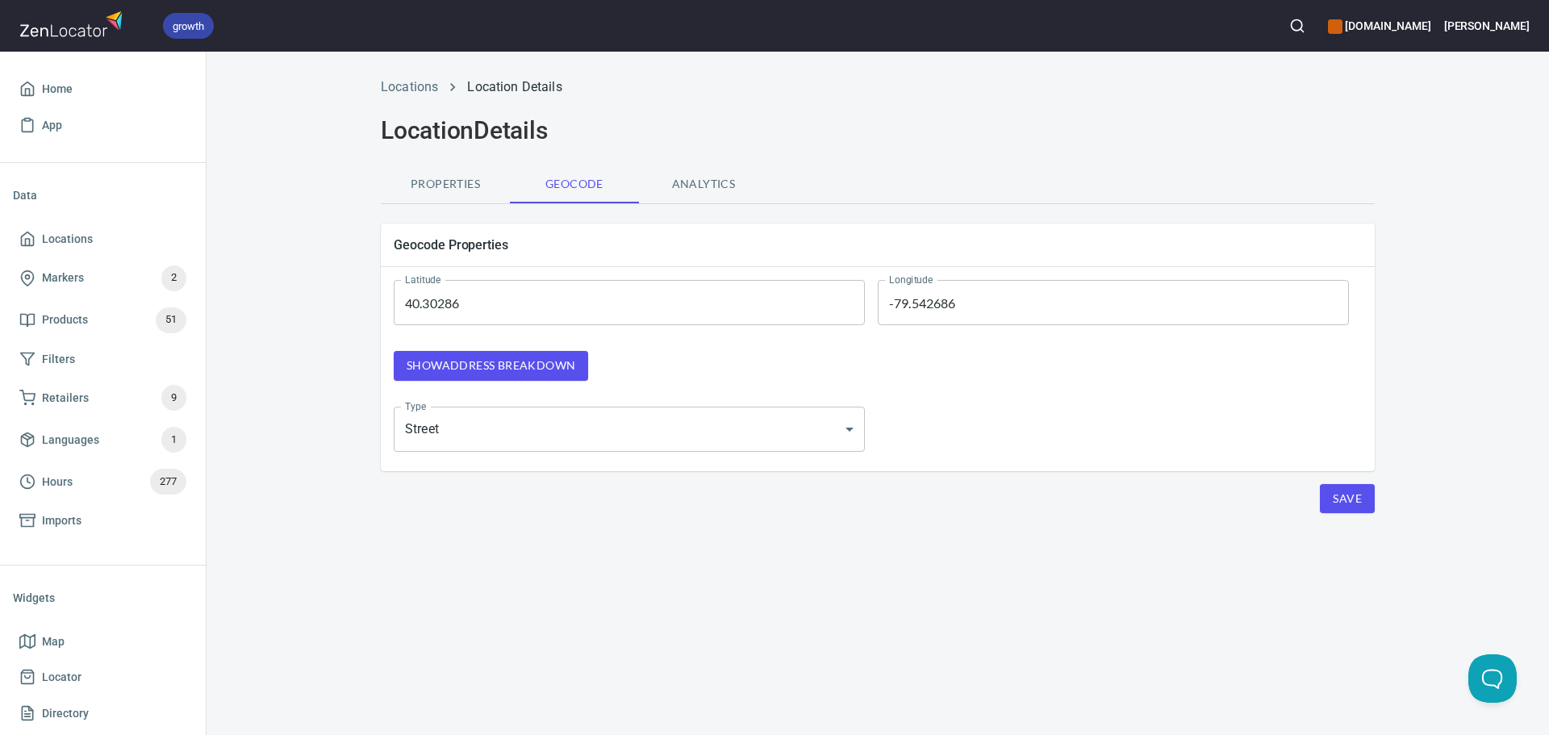
click at [523, 363] on span "Show address breakdown" at bounding box center [491, 366] width 169 height 20
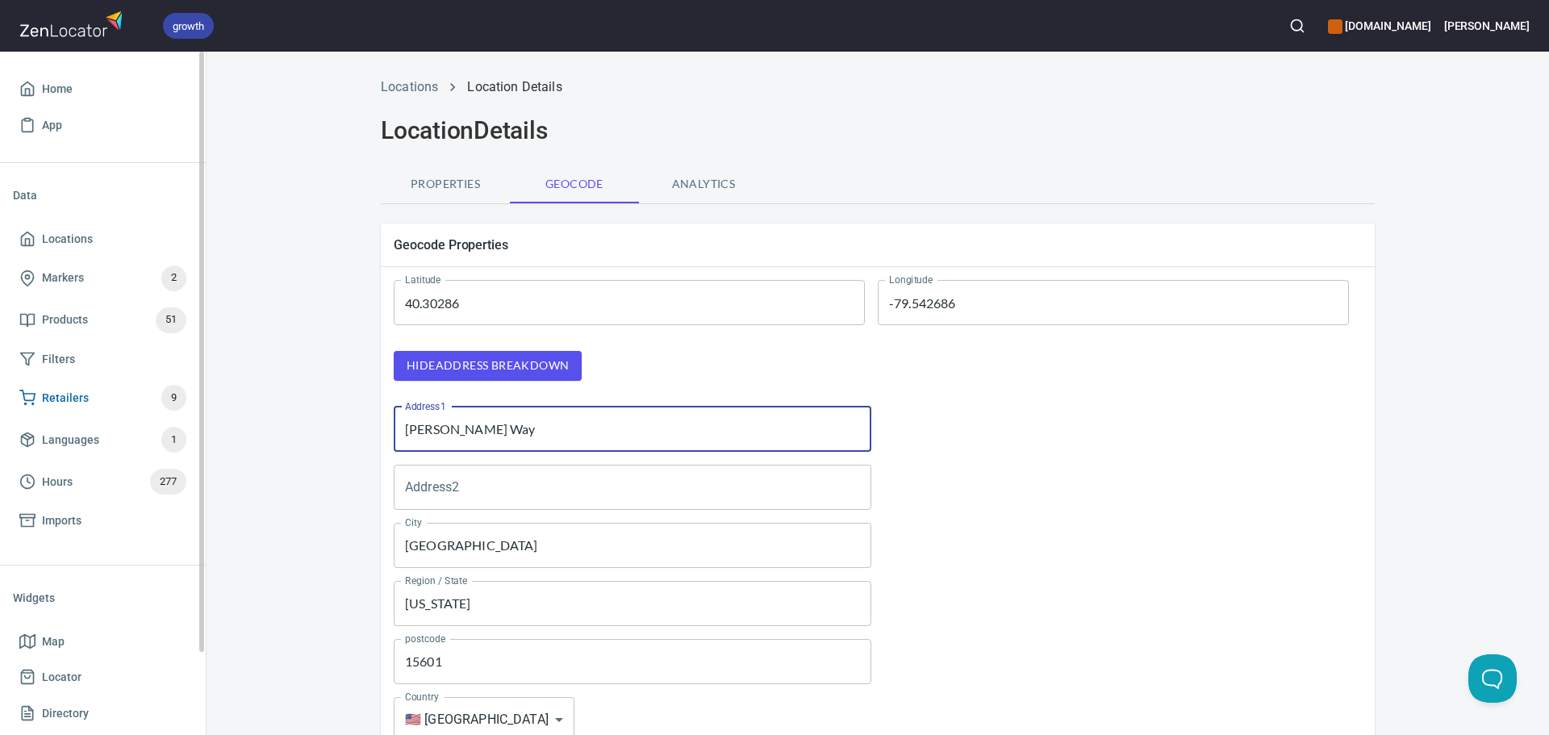
drag, startPoint x: 579, startPoint y: 419, endPoint x: 187, endPoint y: 406, distance: 392.4
click at [187, 406] on div "growth [DOMAIN_NAME] [PERSON_NAME] Home App Data Locations Markers 2 Products 5…" at bounding box center [774, 367] width 1549 height 735
paste input "[STREET_ADDRESS]"
drag, startPoint x: 518, startPoint y: 430, endPoint x: 829, endPoint y: 440, distance: 310.8
click at [829, 440] on input "[STREET_ADDRESS]" at bounding box center [633, 429] width 478 height 45
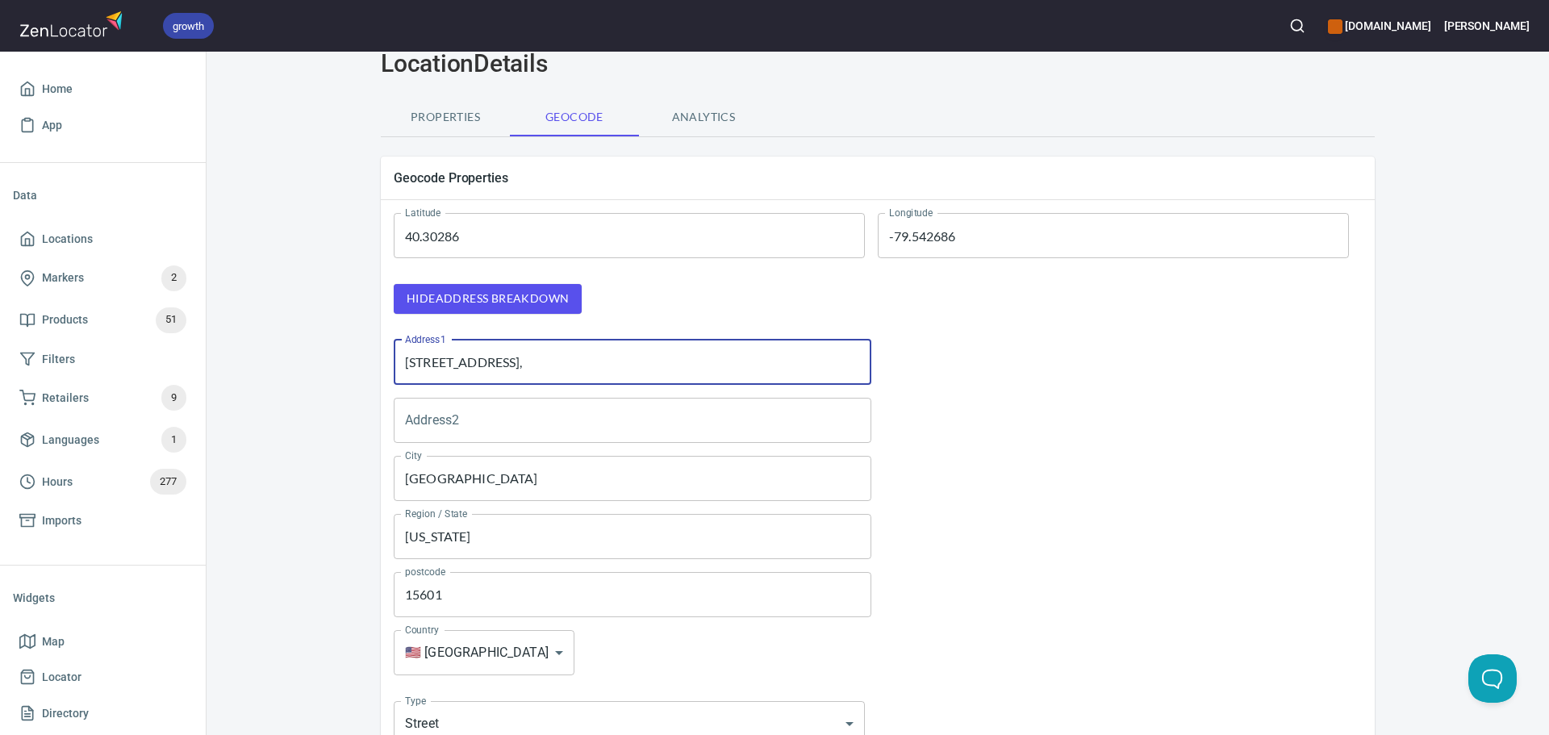
scroll to position [211, 0]
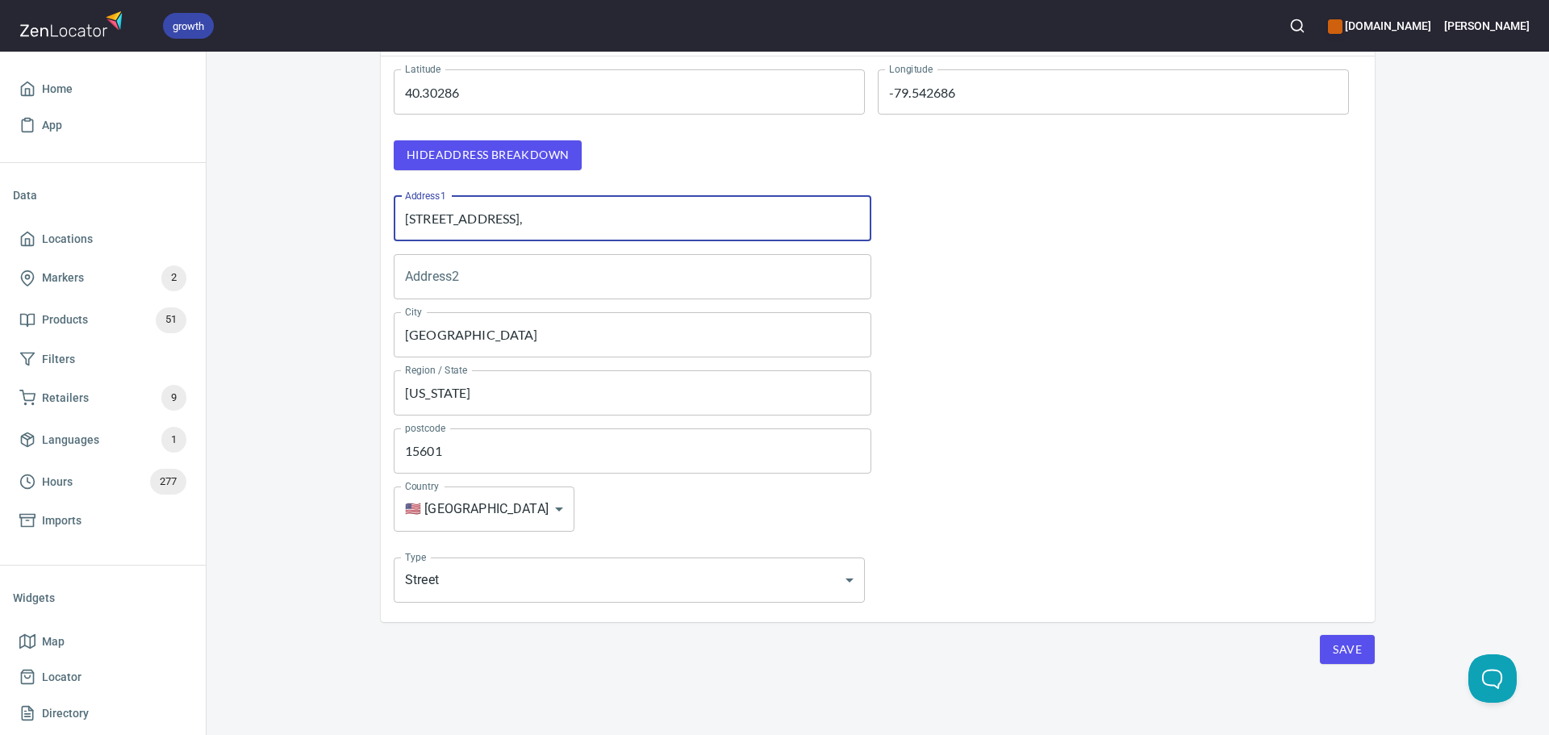
type input "[STREET_ADDRESS],"
click at [1333, 647] on span "Save" at bounding box center [1347, 650] width 29 height 20
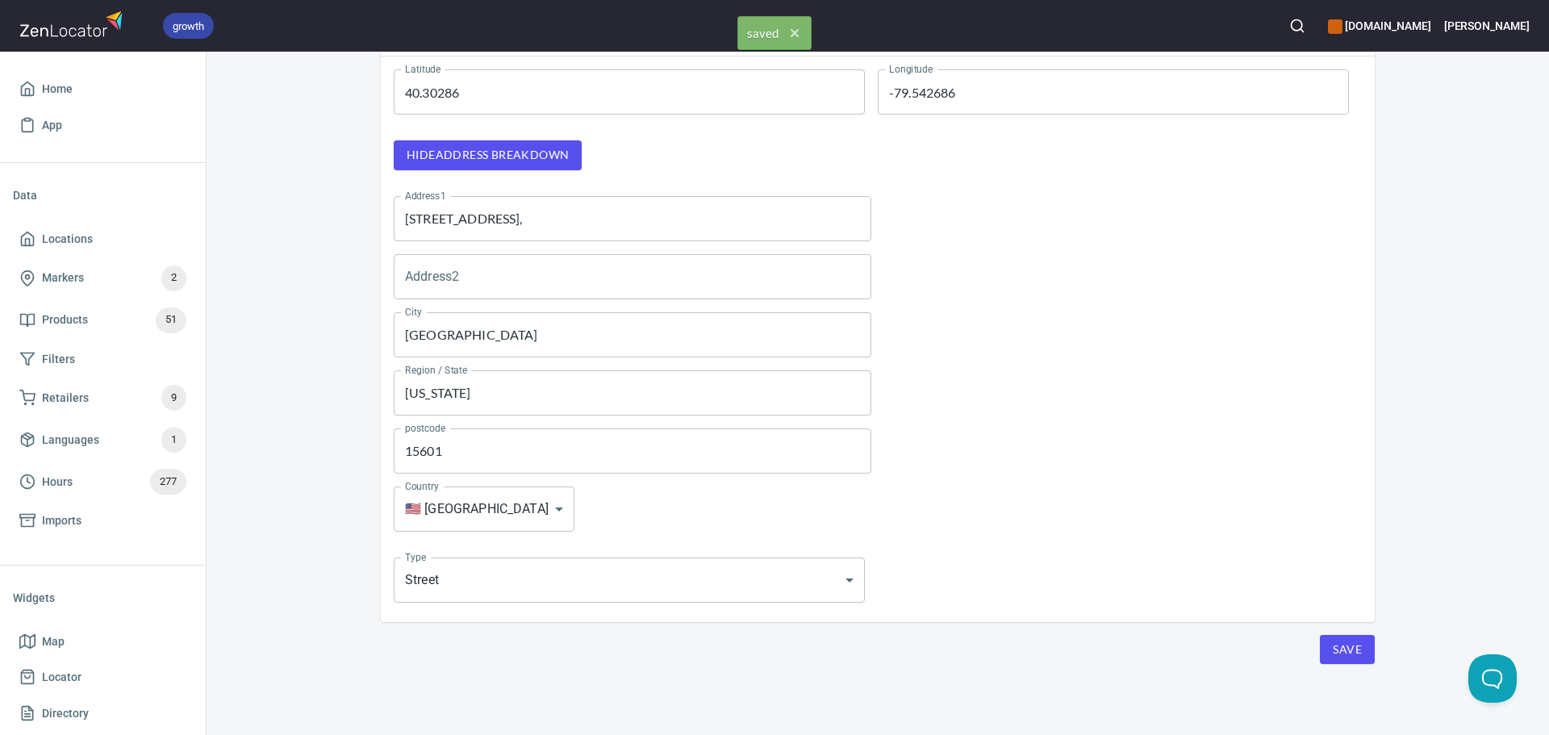
scroll to position [0, 0]
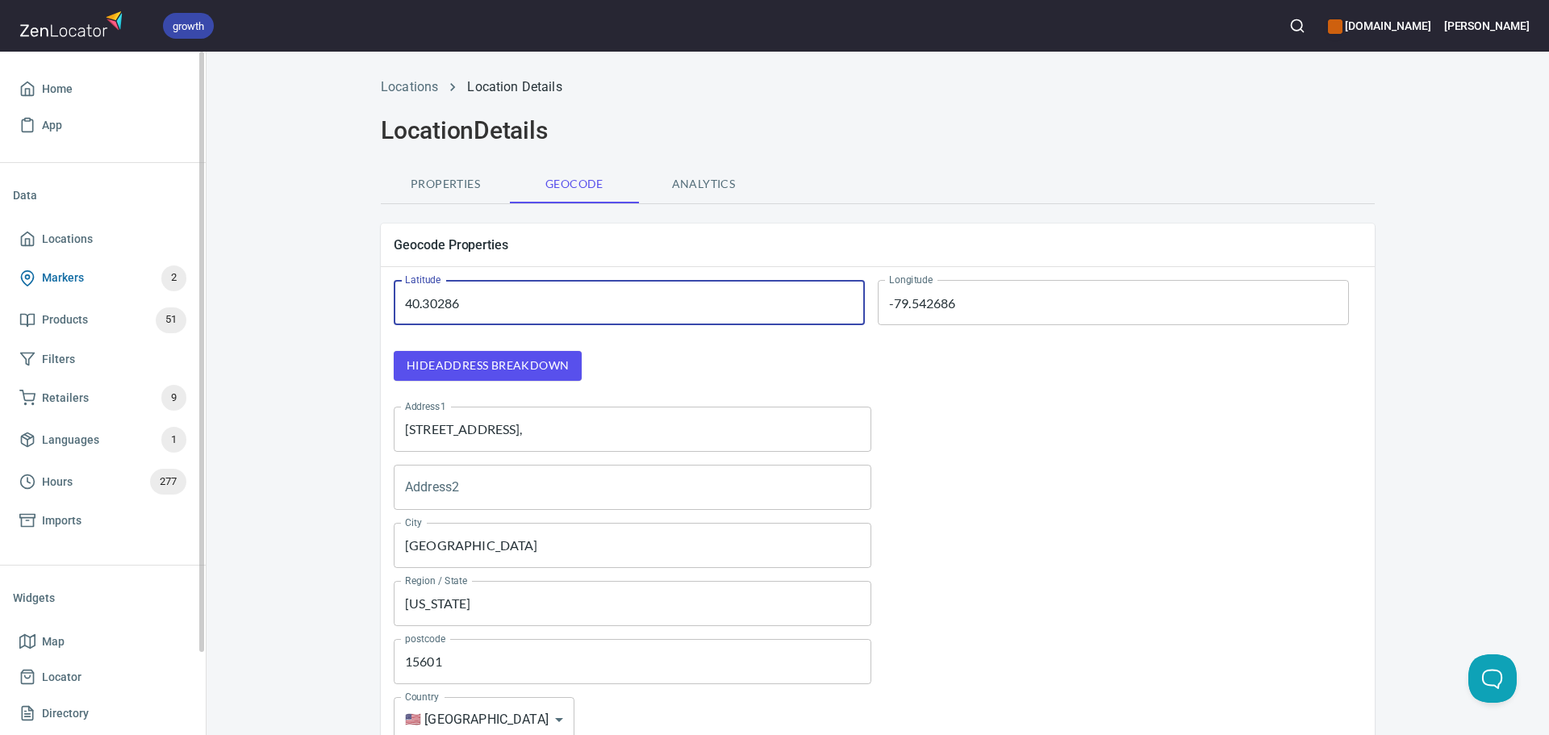
drag, startPoint x: 560, startPoint y: 294, endPoint x: 122, endPoint y: 250, distance: 440.3
click at [97, 261] on div "growth [DOMAIN_NAME] [PERSON_NAME] Home App Data Locations Markers 2 Products 5…" at bounding box center [774, 367] width 1549 height 735
paste input "2737188"
type input "40.2737188"
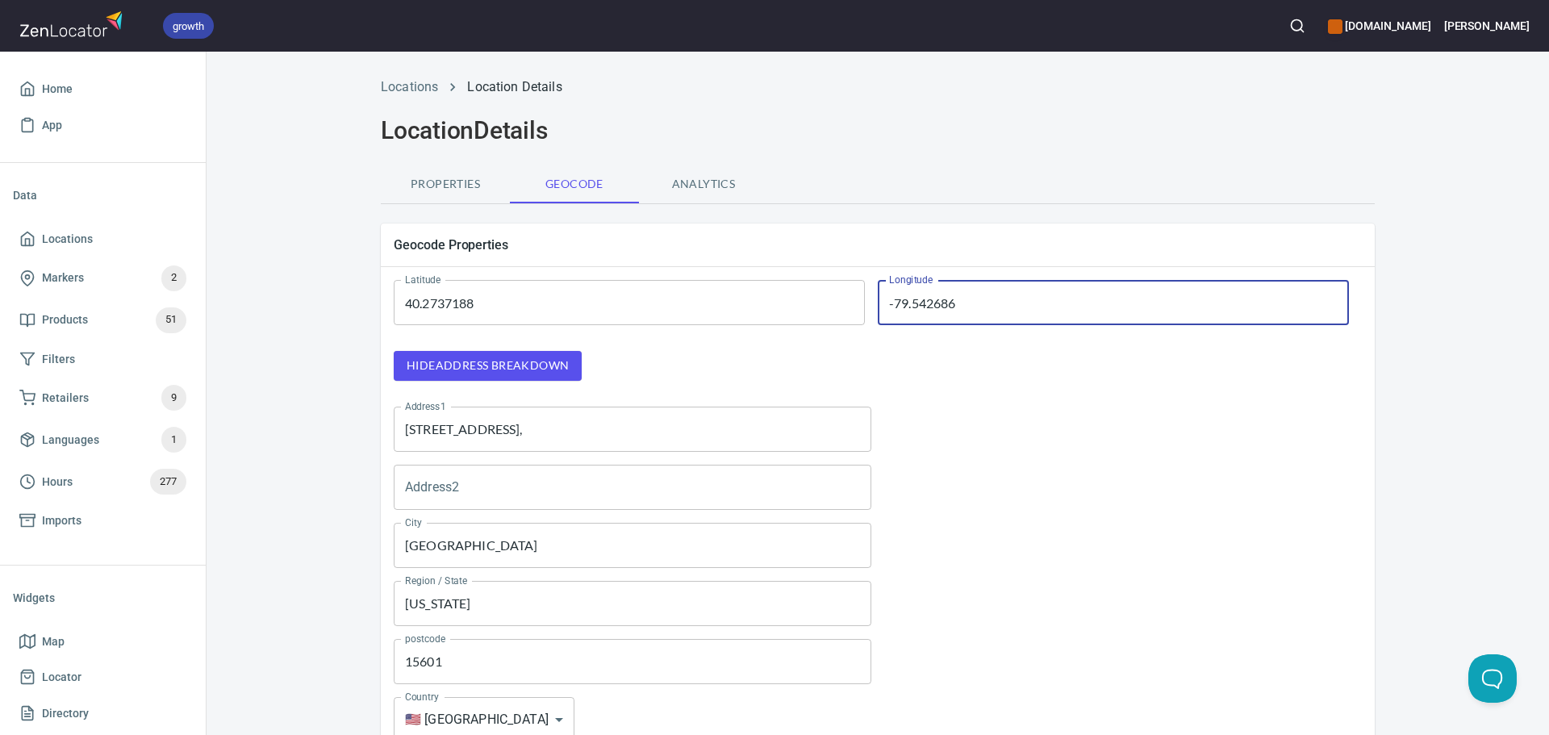
drag, startPoint x: 1013, startPoint y: 320, endPoint x: 679, endPoint y: 318, distance: 334.9
click at [671, 313] on div "Latitude 40.2737188 Latitude Longitude -79.542686 Longitude" at bounding box center [871, 303] width 994 height 84
paste input "574195"
type input "-79.5574195"
click at [997, 427] on div at bounding box center [1123, 429] width 491 height 58
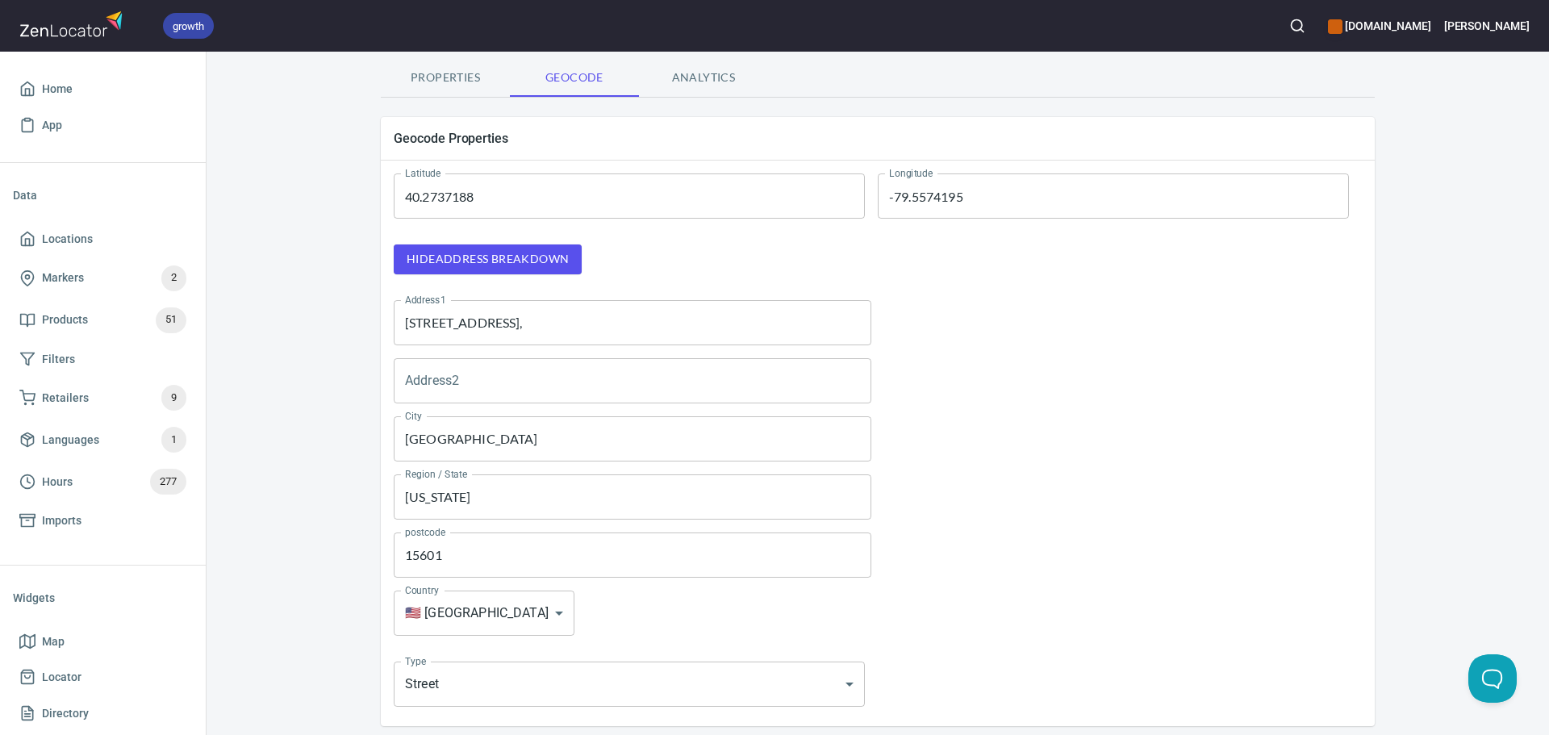
scroll to position [211, 0]
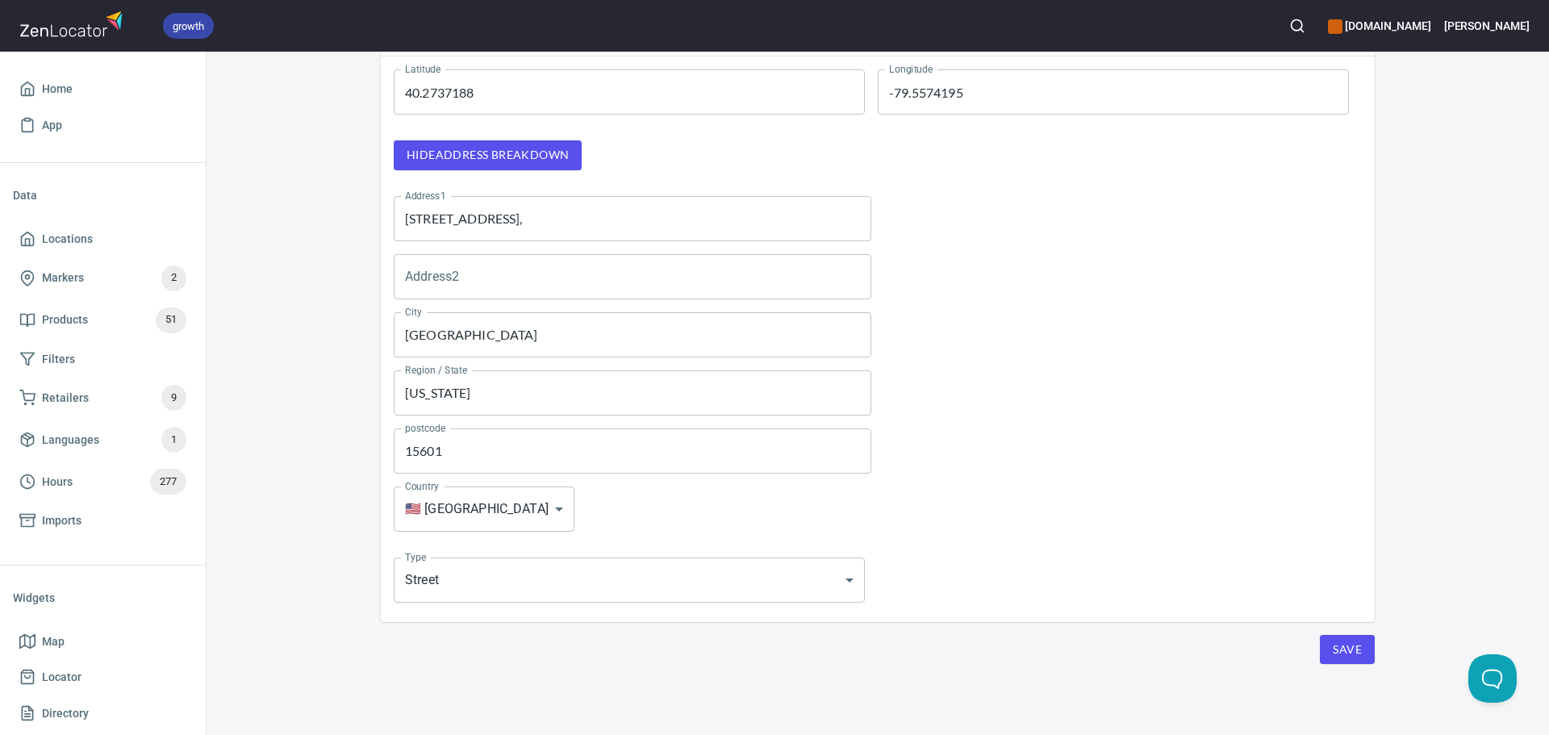
click at [1365, 650] on button "Save" at bounding box center [1347, 650] width 55 height 30
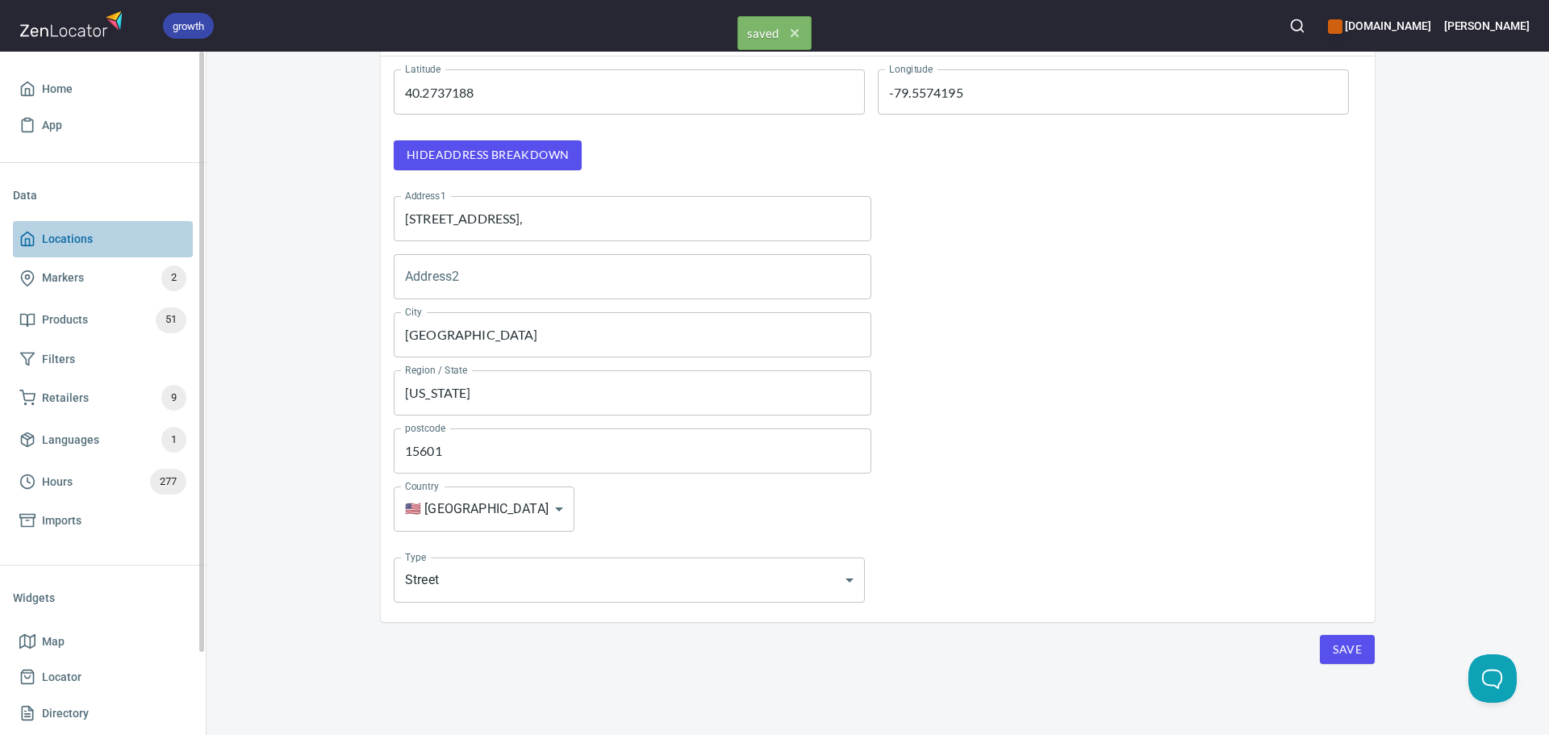
click at [110, 235] on span "Locations" at bounding box center [102, 239] width 167 height 20
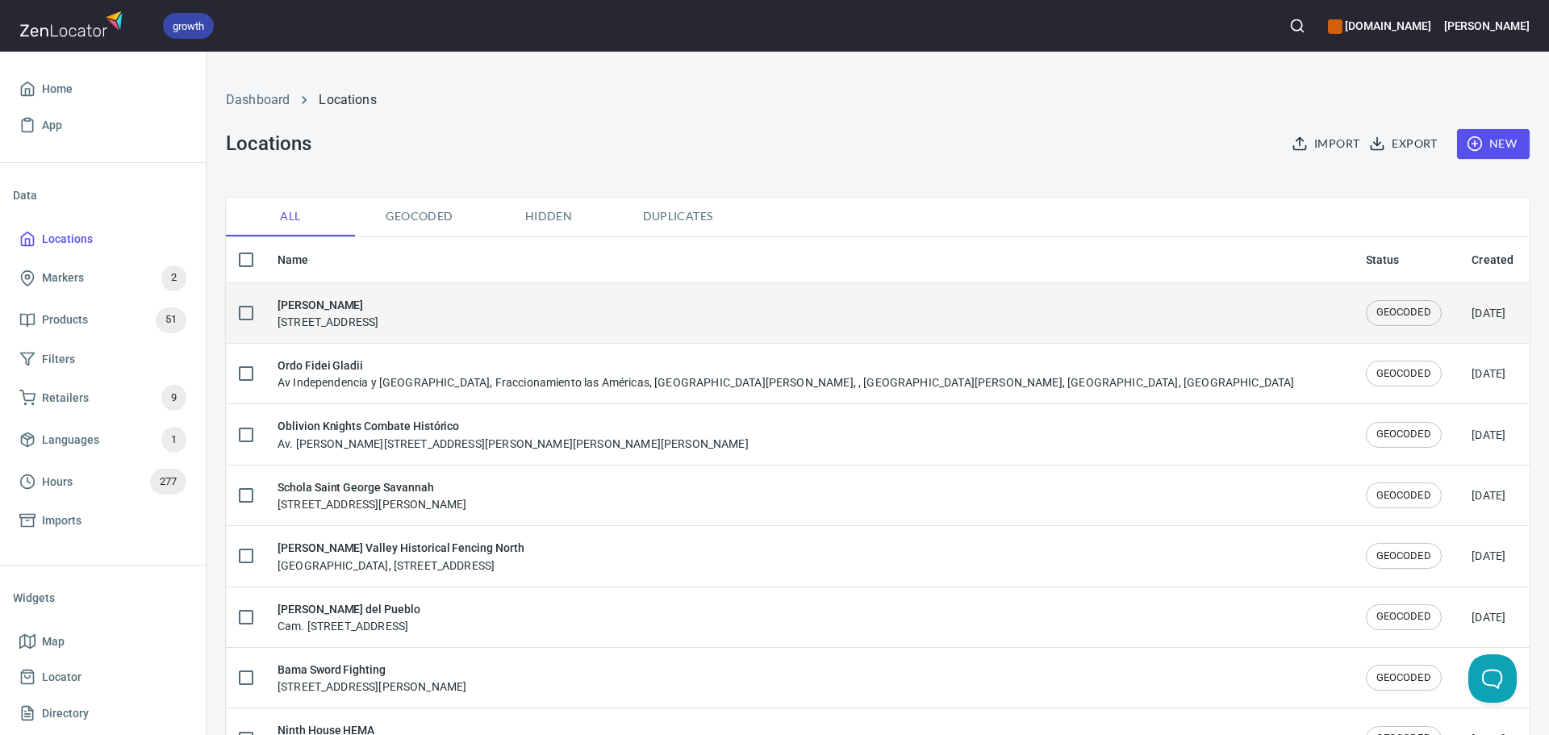
click at [421, 331] on td "[PERSON_NAME] [STREET_ADDRESS]" at bounding box center [809, 312] width 1088 height 61
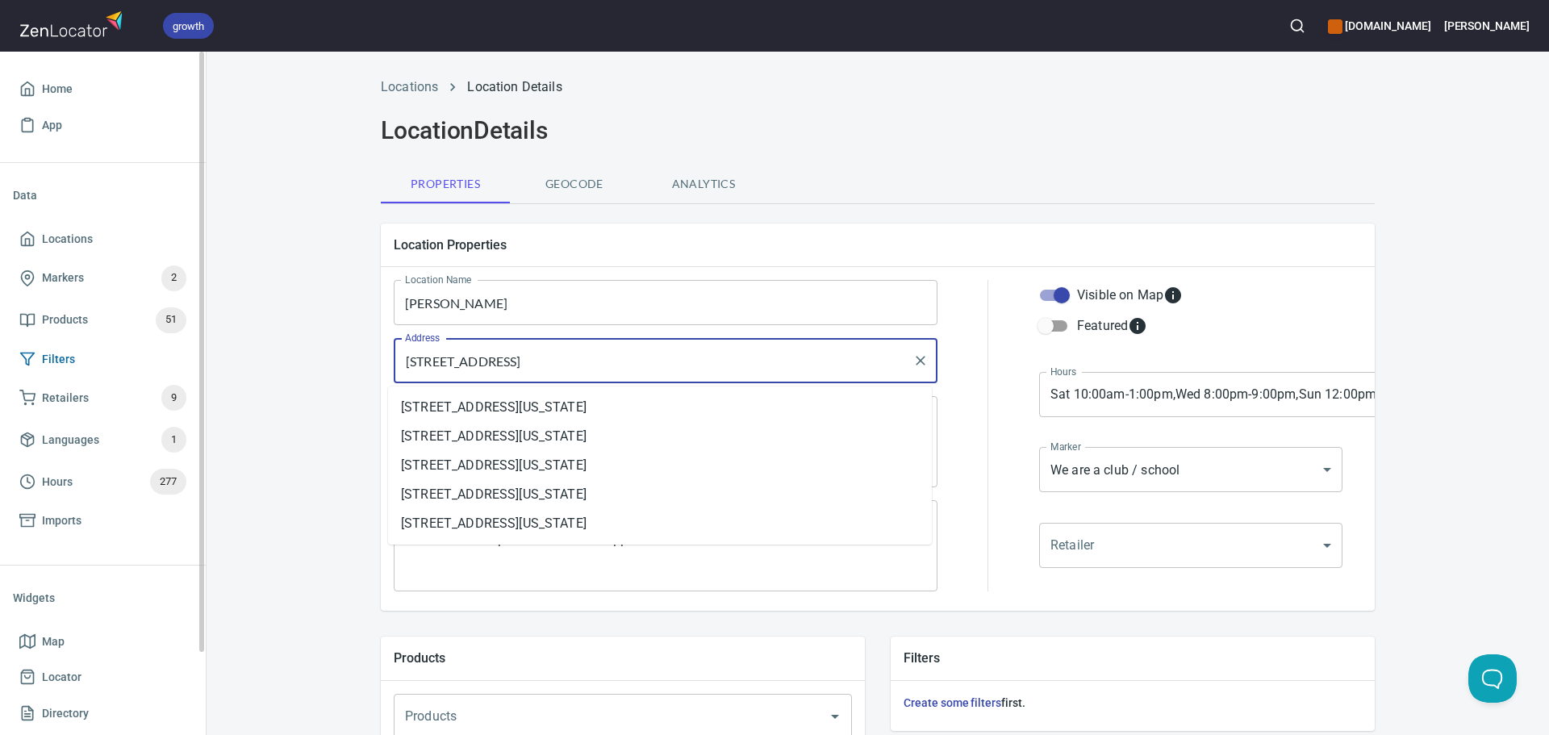
drag, startPoint x: 788, startPoint y: 374, endPoint x: 121, endPoint y: 370, distance: 667.3
click at [121, 370] on div "growth [DOMAIN_NAME] [PERSON_NAME] Home App Data Locations Markers 2 Products 5…" at bounding box center [774, 367] width 1549 height 735
paste input "[STREET_ADDRESS]"
type input "[STREET_ADDRESS]"
click at [301, 383] on div "Locations Location Details Location Details Properties Geocode Analytics Locati…" at bounding box center [878, 677] width 1343 height 1218
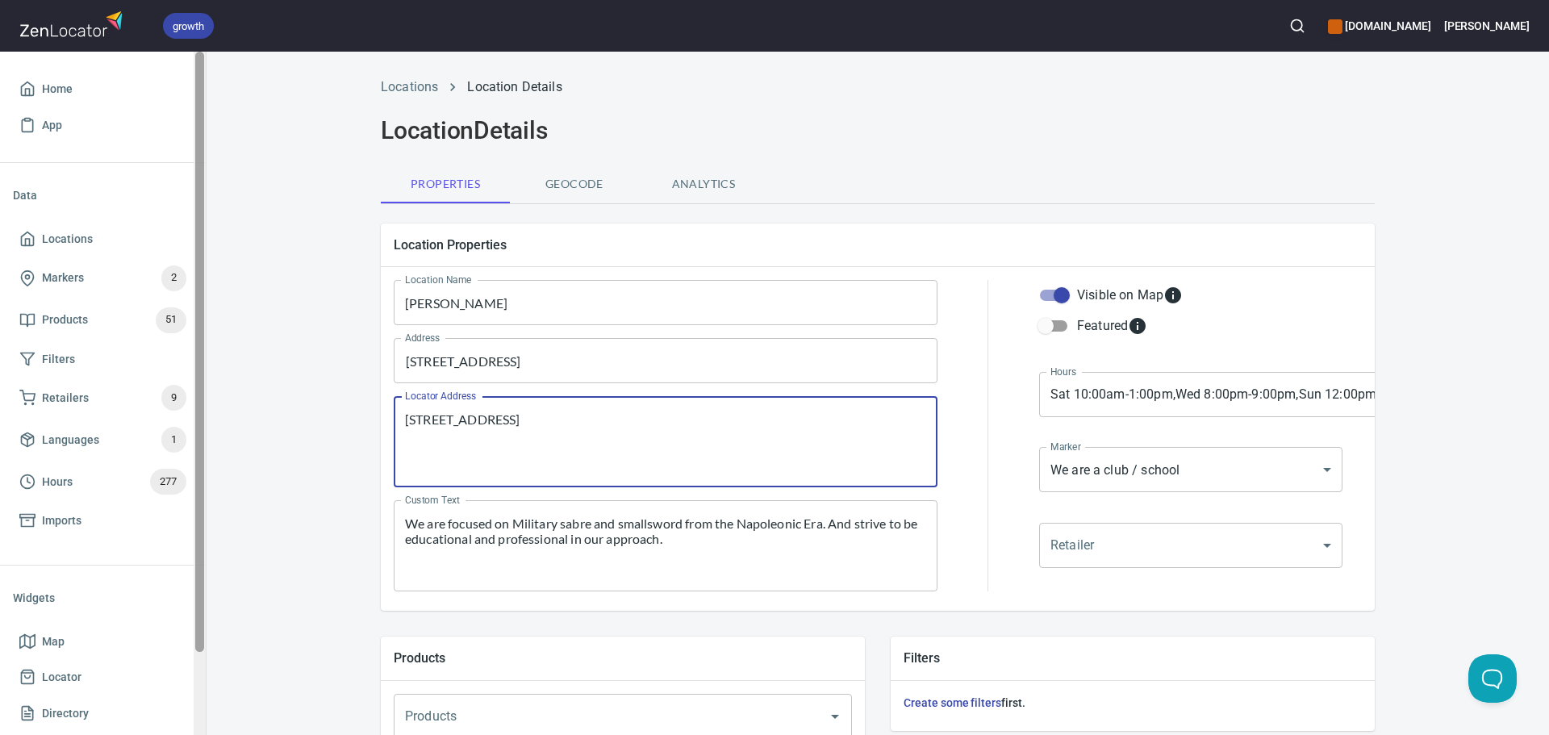
drag, startPoint x: 772, startPoint y: 421, endPoint x: 205, endPoint y: 423, distance: 567.2
click at [205, 423] on div "growth [DOMAIN_NAME] [PERSON_NAME] Home App Data Locations Markers 2 Products 5…" at bounding box center [774, 367] width 1549 height 735
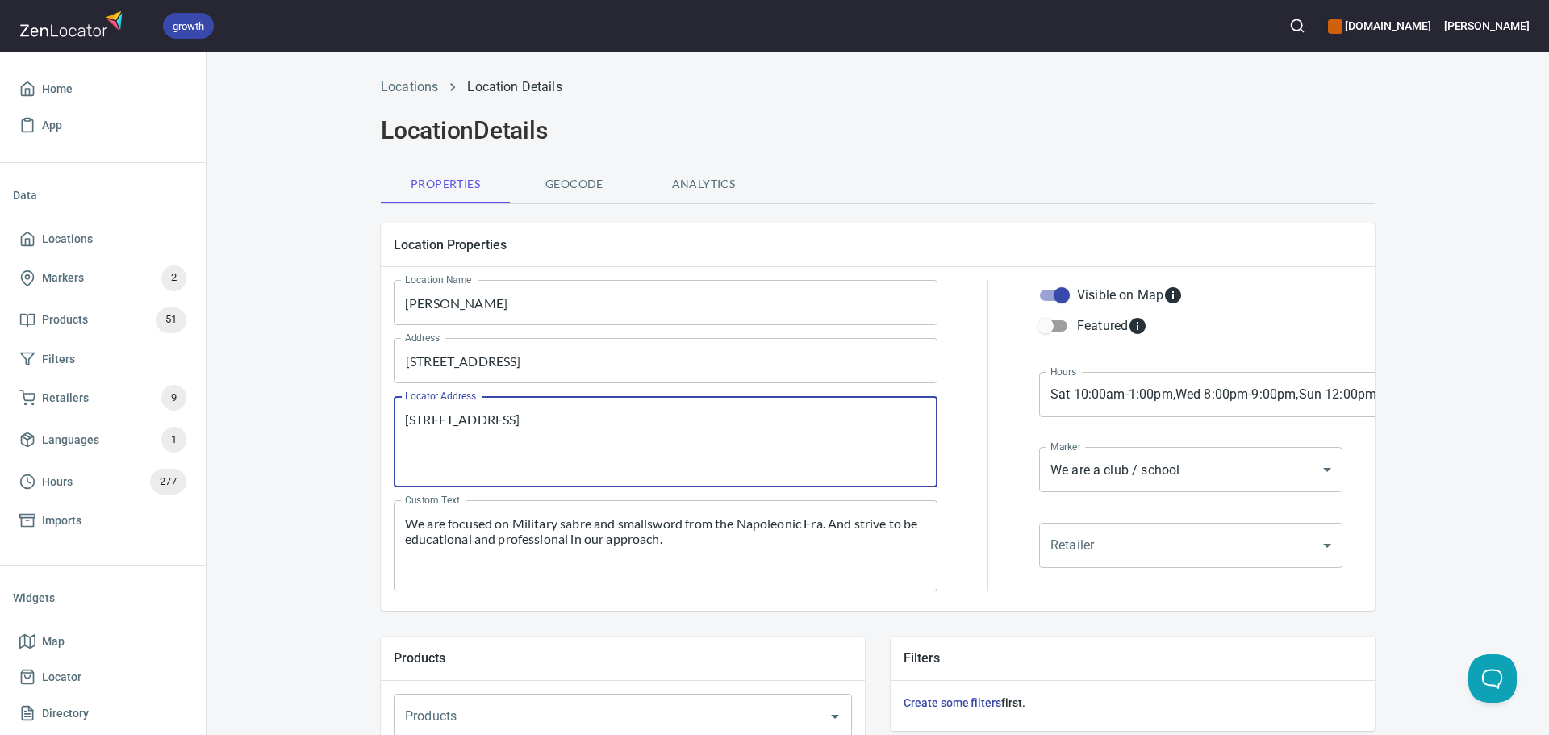
paste textarea "[STREET_ADDRESS]"
type textarea "[STREET_ADDRESS]"
click at [1080, 402] on body "growth [DOMAIN_NAME] [PERSON_NAME] Home App Data Locations Markers 2 Products 5…" at bounding box center [774, 367] width 1549 height 735
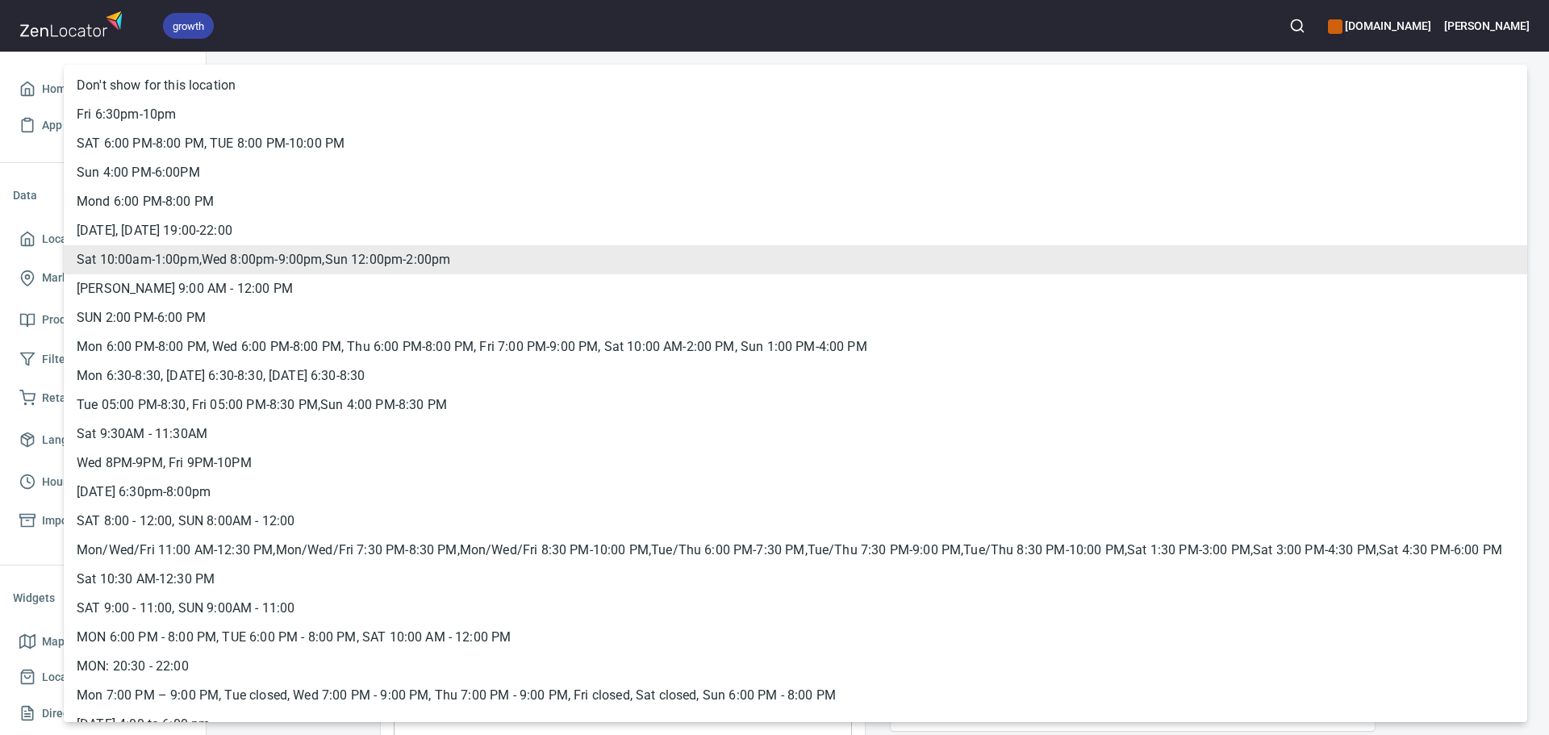
click at [186, 86] on li "Don't show for this location" at bounding box center [796, 85] width 1464 height 29
type input "NONE"
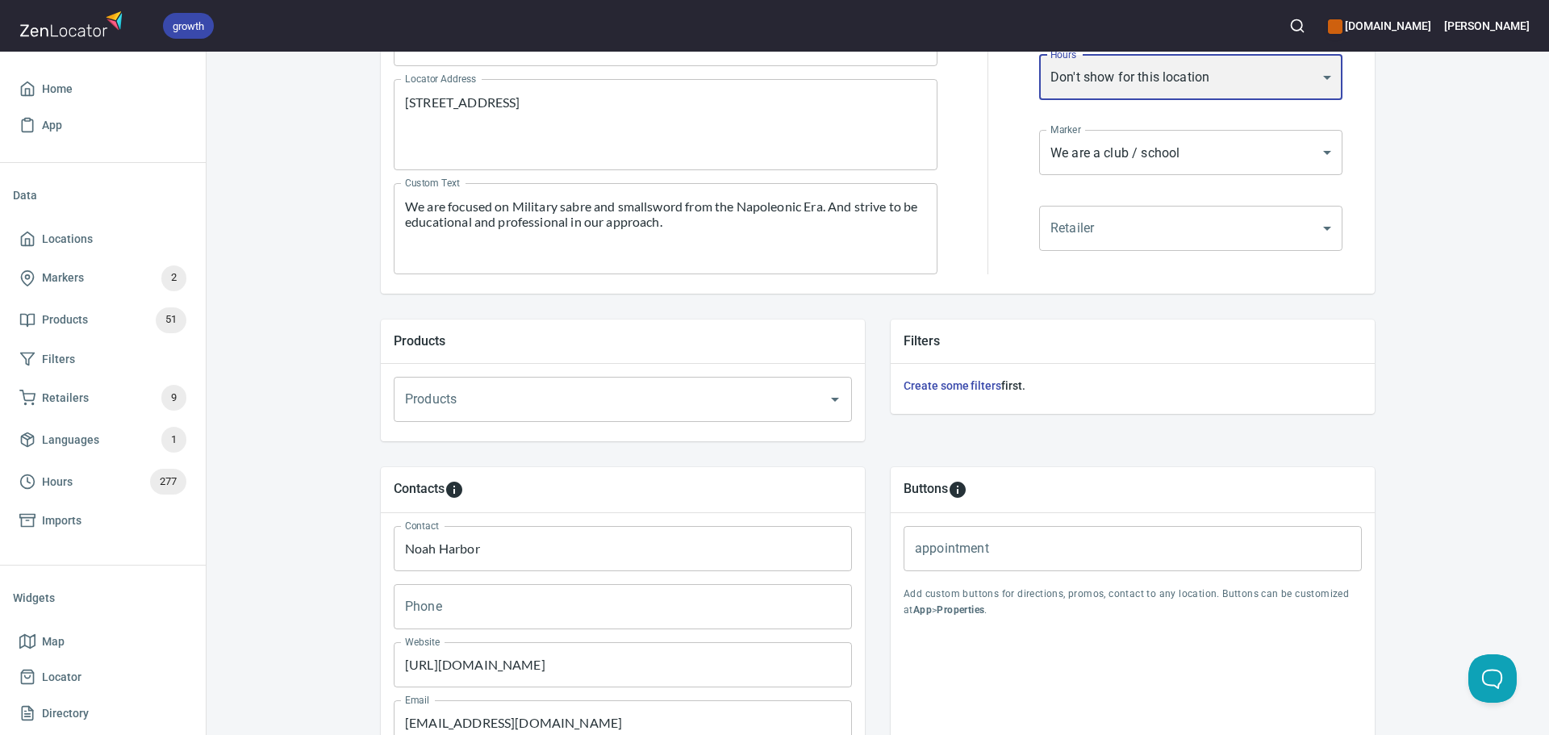
scroll to position [551, 0]
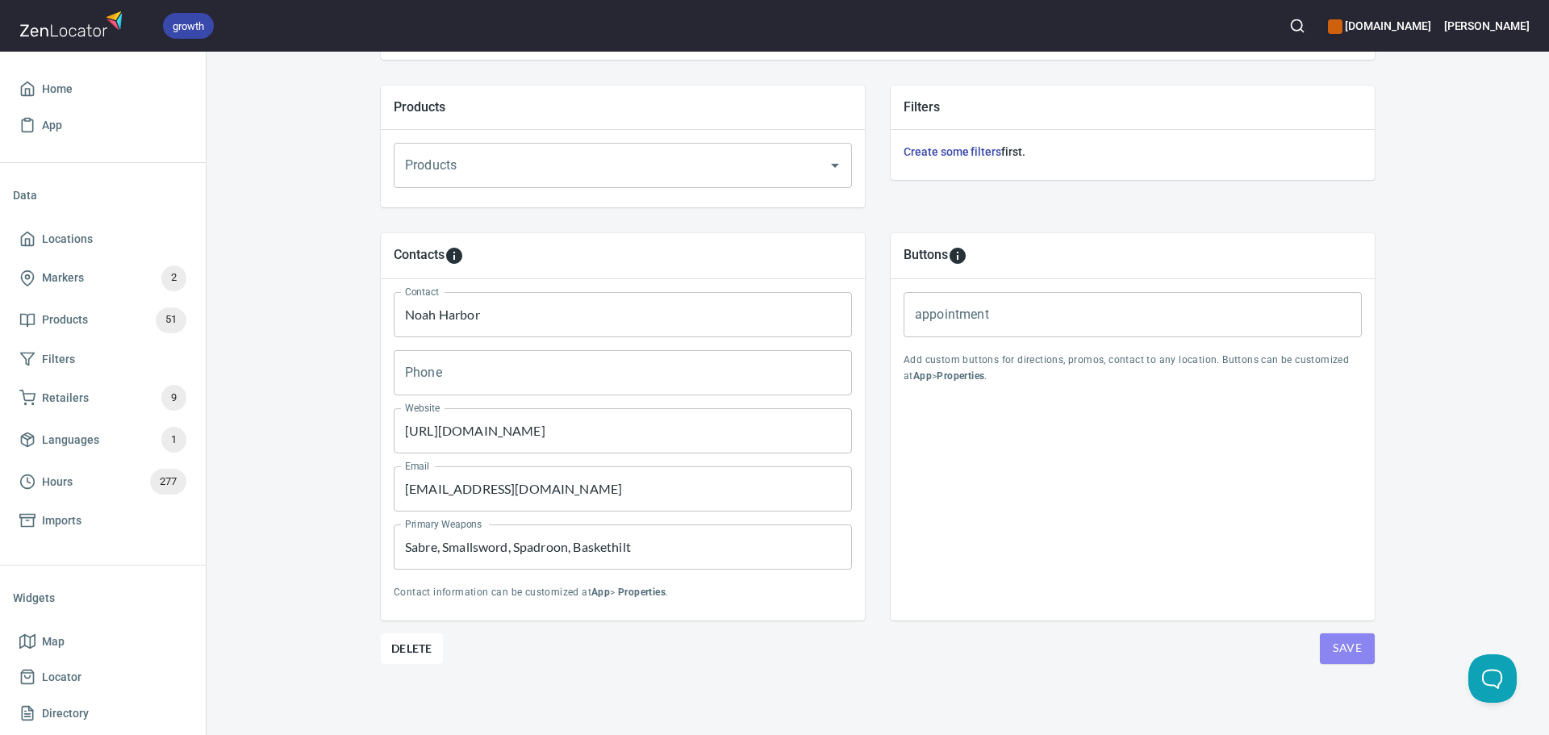
click at [1349, 658] on button "Save" at bounding box center [1347, 648] width 55 height 31
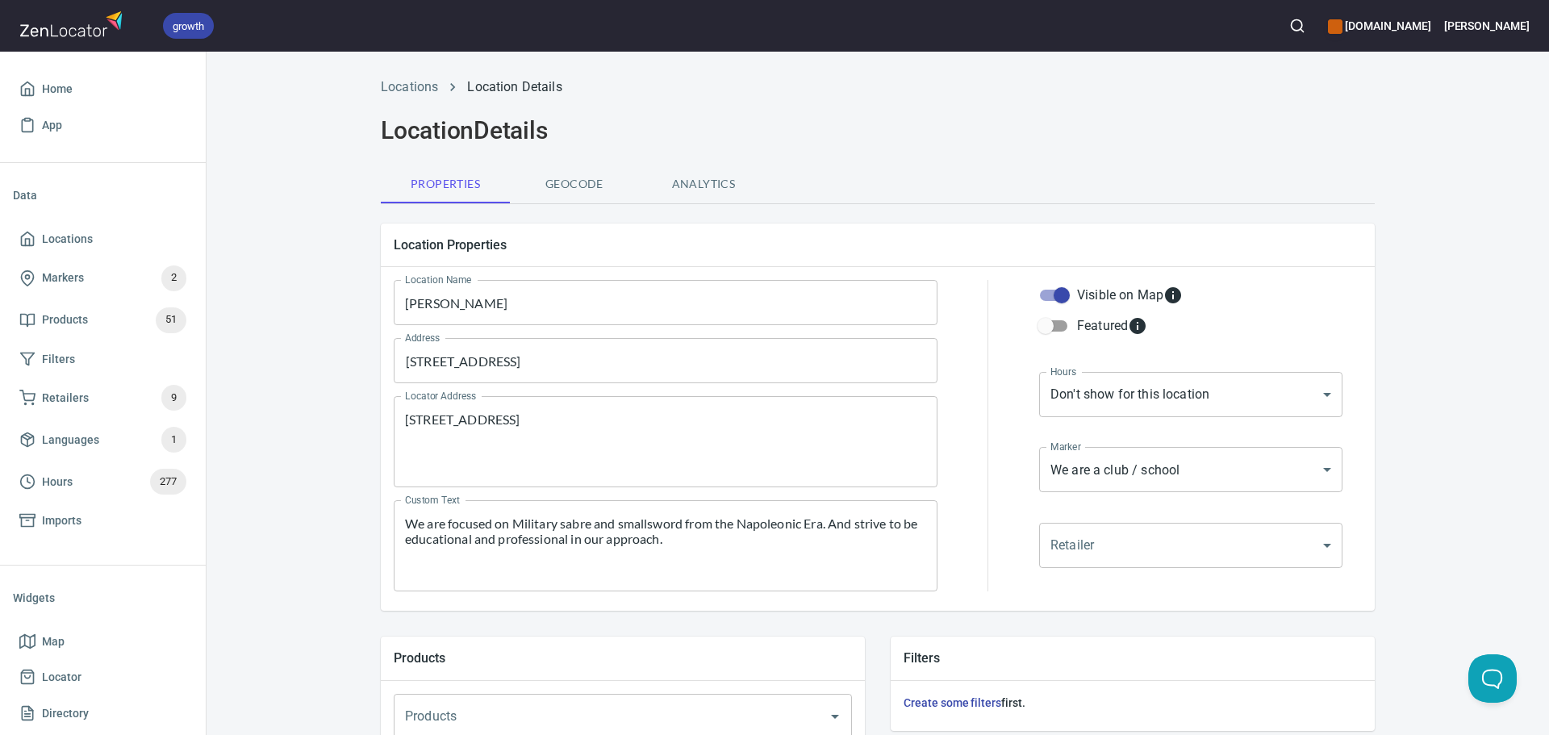
scroll to position [484, 0]
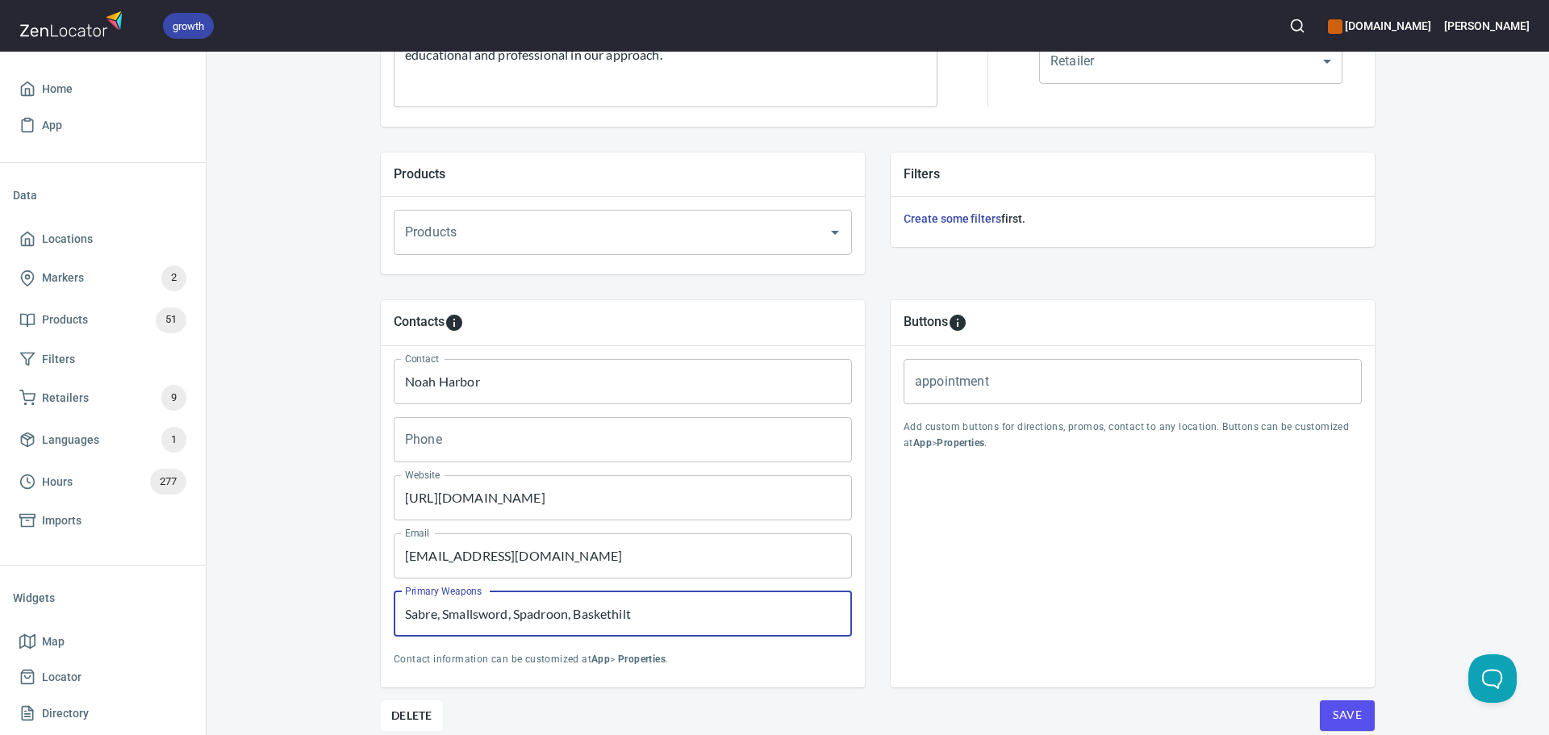
drag, startPoint x: 650, startPoint y: 620, endPoint x: 396, endPoint y: 612, distance: 254.3
click at [203, 618] on div "growth [DOMAIN_NAME] [PERSON_NAME] Home App Data Locations Markers 2 Products 5…" at bounding box center [774, 367] width 1549 height 735
paste input "Longsword, Saber, Sword & [PERSON_NAME] Dagger"
type input "Longsword, Saber, Sword & [PERSON_NAME] Dagger"
click at [1352, 712] on span "Save" at bounding box center [1347, 715] width 29 height 20
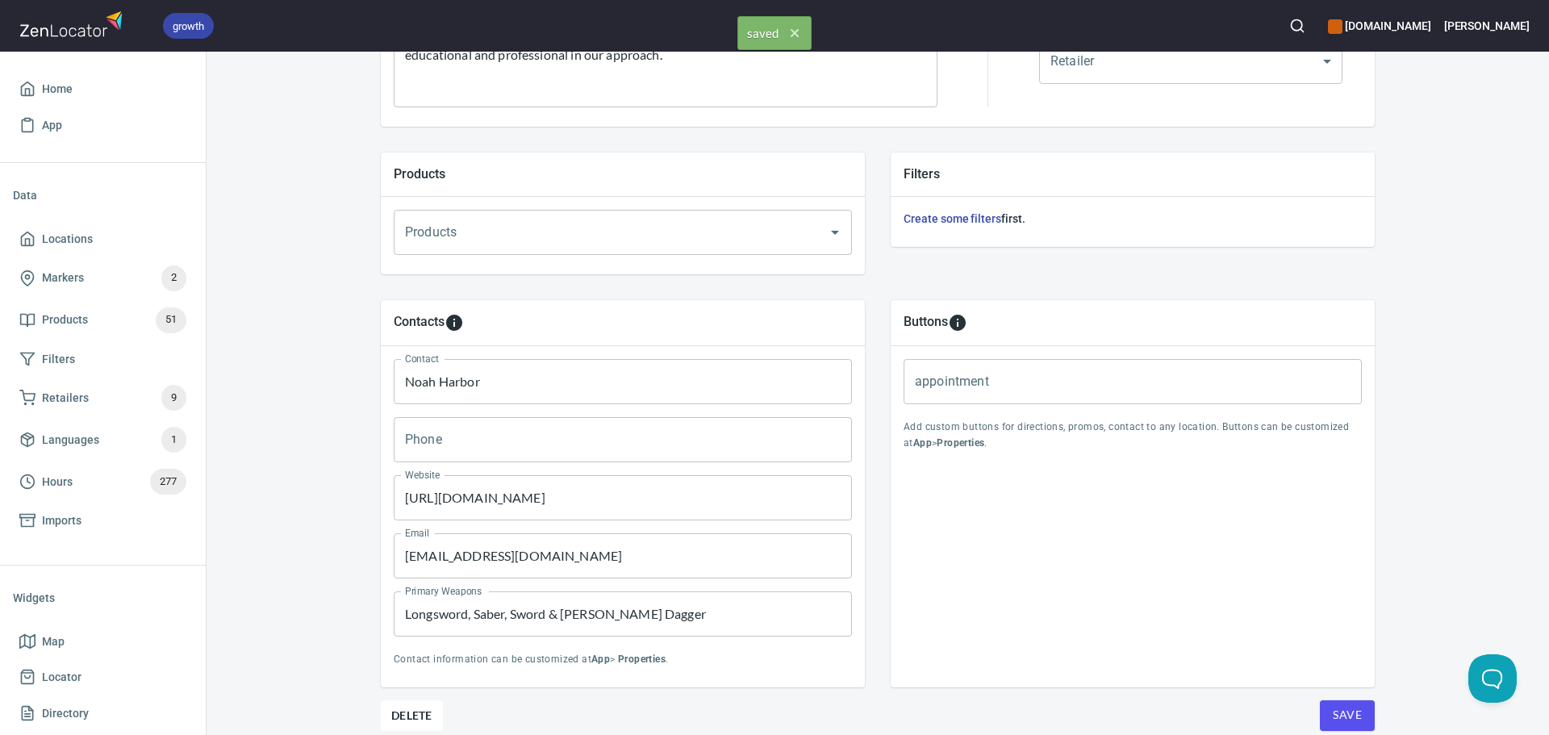
scroll to position [0, 0]
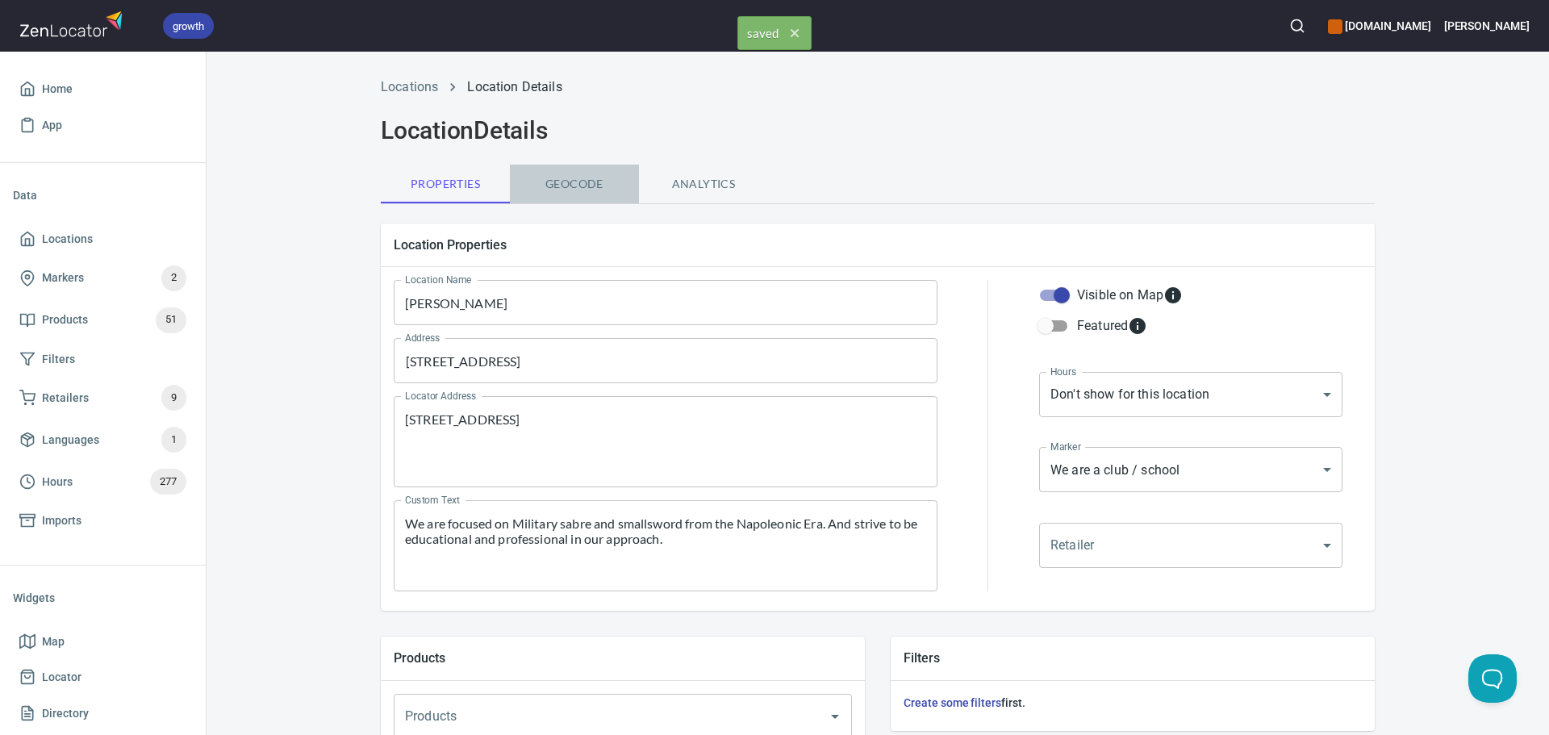
click at [549, 182] on span "Geocode" at bounding box center [575, 184] width 110 height 20
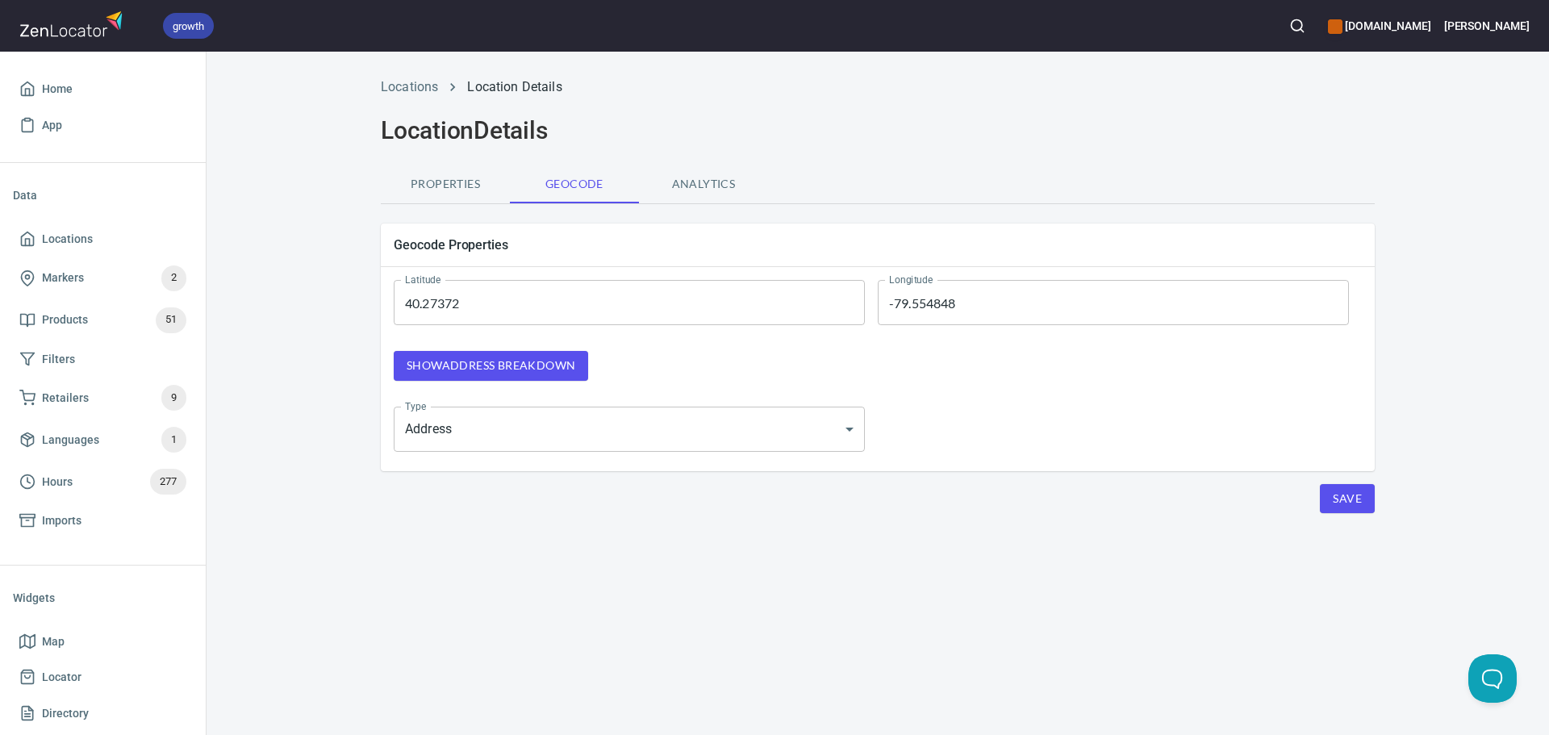
drag, startPoint x: 558, startPoint y: 311, endPoint x: 291, endPoint y: 303, distance: 266.4
click at [291, 303] on div "Locations Location Details Location Details Properties Geocode Analytics Geocod…" at bounding box center [878, 326] width 1343 height 516
paste input "6.0126174"
type input "46.0126174"
drag, startPoint x: 1004, startPoint y: 302, endPoint x: 613, endPoint y: 315, distance: 390.7
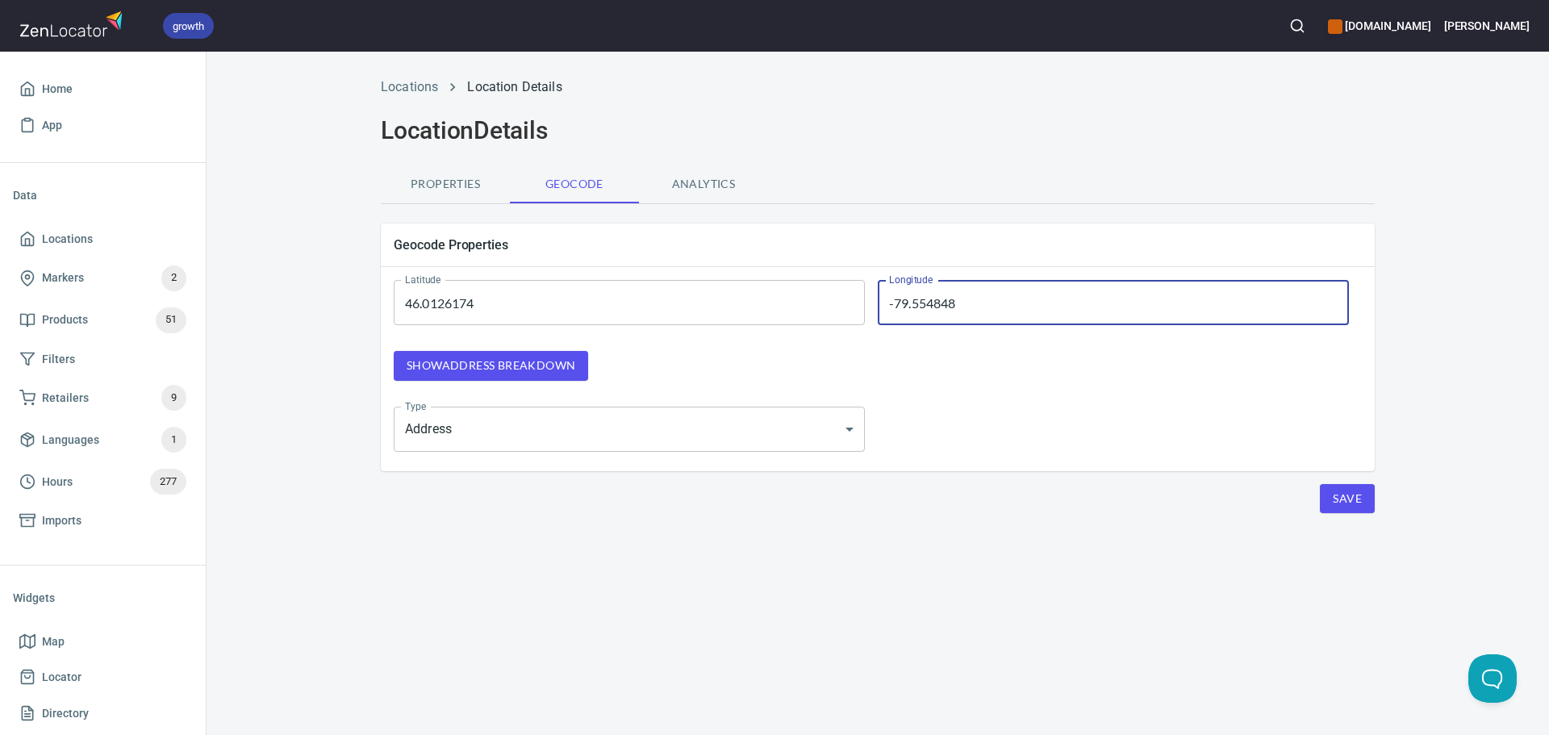
click at [614, 314] on div "Latitude 46.0126174 Latitude Longitude -79.554848 Longitude" at bounding box center [871, 303] width 994 height 84
paste input "112.5529082"
type input "-112.5529082"
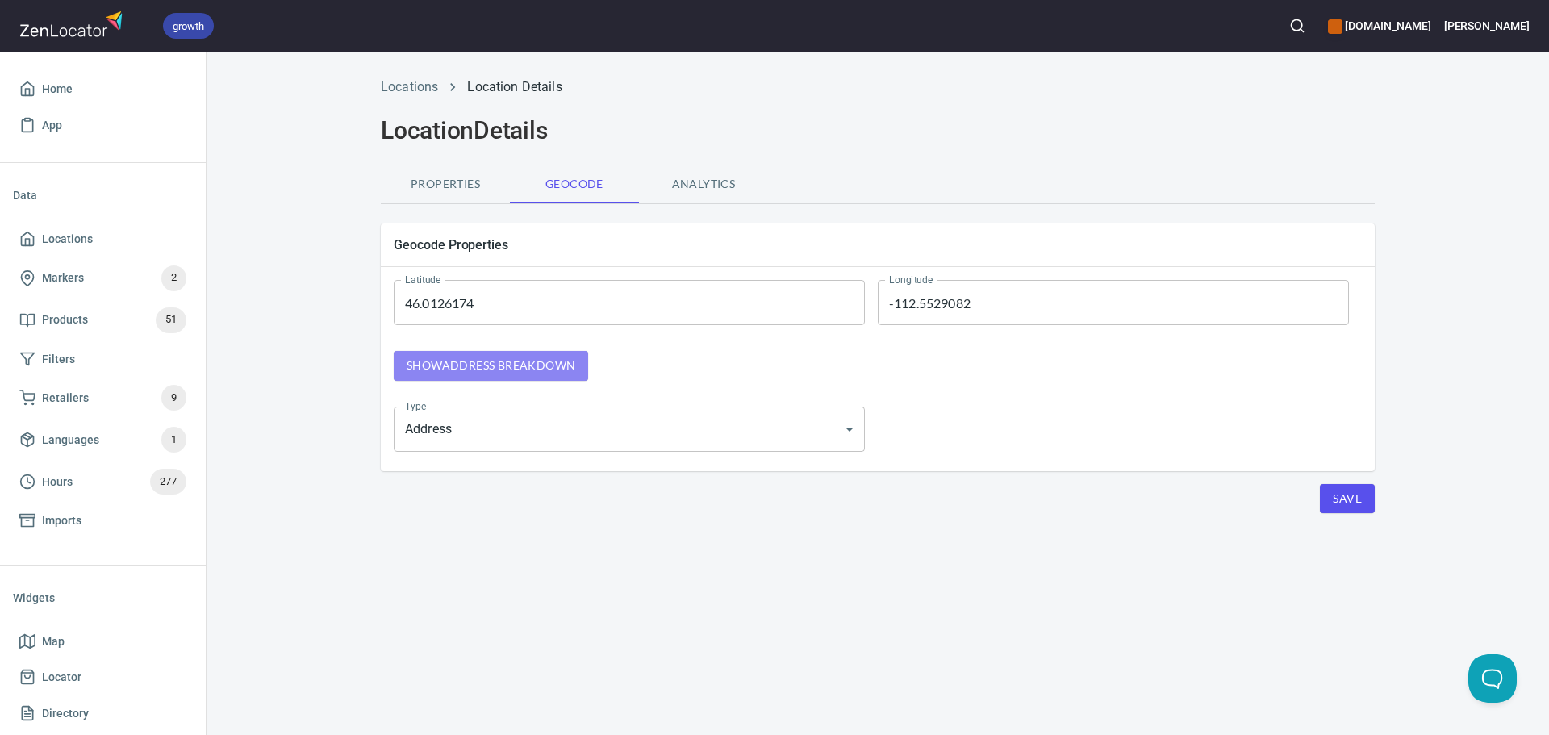
click at [519, 367] on span "Show address breakdown" at bounding box center [491, 366] width 169 height 20
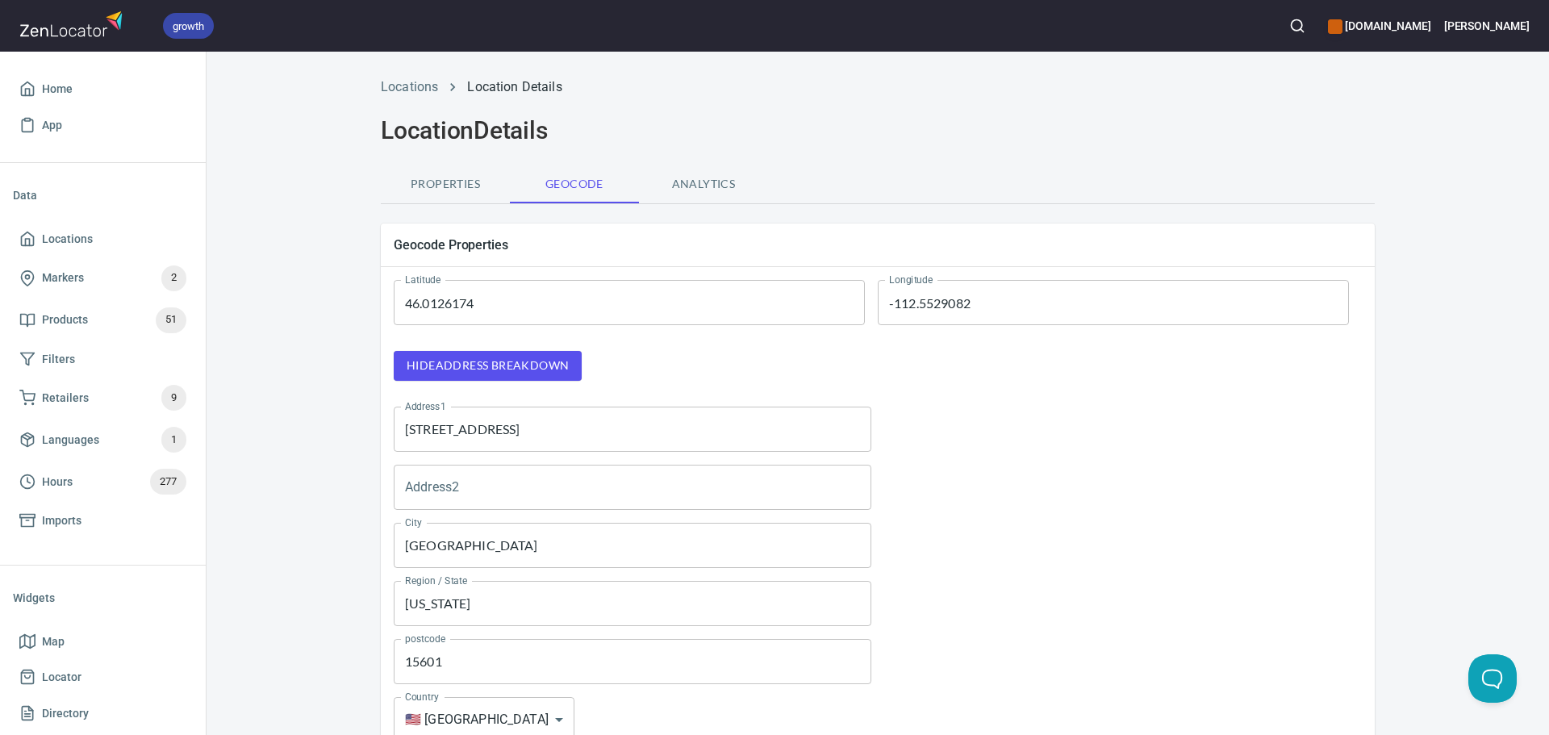
click at [530, 458] on div "Address2 Address2" at bounding box center [632, 487] width 491 height 58
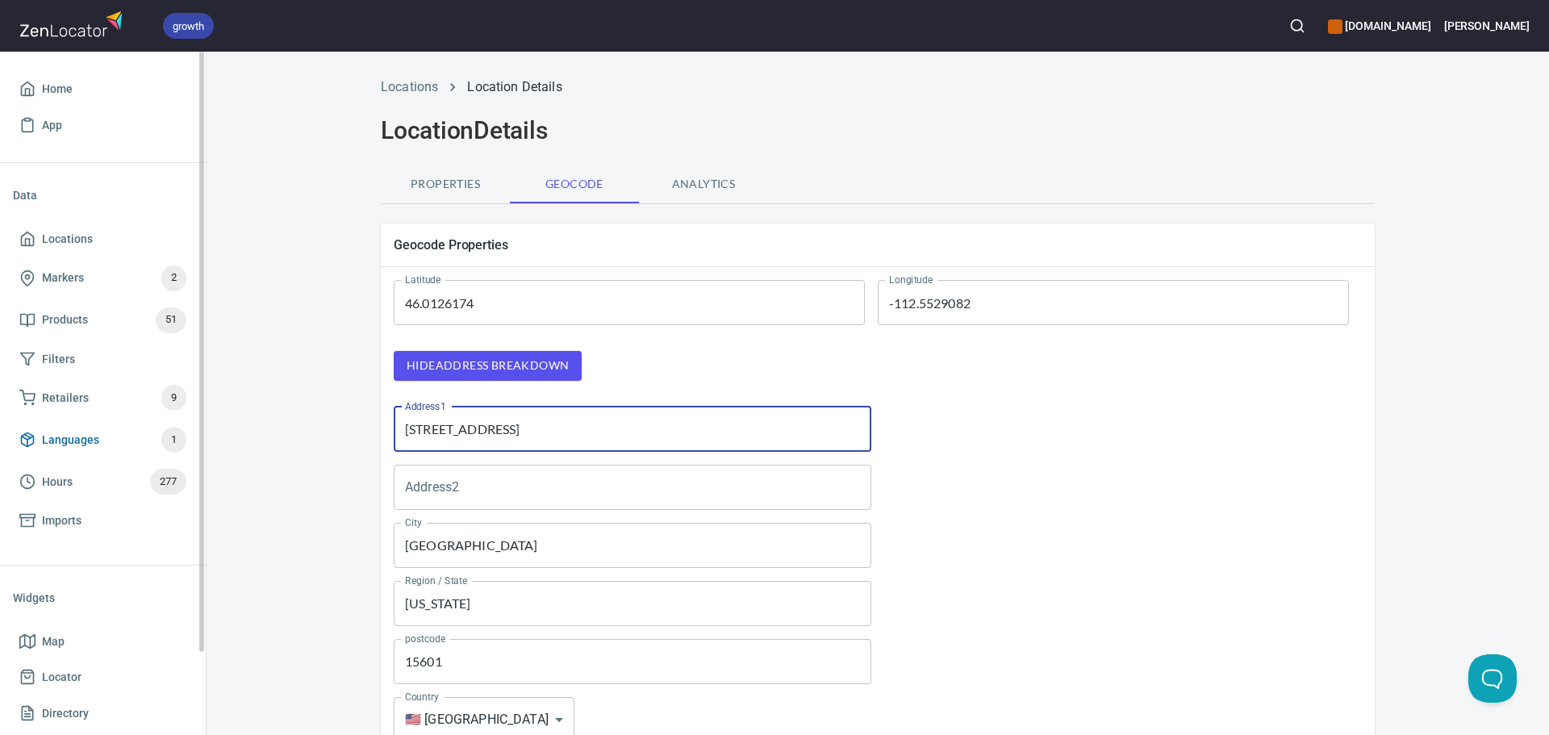
drag, startPoint x: 535, startPoint y: 441, endPoint x: 94, endPoint y: 441, distance: 440.6
click at [59, 440] on div "growth hemaalliance.com Donald Home App Data Locations Markers 2 Products 51 Fi…" at bounding box center [774, 367] width 1549 height 735
paste input "[STREET_ADDRESS]"
click at [534, 428] on input "[STREET_ADDRESS]" at bounding box center [633, 429] width 478 height 45
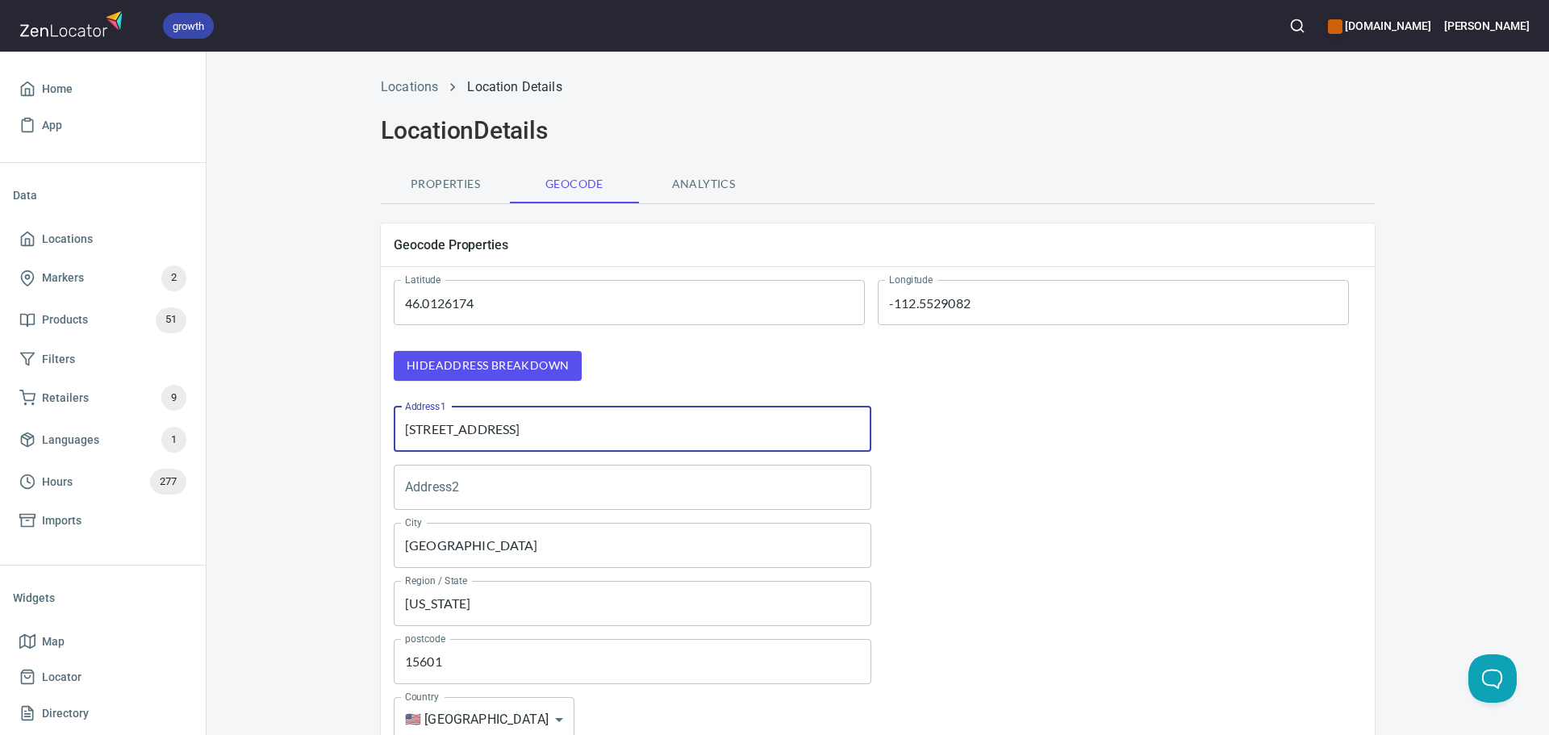
type input "[STREET_ADDRESS]"
click at [455, 598] on input "Pennsylvania" at bounding box center [633, 603] width 478 height 45
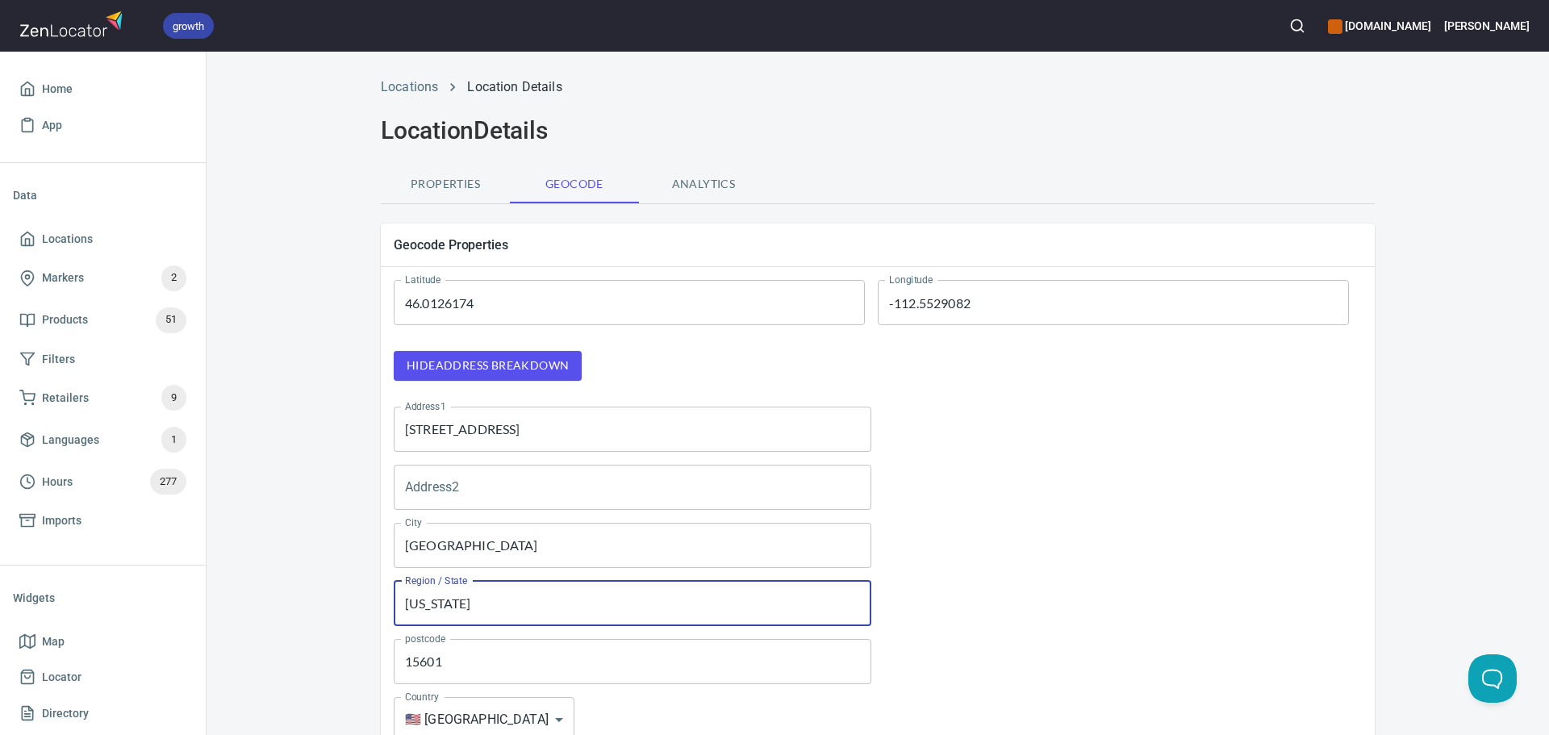
click at [455, 598] on input "Pennsylvania" at bounding box center [633, 603] width 478 height 45
paste input "MT"
type input "MT"
click at [502, 430] on input "[STREET_ADDRESS]" at bounding box center [633, 429] width 478 height 45
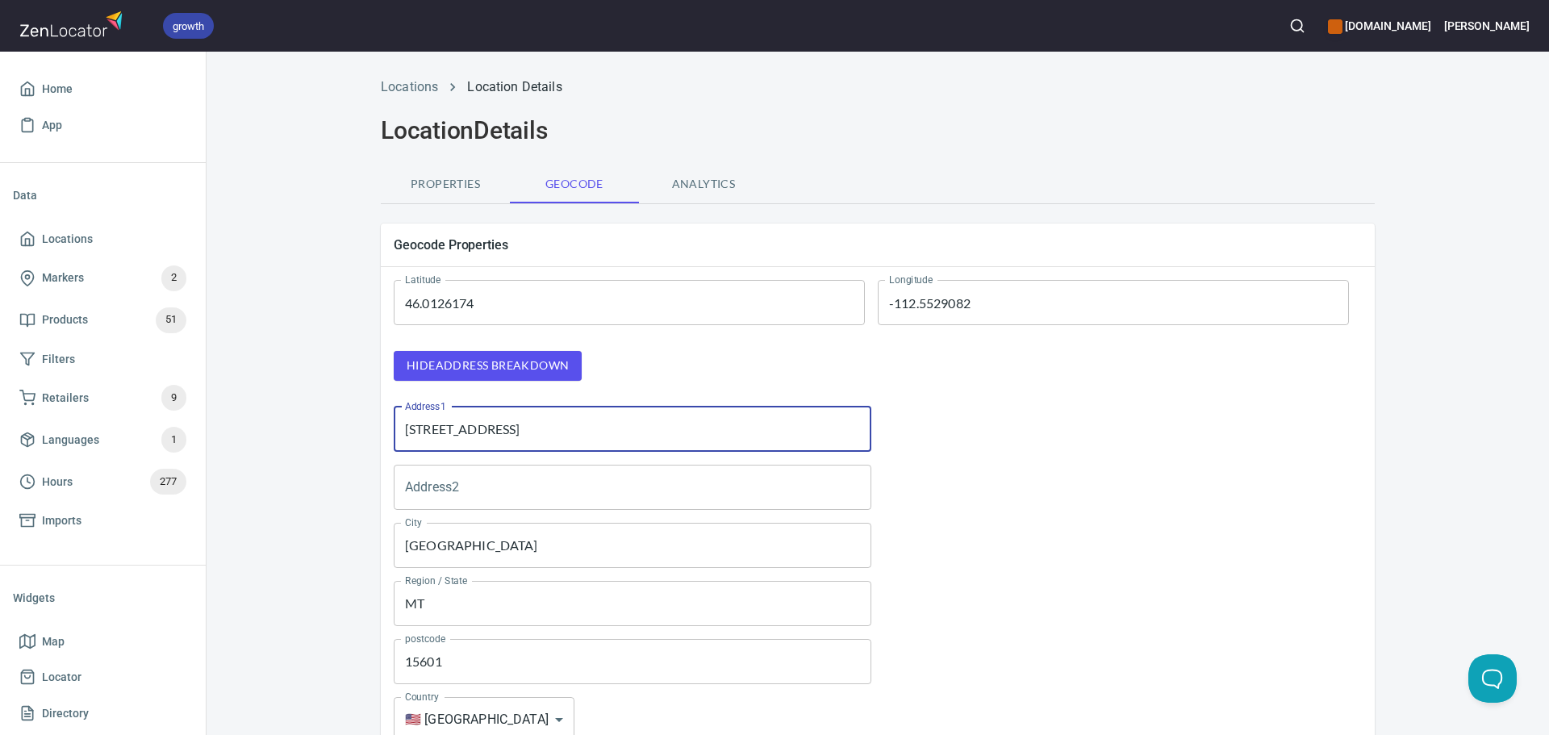
click at [502, 430] on input "[STREET_ADDRESS]" at bounding box center [633, 429] width 478 height 45
click at [490, 542] on input "Greensburg" at bounding box center [633, 545] width 478 height 45
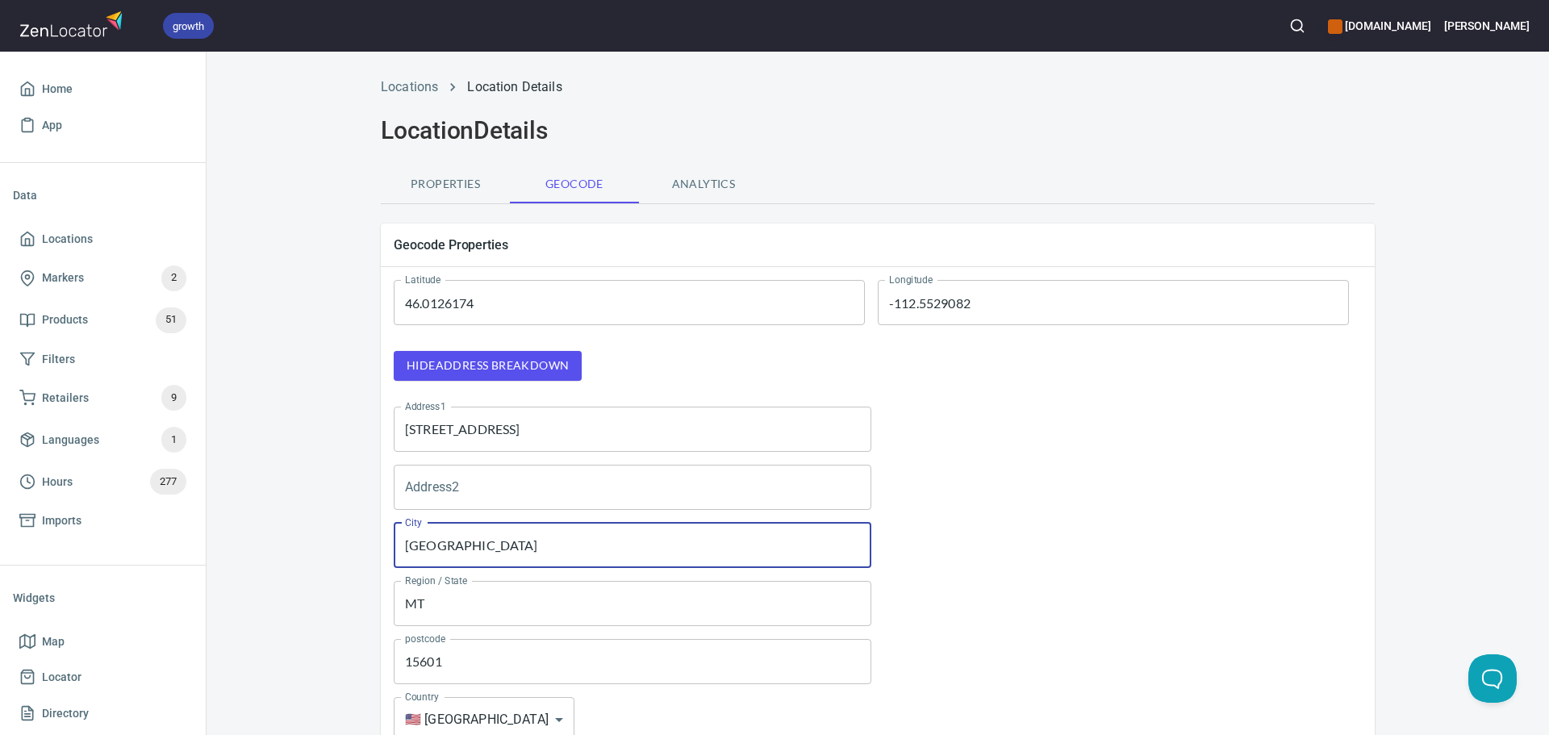
click at [490, 542] on input "Greensburg" at bounding box center [633, 545] width 478 height 45
paste input "Butte"
type input "Butte"
click at [568, 431] on input "[STREET_ADDRESS]" at bounding box center [633, 429] width 478 height 45
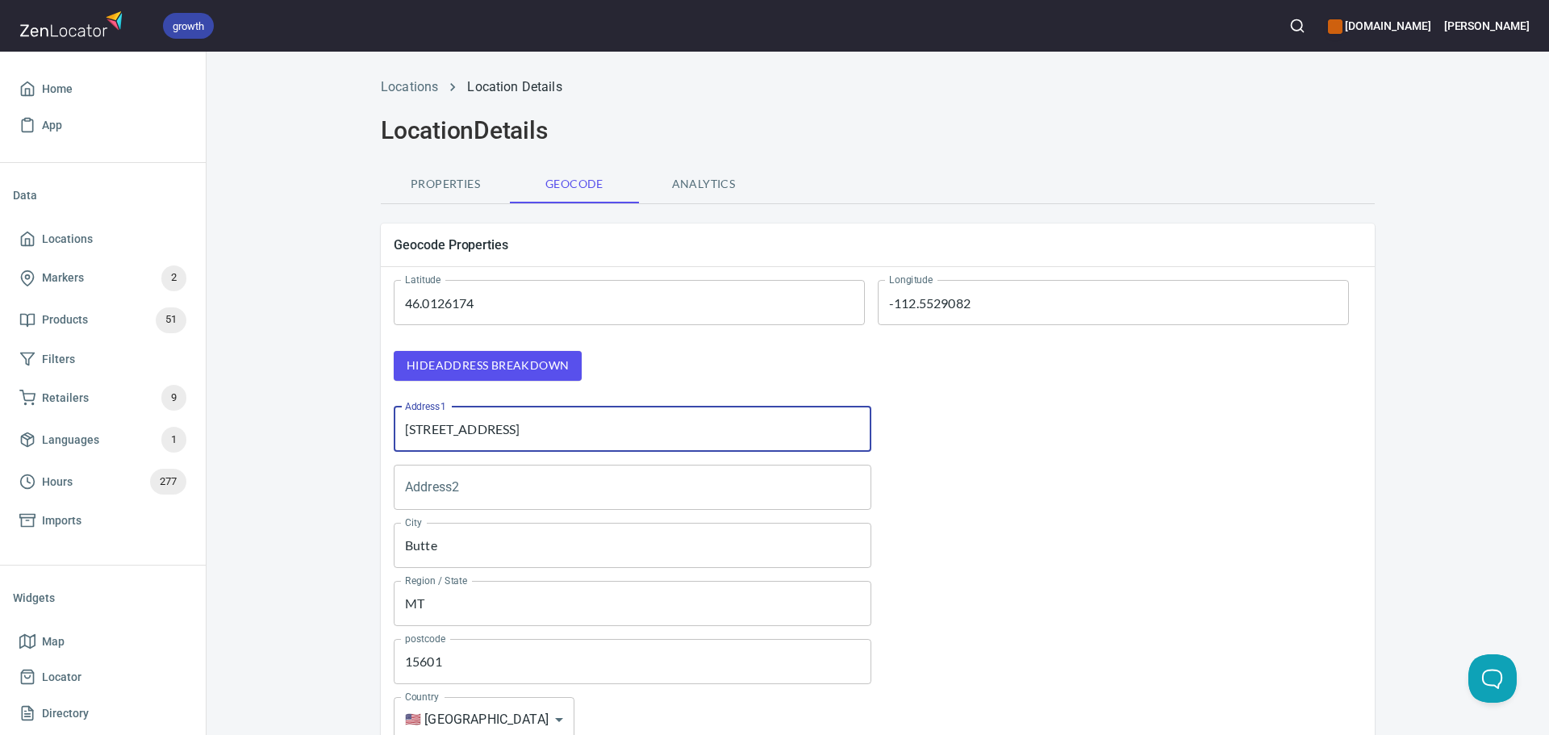
click at [568, 431] on input "[STREET_ADDRESS]" at bounding box center [633, 429] width 478 height 45
click at [420, 652] on input "15601" at bounding box center [633, 661] width 478 height 45
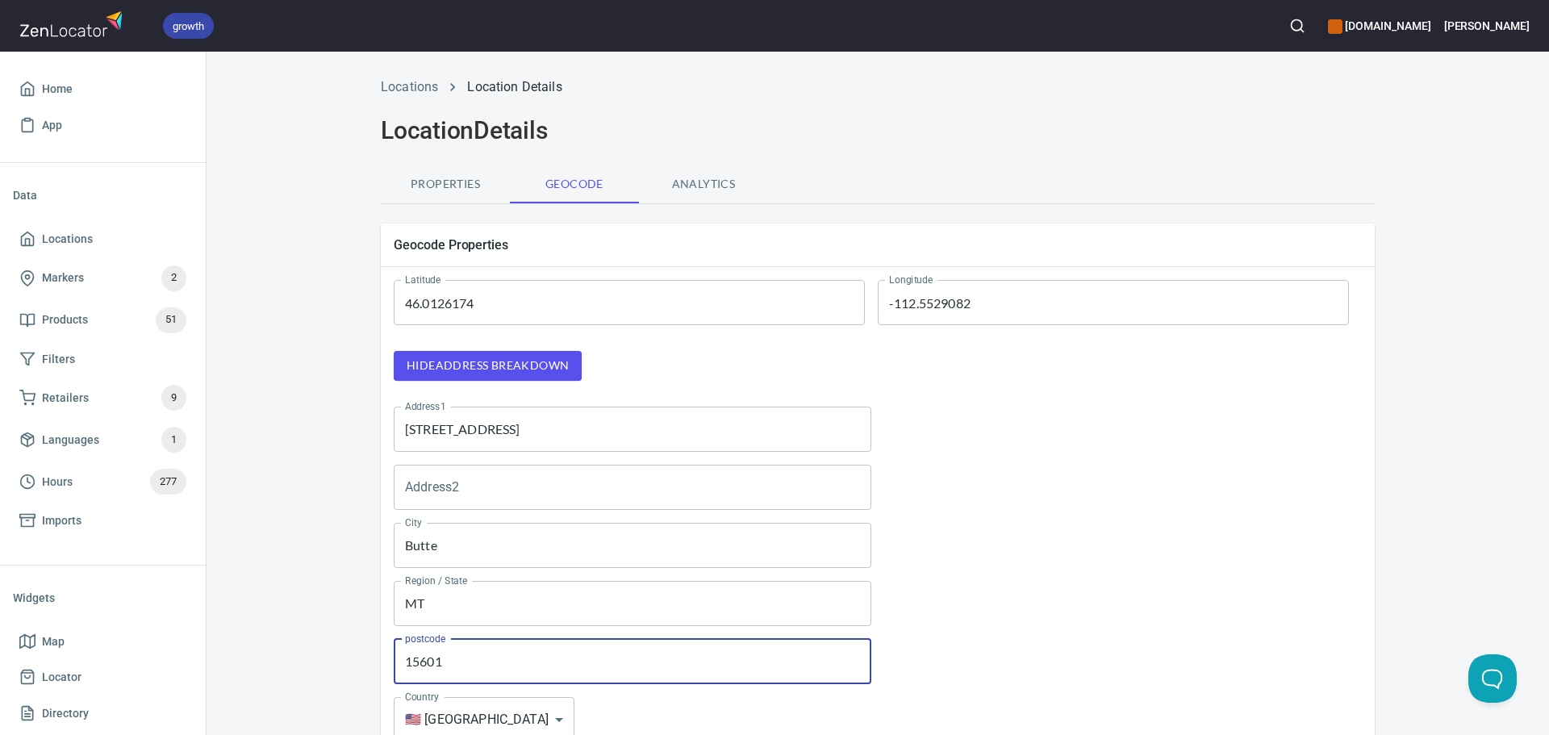
click at [420, 652] on input "15601" at bounding box center [633, 661] width 478 height 45
paste input "597"
type input "59701"
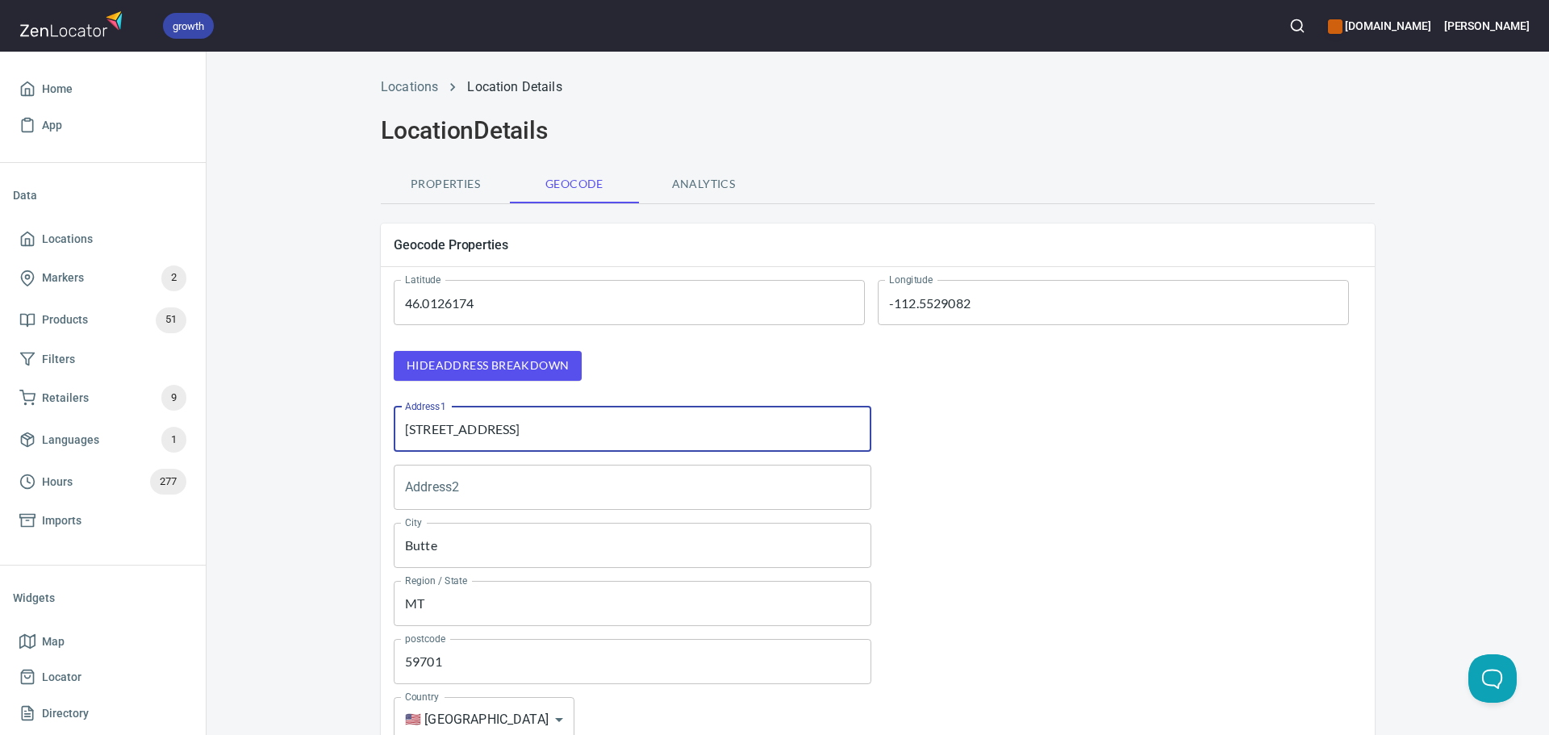
drag, startPoint x: 669, startPoint y: 431, endPoint x: 483, endPoint y: 431, distance: 185.6
click at [483, 431] on input "[STREET_ADDRESS]" at bounding box center [633, 429] width 478 height 45
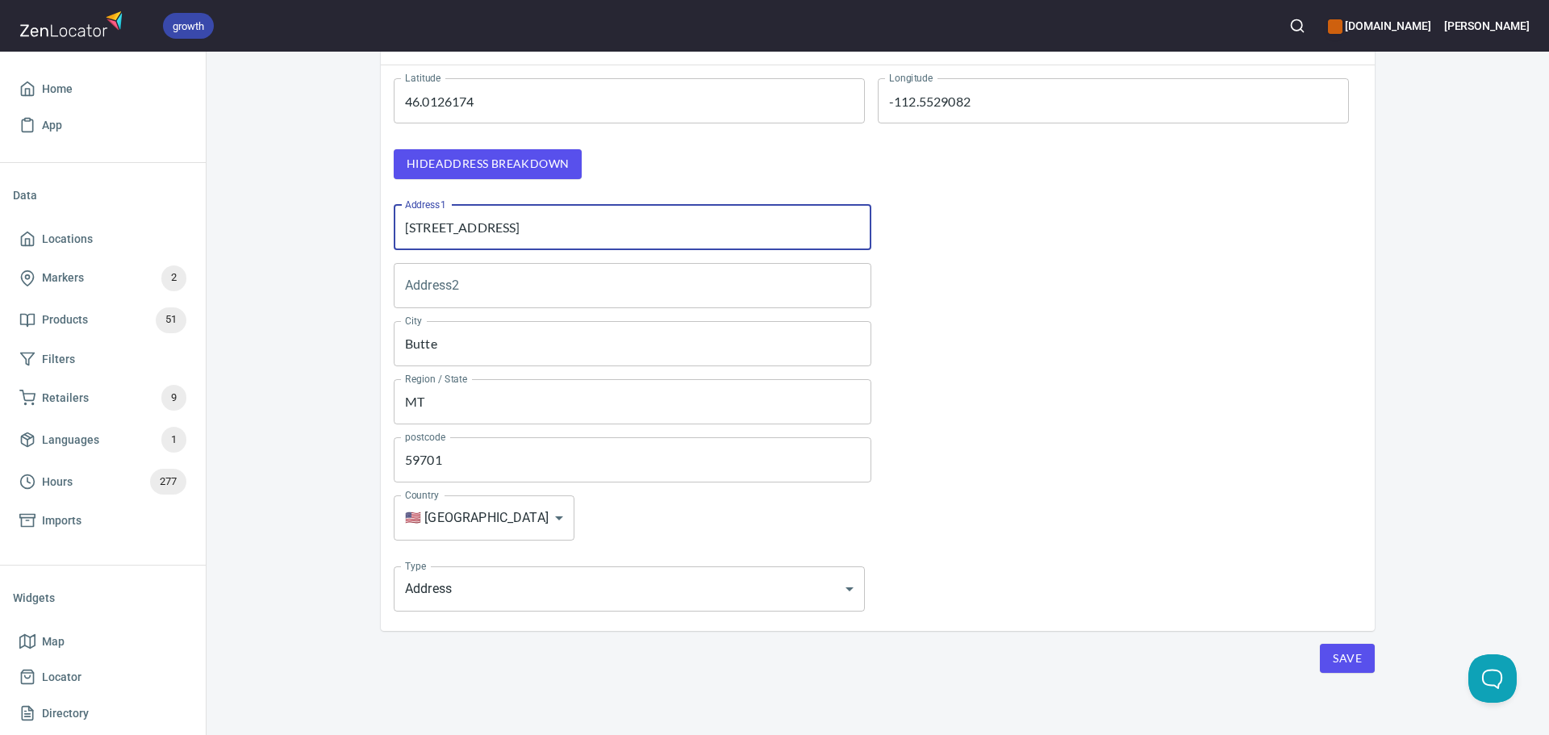
scroll to position [211, 0]
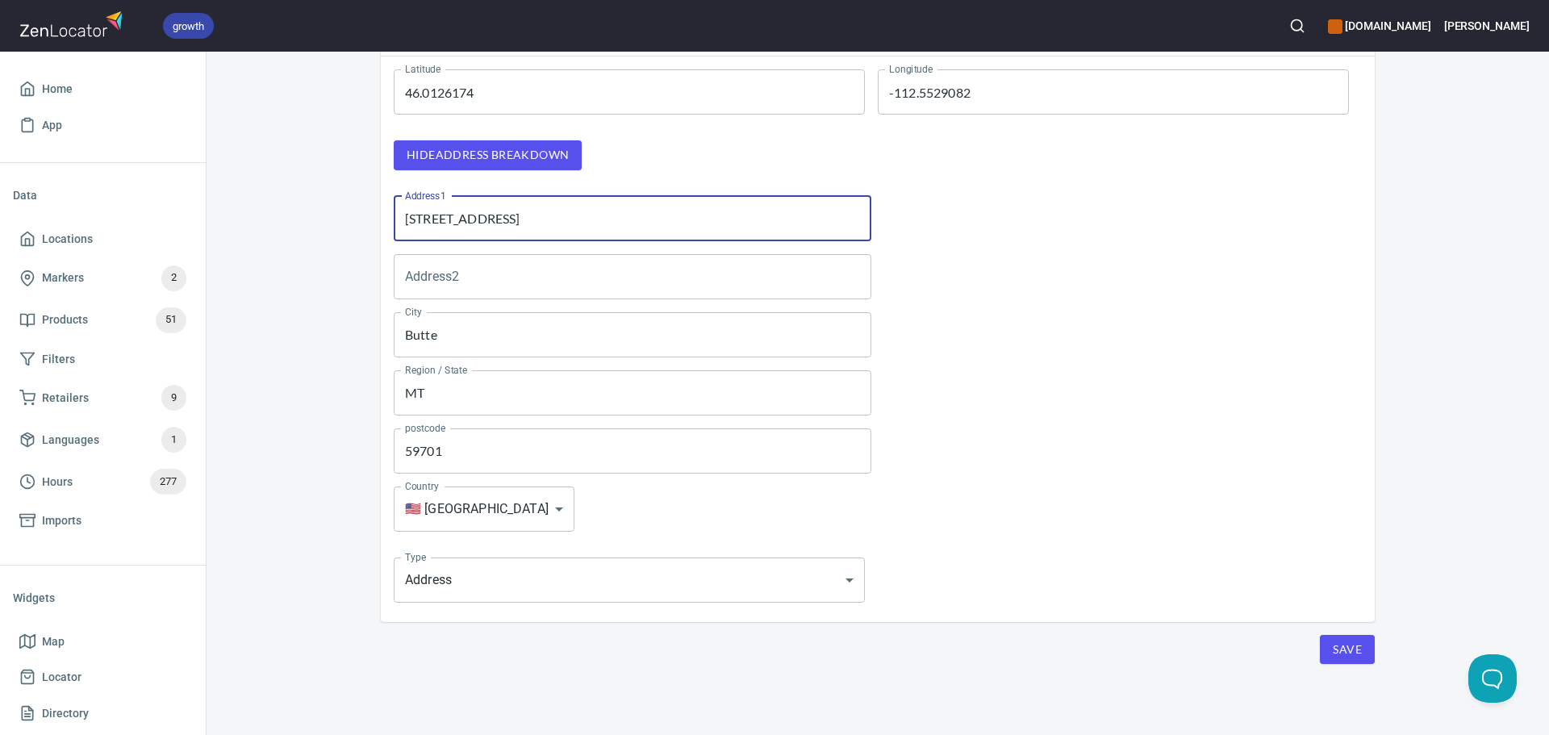
type input "915 W Park St"
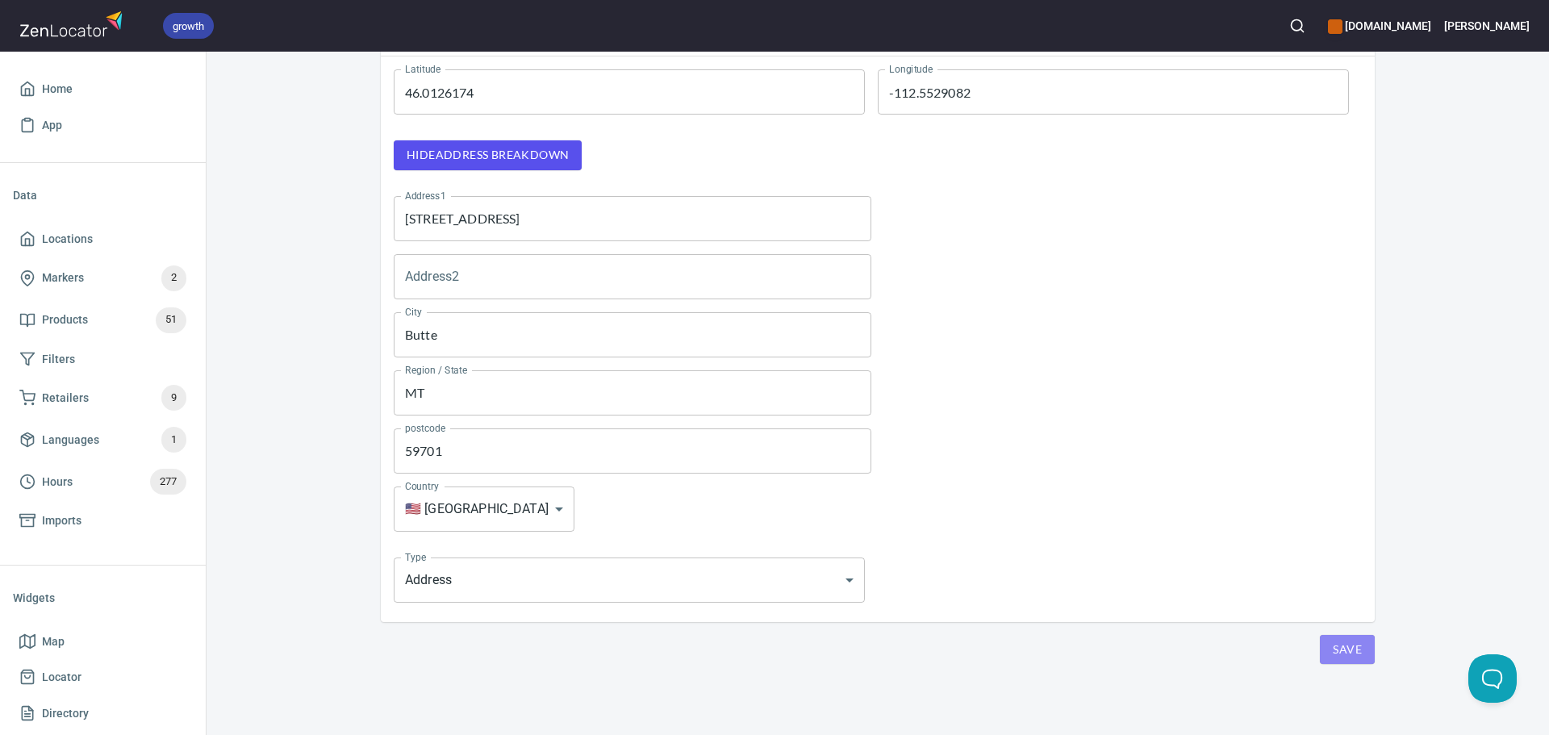
click at [1327, 638] on button "Save" at bounding box center [1347, 650] width 55 height 30
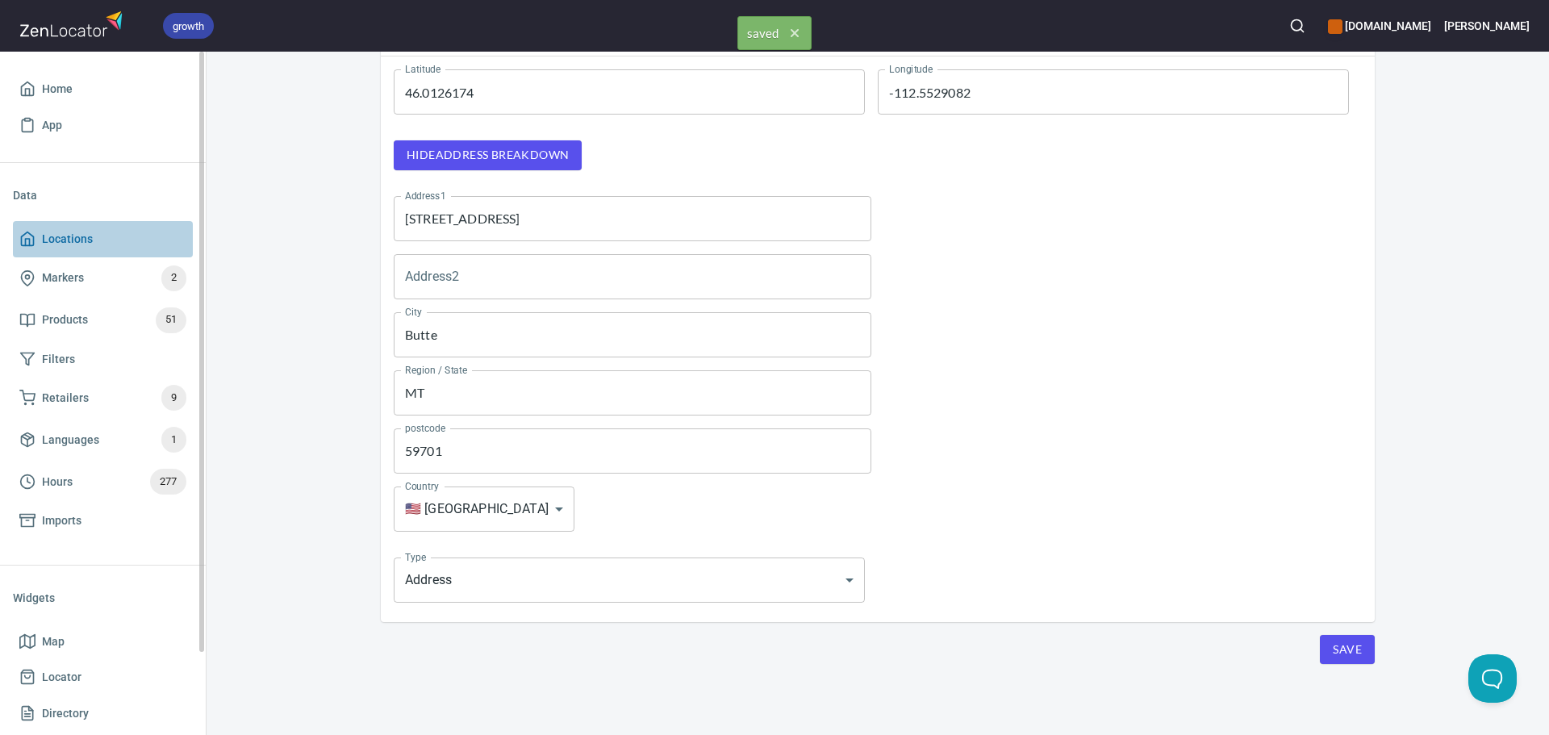
click at [69, 244] on span "Locations" at bounding box center [67, 239] width 51 height 20
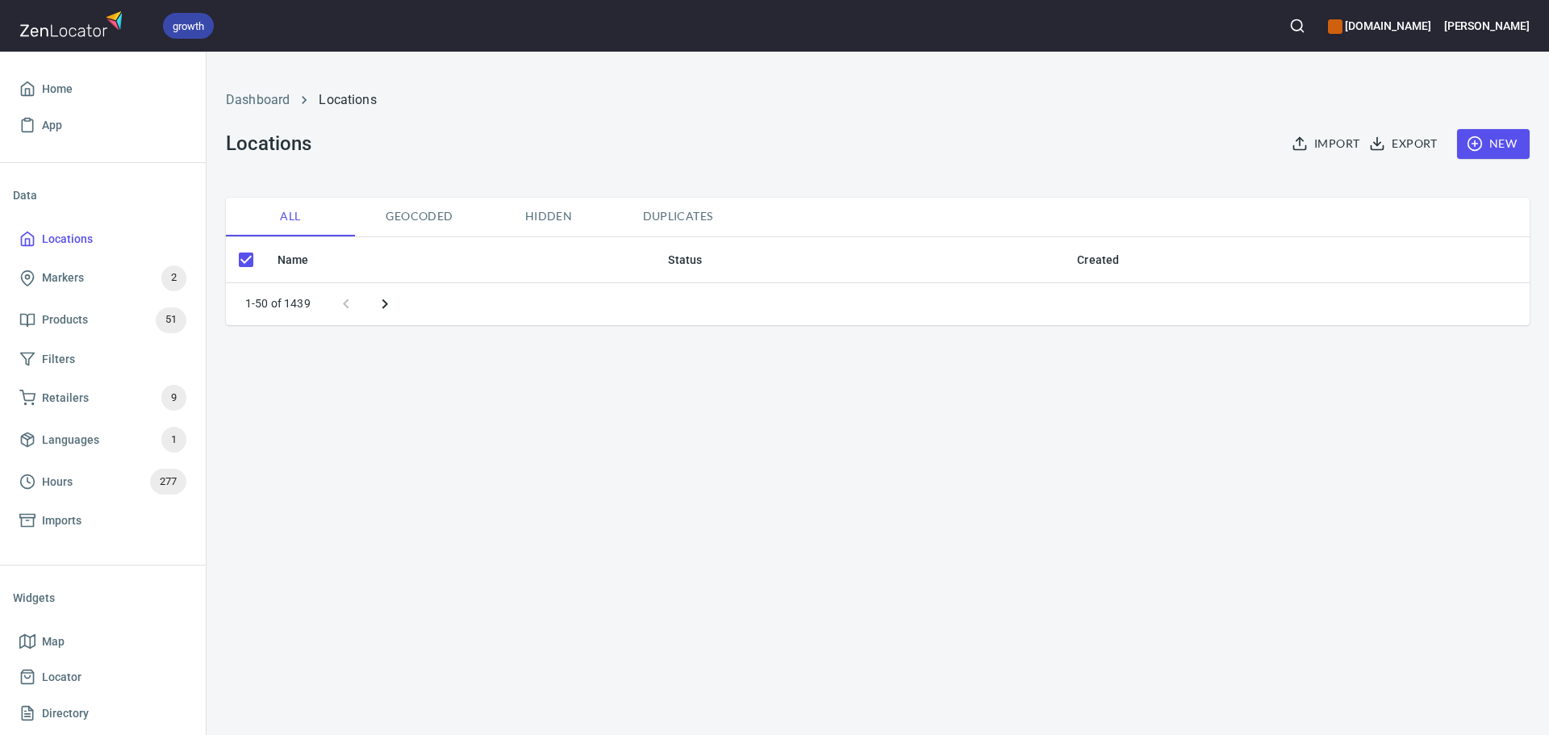
checkbox input "false"
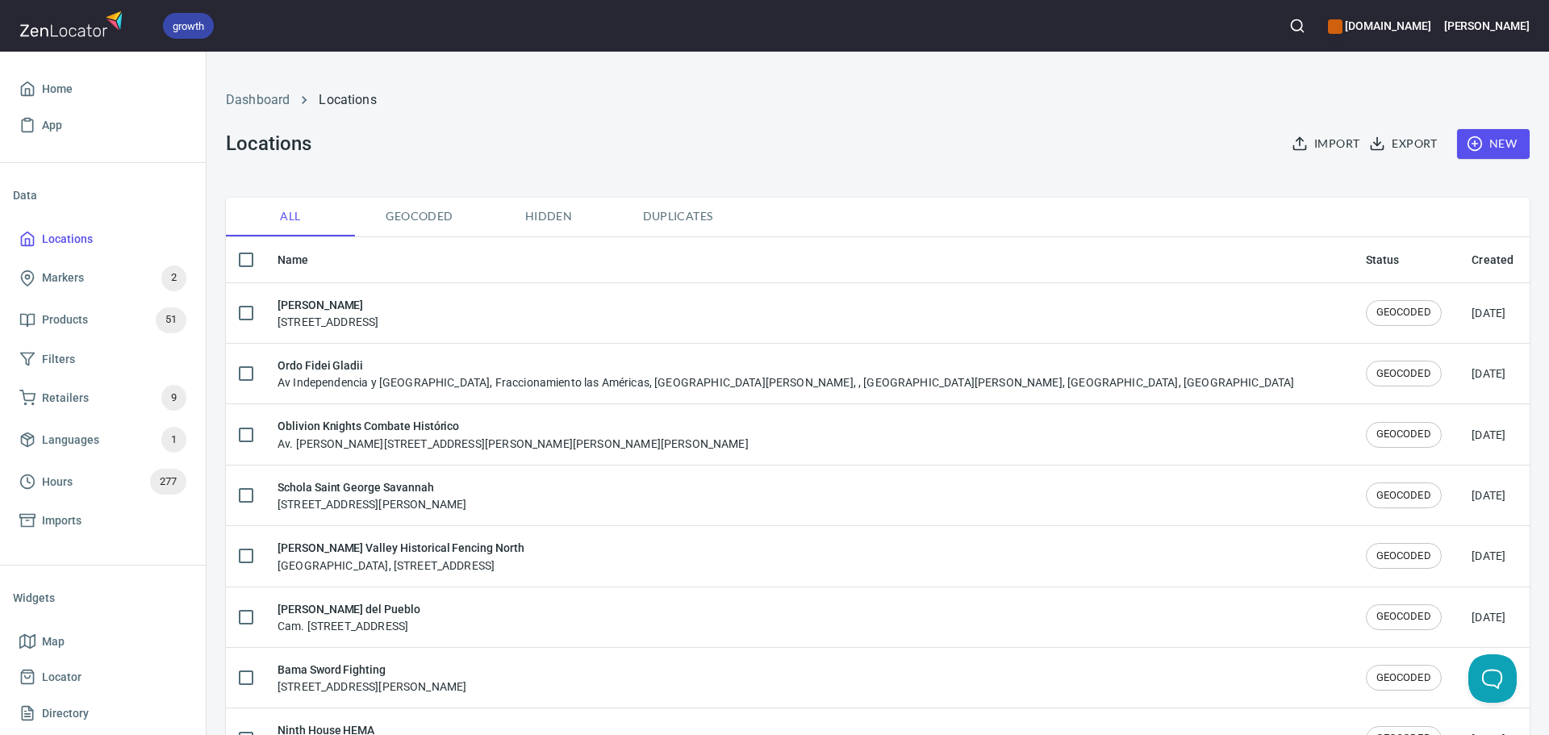
click at [1483, 155] on button "New" at bounding box center [1493, 144] width 73 height 30
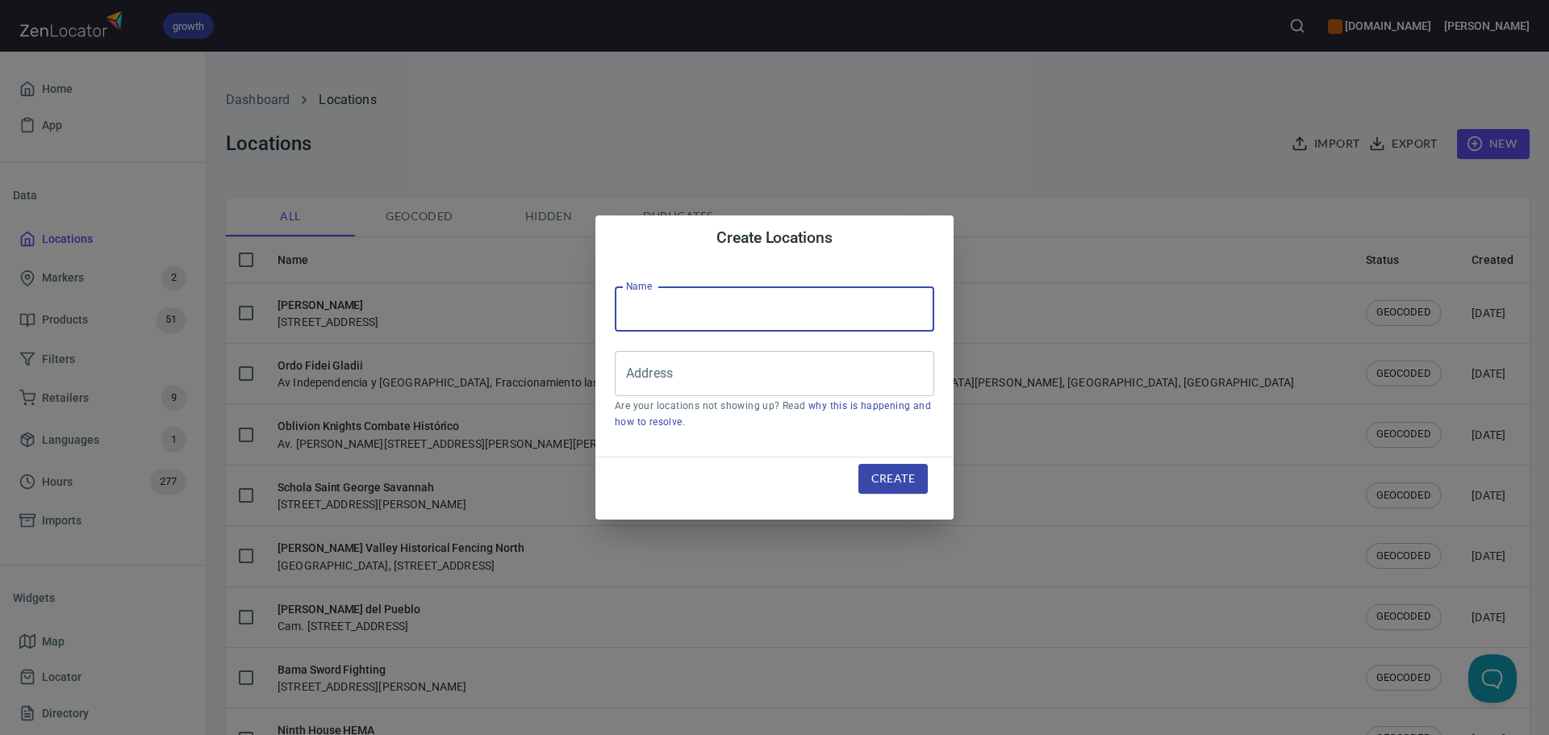
click at [692, 328] on input "text" at bounding box center [775, 308] width 320 height 45
paste input "HEMA FIGHT CLUB"
type input "HEMA FIGHT CLUB"
click at [688, 360] on input "Address" at bounding box center [762, 373] width 281 height 31
paste input "[STREET_ADDRESS]"
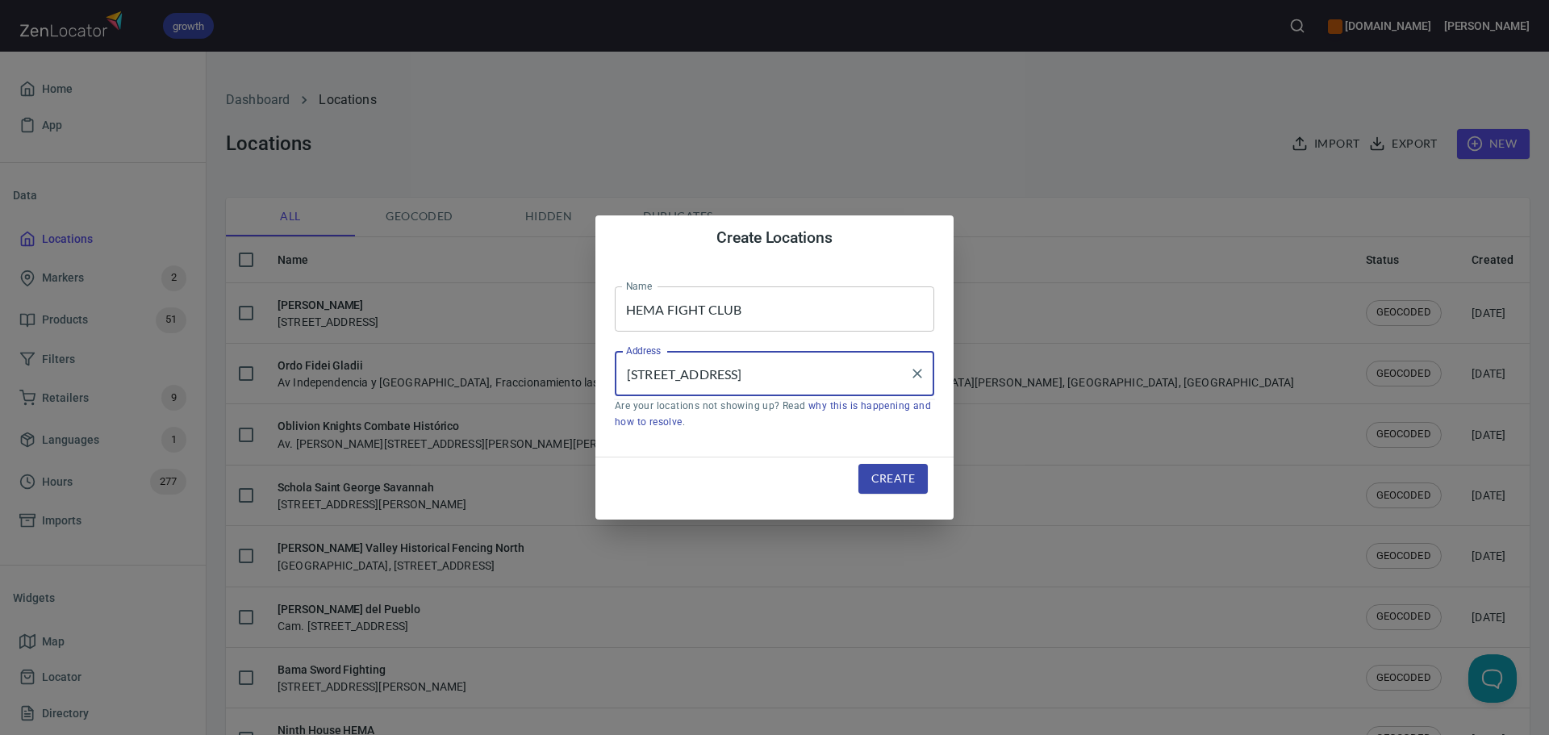
scroll to position [0, 23]
type input "[STREET_ADDRESS]"
click at [899, 461] on div "Create" at bounding box center [893, 479] width 108 height 69
click at [901, 475] on span "Create" at bounding box center [893, 479] width 44 height 20
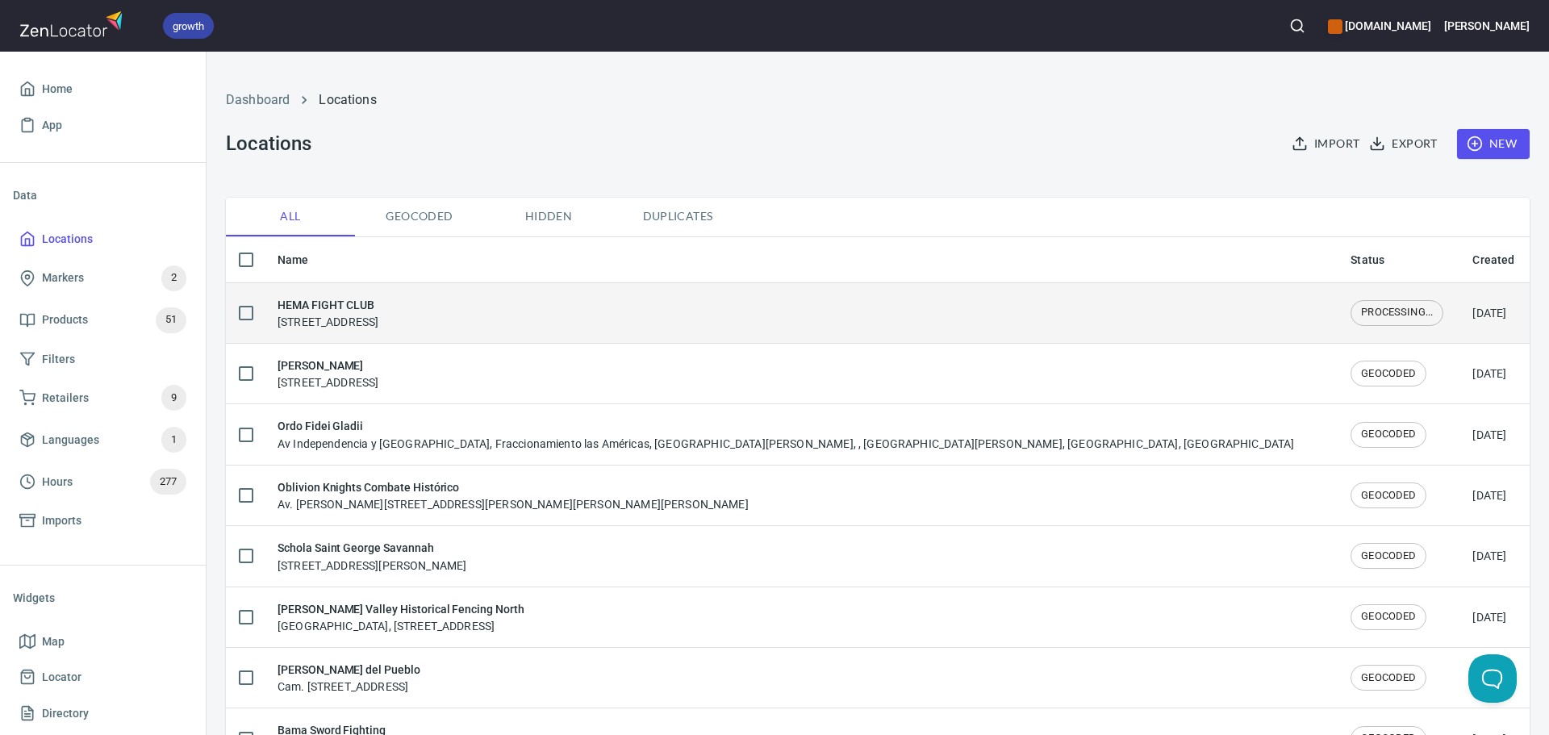
click at [378, 326] on div "HEMA FIGHT CLUB [STREET_ADDRESS]" at bounding box center [328, 313] width 101 height 34
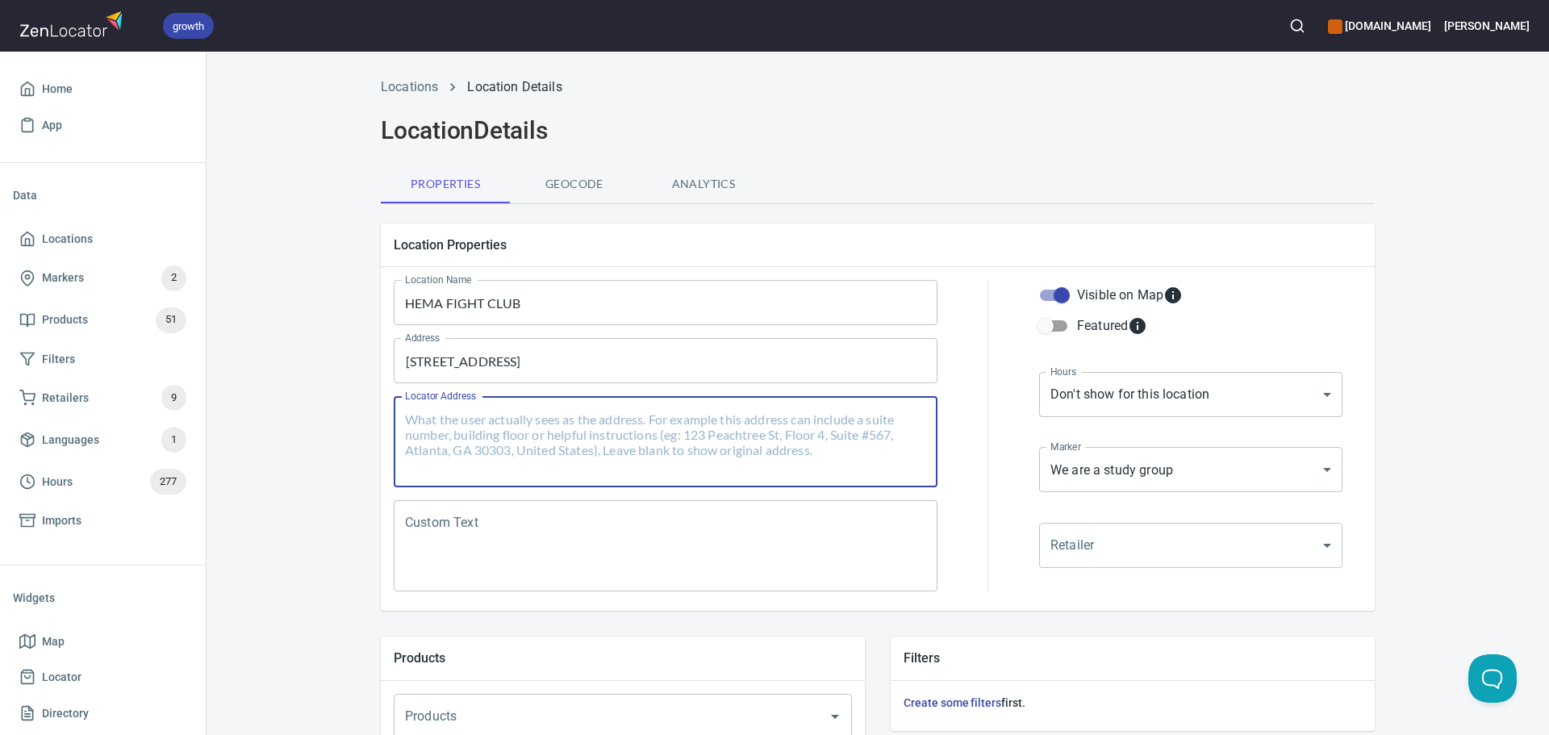
click at [550, 428] on textarea "Locator Address" at bounding box center [665, 442] width 521 height 61
paste textarea "[STREET_ADDRESS]"
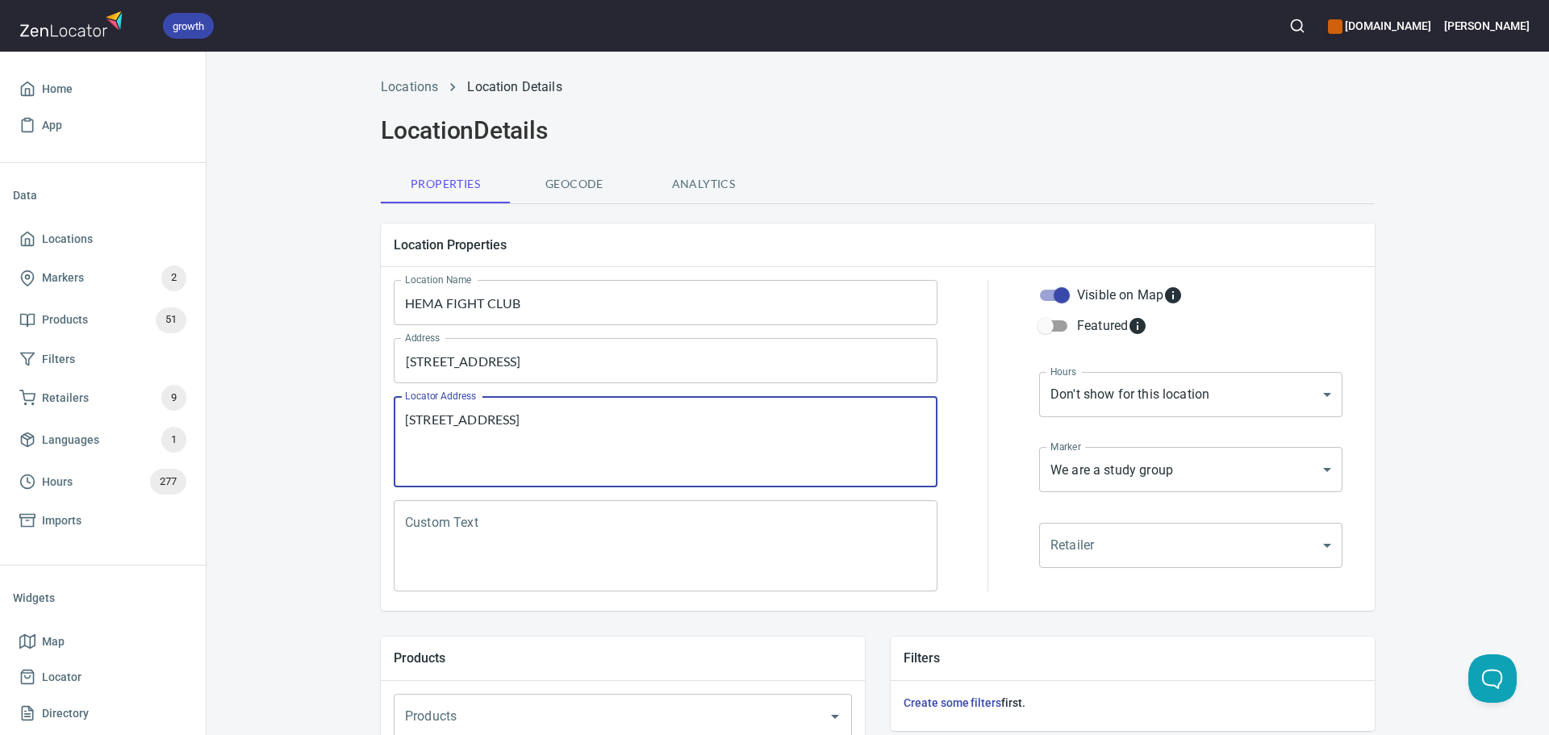
type textarea "[STREET_ADDRESS]"
click at [665, 505] on div "Custom Text" at bounding box center [666, 545] width 544 height 91
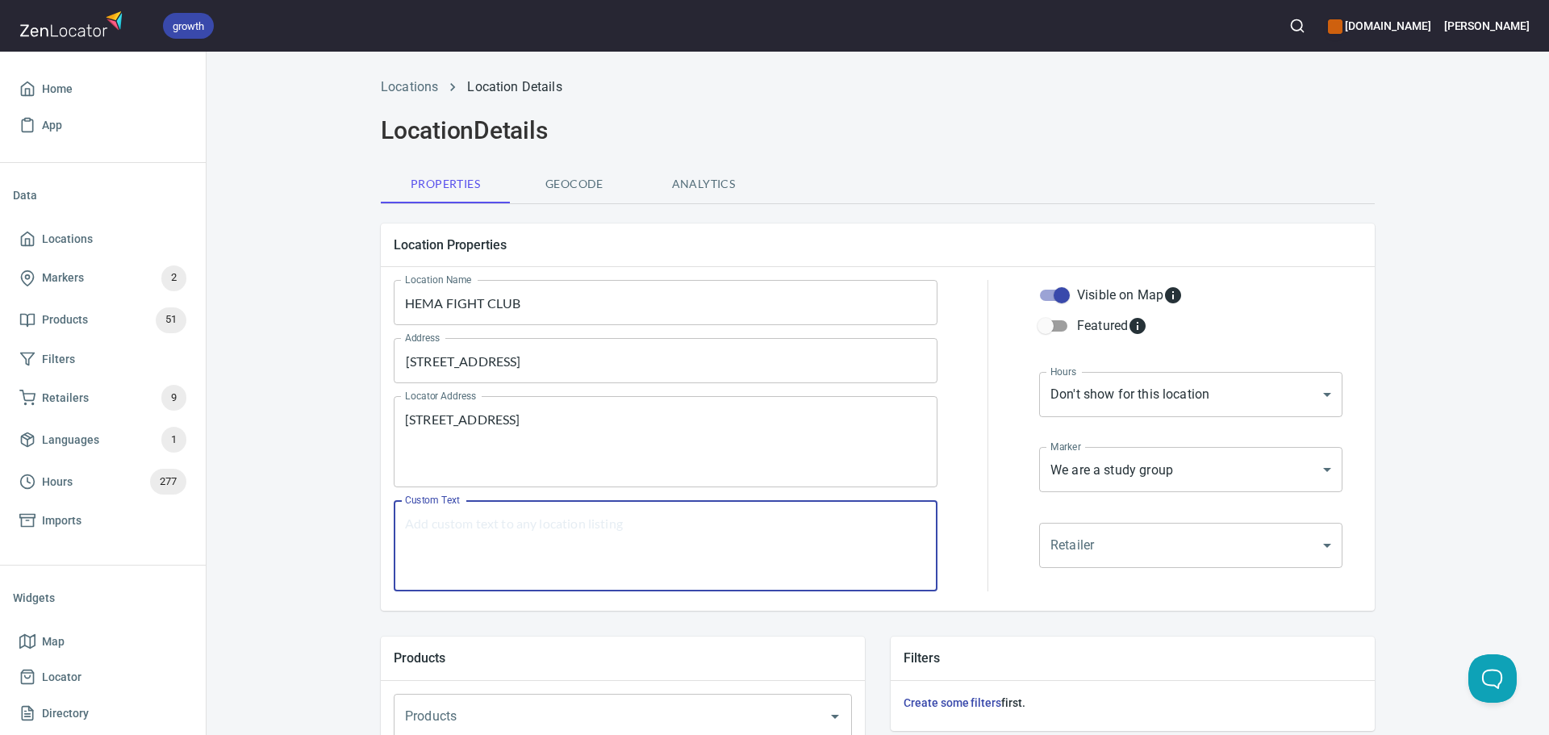
paste textarea ""This group is dedicated to the development of the HEMA movement in [GEOGRAPHIC…"
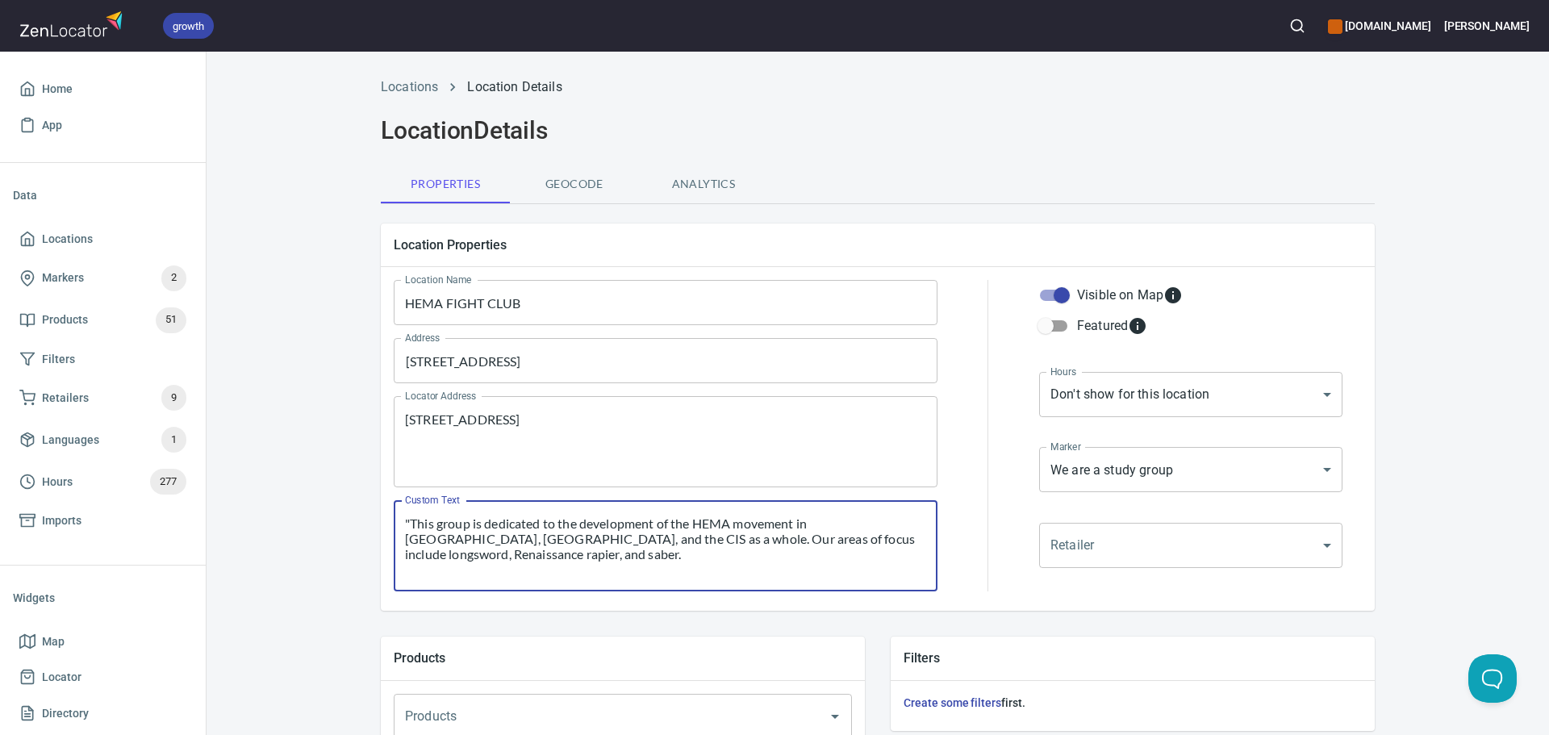
scroll to position [46, 0]
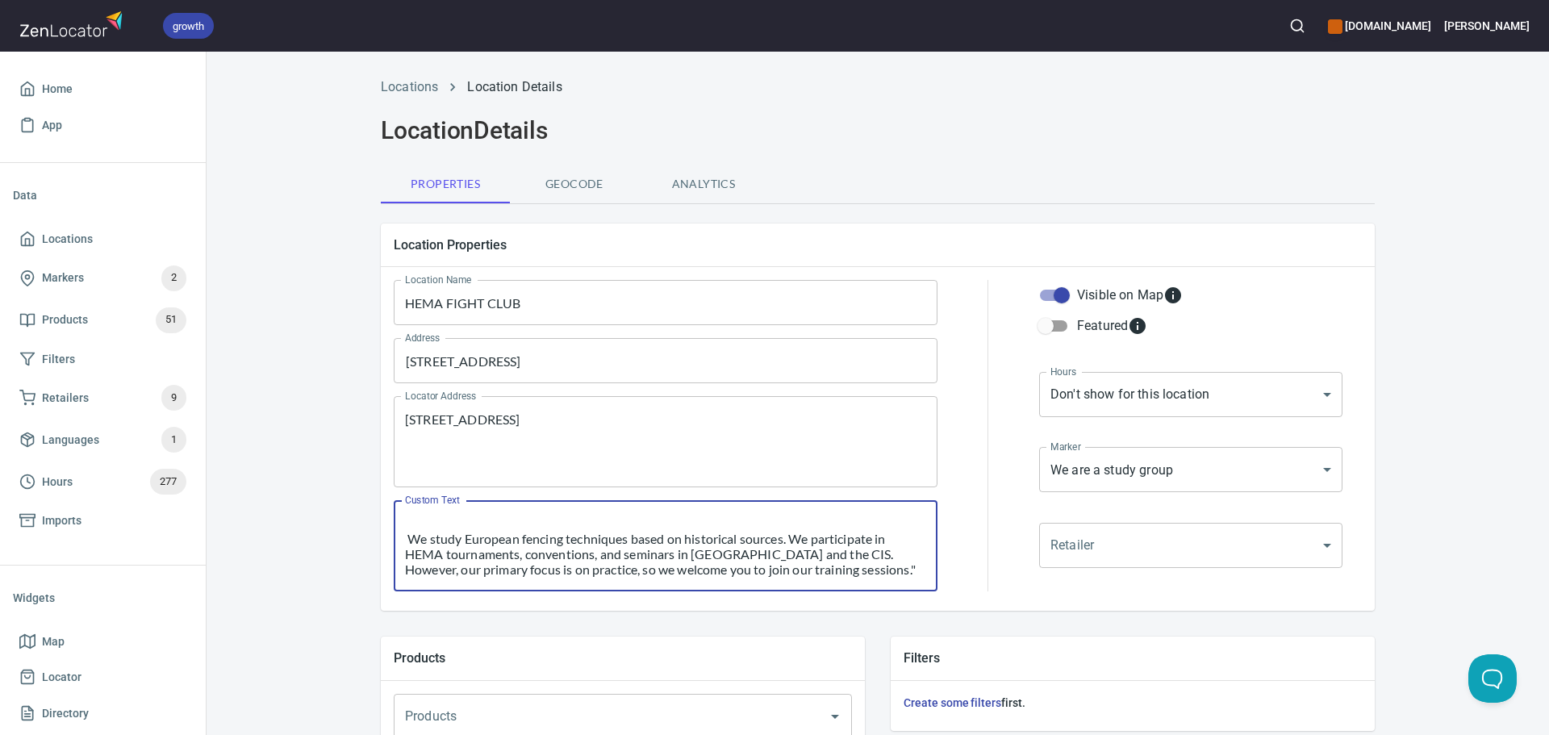
type textarea ""This group is dedicated to the development of the HEMA movement in [GEOGRAPHIC…"
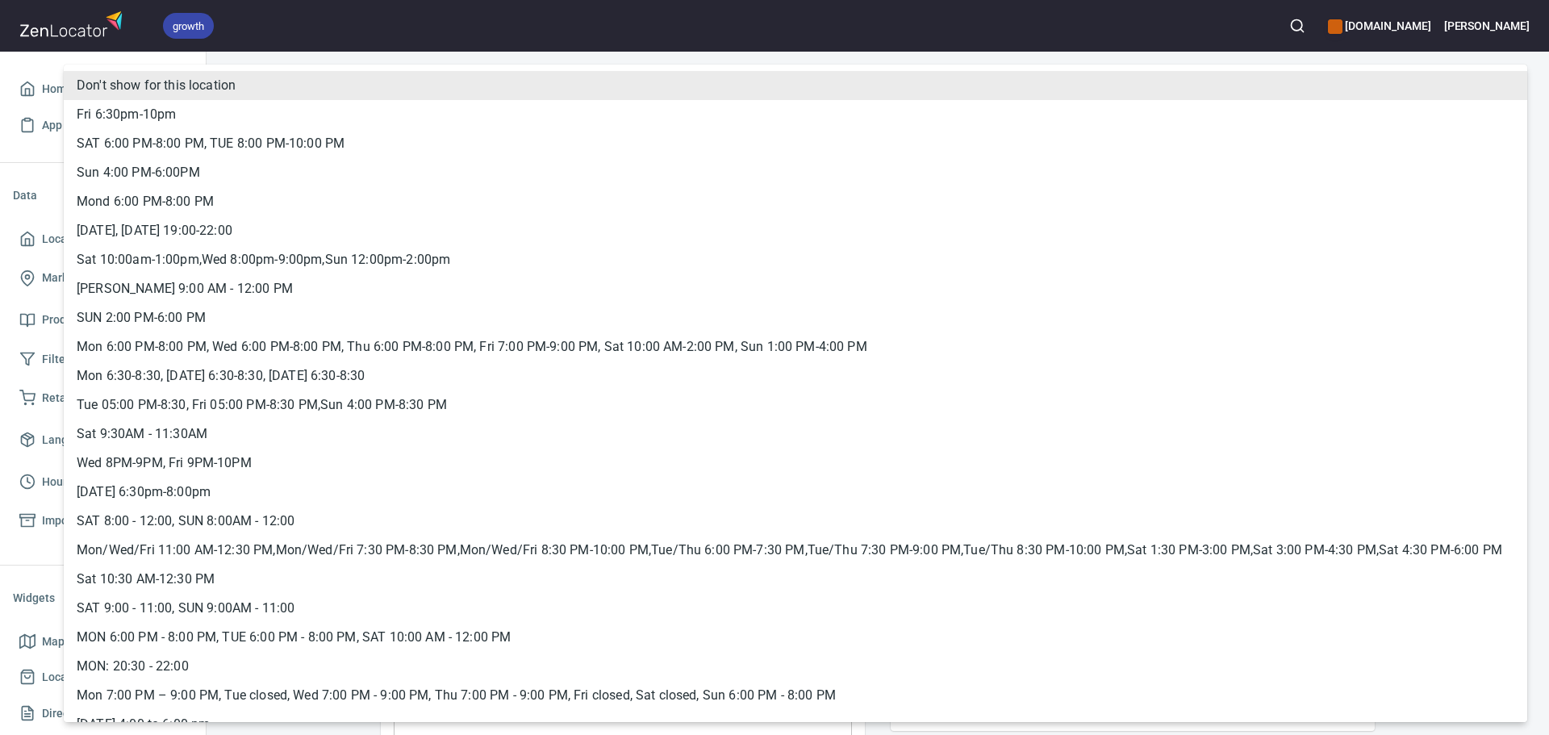
click at [1222, 389] on body "growth [DOMAIN_NAME] [PERSON_NAME] Home App Data Locations Markers 2 Products 5…" at bounding box center [774, 367] width 1549 height 735
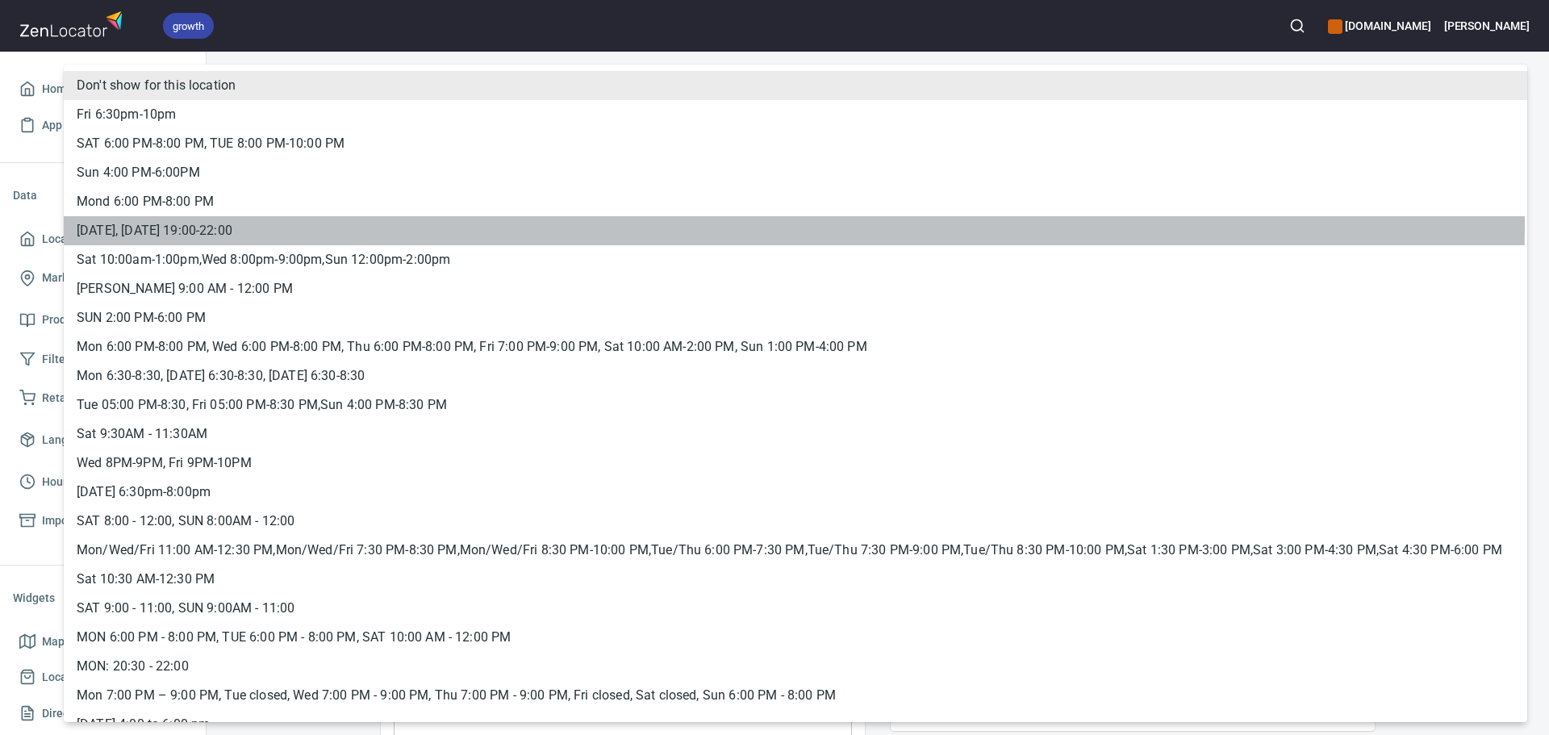
click at [219, 220] on li "TUESDAY, THURSDAY 19:00-22:00" at bounding box center [796, 230] width 1464 height 29
type input "hrs_brn22cvd"
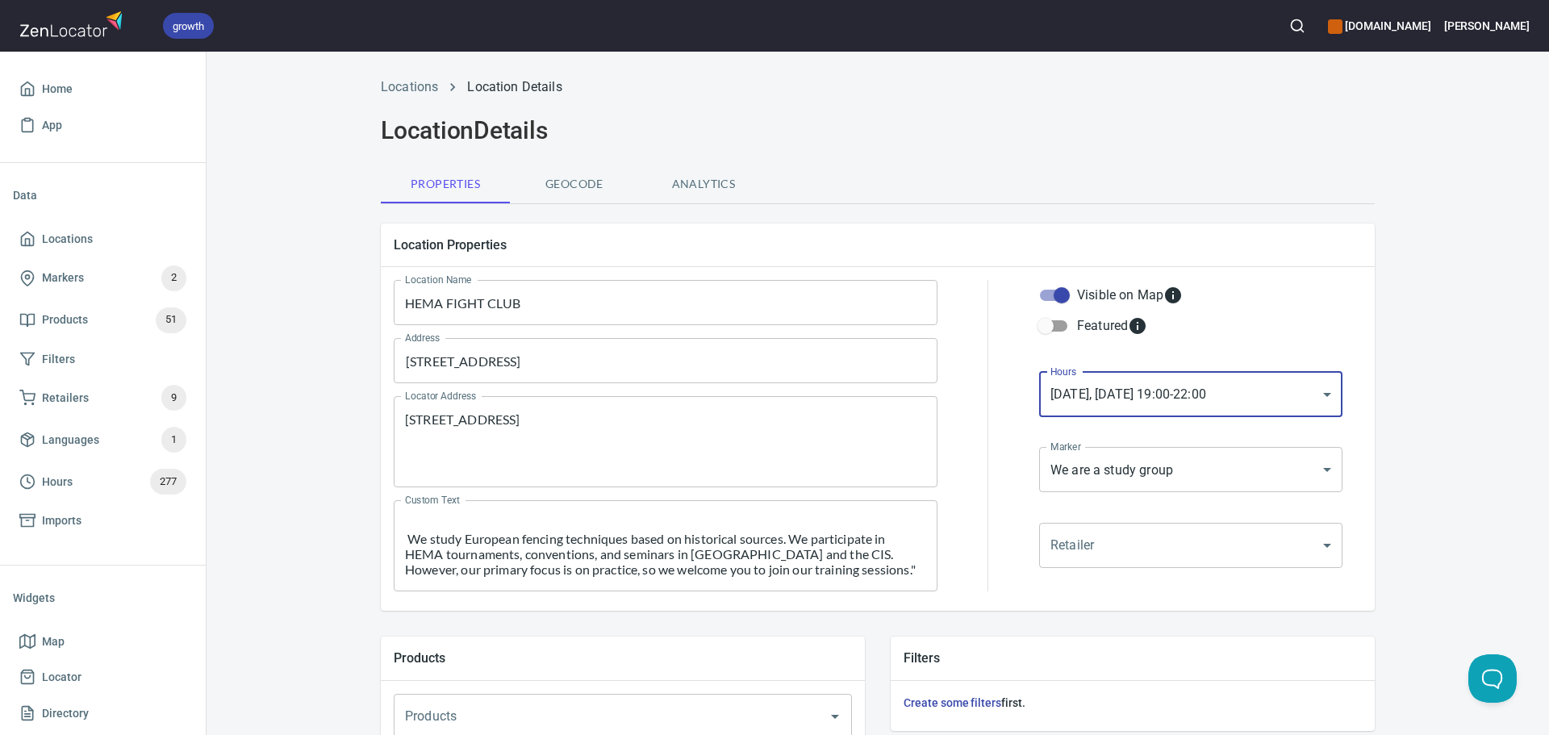
click at [983, 467] on div at bounding box center [988, 435] width 82 height 331
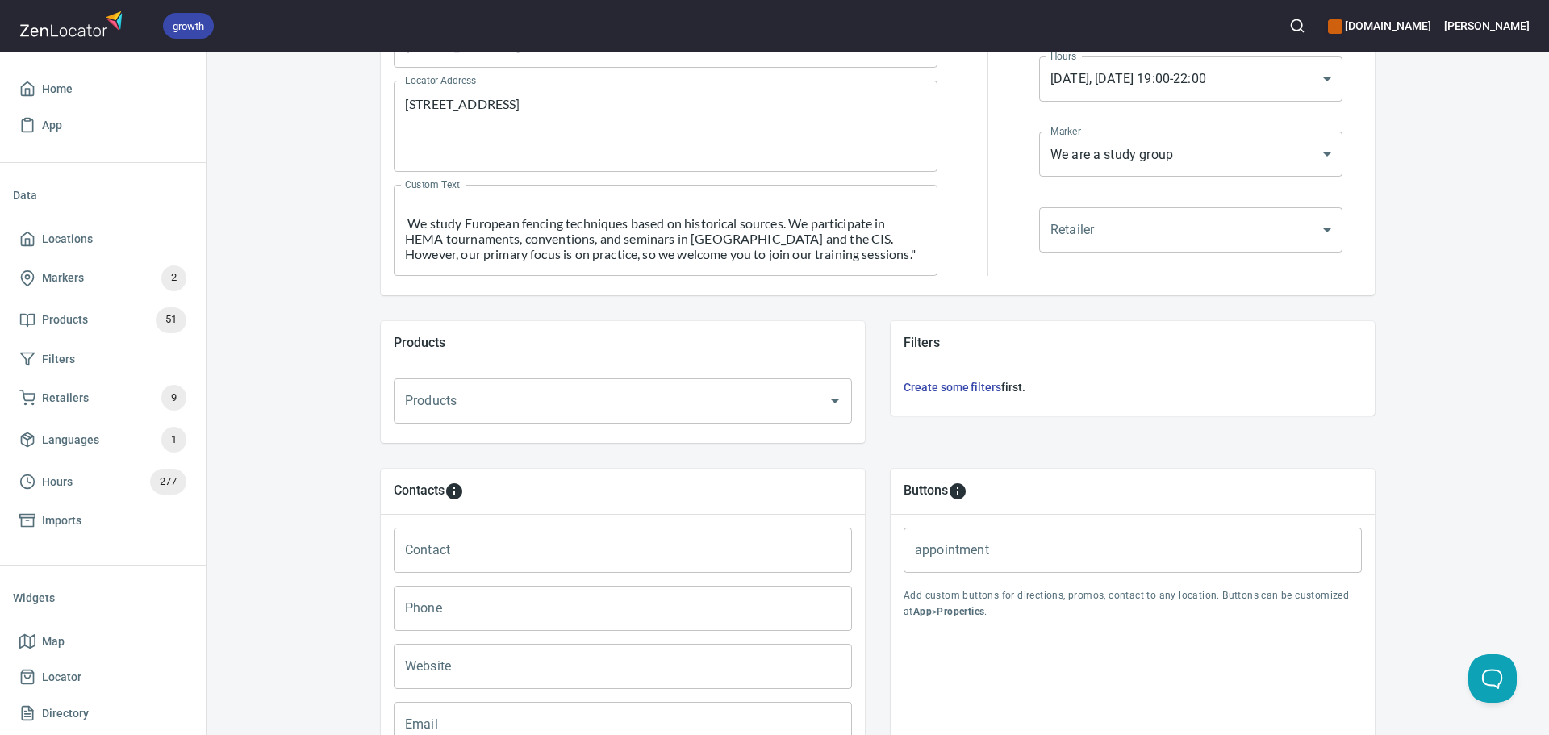
scroll to position [551, 0]
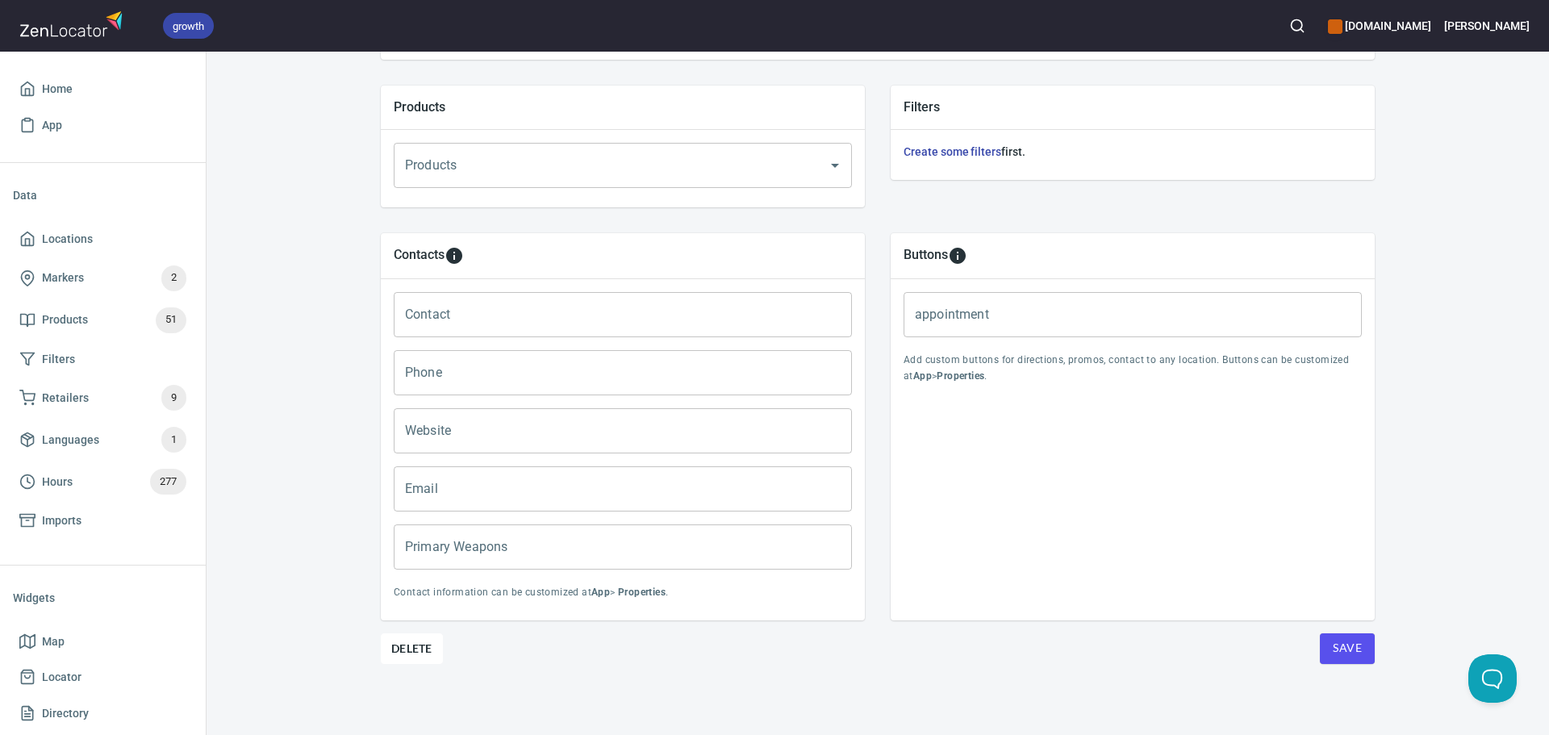
click at [650, 551] on input "Primary Weapons" at bounding box center [623, 546] width 458 height 45
paste input "Longsword"
type input "Longsword"
click at [491, 307] on input "Contact" at bounding box center [623, 314] width 458 height 45
paste input "Stanislav ㅤㅤ"
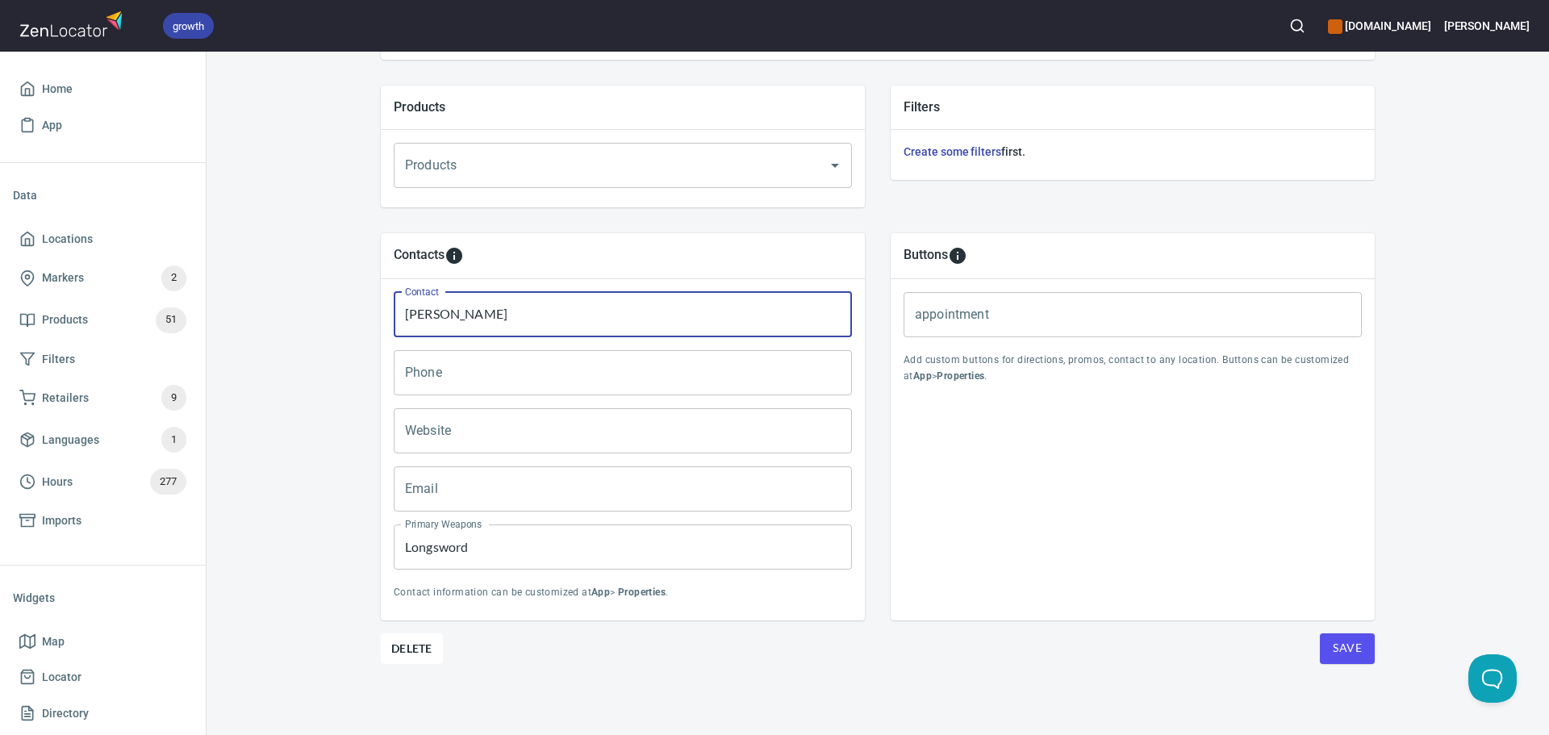
type input "Stanislav ㅤㅤ"
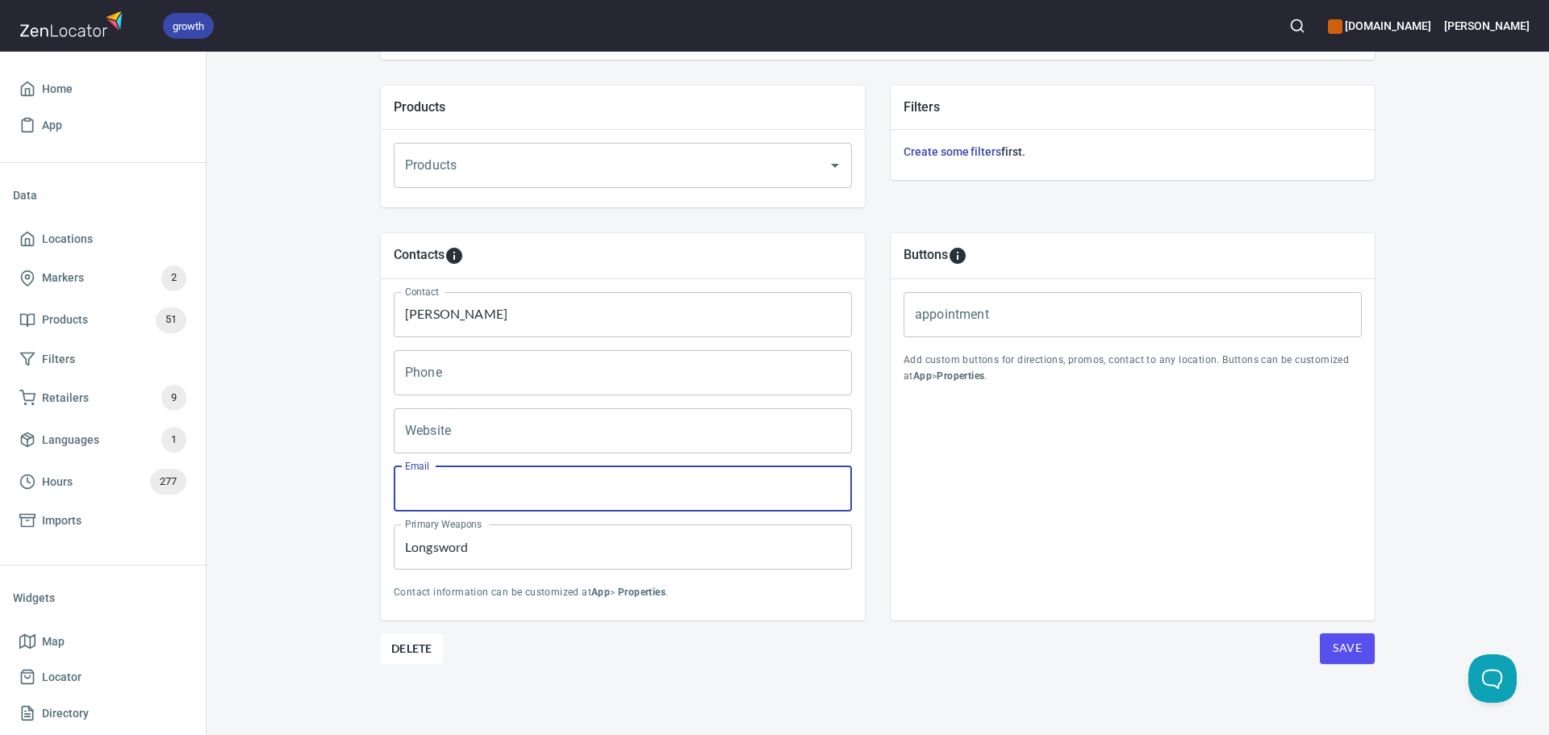
click at [544, 497] on input "Email" at bounding box center [623, 488] width 458 height 45
paste input "http://vk.com/hemaclub"
type input "http://vk.com/hemaclub"
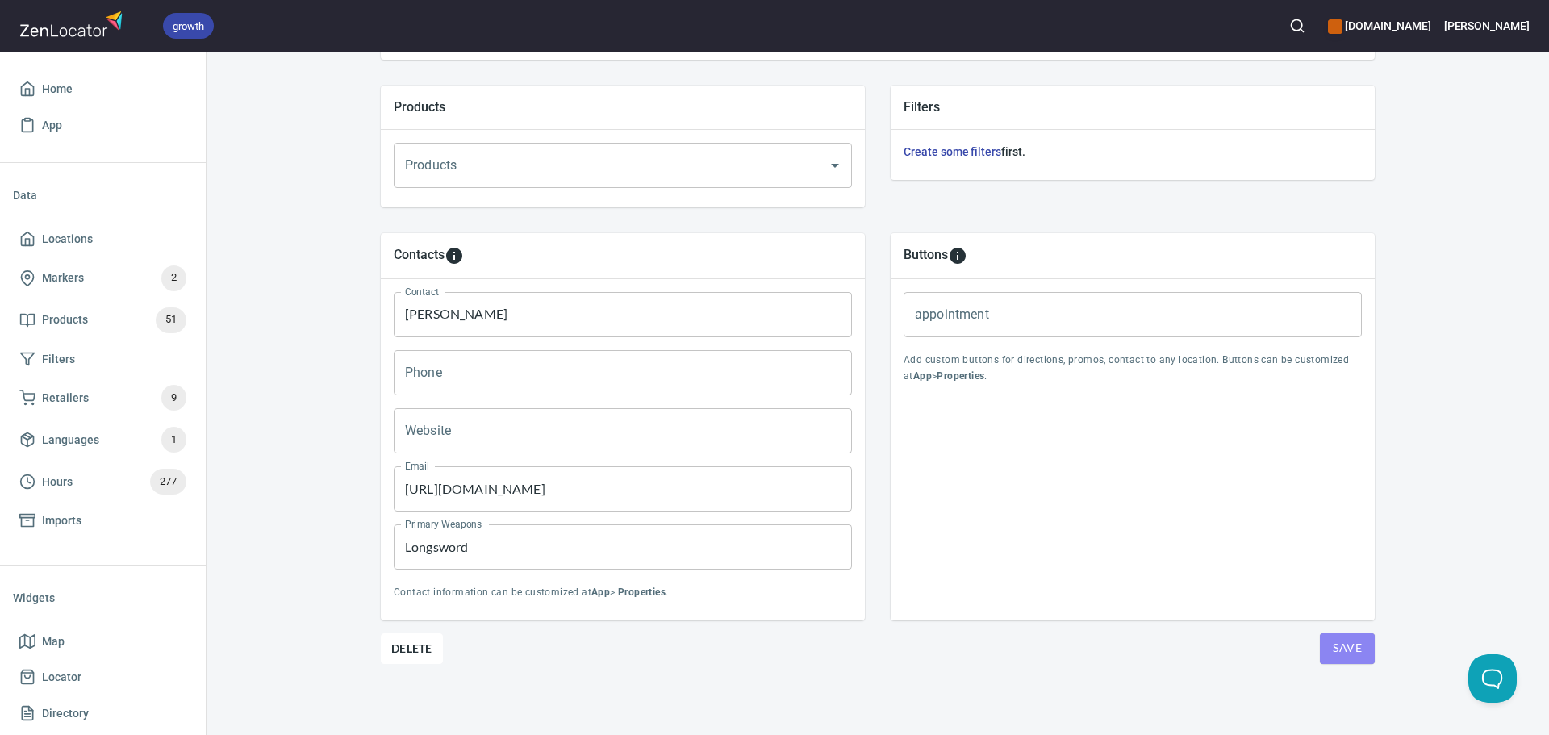
click at [1339, 633] on button "Save" at bounding box center [1347, 648] width 55 height 31
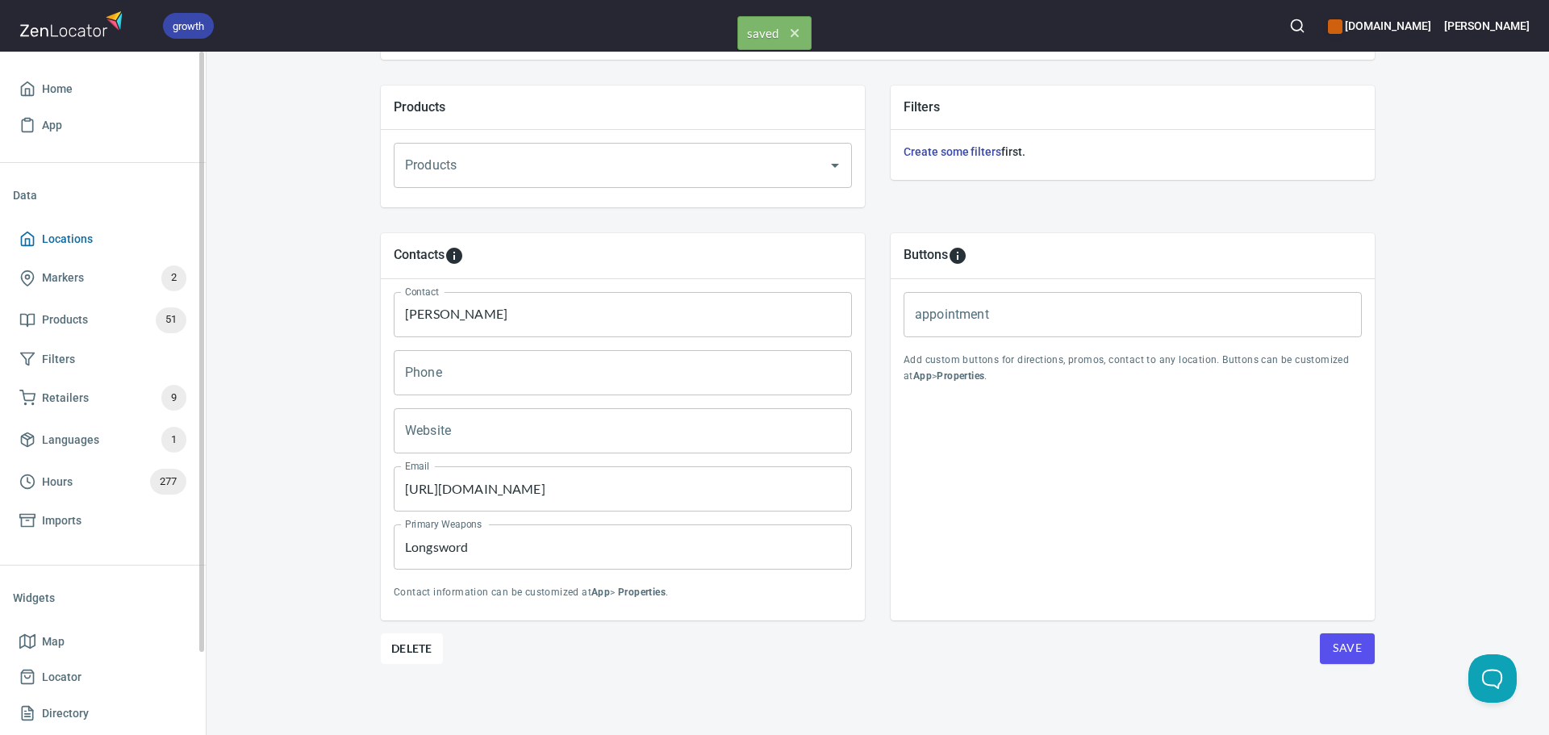
click at [68, 232] on span "Locations" at bounding box center [67, 239] width 51 height 20
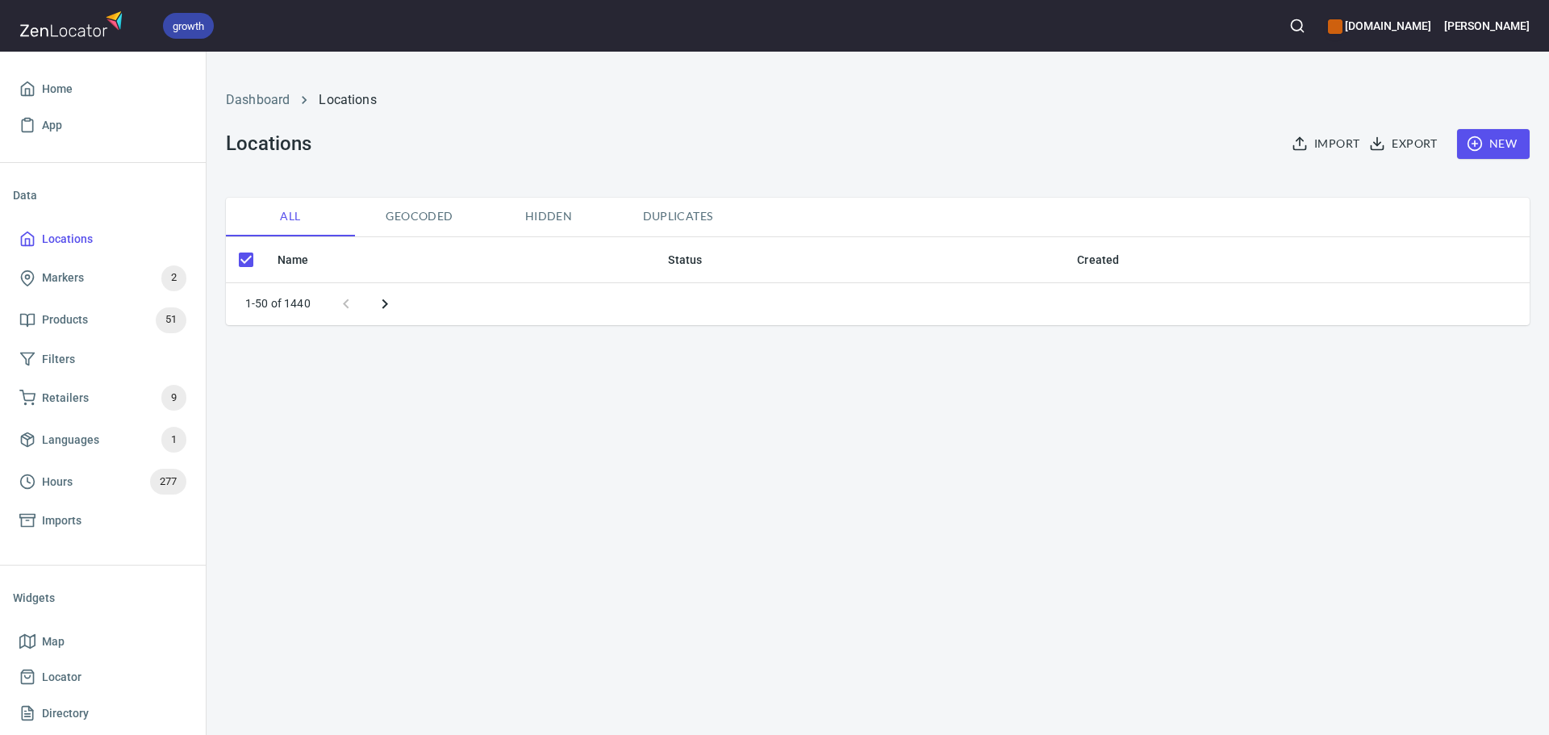
checkbox input "false"
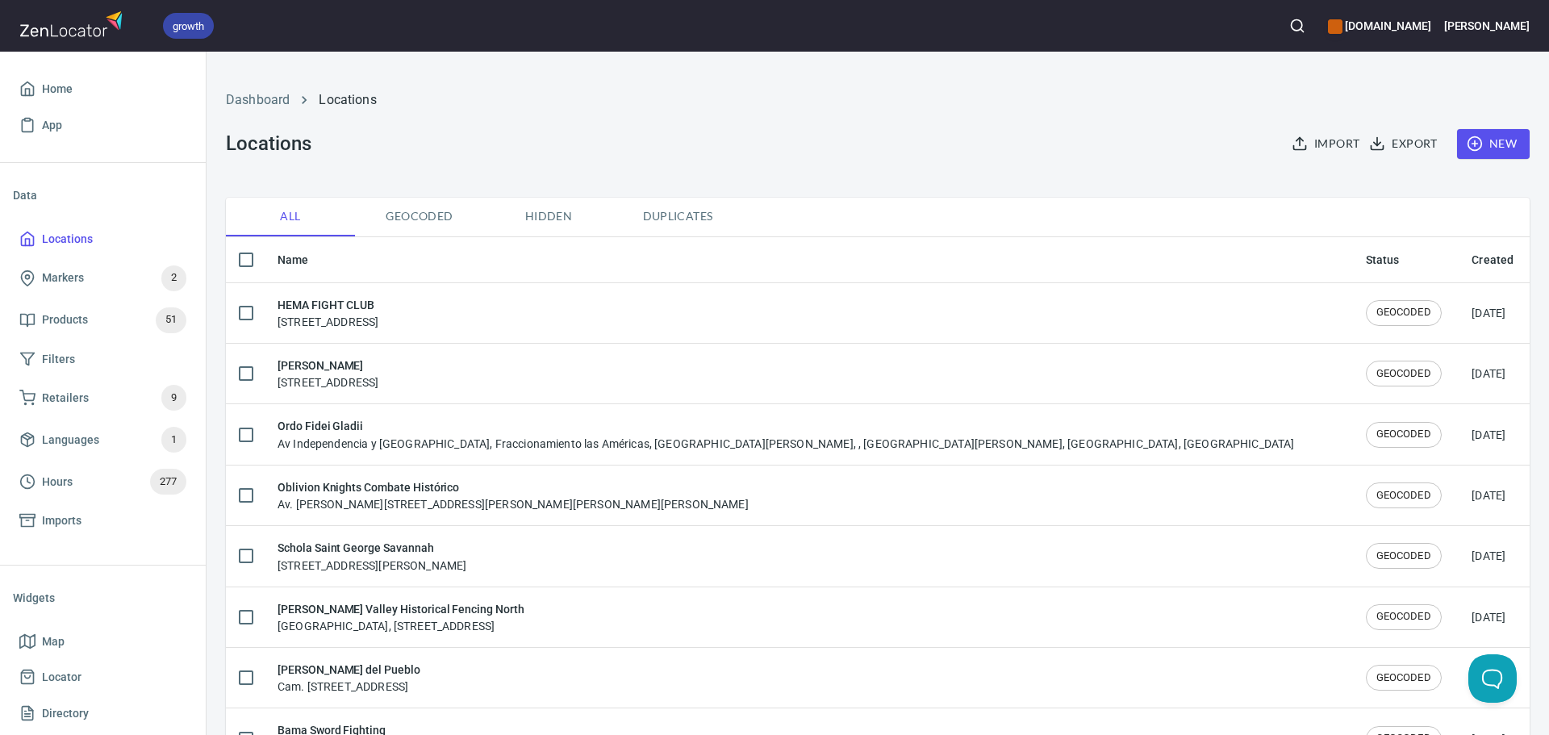
click at [1480, 140] on span "New" at bounding box center [1493, 144] width 47 height 20
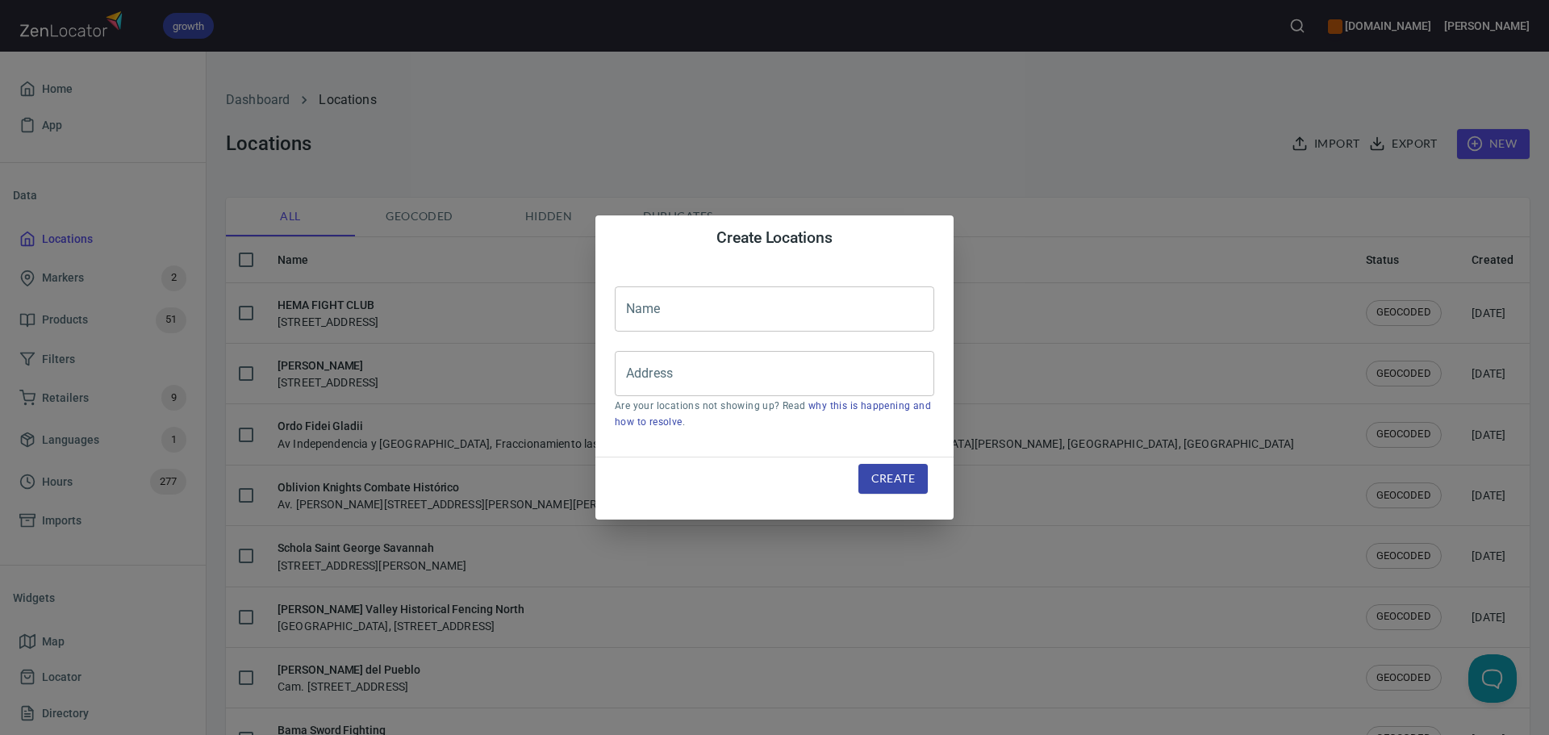
click at [616, 325] on input "text" at bounding box center [775, 308] width 320 height 45
paste input "Guild of Knightly Arts Columbia Chapter"
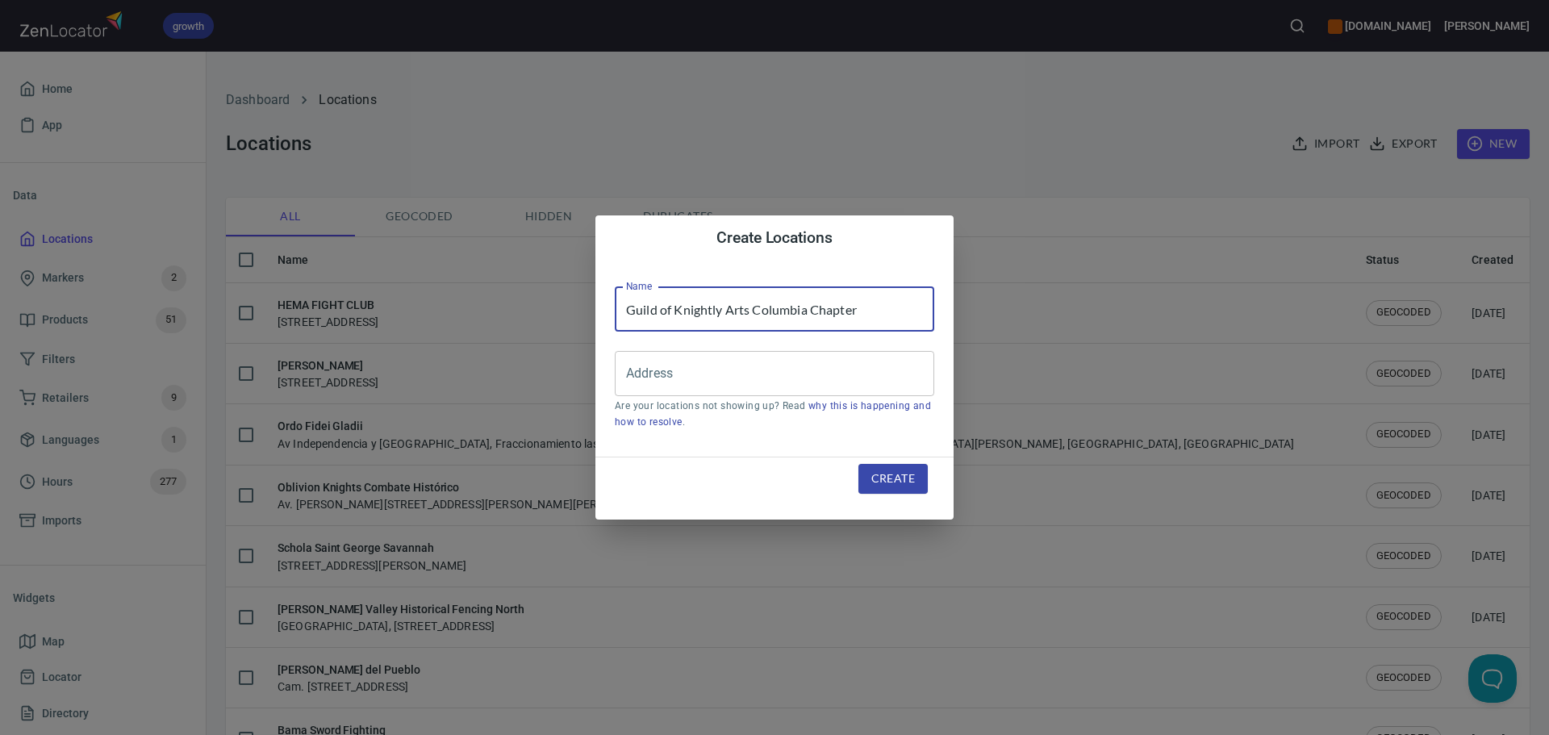
type input "Guild of Knightly Arts Columbia Chapter"
click at [759, 369] on input "Address" at bounding box center [762, 373] width 281 height 31
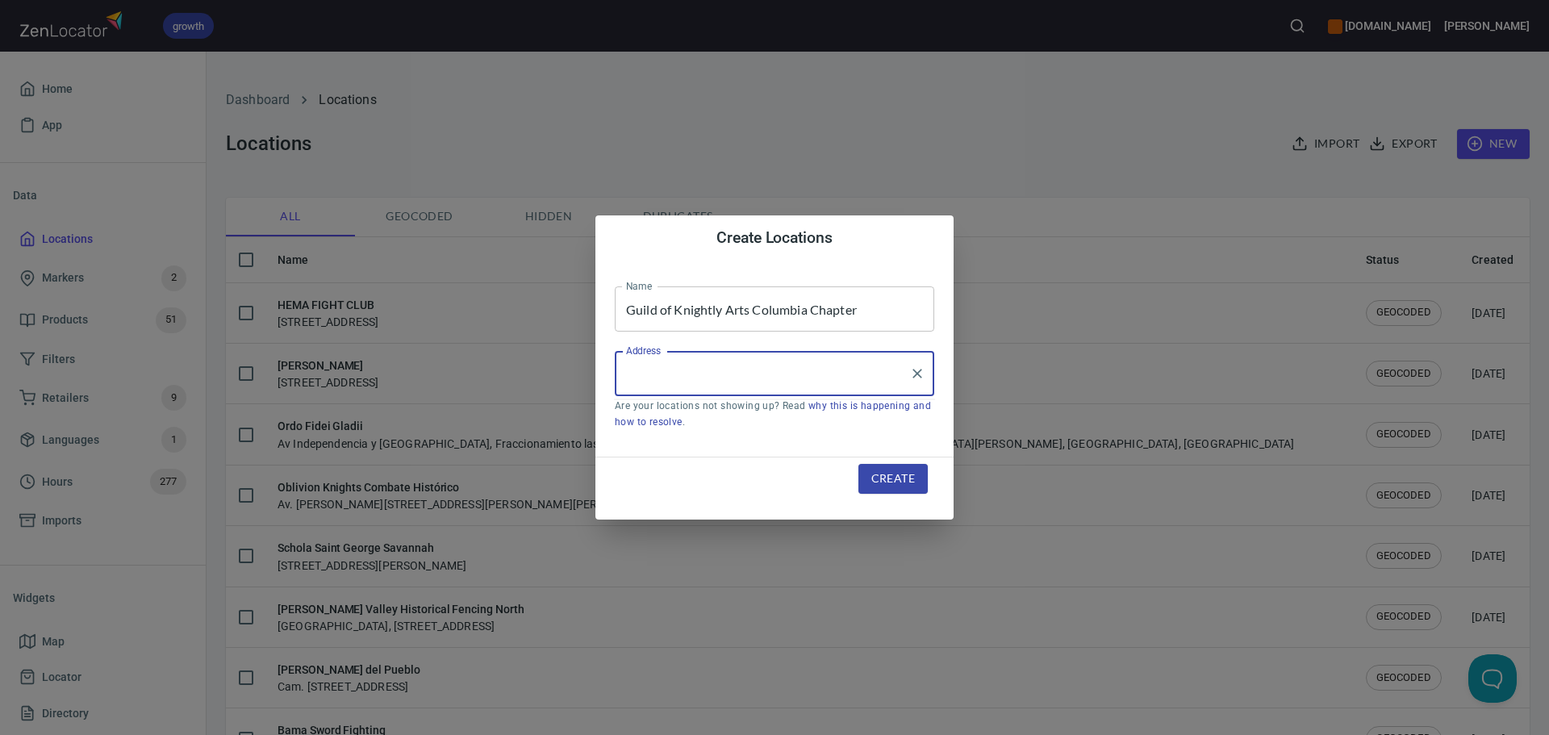
paste input "[STREET_ADDRESS][US_STATE]"
type input "[STREET_ADDRESS][US_STATE]"
click at [907, 472] on span "Create" at bounding box center [893, 479] width 44 height 20
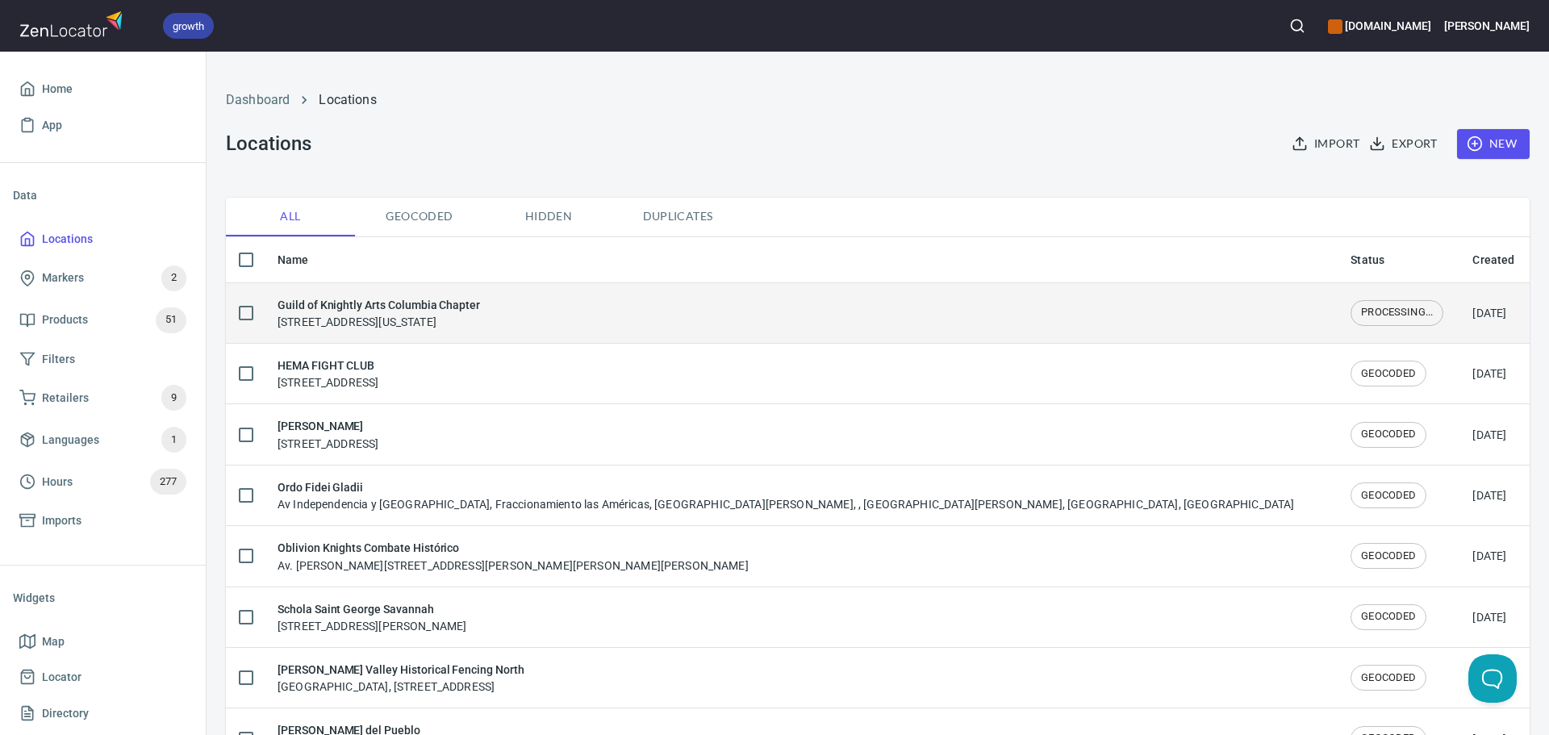
click at [407, 311] on h6 "Guild of Knightly Arts Columbia Chapter" at bounding box center [379, 305] width 203 height 18
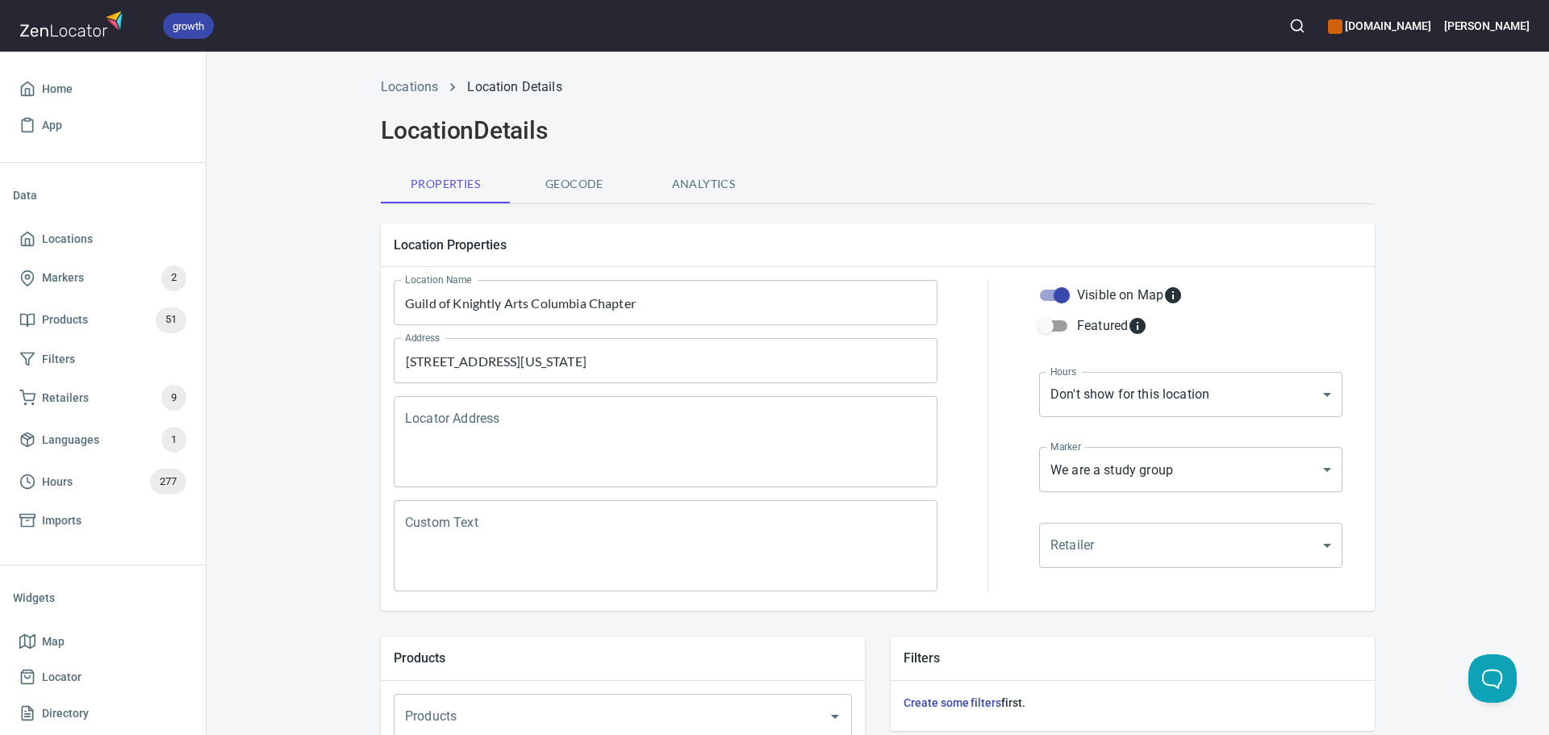
click at [556, 425] on textarea "Locator Address" at bounding box center [665, 442] width 521 height 61
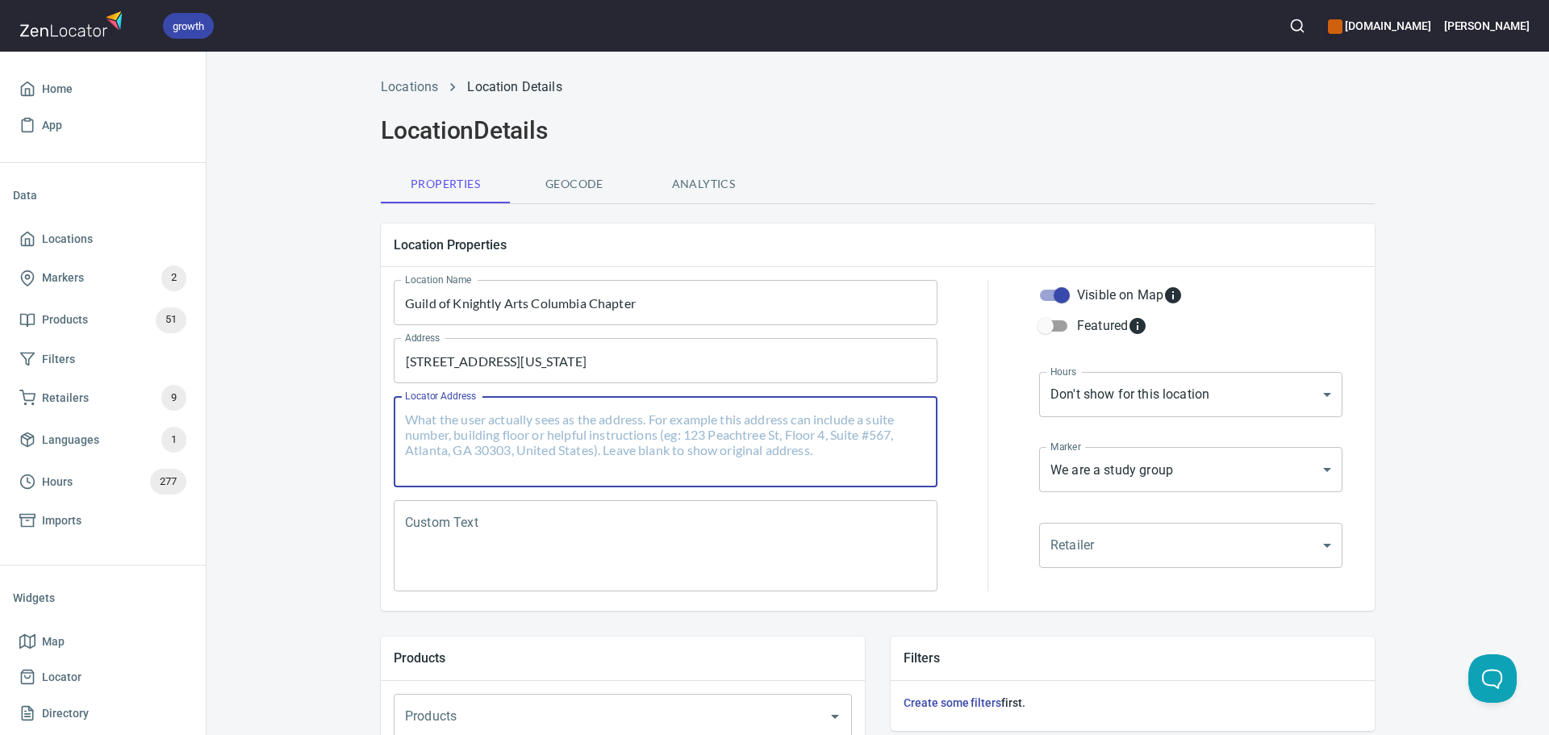
paste textarea "[STREET_ADDRESS][US_STATE]"
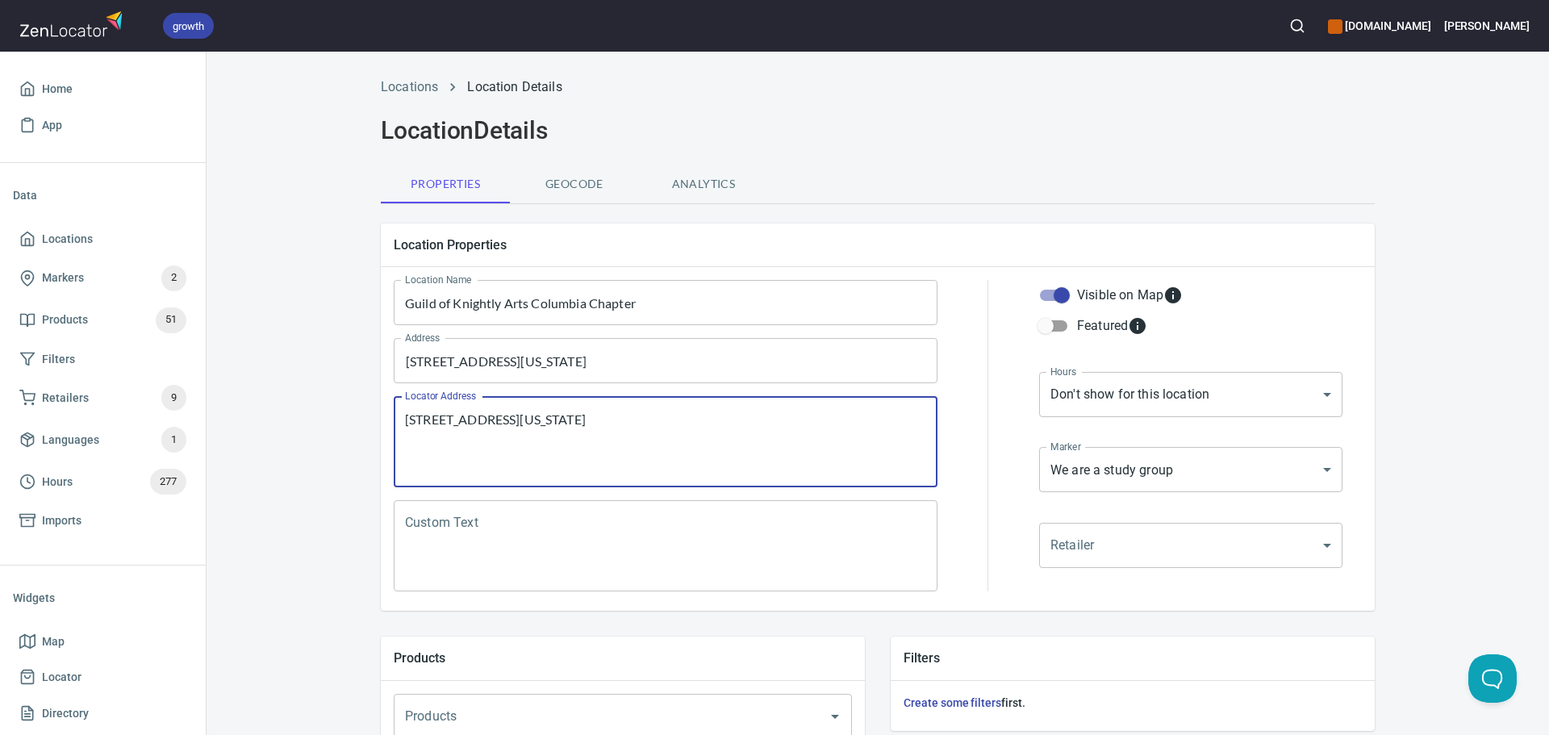
type textarea "[STREET_ADDRESS][US_STATE]"
click at [555, 524] on textarea "Custom Text" at bounding box center [665, 546] width 521 height 61
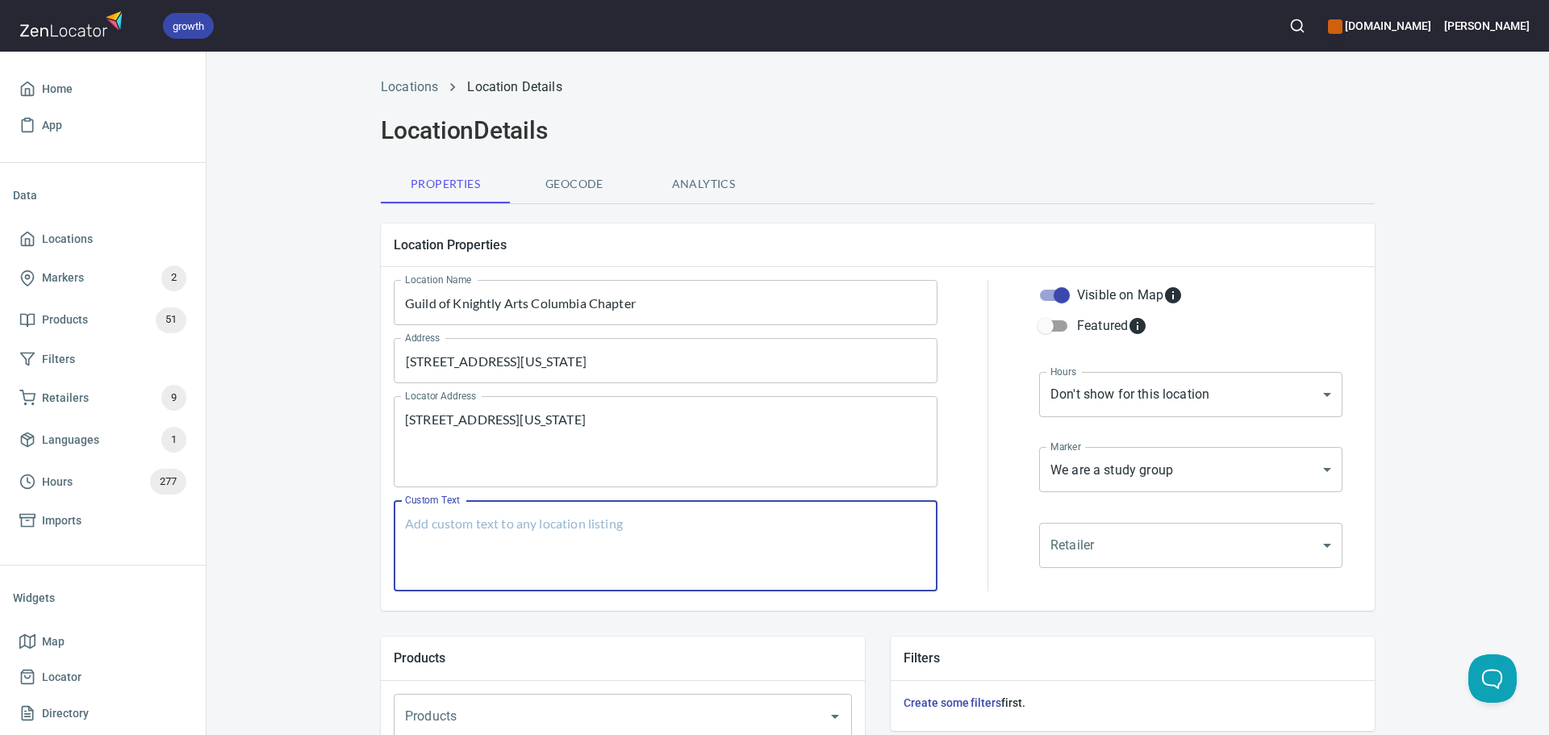
paste textarea "We practice English swordsmanship, focusing on the longsword. Casual social clu…"
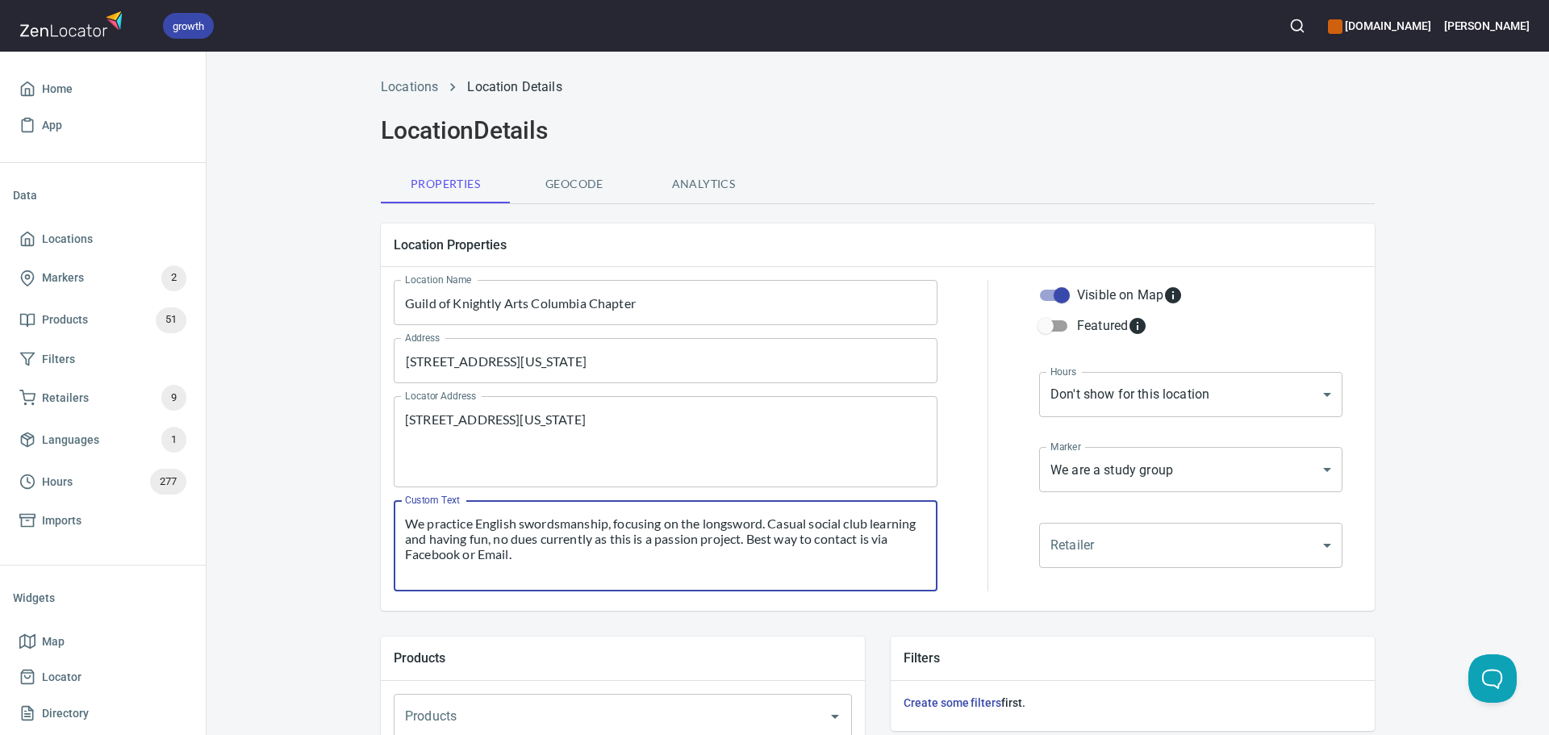
type textarea "We practice English swordsmanship, focusing on the longsword. Casual social clu…"
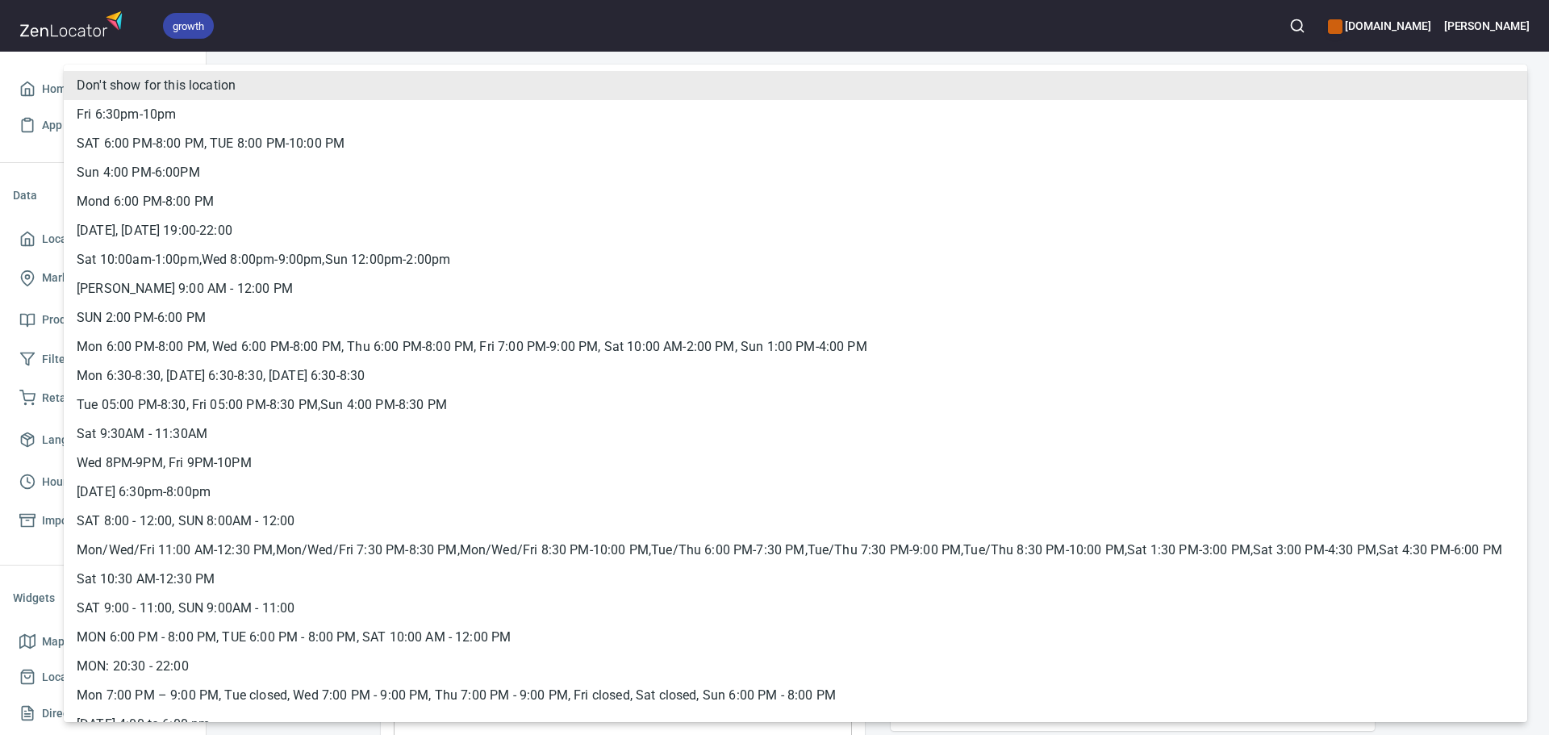
click at [1250, 399] on body "growth hemaalliance.com Donald Home App Data Locations Markers 2 Products 51 Fi…" at bounding box center [774, 367] width 1549 height 735
click at [304, 209] on li "Mond 6:00 PM-8:00 PM" at bounding box center [796, 201] width 1464 height 29
type input "hrs_jqj8cgr5"
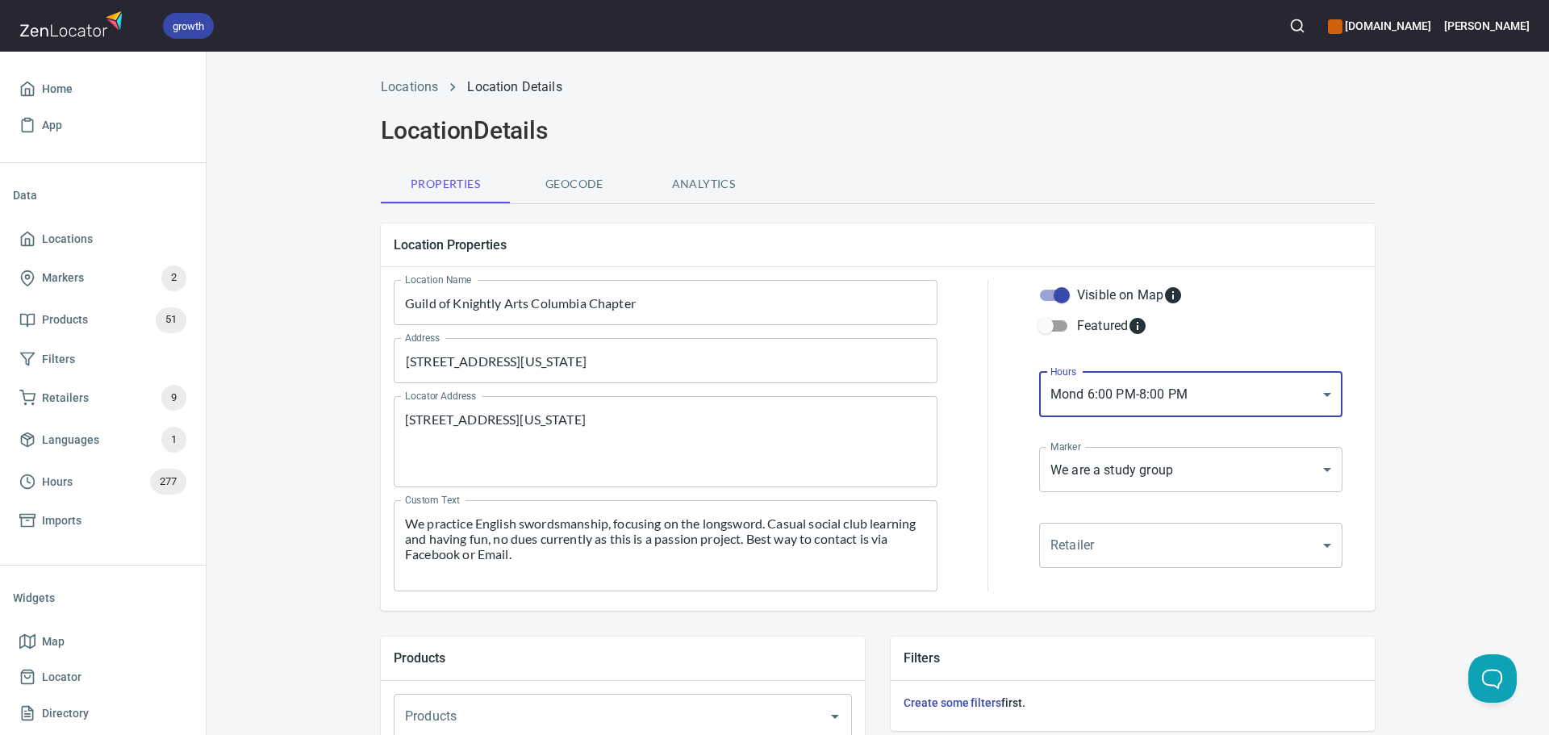
click at [1005, 527] on div at bounding box center [988, 435] width 82 height 331
click at [1075, 463] on body "growth hemaalliance.com Donald Home App Data Locations Markers 2 Products 51 Fi…" at bounding box center [774, 367] width 1549 height 735
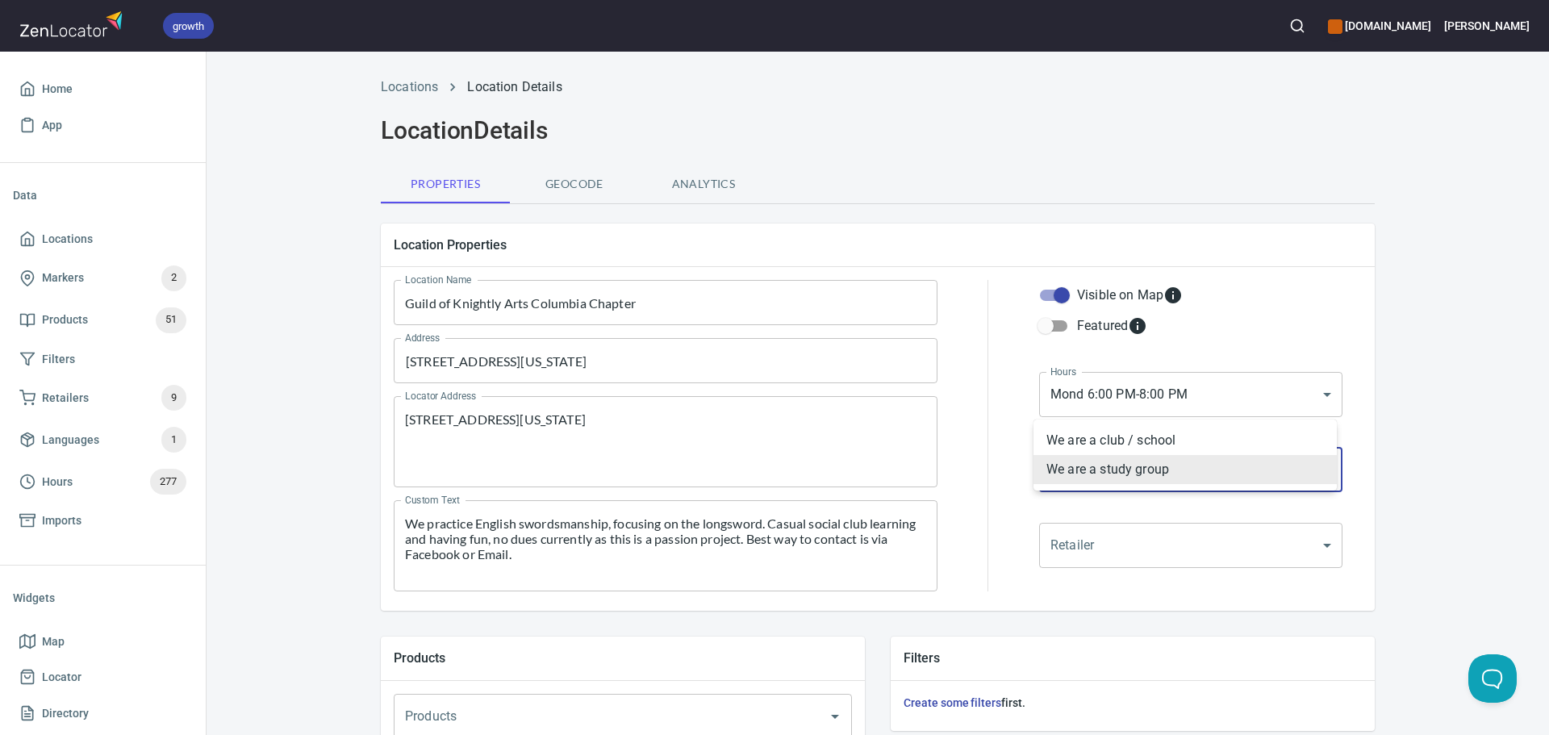
click at [1051, 437] on li "We are a club / school" at bounding box center [1185, 440] width 303 height 29
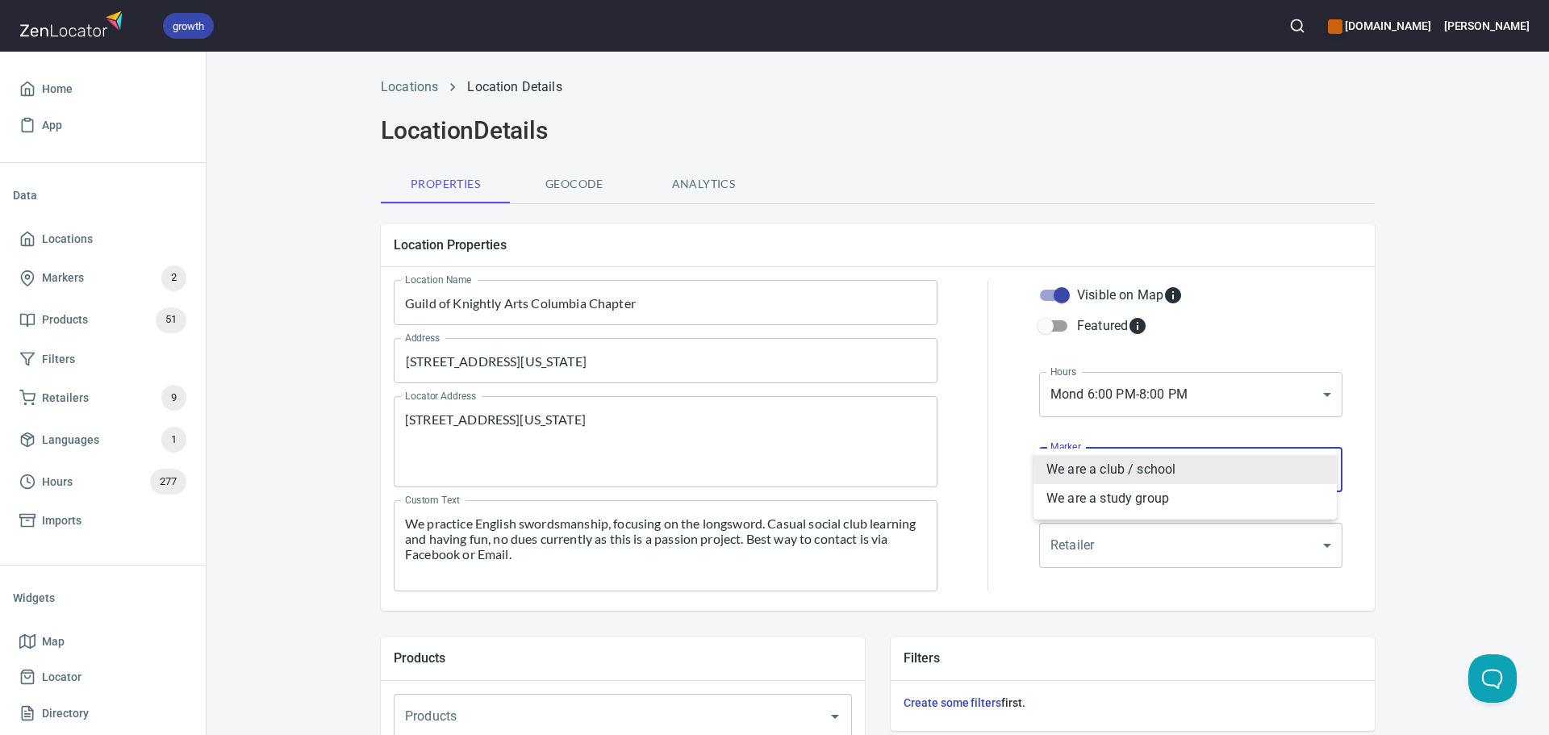
click at [1203, 467] on body "growth hemaalliance.com Donald Home App Data Locations Markers 2 Products 51 Fi…" at bounding box center [774, 367] width 1549 height 735
click at [1111, 500] on li "We are a study group" at bounding box center [1185, 498] width 303 height 29
type input "mrk_ubfxrrn4"
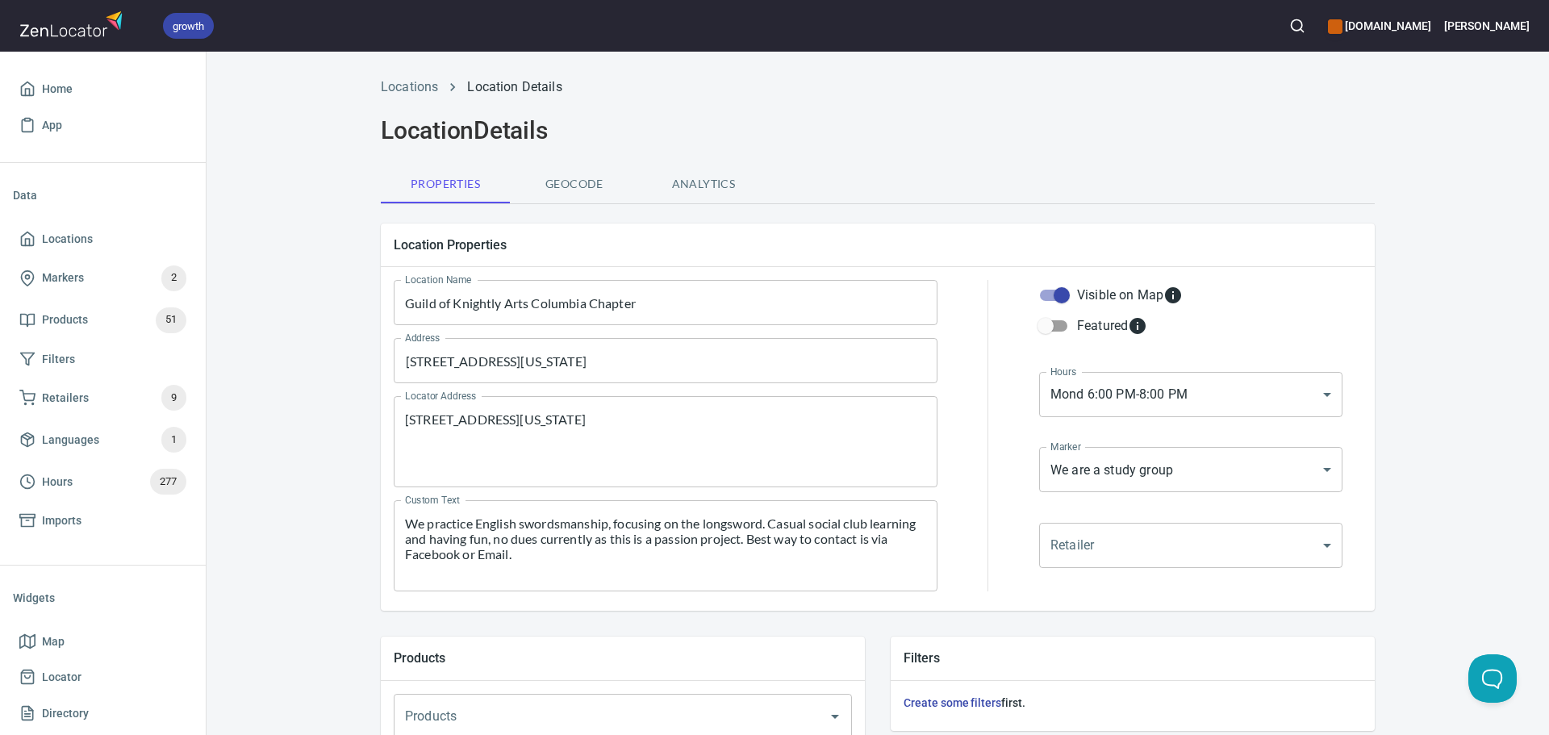
click at [1003, 475] on div at bounding box center [988, 435] width 82 height 331
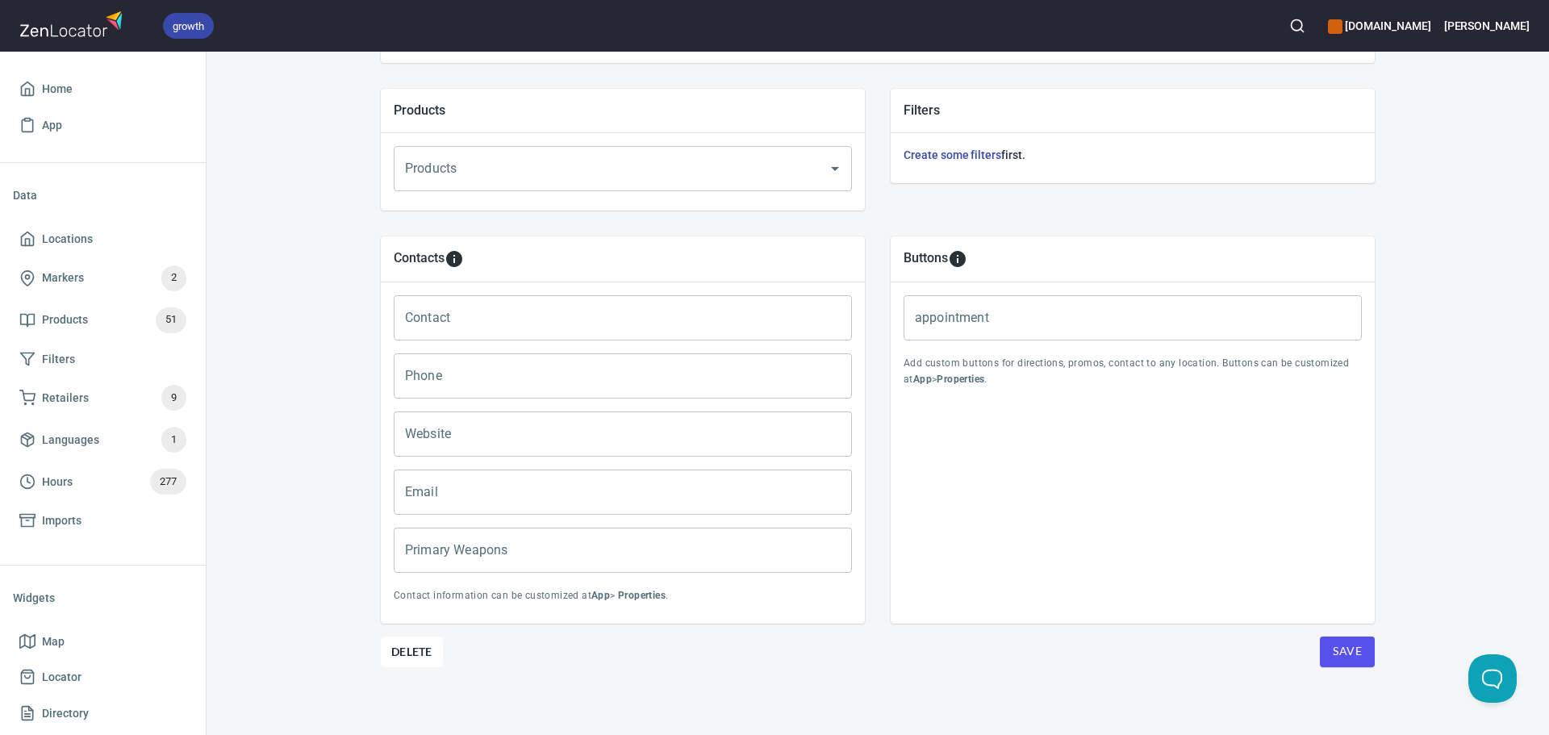
scroll to position [551, 0]
drag, startPoint x: 457, startPoint y: 569, endPoint x: 450, endPoint y: 561, distance: 10.3
click at [457, 569] on input "Primary Weapons" at bounding box center [623, 546] width 458 height 45
paste input "English Longsword, Polearms, Single swords, Quarterstaff, Etc"
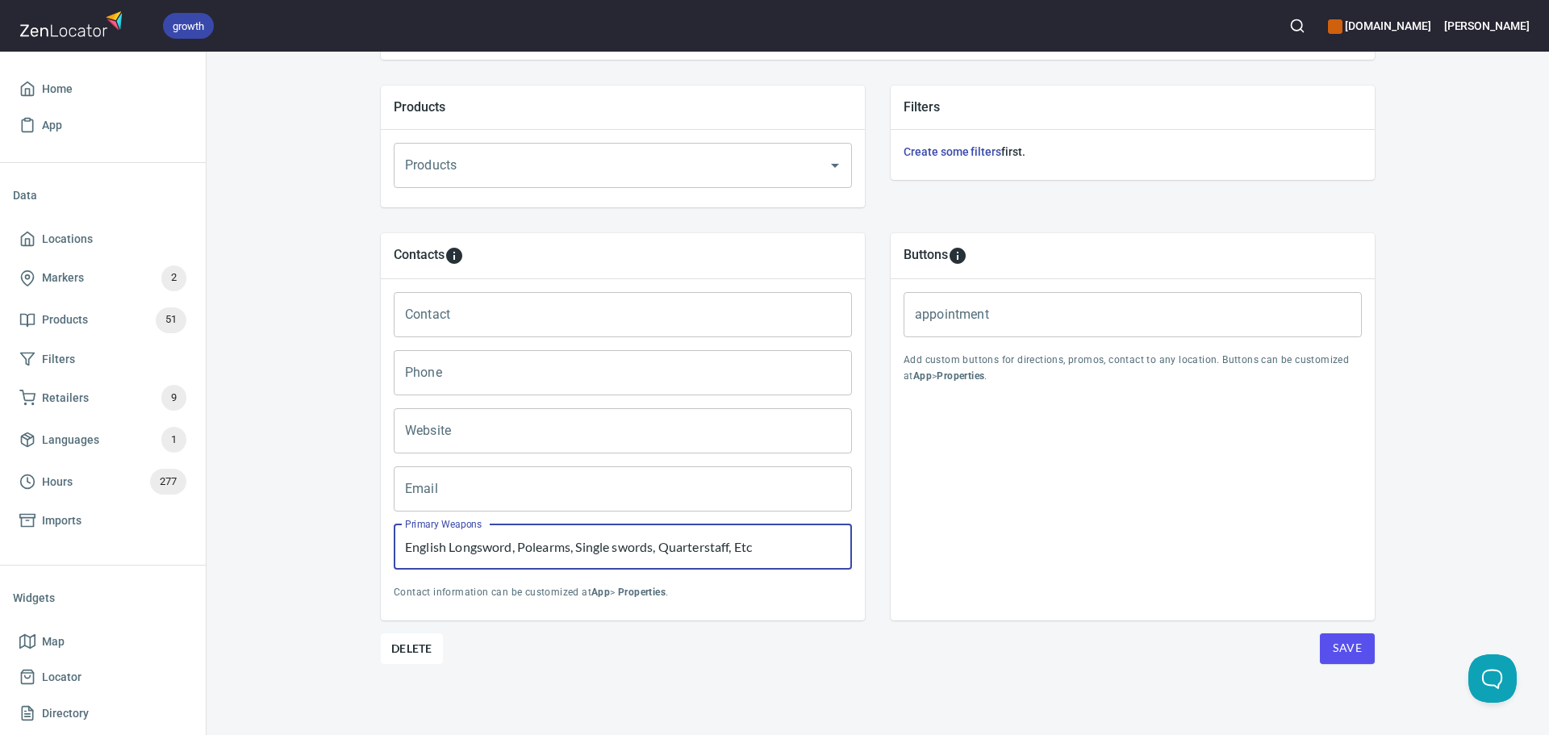
type input "English Longsword, Polearms, Single swords, Quarterstaff, Etc"
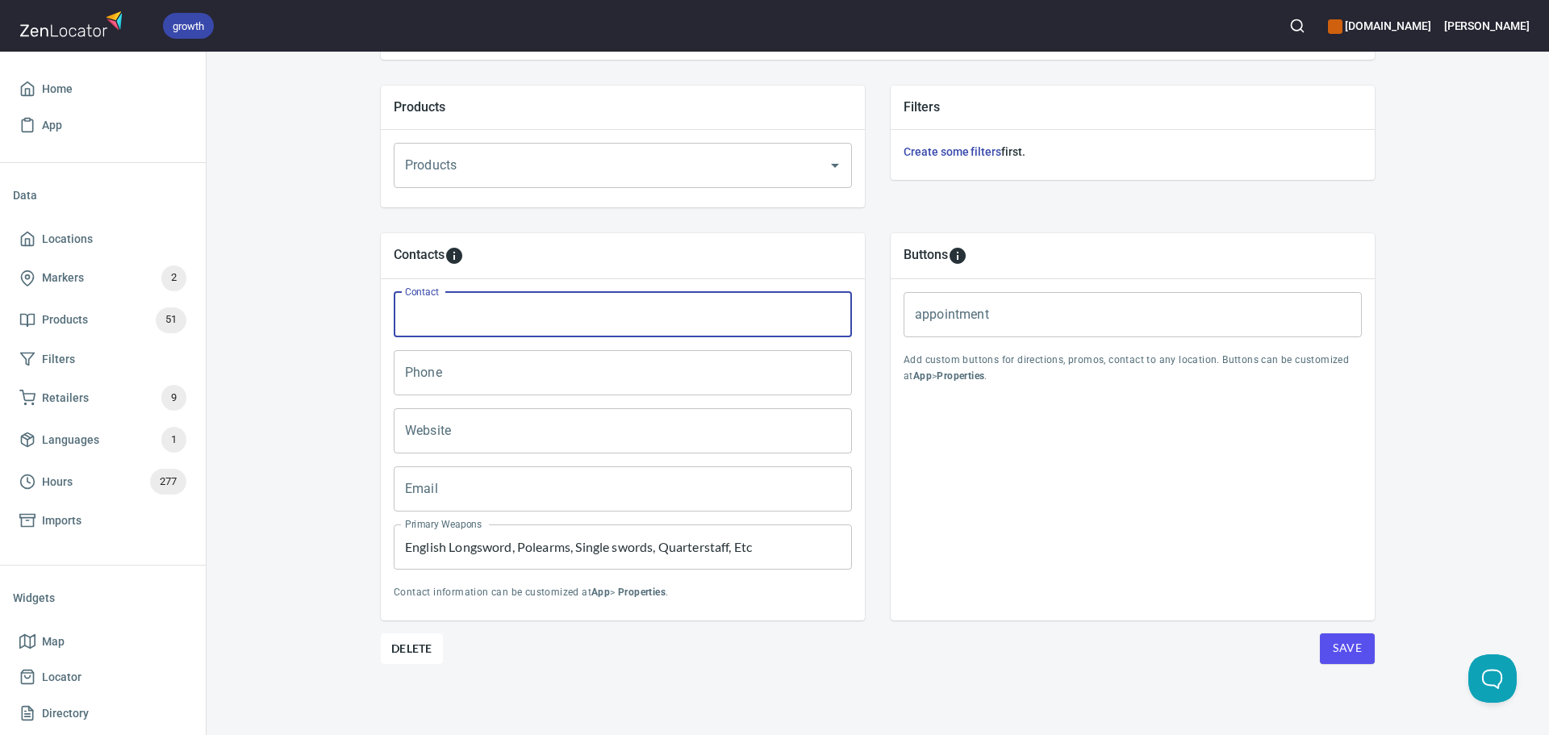
click at [474, 305] on input "Contact" at bounding box center [623, 314] width 458 height 45
paste input "Alex J."
type input "Alex J."
drag, startPoint x: 577, startPoint y: 482, endPoint x: 522, endPoint y: 451, distance: 62.9
click at [577, 482] on input "Email" at bounding box center [623, 488] width 458 height 45
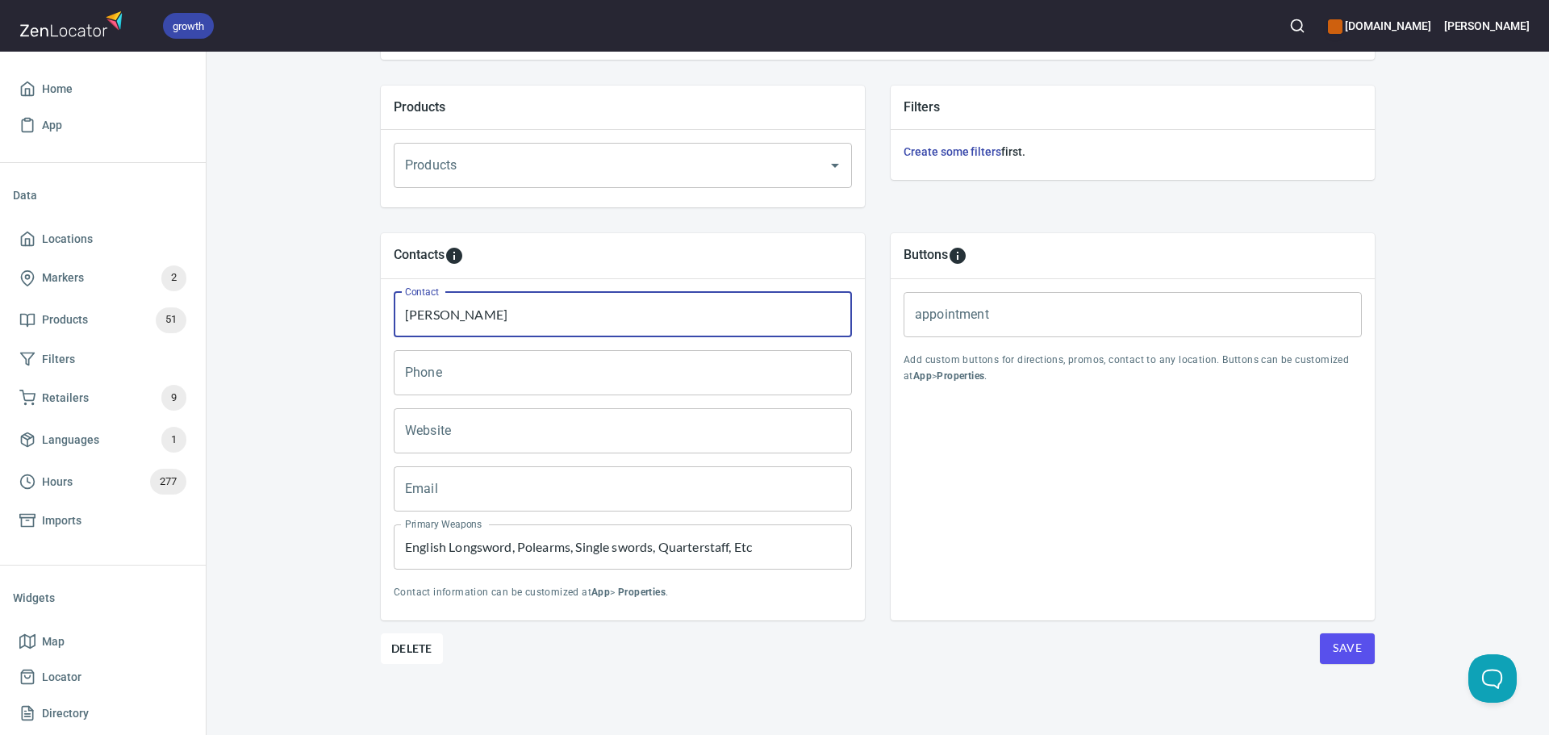
paste input "contactguildofknightlyarts@gmail.com"
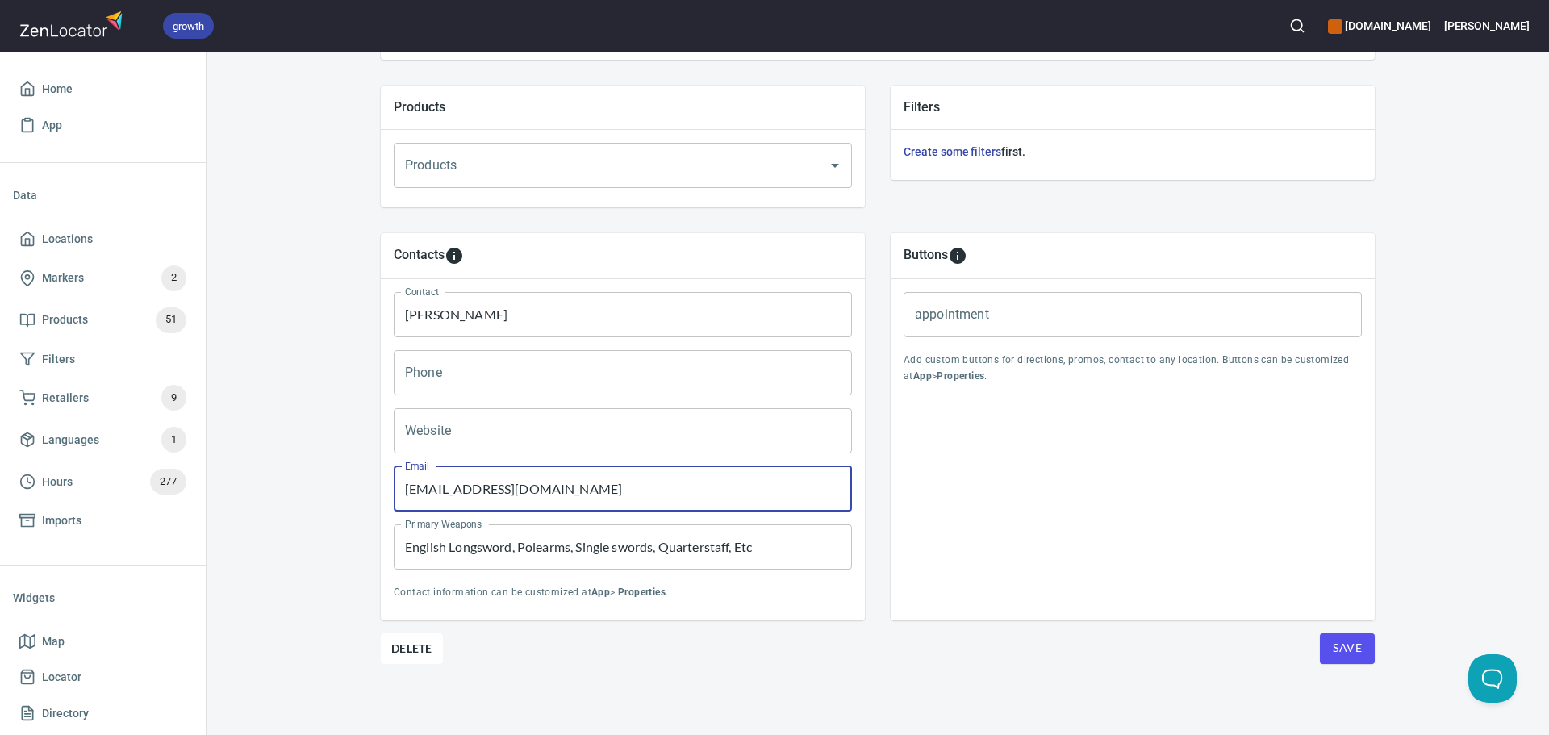
type input "contactguildofknightlyarts@gmail.com"
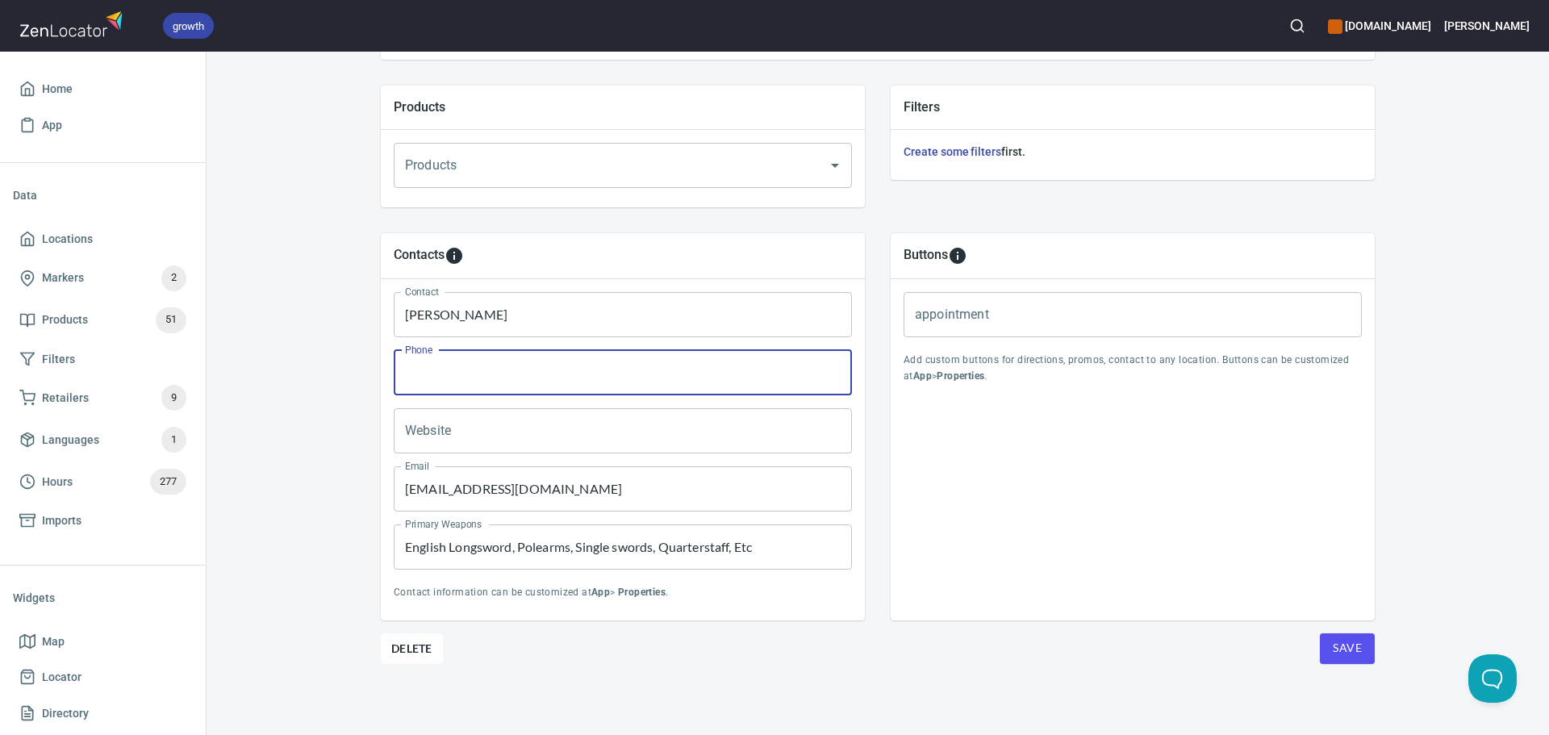
click at [512, 376] on input "Phone" at bounding box center [623, 372] width 458 height 45
click at [395, 403] on div "Website Website" at bounding box center [622, 431] width 471 height 58
click at [408, 426] on input "Website" at bounding box center [623, 430] width 458 height 45
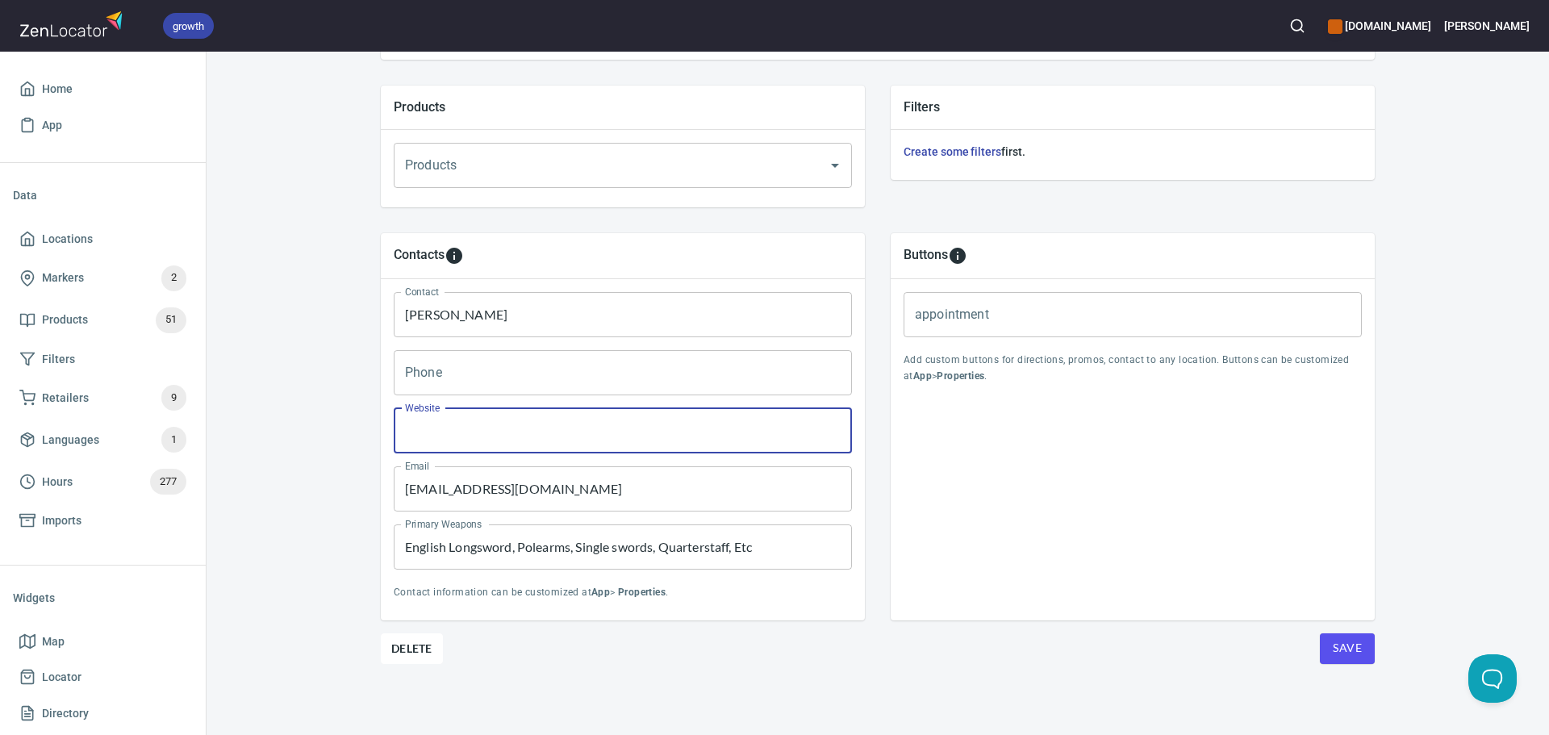
paste input "https://www.facebook.com/chivalriclife/"
type input "https://www.facebook.com/chivalriclife/"
click at [1343, 639] on span "Save" at bounding box center [1347, 648] width 29 height 20
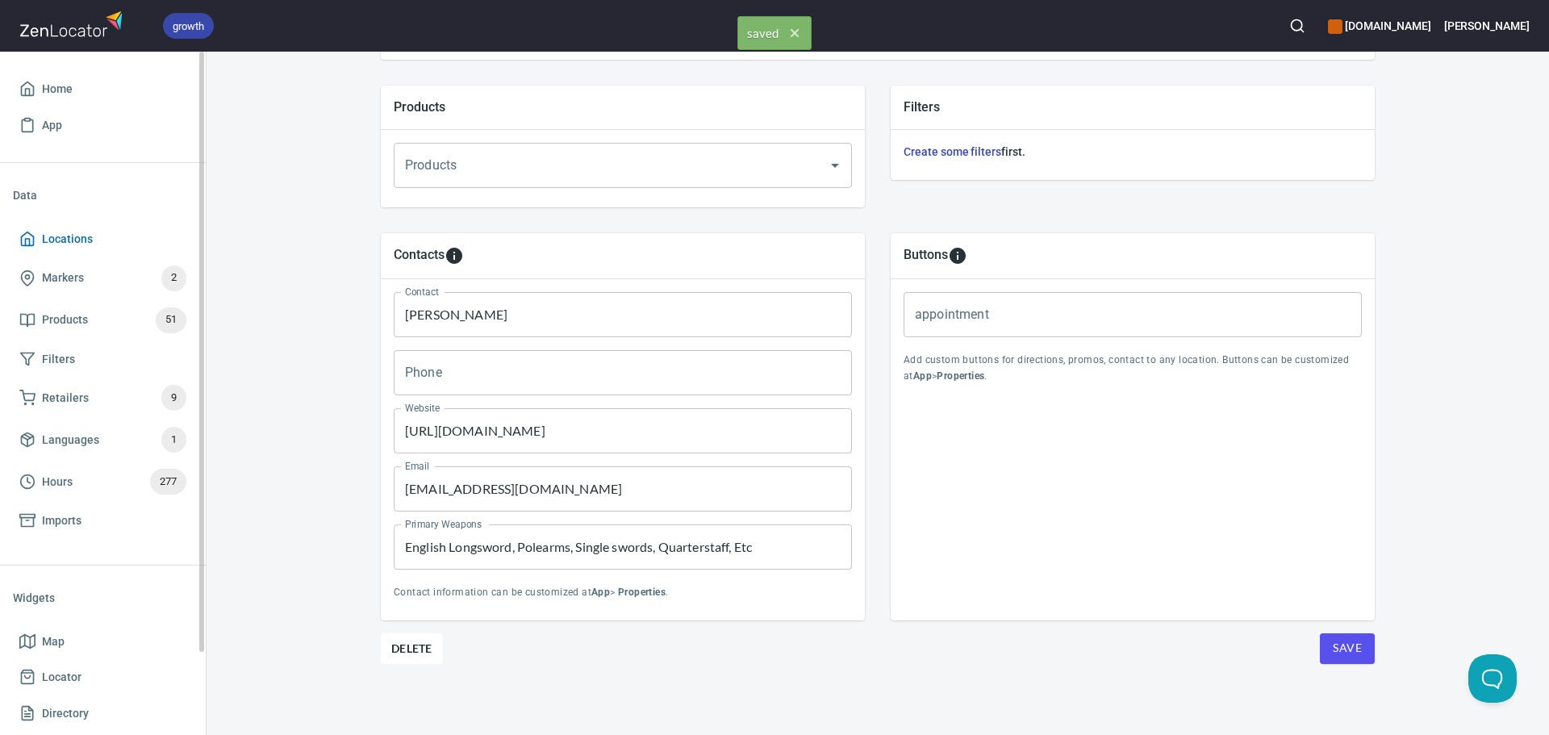
click at [87, 253] on link "Locations" at bounding box center [103, 239] width 180 height 36
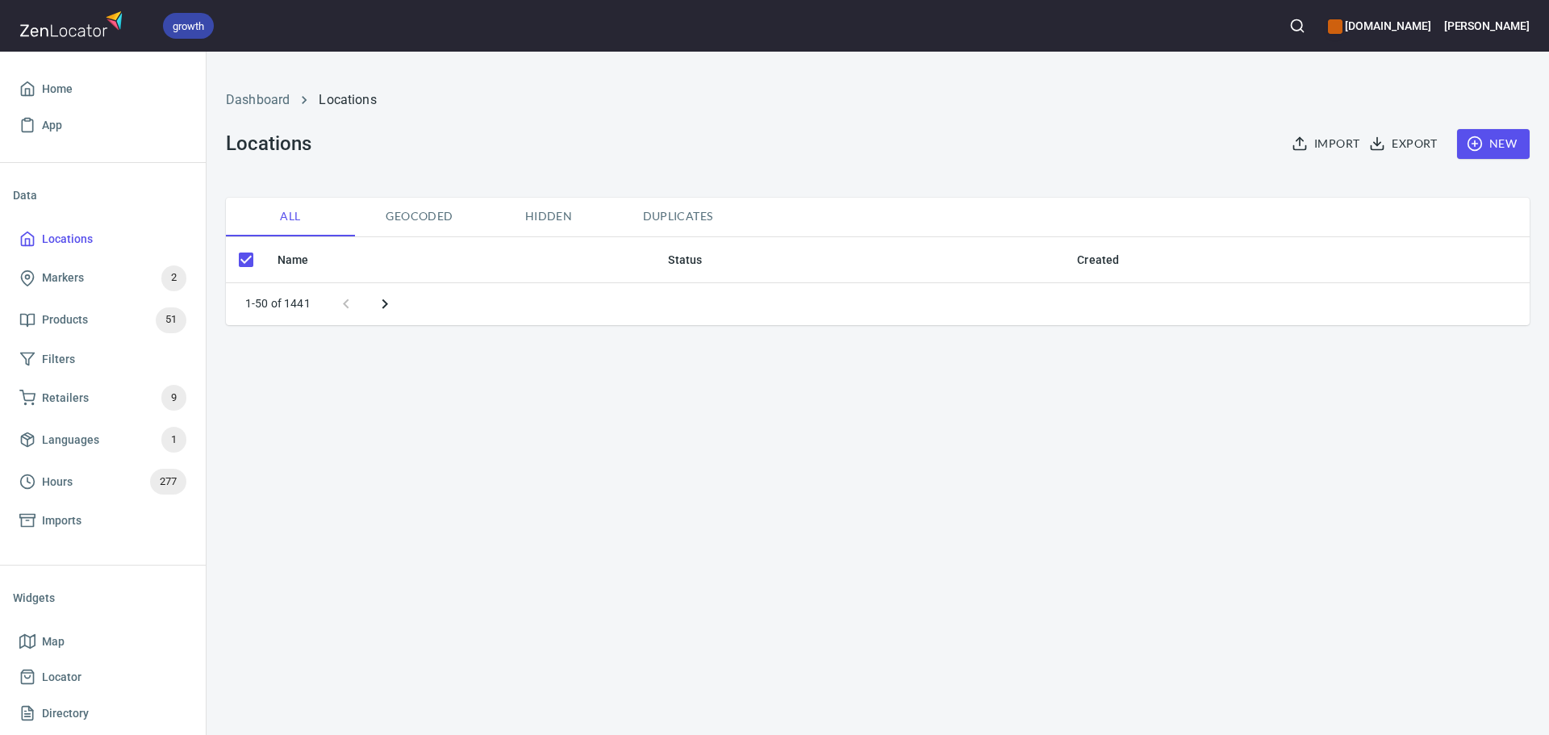
checkbox input "false"
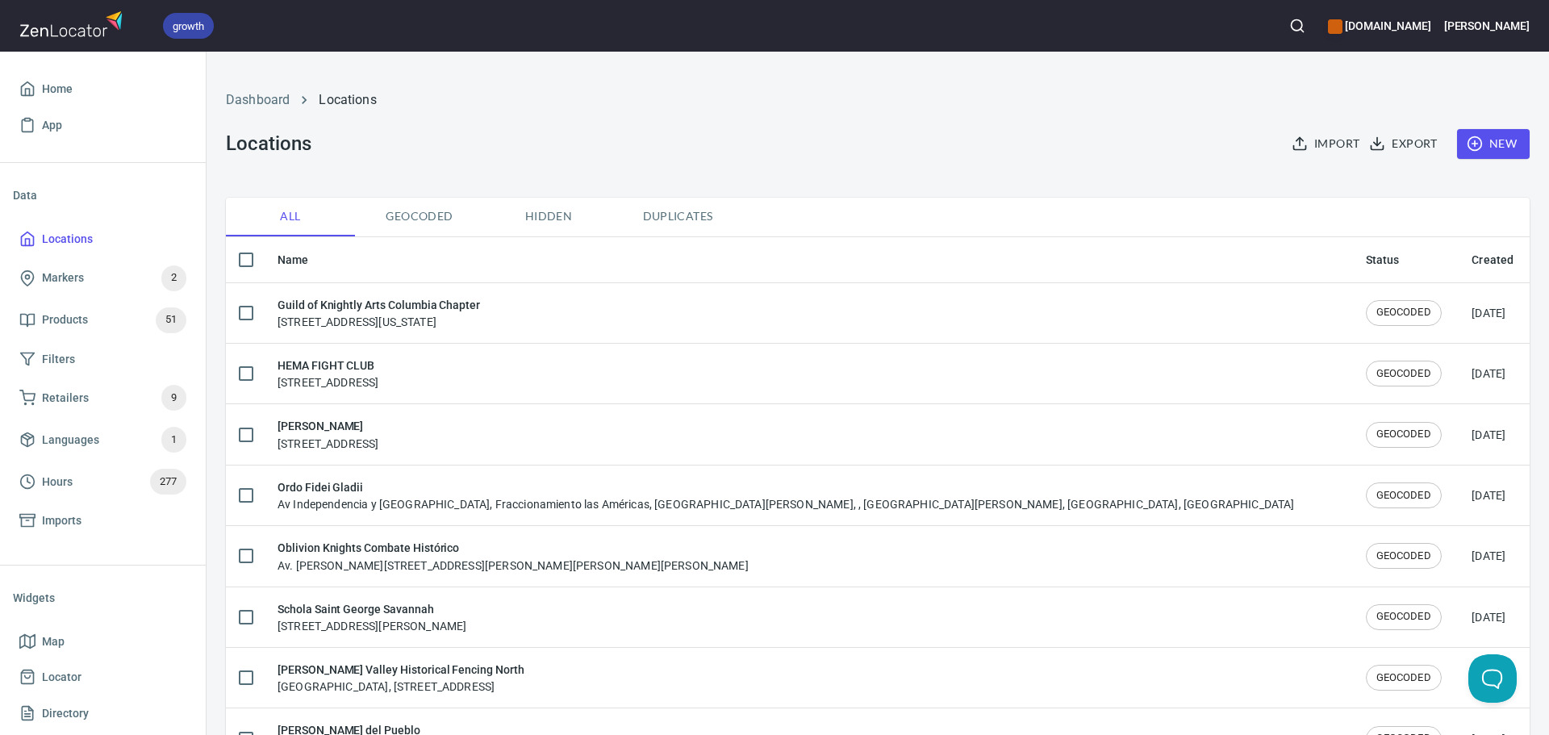
click at [1306, 19] on icon "button" at bounding box center [1297, 26] width 16 height 16
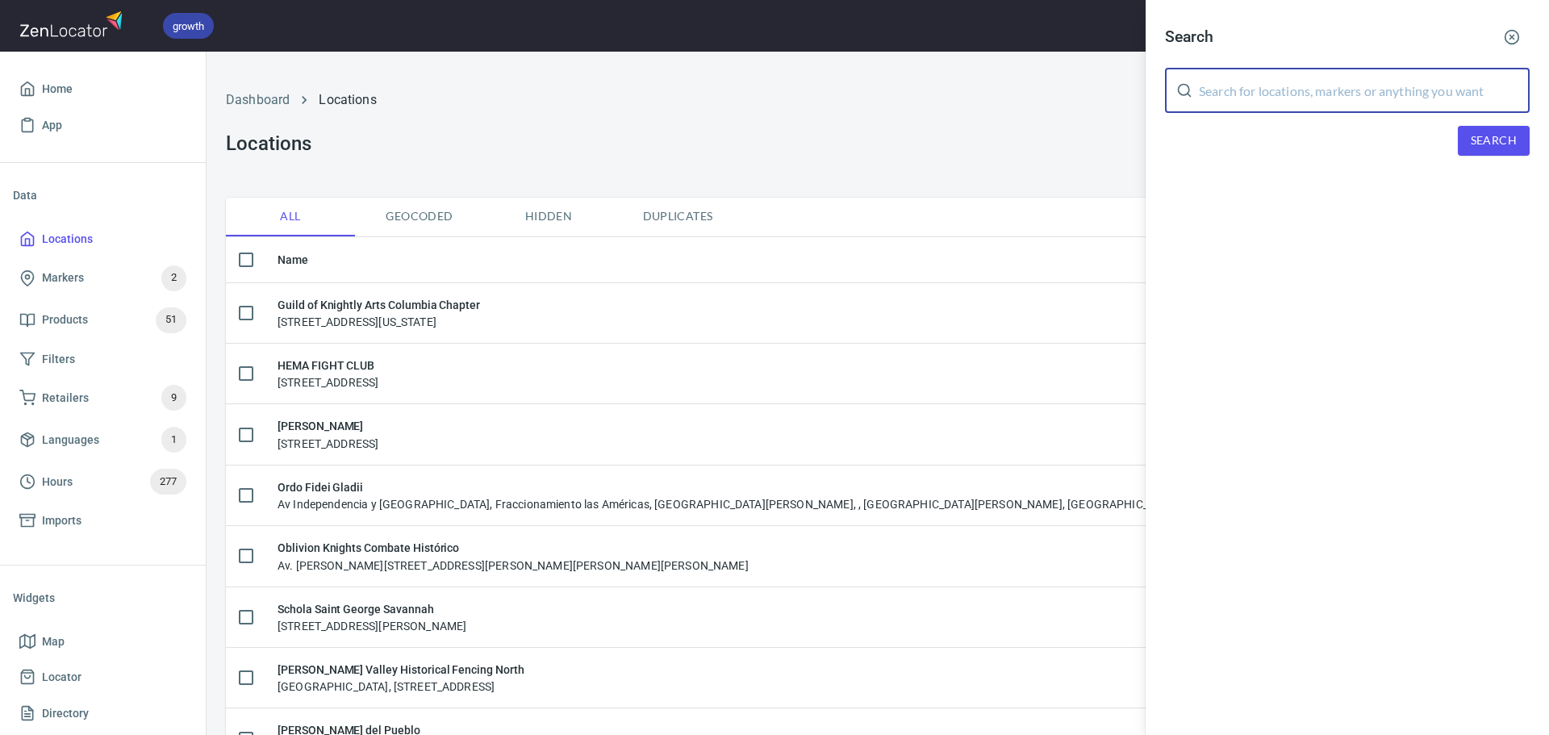
click at [1394, 87] on input "text" at bounding box center [1364, 90] width 331 height 45
paste input "Guild of Knightly Arts"
type input "Guild of Knightly Arts"
click at [1485, 149] on span "Search" at bounding box center [1494, 141] width 46 height 20
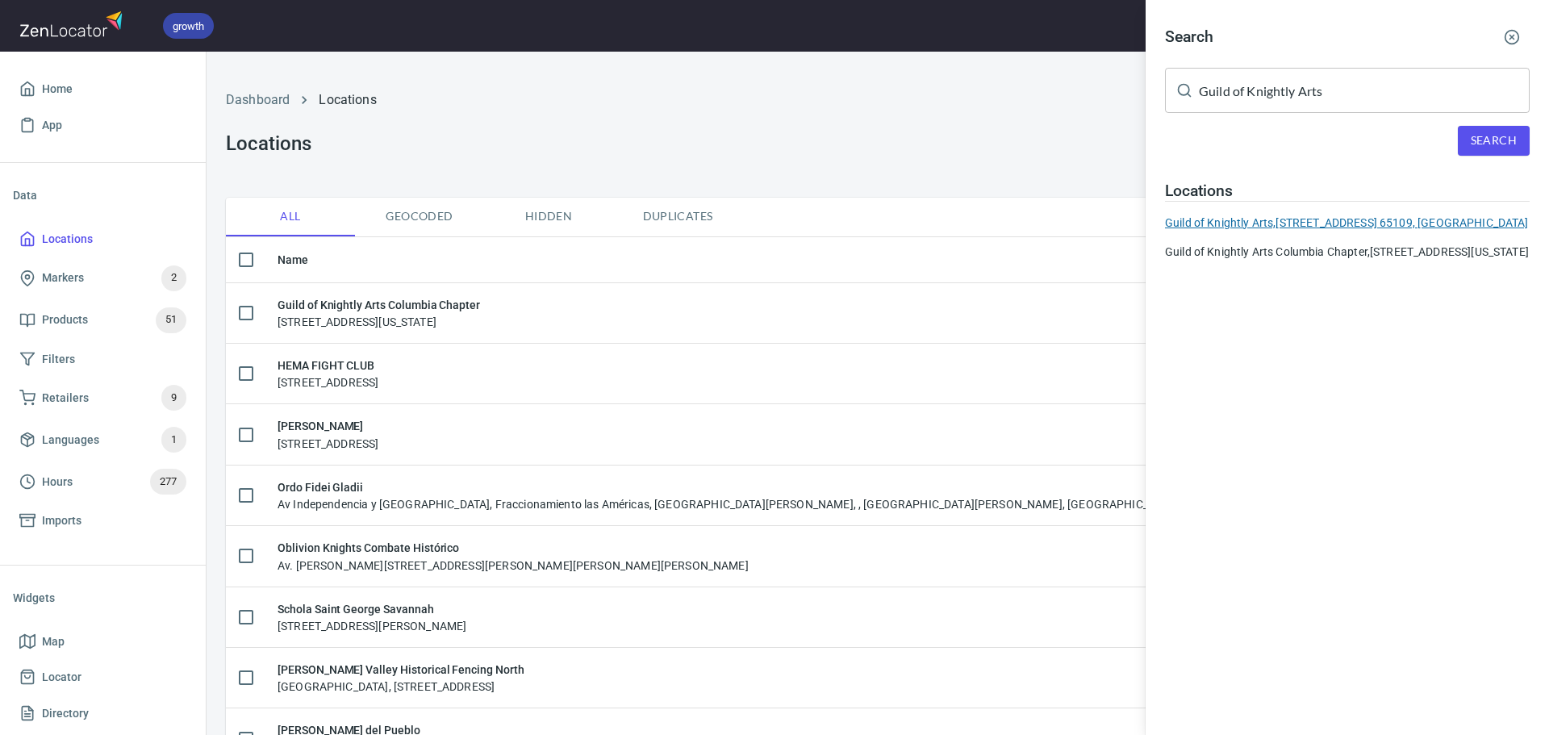
click at [1285, 225] on div "Guild of Knightly Arts, 501 Madison St, Jefferson City, Mo. 65109, United States" at bounding box center [1347, 223] width 365 height 16
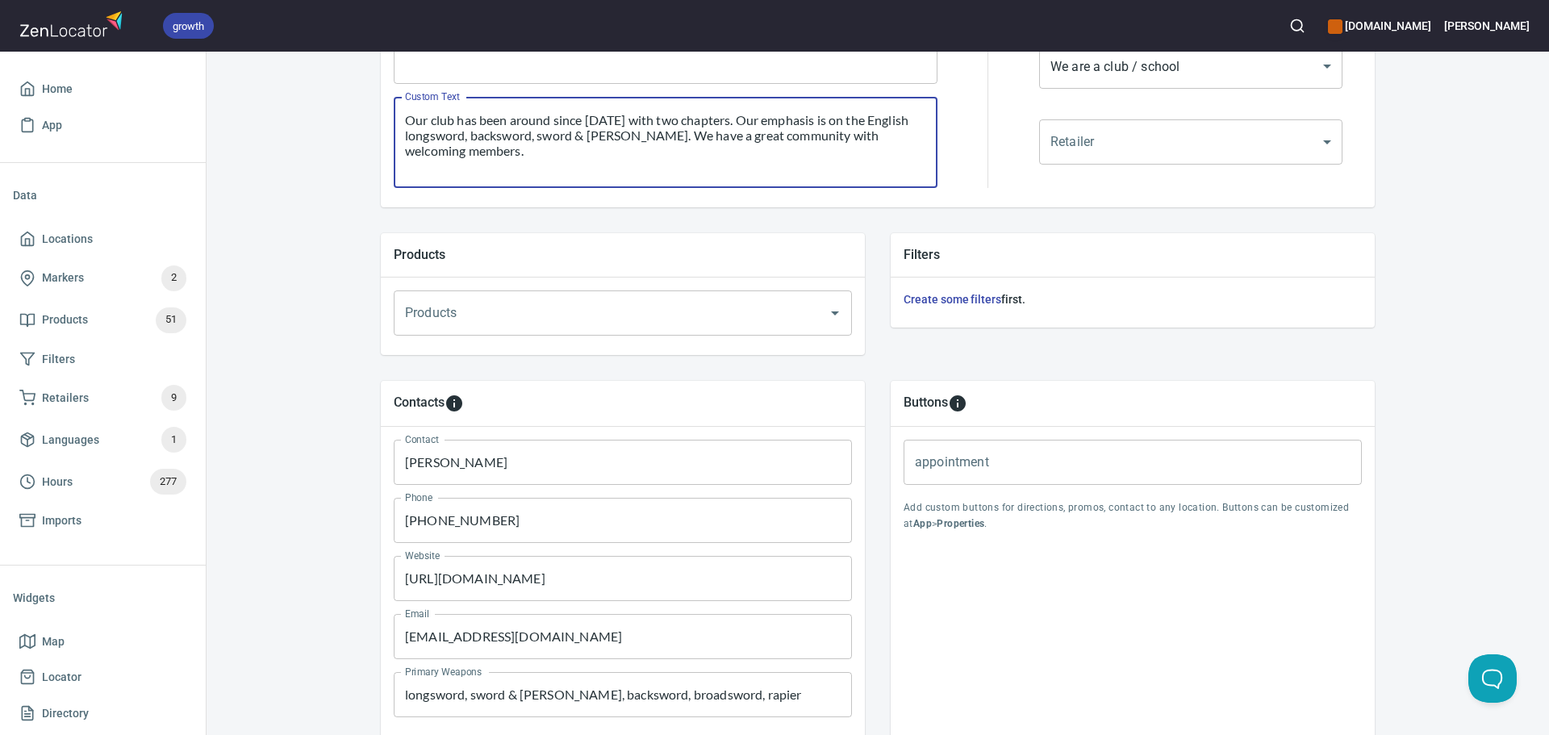
scroll to position [241, 0]
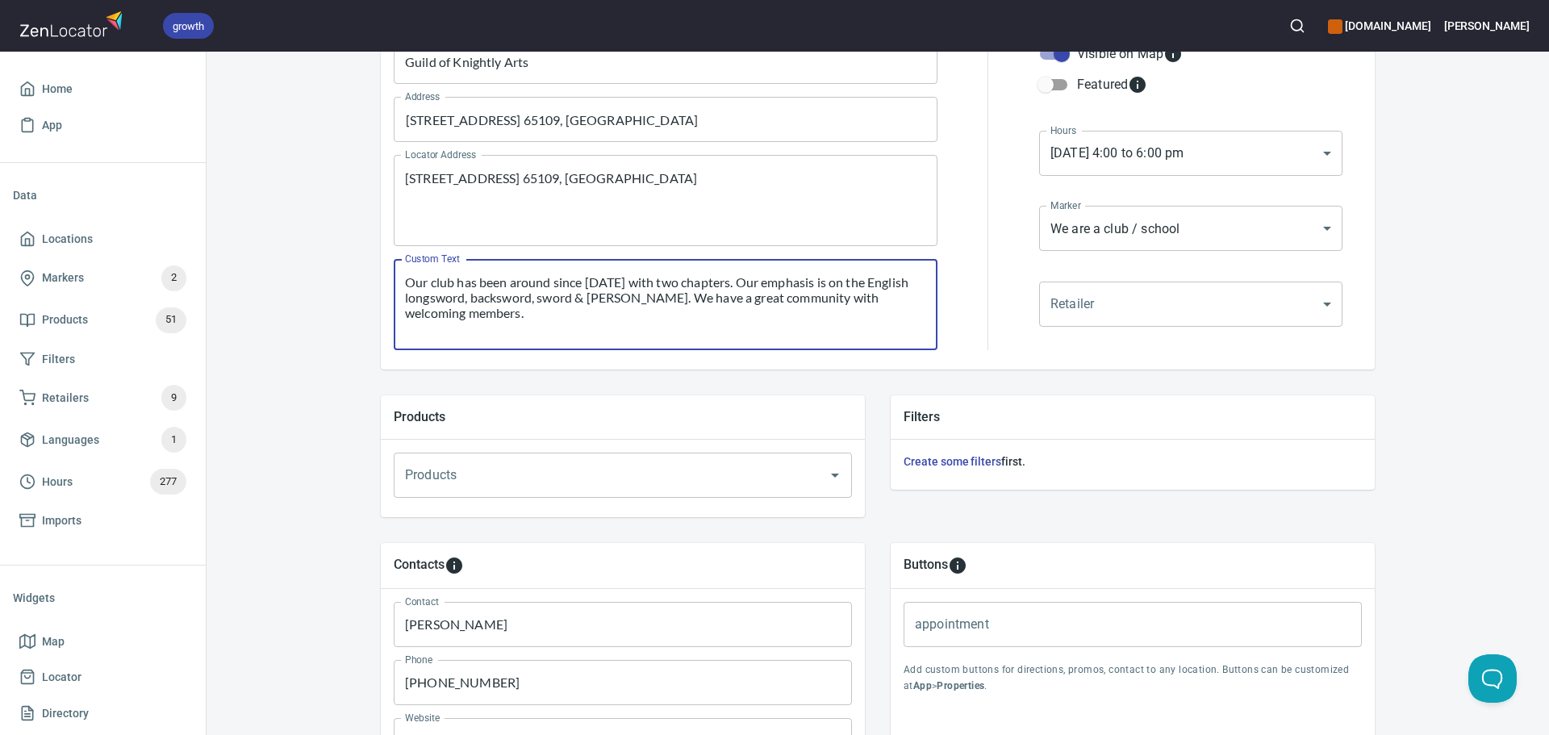
drag, startPoint x: 554, startPoint y: 163, endPoint x: 125, endPoint y: 30, distance: 449.4
click at [125, 30] on div "growth hemaalliance.com Donald Home App Data Locations Markers 2 Products 51 Fi…" at bounding box center [774, 367] width 1549 height 735
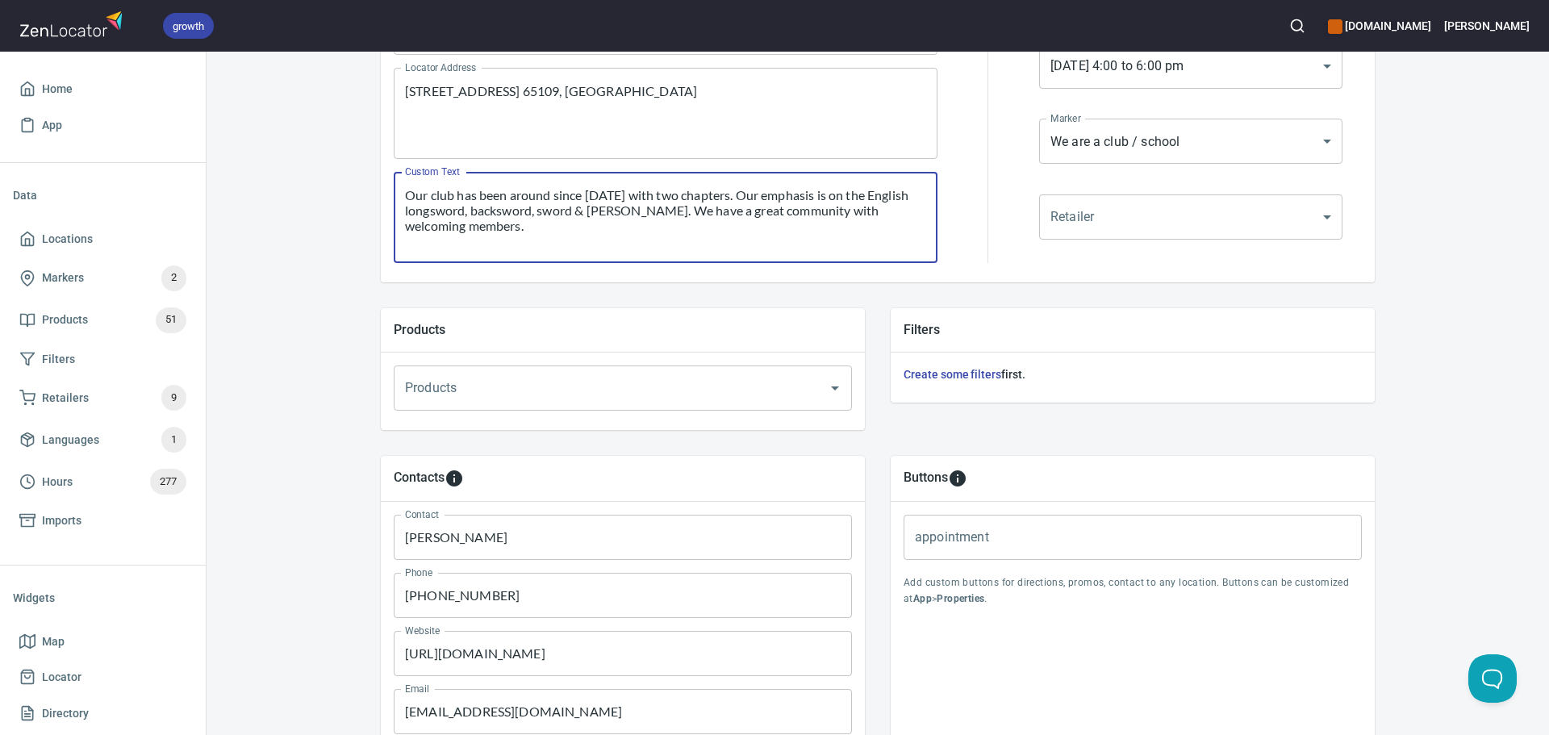
scroll to position [551, 0]
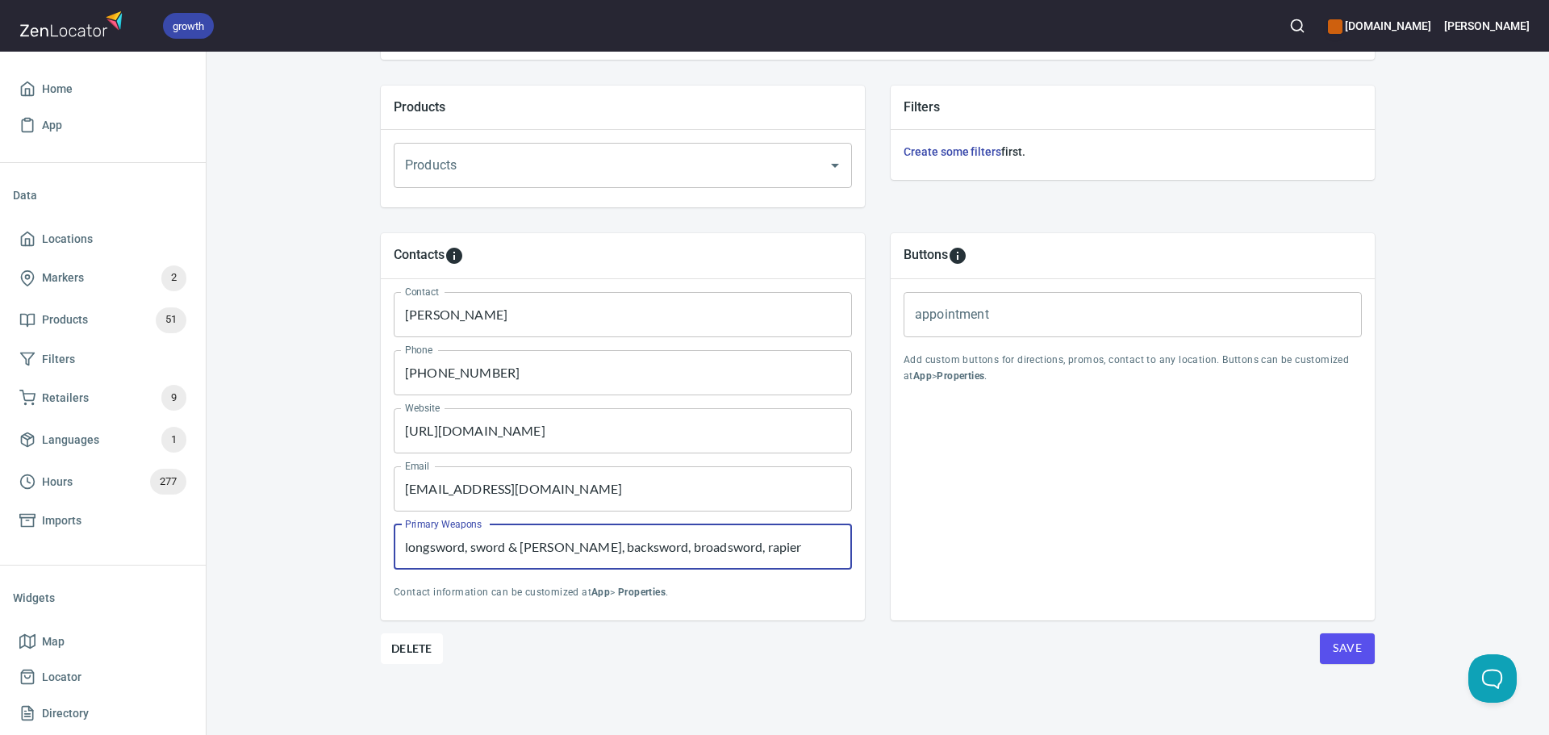
drag, startPoint x: 788, startPoint y: 551, endPoint x: 238, endPoint y: 545, distance: 549.5
click at [238, 545] on div "Locations Location Details Location Details Properties Geocode Analytics Locati…" at bounding box center [878, 126] width 1343 height 1218
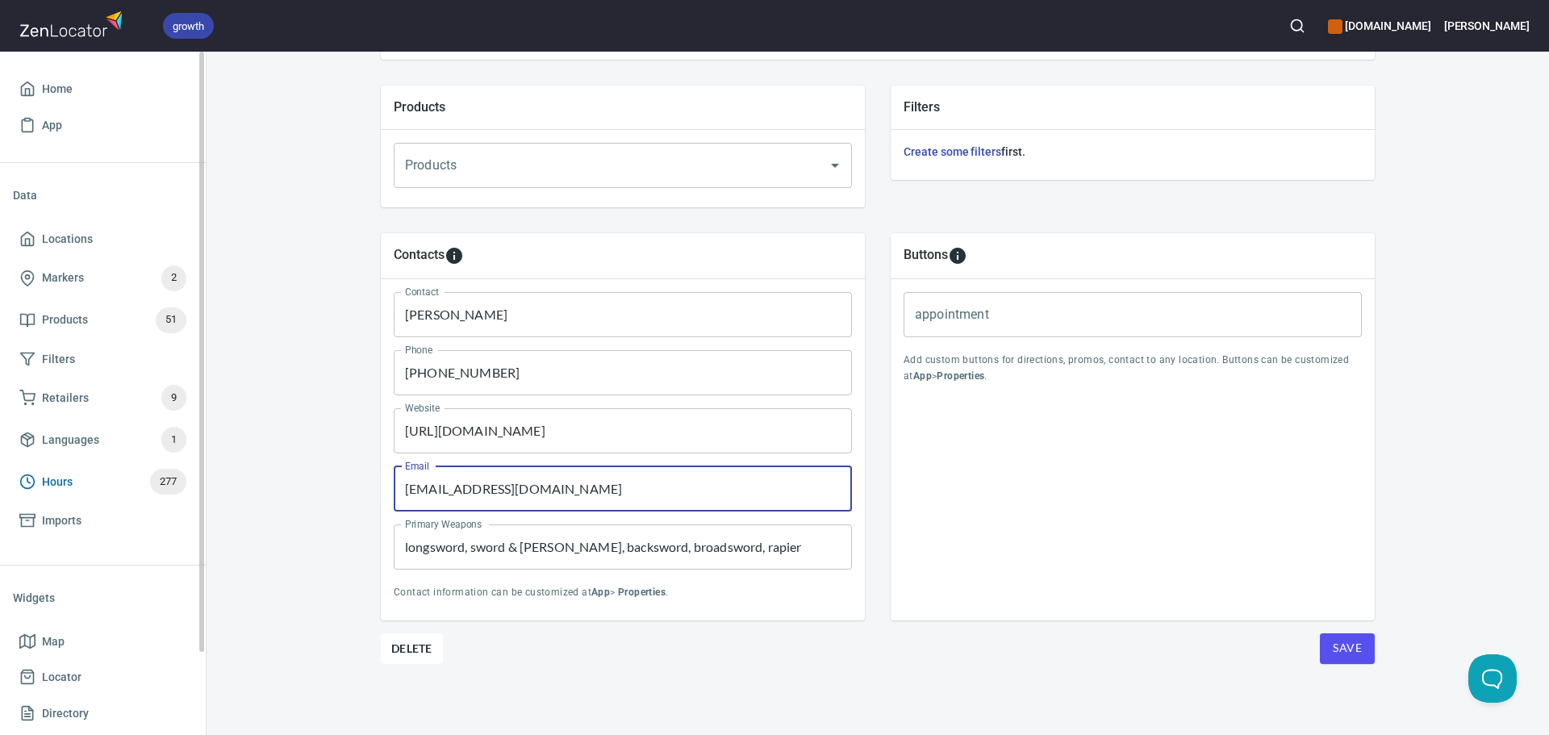
drag, startPoint x: 590, startPoint y: 492, endPoint x: 95, endPoint y: 462, distance: 495.5
click at [95, 462] on div "growth hemaalliance.com Donald Home App Data Locations Markers 2 Products 51 Fi…" at bounding box center [774, 367] width 1549 height 735
paste input "contactguildofknightlyarts@gmail"
type input "contactguildofknightlyarts@gmail.com"
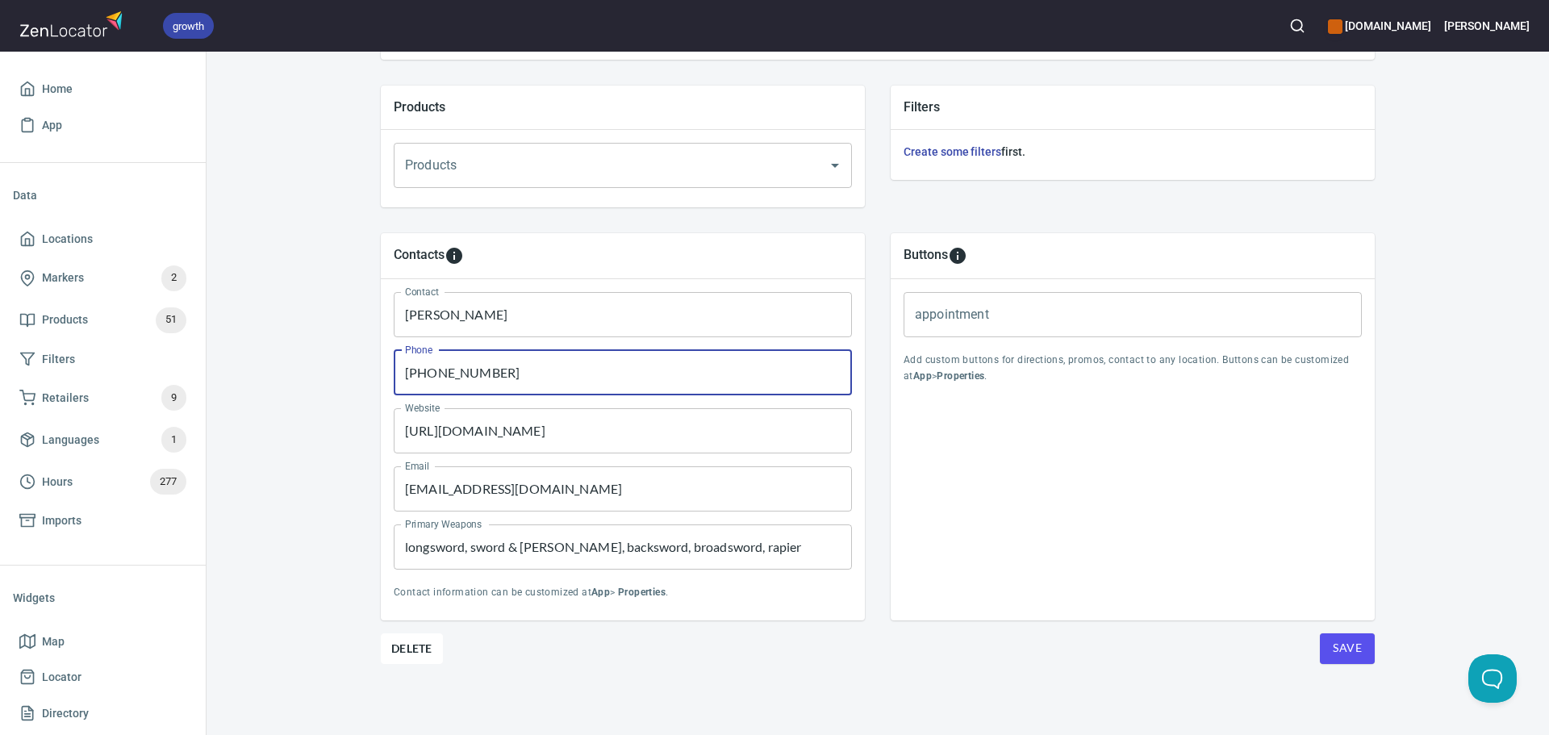
drag, startPoint x: 645, startPoint y: 376, endPoint x: 259, endPoint y: 386, distance: 385.8
click at [260, 386] on div "Locations Location Details Location Details Properties Geocode Analytics Locati…" at bounding box center [878, 126] width 1343 height 1218
type input "1"
click at [1348, 668] on div "Location Properties Location Name Guild of Knightly Arts Location Name Address …" at bounding box center [878, 197] width 994 height 1076
click at [1335, 649] on span "Save" at bounding box center [1347, 648] width 29 height 20
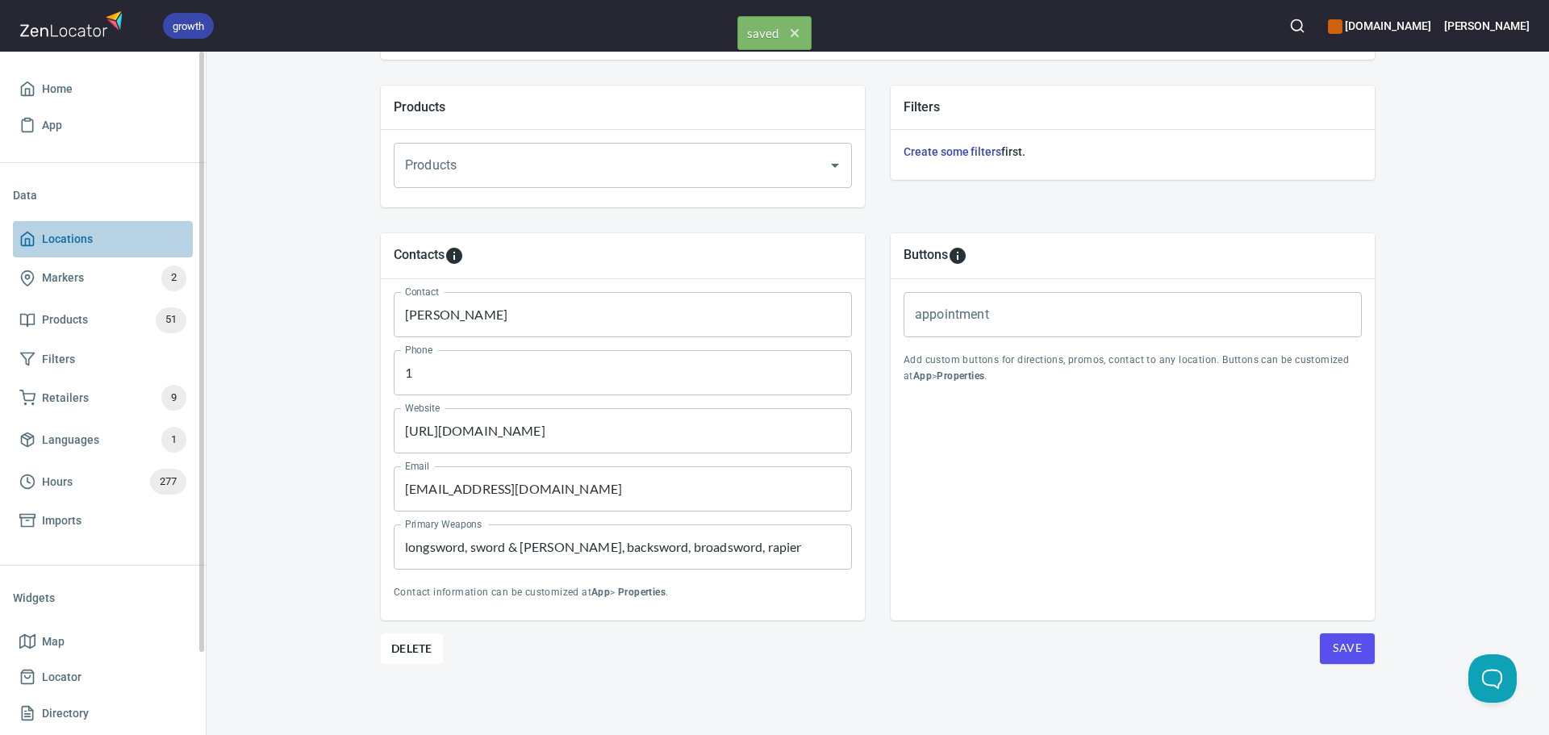
click at [71, 236] on span "Locations" at bounding box center [67, 239] width 51 height 20
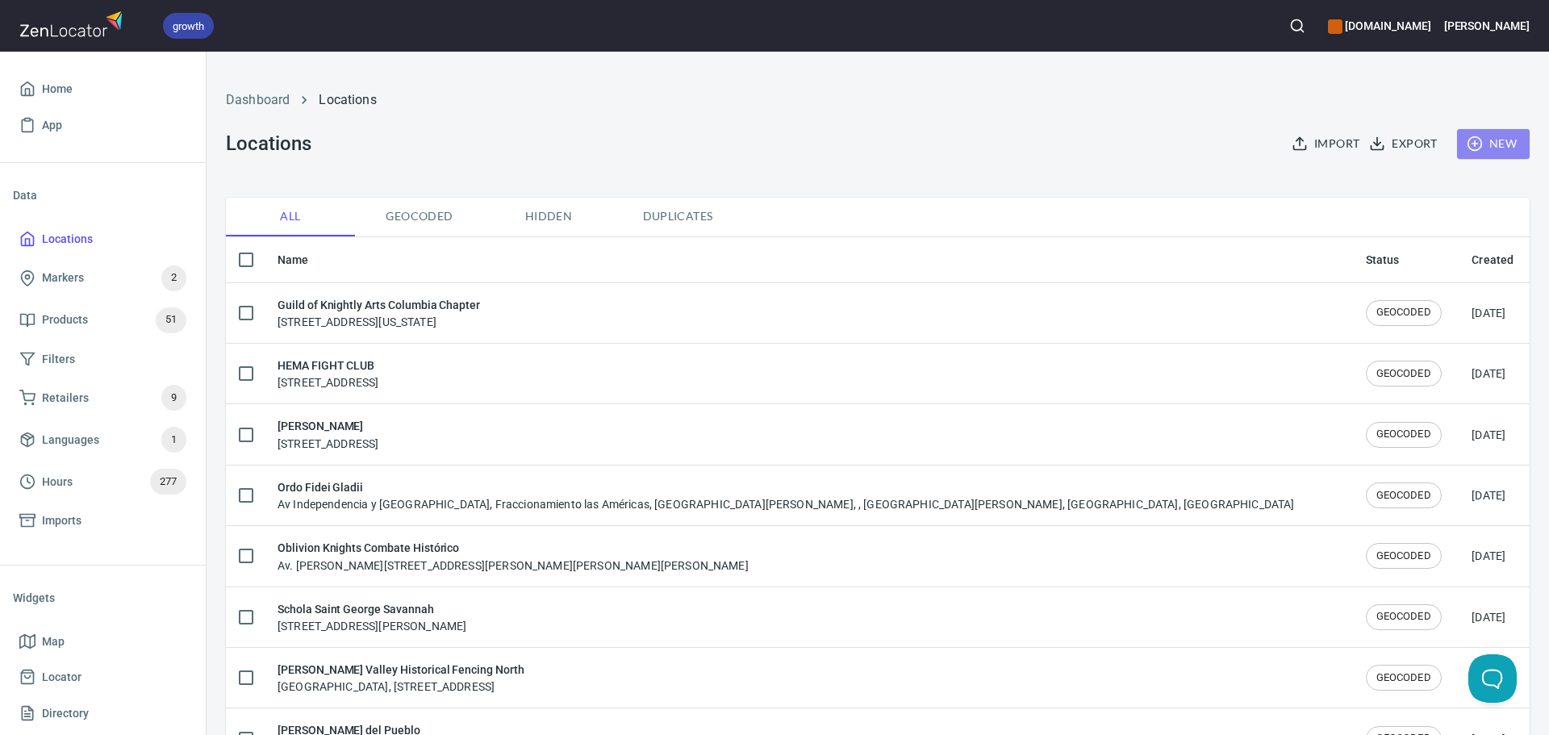
click at [1485, 142] on span "New" at bounding box center [1493, 144] width 47 height 20
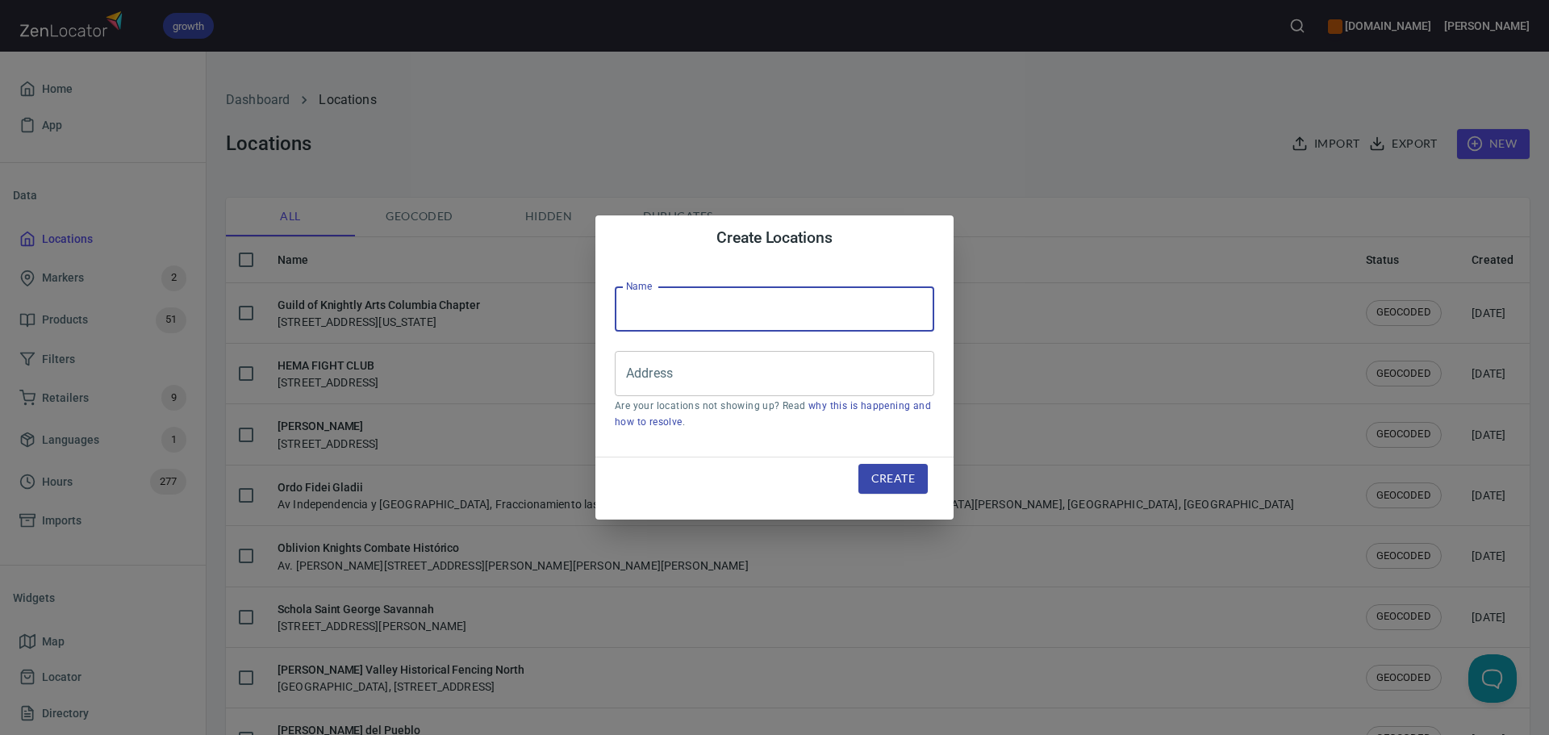
click at [673, 322] on input "text" at bounding box center [775, 308] width 320 height 45
paste input "[PERSON_NAME]"
type input "[PERSON_NAME]"
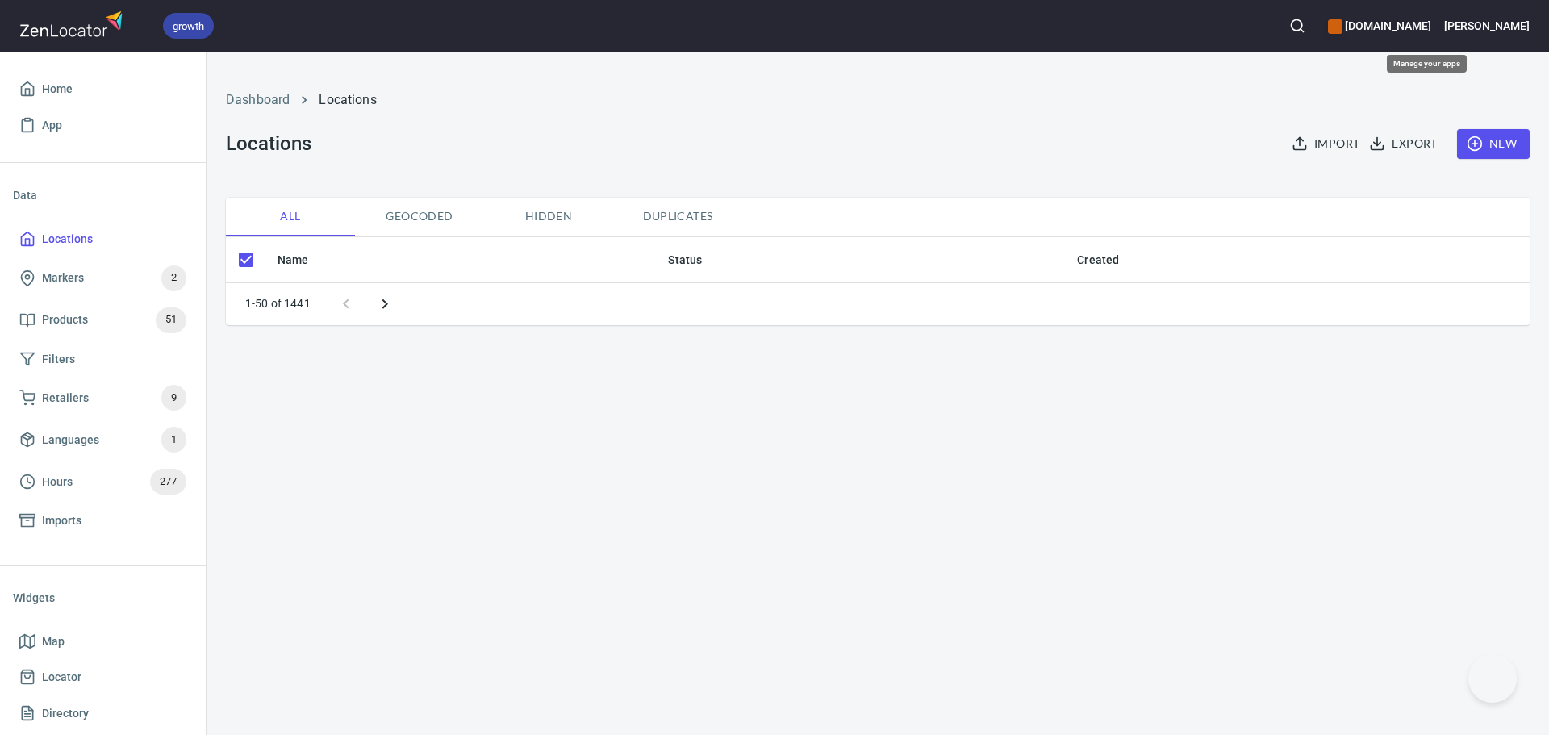
checkbox input "false"
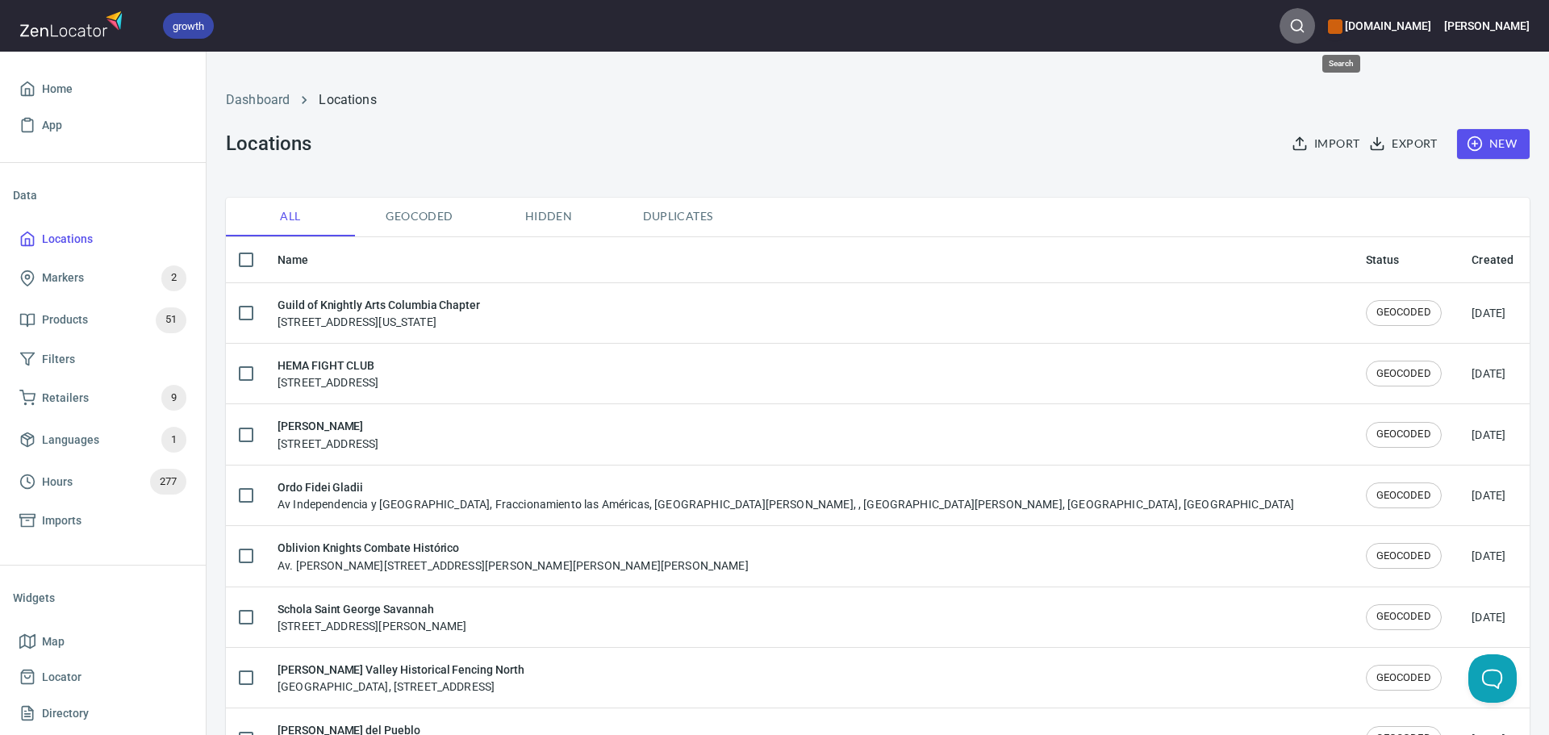
click at [1302, 23] on circle "button" at bounding box center [1297, 25] width 10 height 10
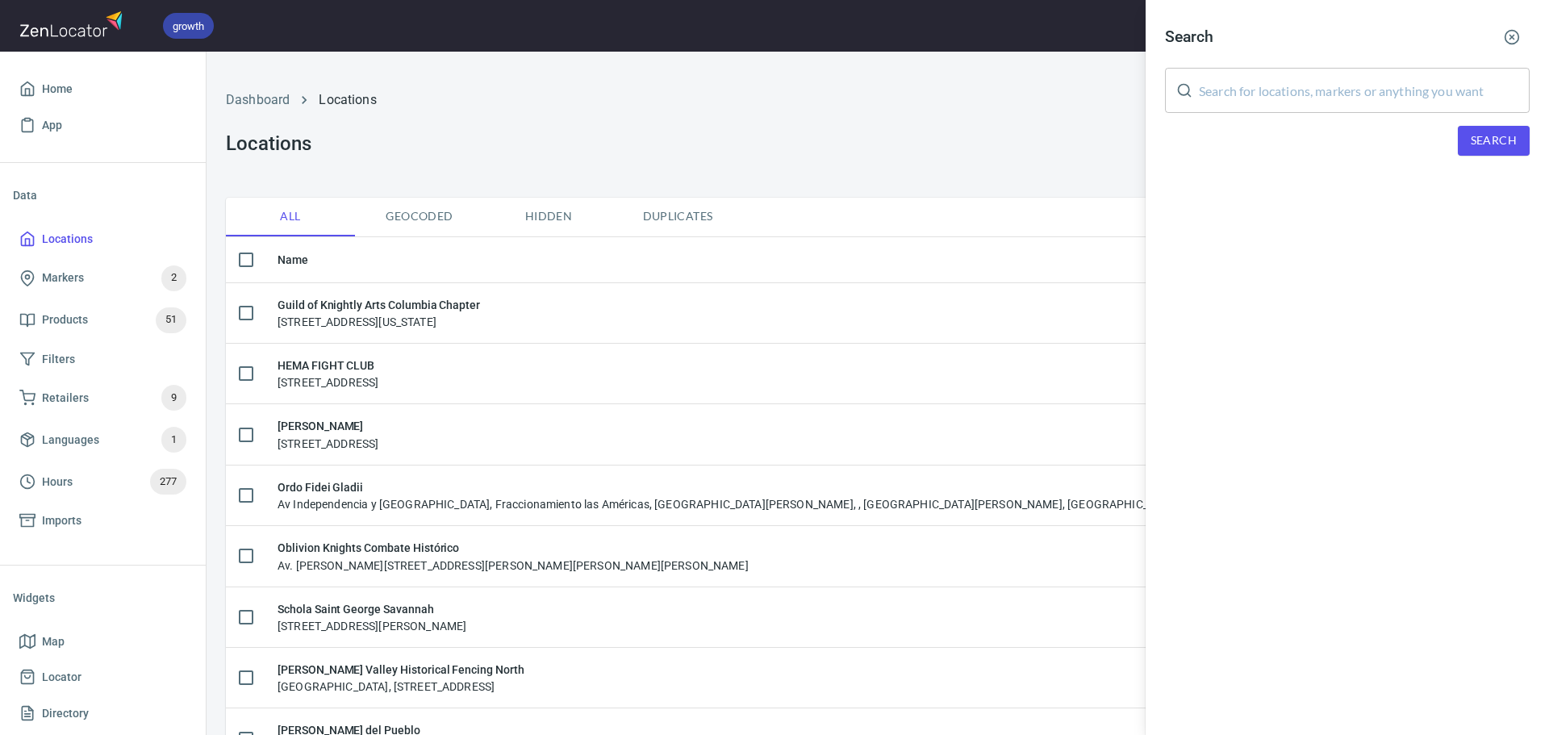
click at [1432, 92] on input "text" at bounding box center [1364, 90] width 331 height 45
paste input "[PERSON_NAME]"
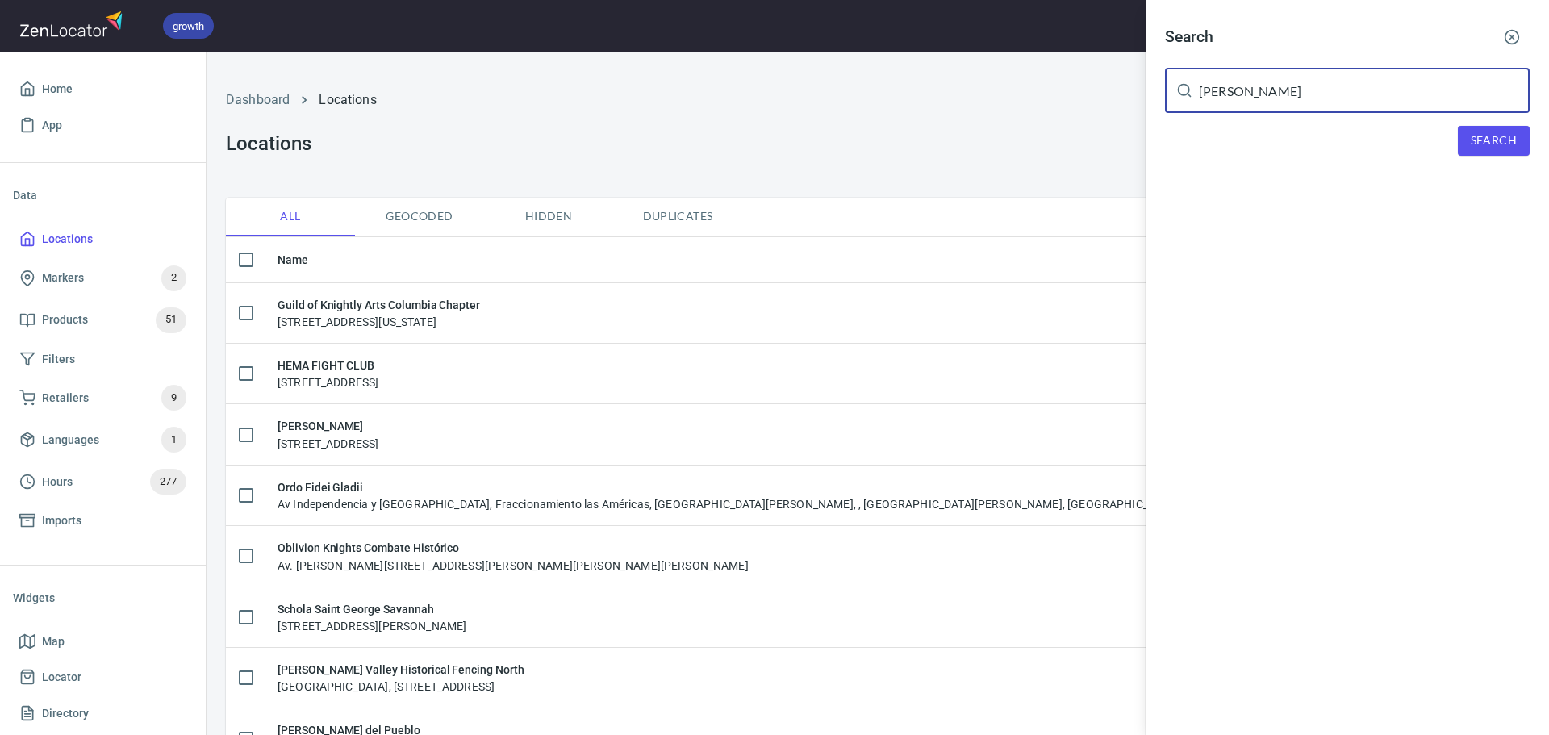
type input "[PERSON_NAME]"
click at [1491, 136] on span "Search" at bounding box center [1494, 141] width 46 height 20
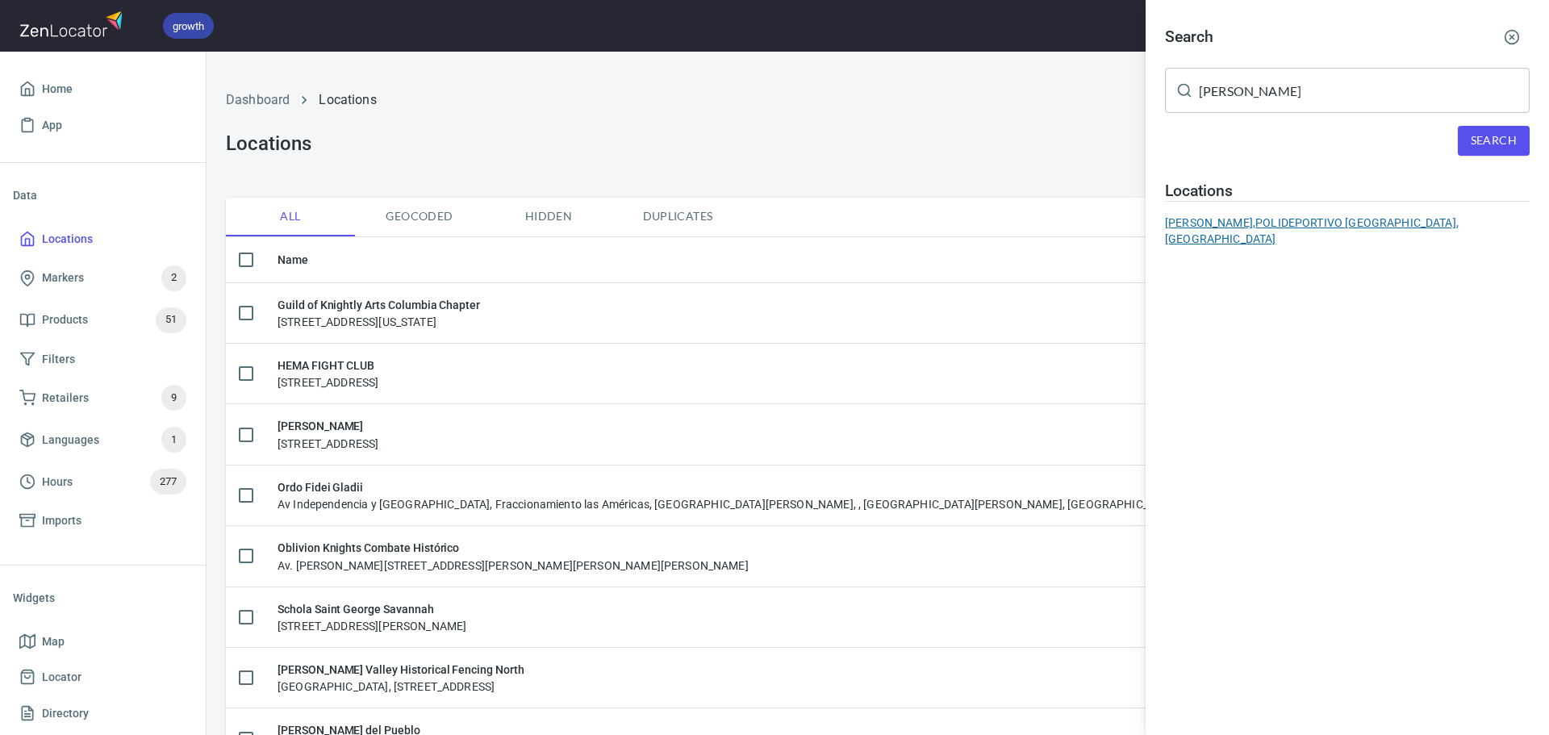
click at [1339, 226] on div "[PERSON_NAME], POLIDEPORTIVO [GEOGRAPHIC_DATA], [GEOGRAPHIC_DATA]" at bounding box center [1347, 231] width 365 height 32
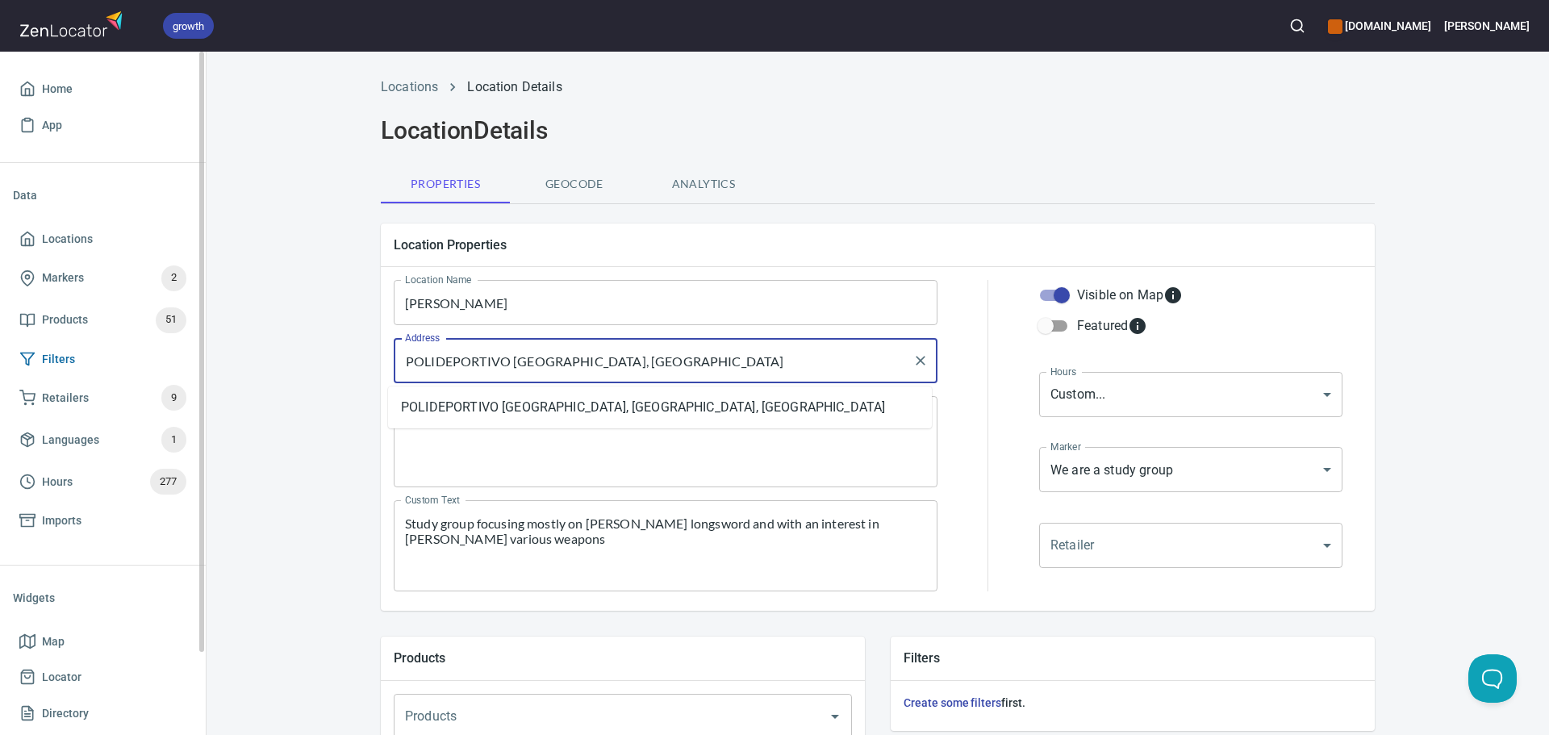
drag, startPoint x: 714, startPoint y: 352, endPoint x: 119, endPoint y: 350, distance: 594.7
click at [119, 350] on div "growth [DOMAIN_NAME] [PERSON_NAME] Home App Data Locations Markers 2 Products 5…" at bounding box center [774, 367] width 1549 height 735
paste input "[PERSON_NAME] [STREET_ADDRESS]"
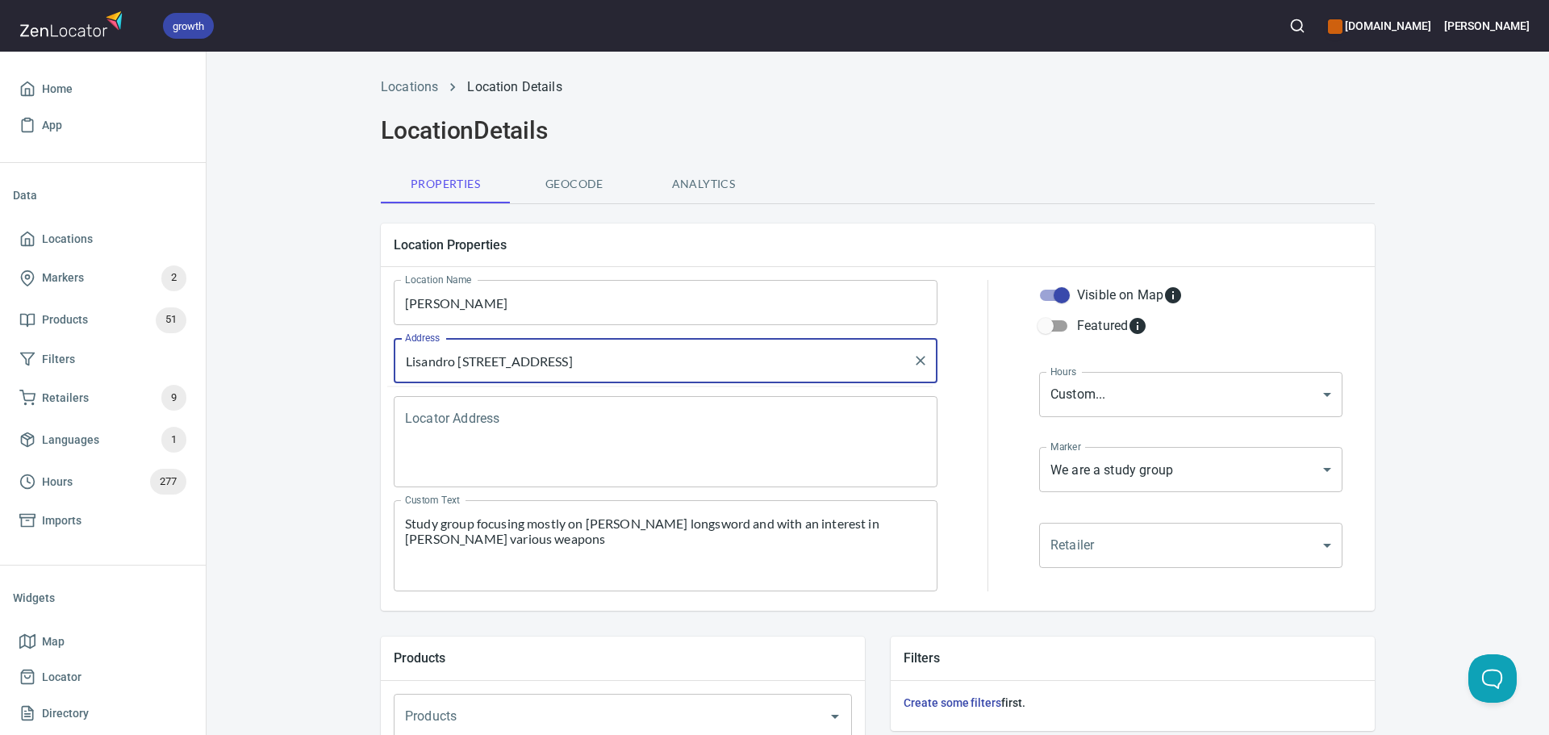
type input "Lisandro [STREET_ADDRESS]"
click at [502, 424] on textarea "Locator Address" at bounding box center [665, 442] width 521 height 61
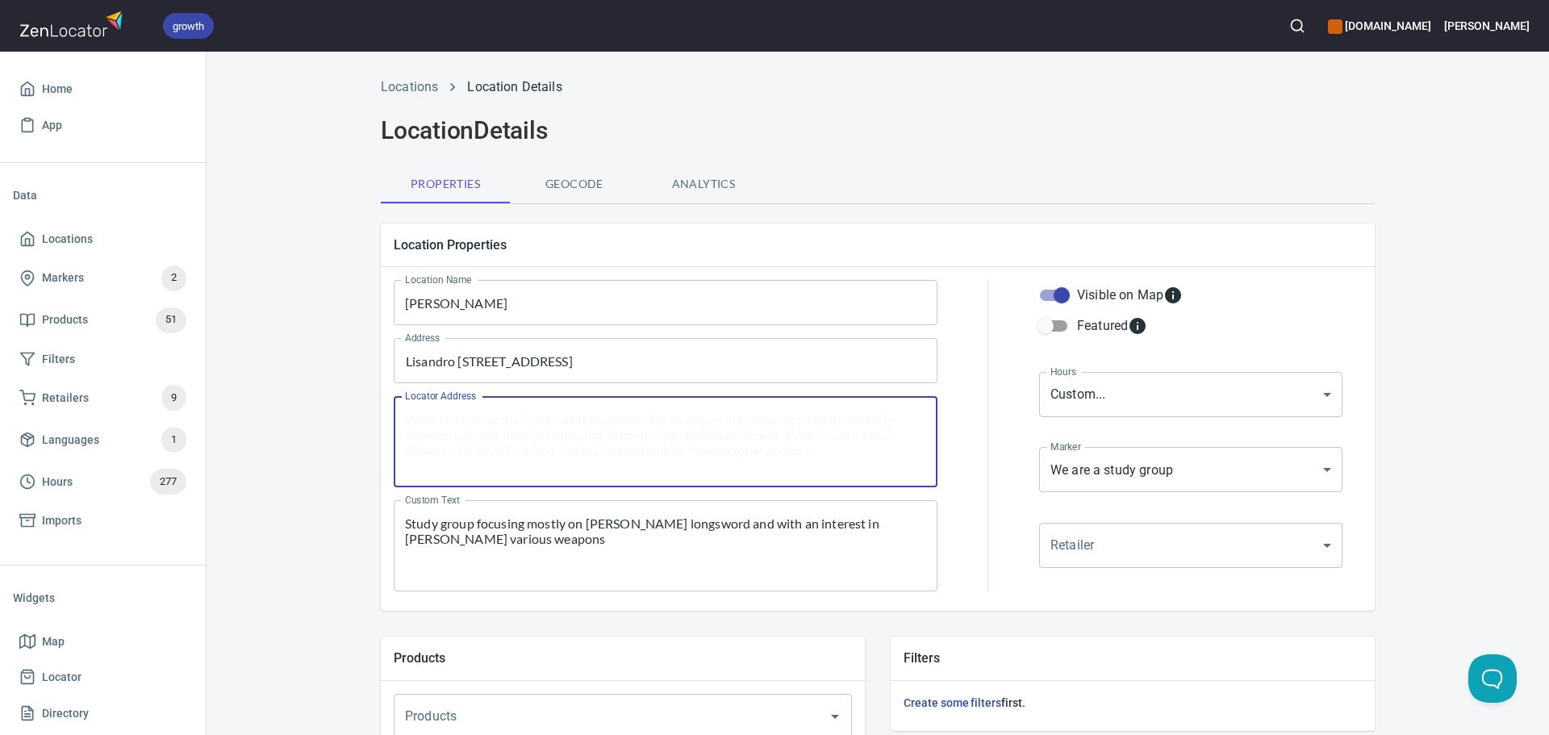
paste textarea "Lisandro [STREET_ADDRESS]"
type textarea "Lisandro [STREET_ADDRESS]"
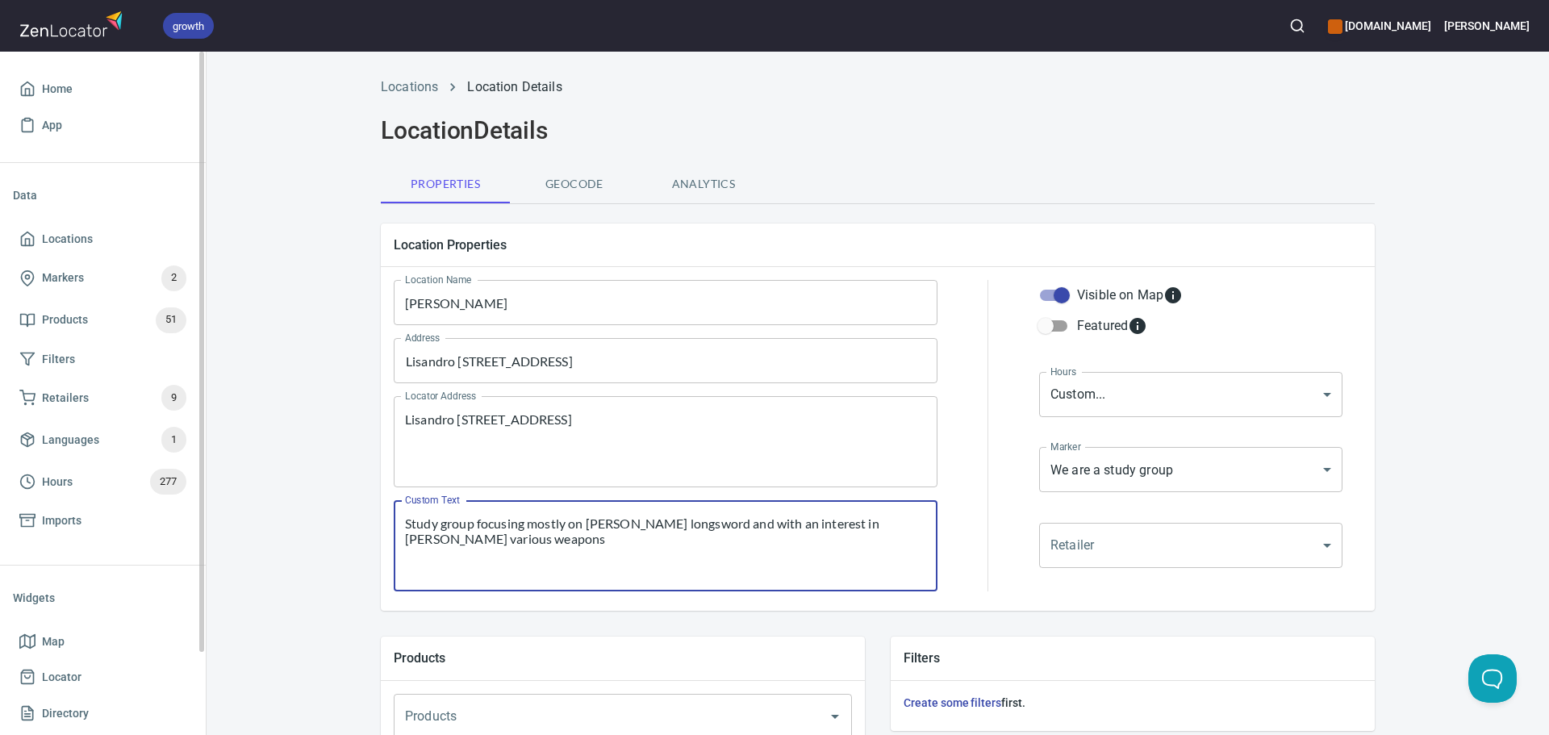
drag, startPoint x: 562, startPoint y: 543, endPoint x: 0, endPoint y: 373, distance: 586.8
click at [0, 378] on div "growth hemaalliance.com Donald Home App Data Locations Markers 2 Products 51 Fi…" at bounding box center [774, 367] width 1549 height 735
paste textarea "HEMA club studying 15th and 16th century weapons with an interest in free sparr…"
type textarea "HEMA club studying 15th and 16th century weapons with an interest in free sparr…"
click at [1152, 391] on body "growth hemaalliance.com Donald Home App Data Locations Markers 2 Products 51 Fi…" at bounding box center [774, 367] width 1549 height 735
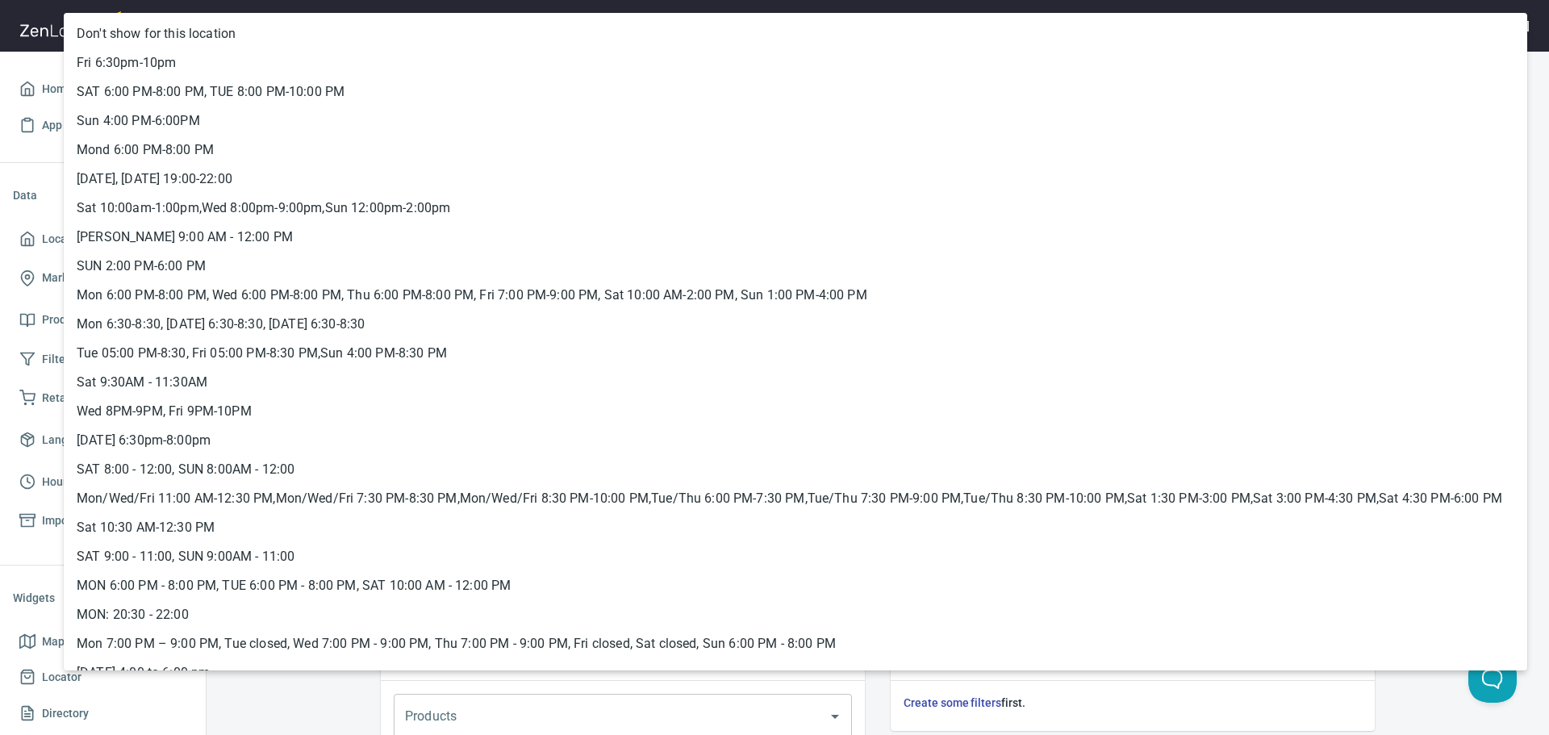
click at [262, 89] on li "SAT 6:00 PM-8:00 PM, TUE 8:00 PM-10:00 PM" at bounding box center [796, 91] width 1464 height 29
type input "hrs_f6hfu8hk"
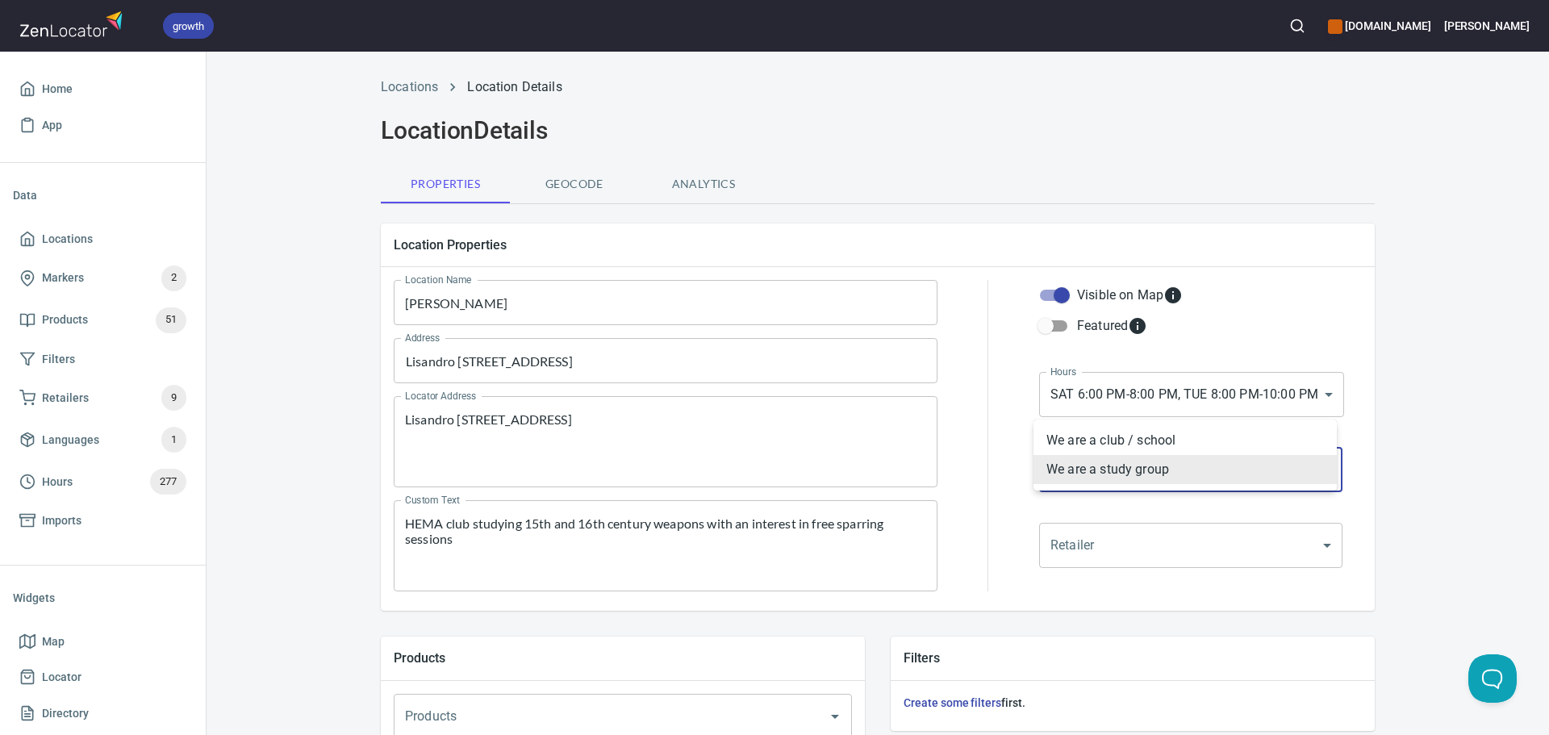
click at [1107, 470] on body "growth hemaalliance.com Donald Home App Data Locations Markers 2 Products 51 Fi…" at bounding box center [774, 367] width 1549 height 735
click at [1093, 441] on li "We are a club / school" at bounding box center [1185, 440] width 303 height 29
type input "mrk_k5vbpvas"
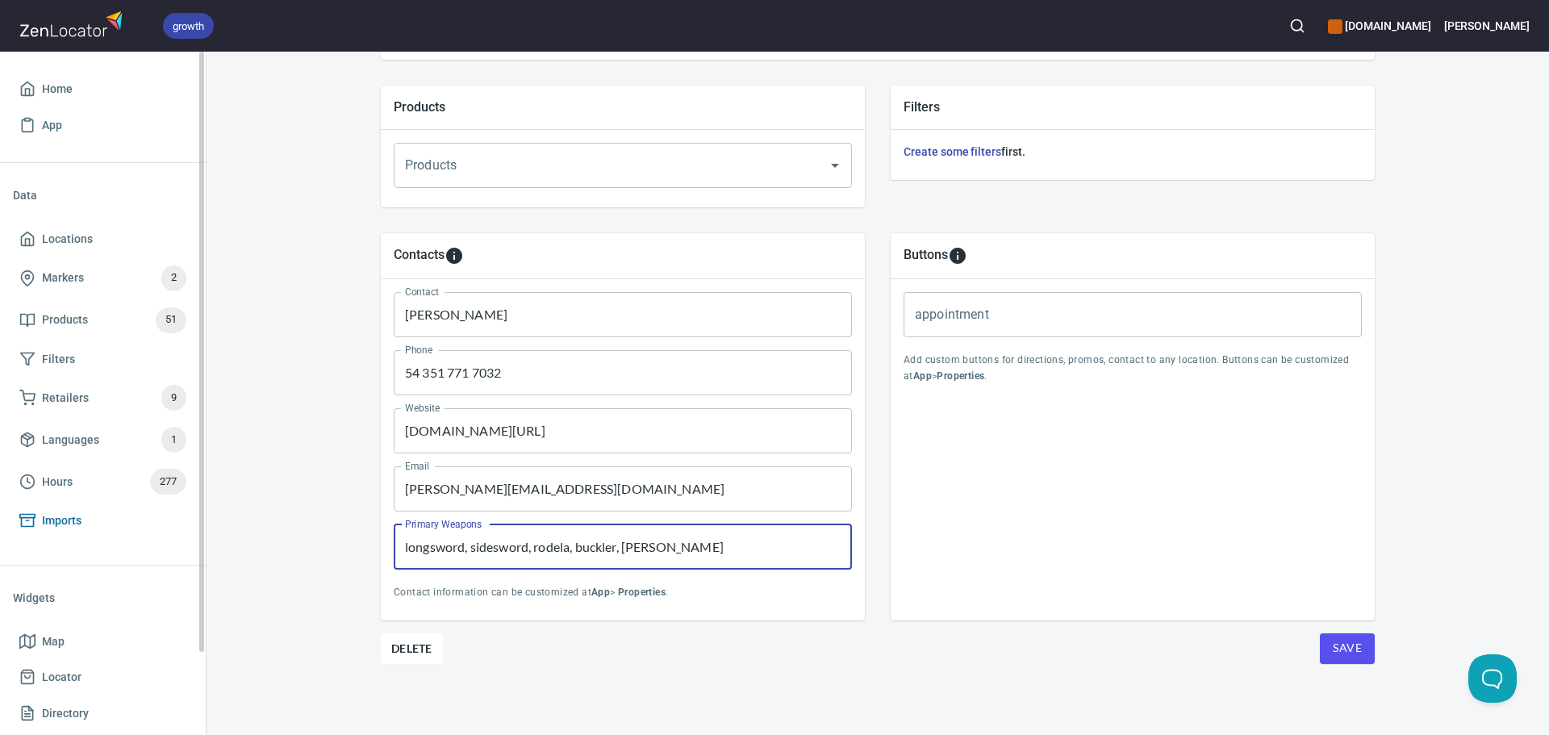
drag, startPoint x: 703, startPoint y: 550, endPoint x: 85, endPoint y: 516, distance: 619.0
click at [109, 521] on div "growth hemaalliance.com Donald Home App Data Locations Markers 2 Products 51 Fi…" at bounding box center [774, 367] width 1549 height 735
paste input "sword and buckler, montante, Fiore, KdF, Godinho, Vadi"
type input "longsword, sidesword, sword and buckler, montante, Fiore, KdF, Godinho, Vadi"
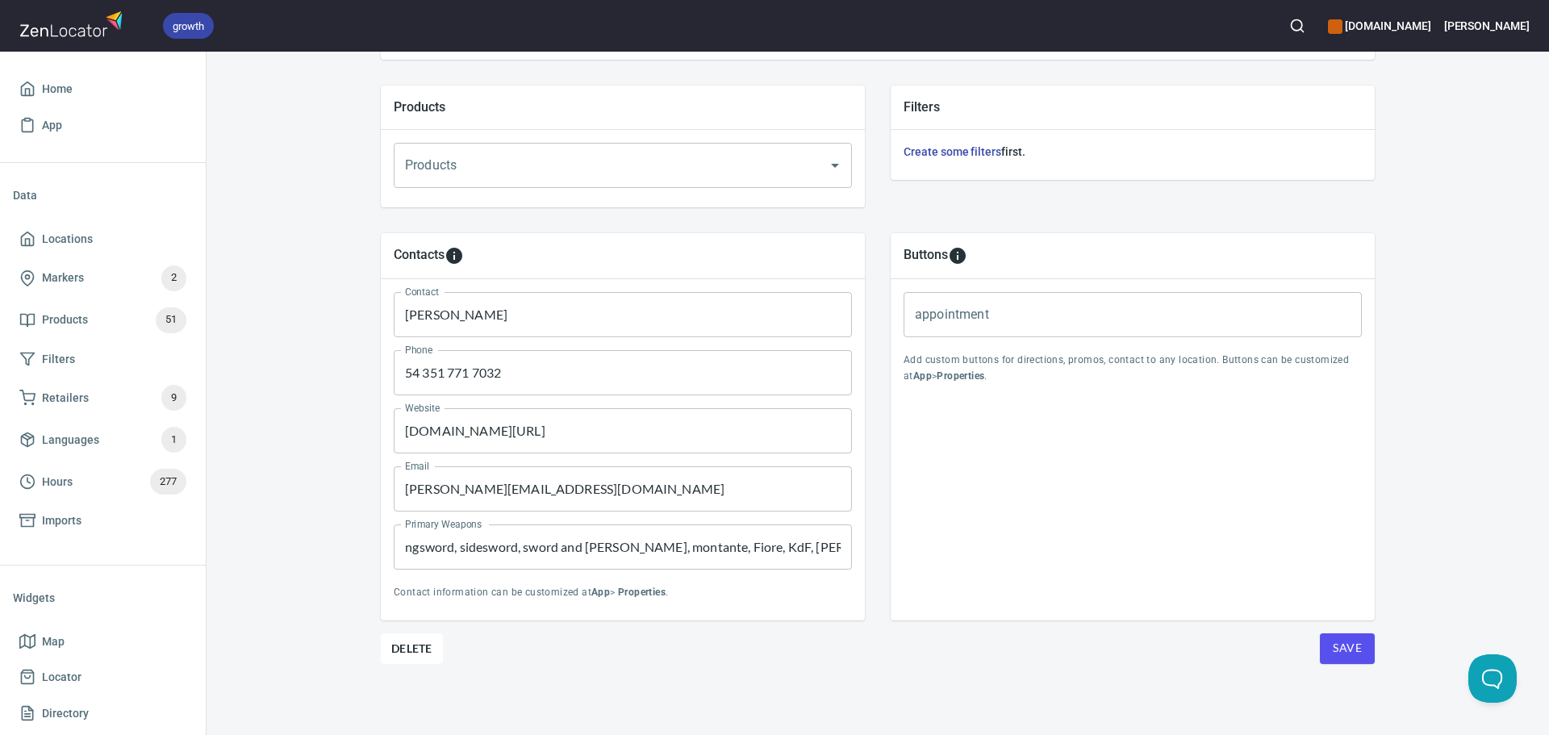
scroll to position [0, 0]
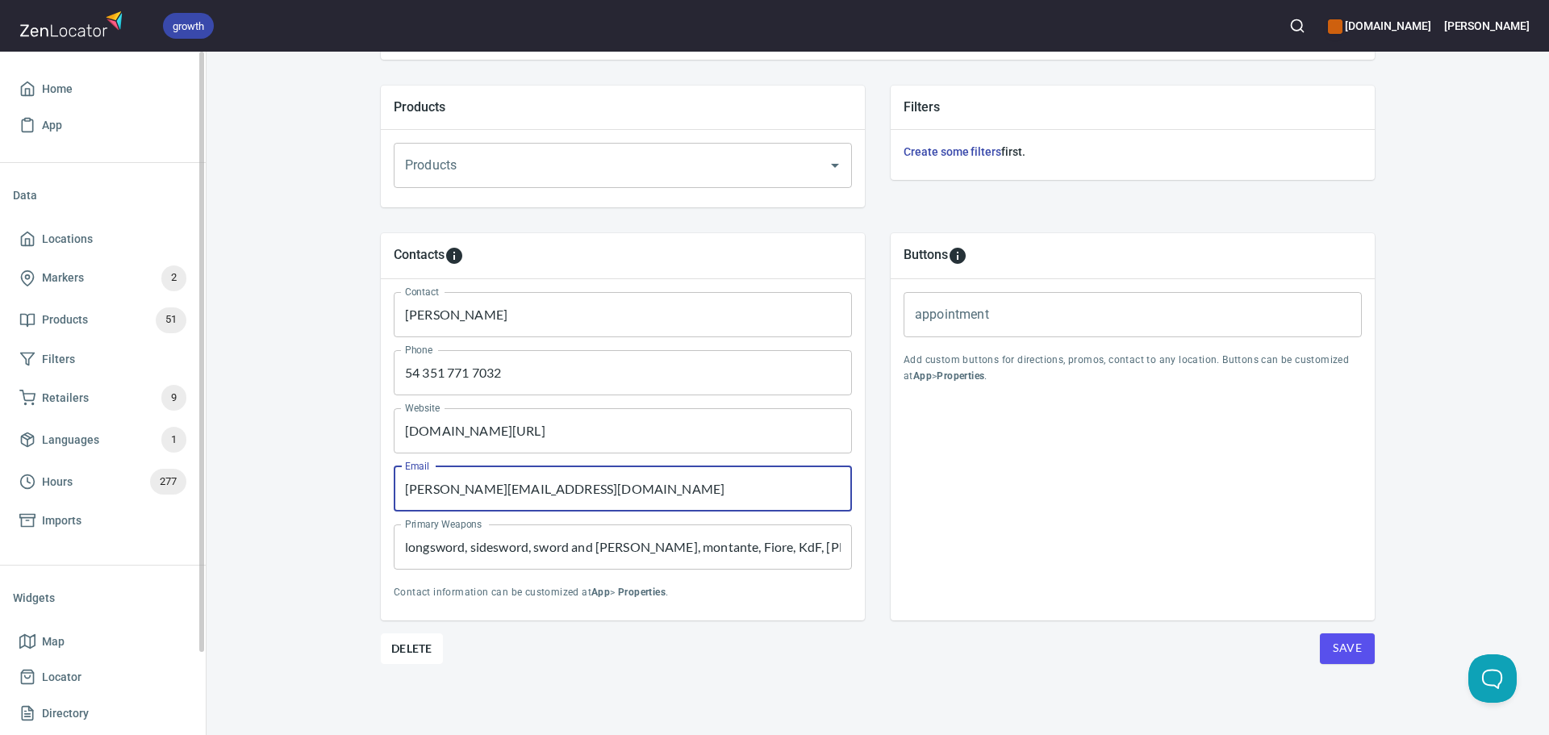
drag, startPoint x: 566, startPoint y: 488, endPoint x: 0, endPoint y: 420, distance: 570.6
click at [0, 420] on div "growth hemaalliance.com Donald Home App Data Locations Markers 2 Products 51 Fi…" at bounding box center [774, 367] width 1549 height 735
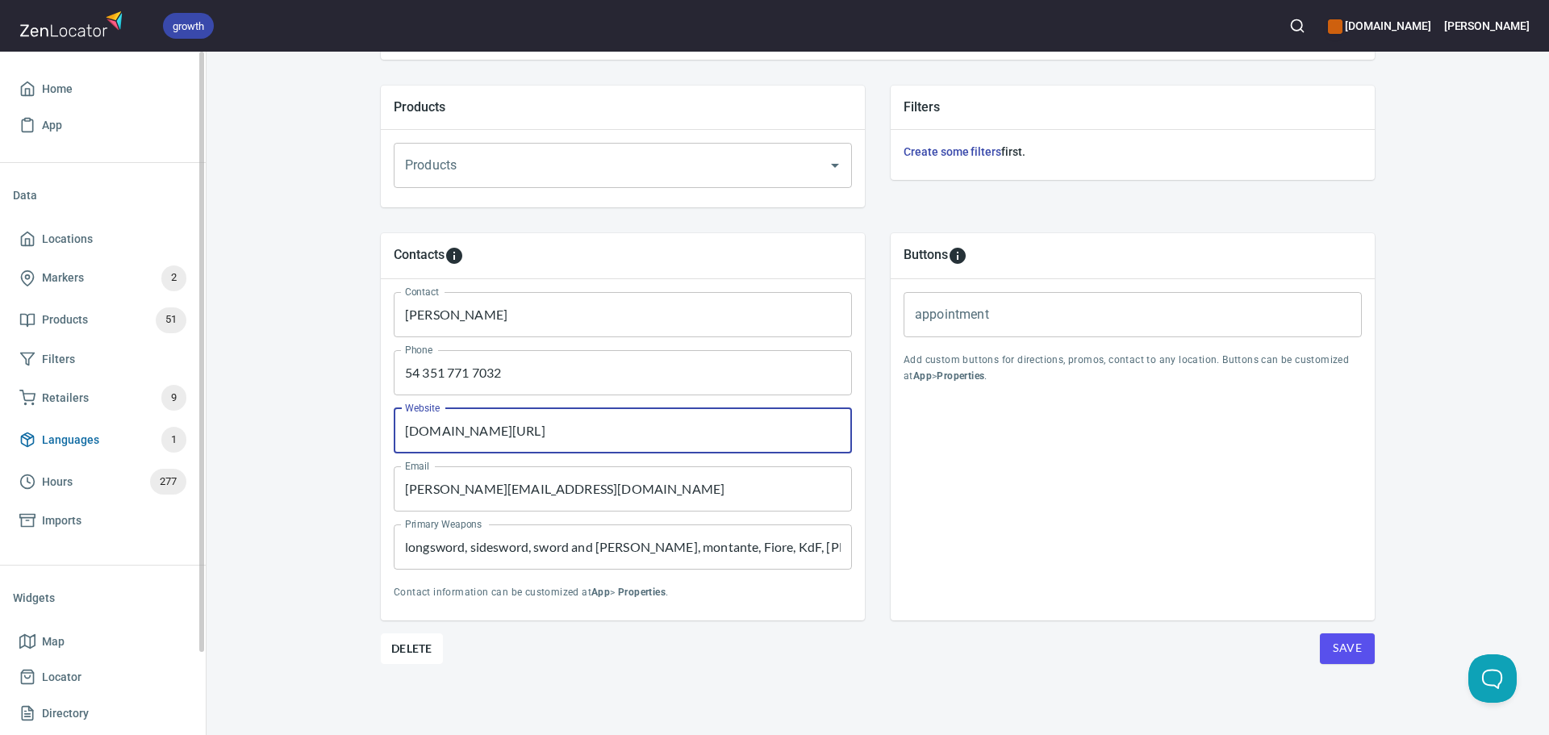
drag, startPoint x: 680, startPoint y: 429, endPoint x: 182, endPoint y: 424, distance: 498.7
click at [182, 424] on div "growth hemaalliance.com Donald Home App Data Locations Markers 2 Products 51 Fi…" at bounding box center [774, 367] width 1549 height 735
paste input "http://instagram.com/scolaricordob"
type input "http://instagram.com/scolaricordoba"
click at [1337, 656] on span "Save" at bounding box center [1347, 648] width 29 height 20
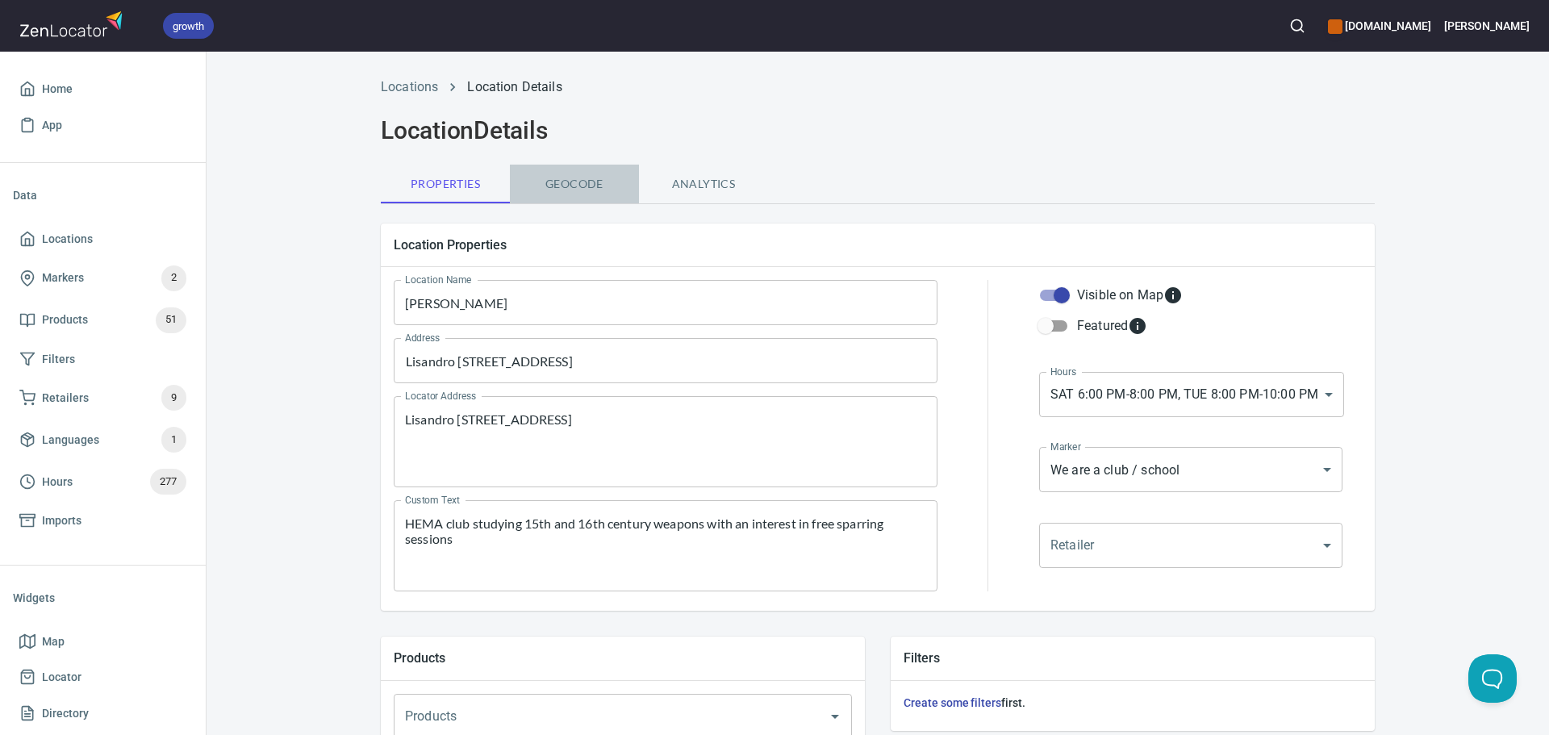
click at [574, 189] on span "Geocode" at bounding box center [575, 184] width 110 height 20
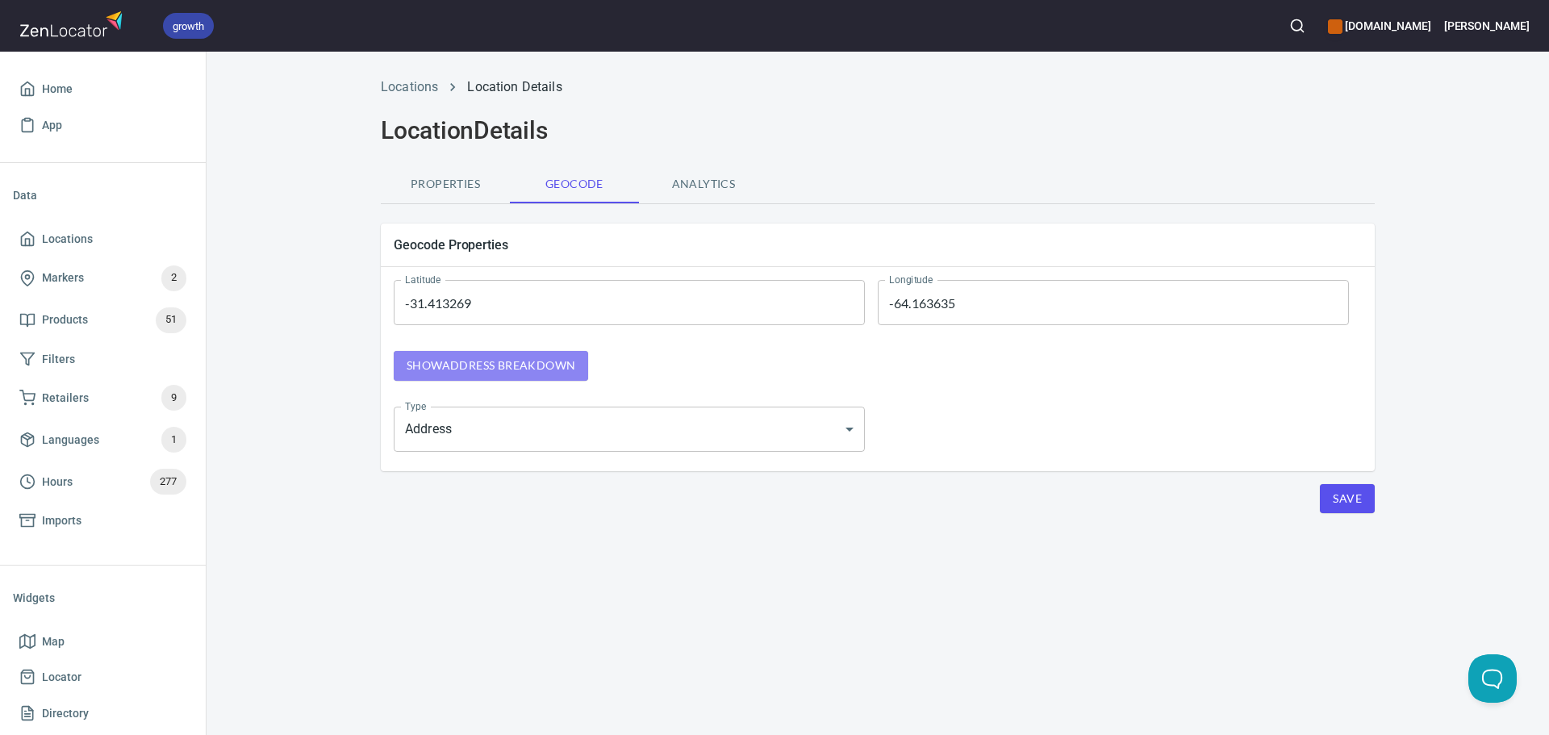
click at [555, 370] on span "Show address breakdown" at bounding box center [491, 366] width 169 height 20
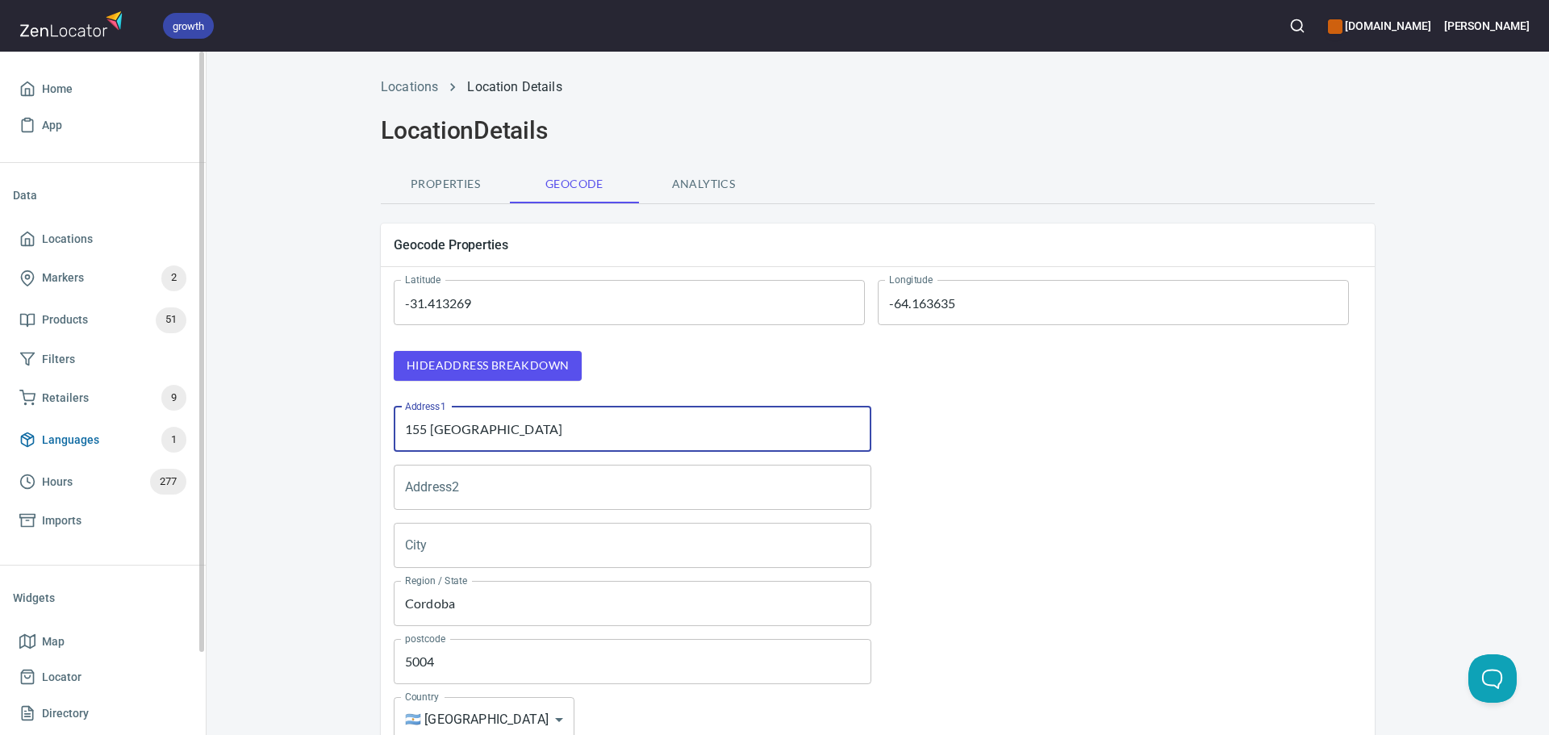
drag, startPoint x: 257, startPoint y: 425, endPoint x: 186, endPoint y: 425, distance: 71.0
click at [191, 425] on div "growth hemaalliance.com Donald Home App Data Locations Markers 2 Products 51 Fi…" at bounding box center [774, 367] width 1549 height 735
paste input "Lisandro Novillo Saravia 494, x5000 Cordoba, Cordoba, Argentin"
click at [686, 428] on input "Lisandro Novillo Saravia 494, x5000 Cordoba, Cordoba, Argentina" at bounding box center [633, 429] width 478 height 45
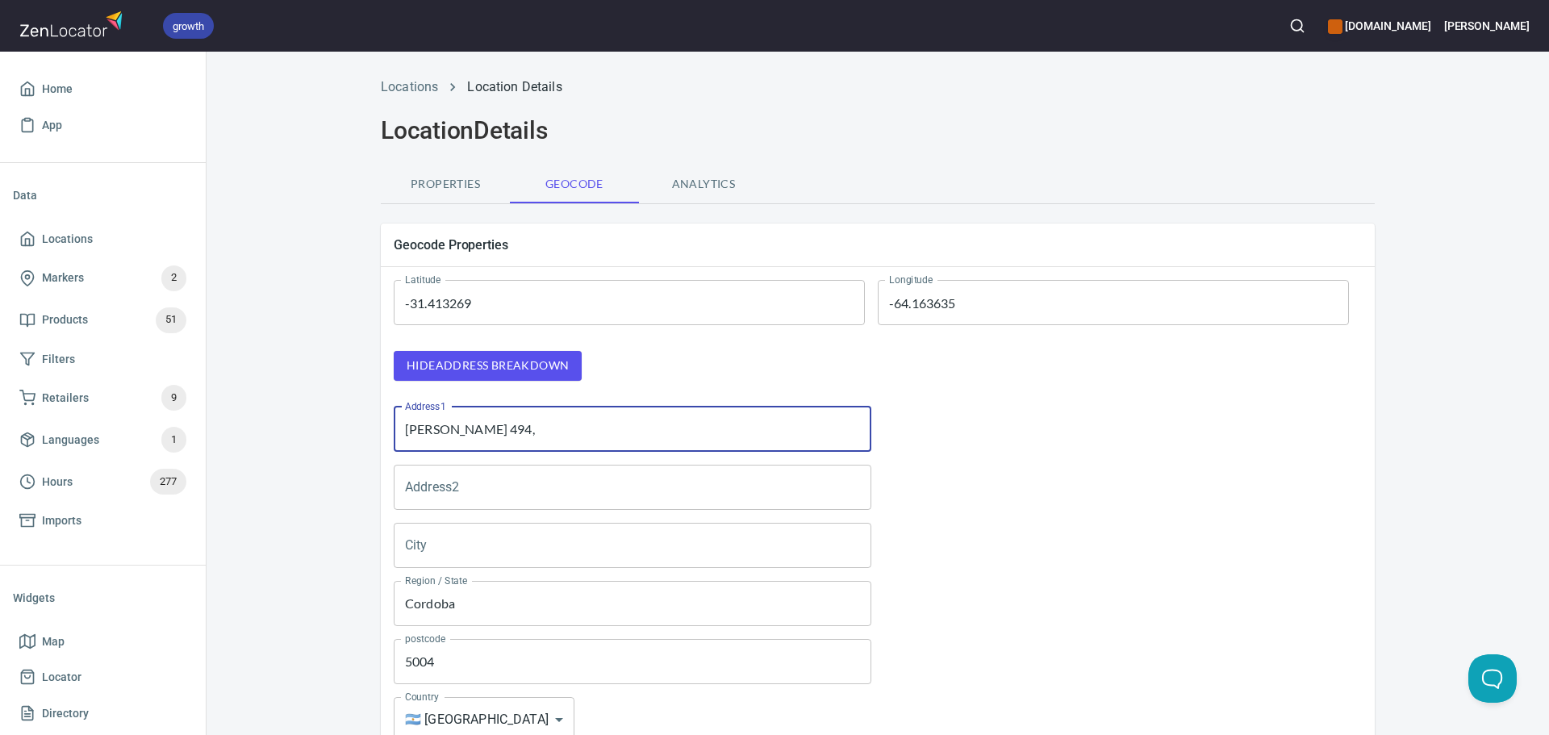
drag, startPoint x: 815, startPoint y: 428, endPoint x: 570, endPoint y: 423, distance: 244.5
click at [570, 423] on input "Lisandro Novillo Saravia 494," at bounding box center [633, 429] width 478 height 45
type input "Lisandro Novillo Saravia 494"
click at [462, 654] on input "5004" at bounding box center [633, 661] width 478 height 45
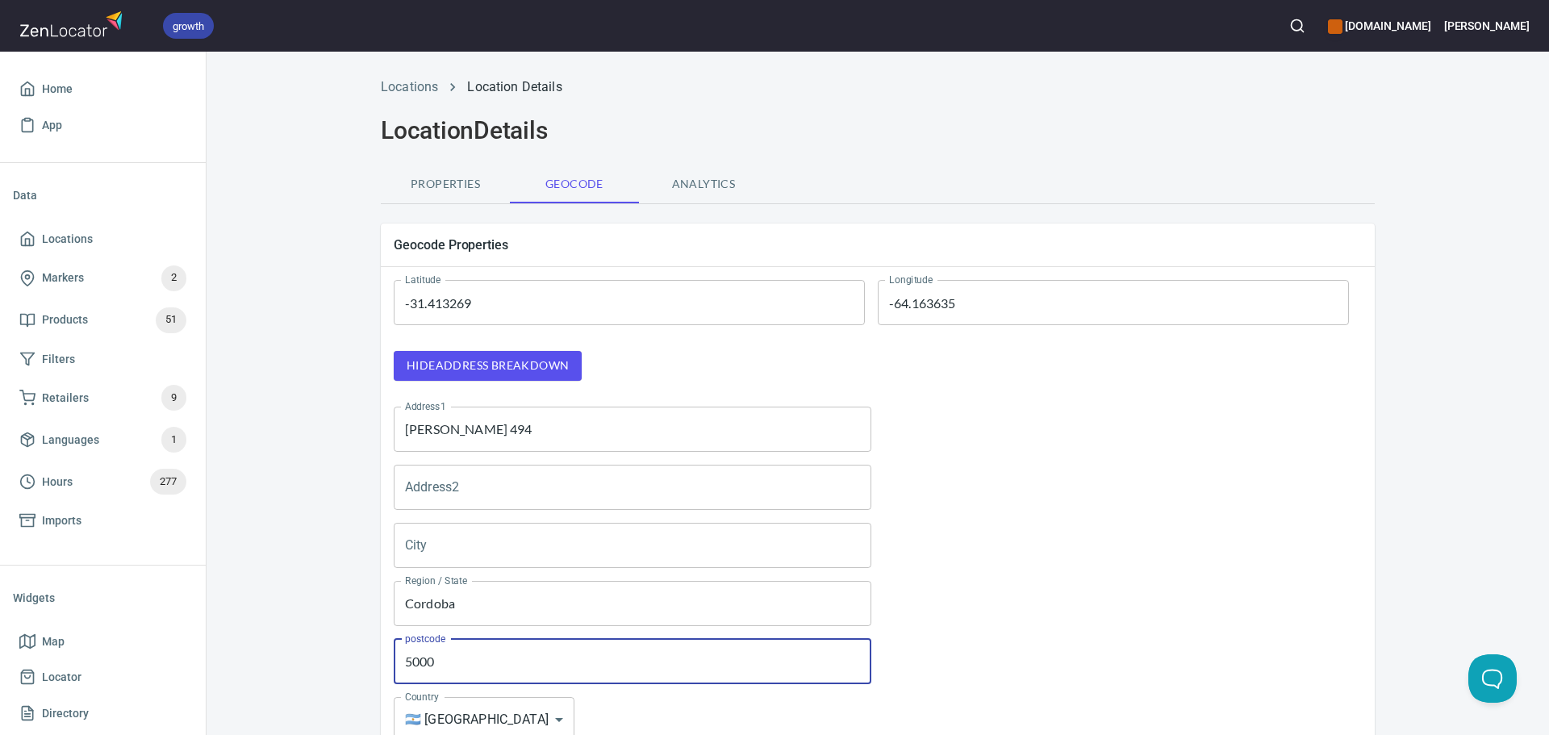
type input "5000"
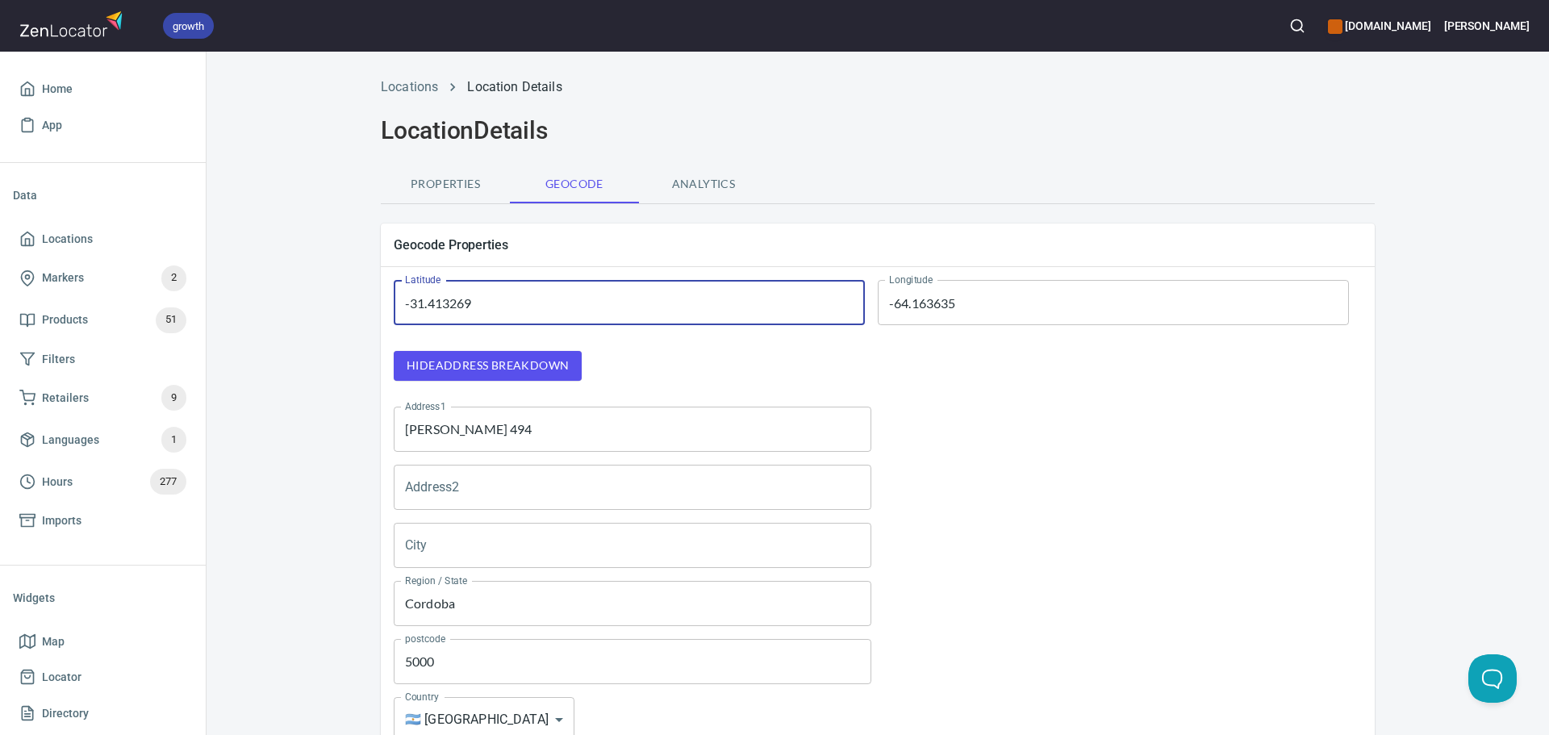
drag, startPoint x: 658, startPoint y: 296, endPoint x: 226, endPoint y: 282, distance: 431.9
click at [215, 295] on div "Locations Location Details Location Details Properties Geocode Analytics Geocod…" at bounding box center [878, 507] width 1343 height 878
paste input "433383"
type input "-31.4433383"
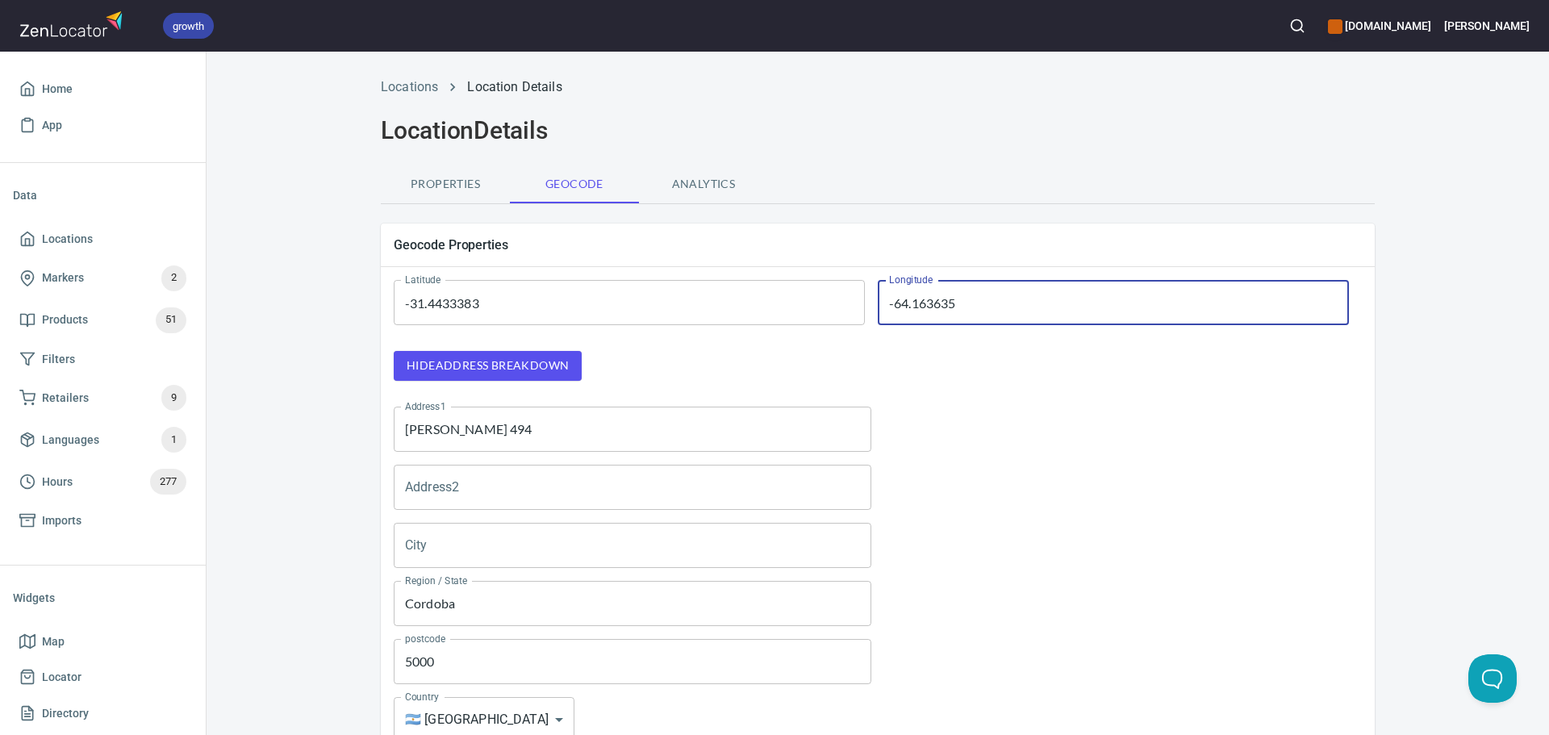
drag, startPoint x: 1049, startPoint y: 294, endPoint x: 559, endPoint y: 300, distance: 489.8
click at [561, 300] on div "Latitude -31.4433383 Latitude Longitude -64.163635 Longitude" at bounding box center [871, 303] width 994 height 84
paste input "64.1930446"
click at [1148, 433] on div at bounding box center [1123, 429] width 491 height 58
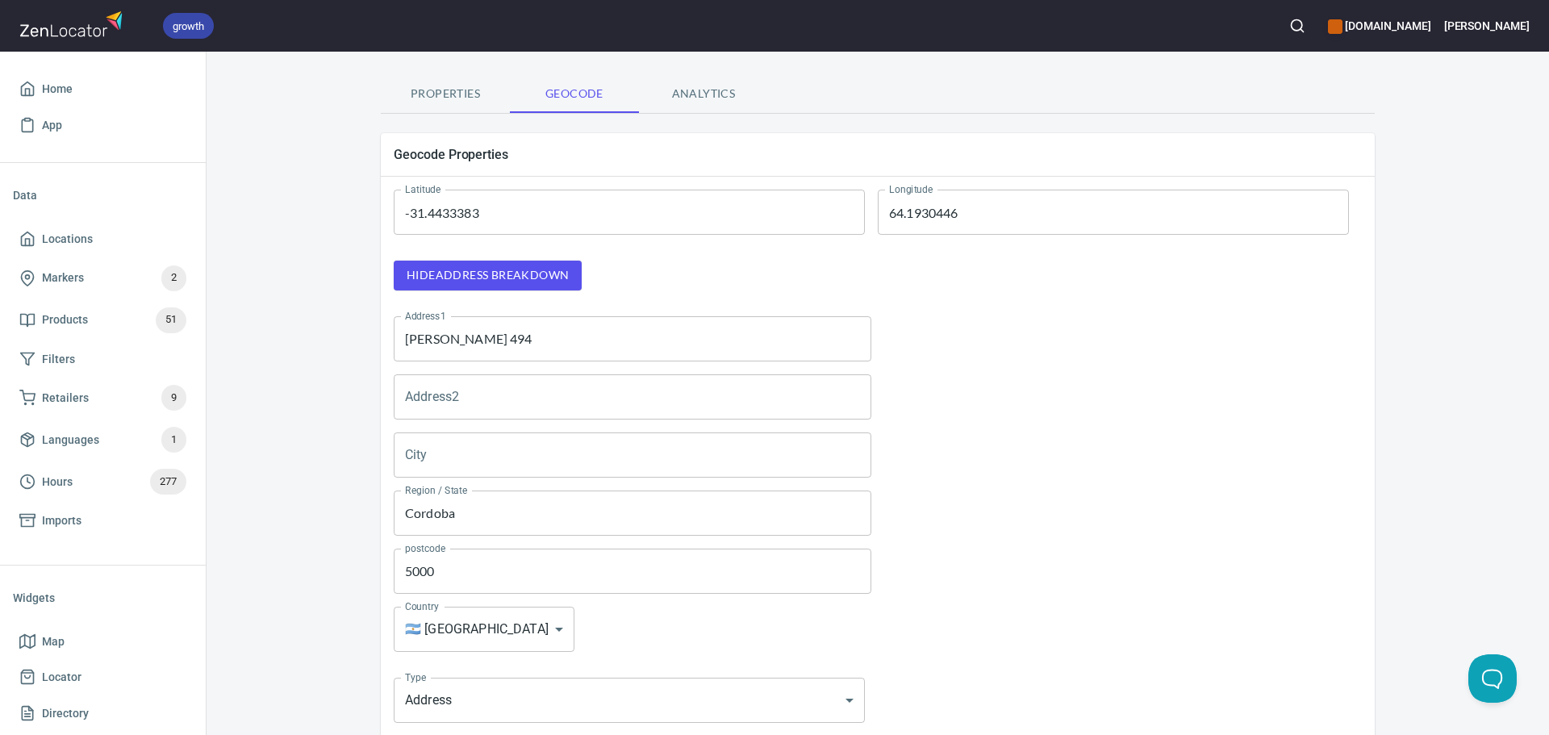
scroll to position [211, 0]
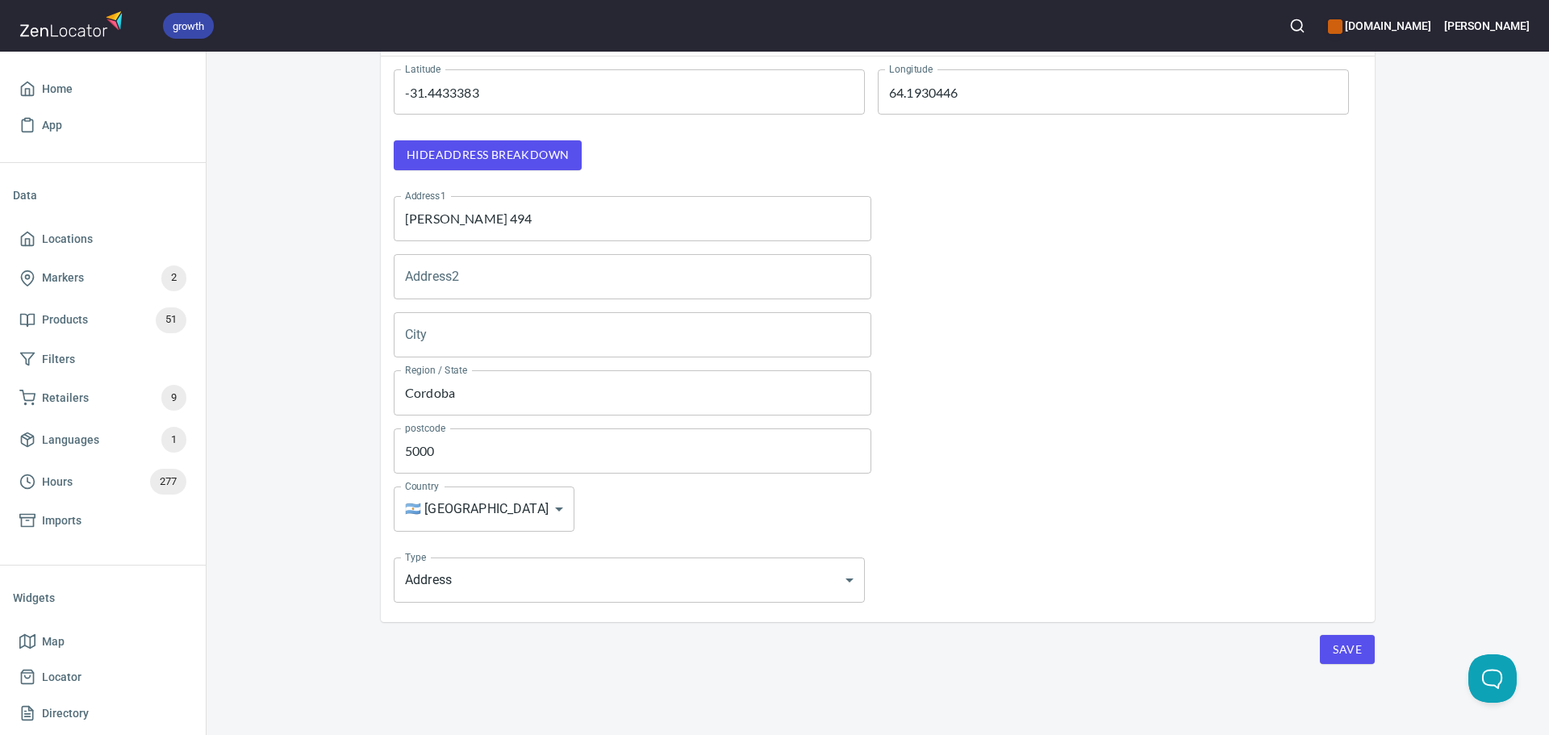
click at [887, 94] on input "64.1930446" at bounding box center [1113, 91] width 471 height 45
type input "-64.1930446"
click at [1333, 640] on span "Save" at bounding box center [1347, 650] width 29 height 20
click at [102, 234] on span "Locations" at bounding box center [102, 239] width 167 height 20
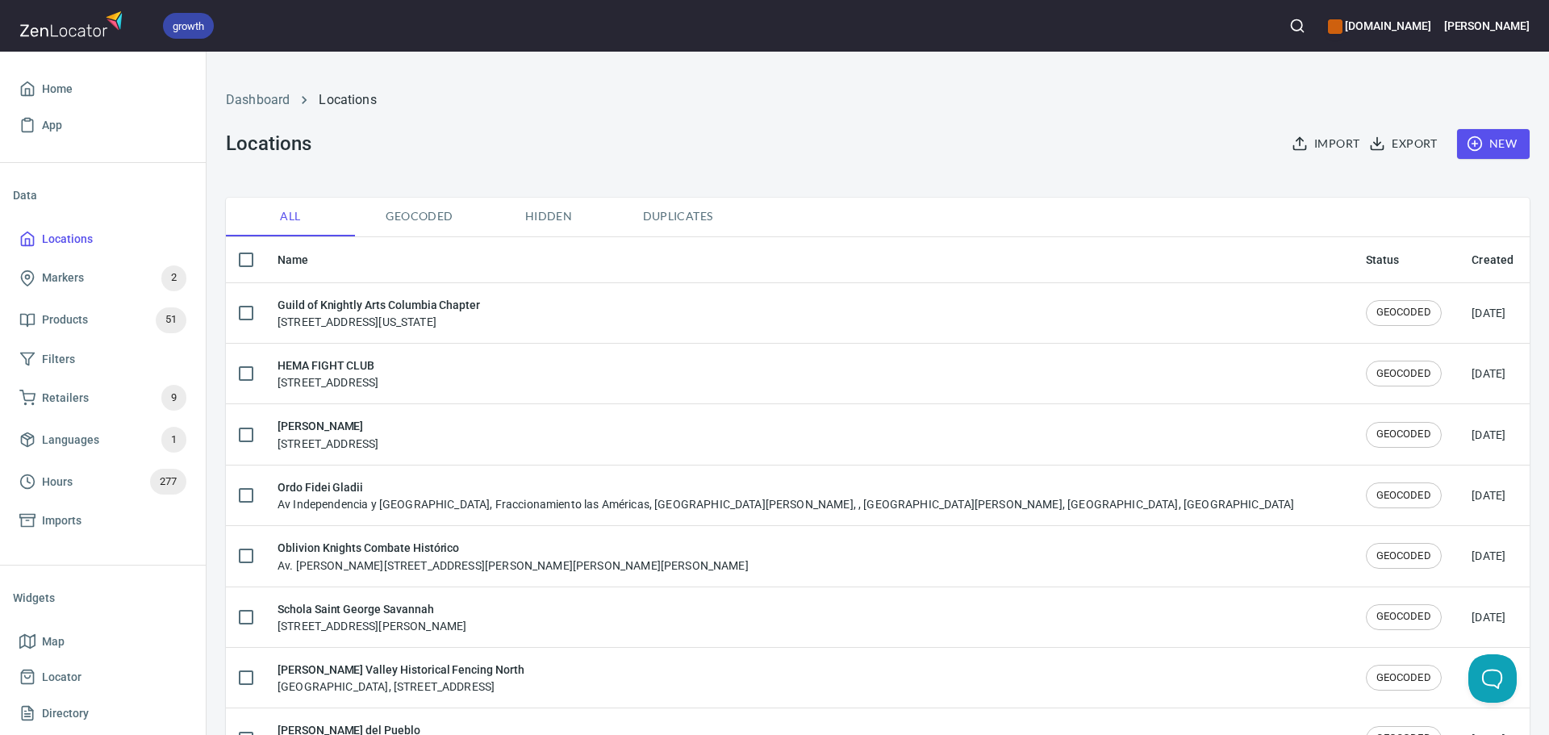
click at [1322, 14] on div "growth hemaalliance.com Donald" at bounding box center [774, 26] width 1549 height 52
click at [1315, 42] on div at bounding box center [1298, 26] width 36 height 36
click at [1306, 19] on icon "button" at bounding box center [1297, 26] width 16 height 16
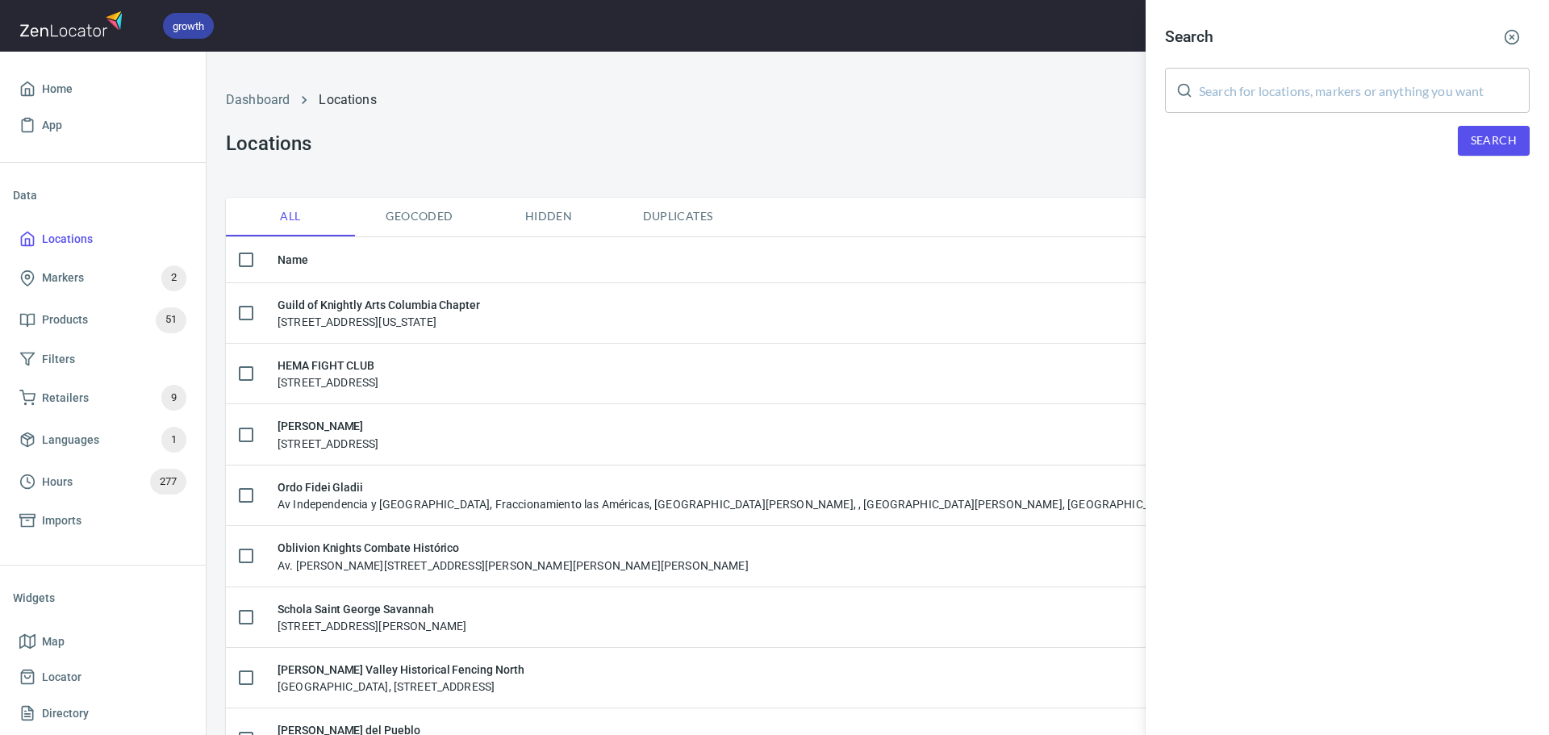
click at [1327, 87] on input "text" at bounding box center [1364, 90] width 331 height 45
paste input "Jameson Goodnight"
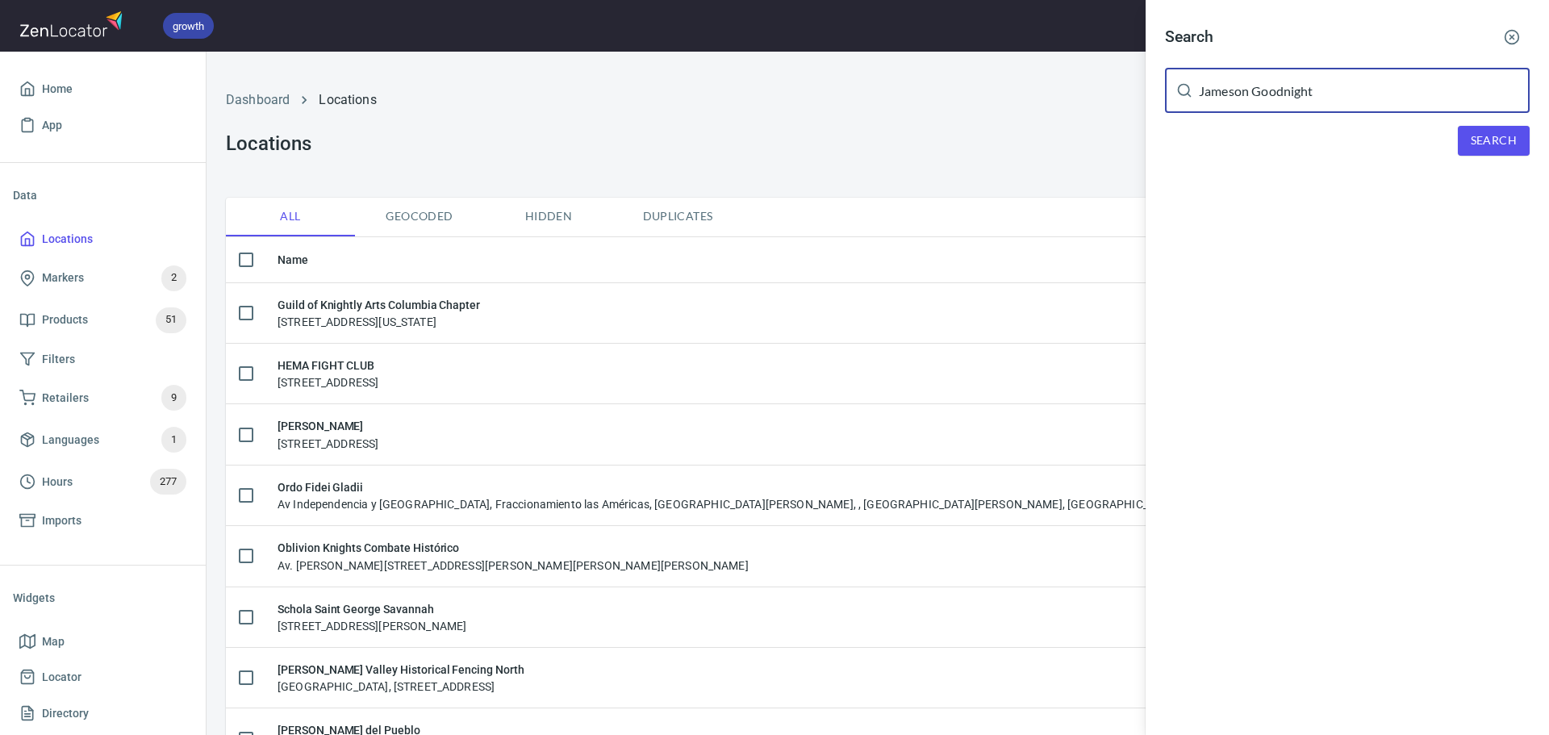
type input "Jameson Goodnight"
click at [1485, 133] on span "Search" at bounding box center [1494, 141] width 46 height 20
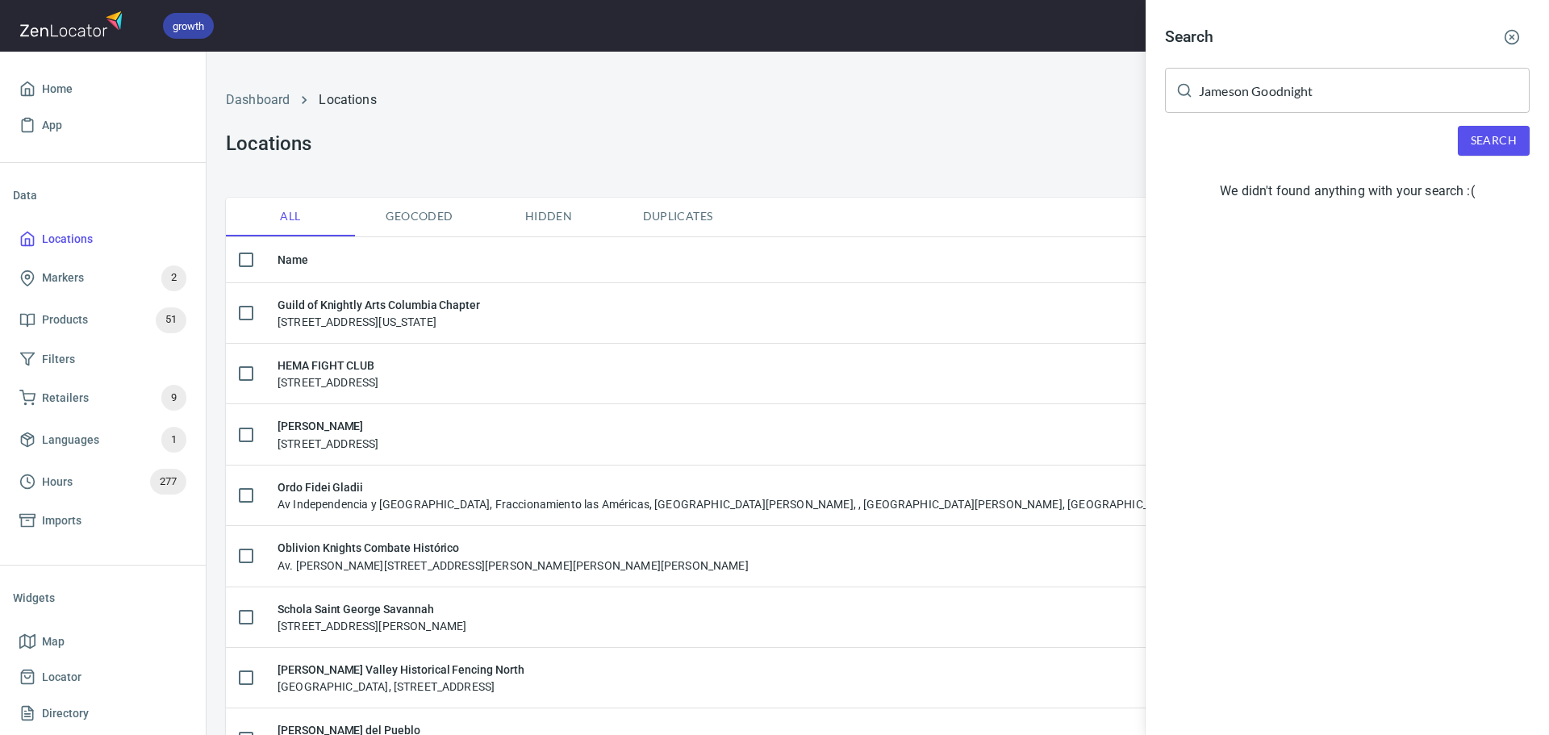
click at [426, 137] on div at bounding box center [774, 367] width 1549 height 735
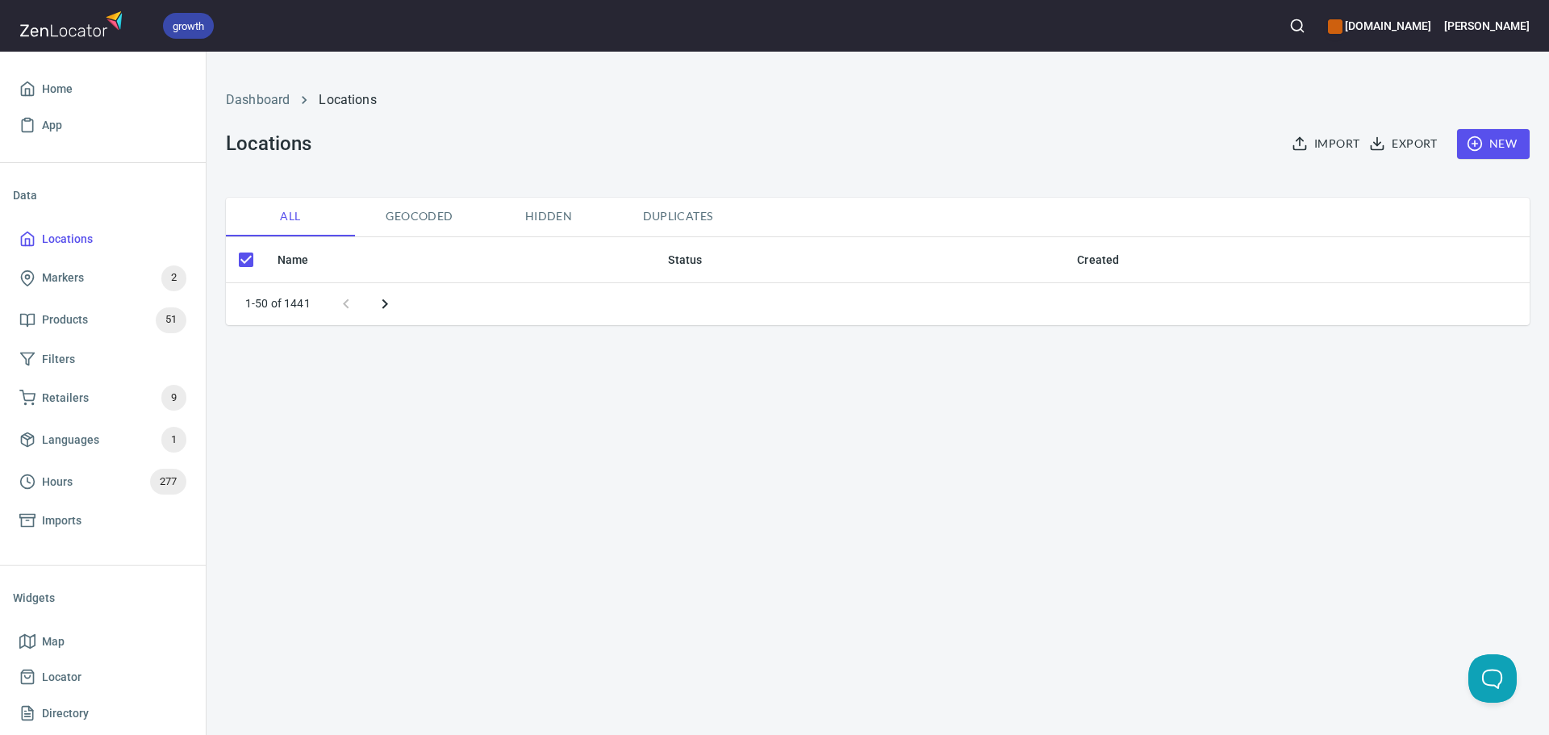
checkbox input "false"
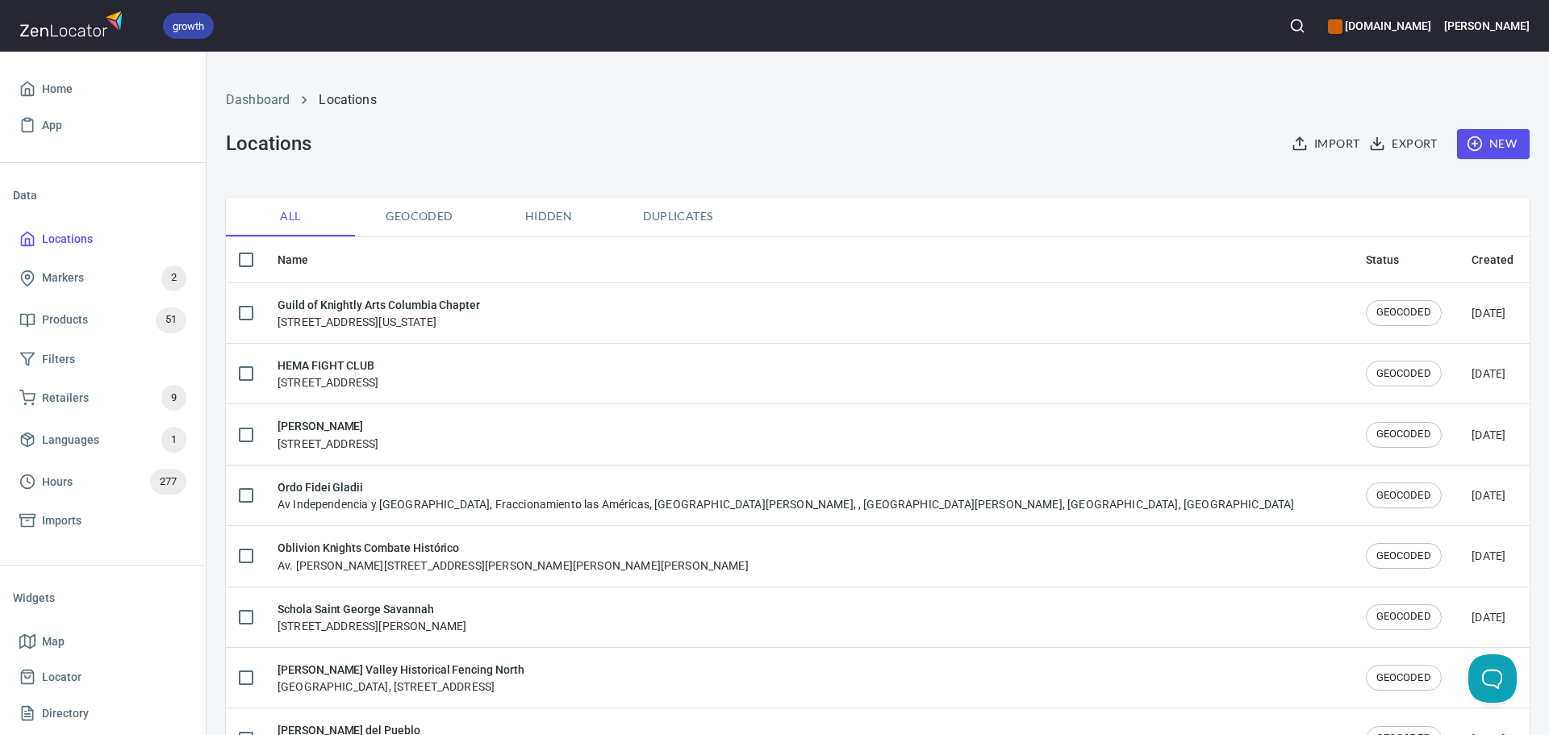
click at [1483, 142] on span "New" at bounding box center [1493, 144] width 47 height 20
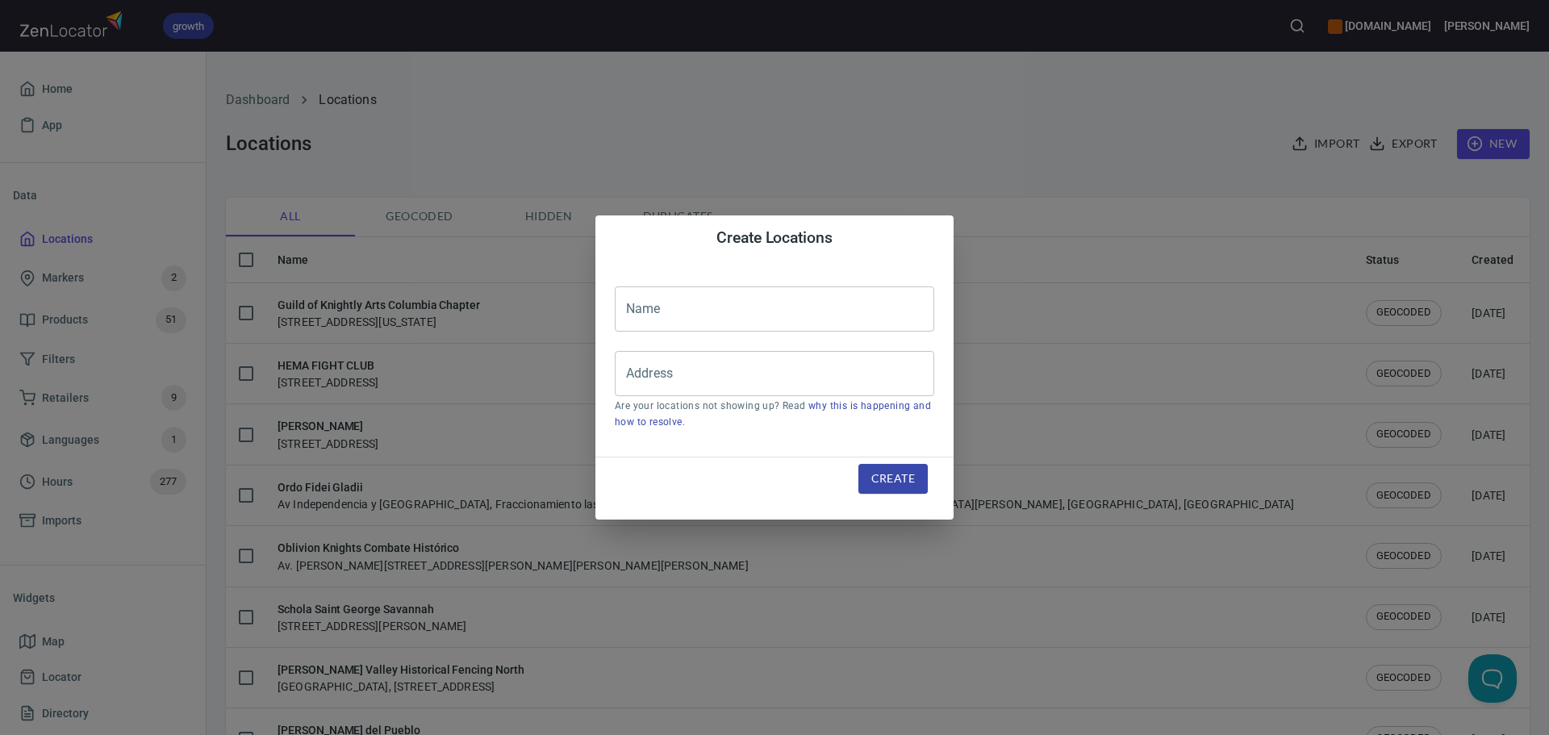
click at [737, 285] on div "Name Name Address Address Are your locations not showing up? Read why this is h…" at bounding box center [774, 359] width 358 height 196
click at [746, 309] on input "text" at bounding box center [775, 308] width 320 height 45
paste input "The Hilt and Hare MRC"
type input "The Hilt and Hare MRC"
click at [778, 362] on input "Address" at bounding box center [762, 373] width 281 height 31
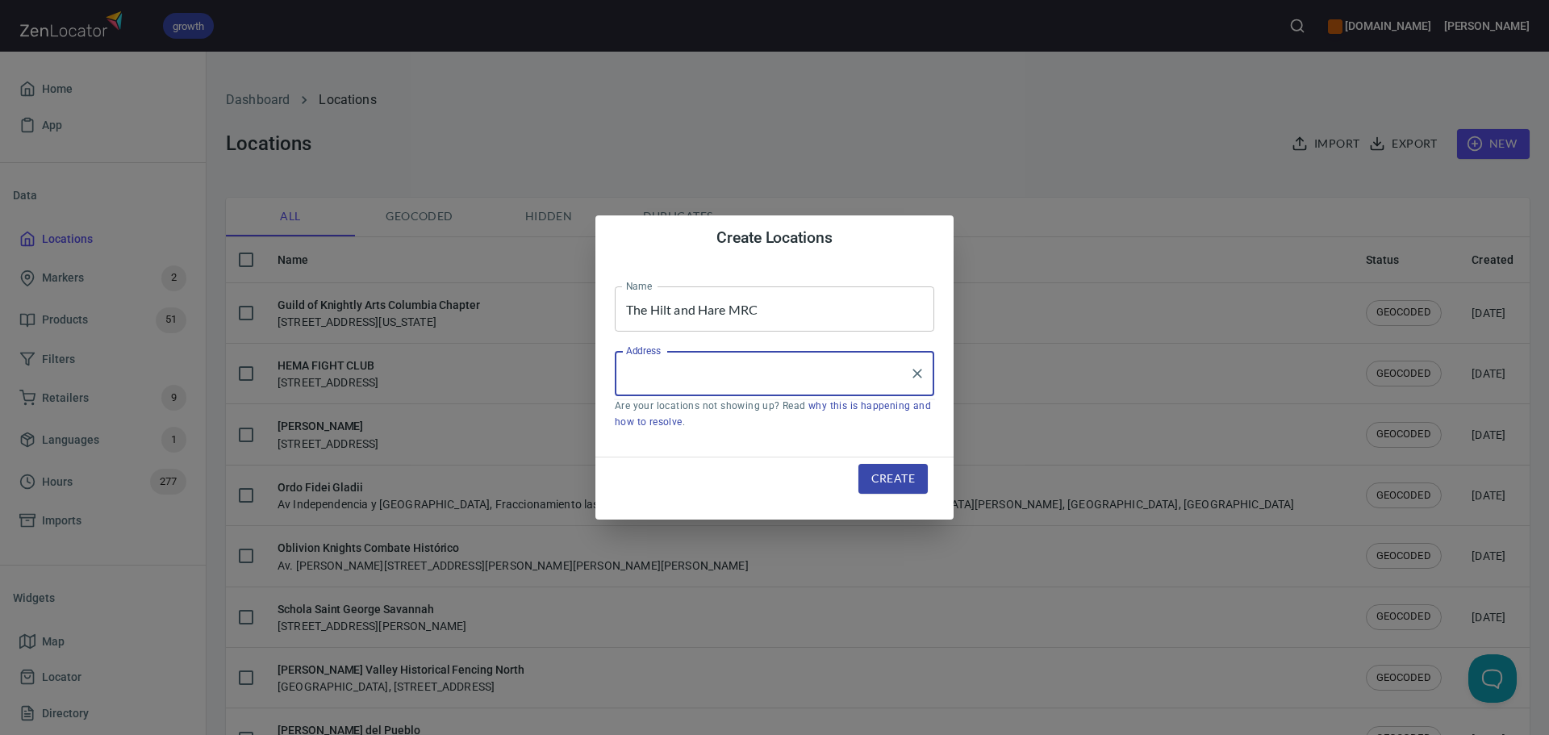
paste input "[STREET_ADDRESS][PERSON_NAME][PERSON_NAME]"
type input "[STREET_ADDRESS][PERSON_NAME][PERSON_NAME]"
click at [898, 462] on div "Create" at bounding box center [893, 479] width 108 height 69
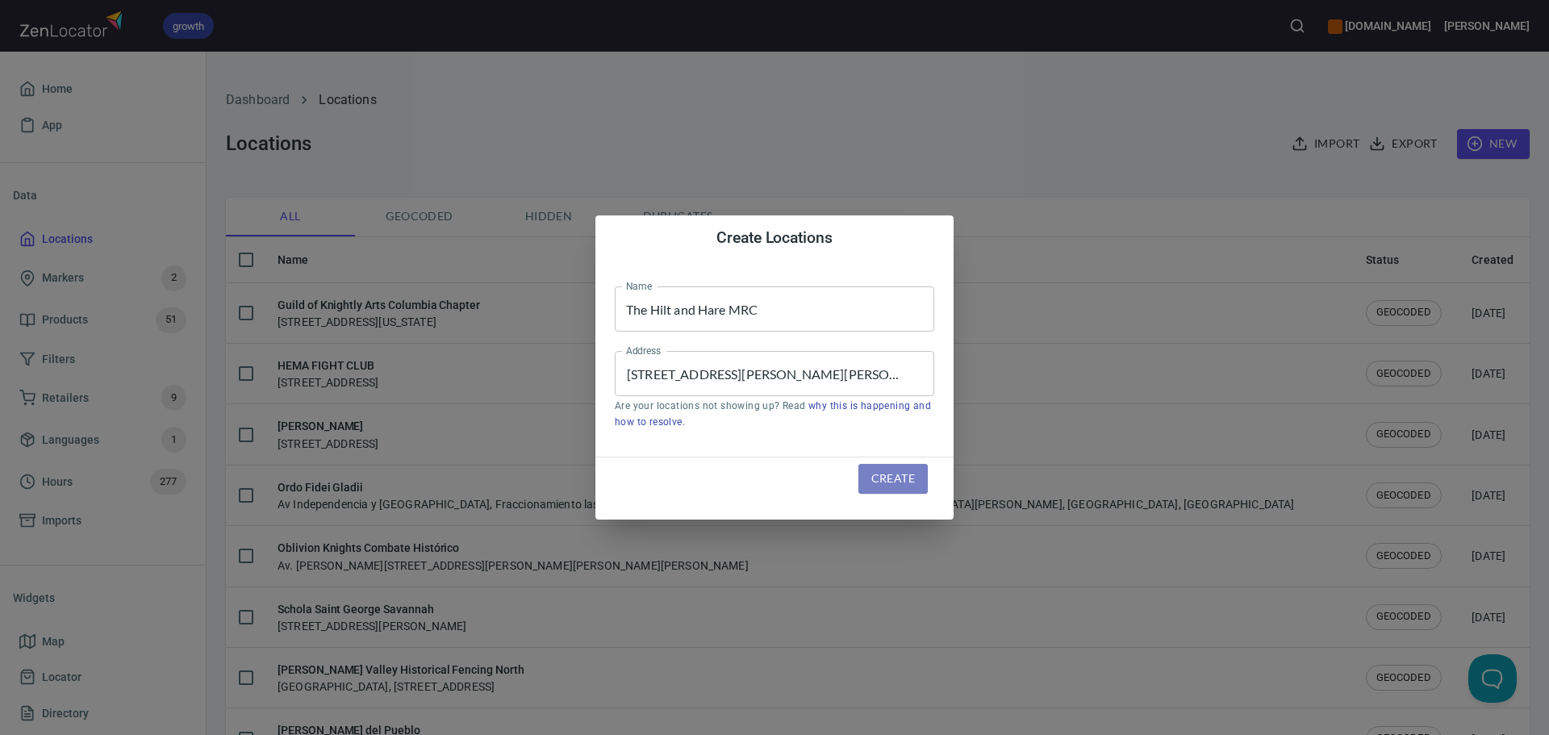
click at [900, 481] on span "Create" at bounding box center [893, 479] width 44 height 20
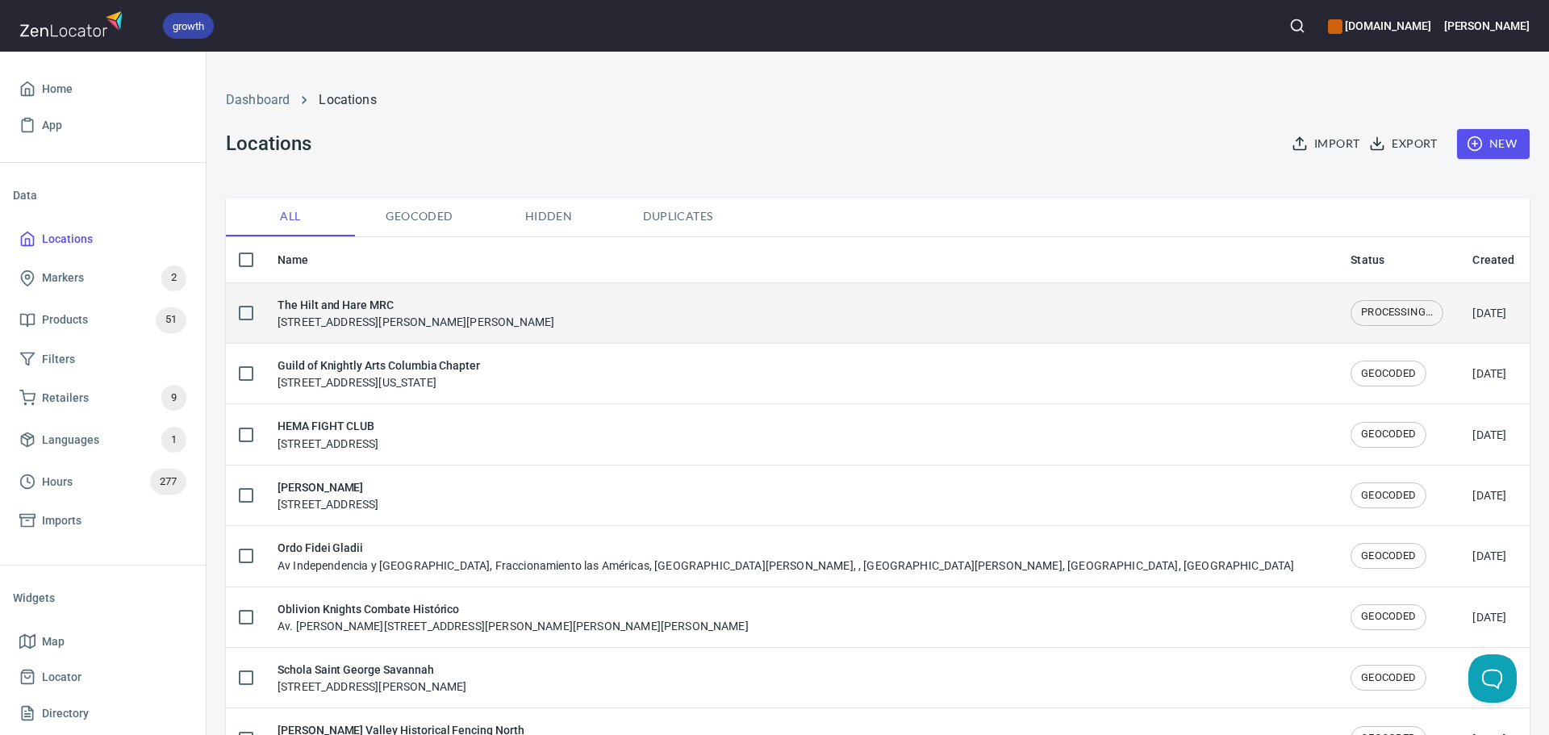
click at [462, 303] on h6 "The Hilt and Hare MRC" at bounding box center [416, 305] width 277 height 18
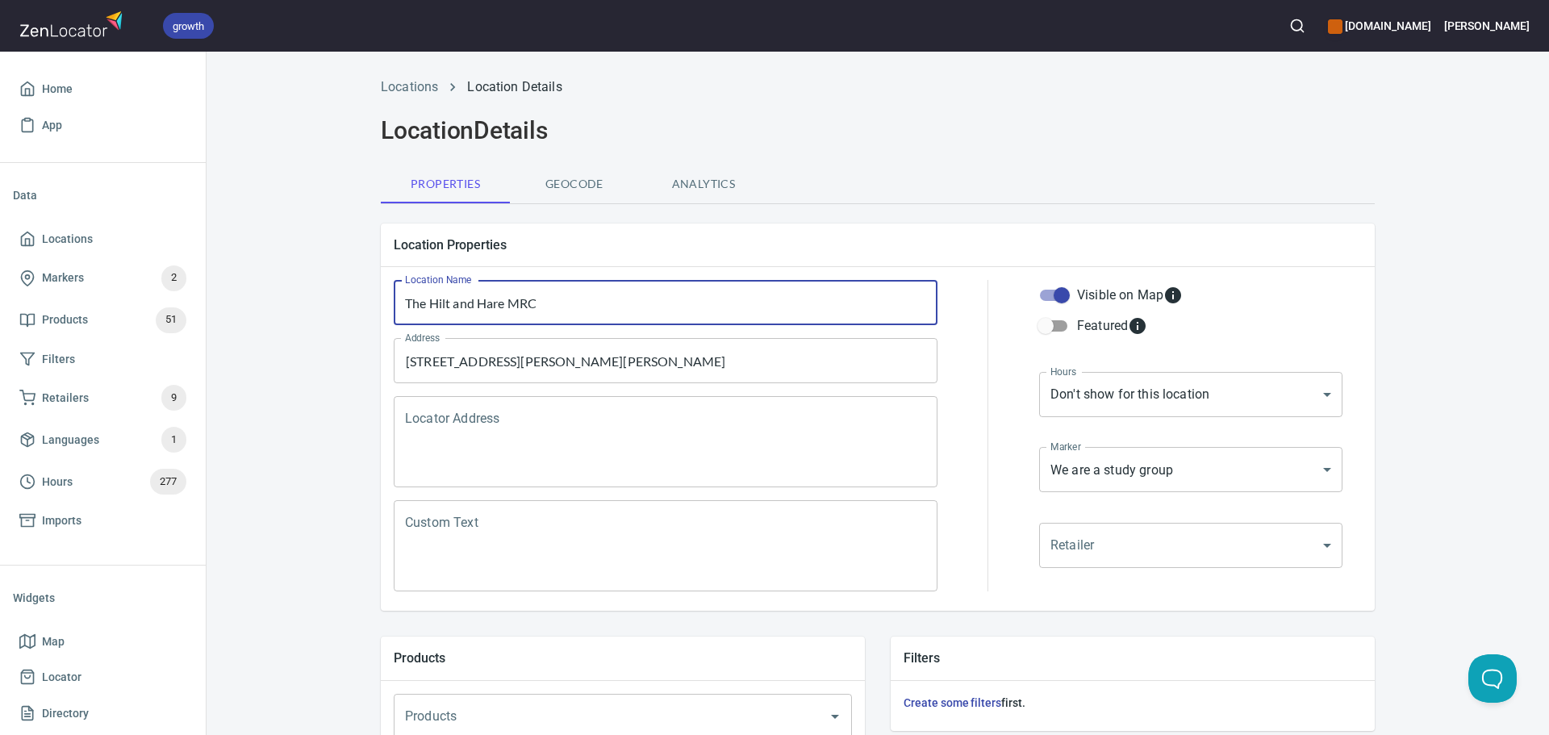
click at [545, 307] on input "The Hilt and Hare MRC" at bounding box center [666, 302] width 544 height 45
type input "The Hilt and Hare MRC"
click at [499, 508] on div "Custom Text" at bounding box center [666, 545] width 544 height 91
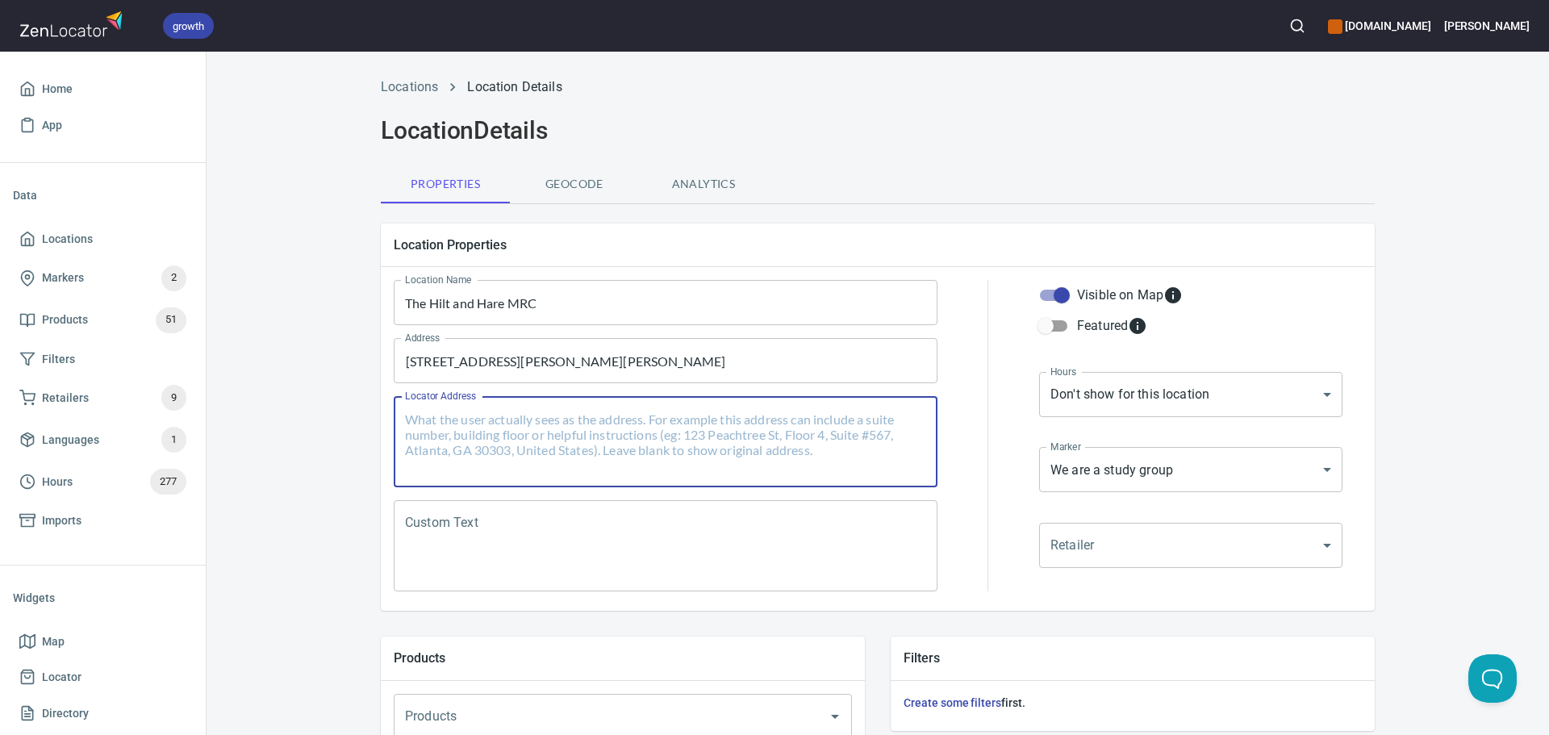
click at [461, 426] on textarea "Locator Address" at bounding box center [665, 442] width 521 height 61
paste textarea "[STREET_ADDRESS][PERSON_NAME][PERSON_NAME]"
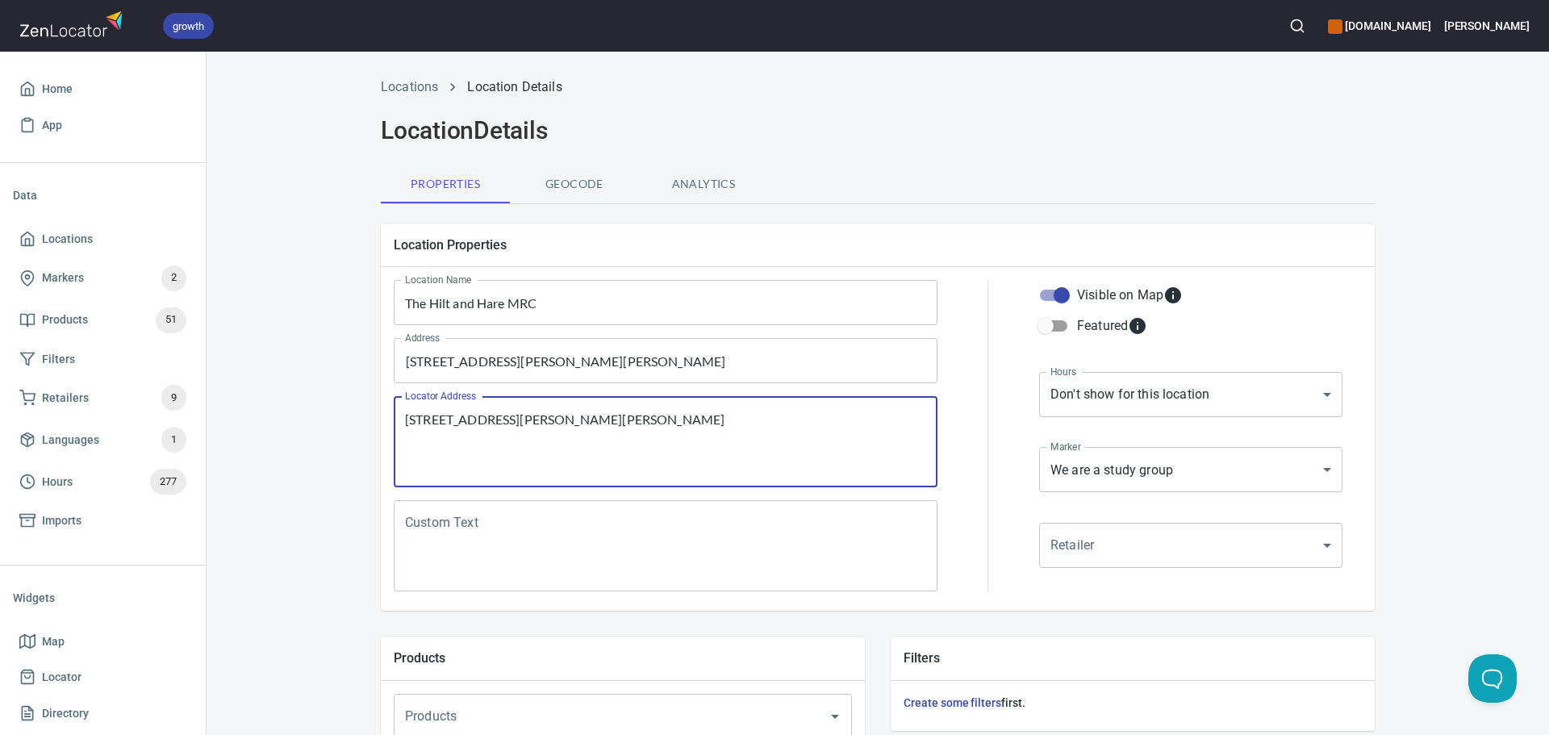
type textarea "[STREET_ADDRESS][PERSON_NAME][PERSON_NAME]"
click at [499, 521] on textarea "Custom Text" at bounding box center [665, 546] width 521 height 61
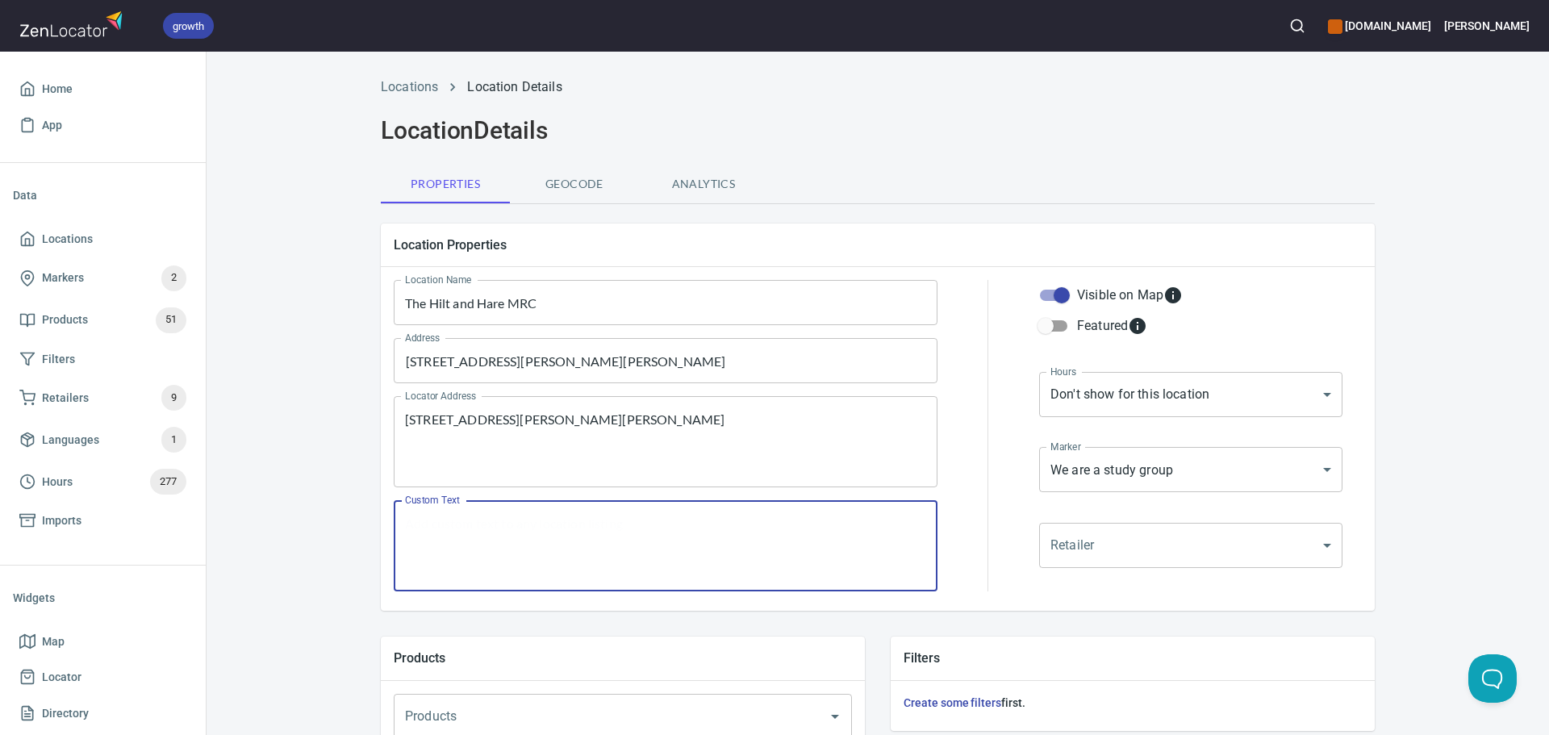
paste textarea ""HEMA and SCA friendly club open to new and old participants, with a focus on l…"
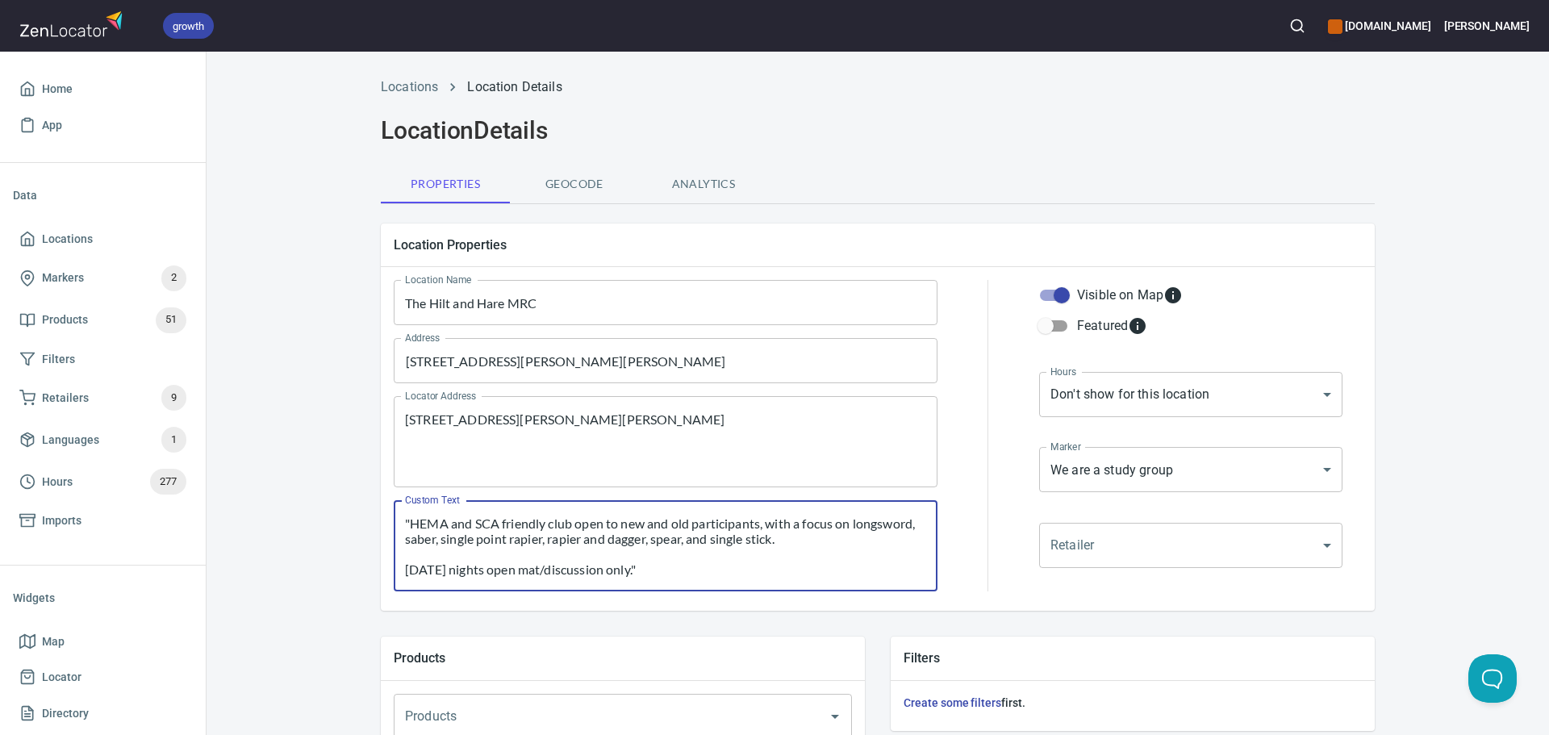
type textarea ""HEMA and SCA friendly club open to new and old participants, with a focus on l…"
click at [1093, 417] on div "Hours Don't show for this location NONE Hours" at bounding box center [1191, 407] width 310 height 76
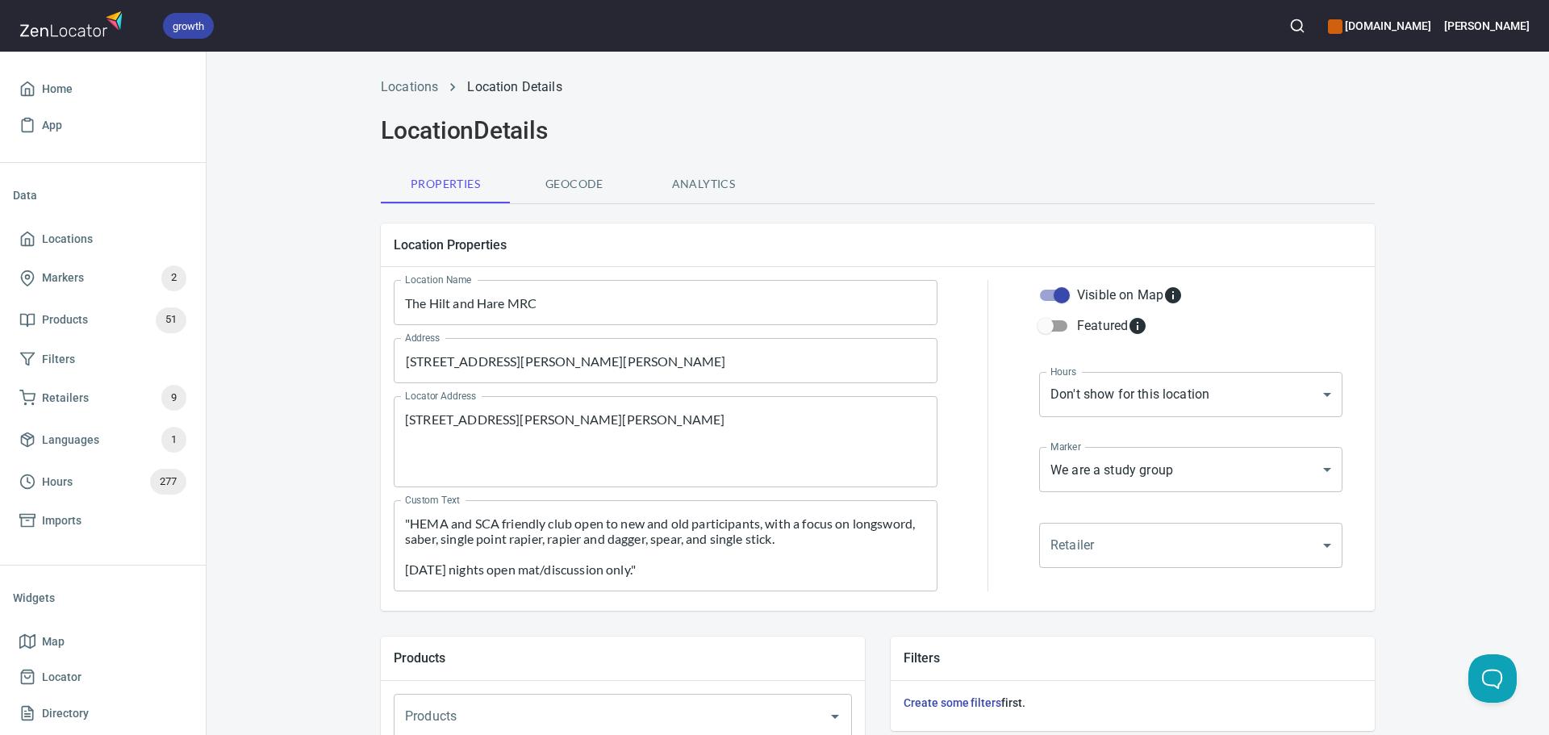
click at [1094, 401] on body "growth [DOMAIN_NAME] [PERSON_NAME] Home App Data Locations Markers 2 Products 5…" at bounding box center [774, 367] width 1549 height 735
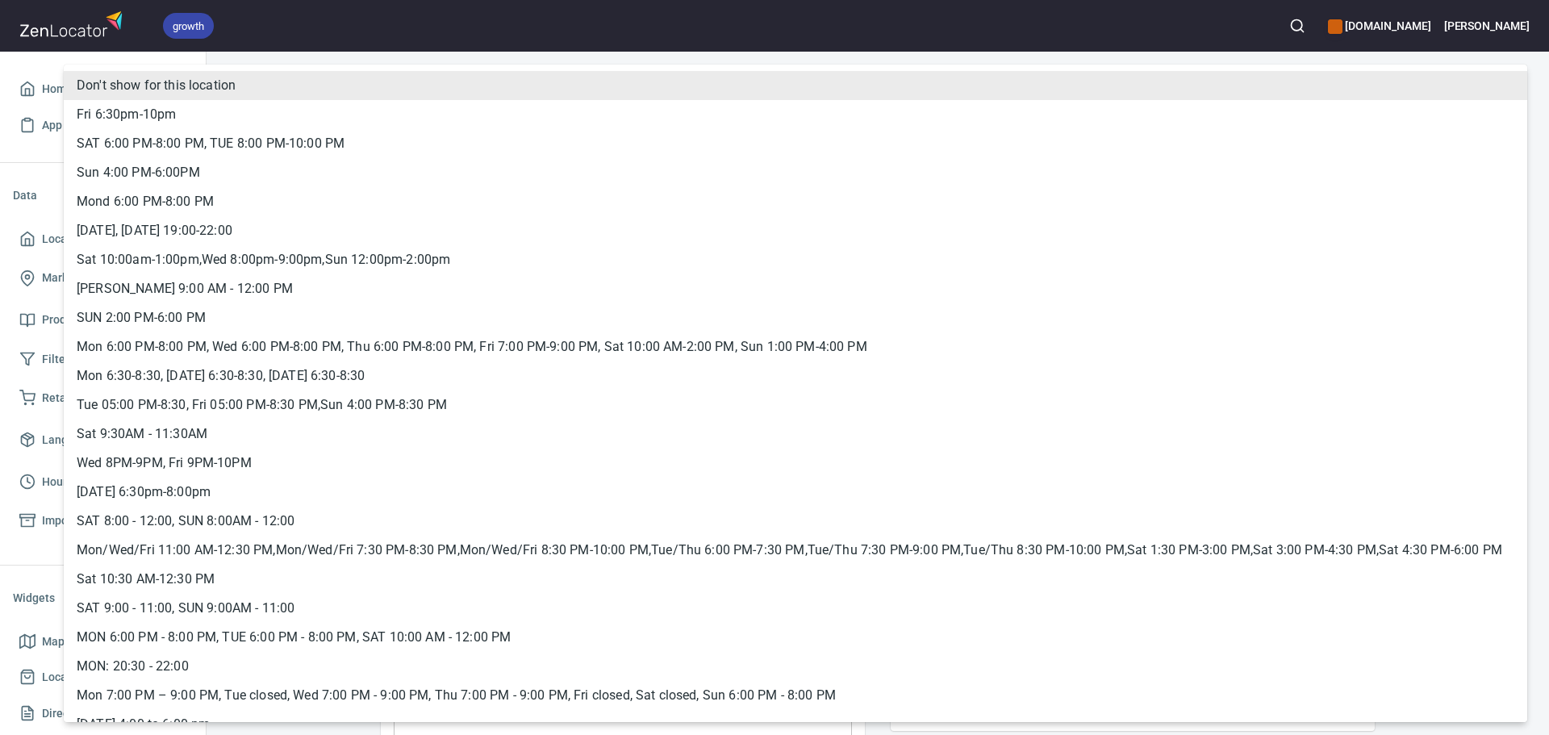
click at [255, 111] on li "Fri 6:30pm-10pm" at bounding box center [796, 114] width 1464 height 29
type input "hrs_ynduffmy"
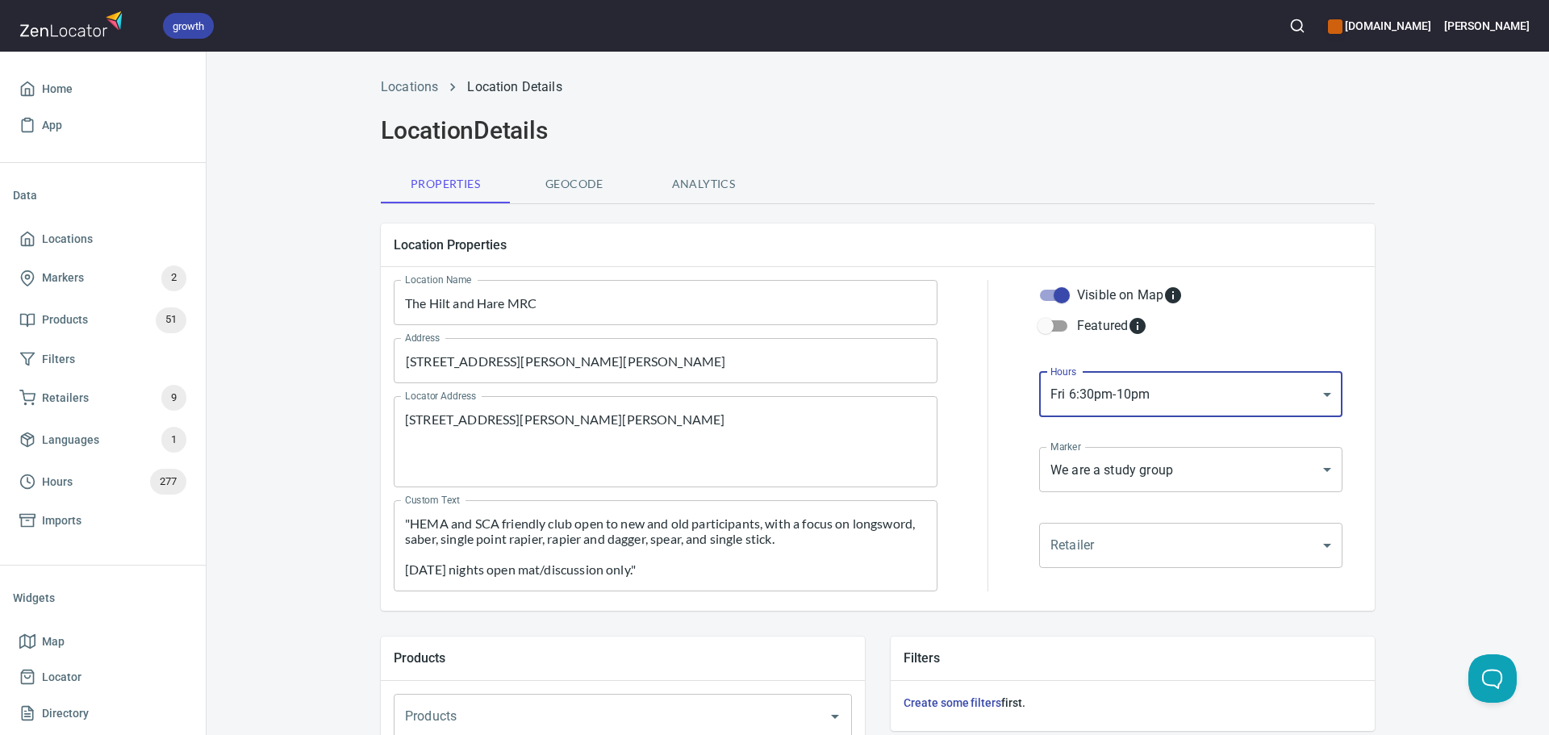
click at [1257, 458] on body "growth [DOMAIN_NAME] [PERSON_NAME] Home App Data Locations Markers 2 Products 5…" at bounding box center [774, 367] width 1549 height 735
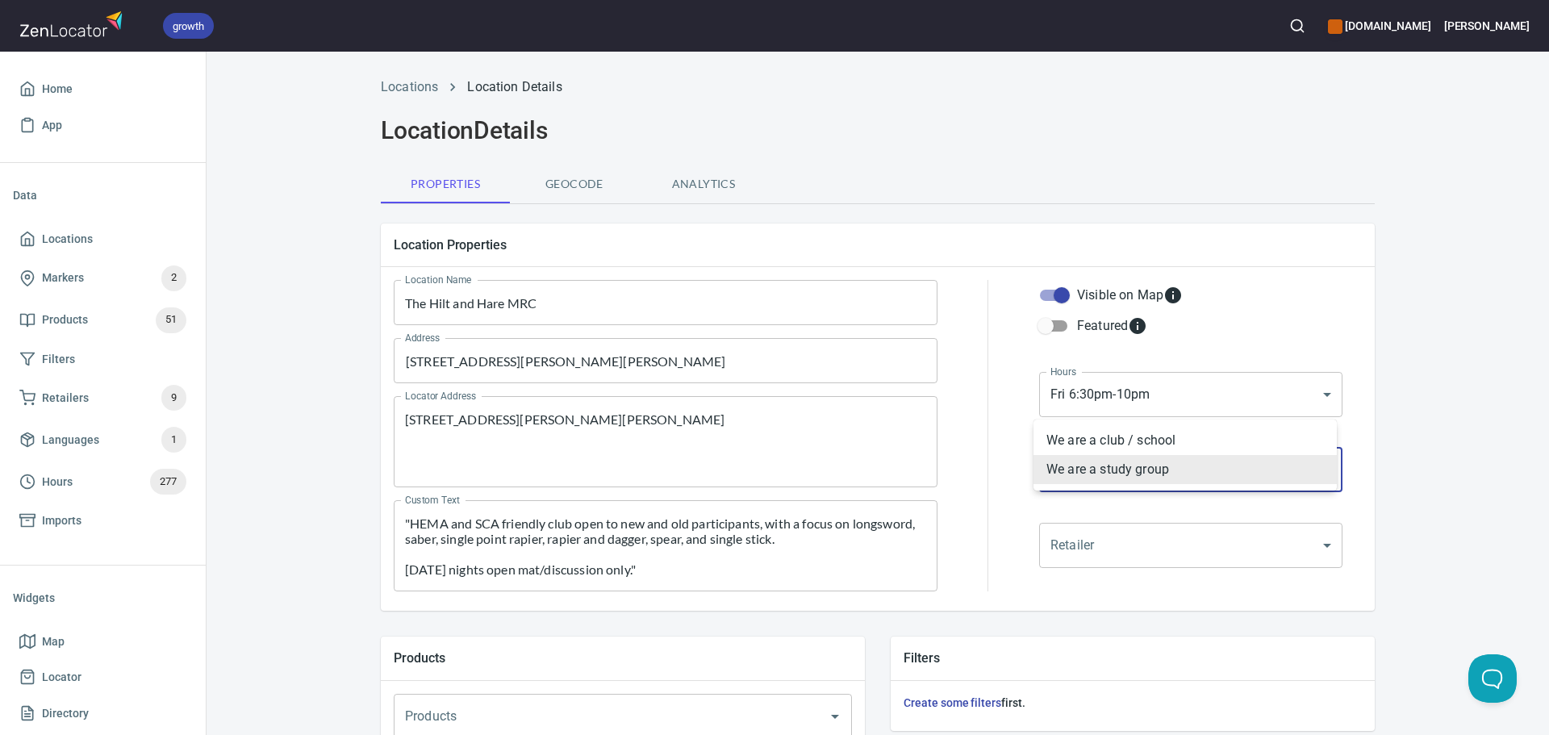
click at [1153, 441] on li "We are a club / school" at bounding box center [1185, 440] width 303 height 29
type input "mrk_k5vbpvas"
click at [1013, 458] on div at bounding box center [988, 435] width 82 height 331
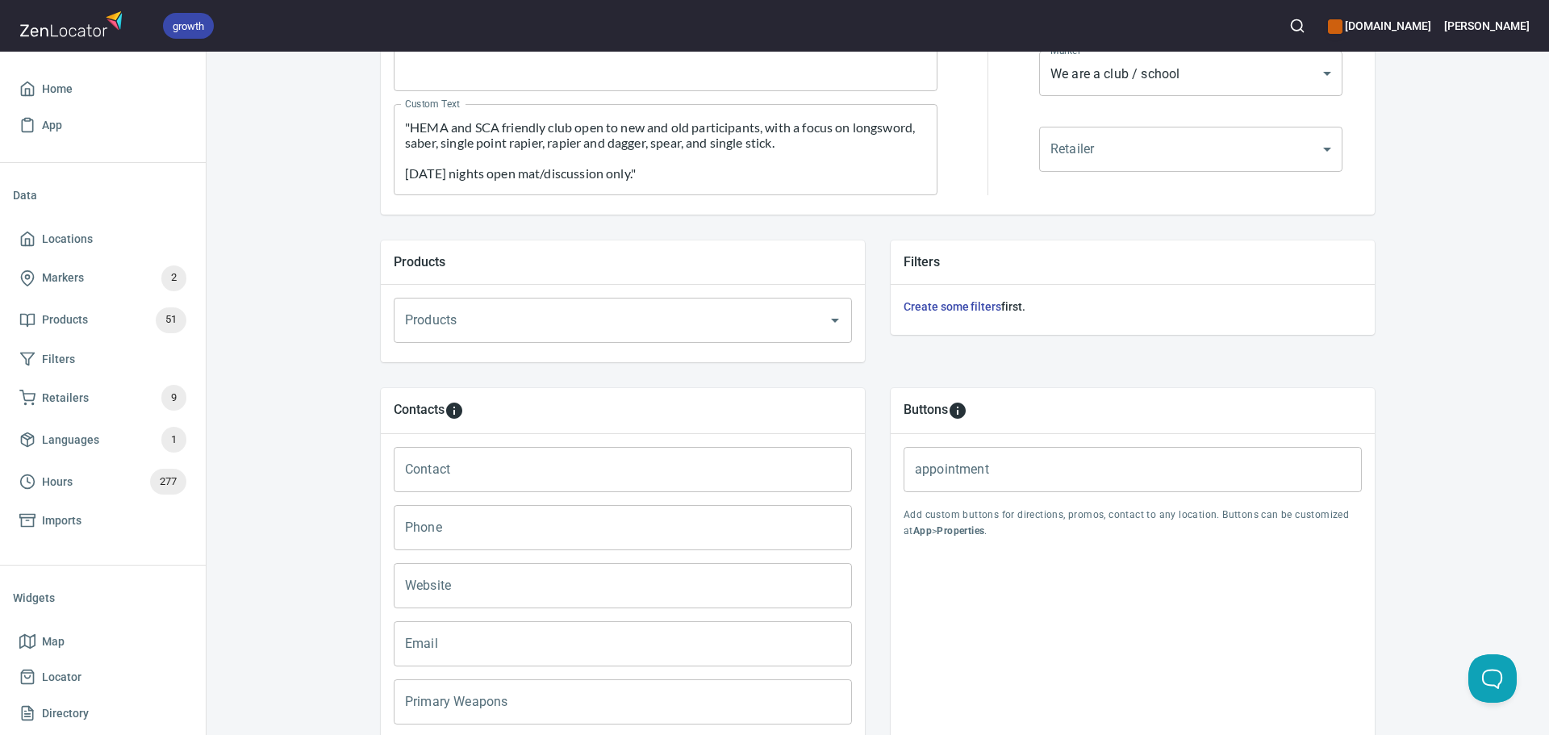
scroll to position [551, 0]
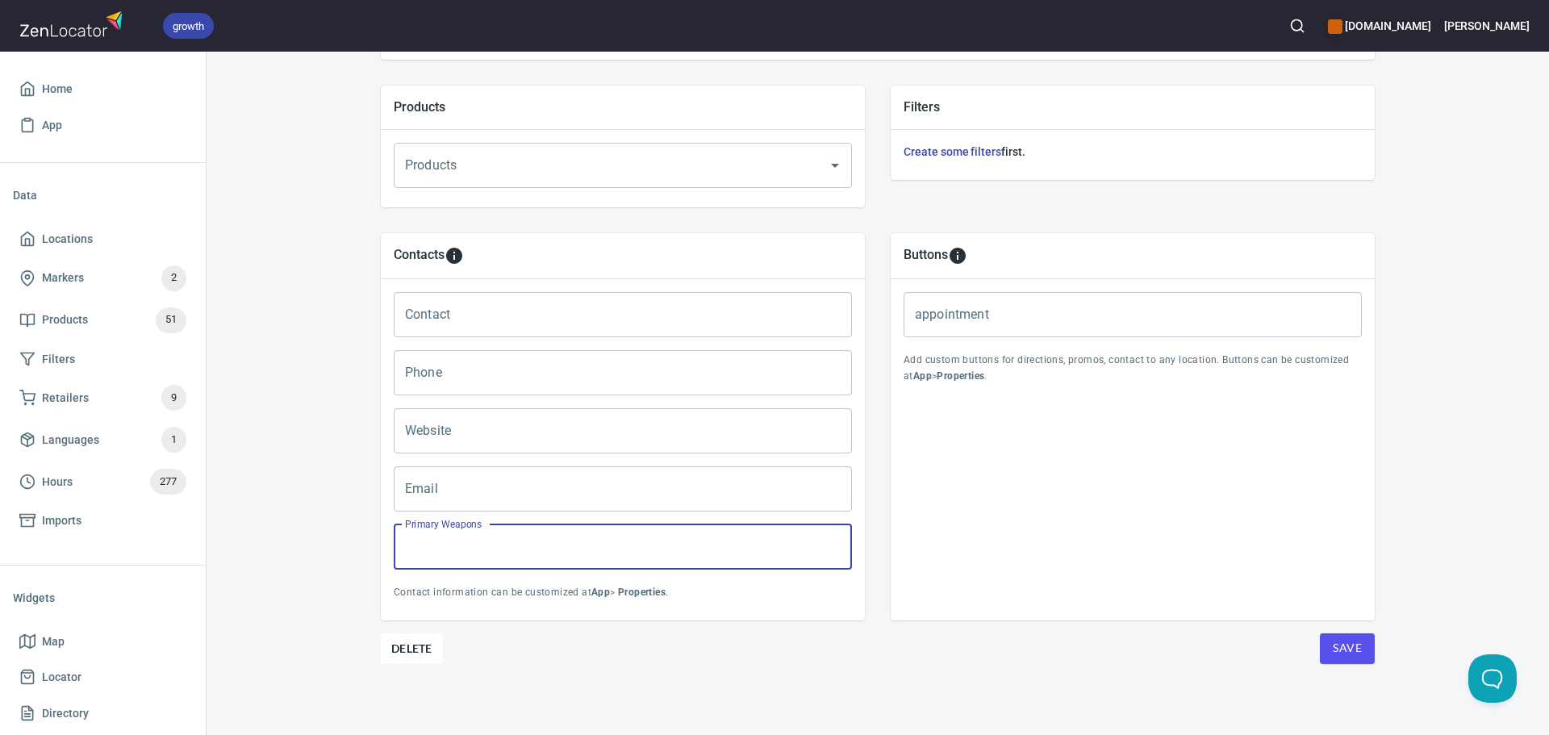
click at [479, 534] on input "Primary Weapons" at bounding box center [623, 546] width 458 height 45
paste input "Longsword, saber, rapier and [PERSON_NAME], spear, single stick, archery, throw…"
type input "Longsword, saber, rapier and [PERSON_NAME], spear, single stick, archery, throw…"
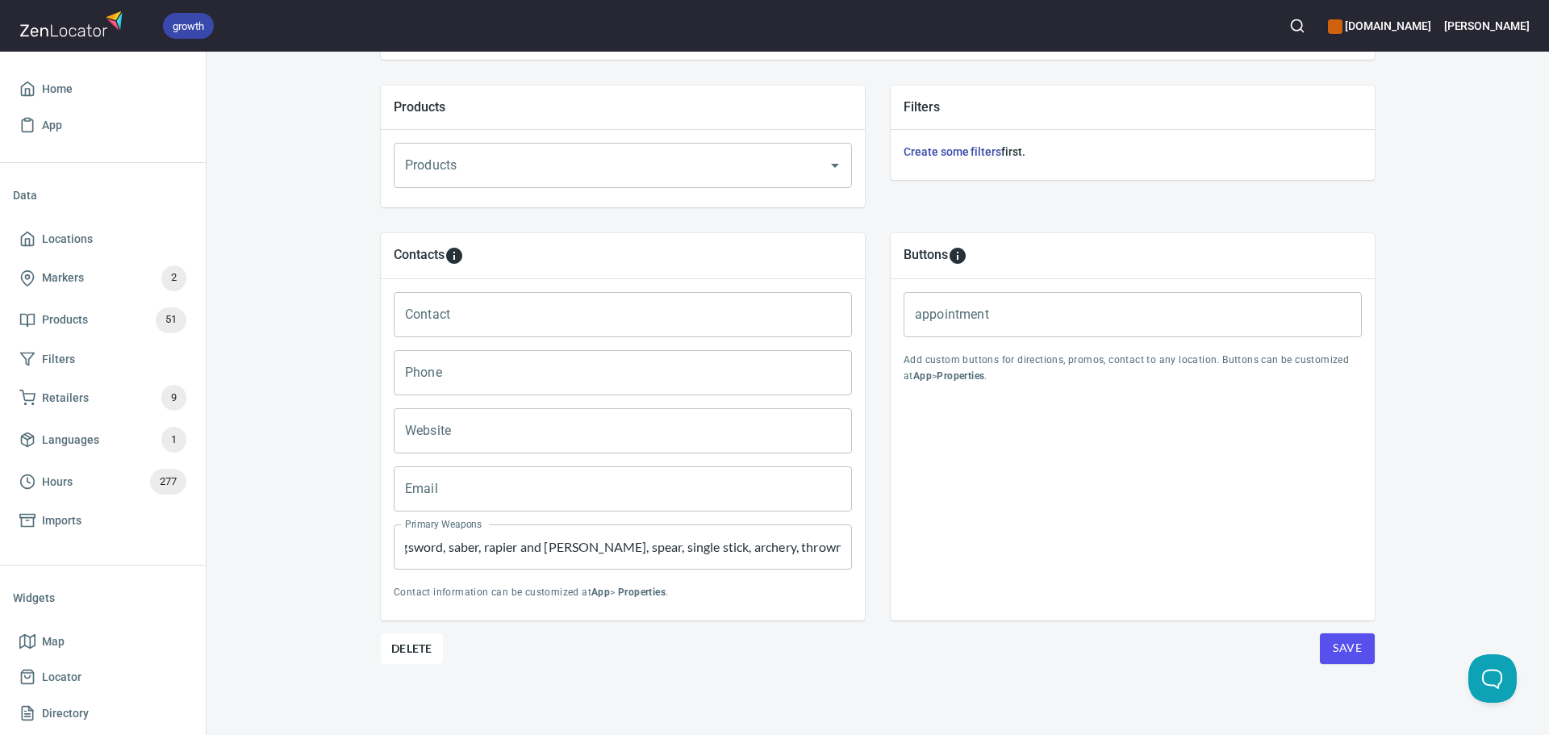
scroll to position [0, 0]
click at [457, 315] on input "Contact" at bounding box center [623, 314] width 458 height 45
paste input "Jameson Goodnight"
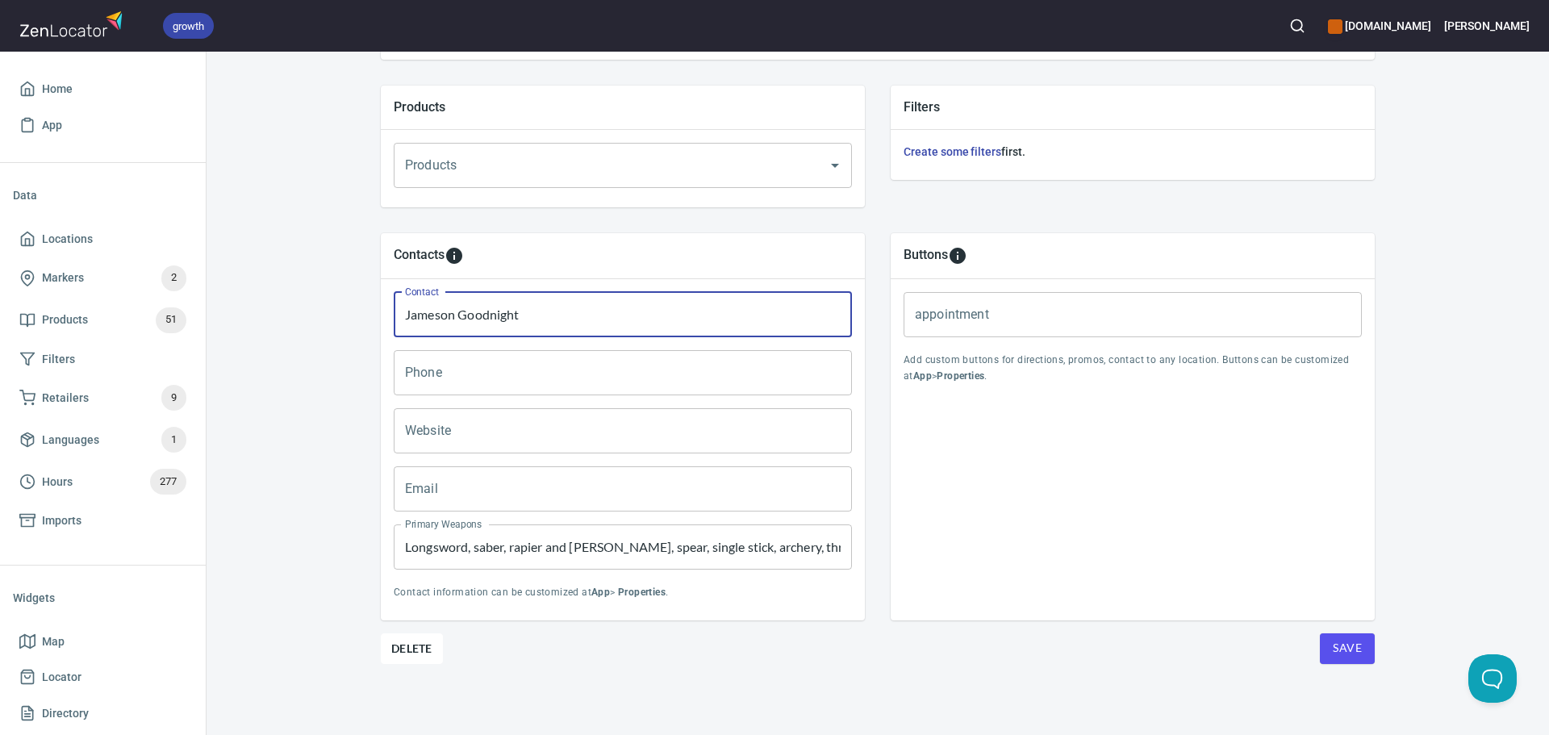
type input "Jameson Goodnight"
click at [556, 489] on input "Email" at bounding box center [623, 488] width 458 height 45
paste input "[EMAIL_ADDRESS][DOMAIN_NAME]"
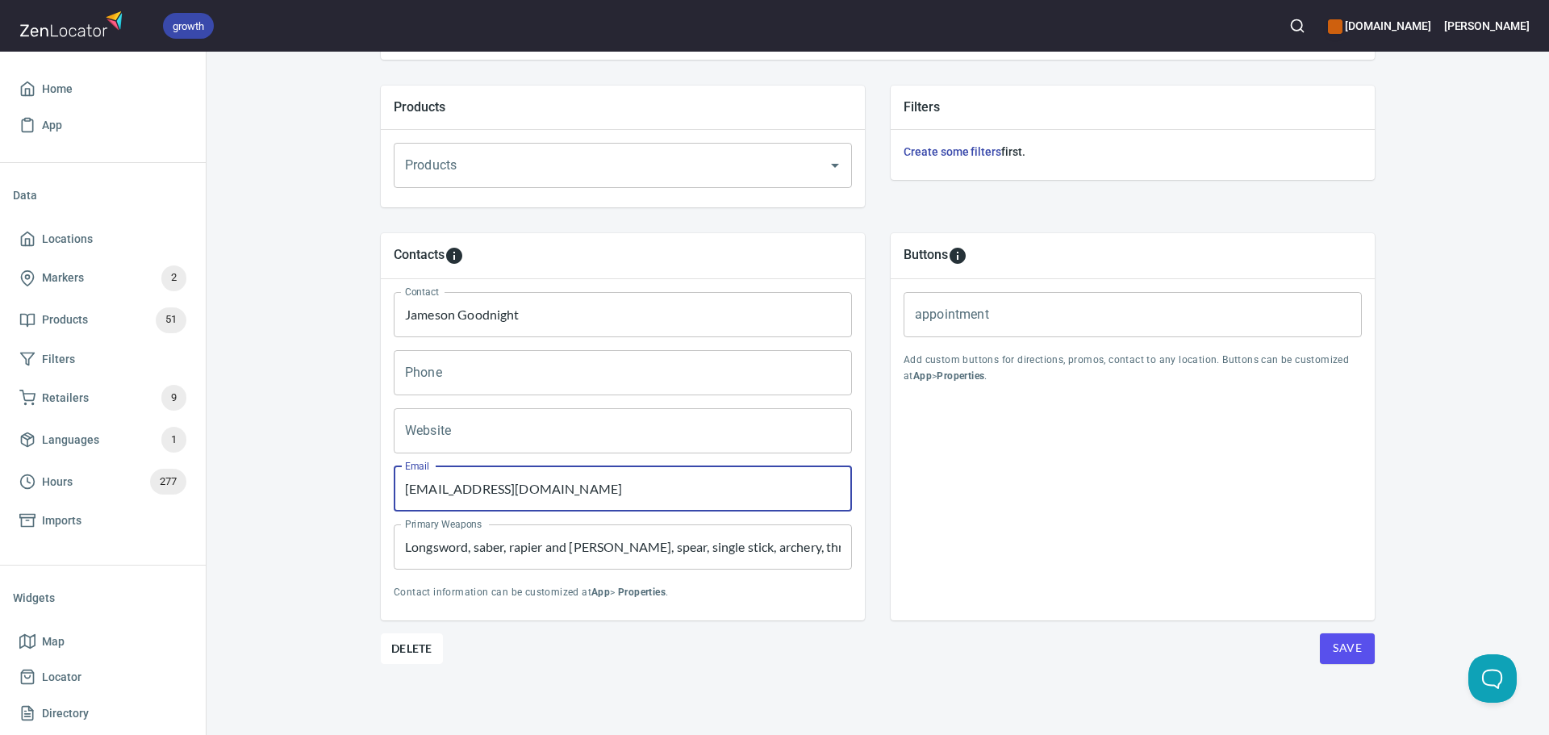
type input "[EMAIL_ADDRESS][DOMAIN_NAME]"
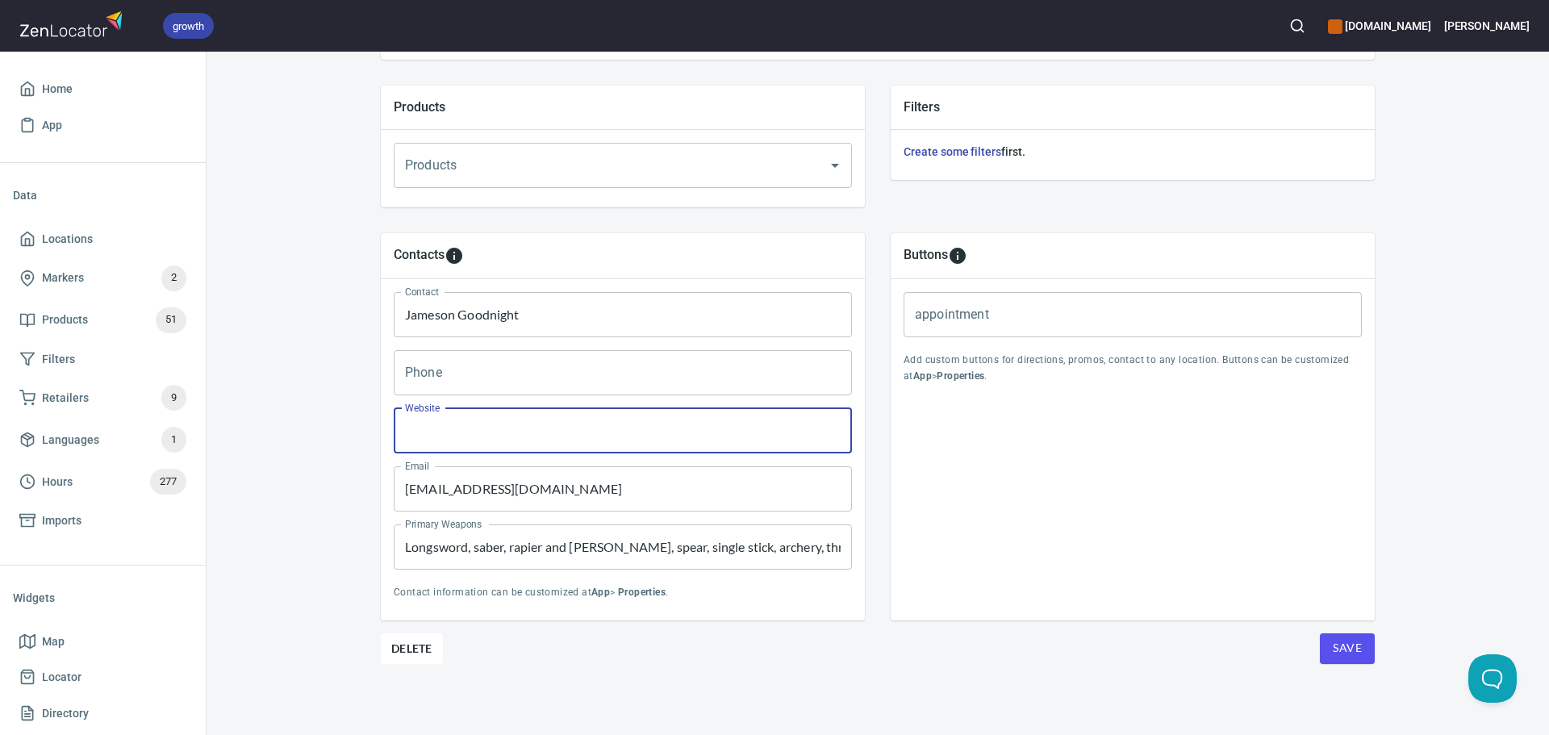
click at [526, 433] on input "Website" at bounding box center [623, 430] width 458 height 45
paste input "[URL][DOMAIN_NAME]"
type input "[URL][DOMAIN_NAME]"
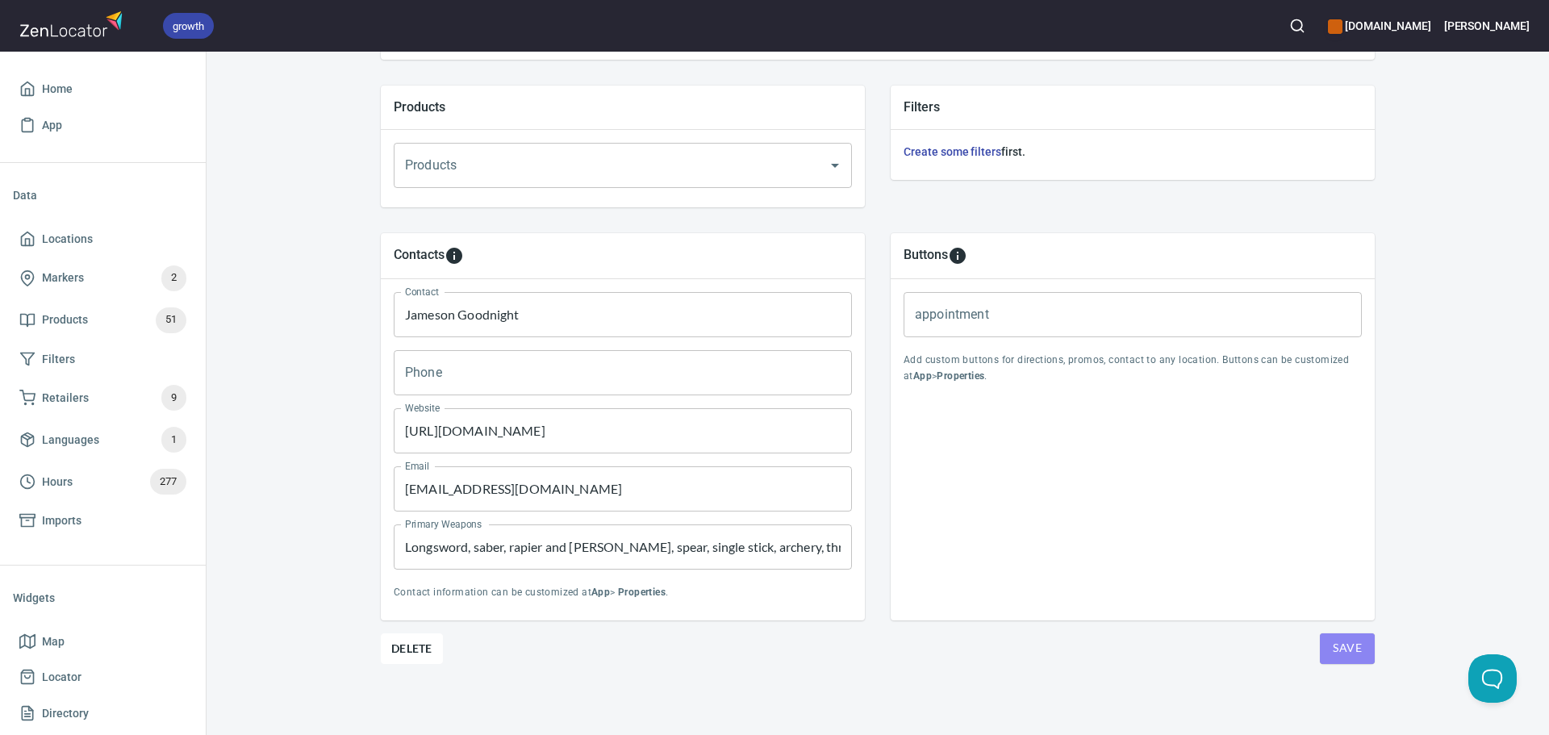
click at [1335, 647] on span "Save" at bounding box center [1347, 648] width 29 height 20
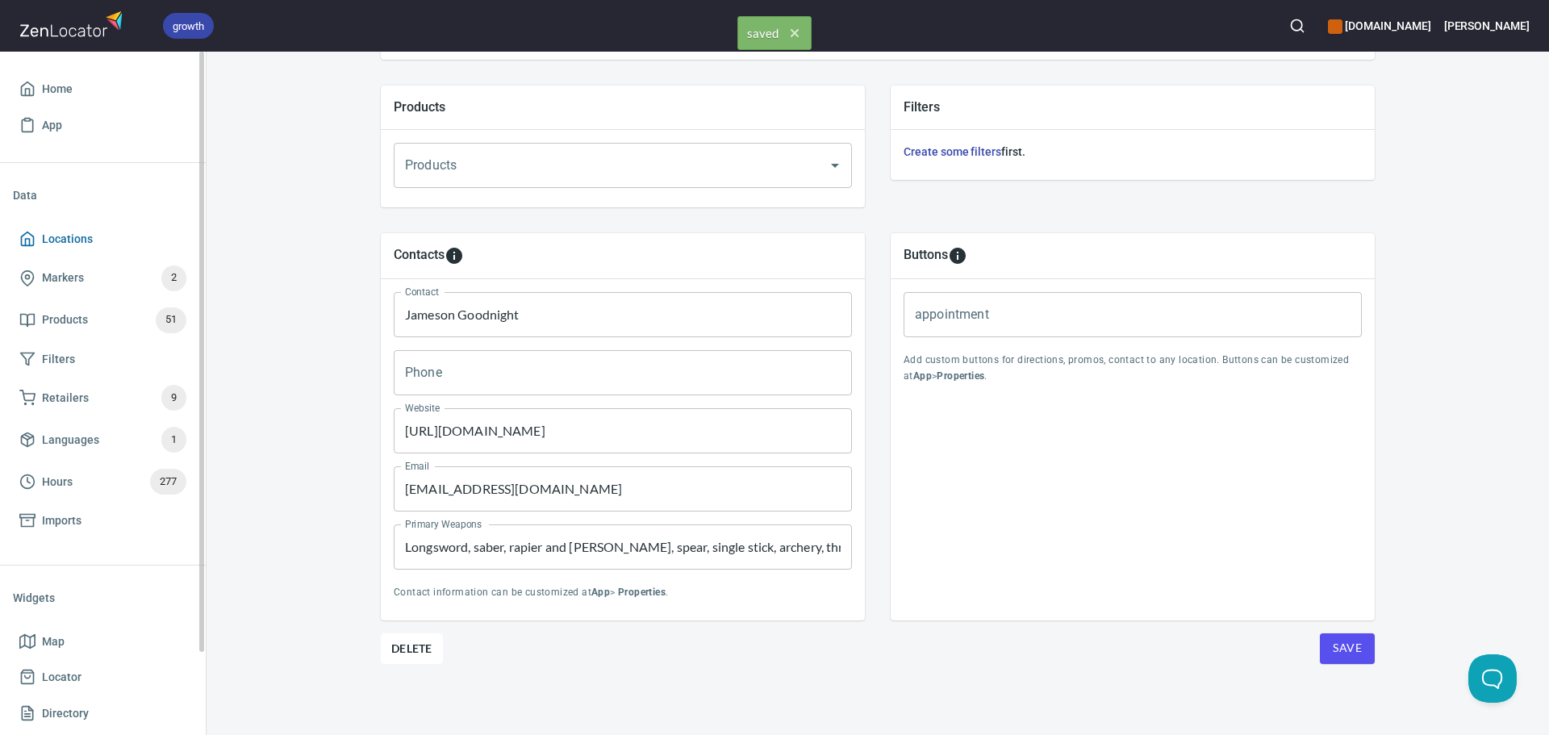
click at [66, 239] on span "Locations" at bounding box center [67, 239] width 51 height 20
